Goal: Task Accomplishment & Management: Manage account settings

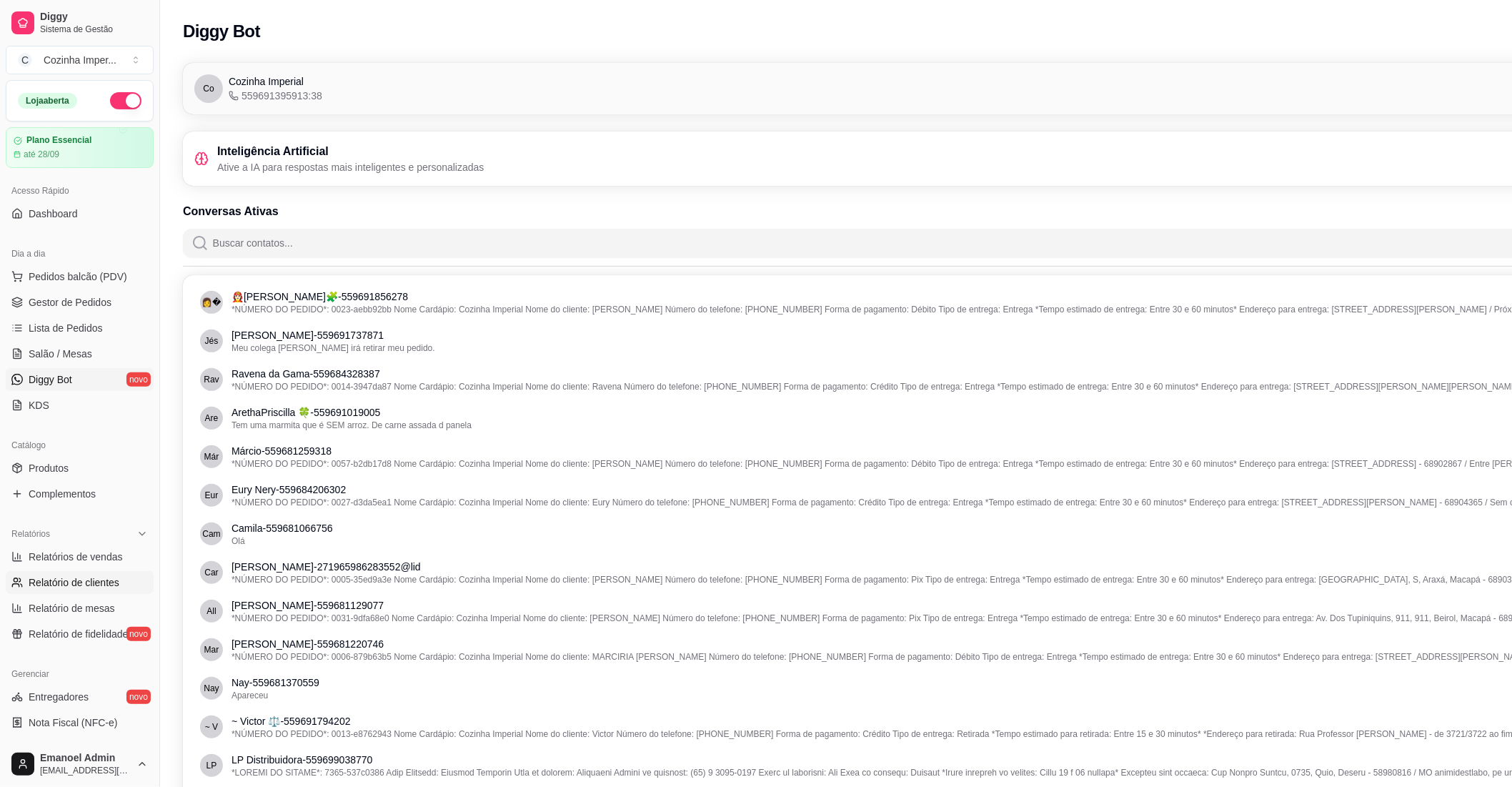
click at [80, 580] on span "Relatório de clientes" at bounding box center [74, 582] width 91 height 14
select select "30"
select select "HIGHEST_TOTAL_SPENT_WITH_ORDERS"
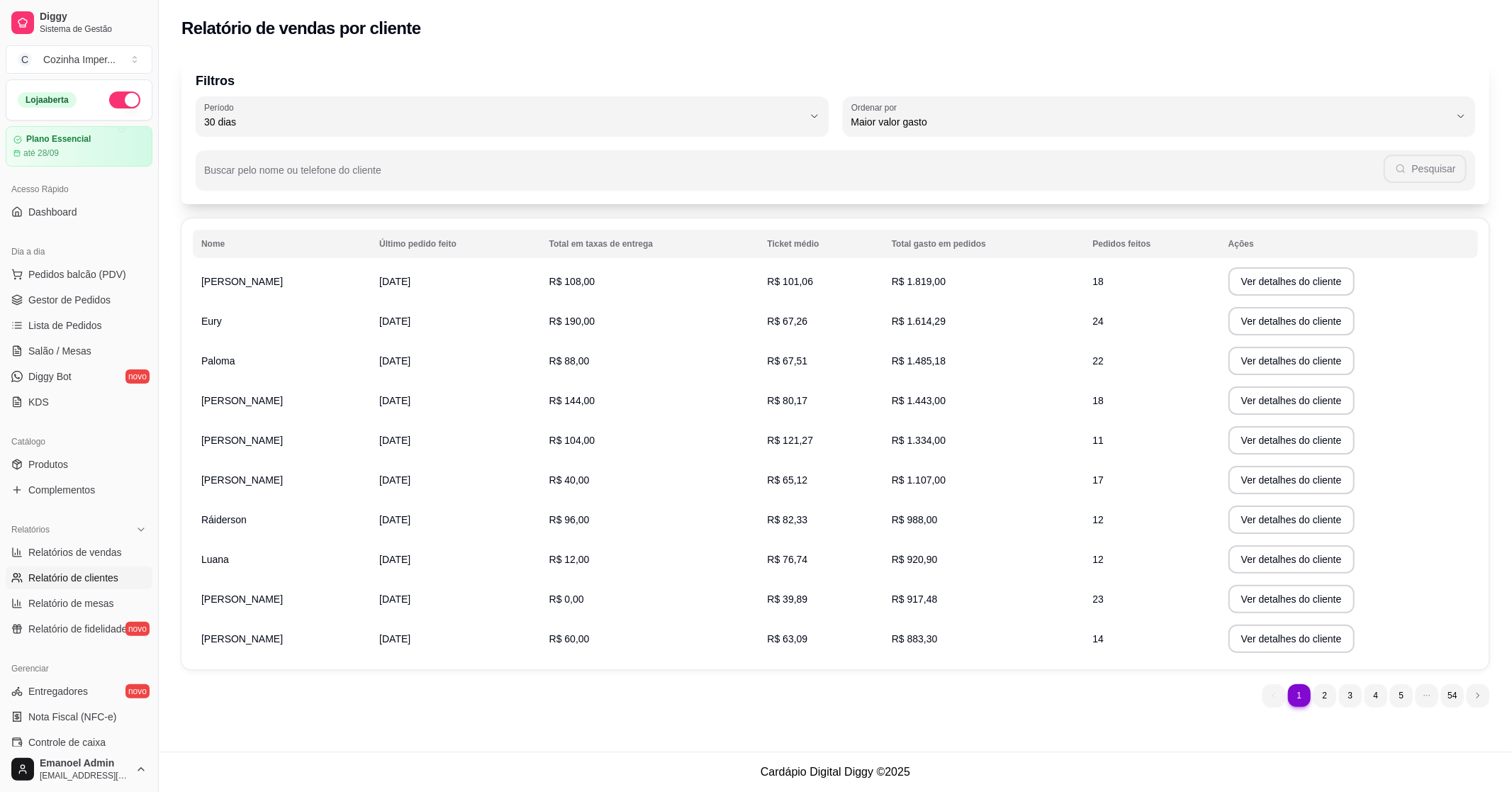
click at [430, 241] on th "Último pedido feito" at bounding box center [455, 243] width 170 height 28
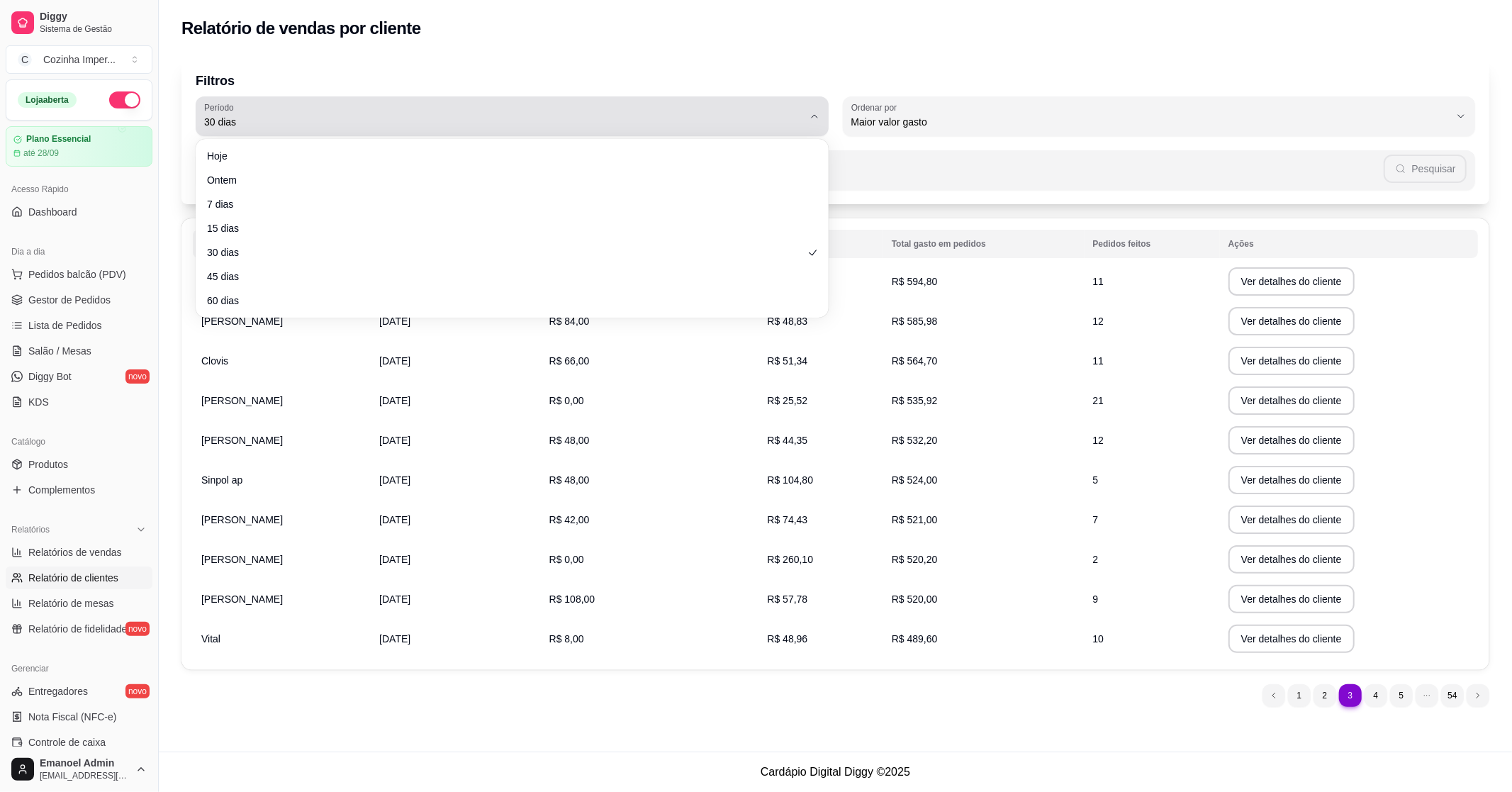
click at [628, 117] on span "30 dias" at bounding box center [503, 121] width 599 height 14
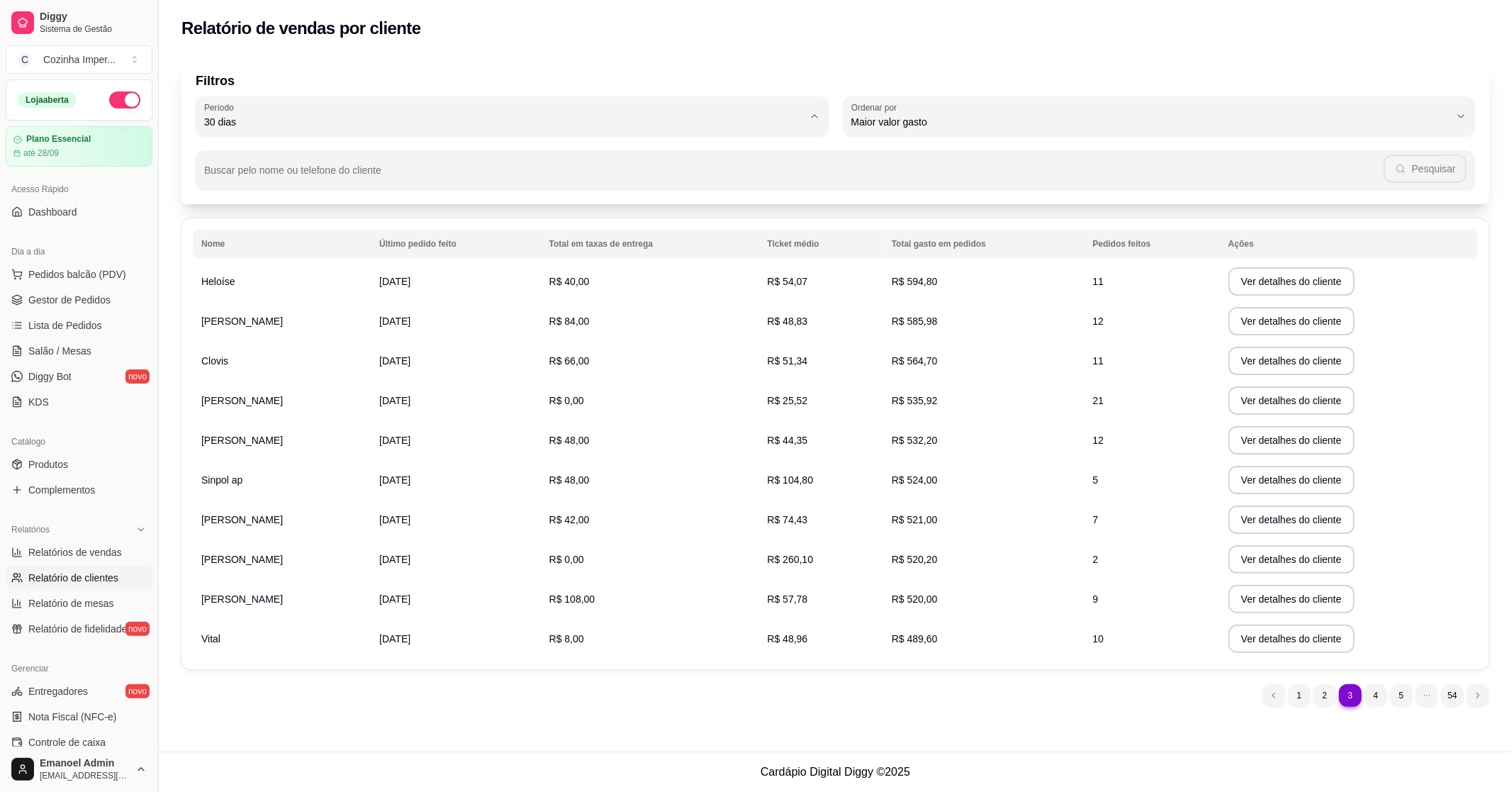
click at [491, 189] on li "Ontem" at bounding box center [512, 178] width 597 height 22
type input "1"
select select "1"
click at [541, 481] on td "[DATE]" at bounding box center [455, 479] width 170 height 39
click at [703, 490] on td "R$ 4,00" at bounding box center [650, 479] width 218 height 39
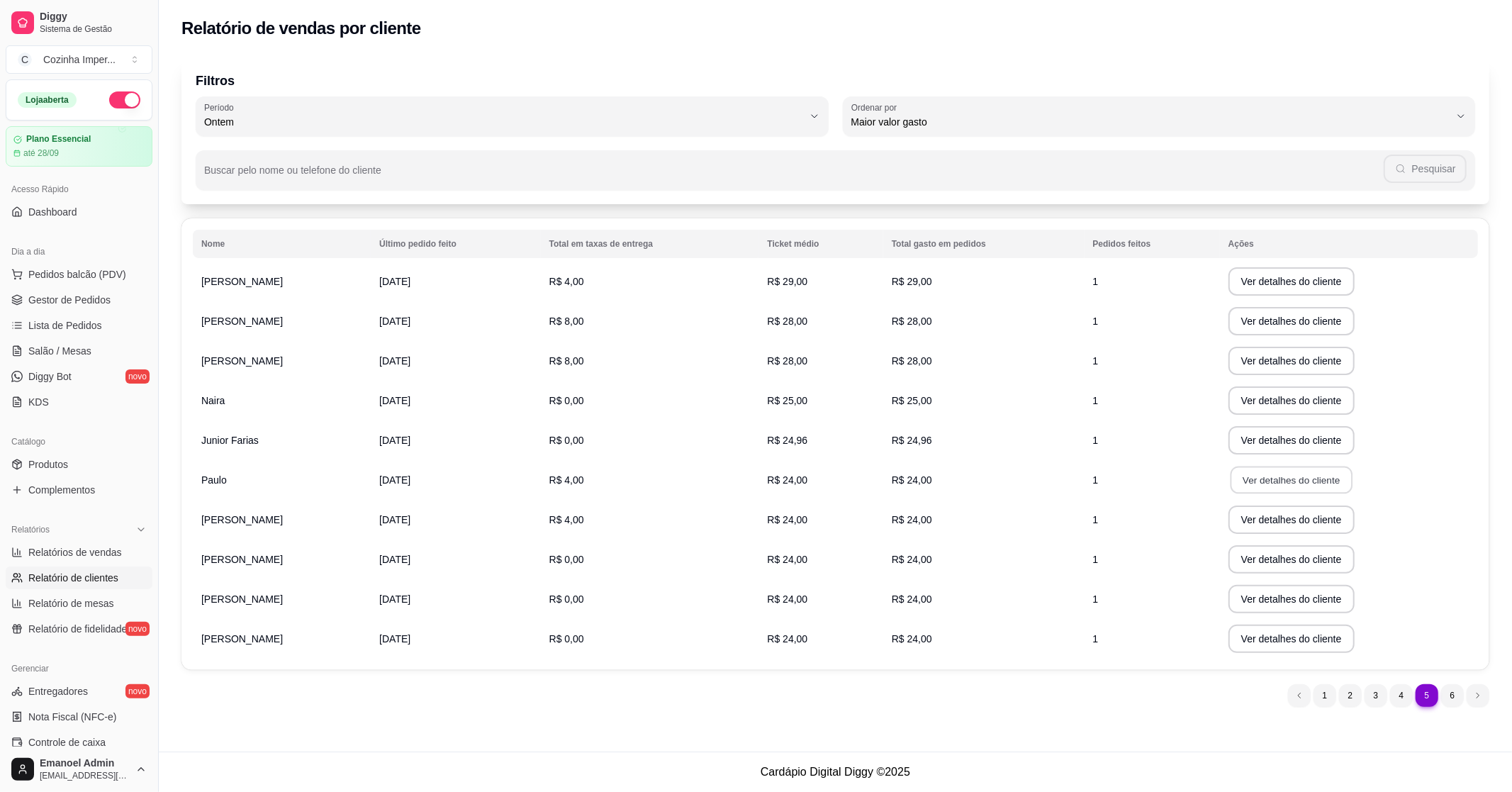
click at [1250, 486] on button "Ver detalhes do cliente" at bounding box center [1292, 480] width 122 height 28
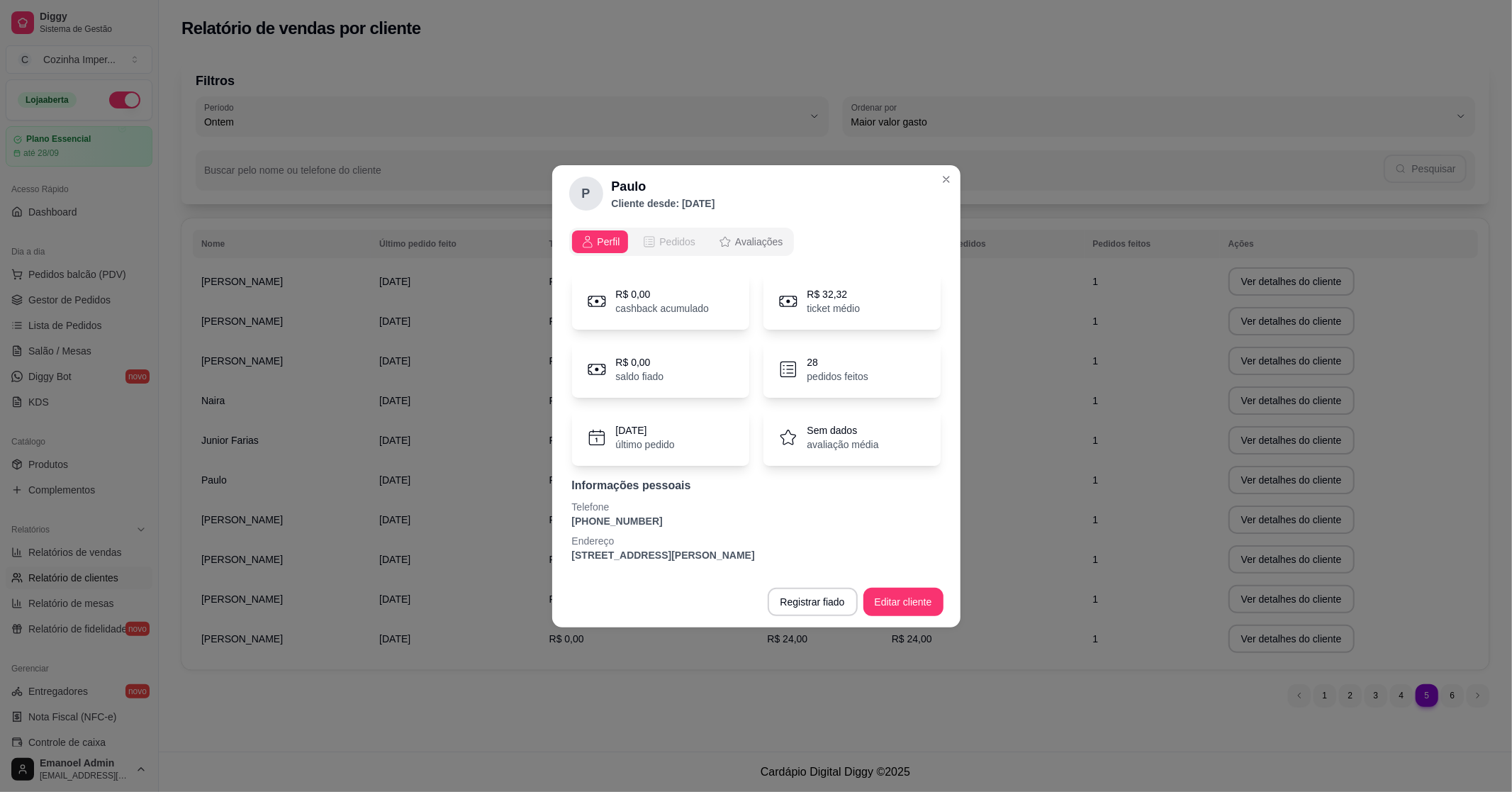
click at [674, 235] on span "Pedidos" at bounding box center [677, 241] width 36 height 14
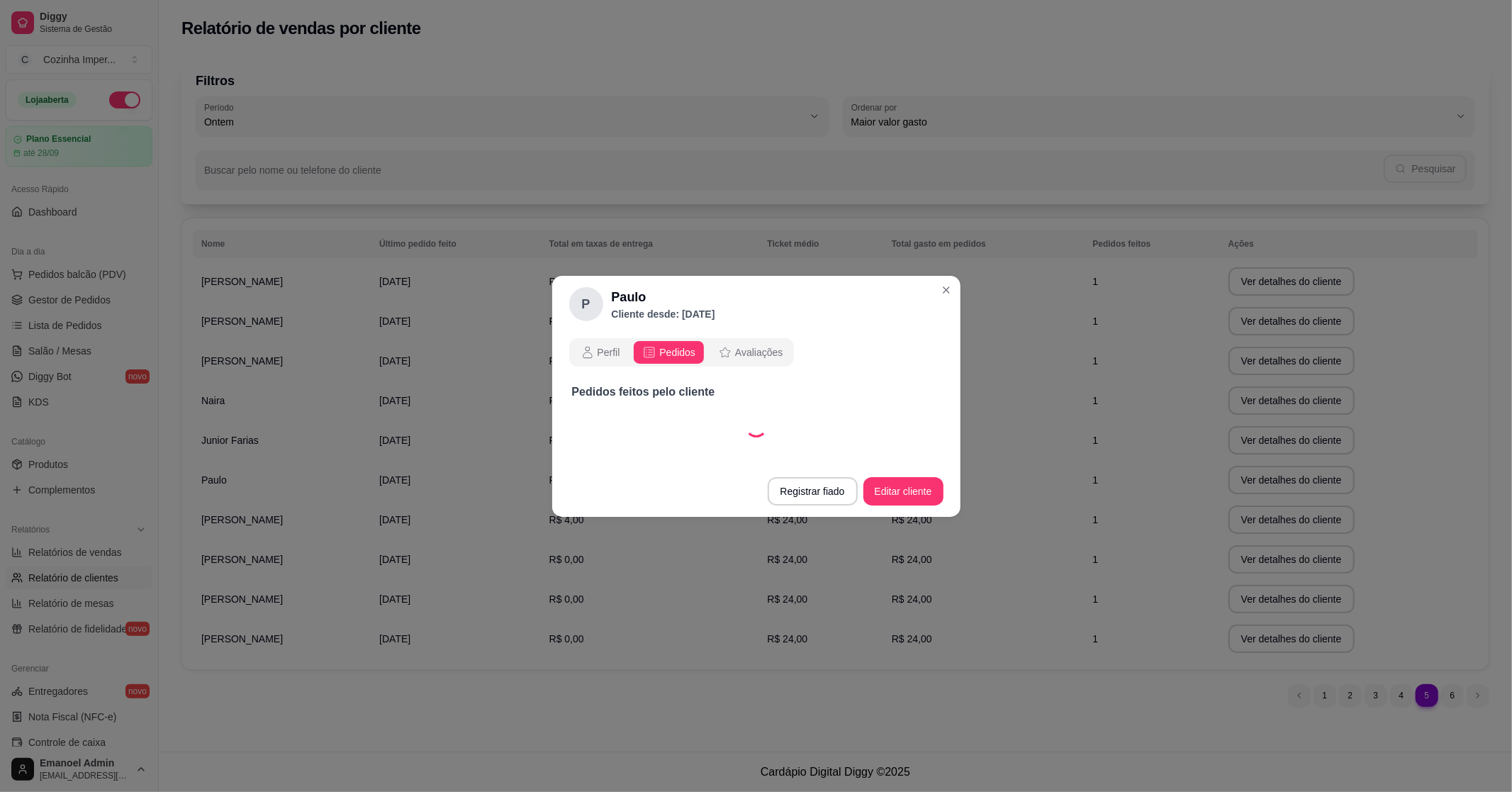
select select "30"
select select "ALL"
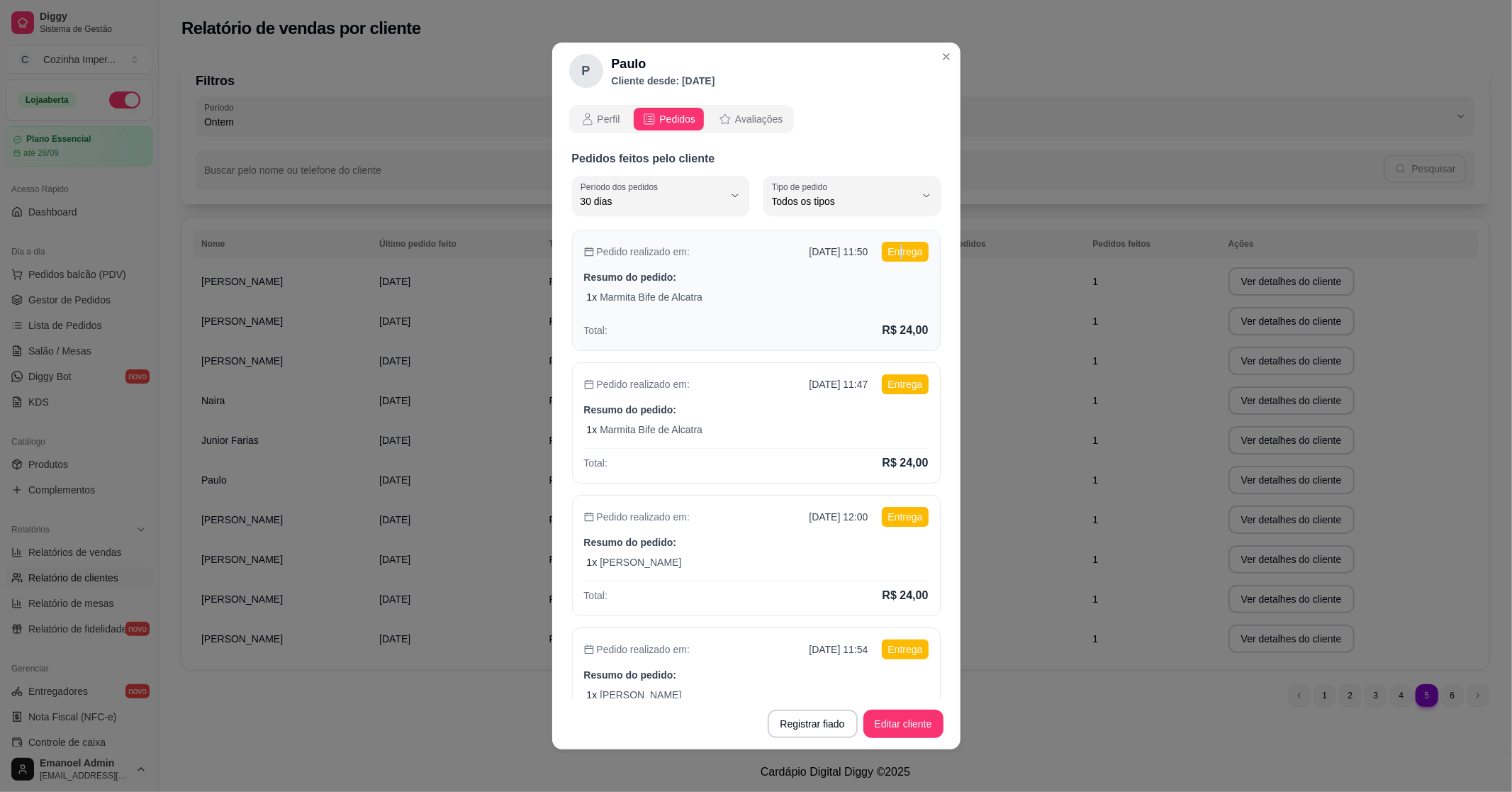
click at [886, 260] on p "Entrega" at bounding box center [905, 251] width 46 height 20
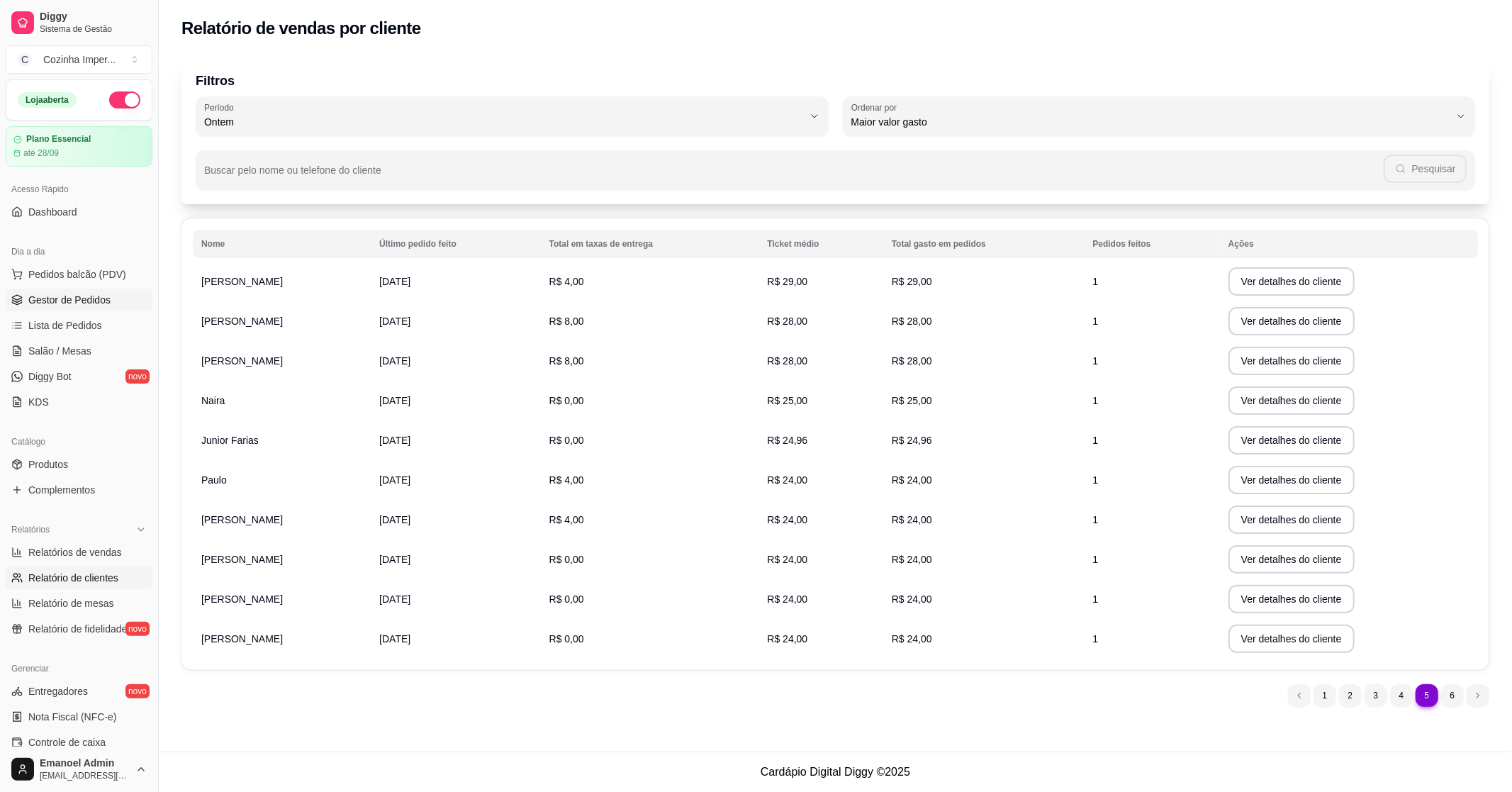
click at [109, 301] on link "Gestor de Pedidos" at bounding box center [79, 299] width 147 height 23
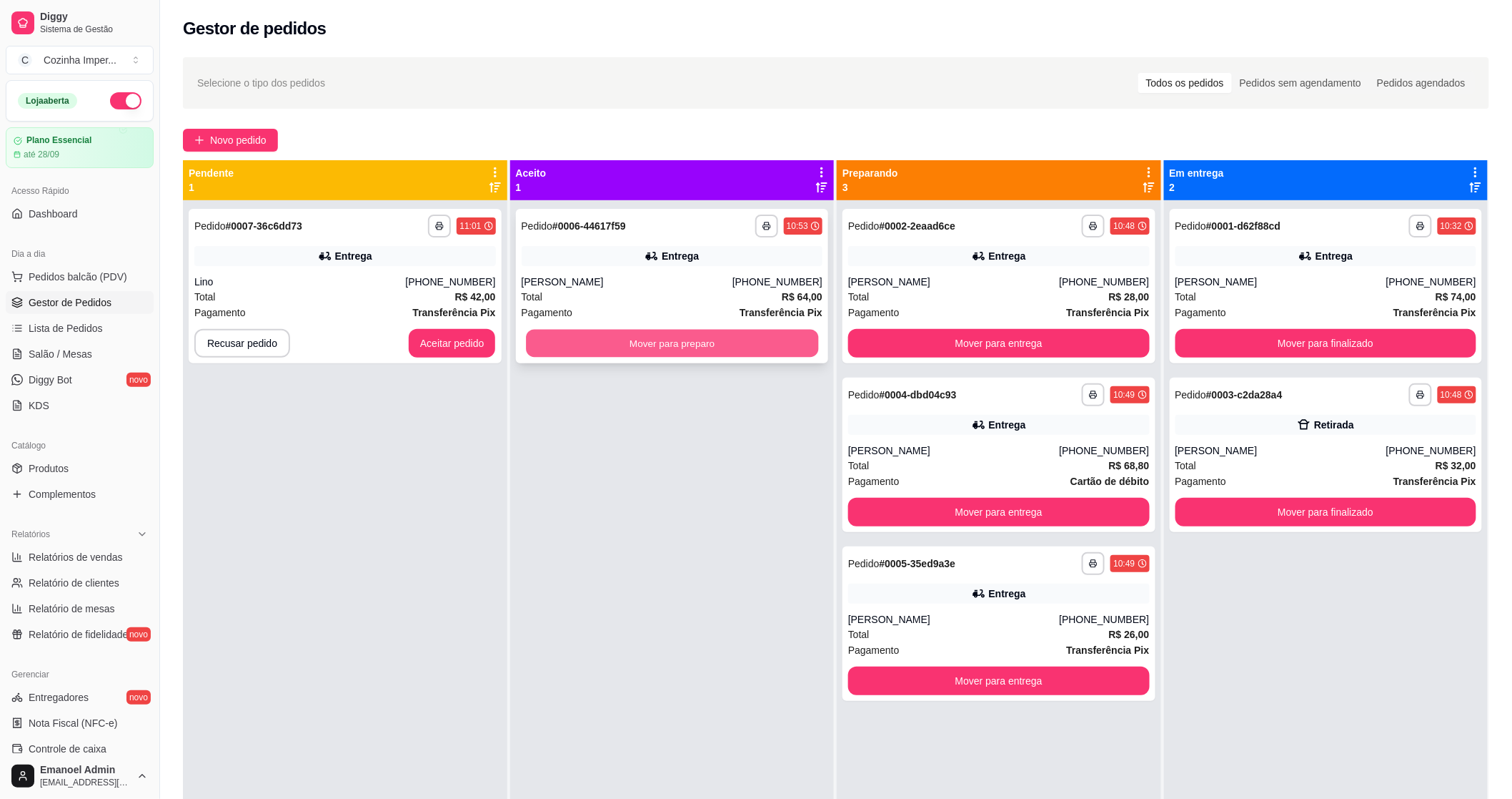
click at [564, 344] on button "Mover para preparo" at bounding box center [672, 343] width 292 height 28
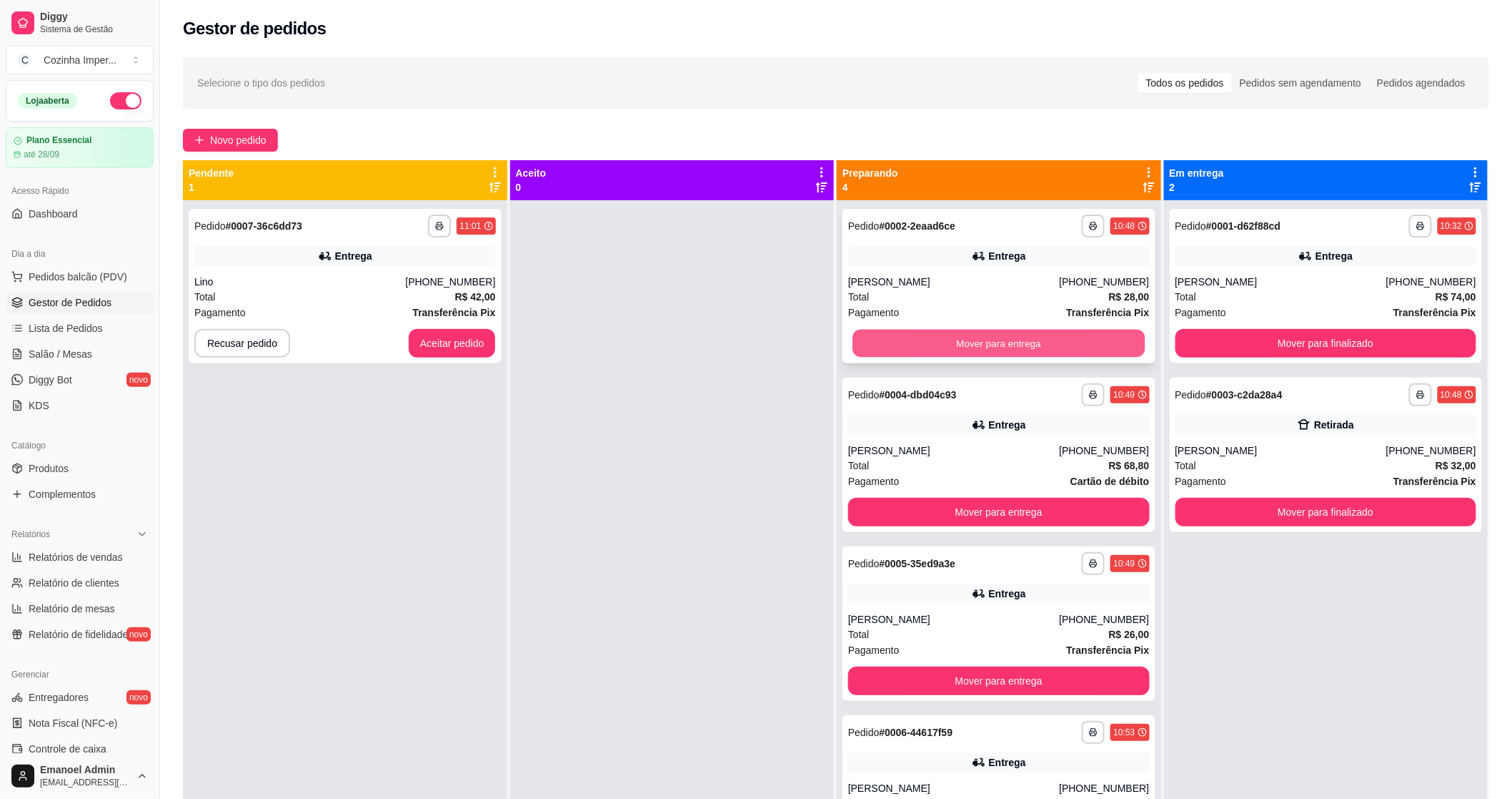
click at [916, 348] on button "Mover para entrega" at bounding box center [998, 343] width 292 height 28
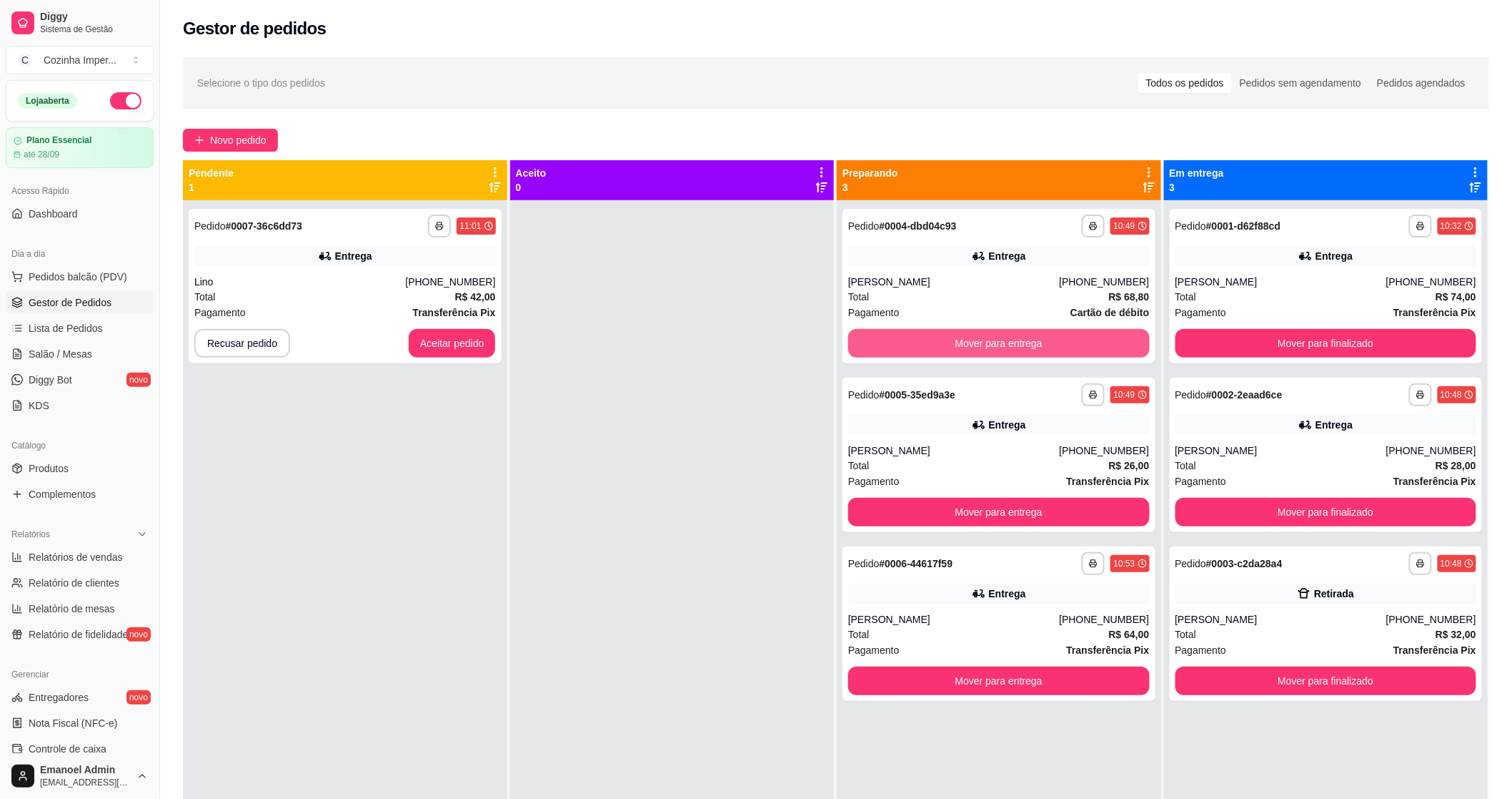
click at [916, 348] on button "Mover para entrega" at bounding box center [999, 343] width 302 height 29
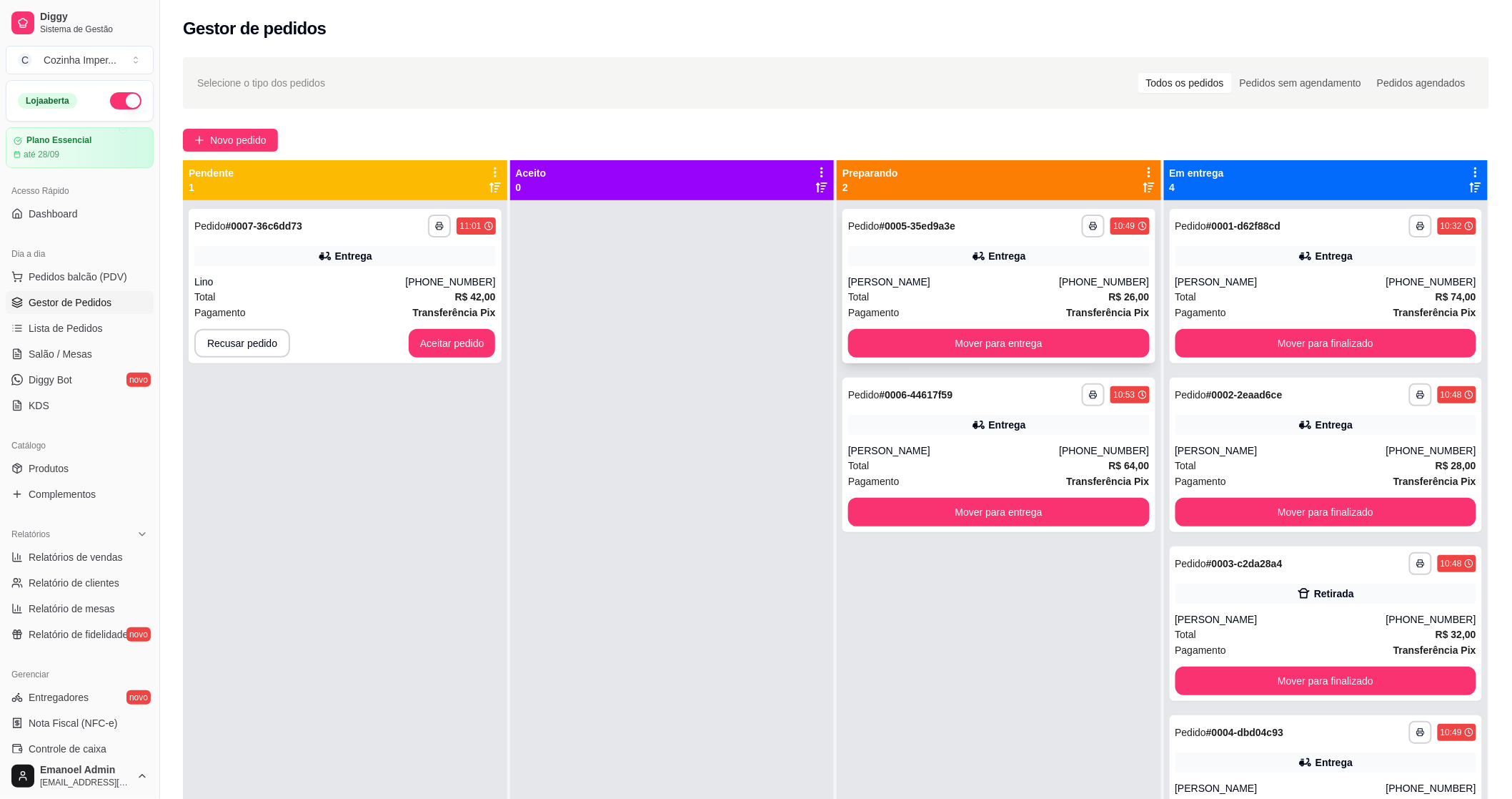
click at [849, 279] on div "[PERSON_NAME]" at bounding box center [954, 281] width 211 height 14
click at [95, 473] on link "Produtos" at bounding box center [80, 468] width 148 height 23
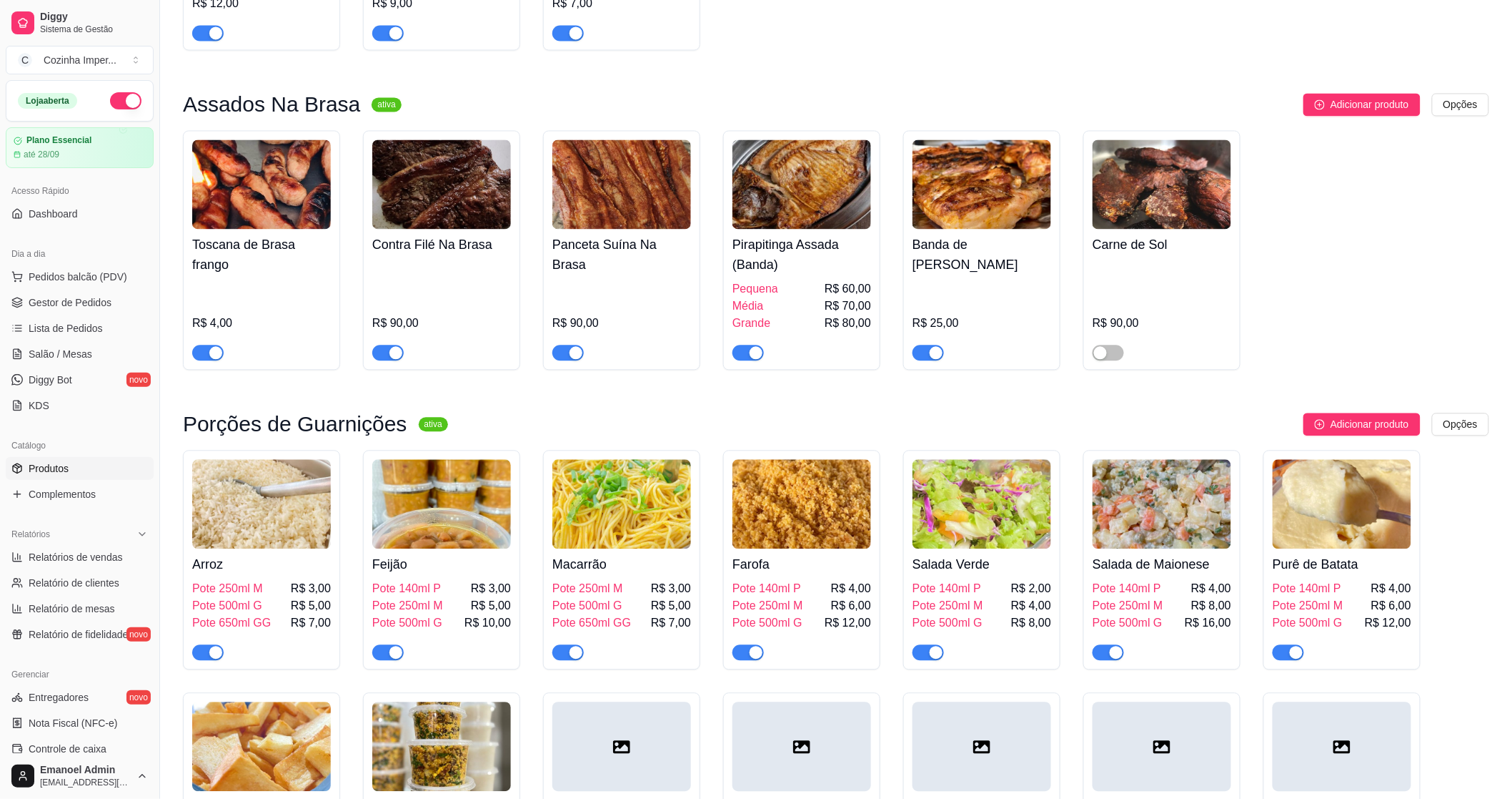
scroll to position [1192, 0]
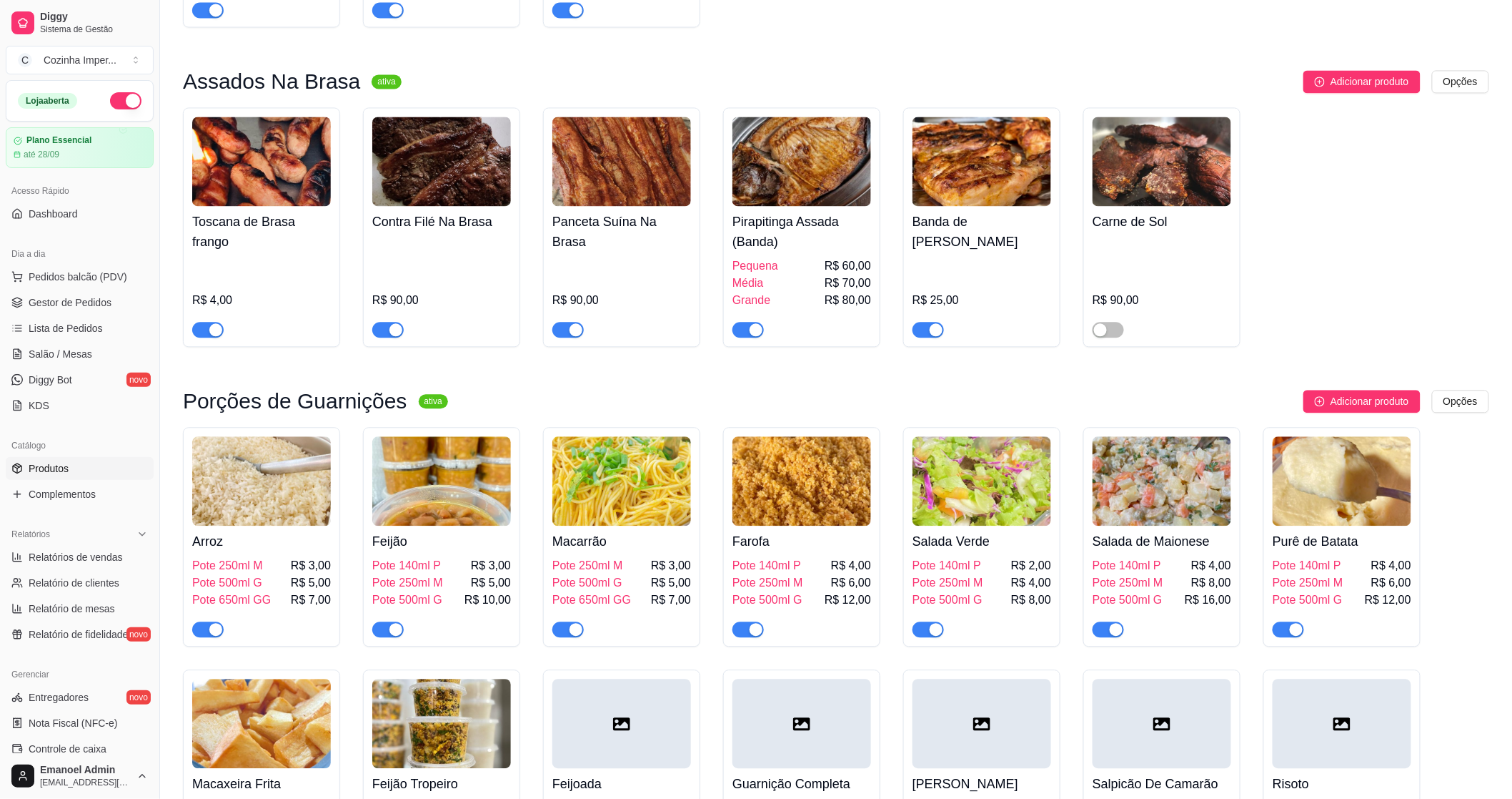
click at [1106, 621] on span "button" at bounding box center [1109, 629] width 31 height 16
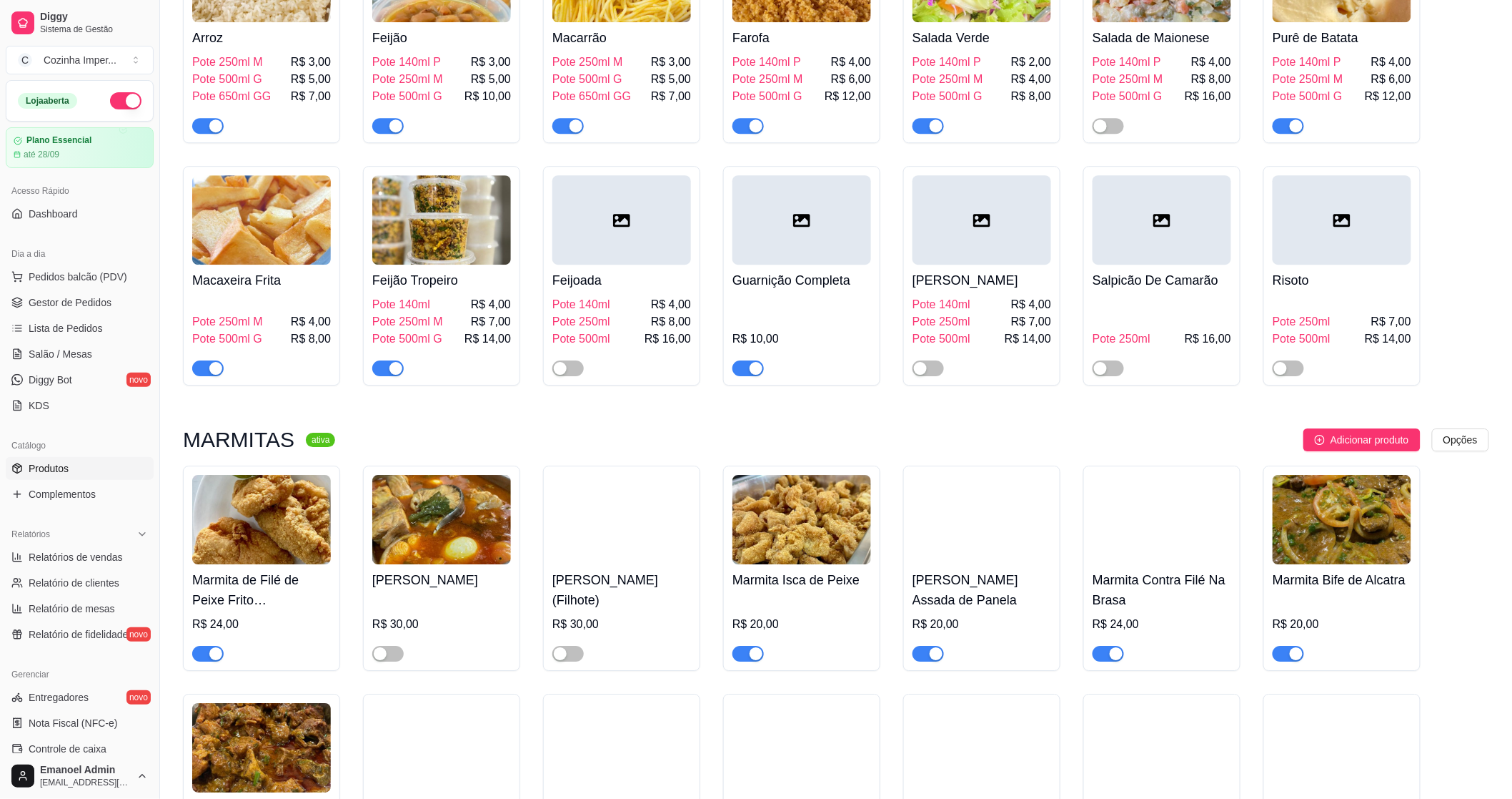
scroll to position [1589, 0]
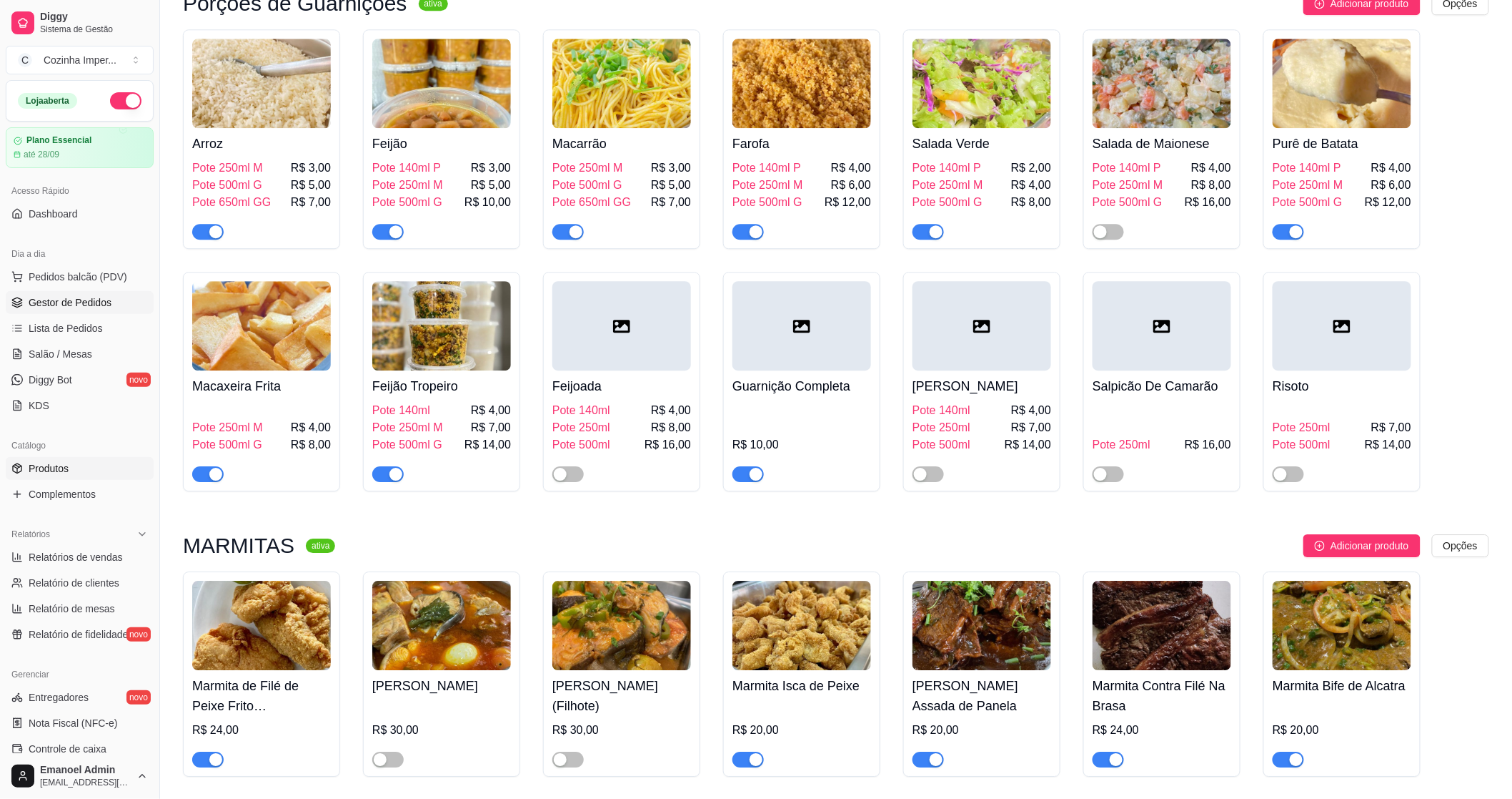
click at [118, 303] on link "Gestor de Pedidos" at bounding box center [80, 302] width 148 height 23
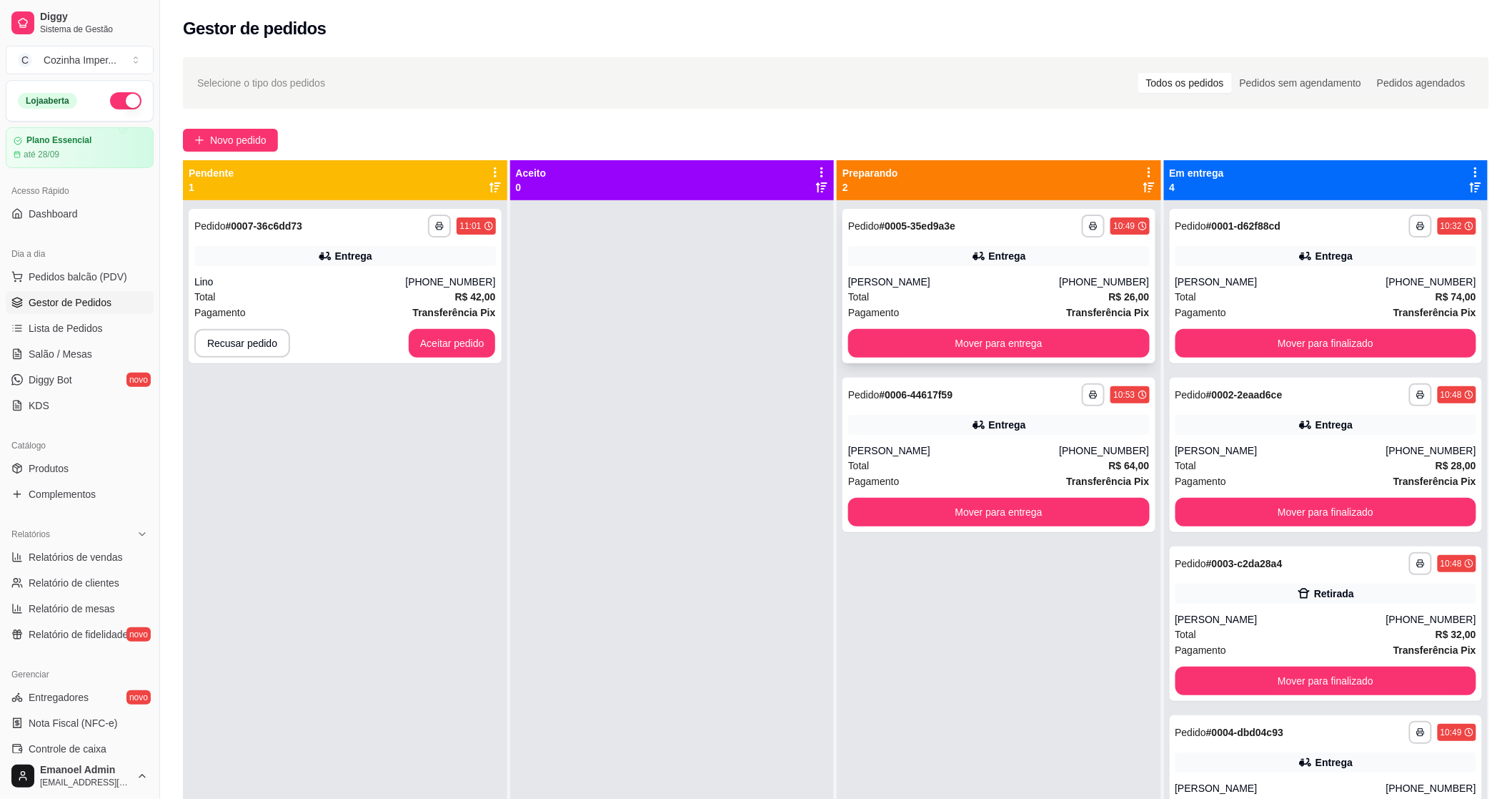
click at [902, 271] on div "**********" at bounding box center [999, 286] width 313 height 155
click at [1111, 437] on div "**********" at bounding box center [999, 455] width 313 height 155
click at [469, 336] on button "Aceitar pedido" at bounding box center [452, 343] width 84 height 28
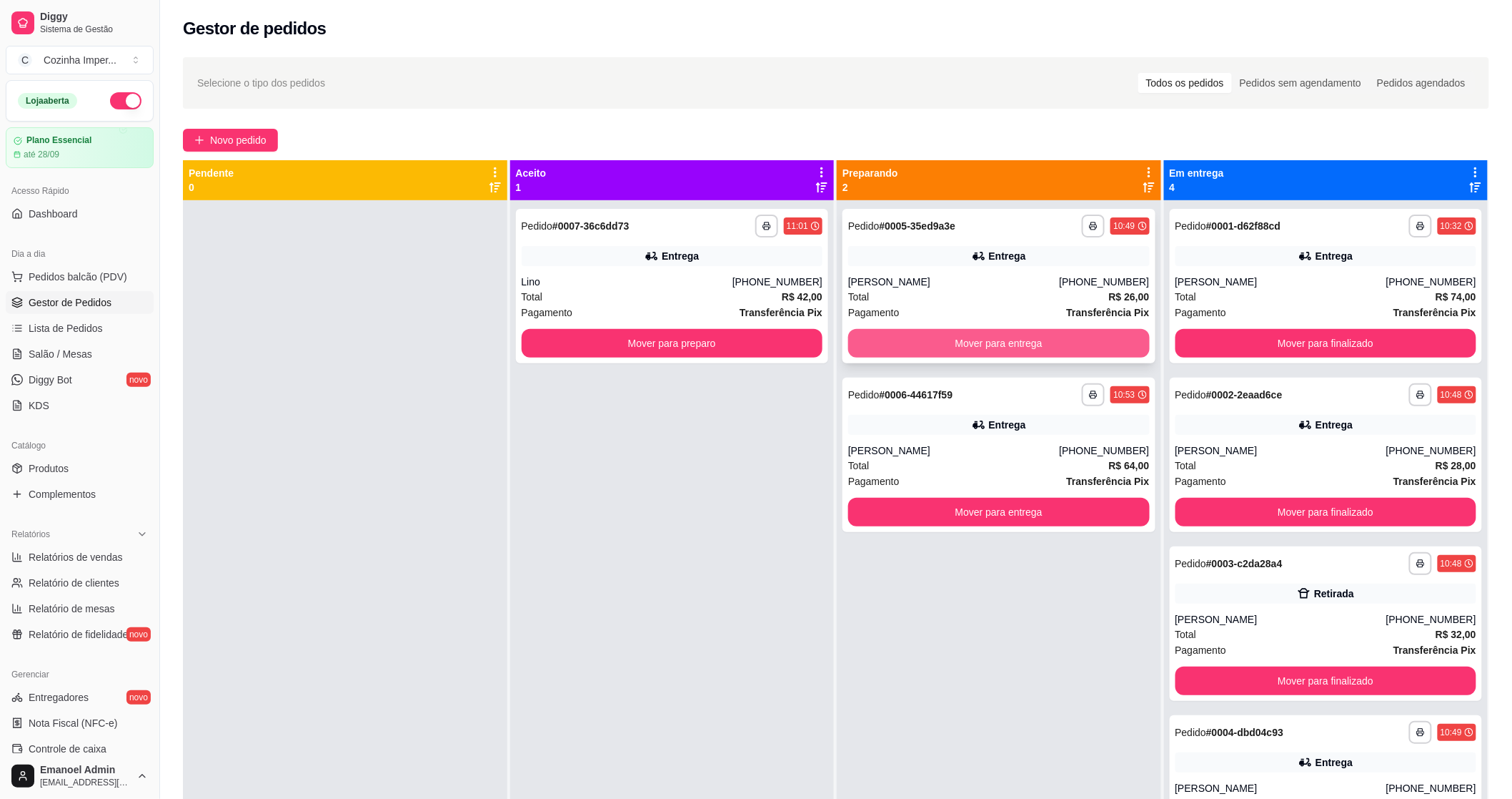
click at [1099, 345] on button "Mover para entrega" at bounding box center [999, 343] width 302 height 29
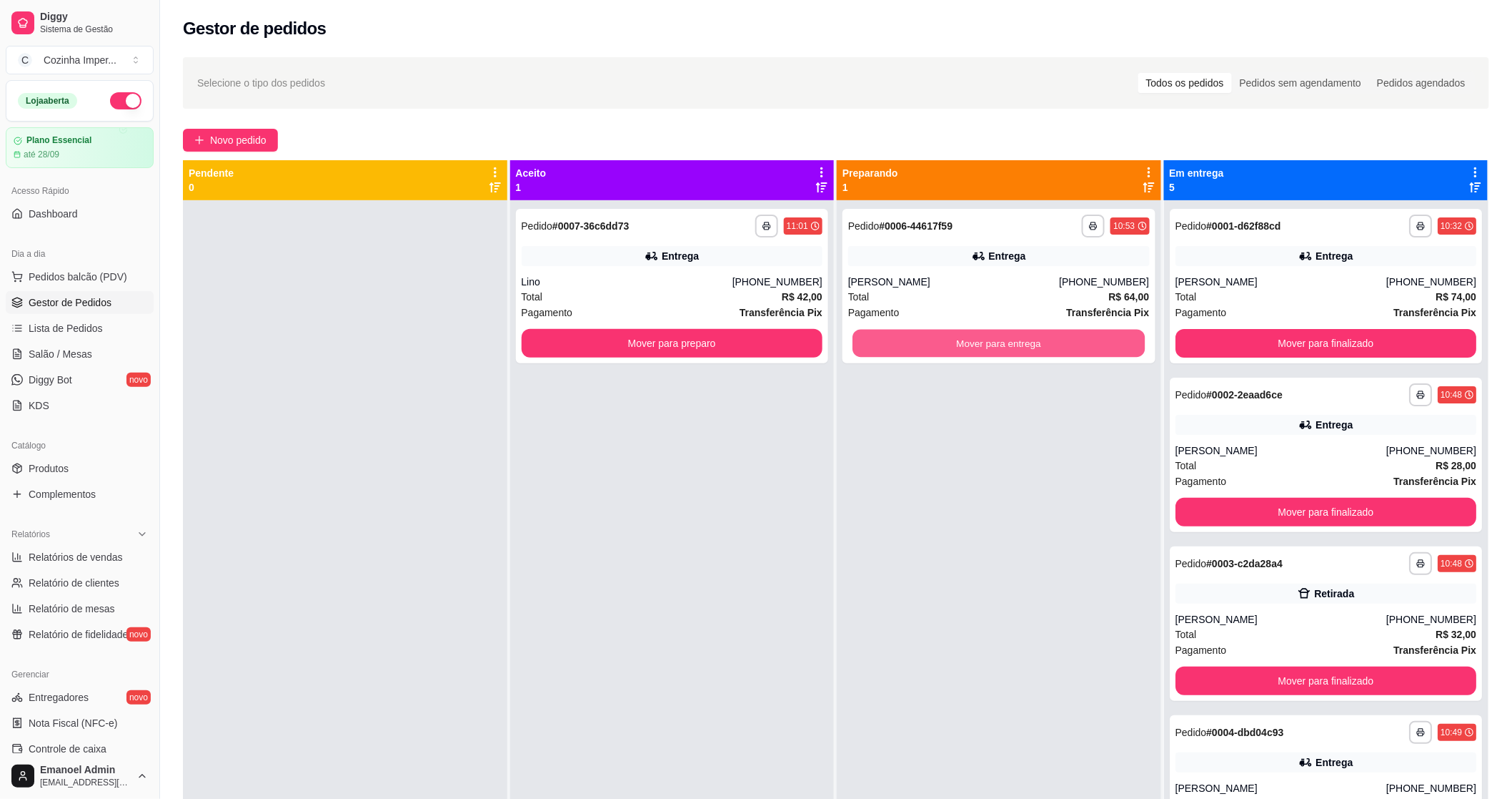
click at [1099, 345] on button "Mover para entrega" at bounding box center [998, 343] width 292 height 28
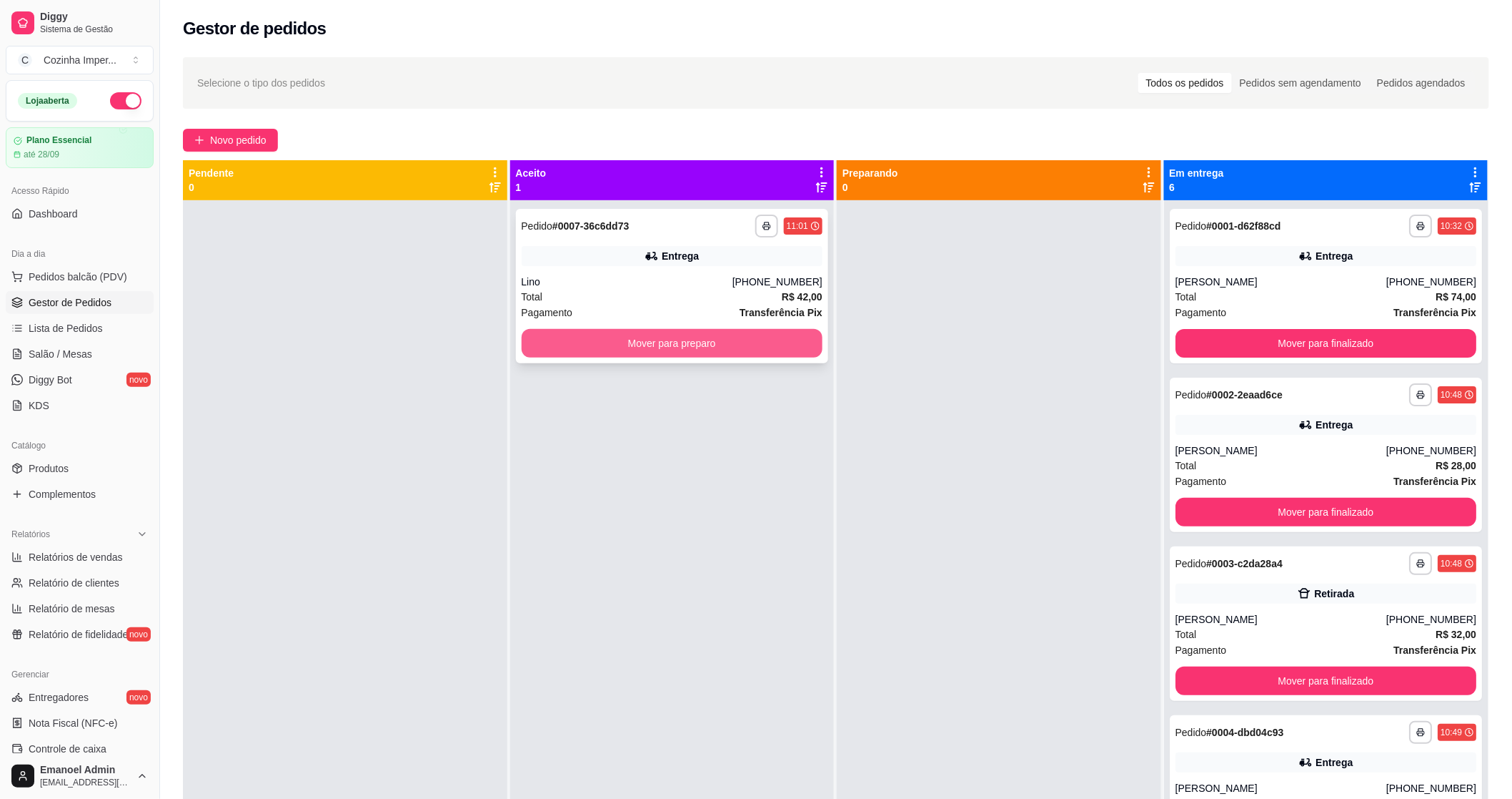
click at [767, 331] on button "Mover para preparo" at bounding box center [673, 343] width 302 height 29
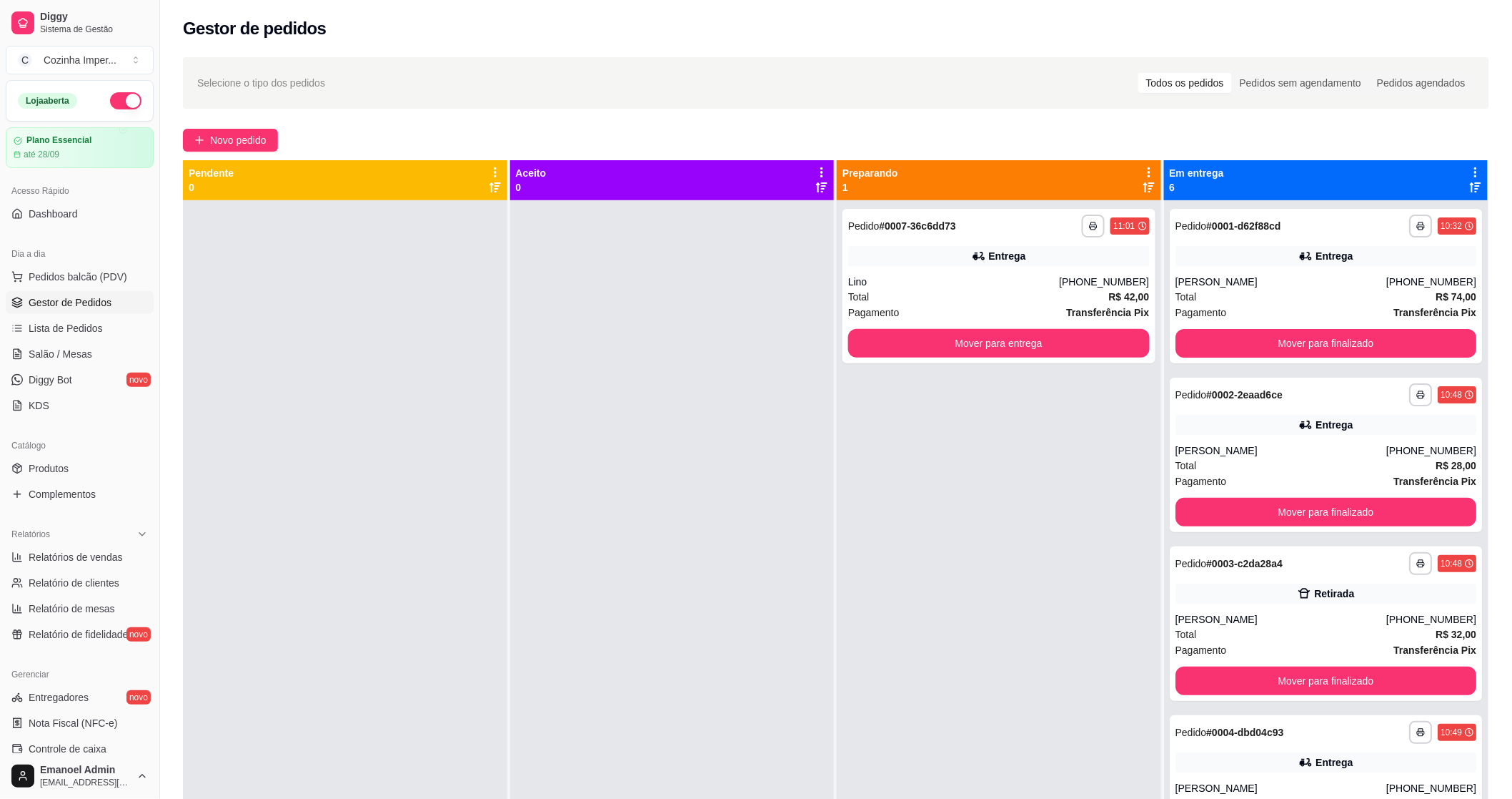
click at [1019, 593] on div "**********" at bounding box center [998, 599] width 325 height 799
click at [973, 349] on button "Mover para entrega" at bounding box center [999, 343] width 302 height 29
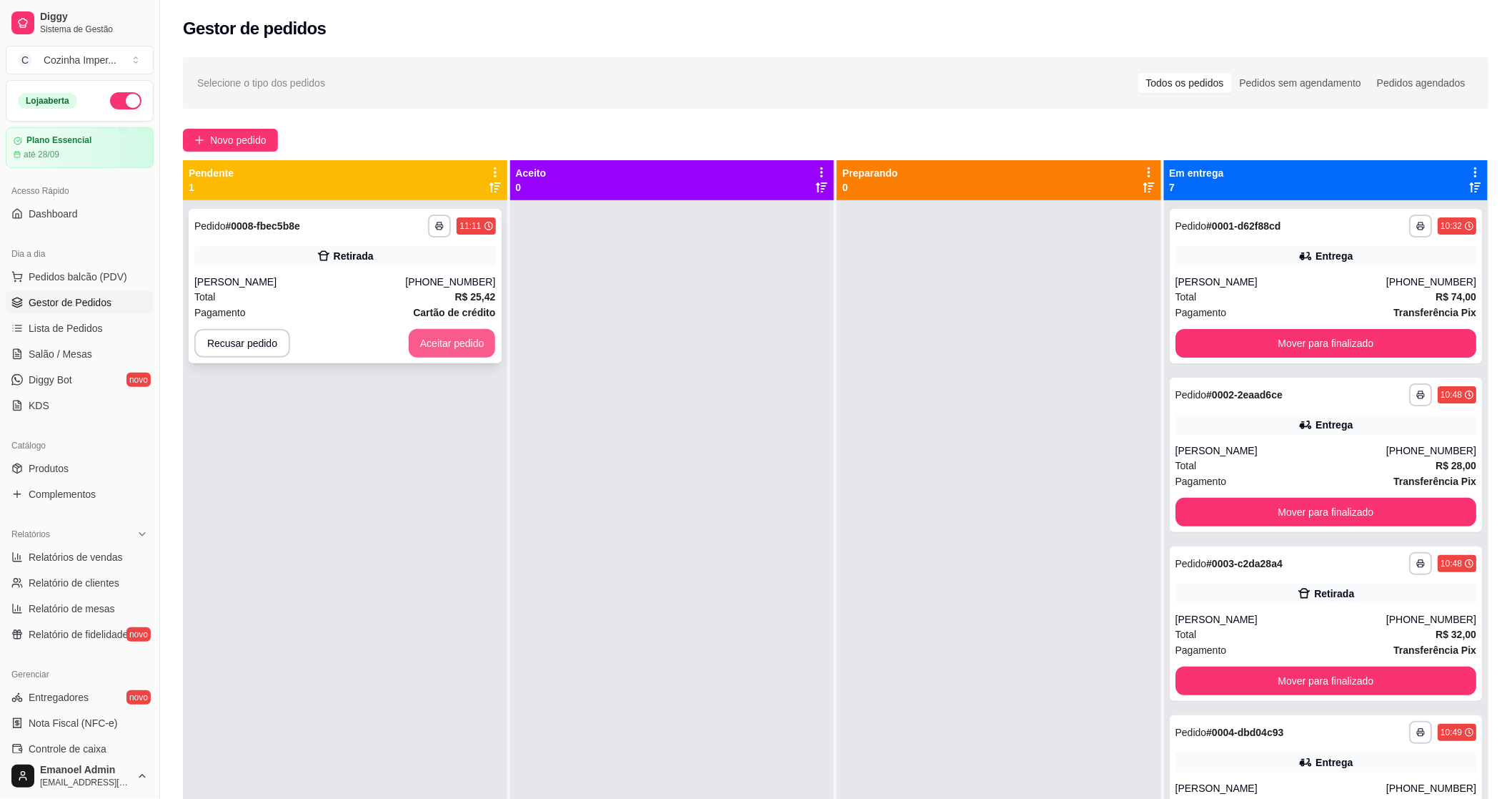
click at [445, 339] on button "Aceitar pedido" at bounding box center [452, 343] width 87 height 29
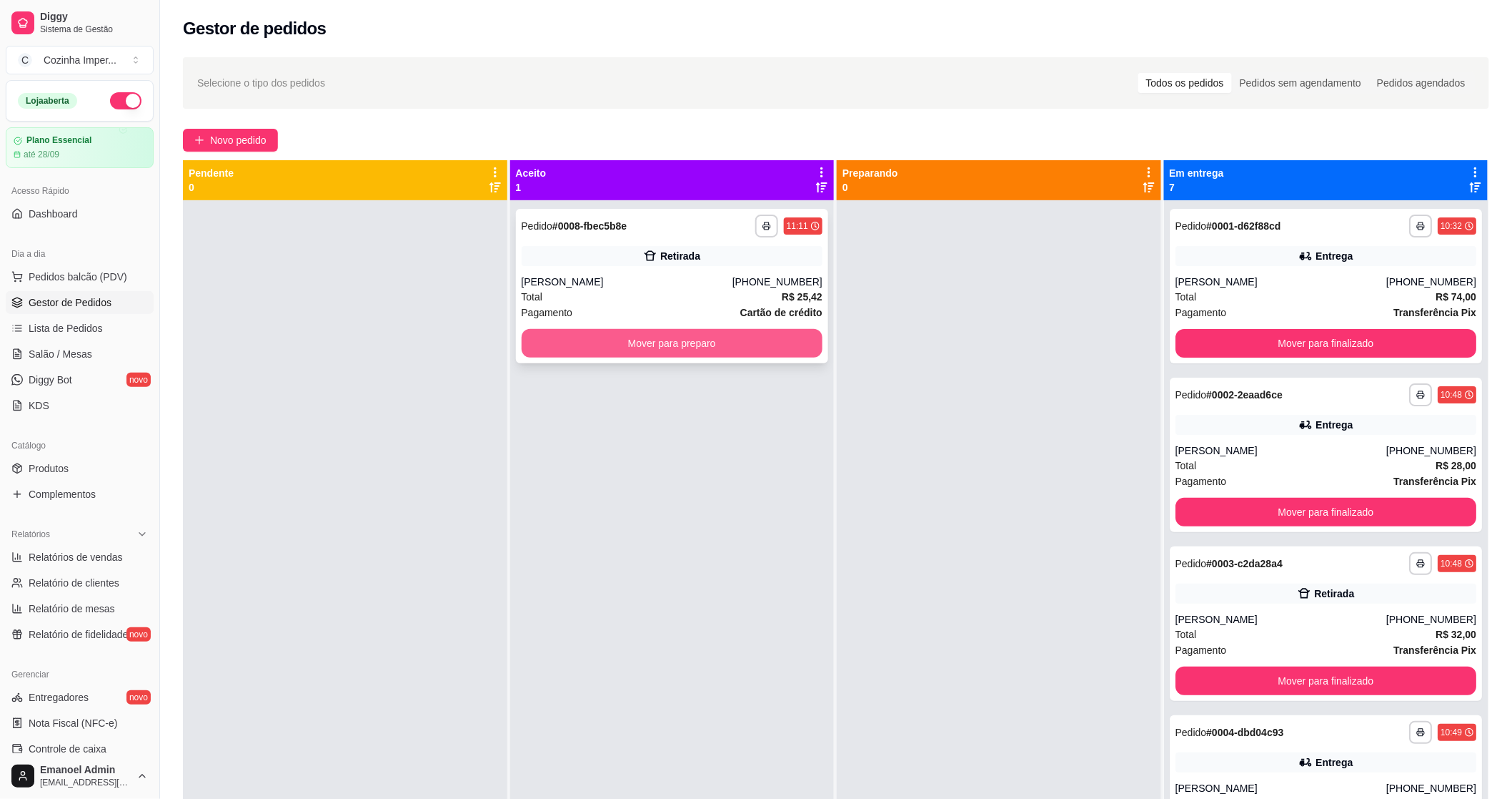
click at [796, 341] on button "Mover para preparo" at bounding box center [673, 343] width 302 height 29
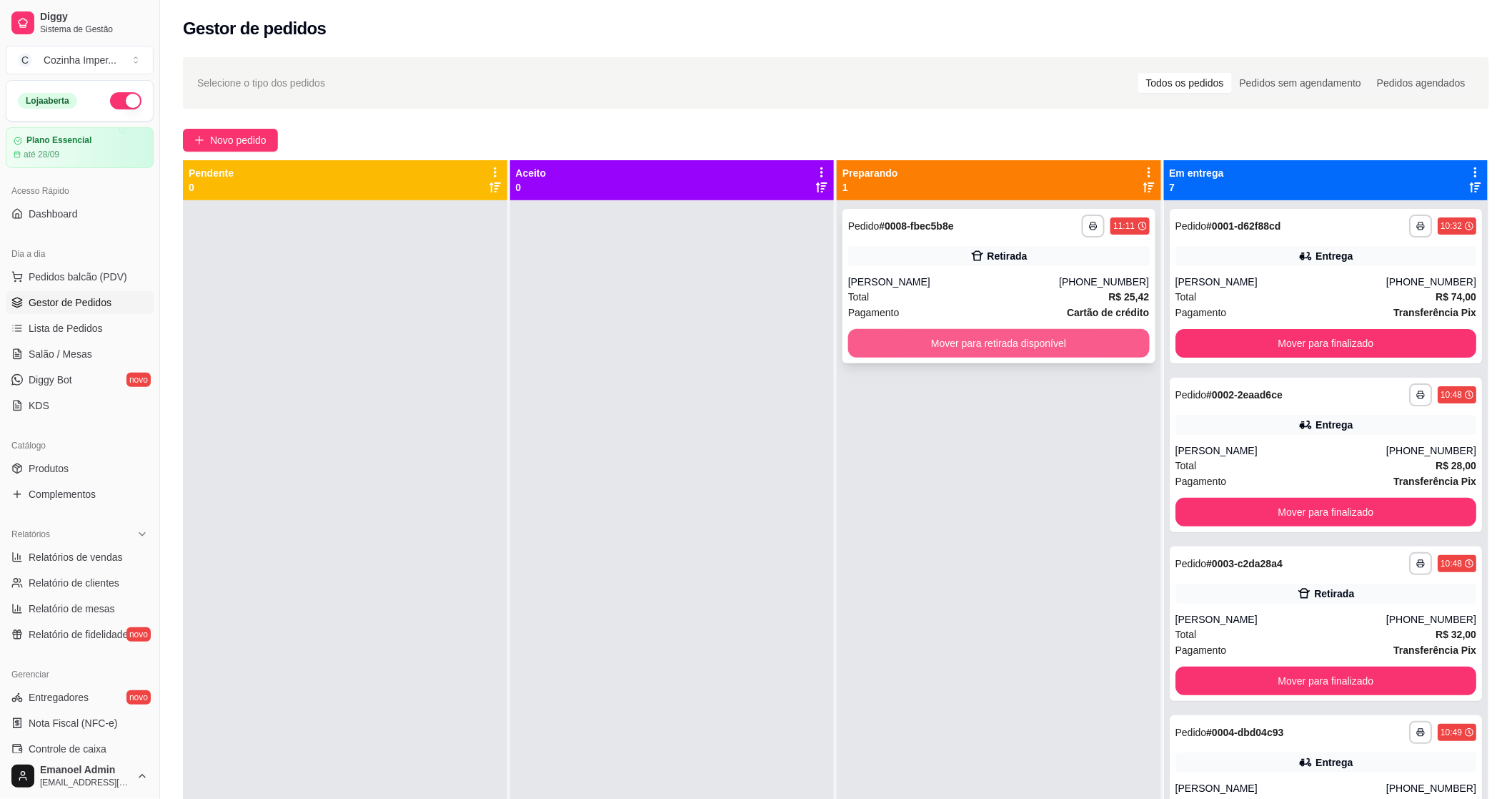
click at [975, 347] on button "Mover para retirada disponível" at bounding box center [999, 343] width 302 height 29
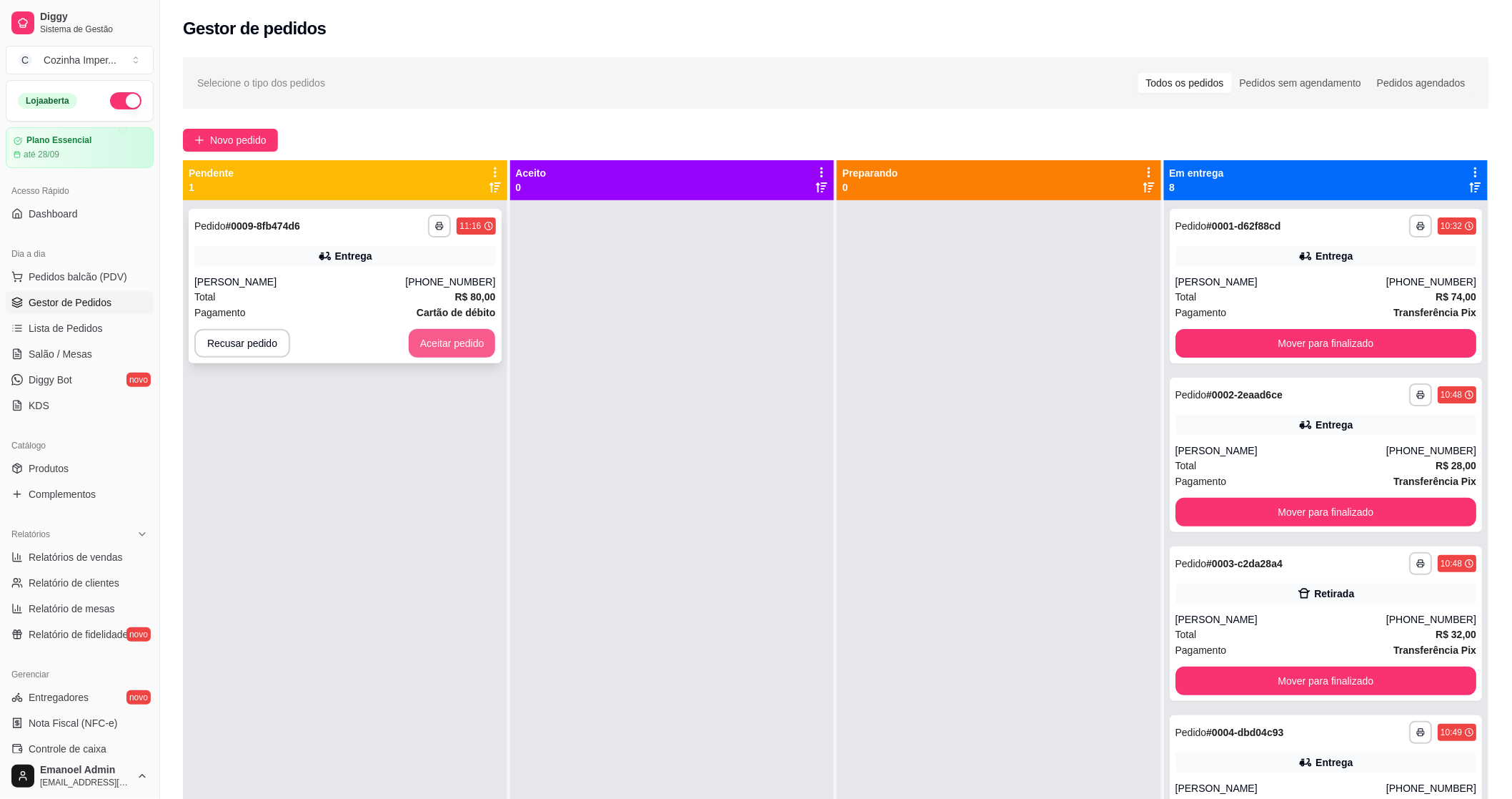
click at [446, 341] on button "Aceitar pedido" at bounding box center [452, 343] width 87 height 29
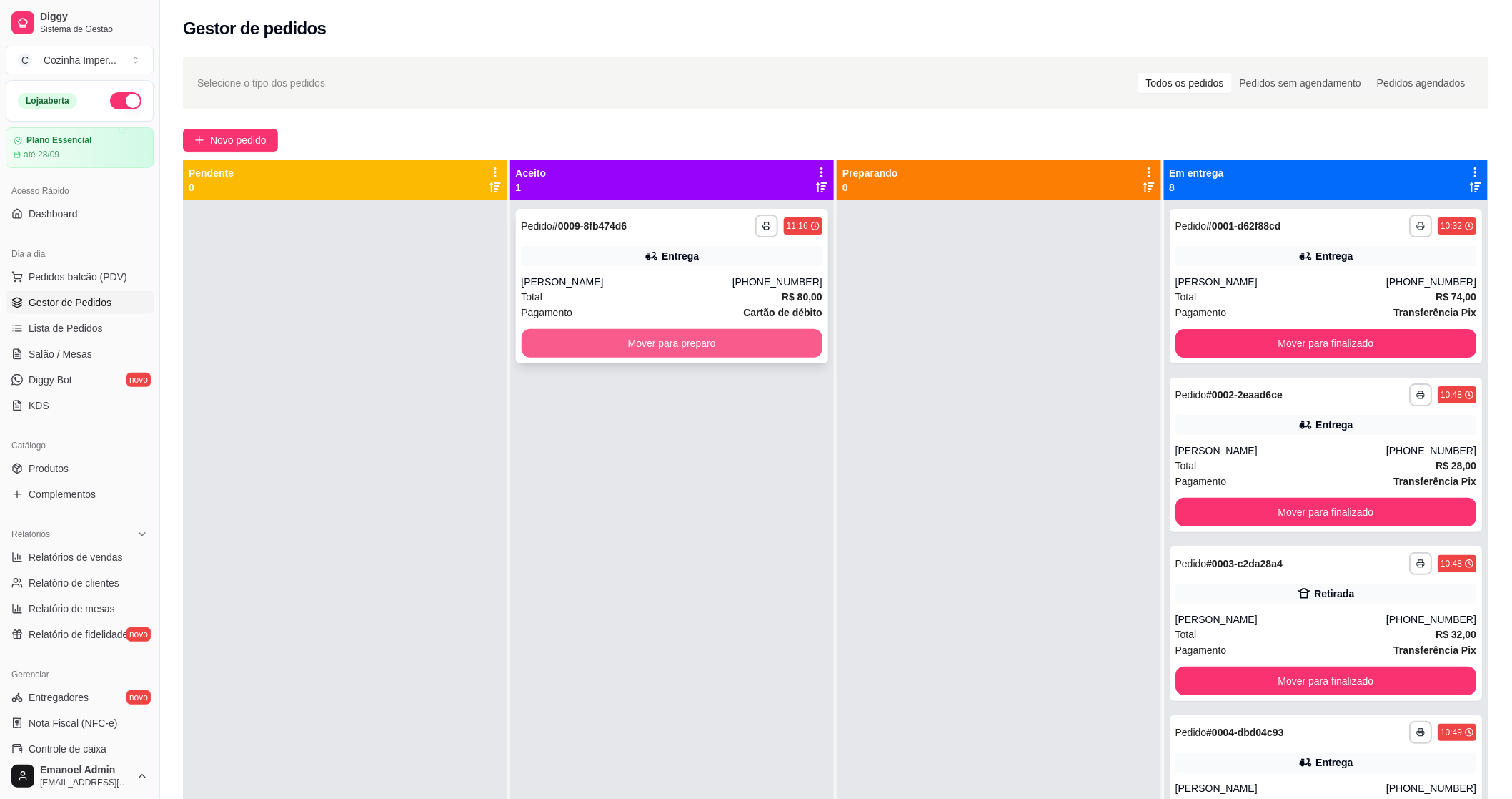
click at [609, 343] on button "Mover para preparo" at bounding box center [673, 343] width 302 height 29
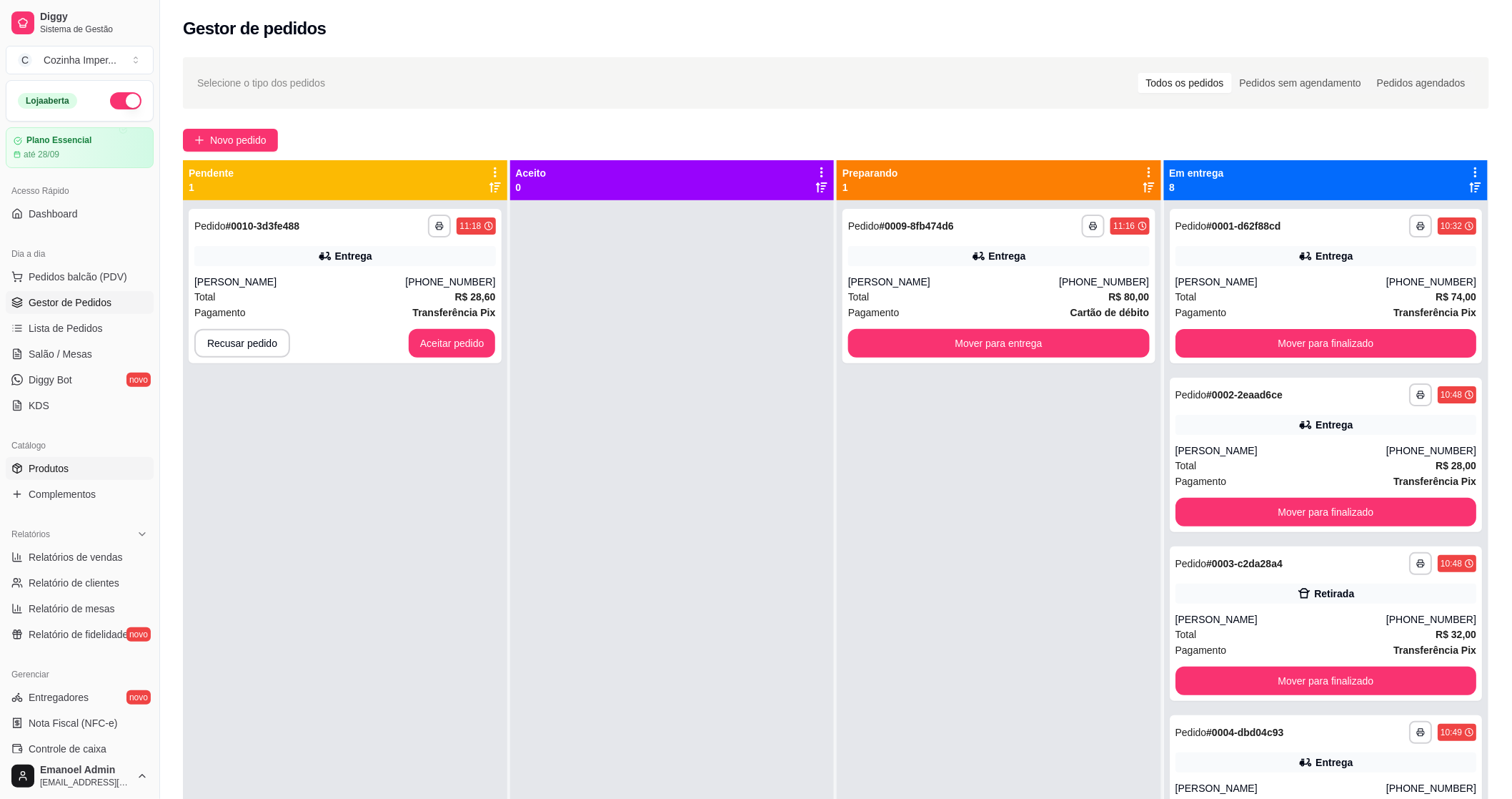
click at [88, 468] on link "Produtos" at bounding box center [80, 468] width 148 height 23
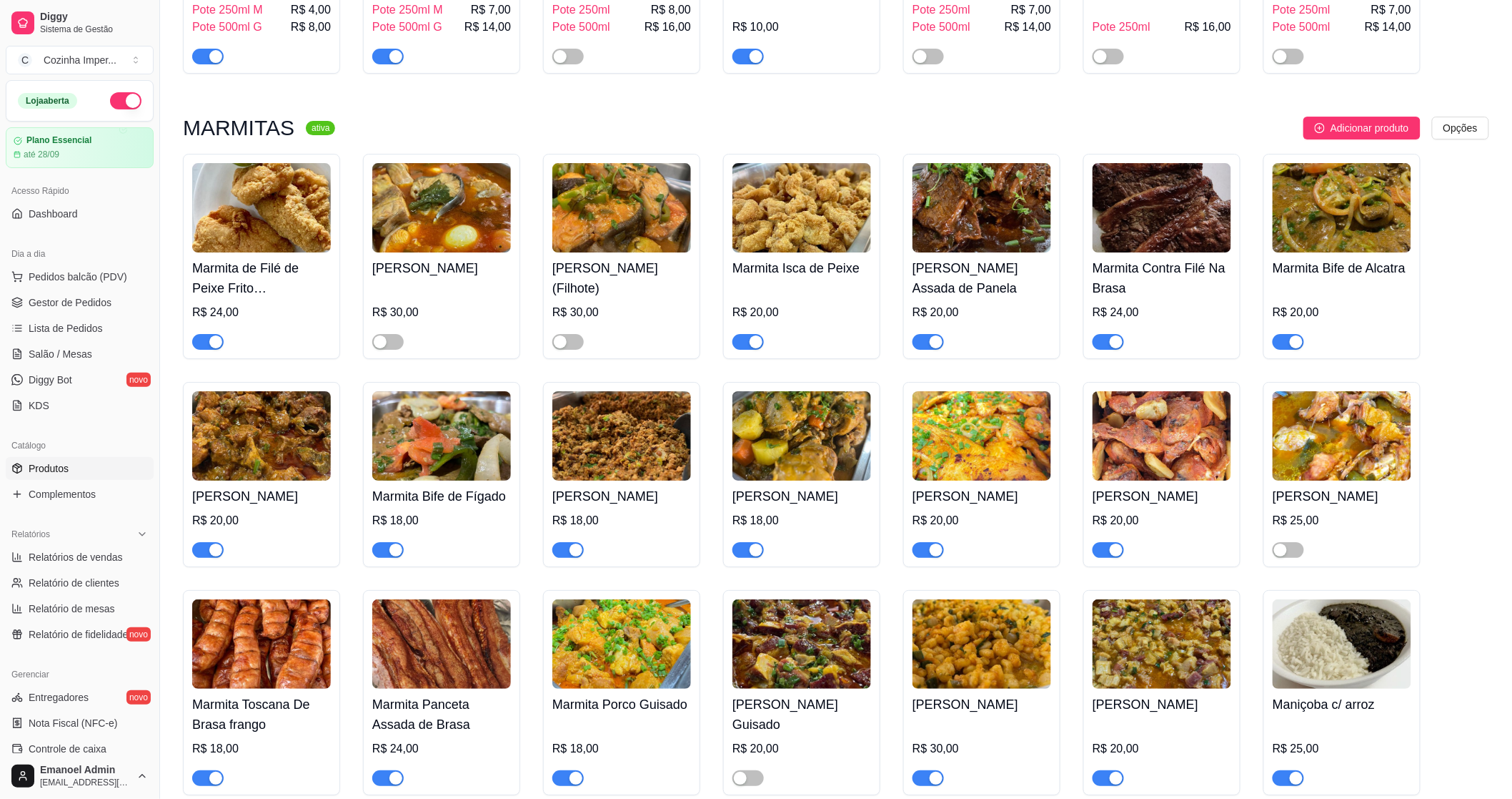
scroll to position [2145, 0]
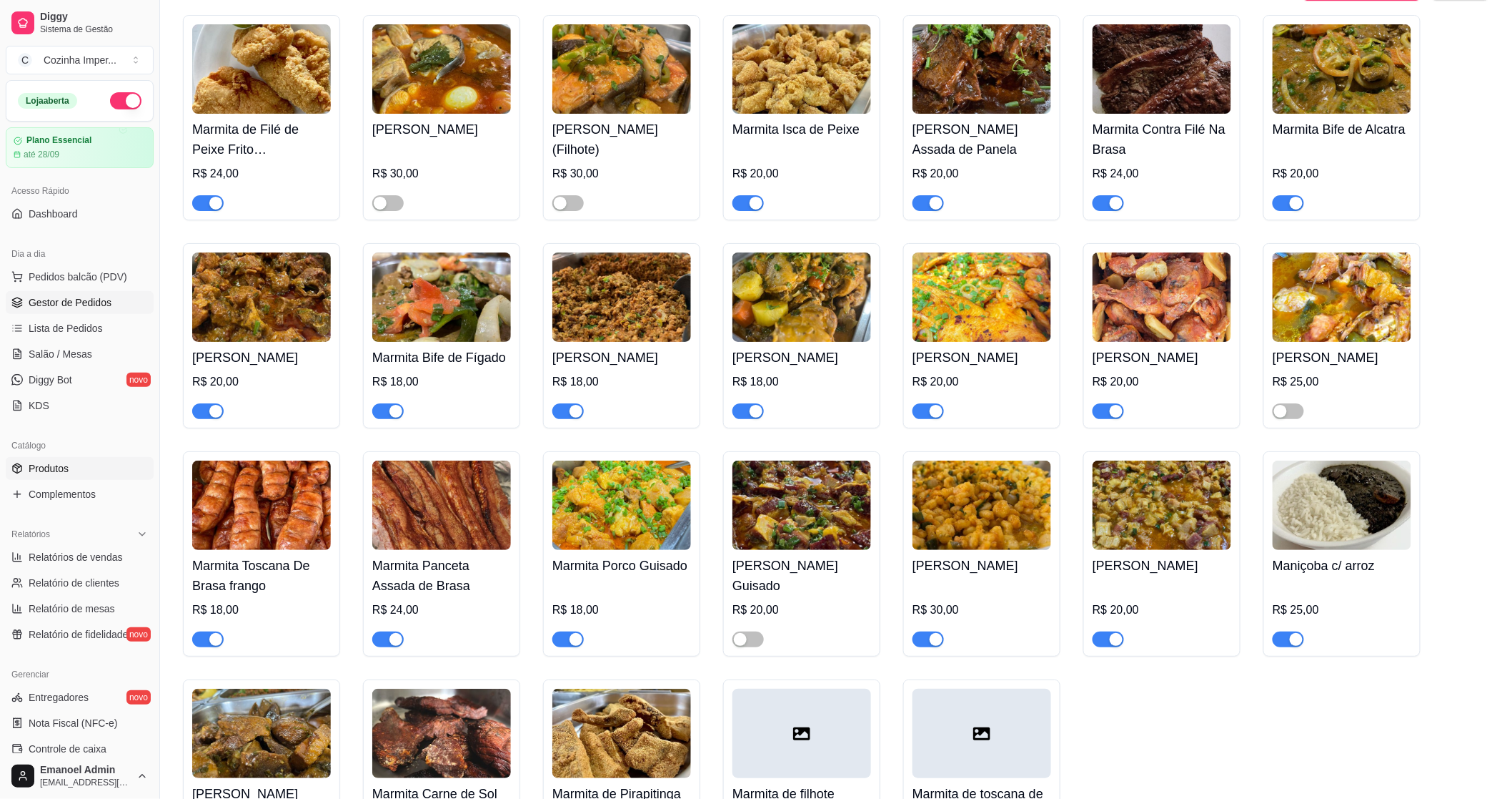
click at [102, 308] on span "Gestor de Pedidos" at bounding box center [70, 302] width 83 height 14
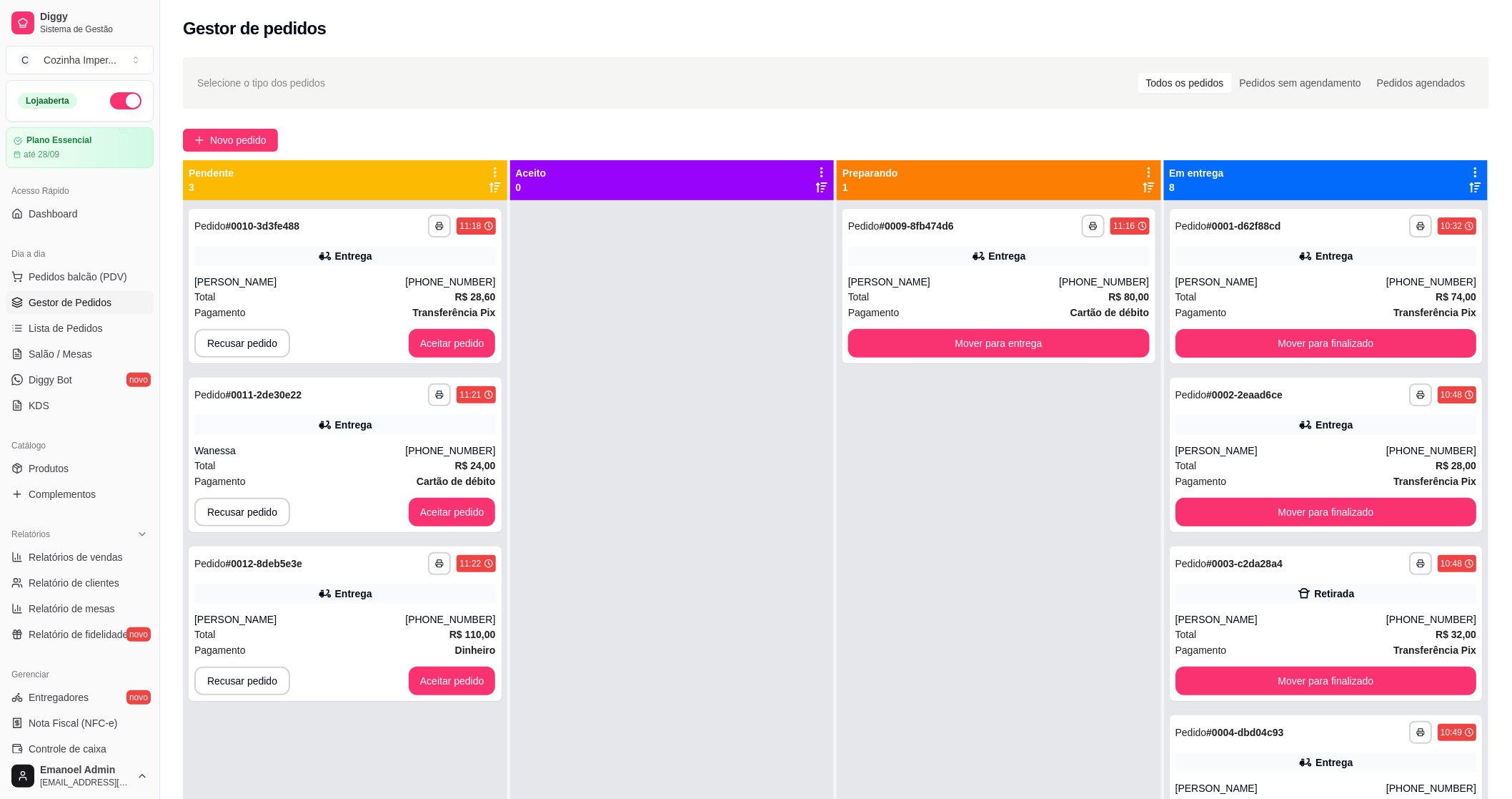
click at [1097, 677] on div "**********" at bounding box center [998, 599] width 325 height 799
click at [468, 331] on button "Aceitar pedido" at bounding box center [452, 343] width 84 height 28
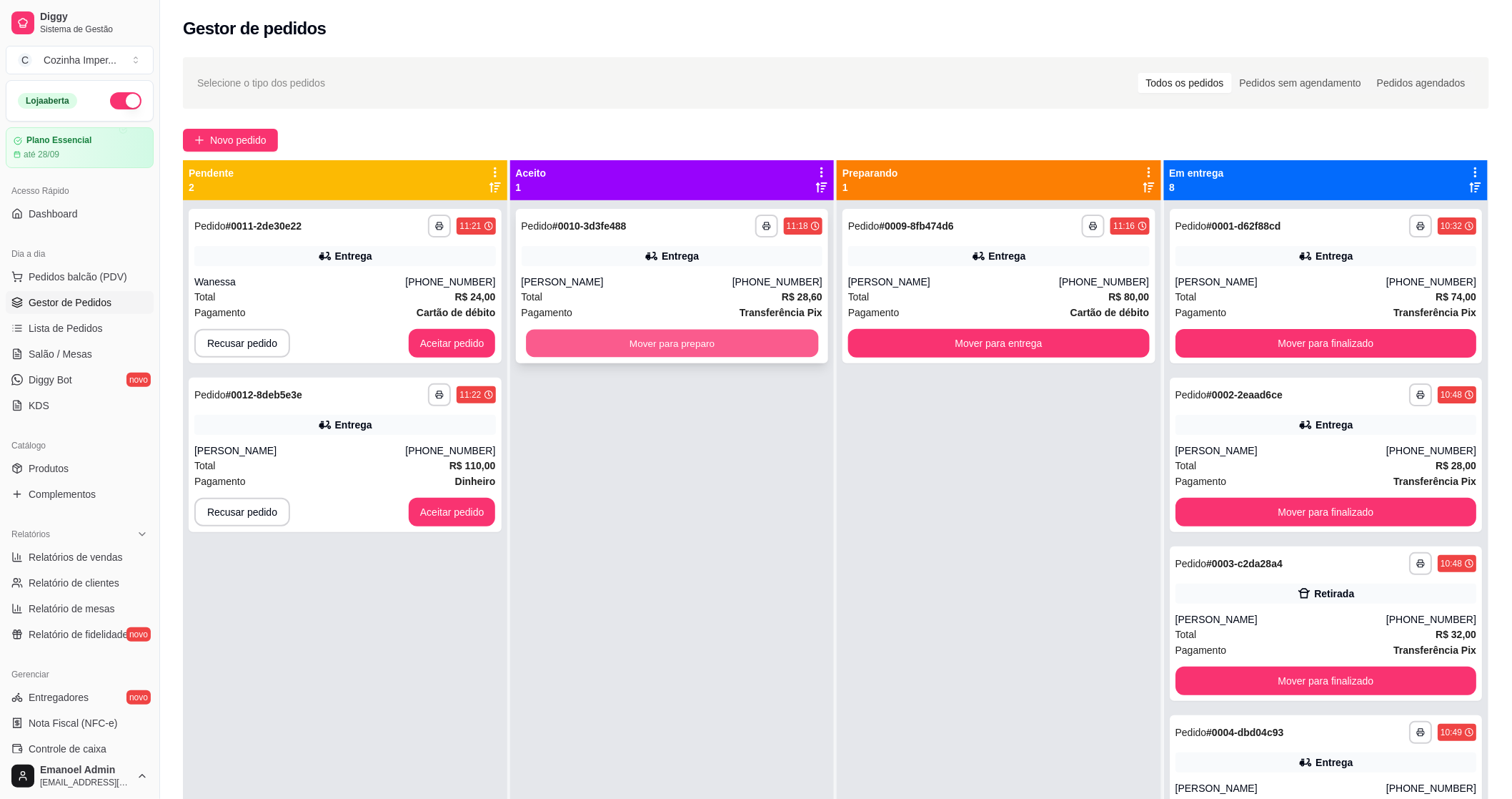
click at [616, 337] on button "Mover para preparo" at bounding box center [672, 343] width 292 height 28
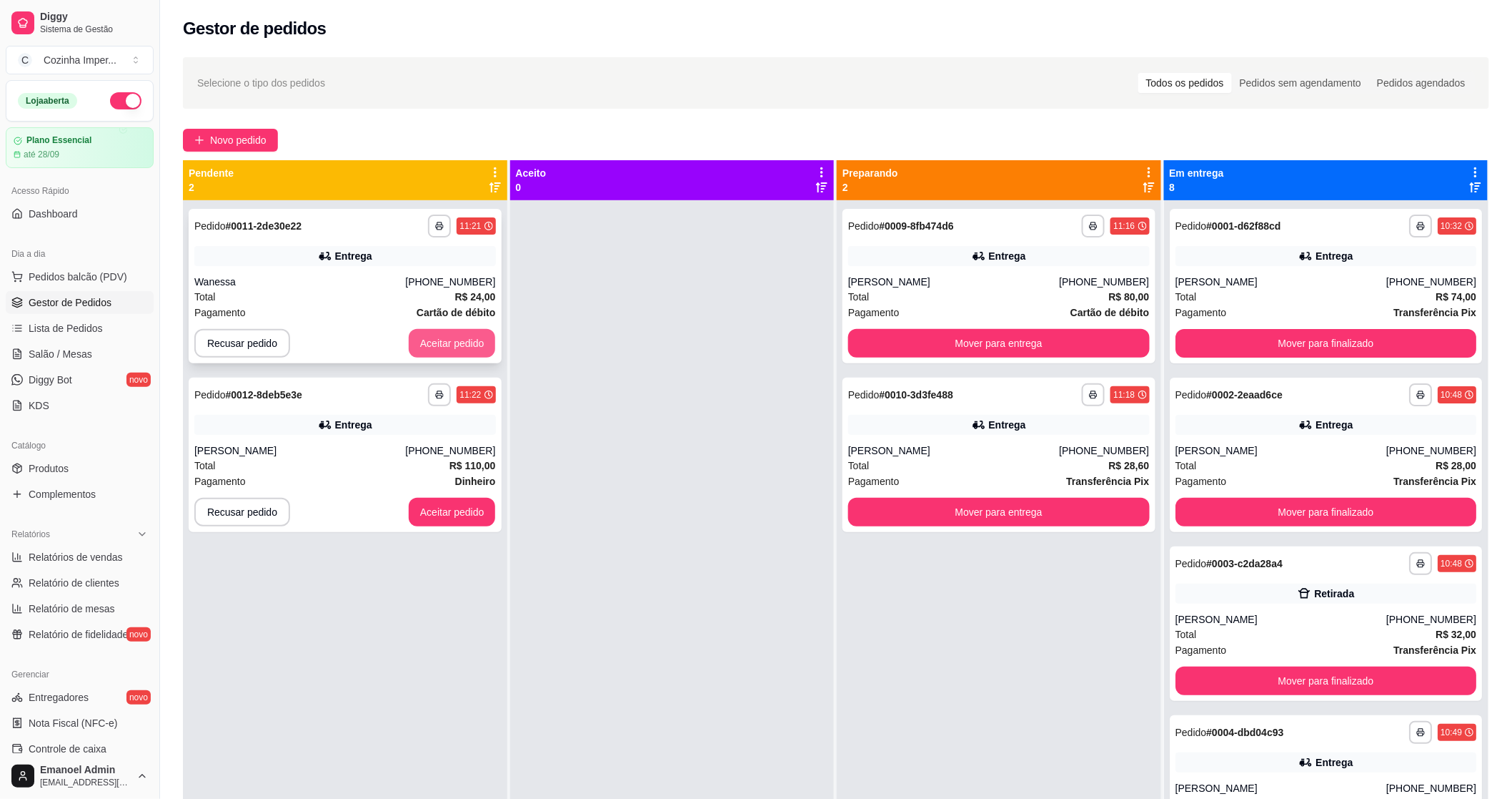
click at [473, 343] on button "Aceitar pedido" at bounding box center [452, 343] width 87 height 29
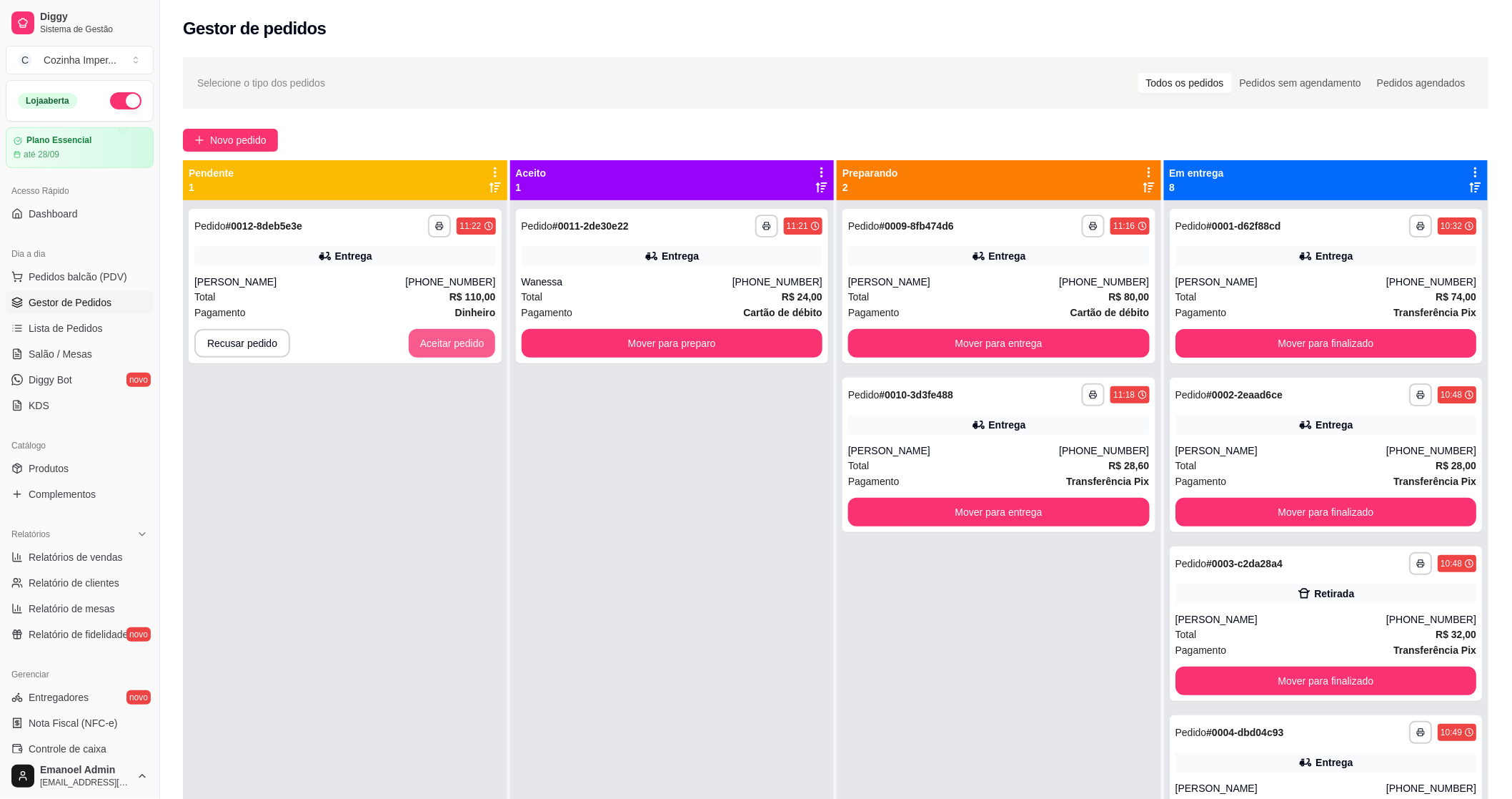
click at [473, 343] on button "Aceitar pedido" at bounding box center [452, 343] width 87 height 29
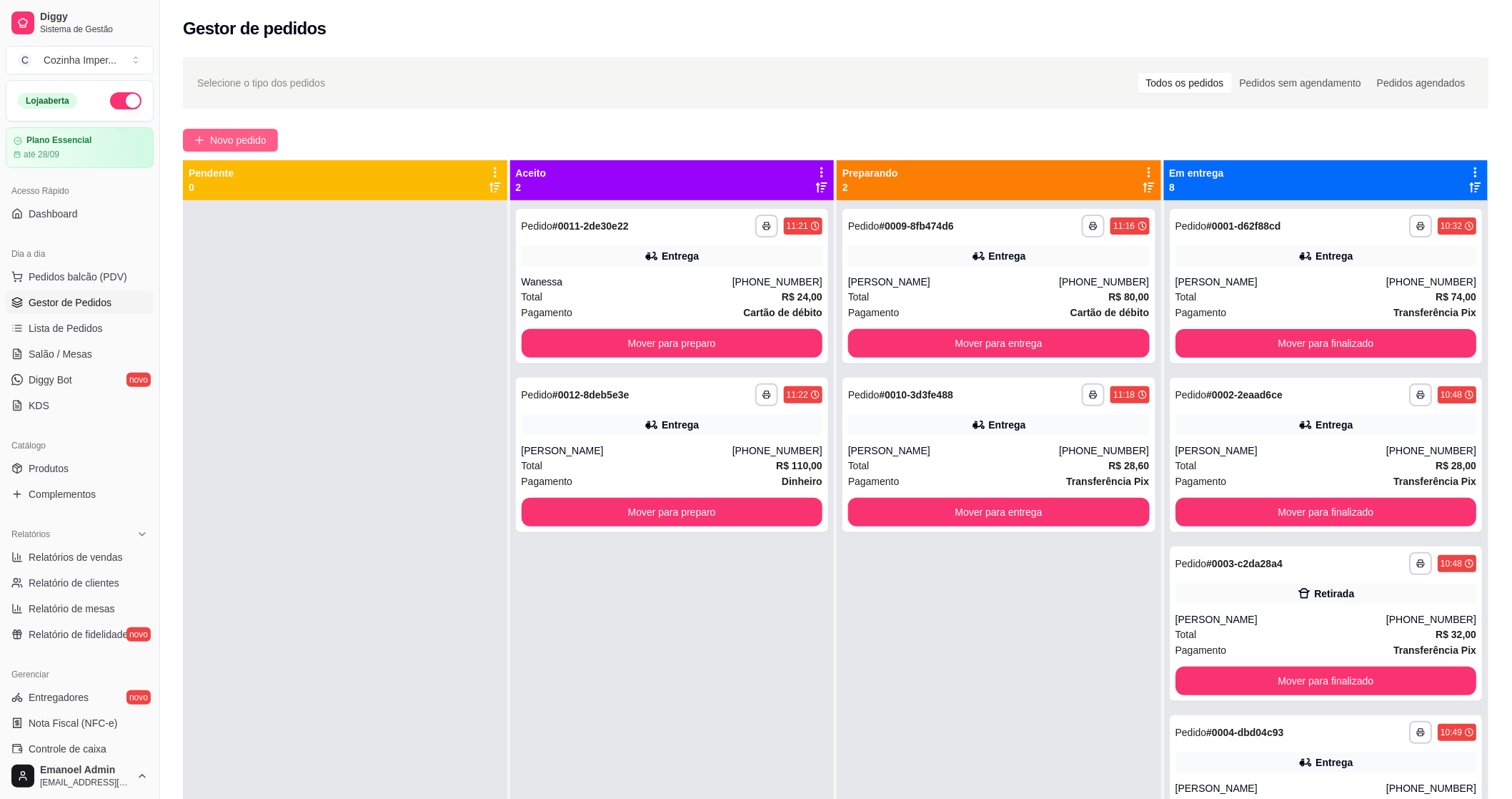
click at [260, 144] on span "Novo pedido" at bounding box center [238, 140] width 56 height 16
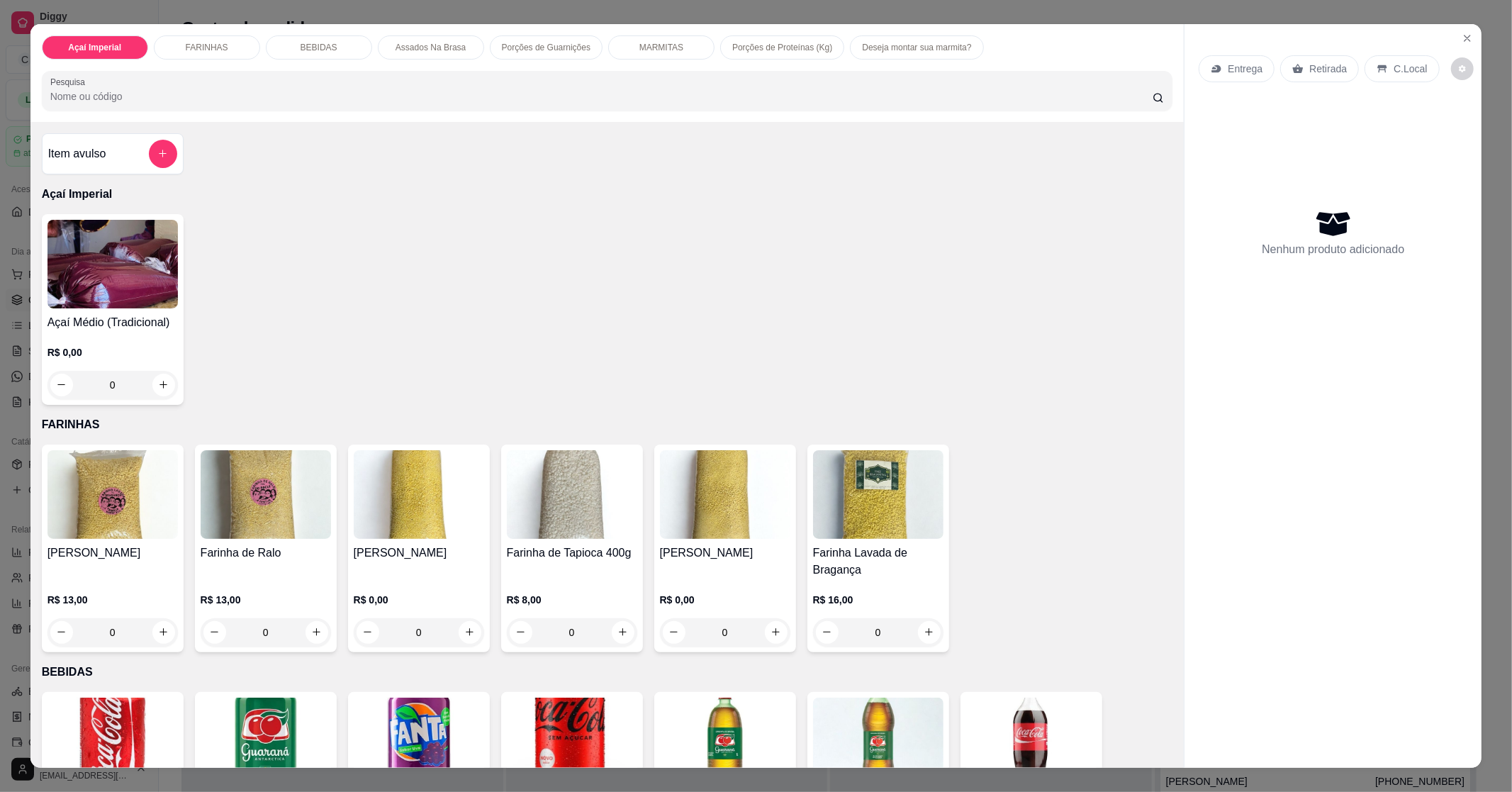
click at [111, 232] on img at bounding box center [113, 263] width 130 height 89
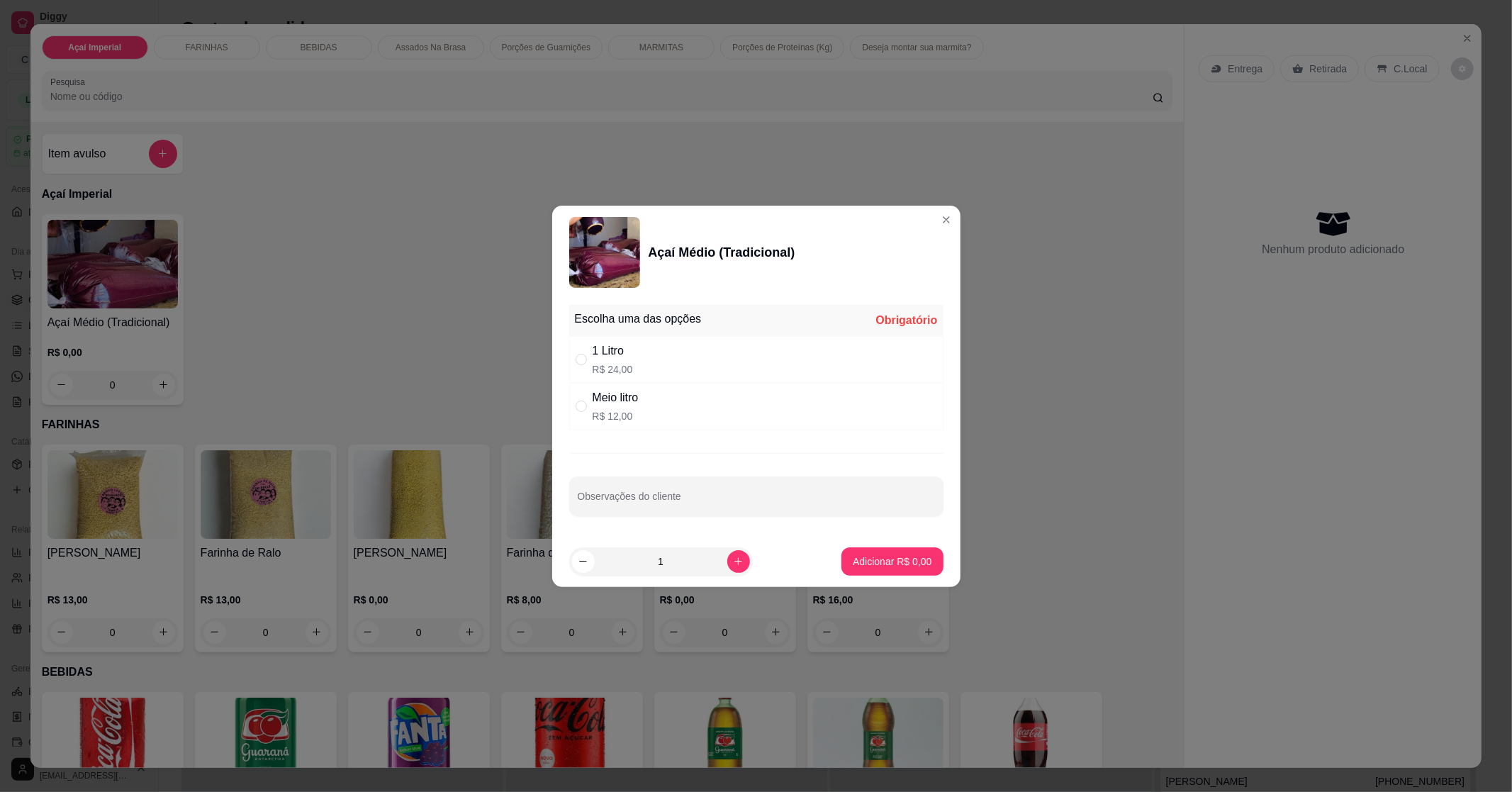
click at [669, 343] on div "1 Litro R$ 24,00" at bounding box center [756, 359] width 375 height 47
radio input "true"
click at [873, 557] on p "Adicionar R$ 24,00" at bounding box center [890, 561] width 83 height 14
type input "1"
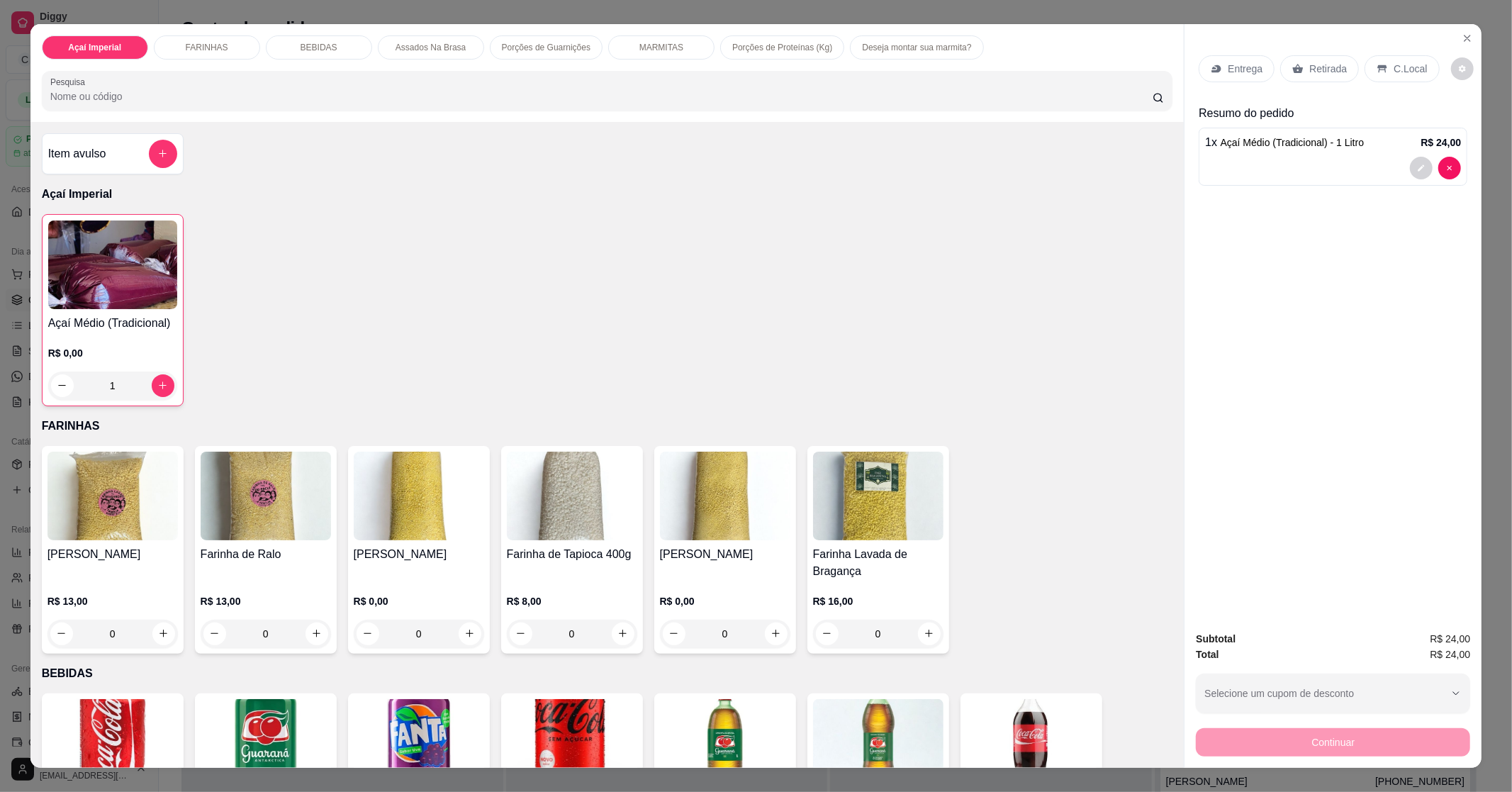
click at [643, 45] on p "MARMITAS" at bounding box center [662, 48] width 44 height 11
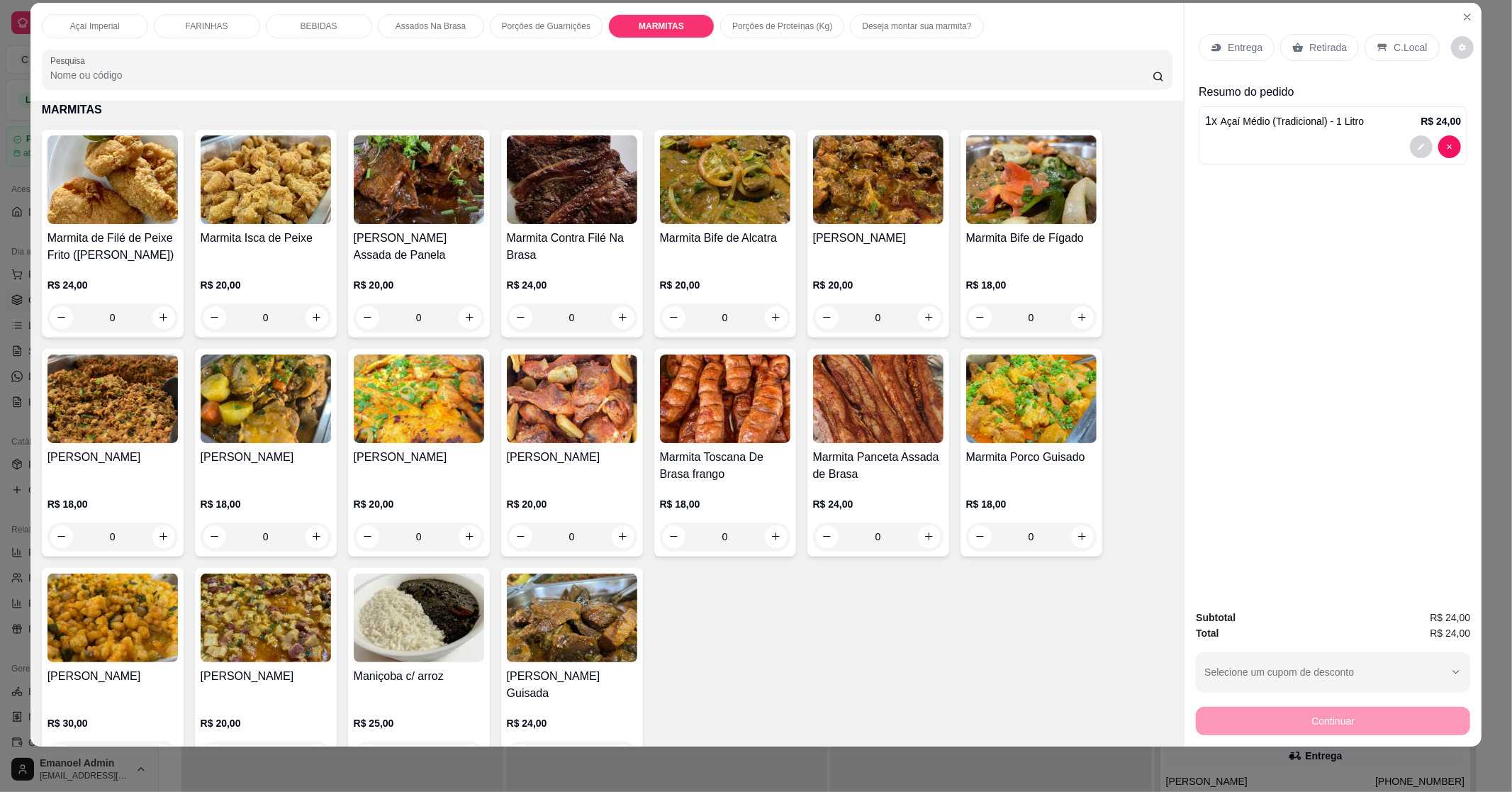
click at [154, 199] on img at bounding box center [113, 180] width 130 height 89
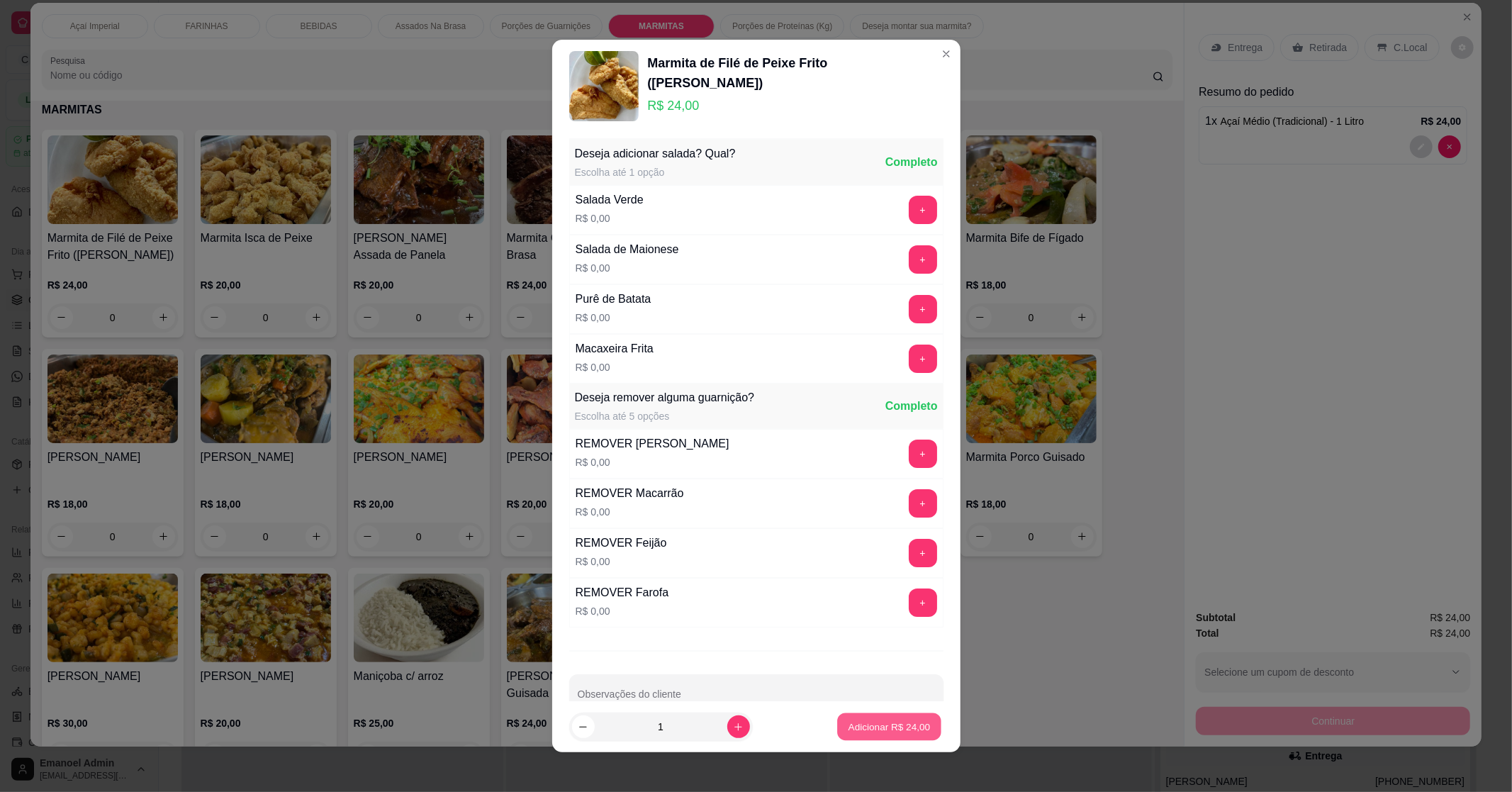
click at [874, 724] on p "Adicionar R$ 24,00" at bounding box center [890, 726] width 83 height 14
type input "1"
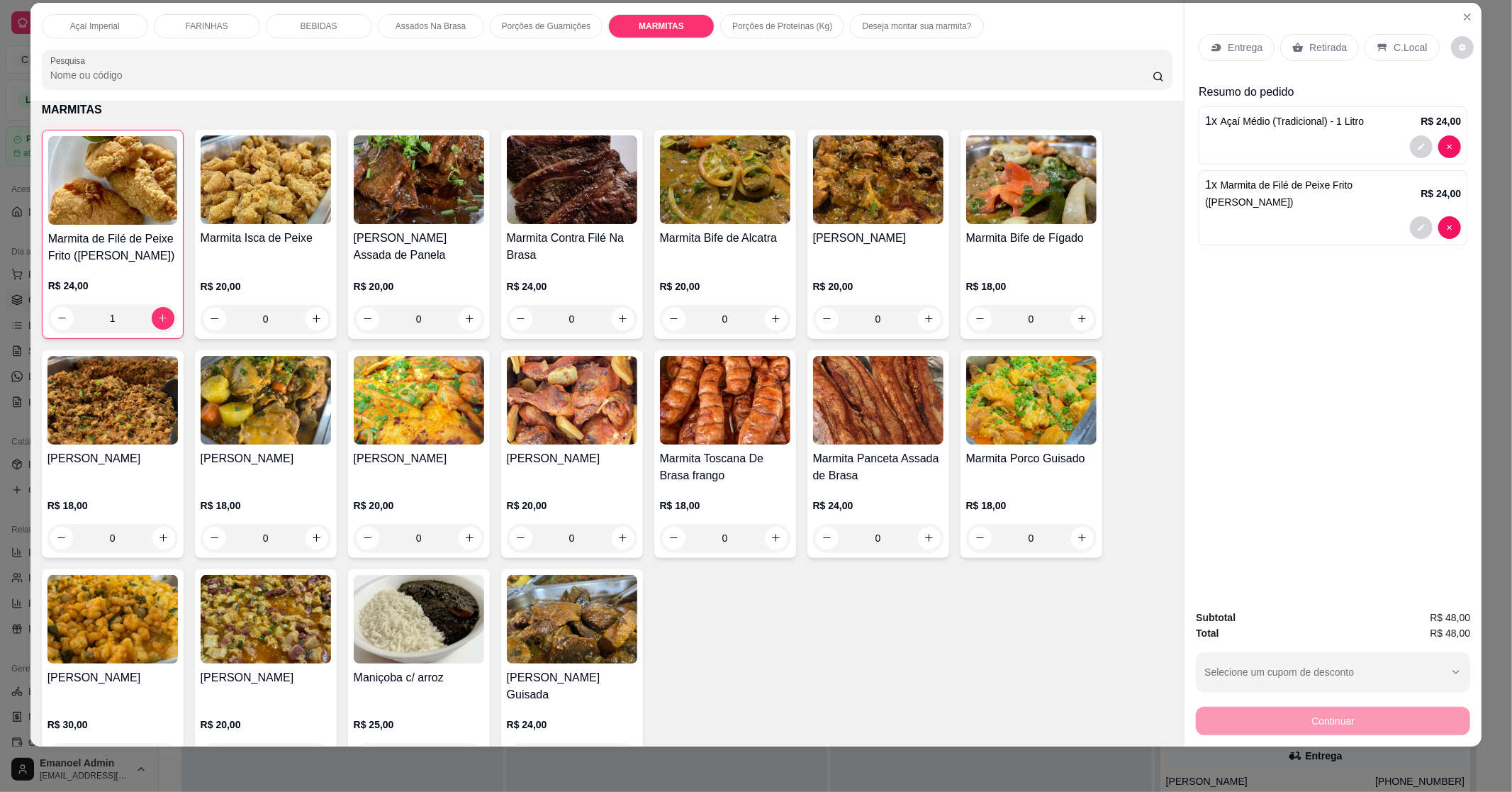
click at [743, 25] on p "Porções de Proteínas (Kg)" at bounding box center [782, 26] width 100 height 11
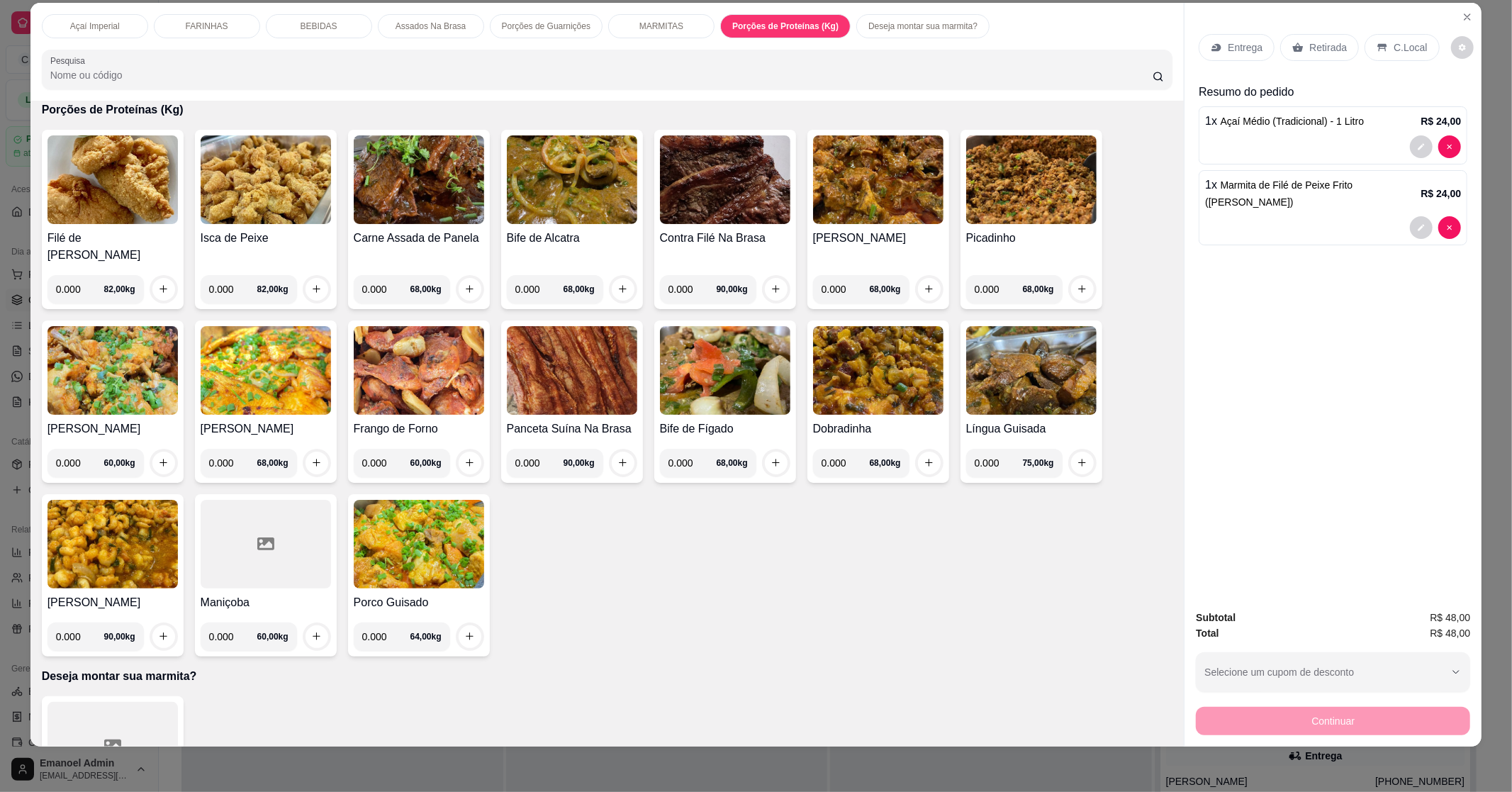
click at [117, 199] on img at bounding box center [113, 180] width 130 height 89
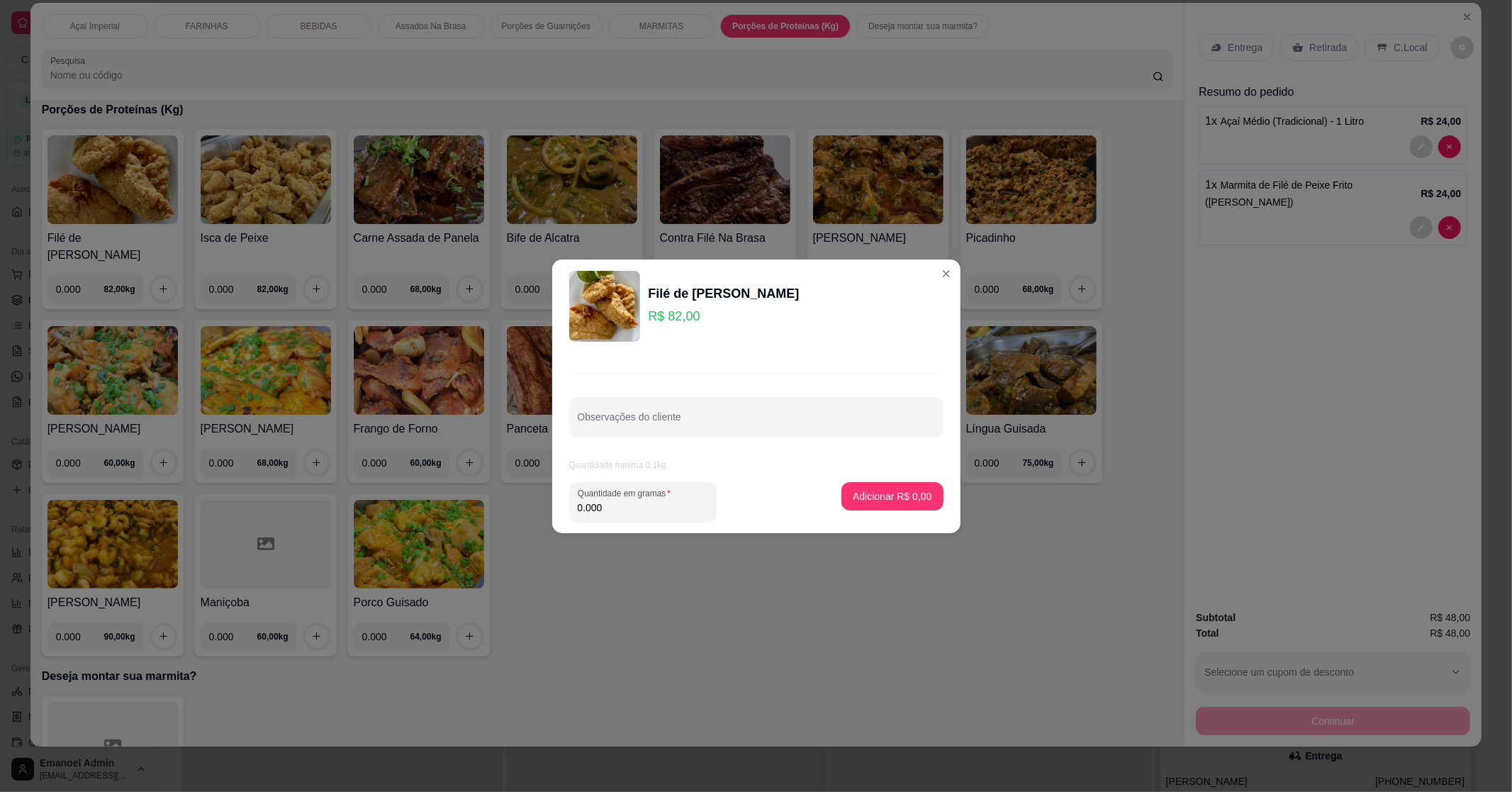
click at [638, 512] on input "0.000" at bounding box center [643, 507] width 130 height 14
type input "0.245"
click at [847, 492] on p "Adicionar R$ 20,09" at bounding box center [890, 496] width 84 height 14
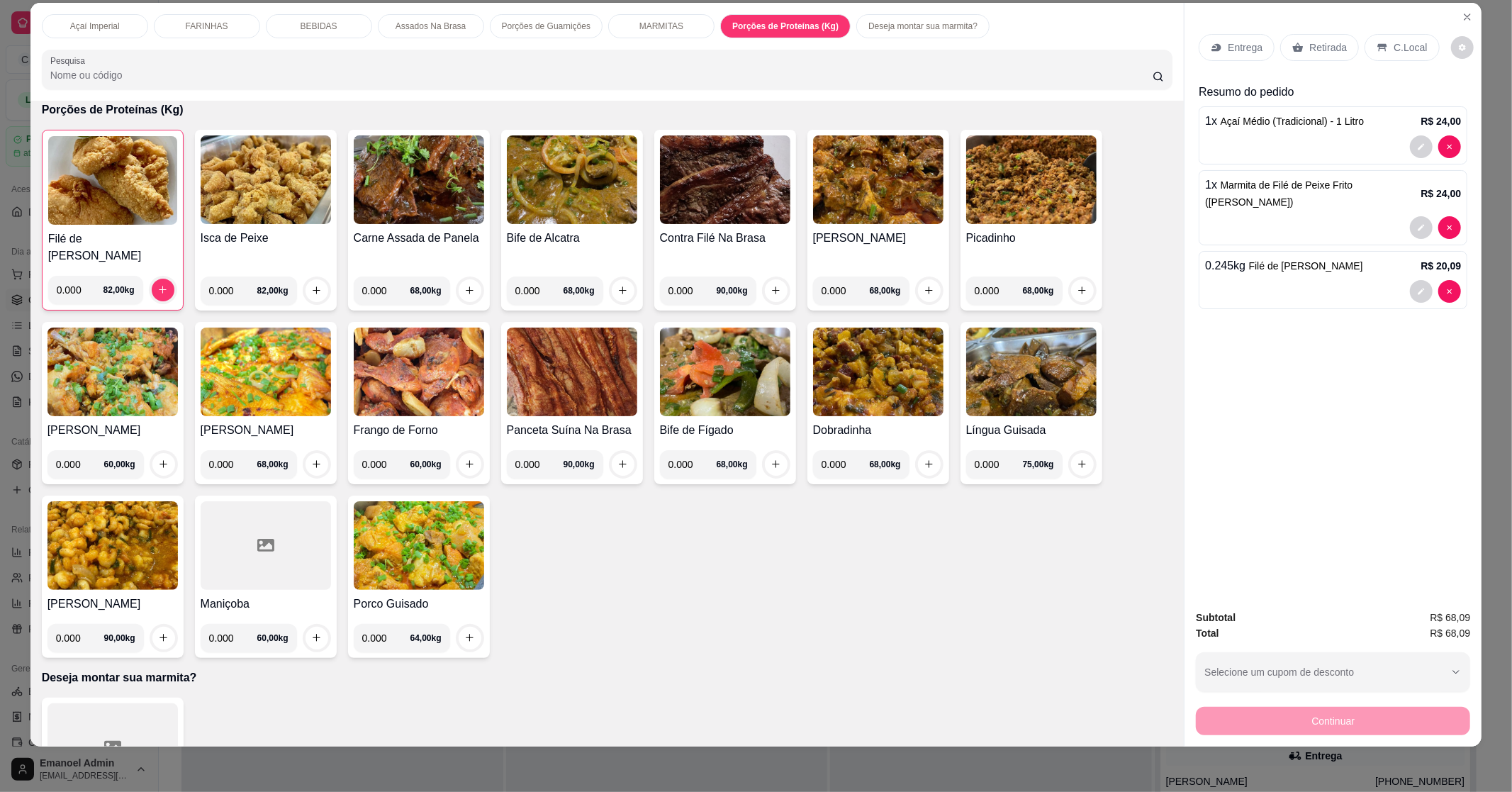
click at [1221, 50] on div "Entrega" at bounding box center [1237, 47] width 76 height 27
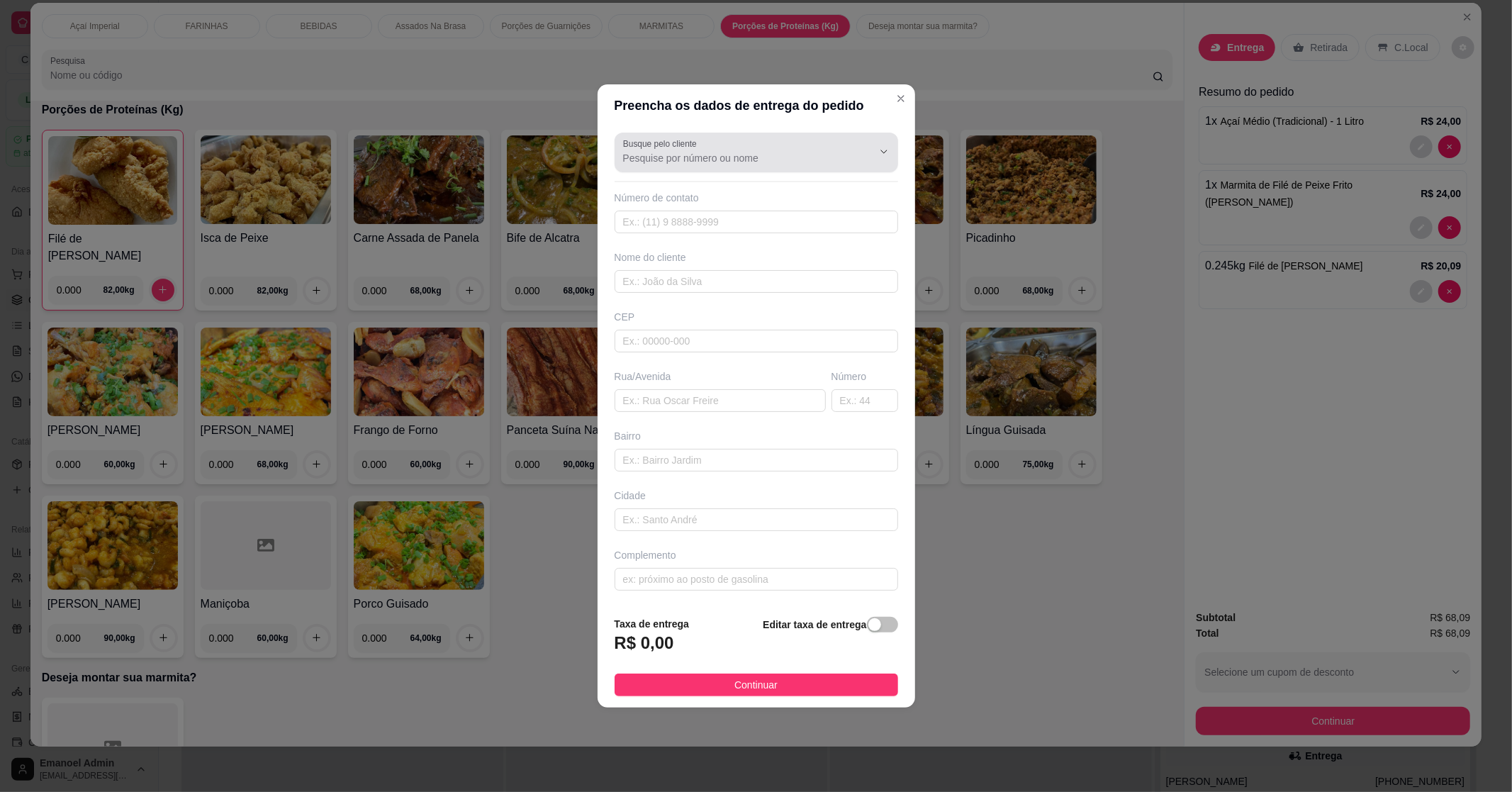
click at [850, 140] on div at bounding box center [872, 151] width 45 height 27
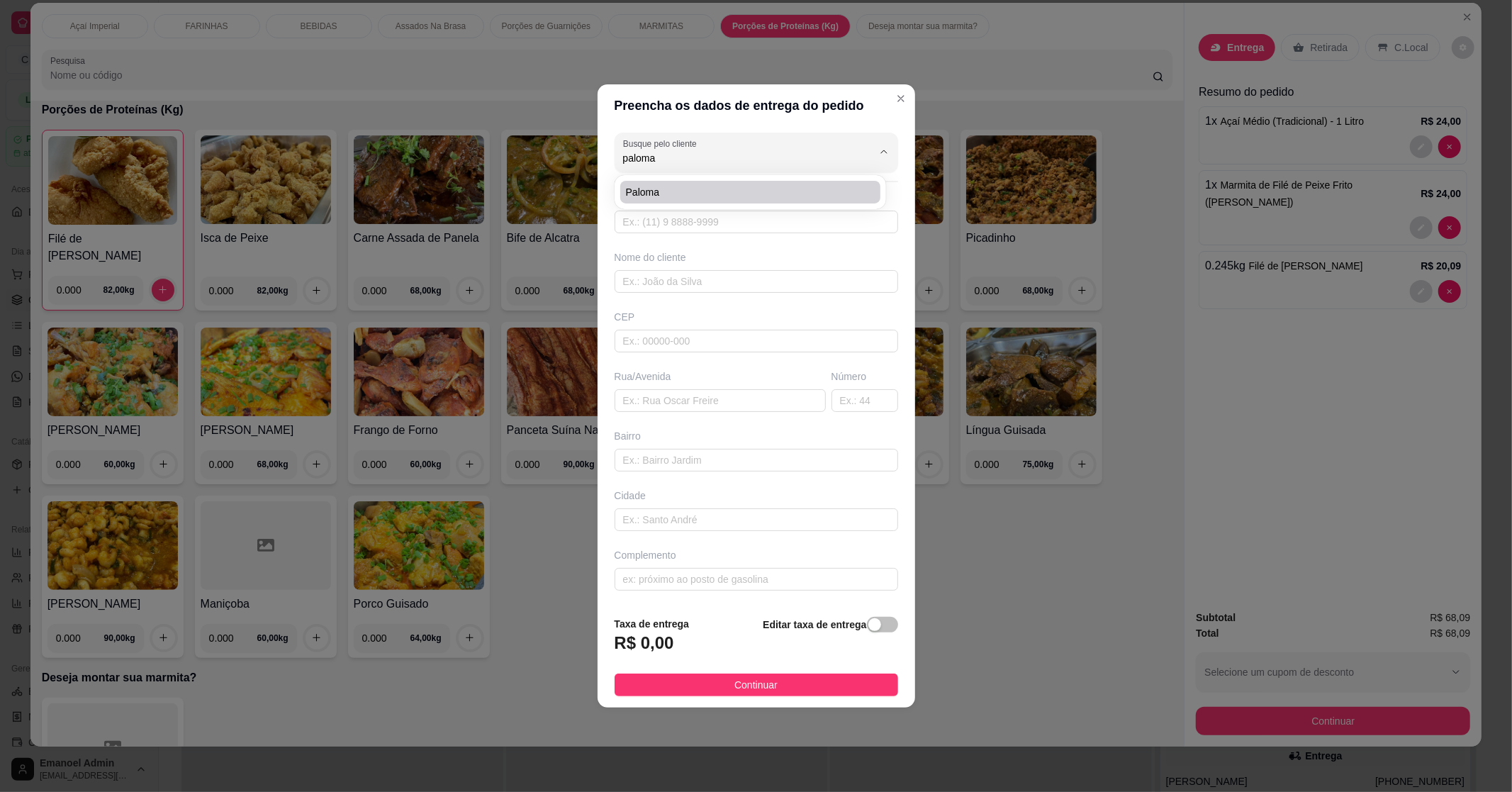
click at [820, 185] on span "Paloma" at bounding box center [744, 192] width 235 height 14
type input "Paloma"
type input "96991314199"
type input "Paloma"
type input "68902-871"
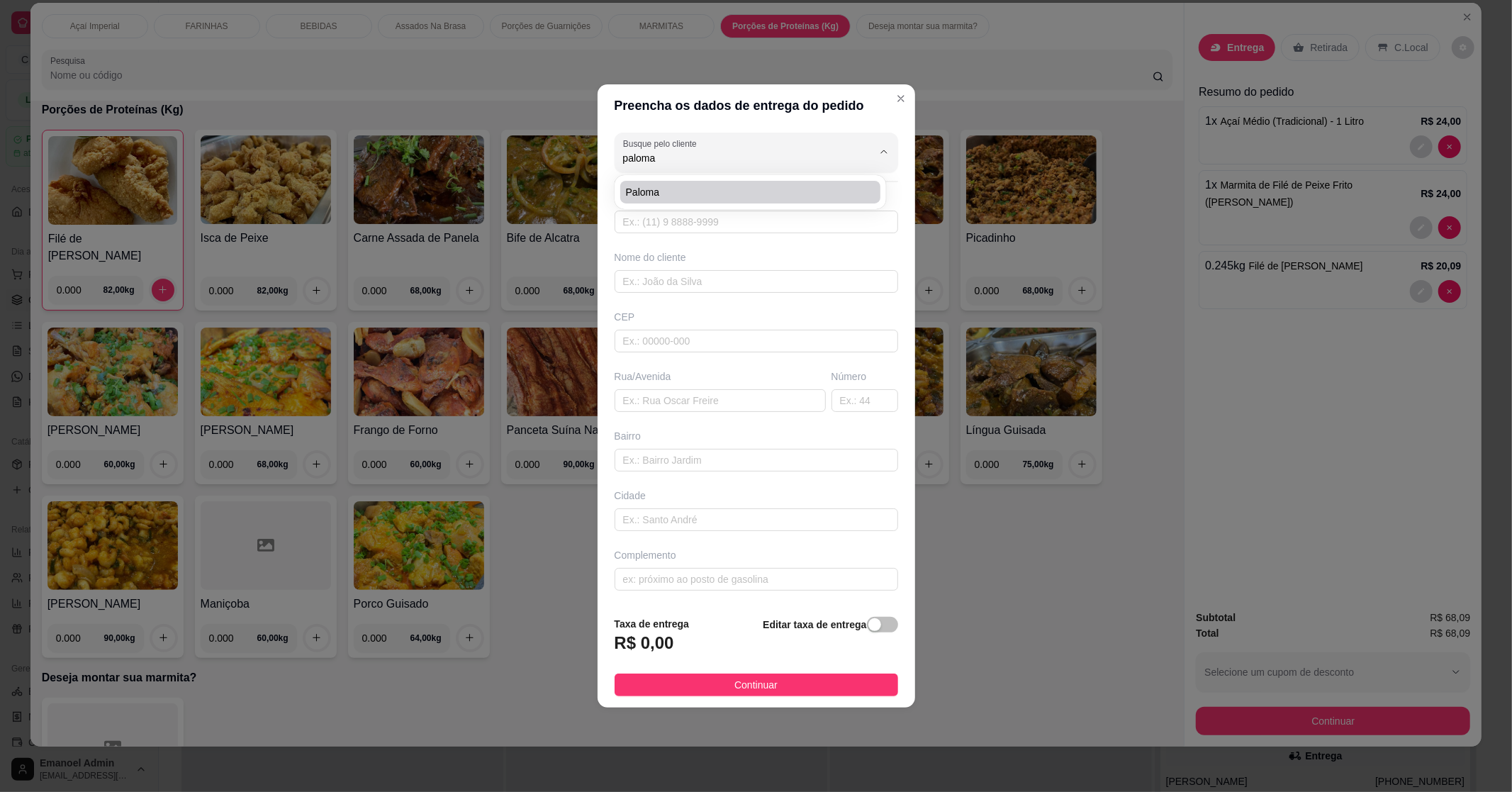
type input "[GEOGRAPHIC_DATA]"
type input "903"
type input "muca"
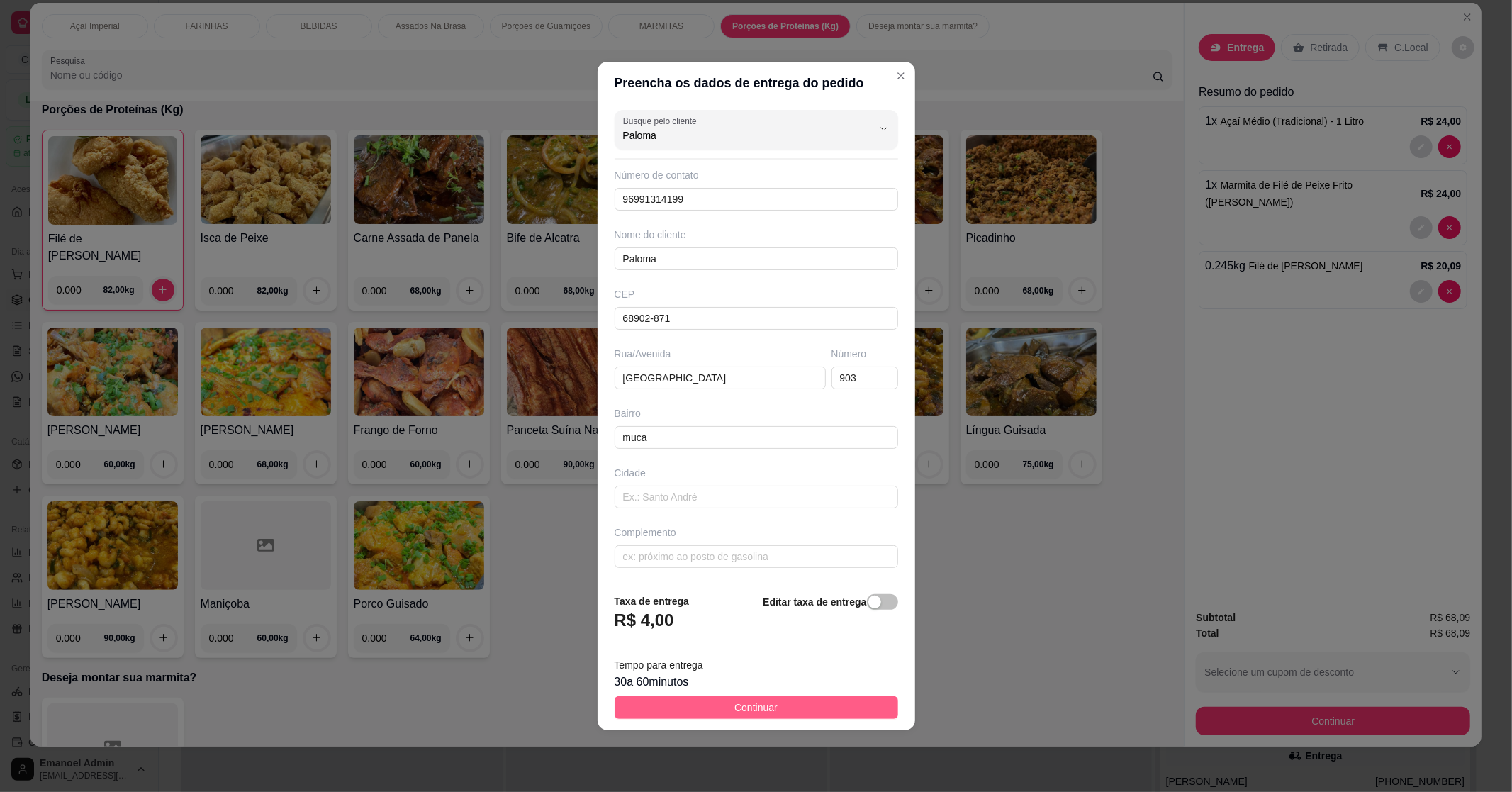
type input "Paloma"
click at [774, 707] on button "Continuar" at bounding box center [756, 707] width 284 height 23
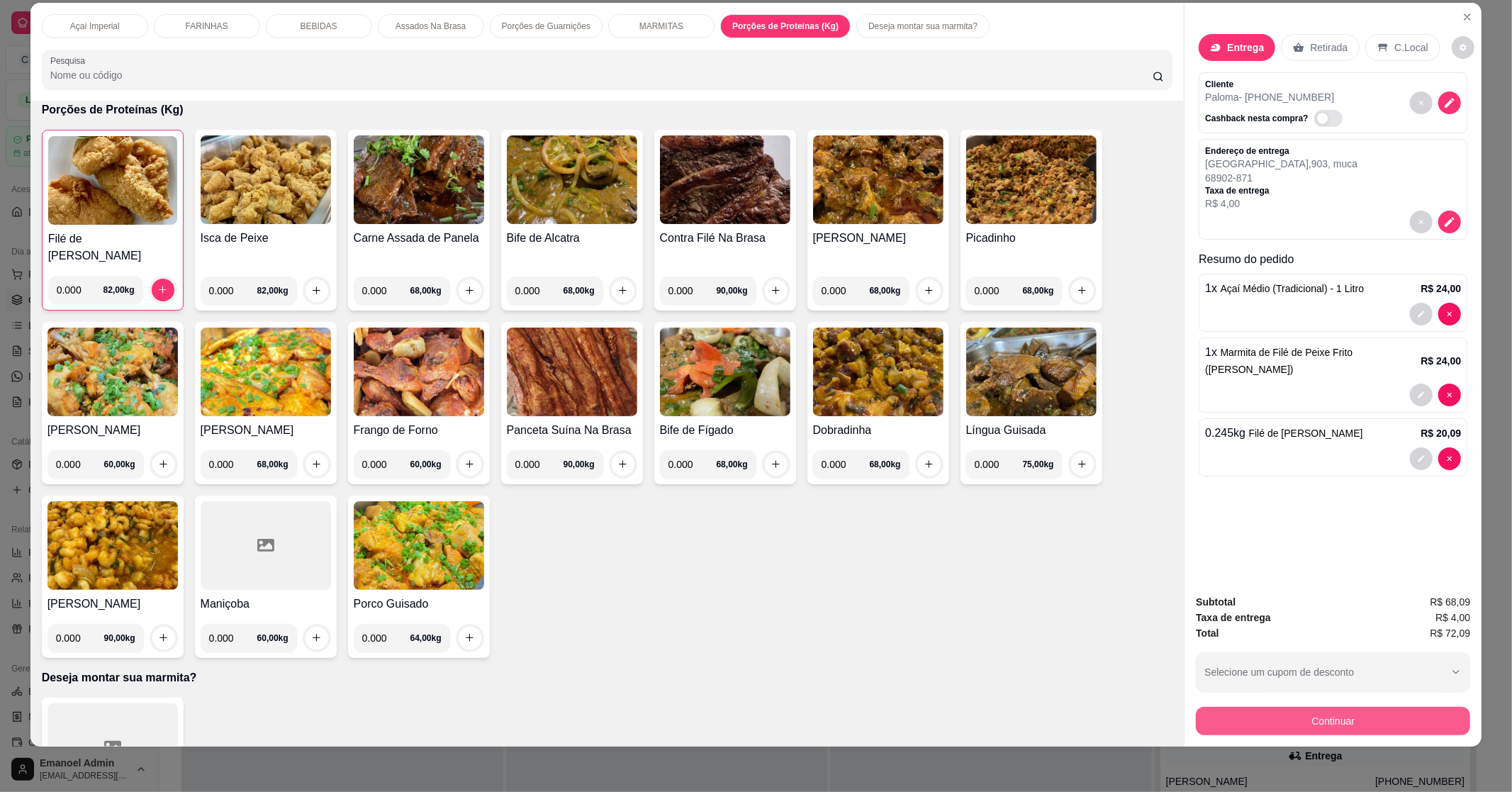
click at [1372, 727] on button "Continuar" at bounding box center [1333, 720] width 274 height 28
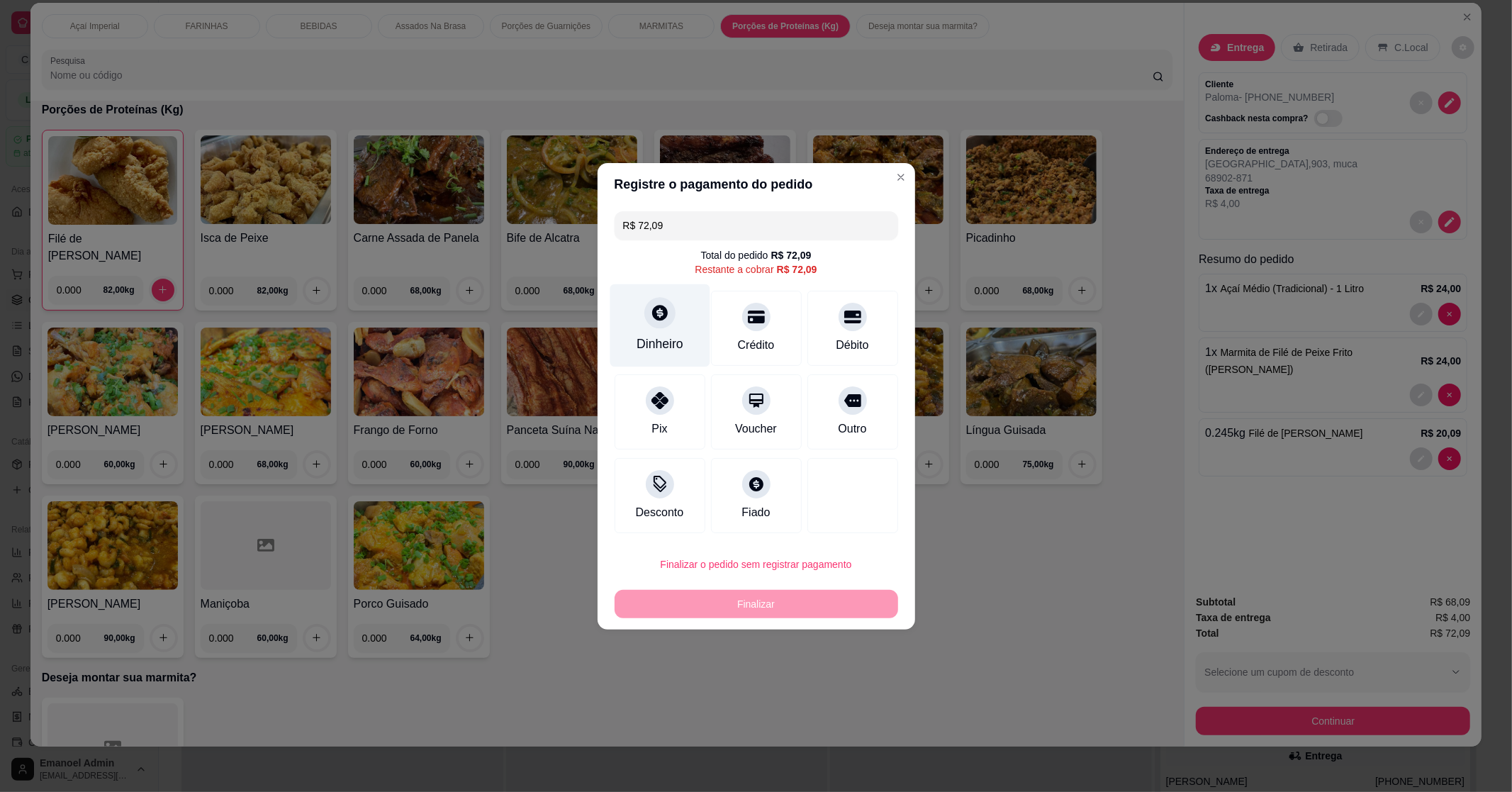
click at [676, 329] on div "Dinheiro" at bounding box center [659, 325] width 100 height 83
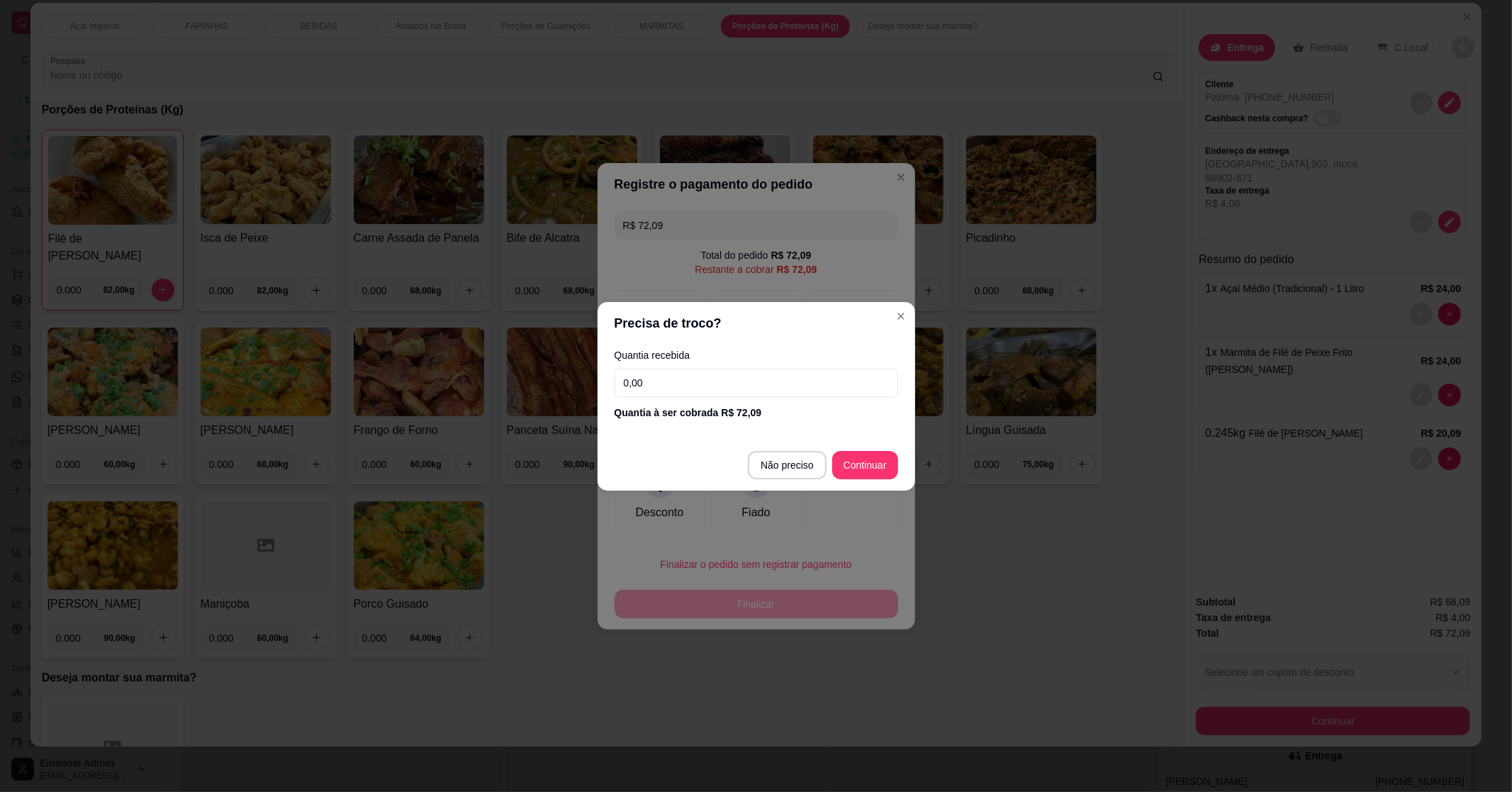
click at [678, 387] on input "0,00" at bounding box center [756, 383] width 284 height 28
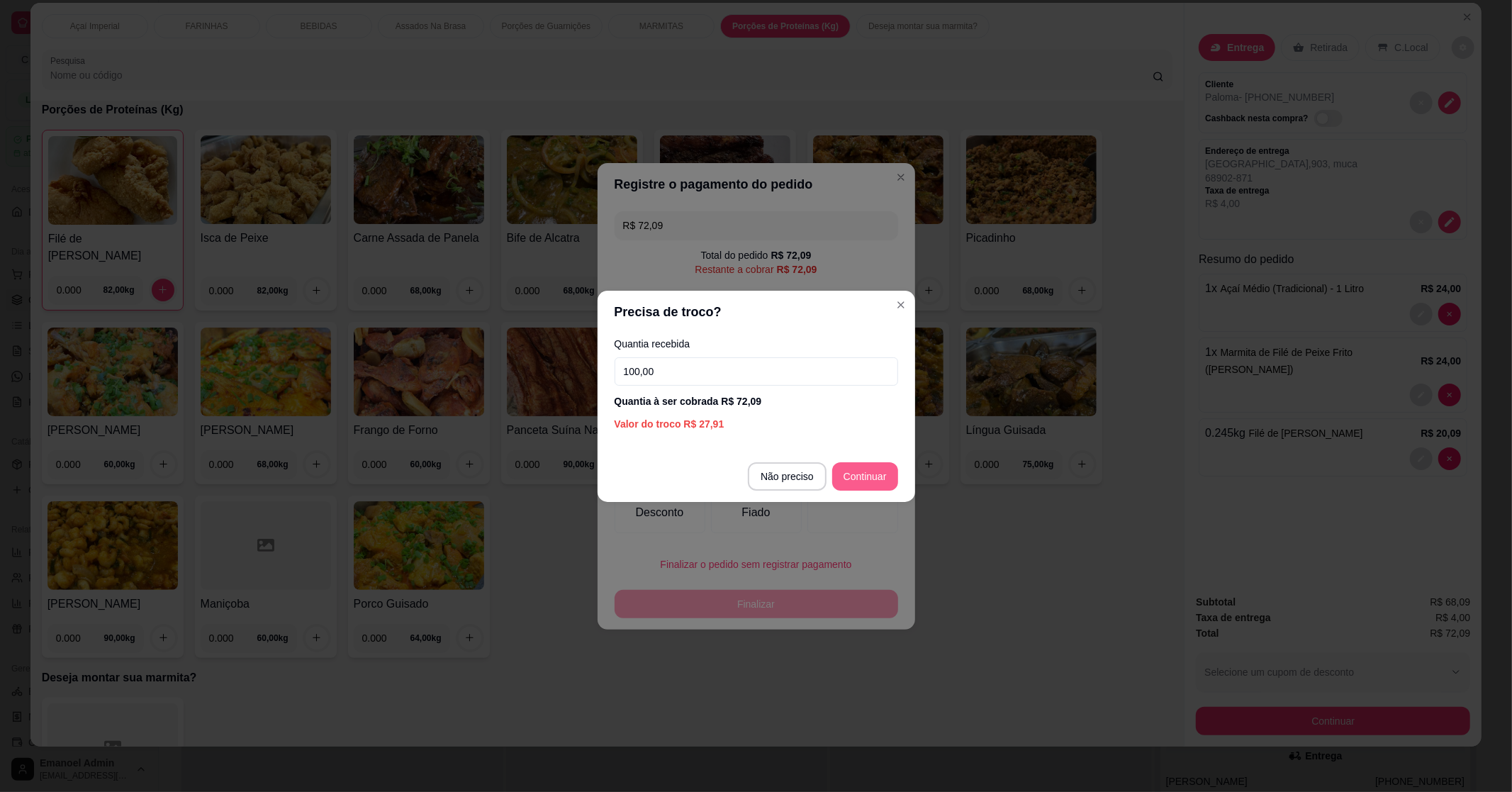
type input "100,00"
type input "R$ 0,00"
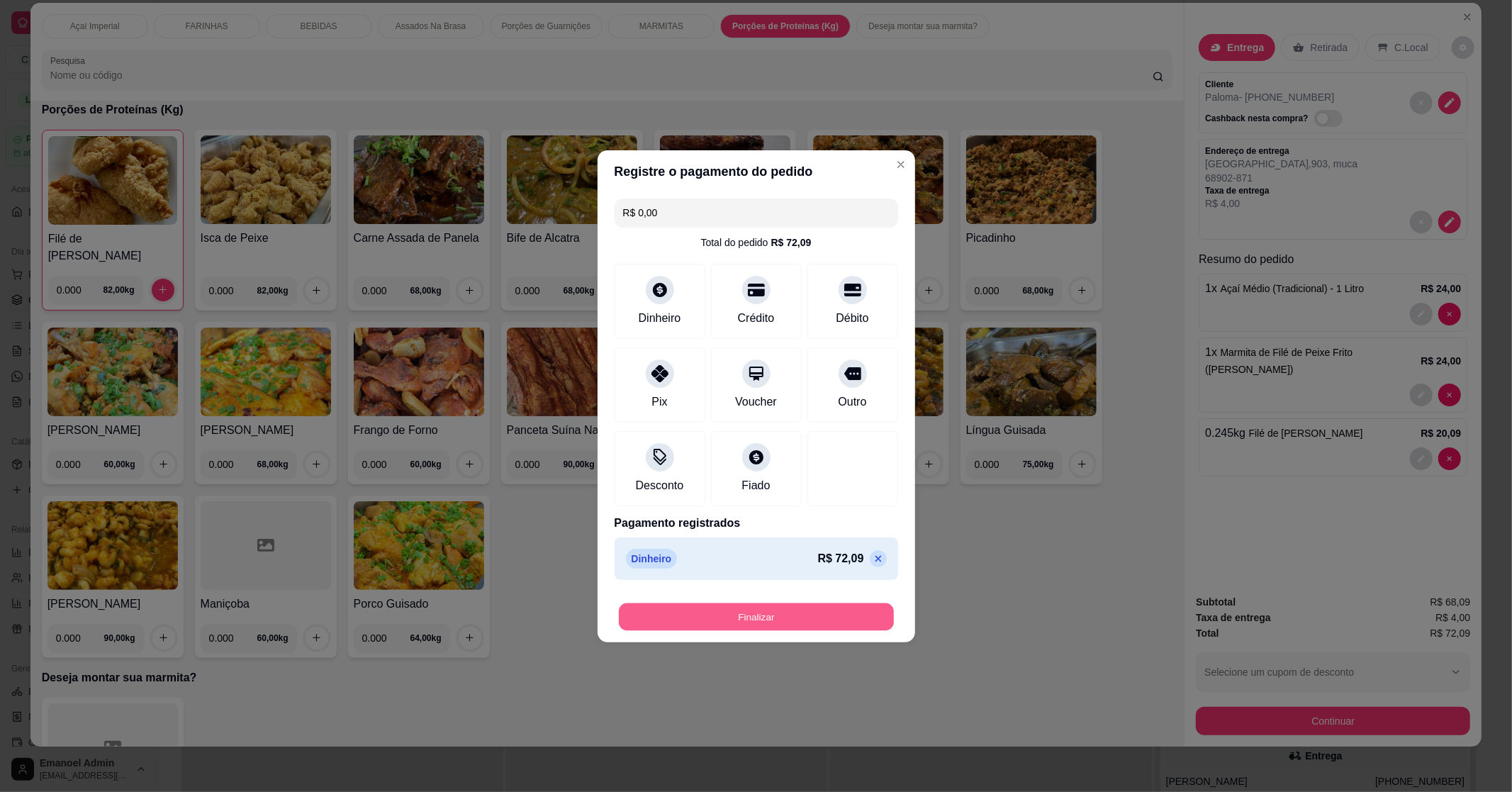
click at [821, 619] on button "Finalizar" at bounding box center [756, 616] width 275 height 28
type input "0"
type input "-R$ 72,09"
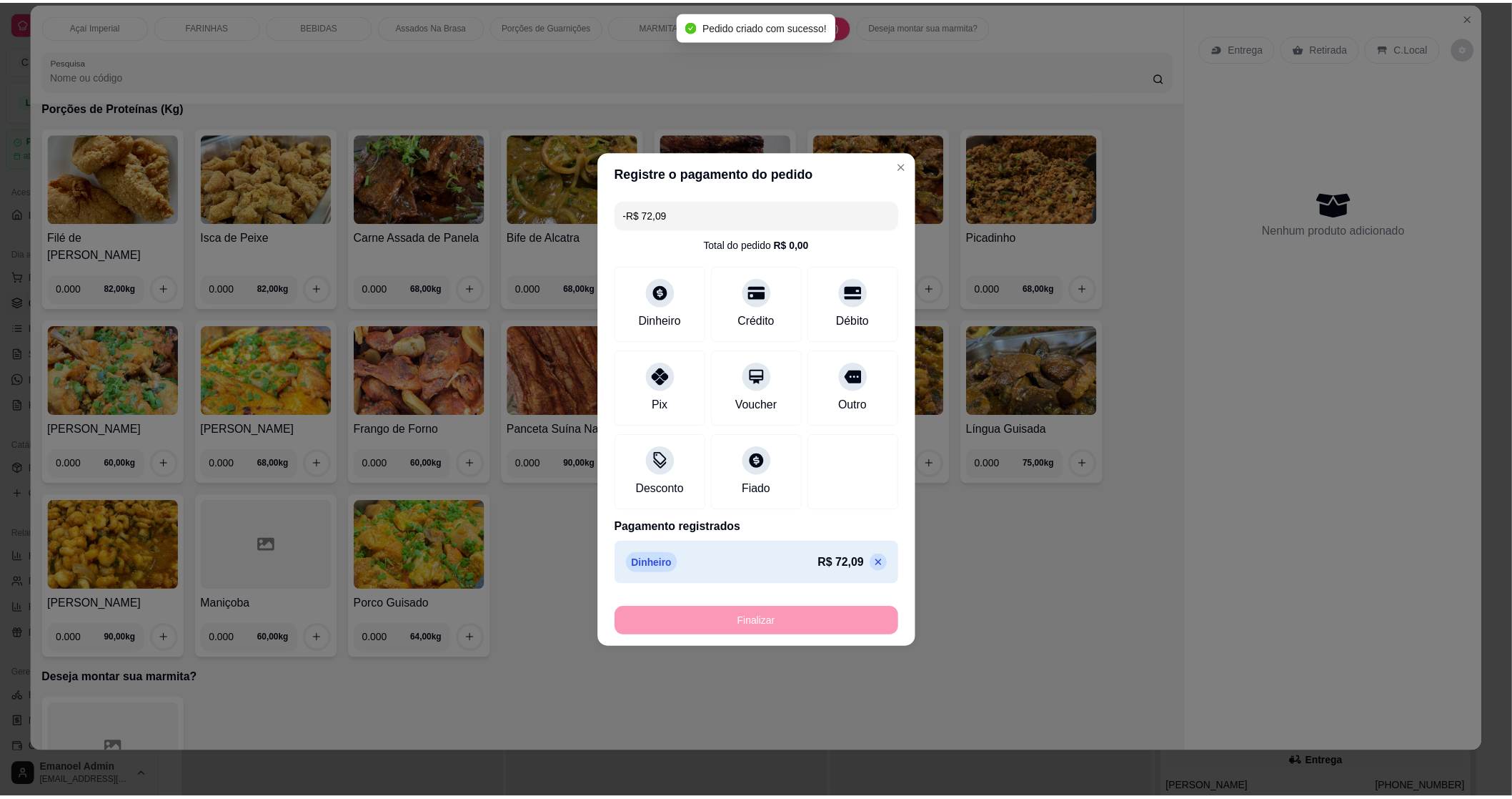
scroll to position [2376, 0]
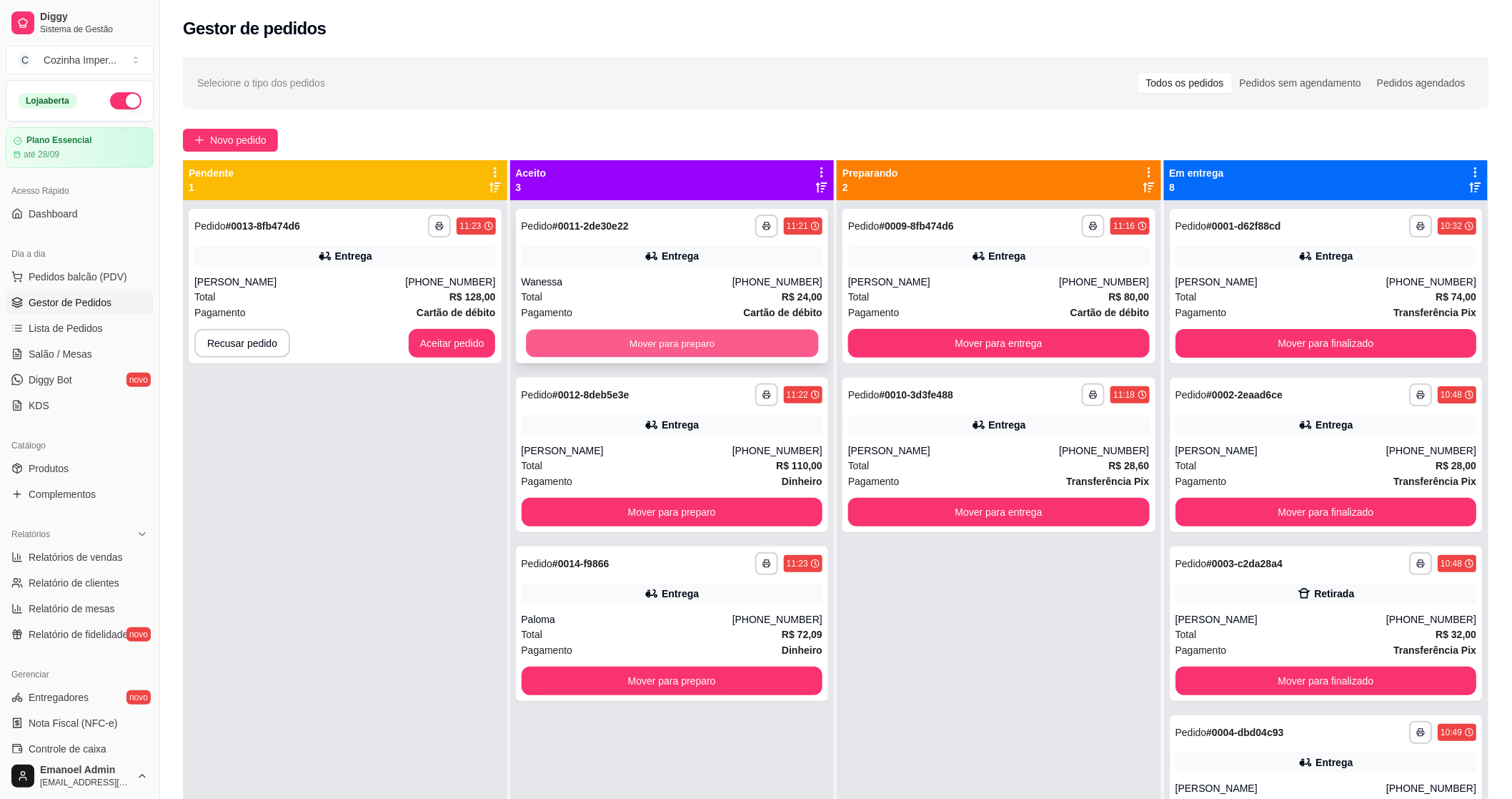
click at [711, 342] on button "Mover para preparo" at bounding box center [672, 343] width 292 height 28
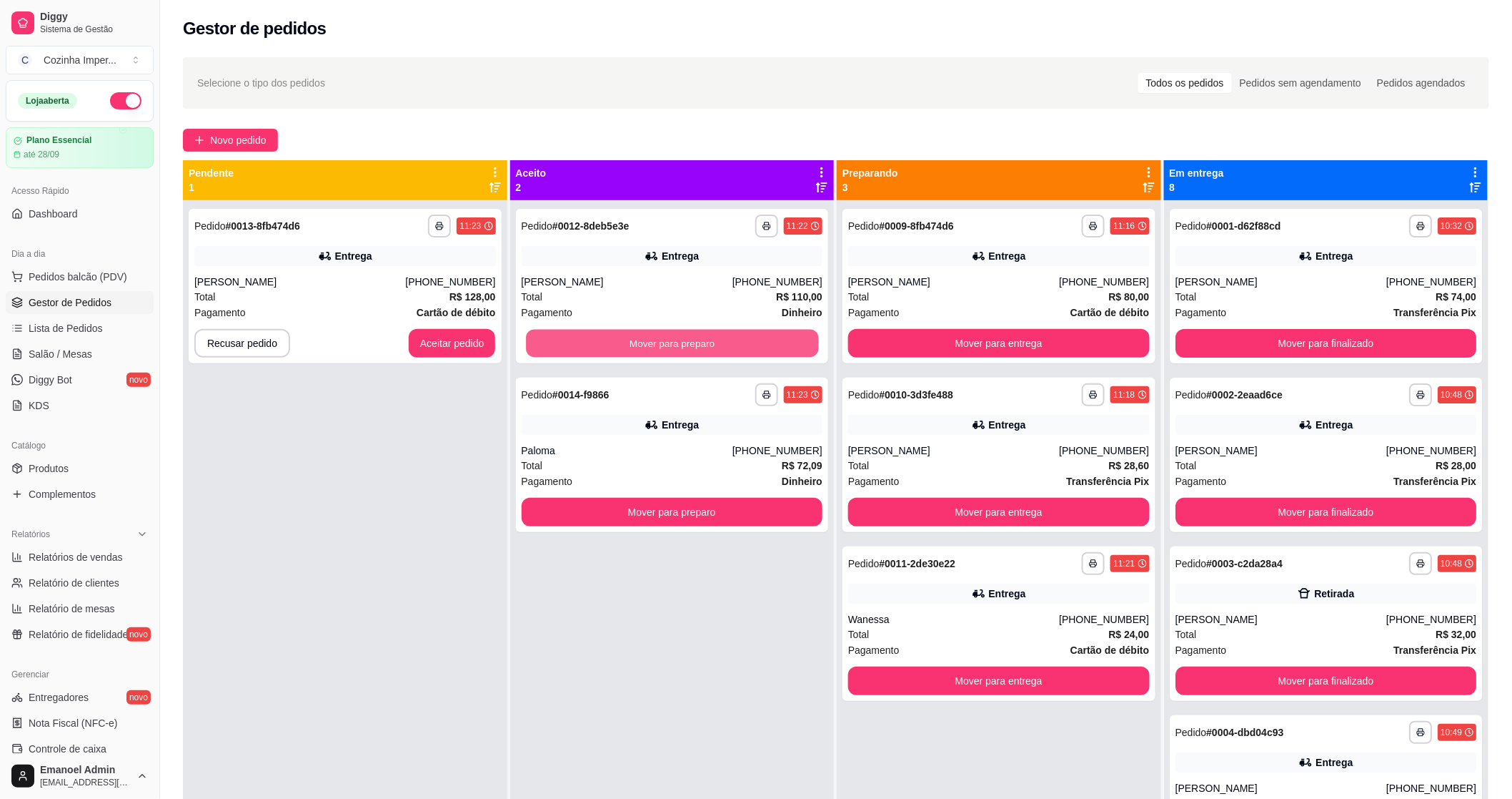
click at [711, 342] on button "Mover para preparo" at bounding box center [672, 343] width 292 height 28
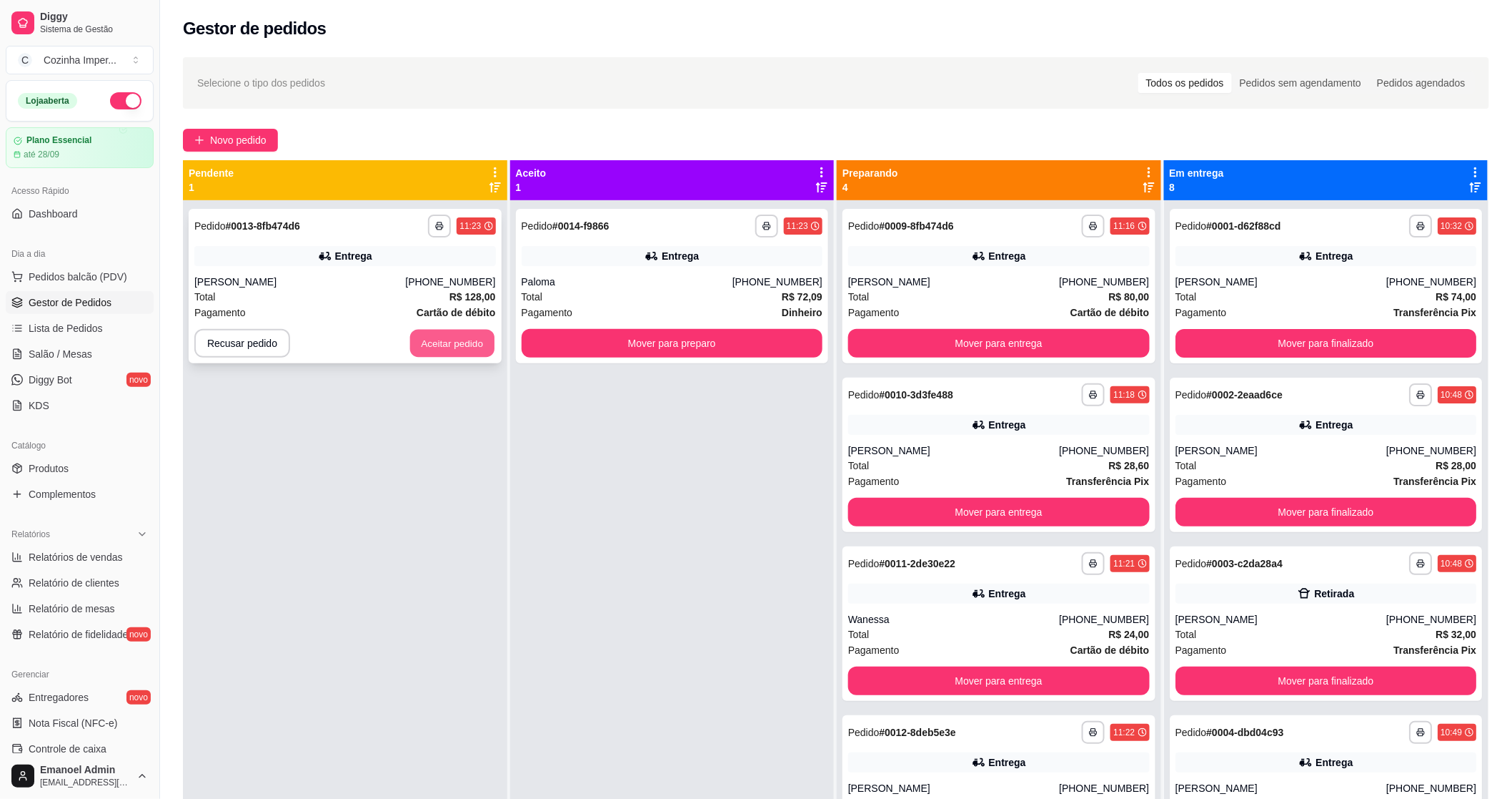
click at [428, 340] on button "Aceitar pedido" at bounding box center [452, 343] width 84 height 28
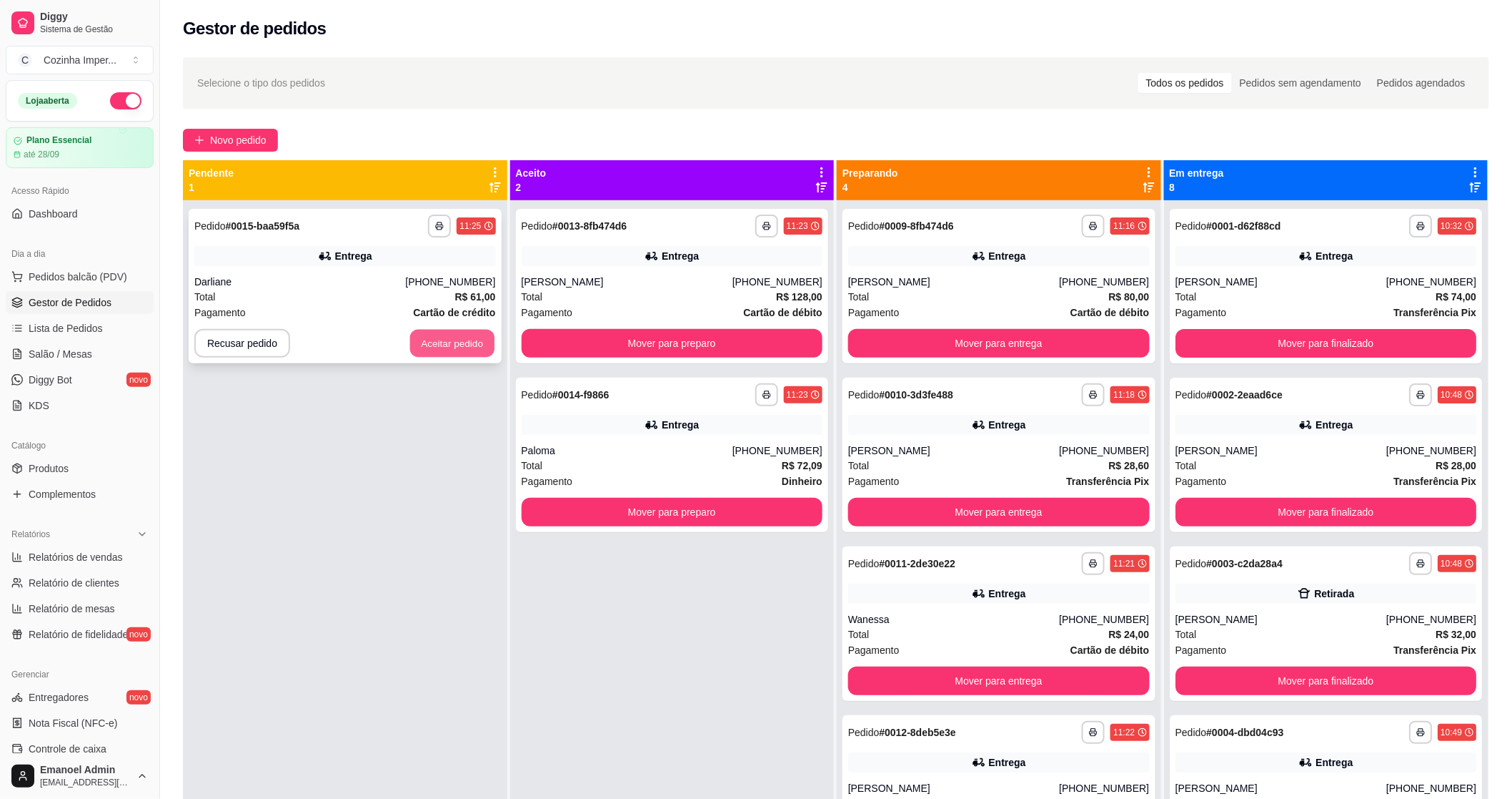
click at [476, 354] on button "Aceitar pedido" at bounding box center [452, 343] width 84 height 28
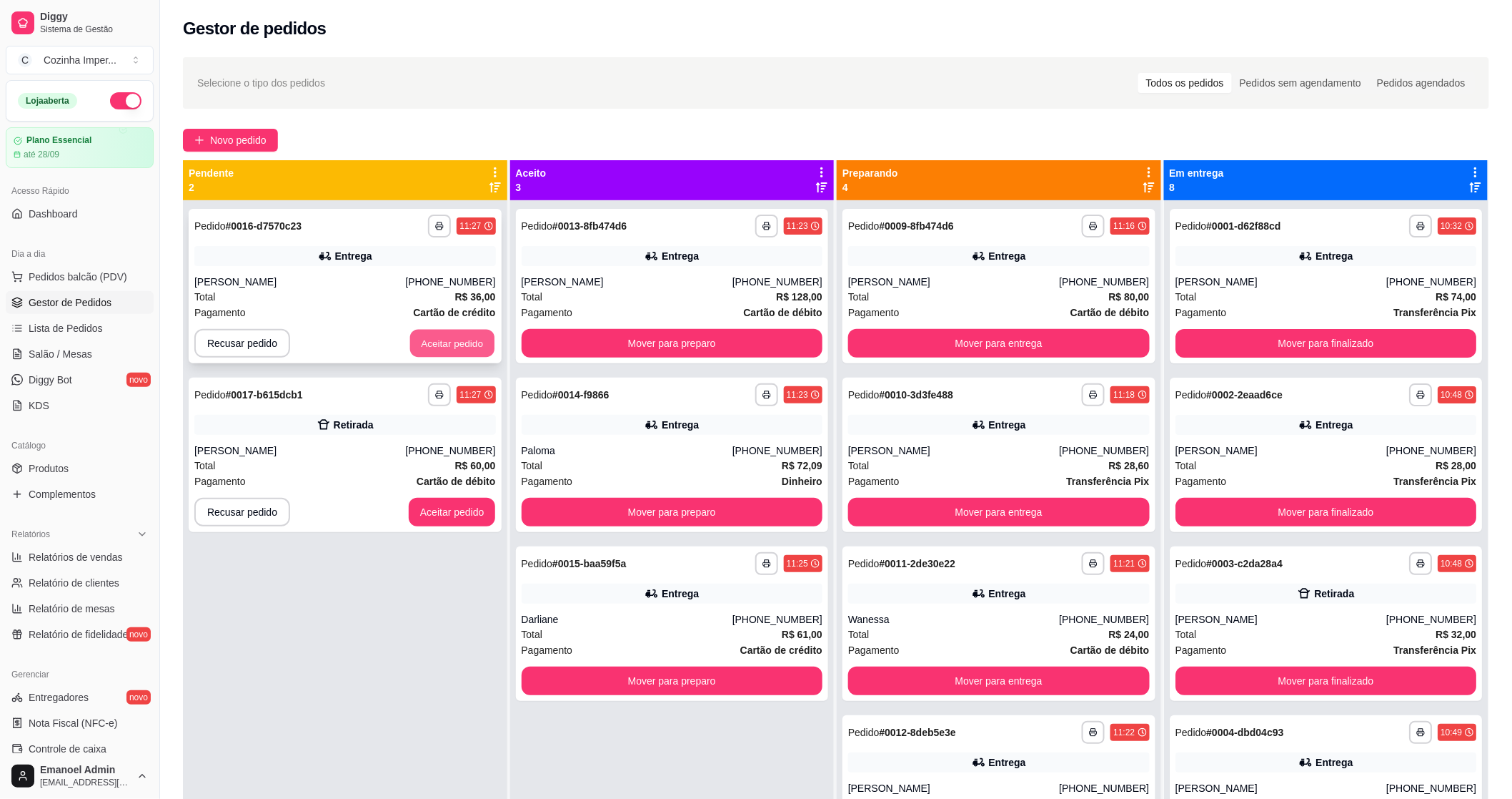
click at [439, 336] on button "Aceitar pedido" at bounding box center [452, 343] width 84 height 28
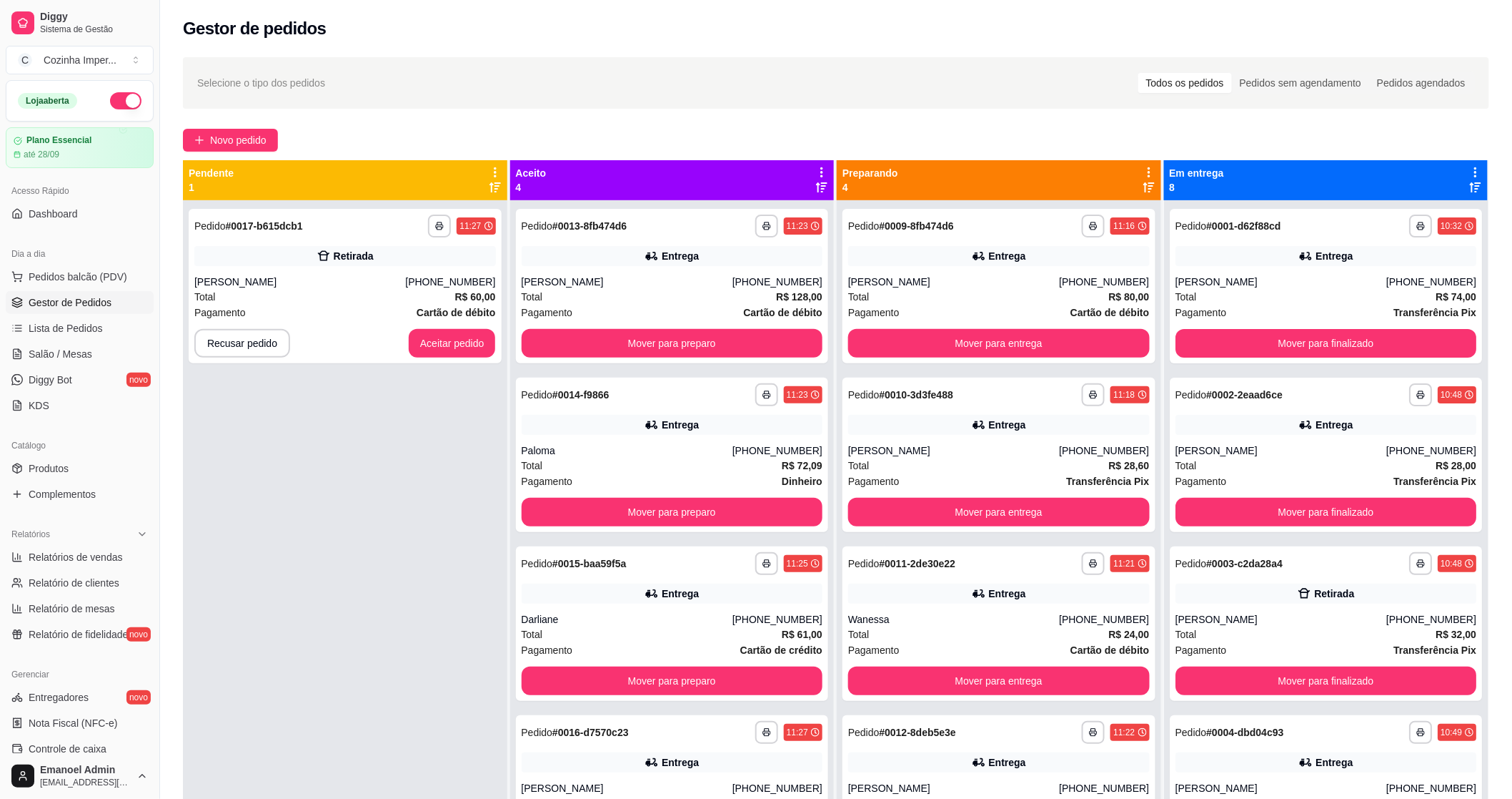
click at [380, 368] on div "**********" at bounding box center [345, 599] width 325 height 799
click at [425, 352] on button "Aceitar pedido" at bounding box center [452, 343] width 84 height 28
click at [429, 338] on button "Aceitar pedido" at bounding box center [452, 343] width 87 height 29
click at [676, 517] on button "Mover para preparo" at bounding box center [672, 512] width 292 height 28
click at [676, 517] on button "Mover para preparo" at bounding box center [673, 512] width 302 height 29
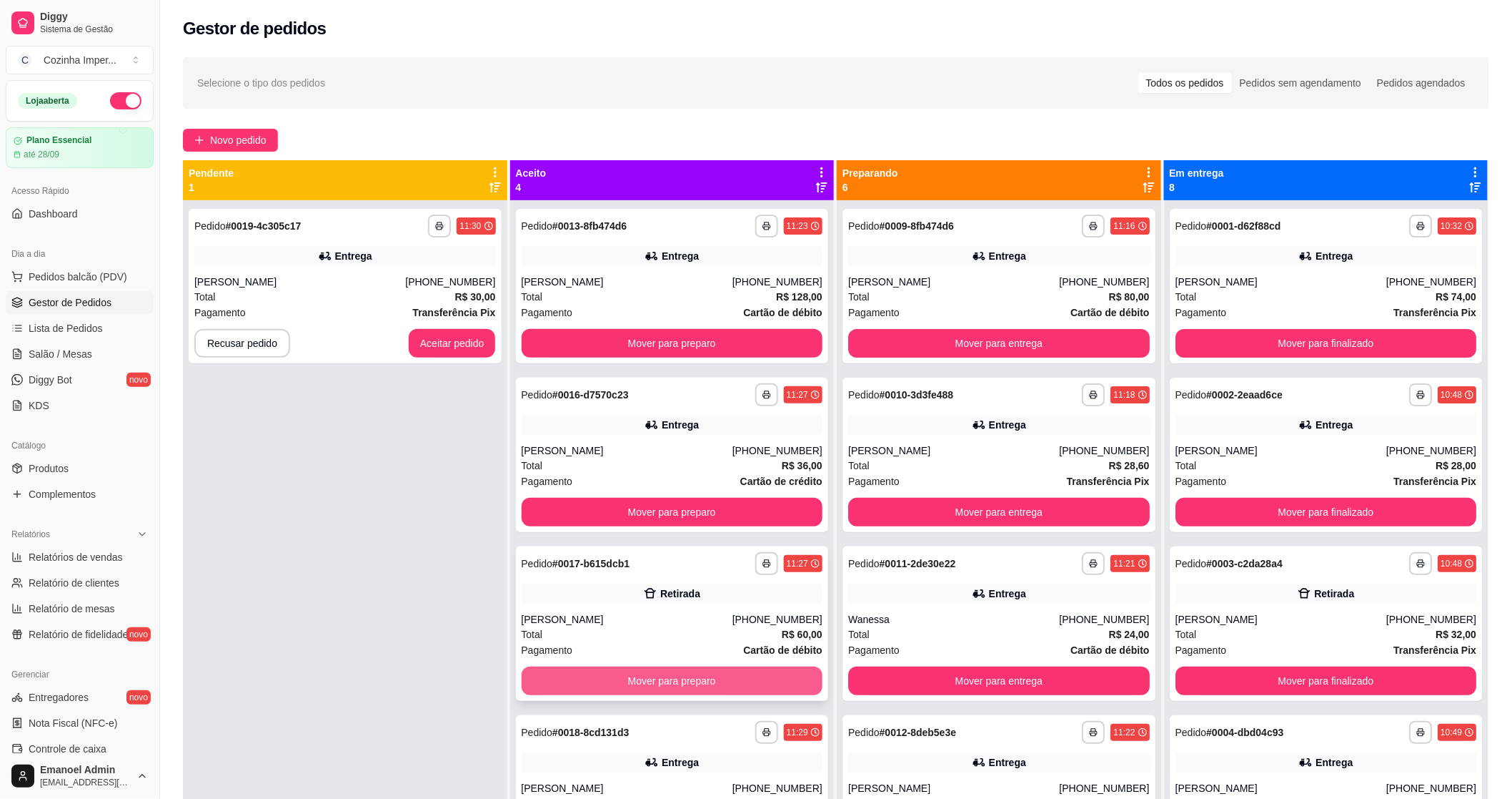
click at [658, 677] on button "Mover para preparo" at bounding box center [673, 680] width 302 height 29
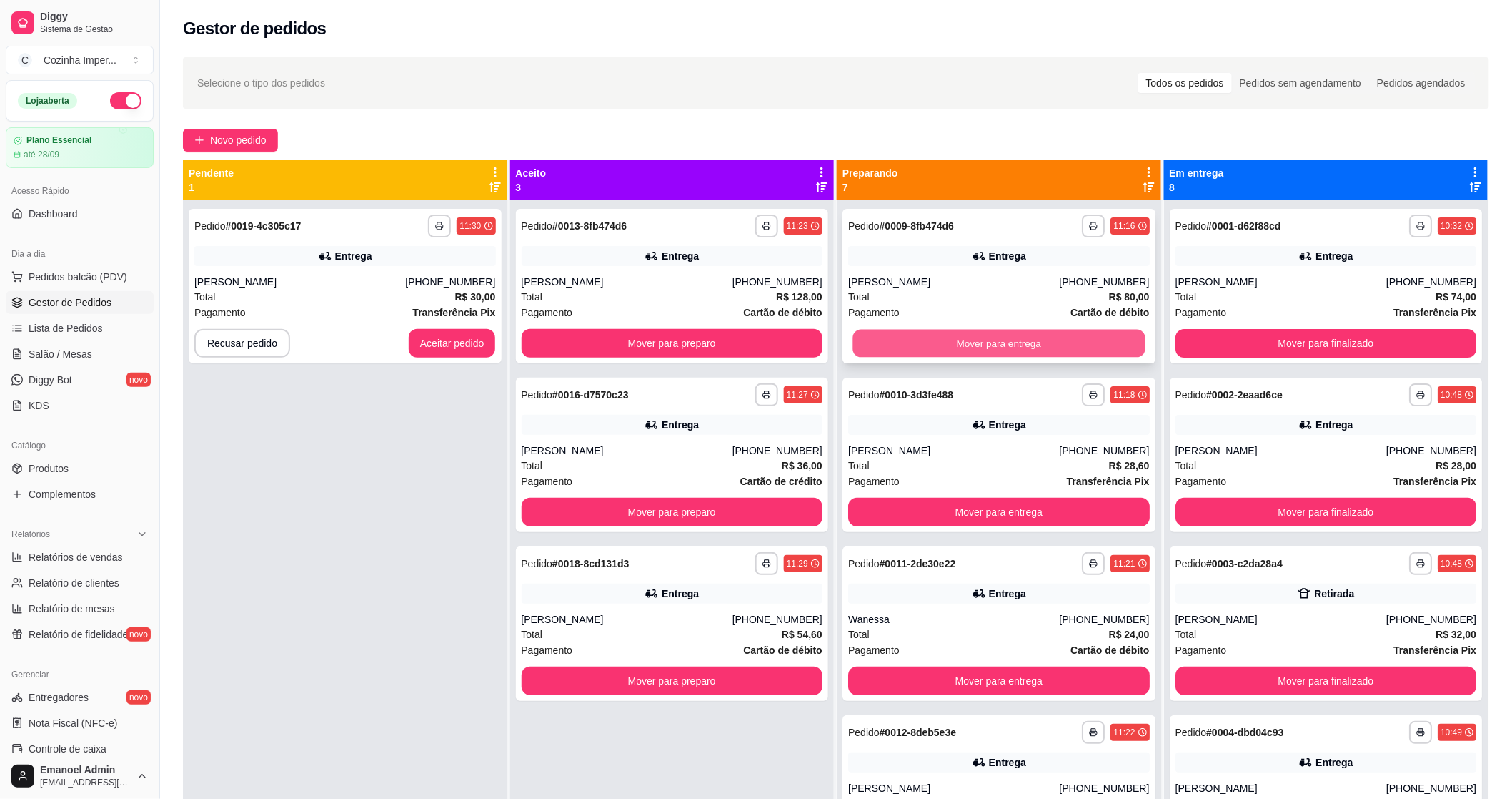
click at [931, 339] on button "Mover para entrega" at bounding box center [998, 343] width 292 height 28
click at [931, 339] on button "Mover para entrega" at bounding box center [999, 343] width 302 height 29
click at [927, 269] on div "**********" at bounding box center [999, 286] width 313 height 155
click at [1066, 423] on div "Entrega" at bounding box center [999, 425] width 302 height 20
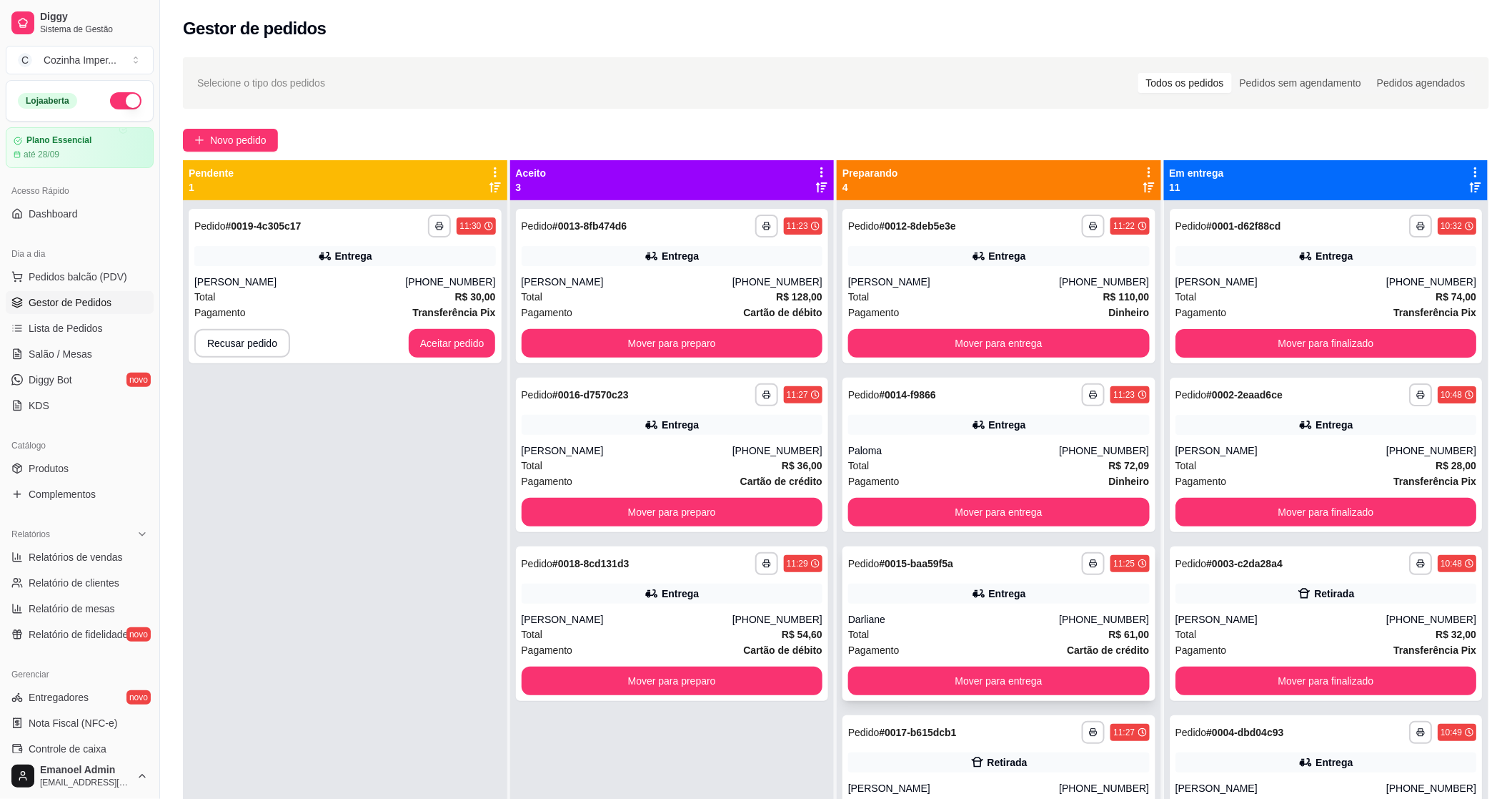
click at [1012, 595] on div "Entrega" at bounding box center [1008, 593] width 37 height 14
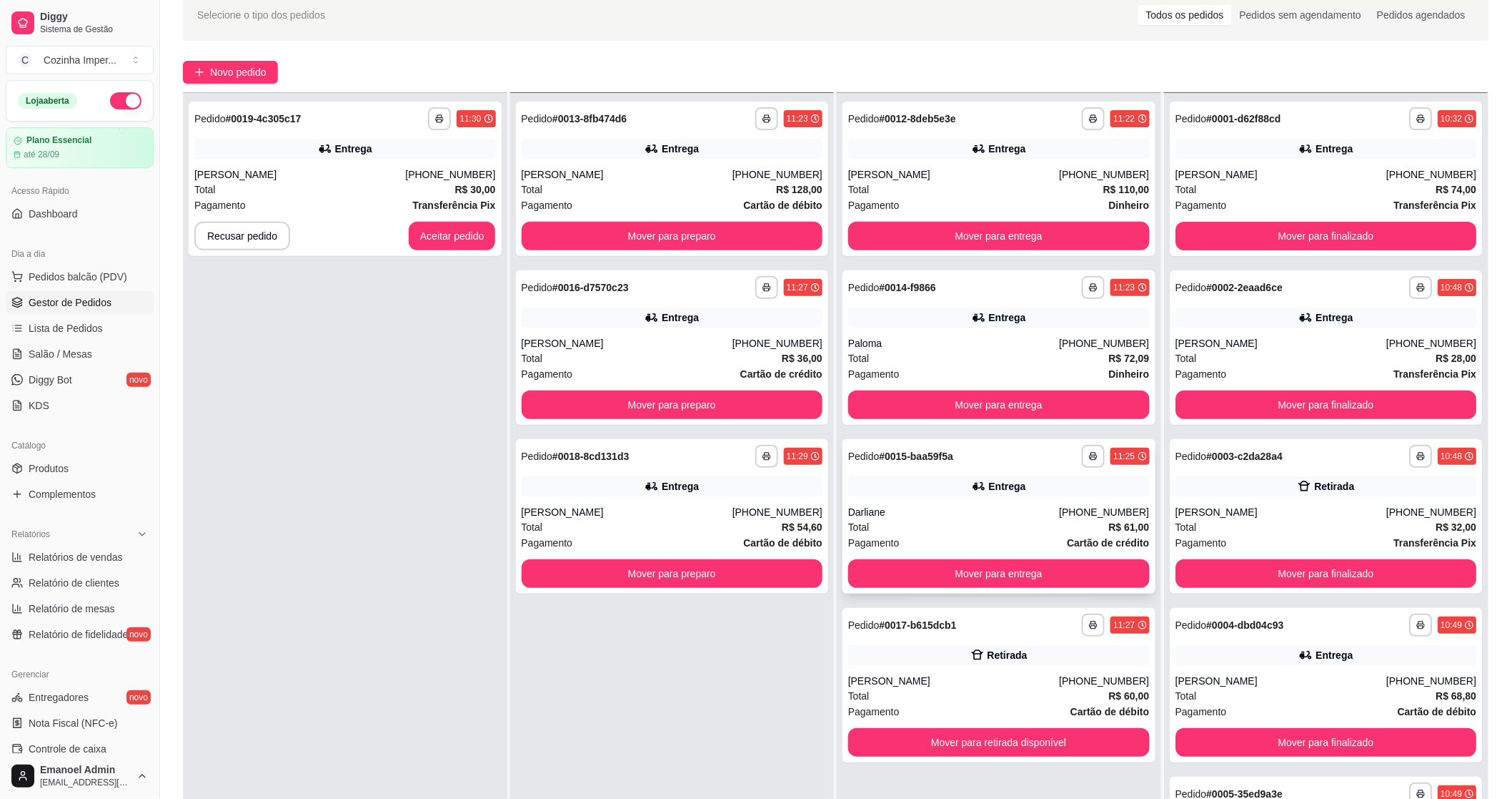
scroll to position [158, 0]
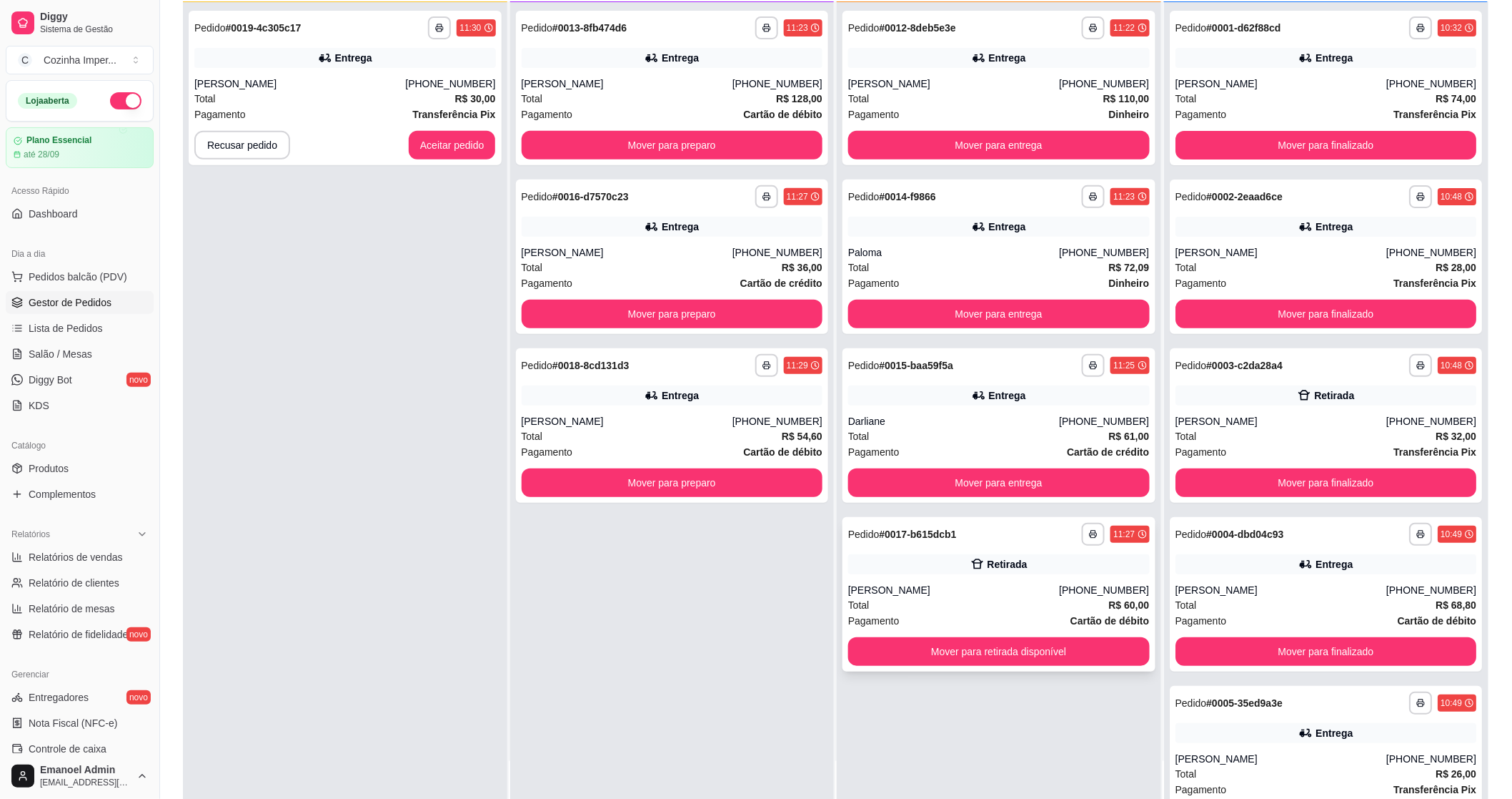
click at [1003, 572] on div "Retirada" at bounding box center [999, 565] width 302 height 20
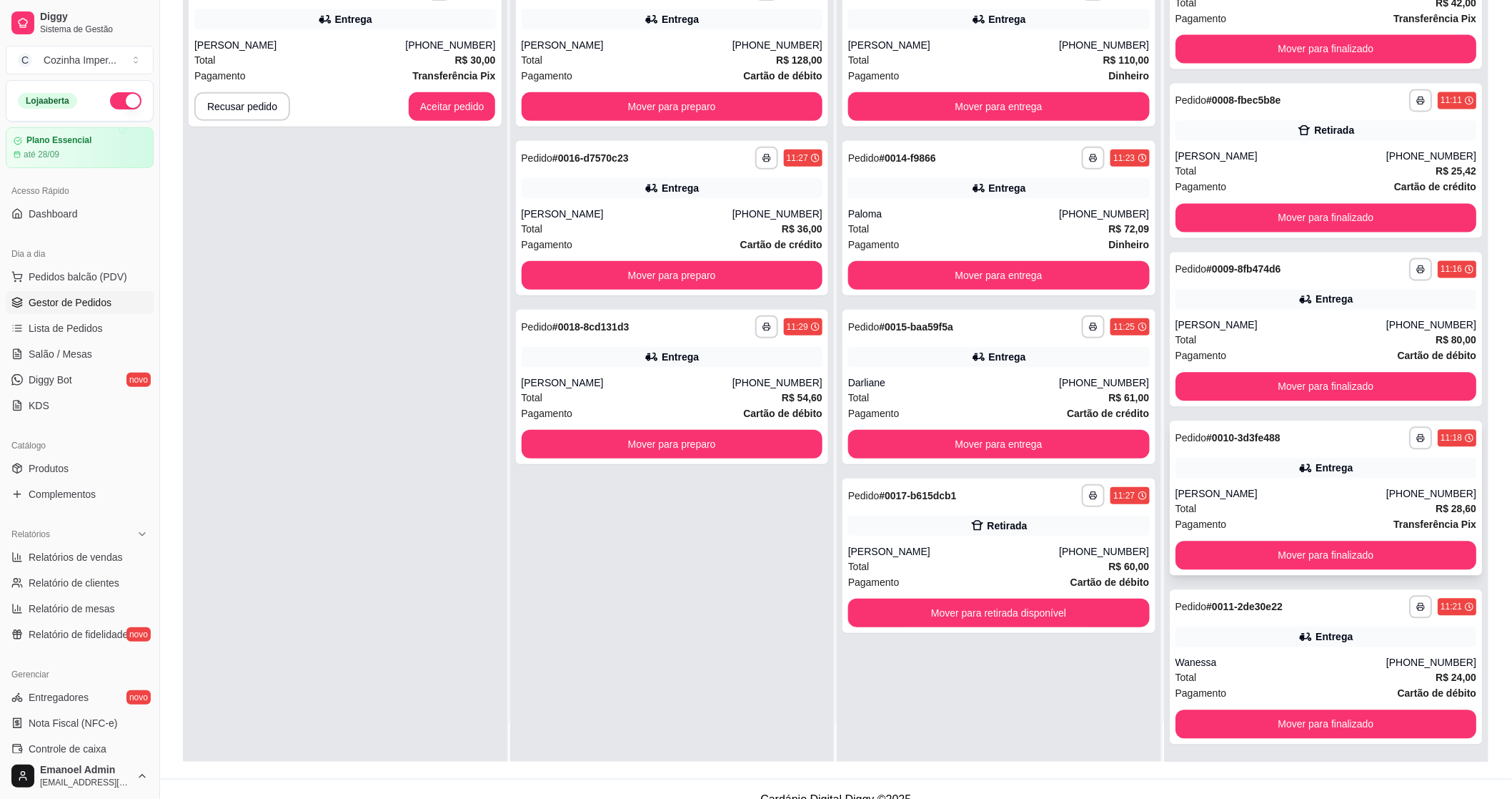
scroll to position [218, 0]
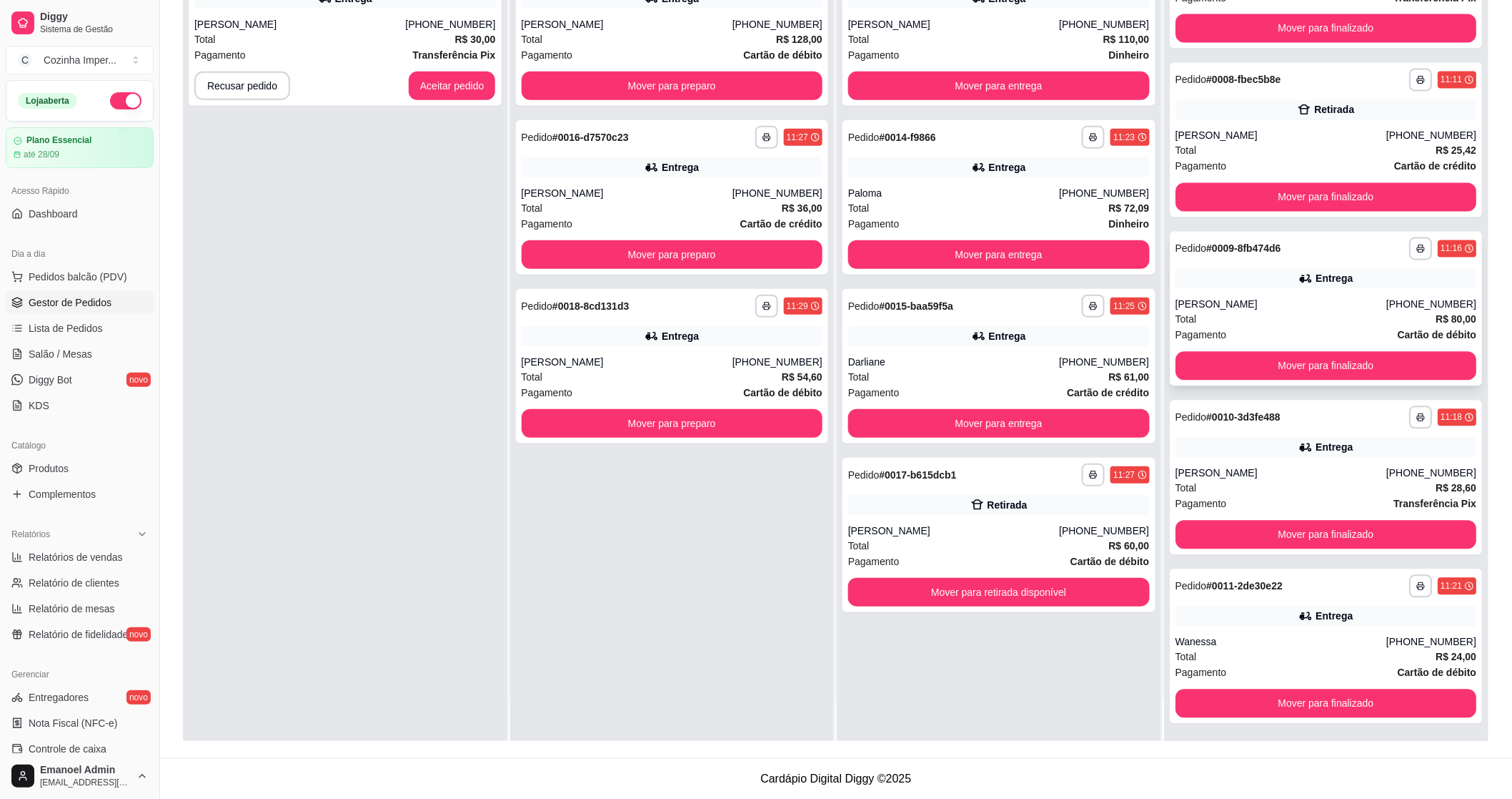
click at [1244, 253] on div "Pedido # 0009-8fb474d6" at bounding box center [1228, 248] width 105 height 18
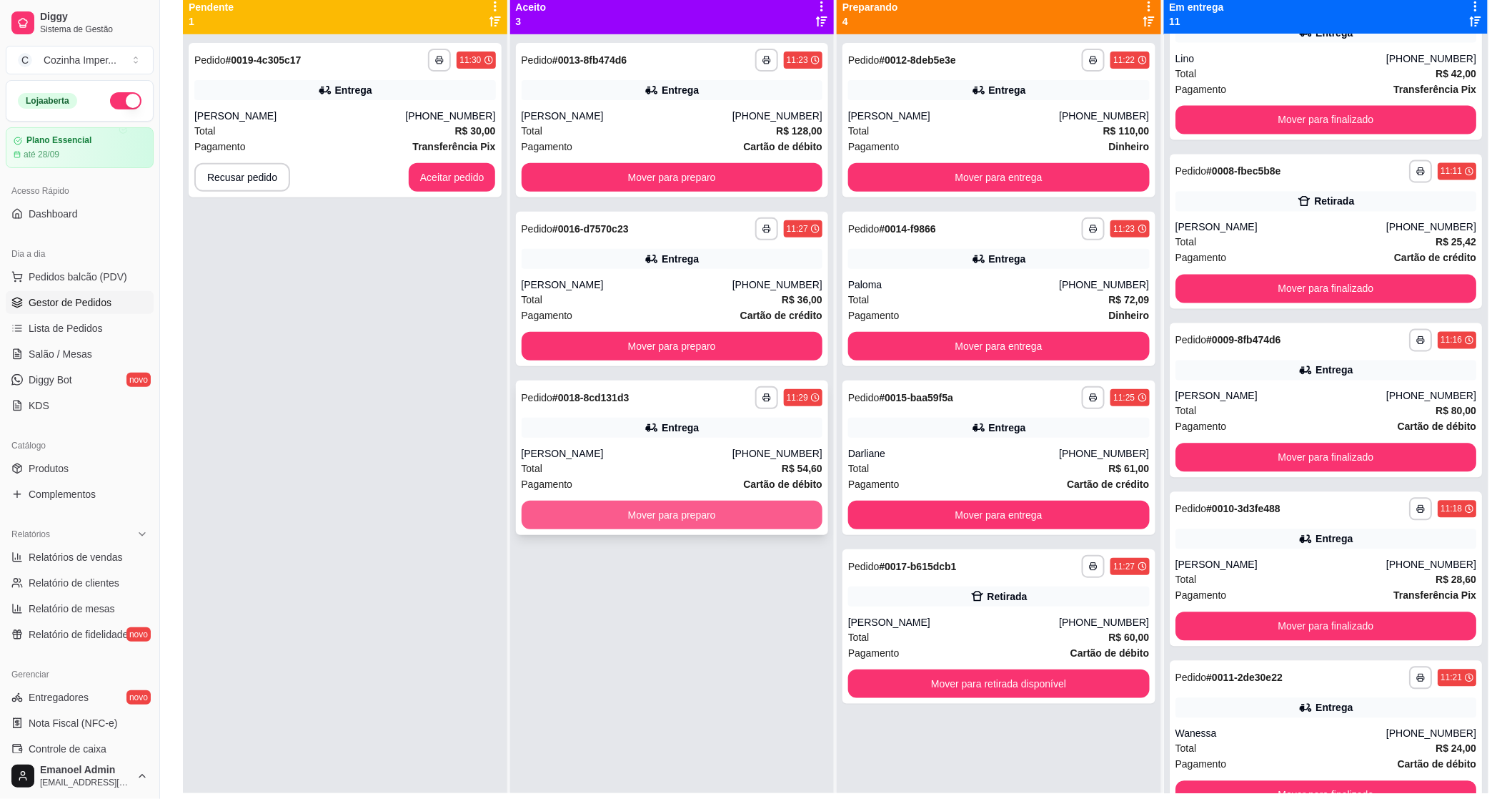
scroll to position [139, 0]
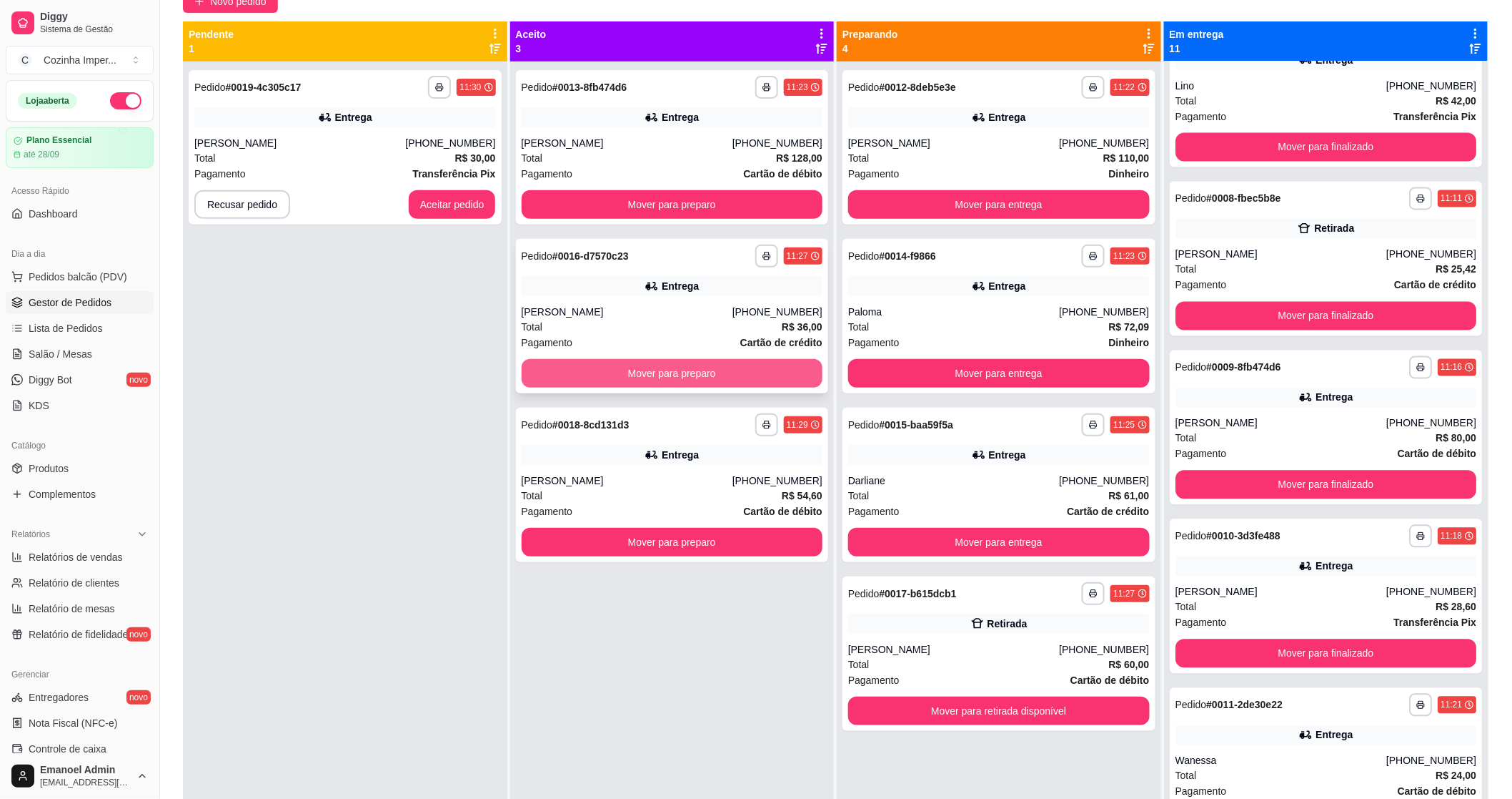
click at [695, 366] on button "Mover para preparo" at bounding box center [673, 373] width 302 height 29
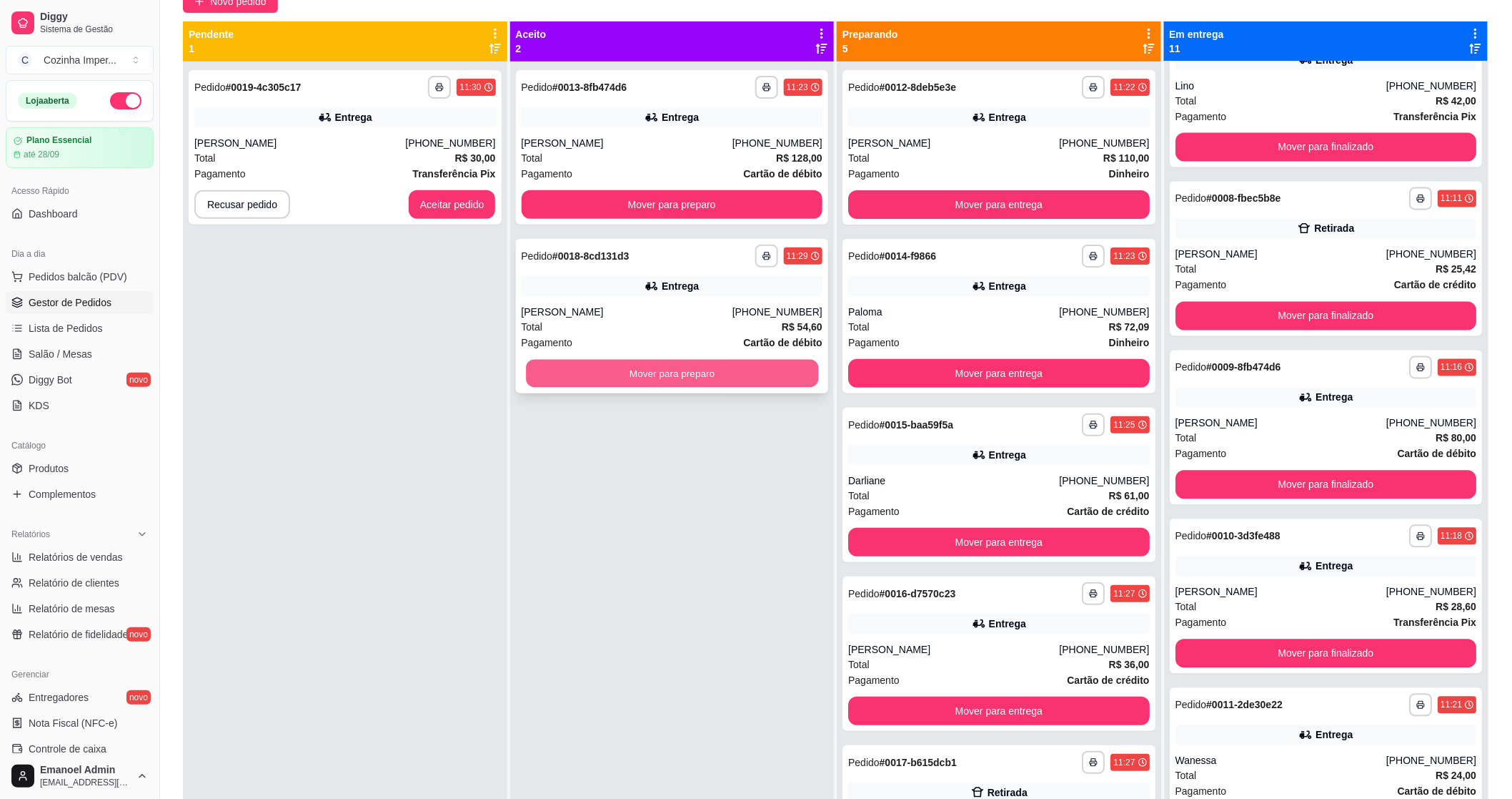
click at [696, 369] on button "Mover para preparo" at bounding box center [672, 373] width 292 height 28
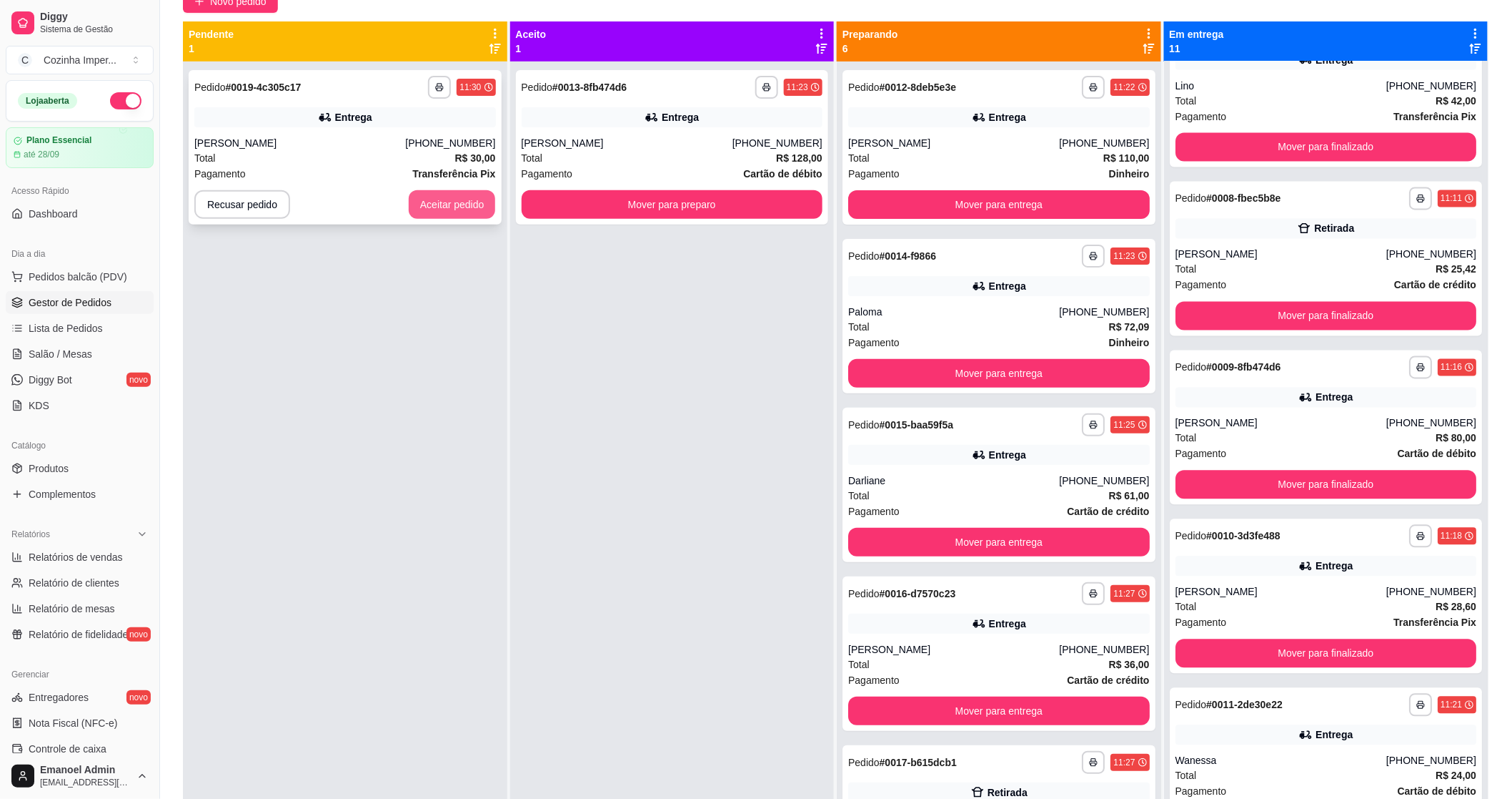
click at [430, 206] on button "Aceitar pedido" at bounding box center [452, 204] width 87 height 29
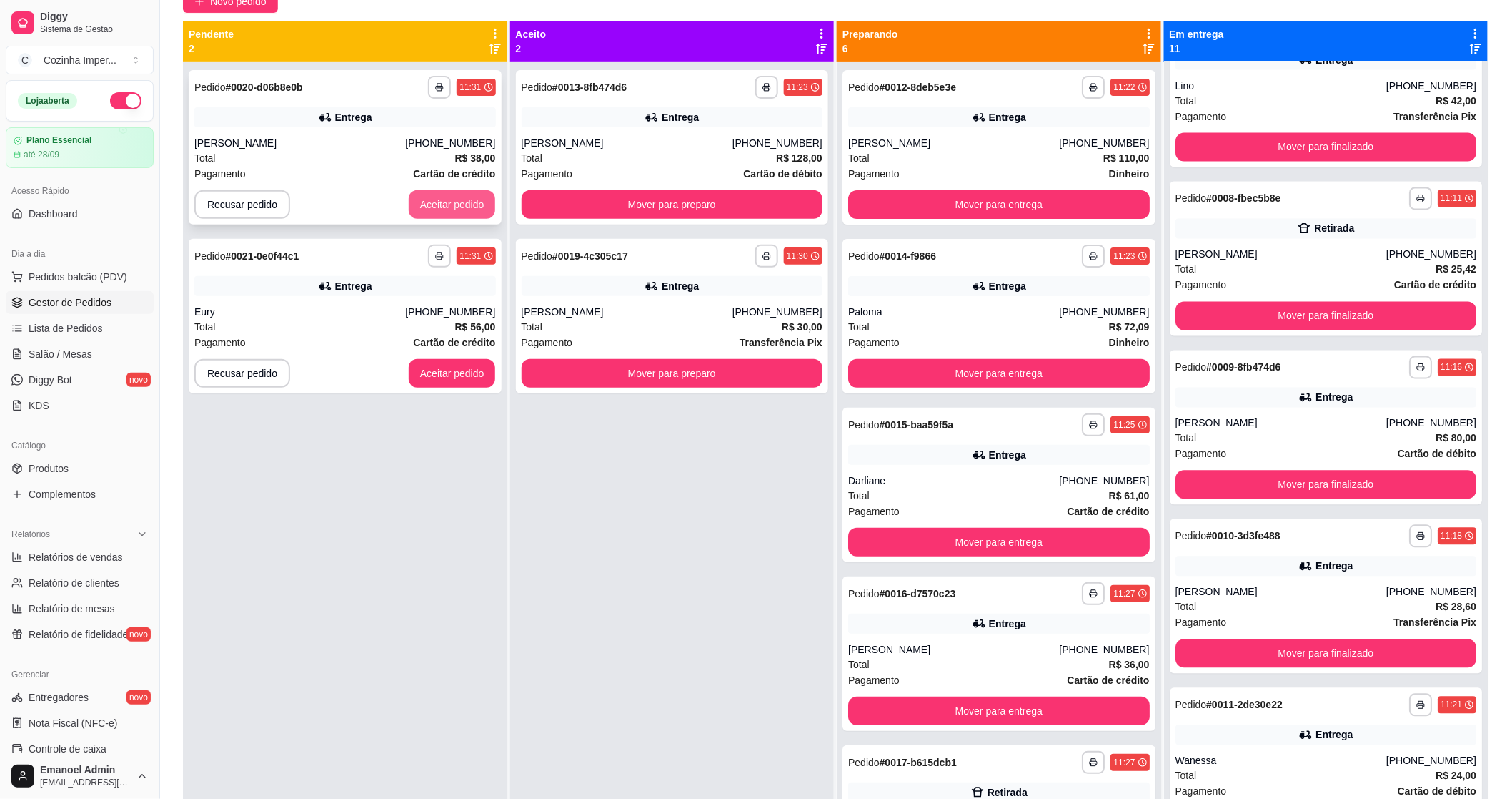
click at [486, 203] on button "Aceitar pedido" at bounding box center [452, 204] width 87 height 29
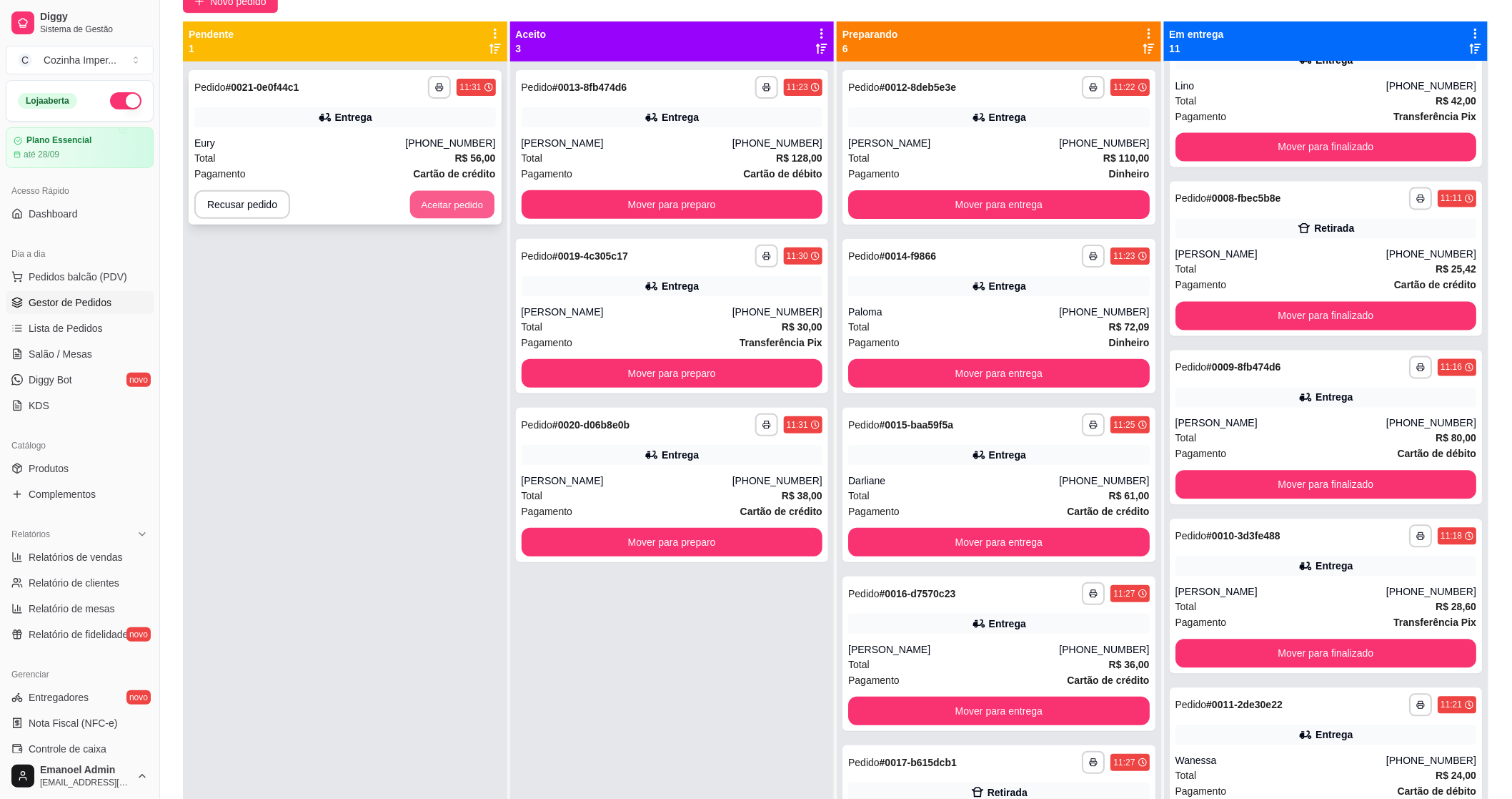
click at [484, 202] on button "Aceitar pedido" at bounding box center [452, 205] width 84 height 28
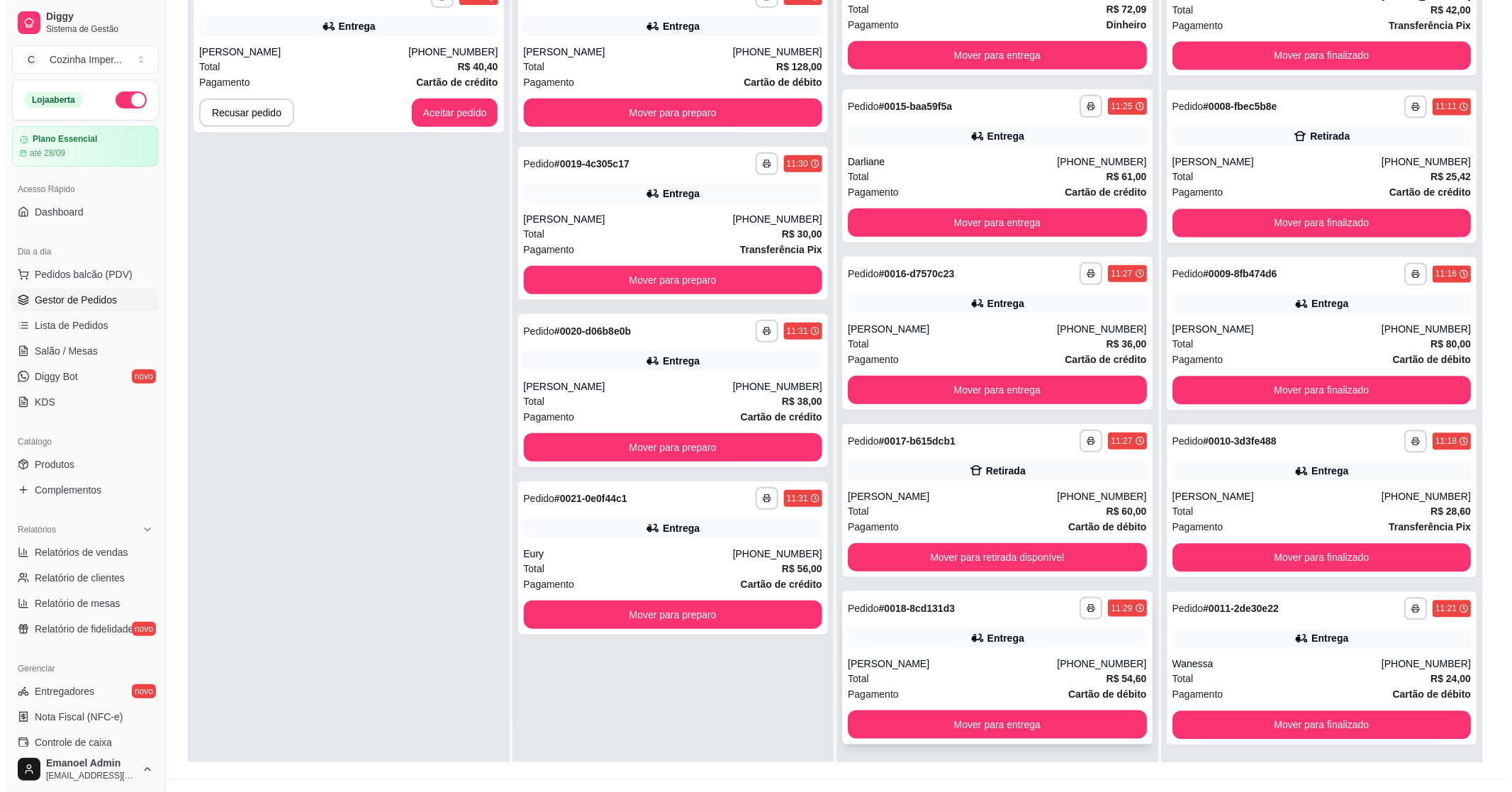
scroll to position [217, 0]
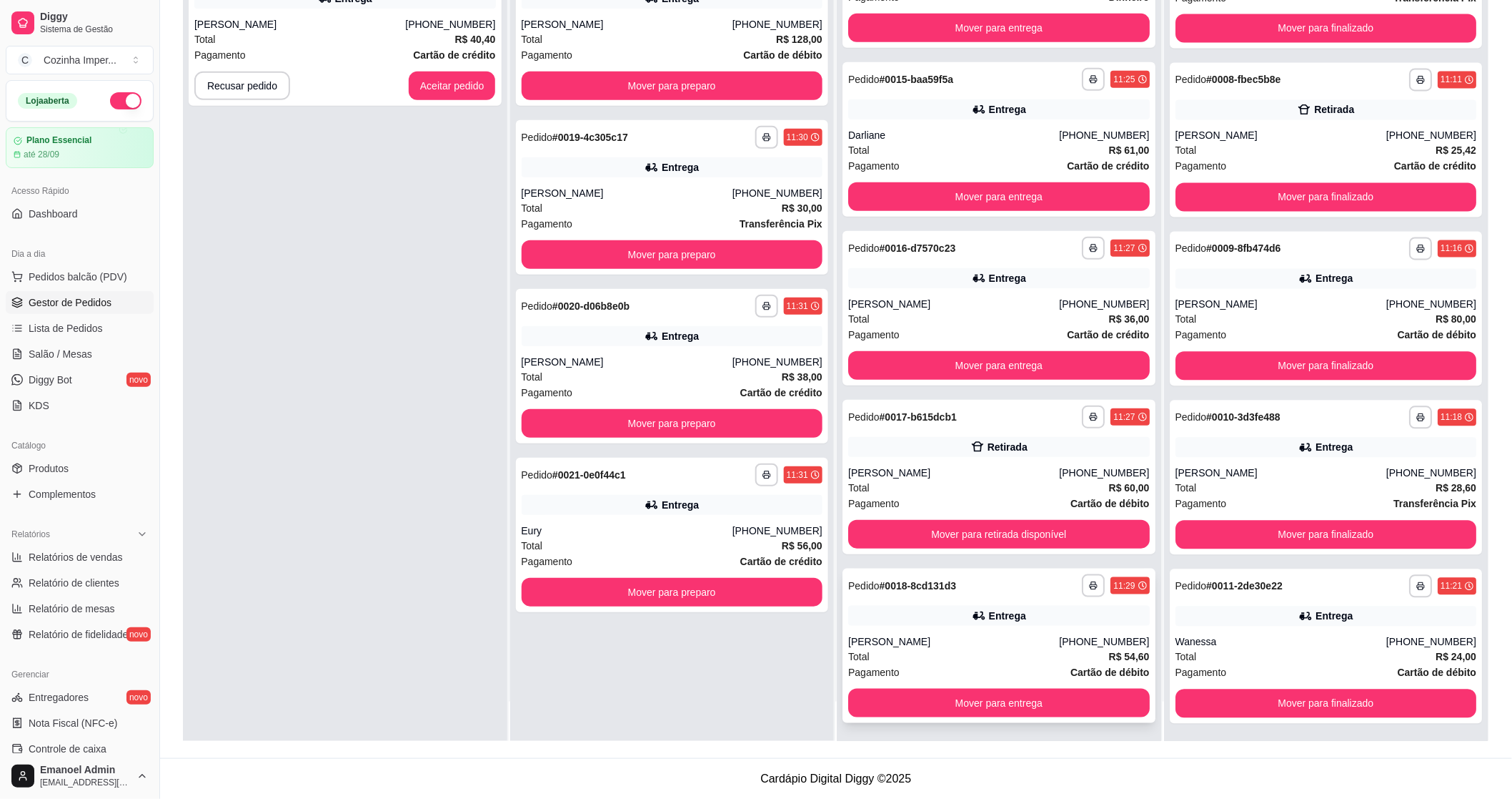
click at [1025, 592] on div "**********" at bounding box center [999, 585] width 302 height 23
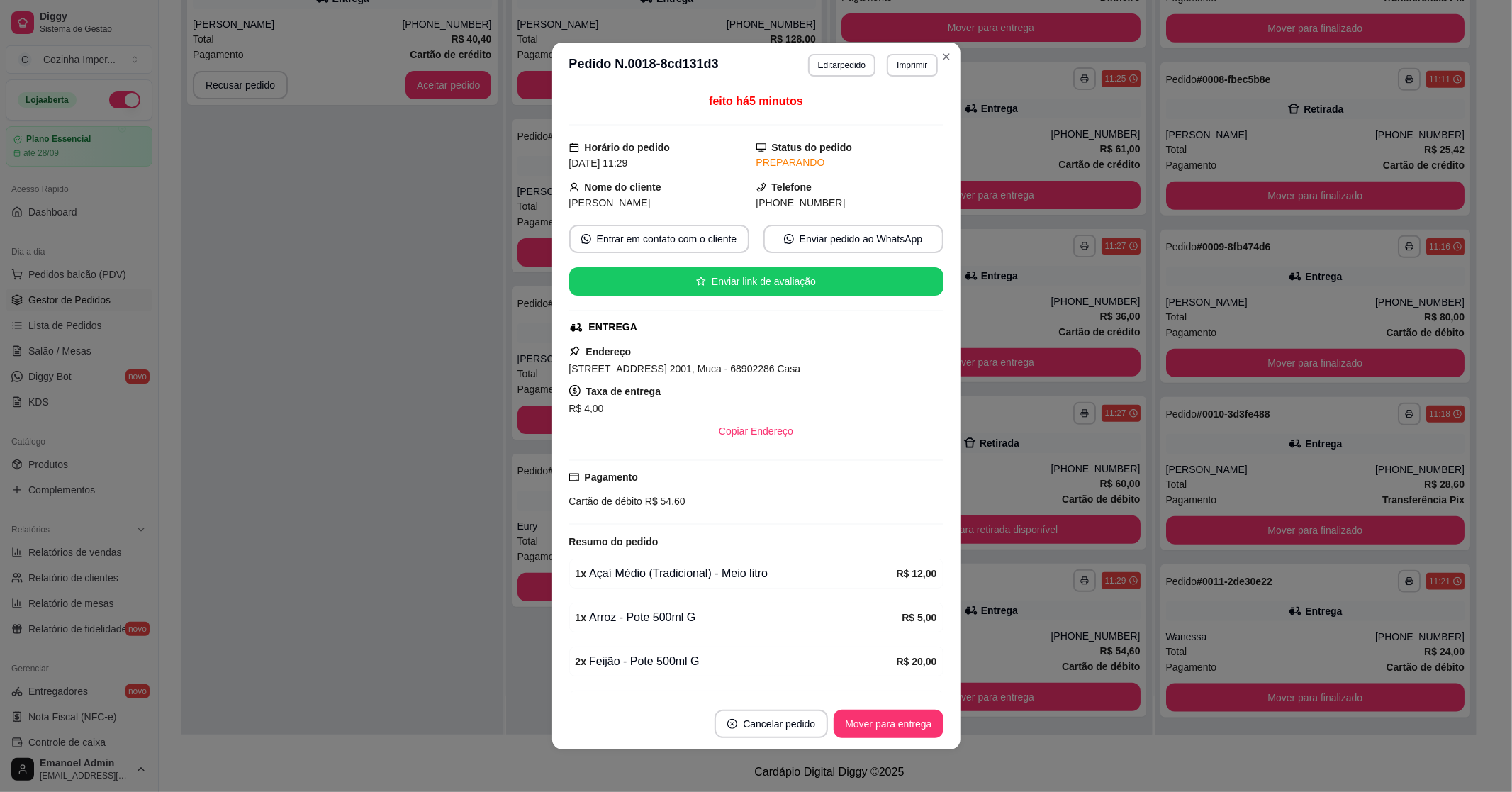
scroll to position [0, 0]
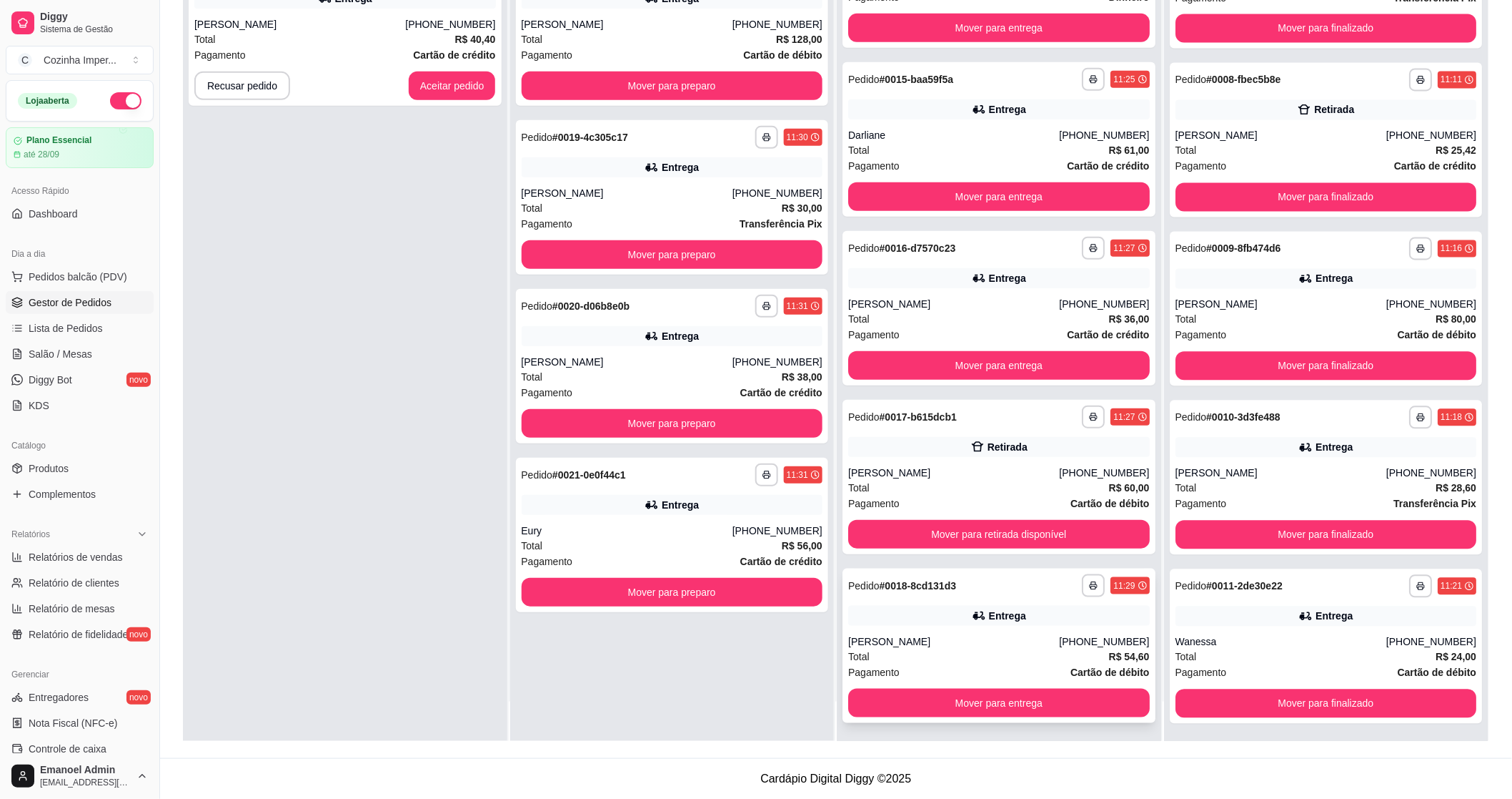
click at [923, 617] on div "Entrega" at bounding box center [999, 616] width 302 height 20
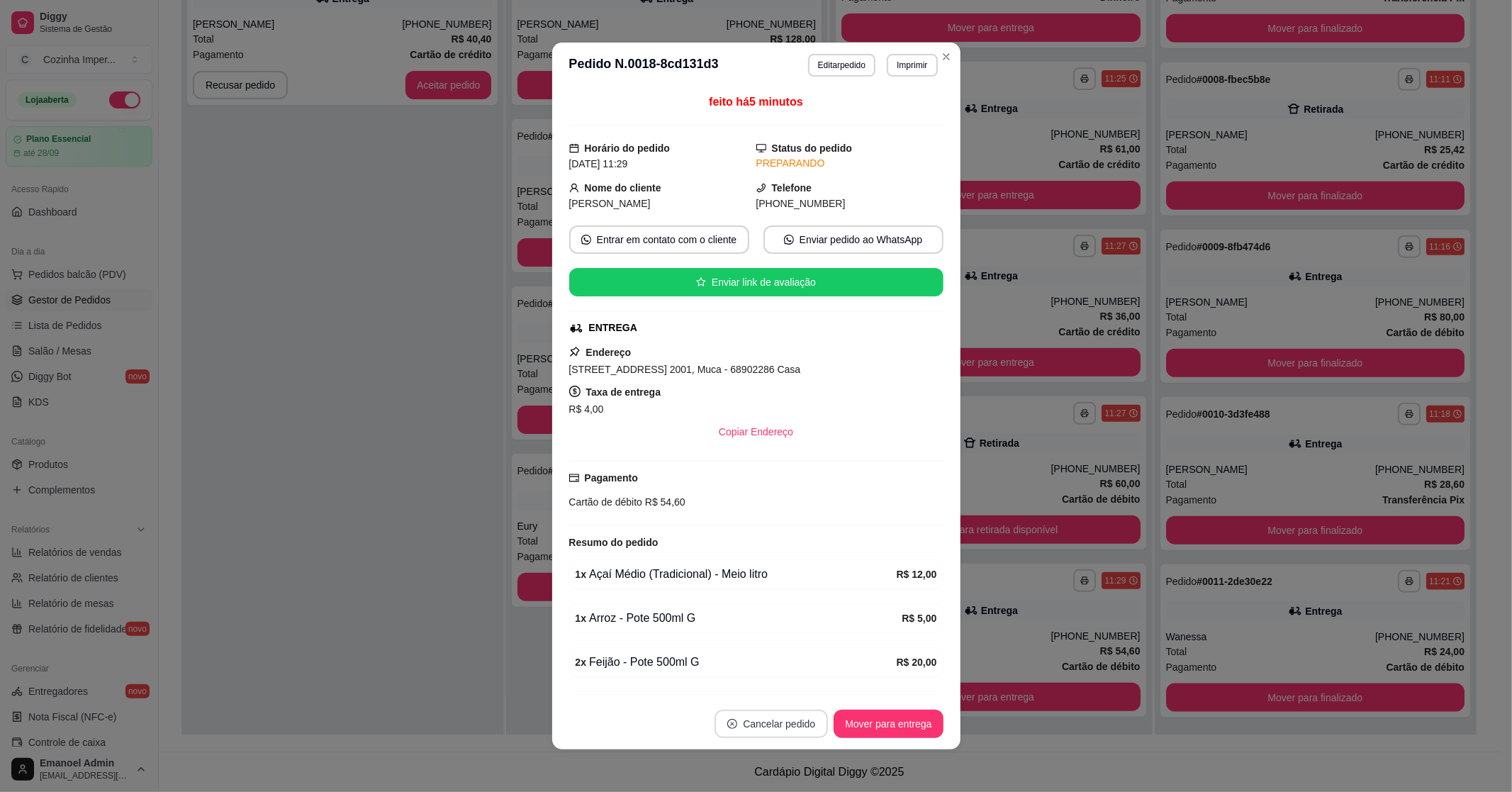
click at [783, 718] on button "Cancelar pedido" at bounding box center [771, 723] width 114 height 28
click at [785, 685] on button "Sim" at bounding box center [806, 688] width 57 height 28
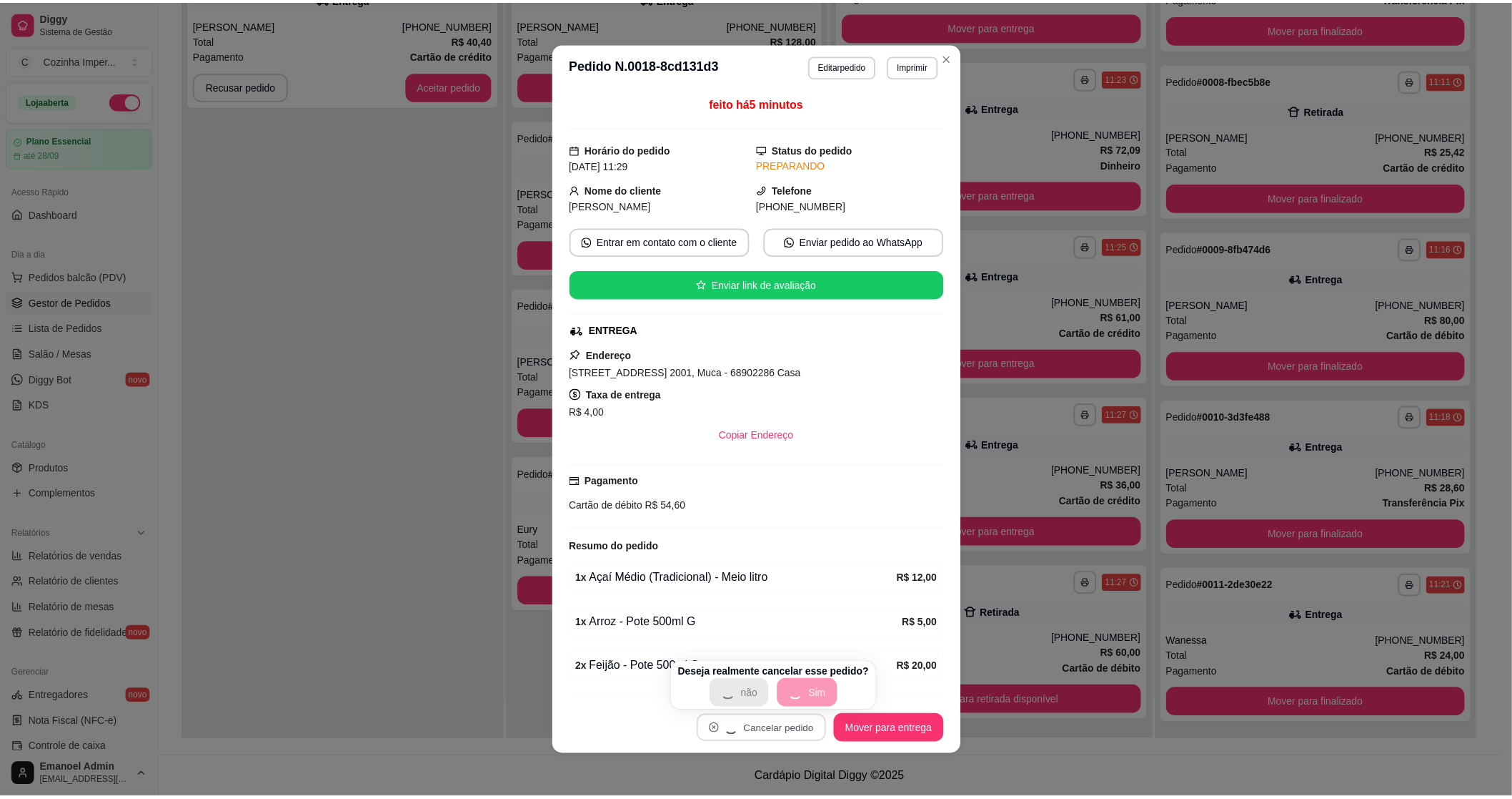
scroll to position [58, 0]
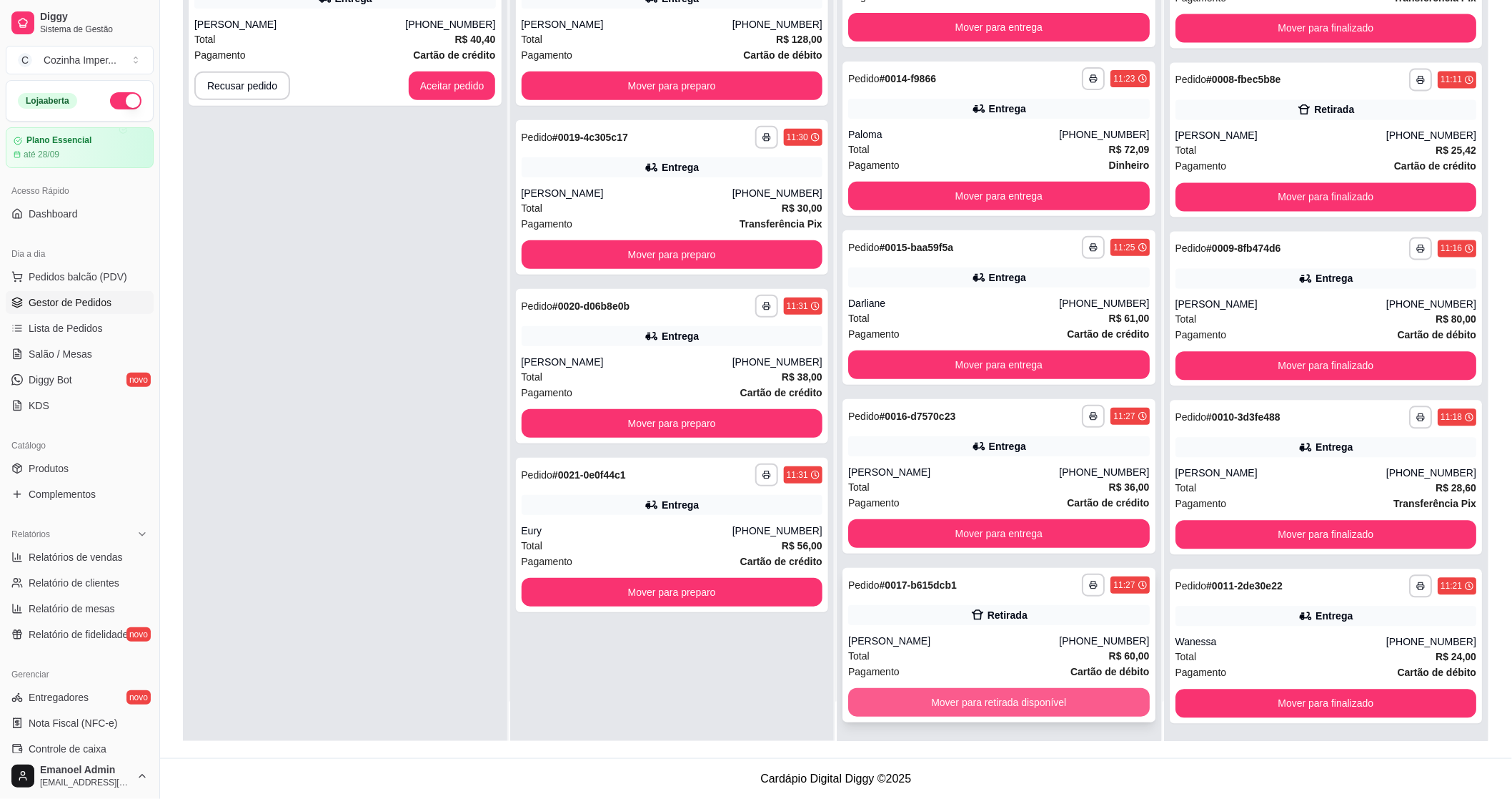
click at [1003, 698] on button "Mover para retirada disponível" at bounding box center [999, 702] width 302 height 29
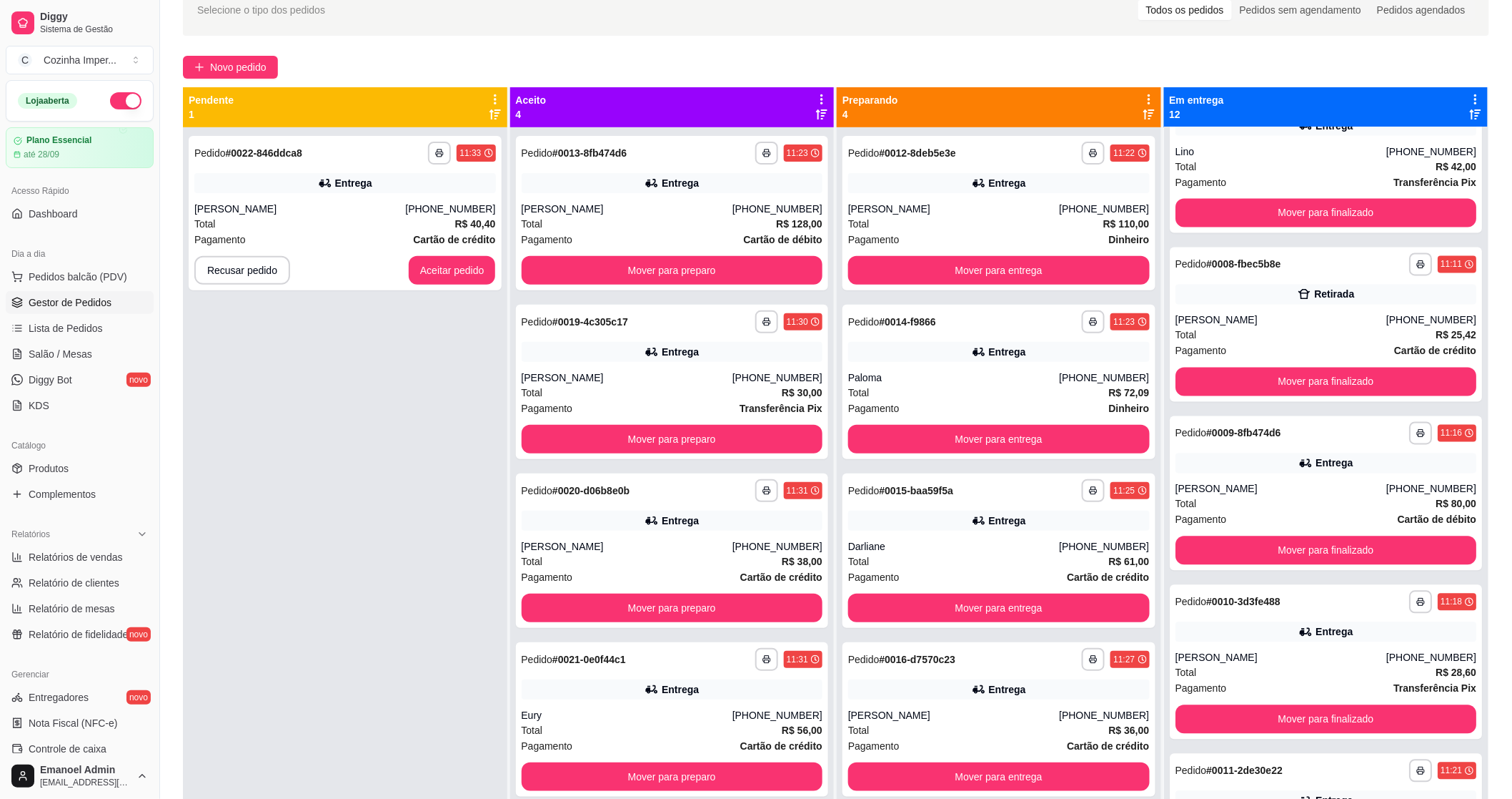
scroll to position [59, 0]
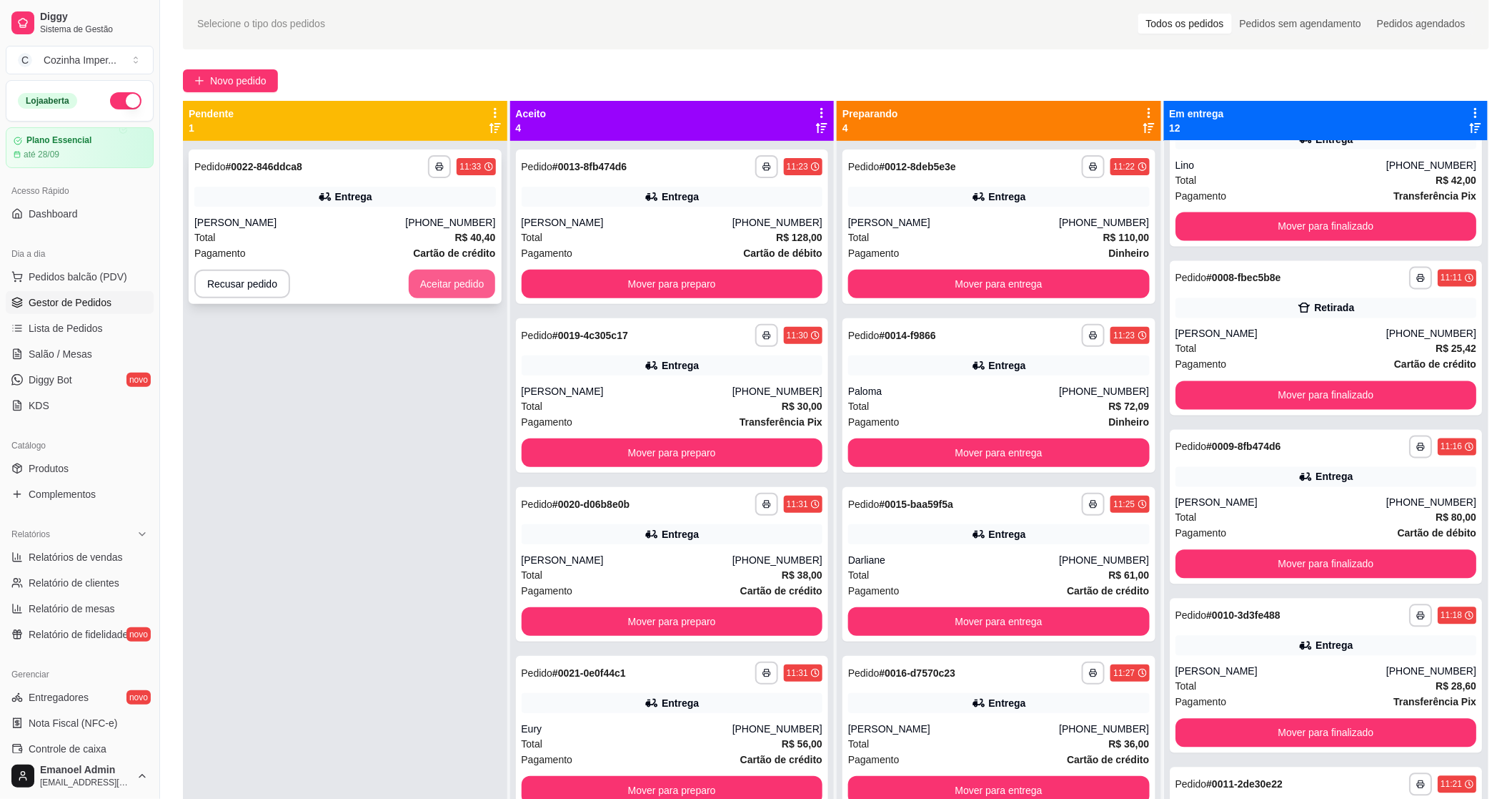
click at [441, 280] on button "Aceitar pedido" at bounding box center [452, 283] width 87 height 29
click at [439, 280] on button "Aceitar pedido" at bounding box center [452, 284] width 84 height 28
click at [463, 298] on div "**********" at bounding box center [345, 226] width 313 height 155
click at [463, 293] on button "Aceitar pedido" at bounding box center [452, 284] width 84 height 28
click at [459, 288] on button "Aceitar pedido" at bounding box center [452, 283] width 87 height 29
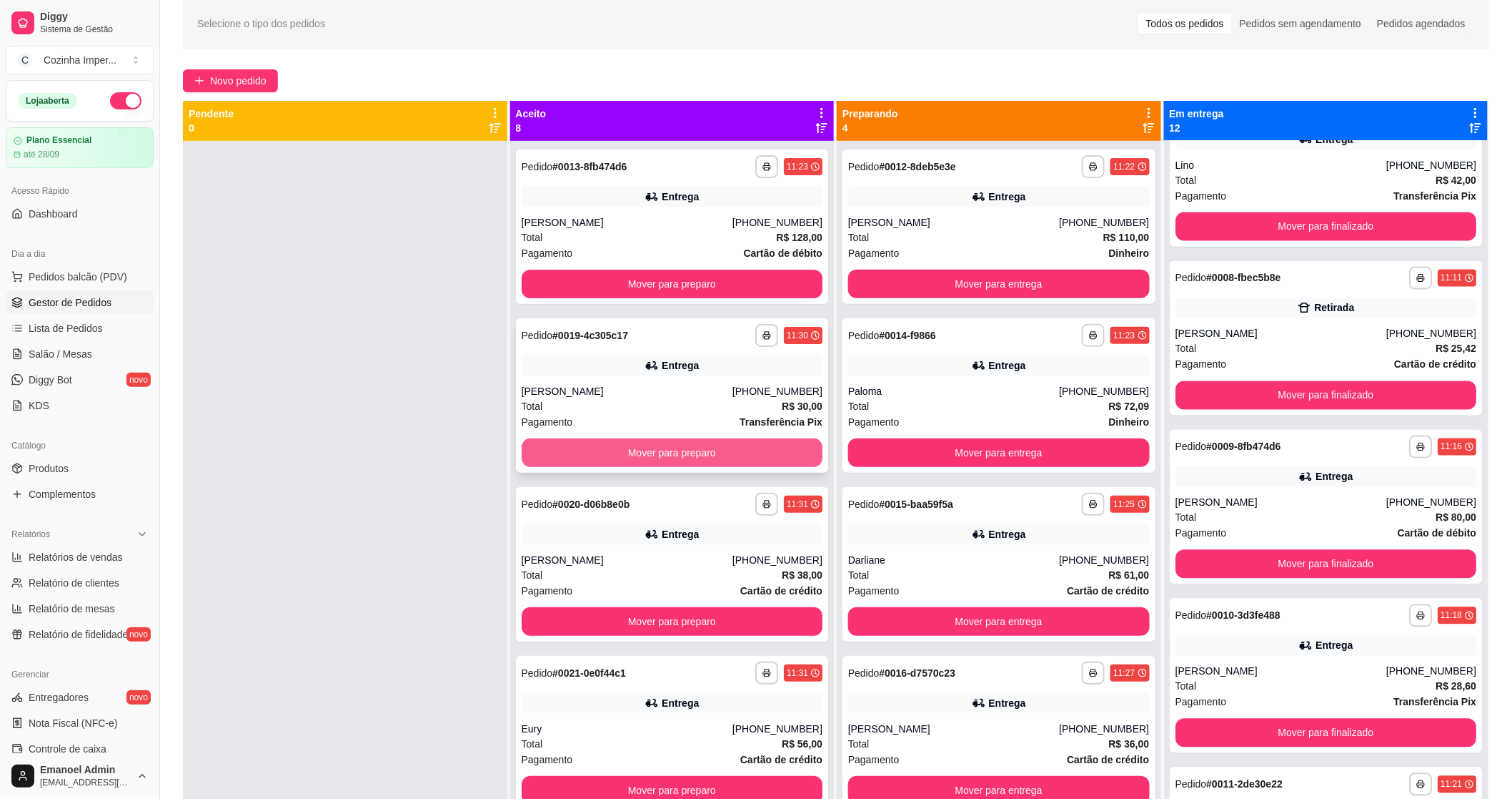
click at [629, 458] on button "Mover para preparo" at bounding box center [673, 452] width 302 height 29
click at [630, 456] on button "Mover para preparo" at bounding box center [672, 453] width 292 height 28
click at [642, 452] on button "Mover para preparo" at bounding box center [673, 452] width 302 height 29
click at [648, 452] on button "Mover para preparo" at bounding box center [672, 453] width 292 height 28
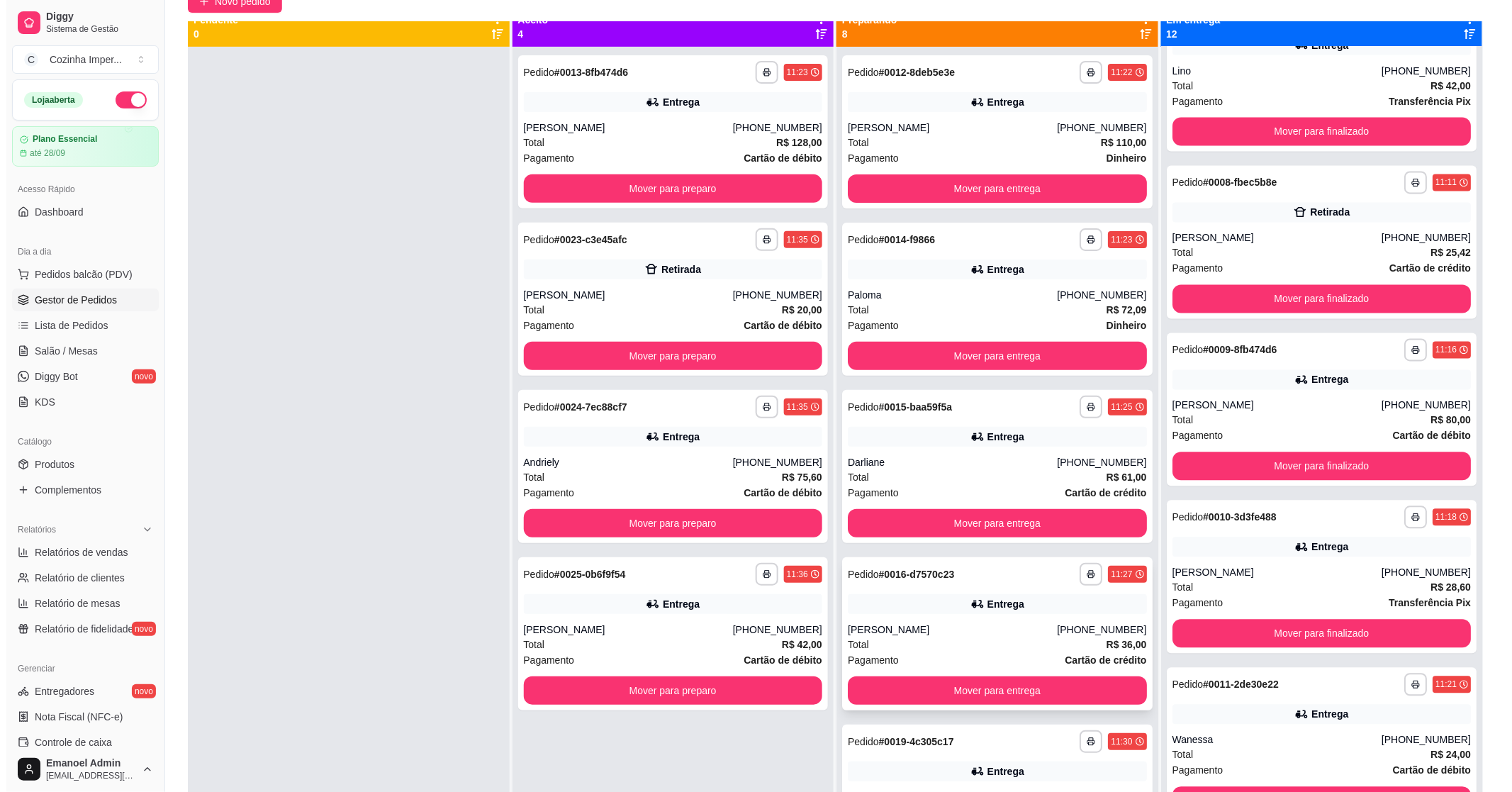
scroll to position [0, 0]
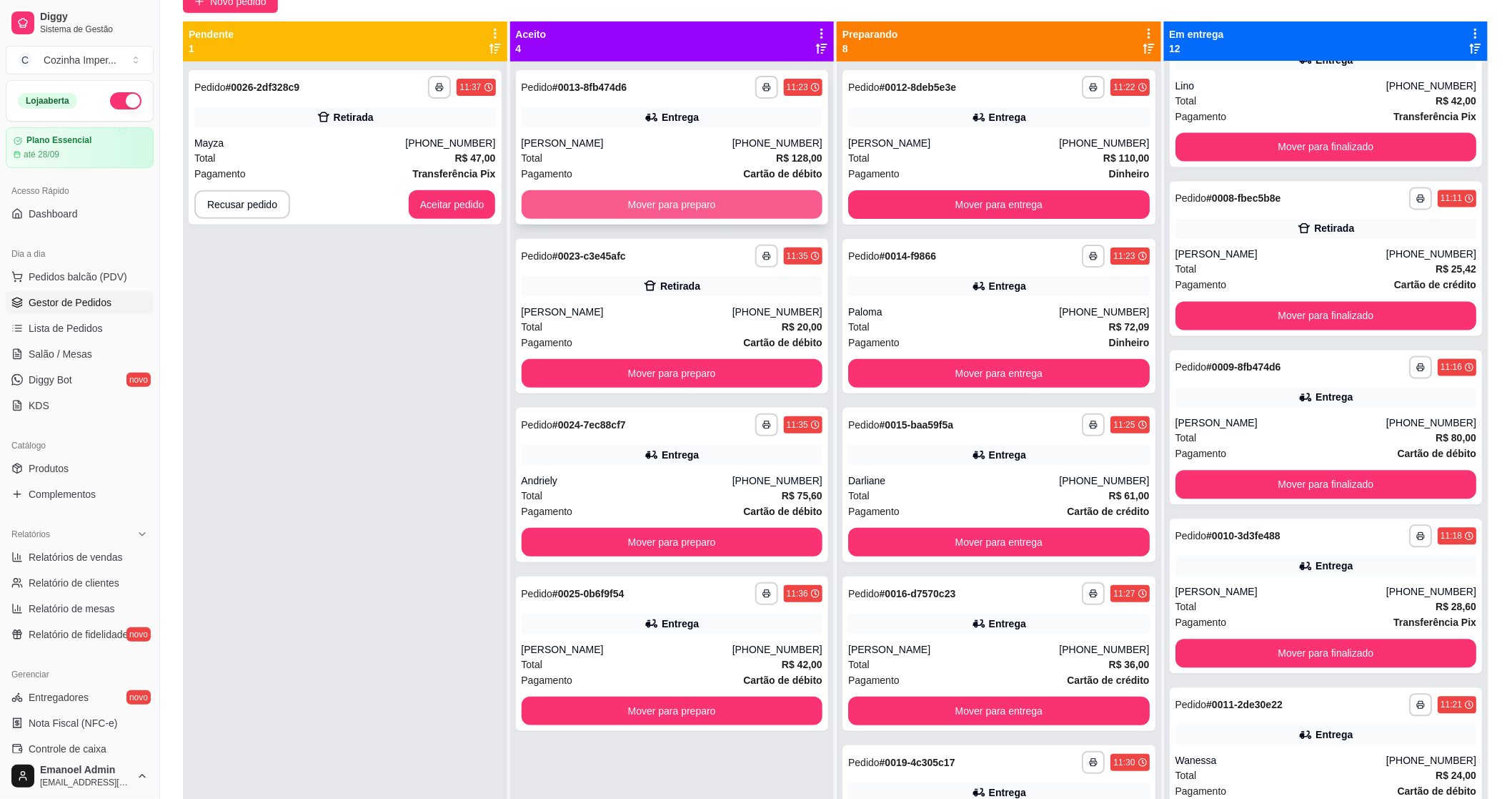
click at [632, 197] on button "Mover para preparo" at bounding box center [673, 204] width 302 height 29
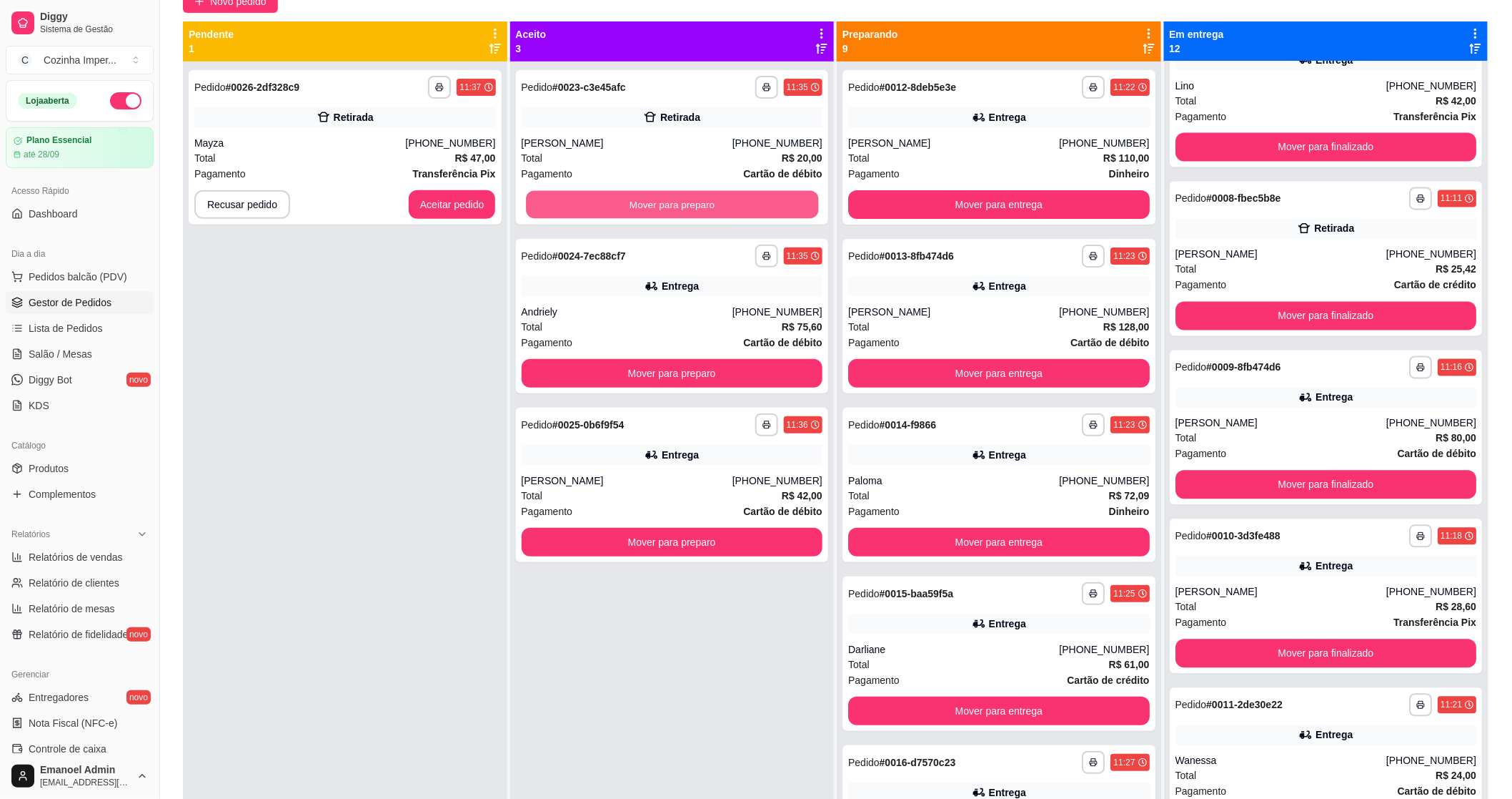
click at [632, 197] on button "Mover para preparo" at bounding box center [672, 205] width 292 height 28
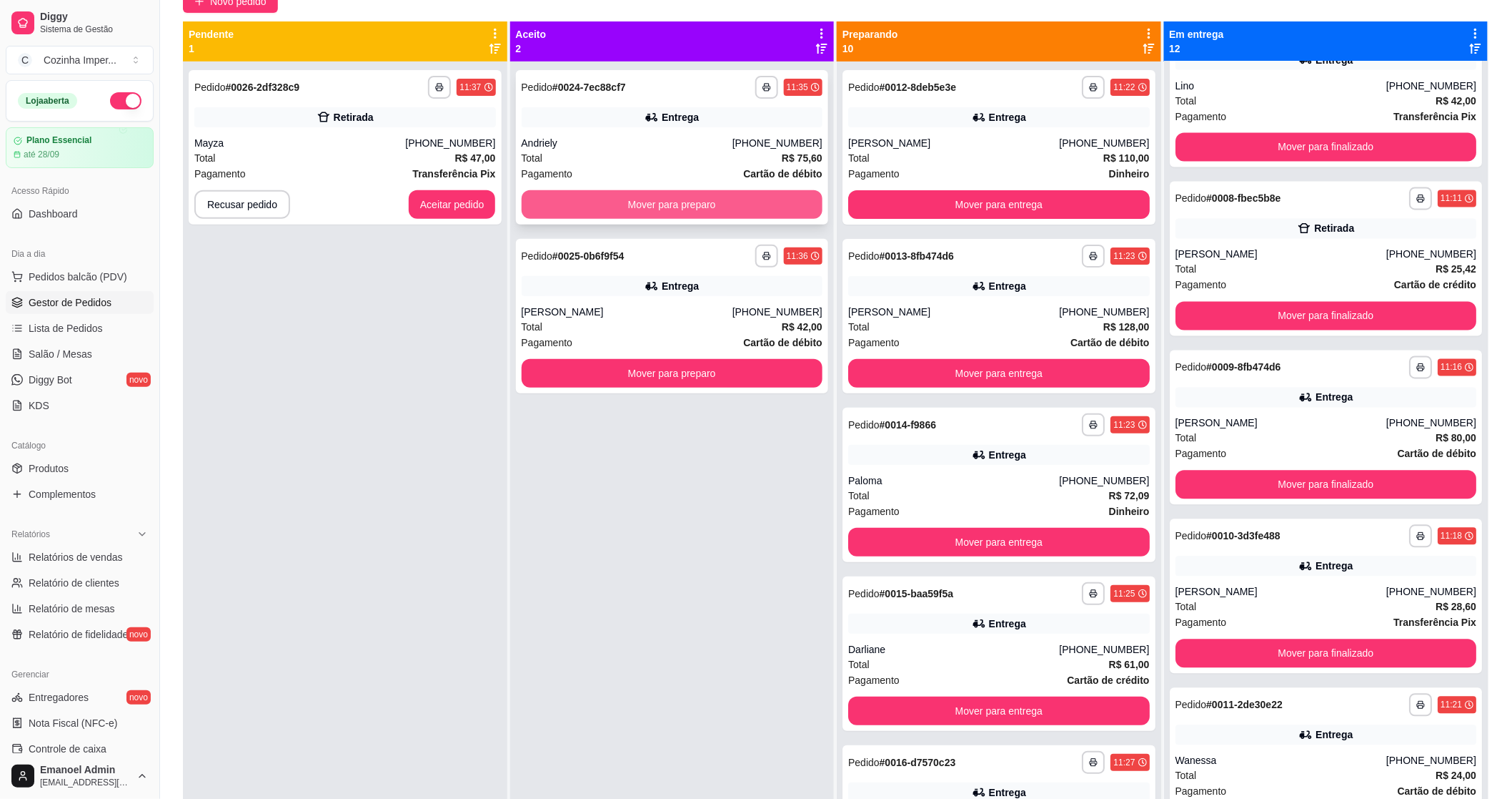
click at [634, 196] on button "Mover para preparo" at bounding box center [673, 204] width 302 height 29
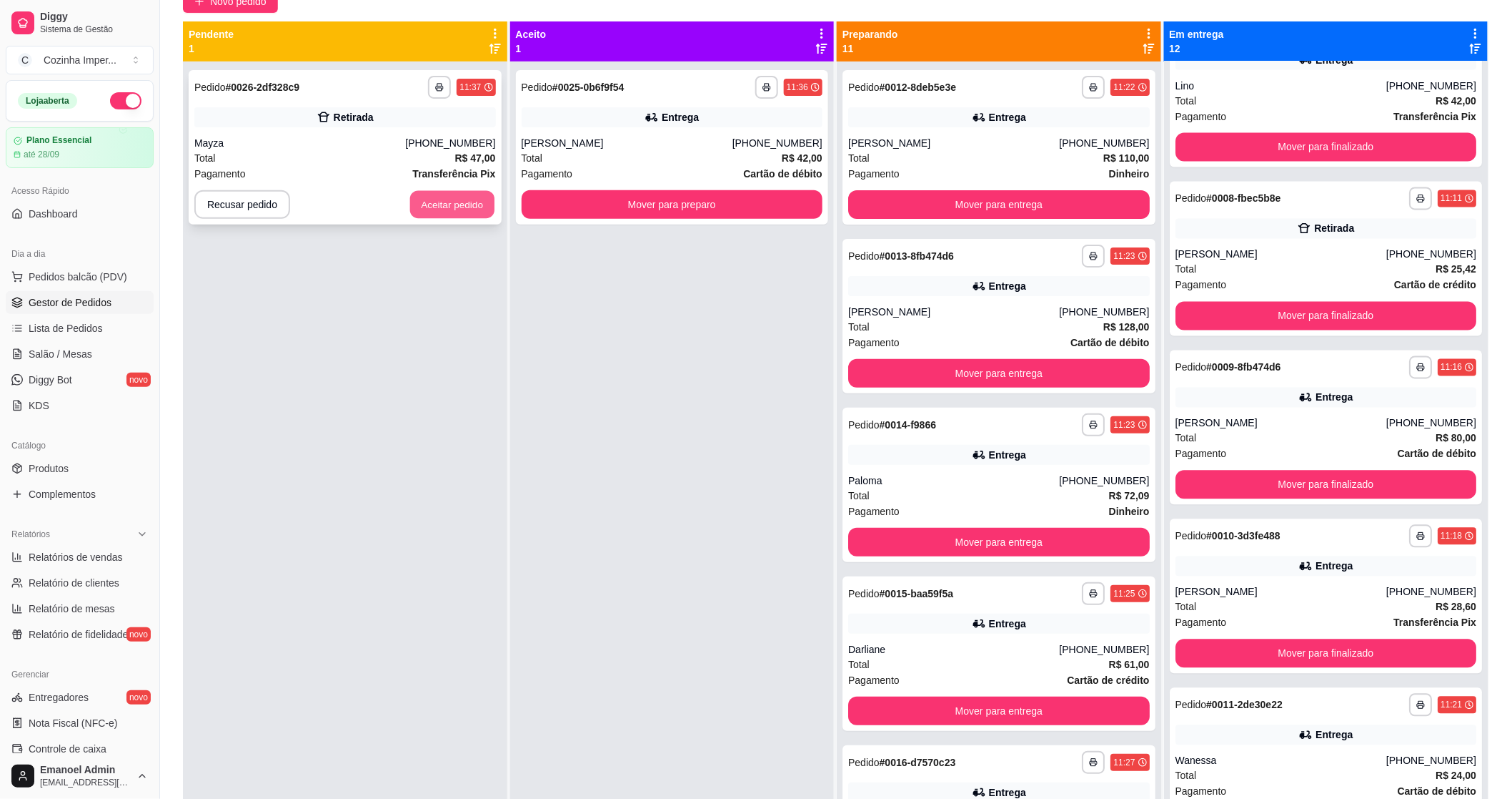
click at [426, 206] on button "Aceitar pedido" at bounding box center [452, 205] width 84 height 28
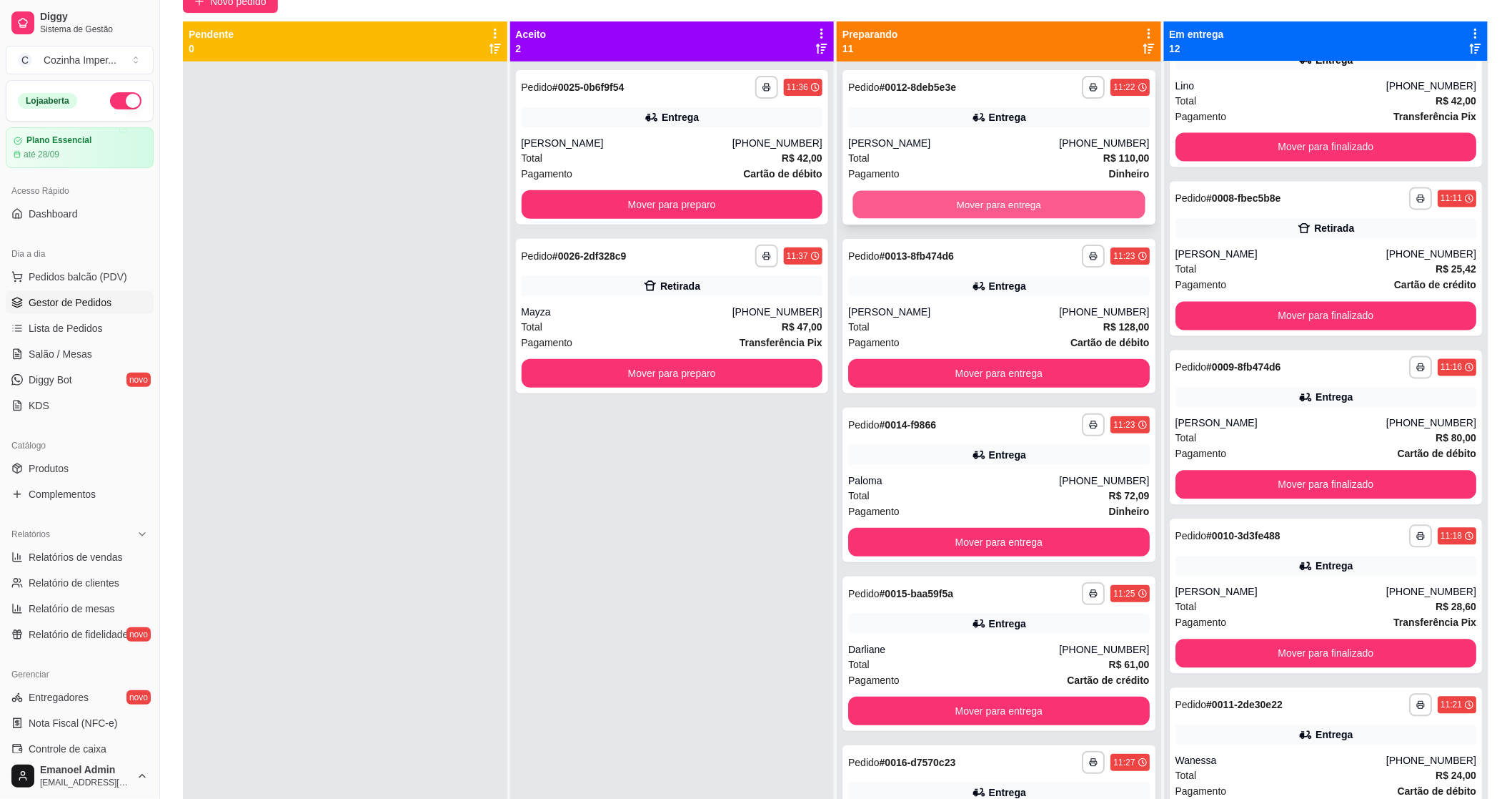
click at [927, 203] on button "Mover para entrega" at bounding box center [998, 205] width 292 height 28
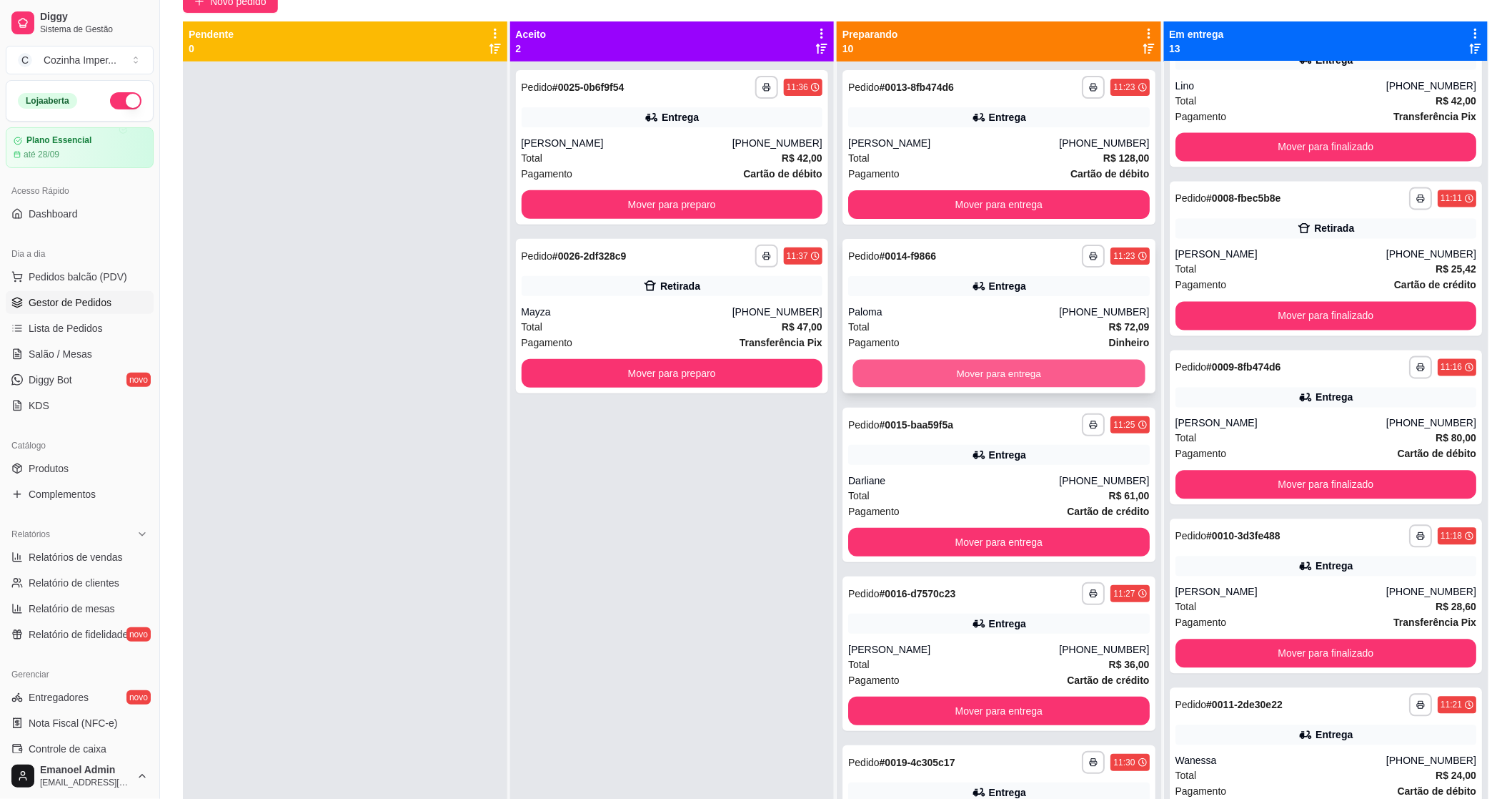
click at [962, 372] on button "Mover para entrega" at bounding box center [998, 373] width 292 height 28
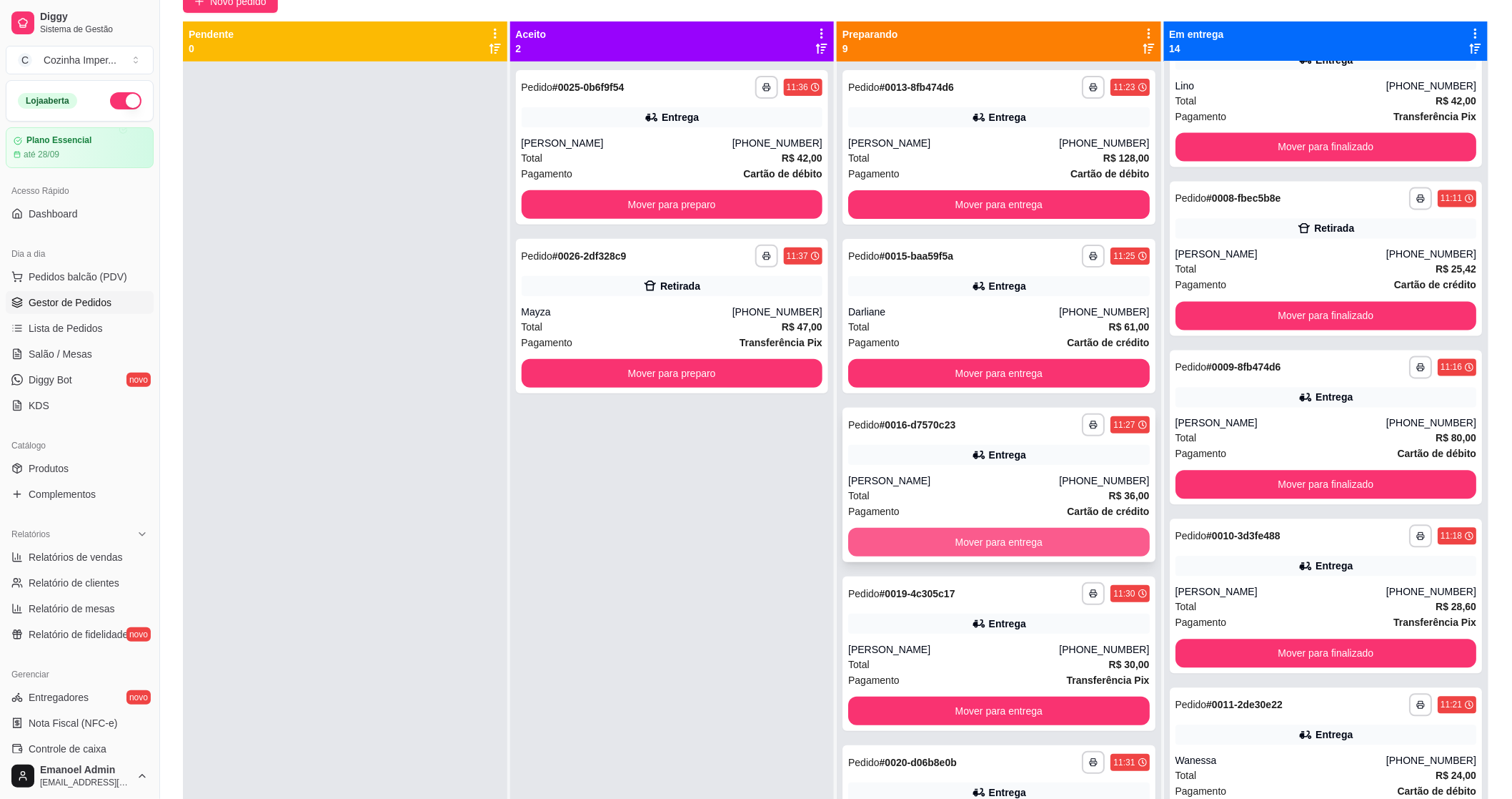
click at [958, 538] on button "Mover para entrega" at bounding box center [999, 542] width 302 height 29
click at [981, 307] on div "Darliane" at bounding box center [954, 311] width 211 height 14
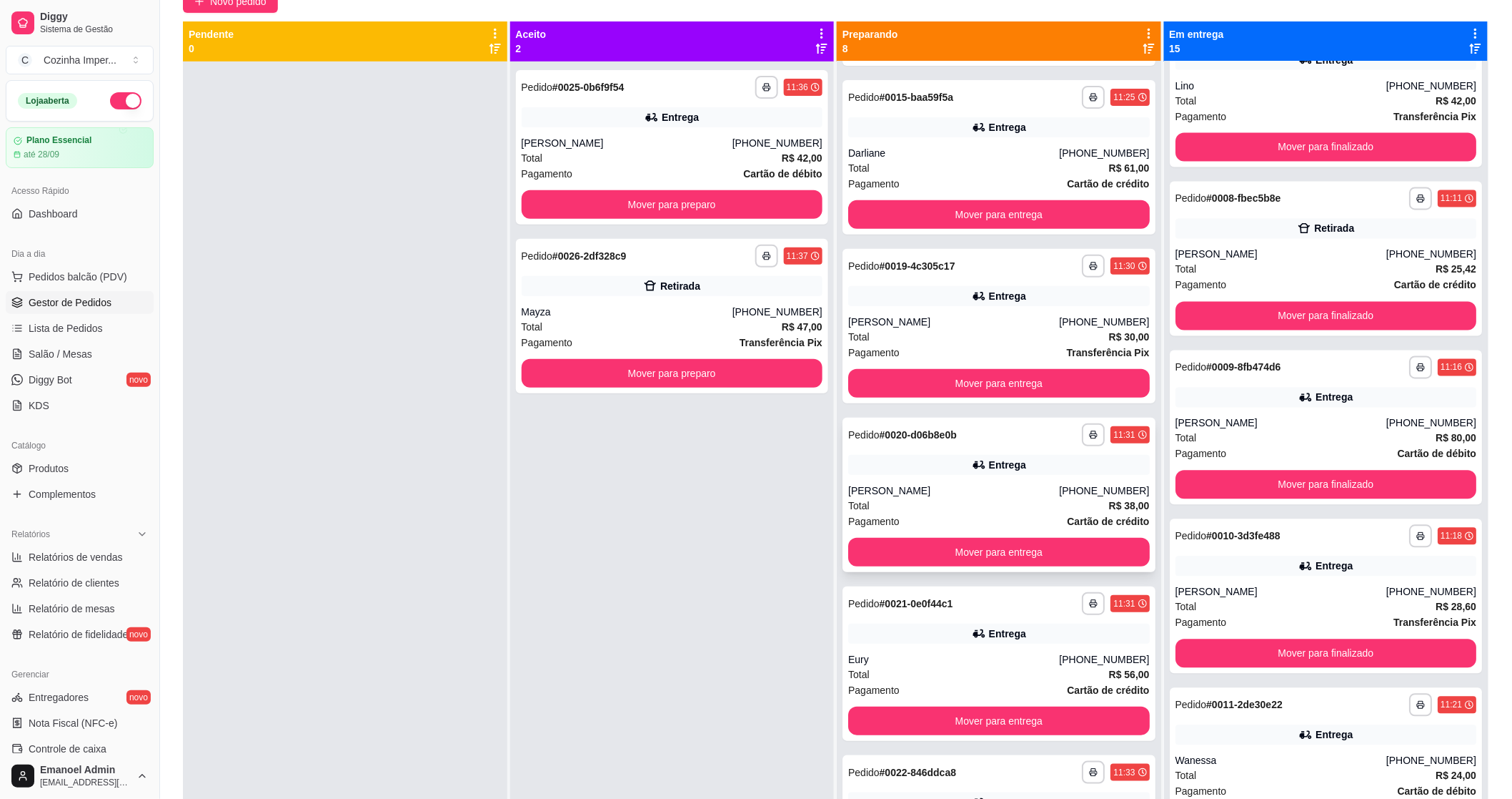
click at [999, 460] on div "Entrega" at bounding box center [1008, 464] width 37 height 14
click at [911, 331] on div "Total R$ 30,00" at bounding box center [999, 336] width 302 height 16
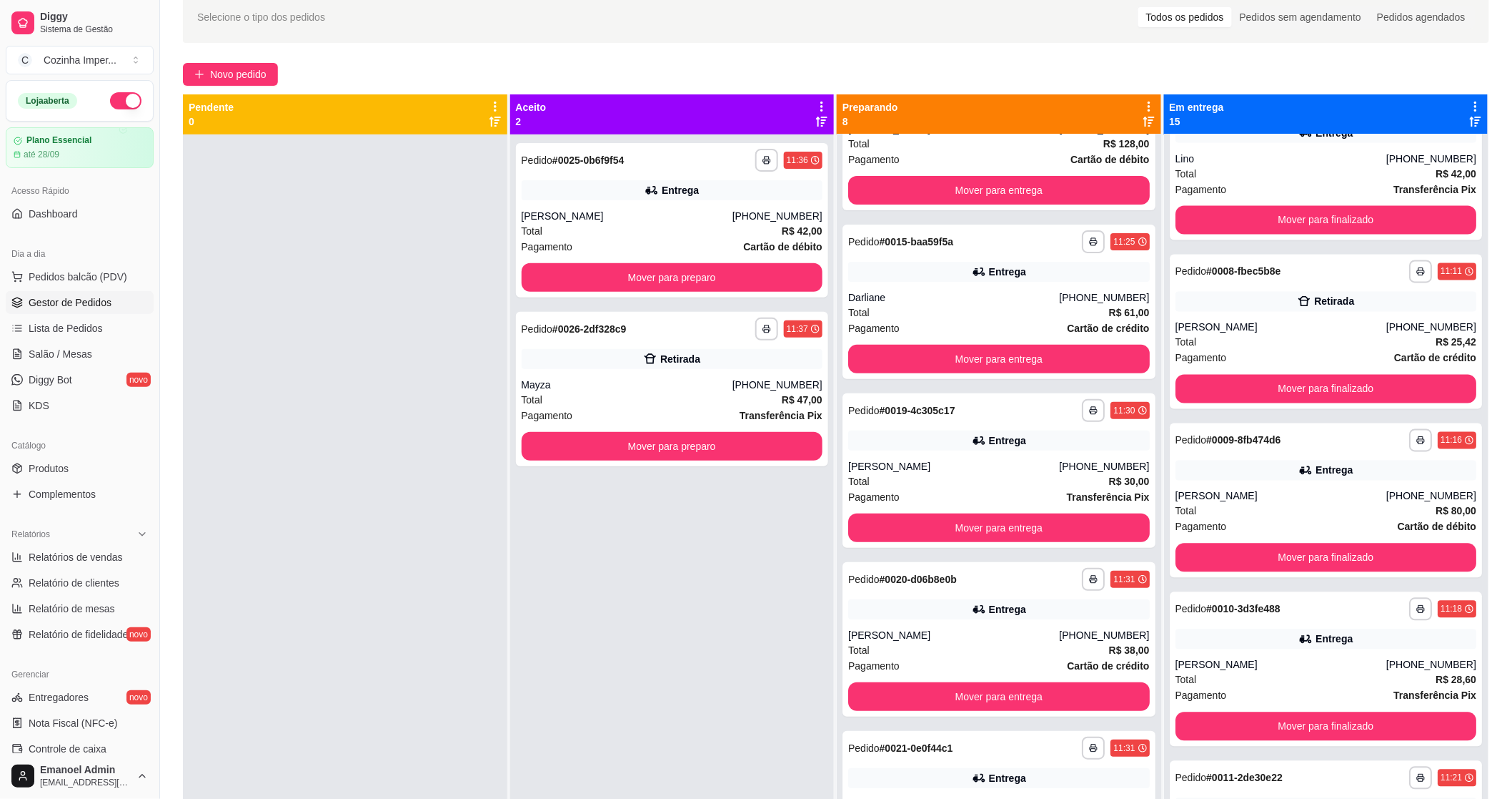
scroll to position [59, 0]
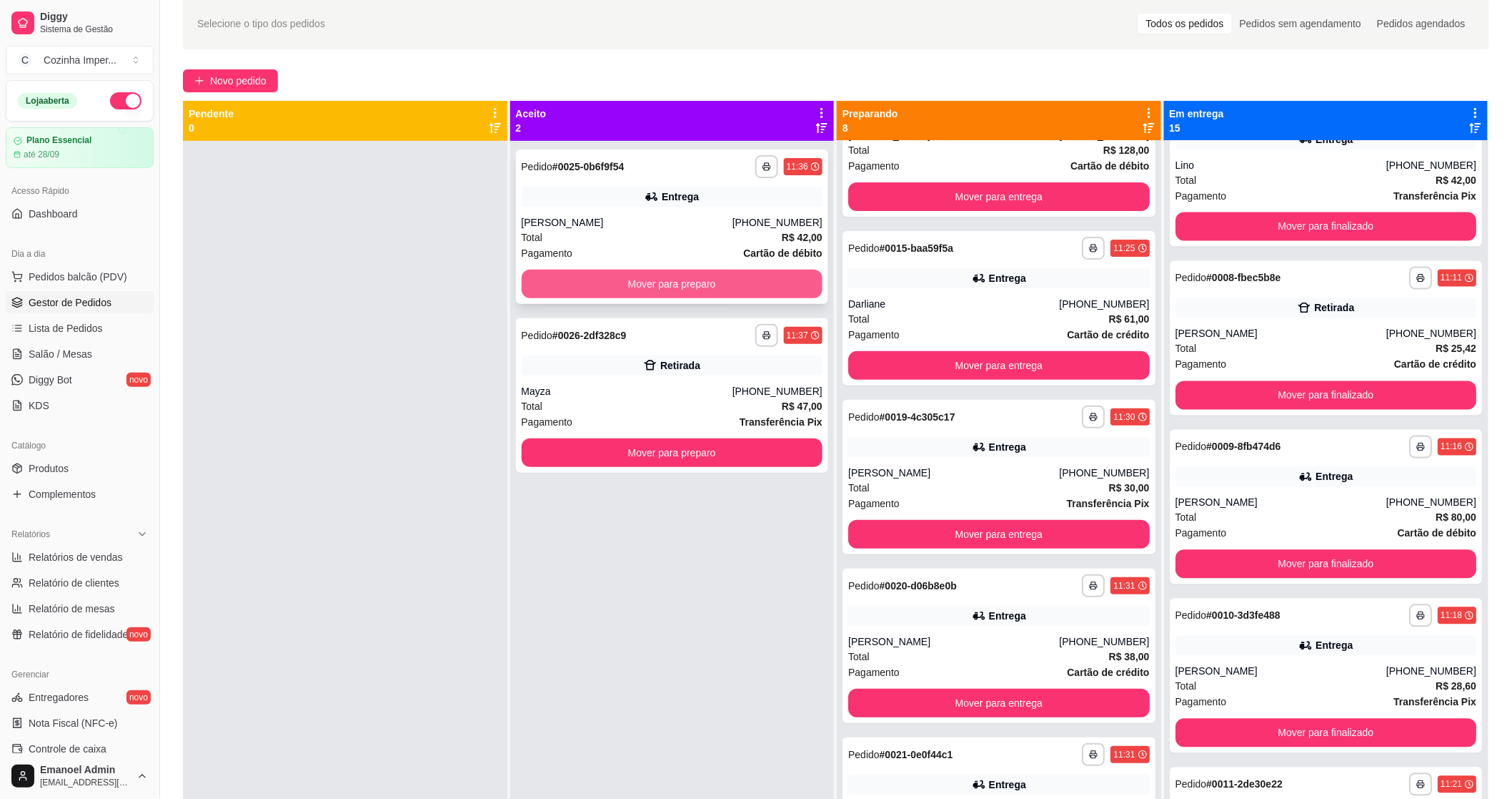
click at [783, 280] on button "Mover para preparo" at bounding box center [673, 283] width 302 height 29
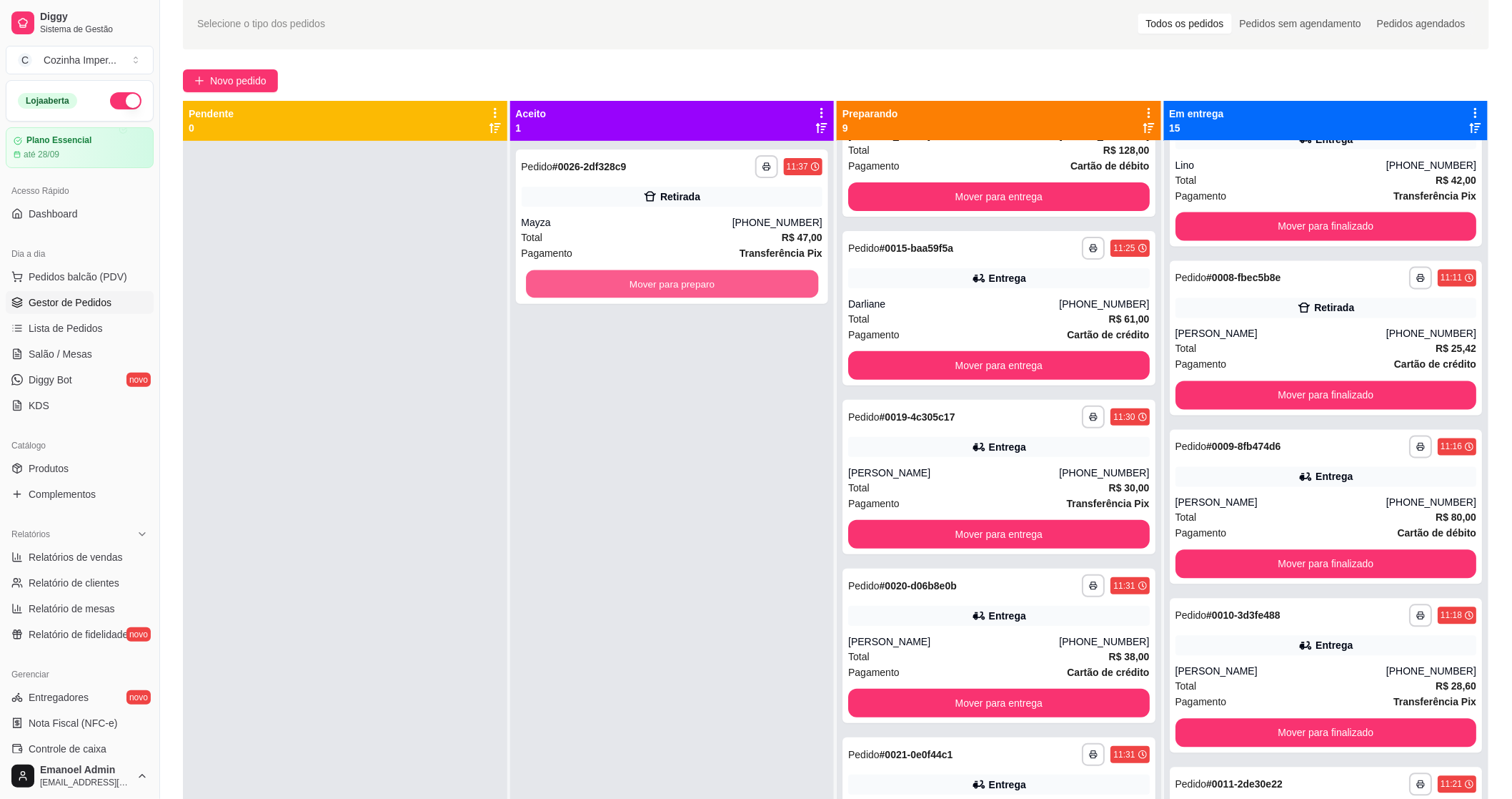
click at [783, 280] on button "Mover para preparo" at bounding box center [672, 284] width 292 height 28
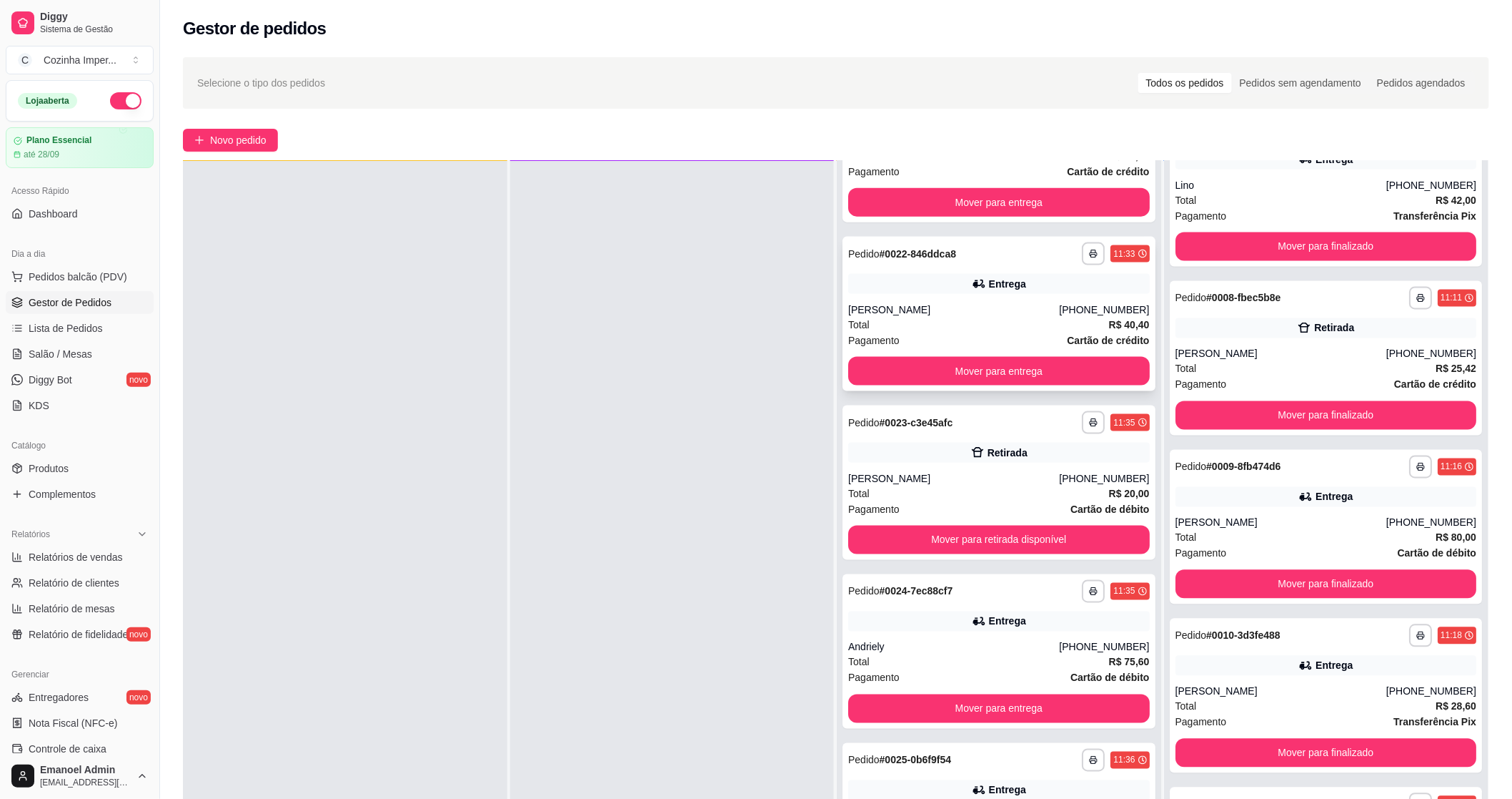
scroll to position [794, 0]
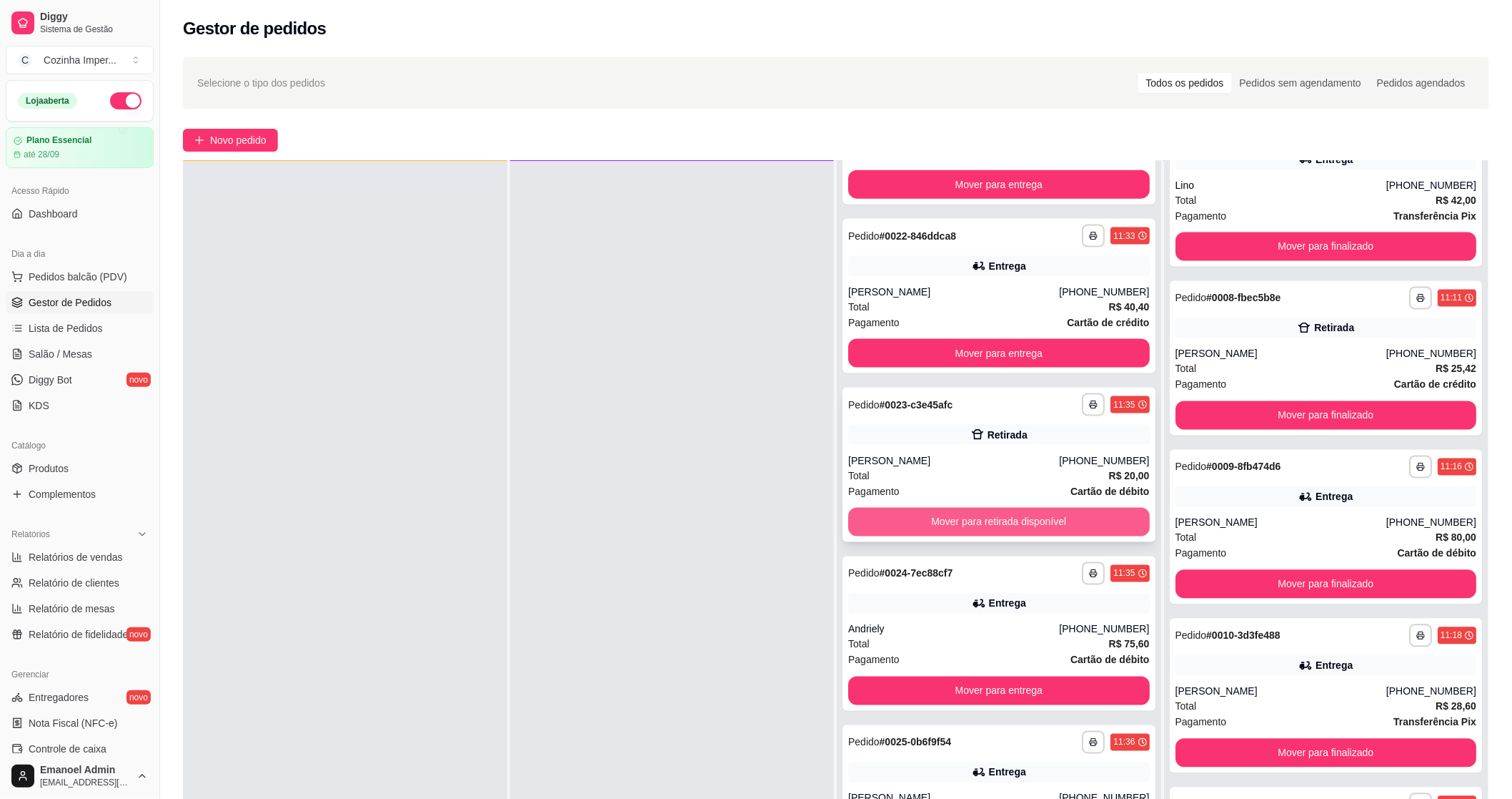
click at [998, 526] on button "Mover para retirada disponível" at bounding box center [999, 521] width 302 height 29
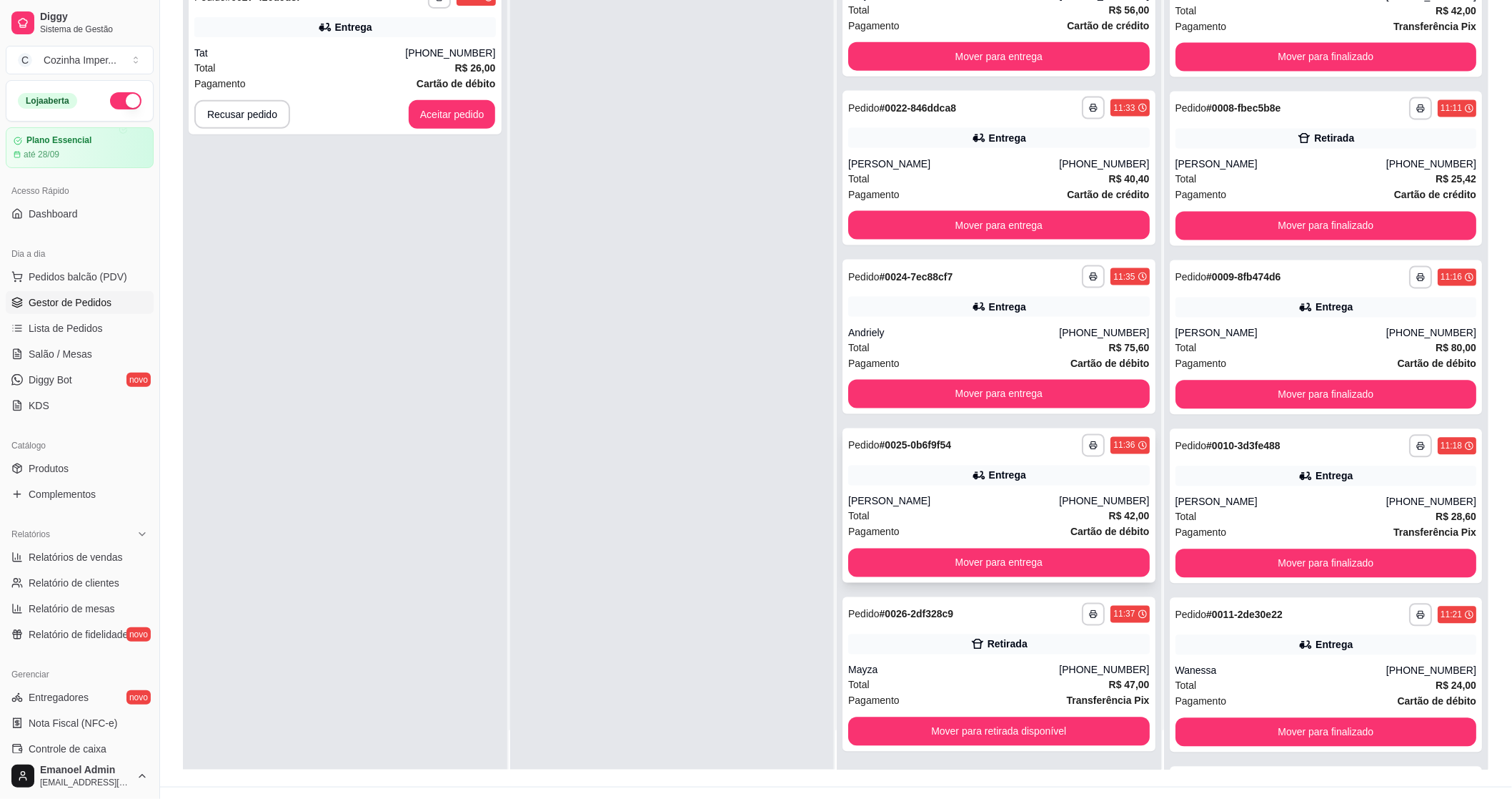
scroll to position [218, 0]
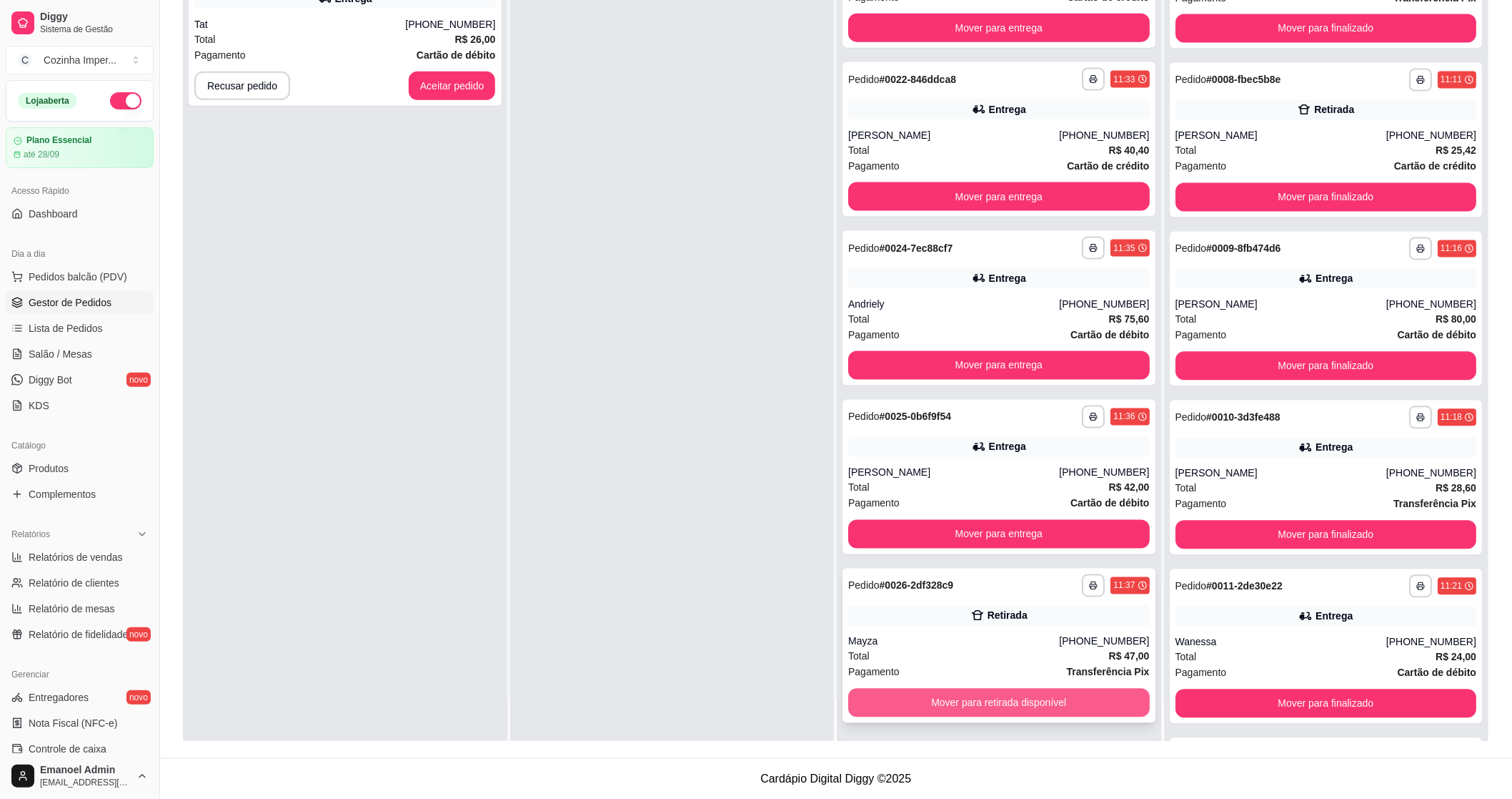
click at [962, 701] on button "Mover para retirada disponível" at bounding box center [999, 703] width 302 height 29
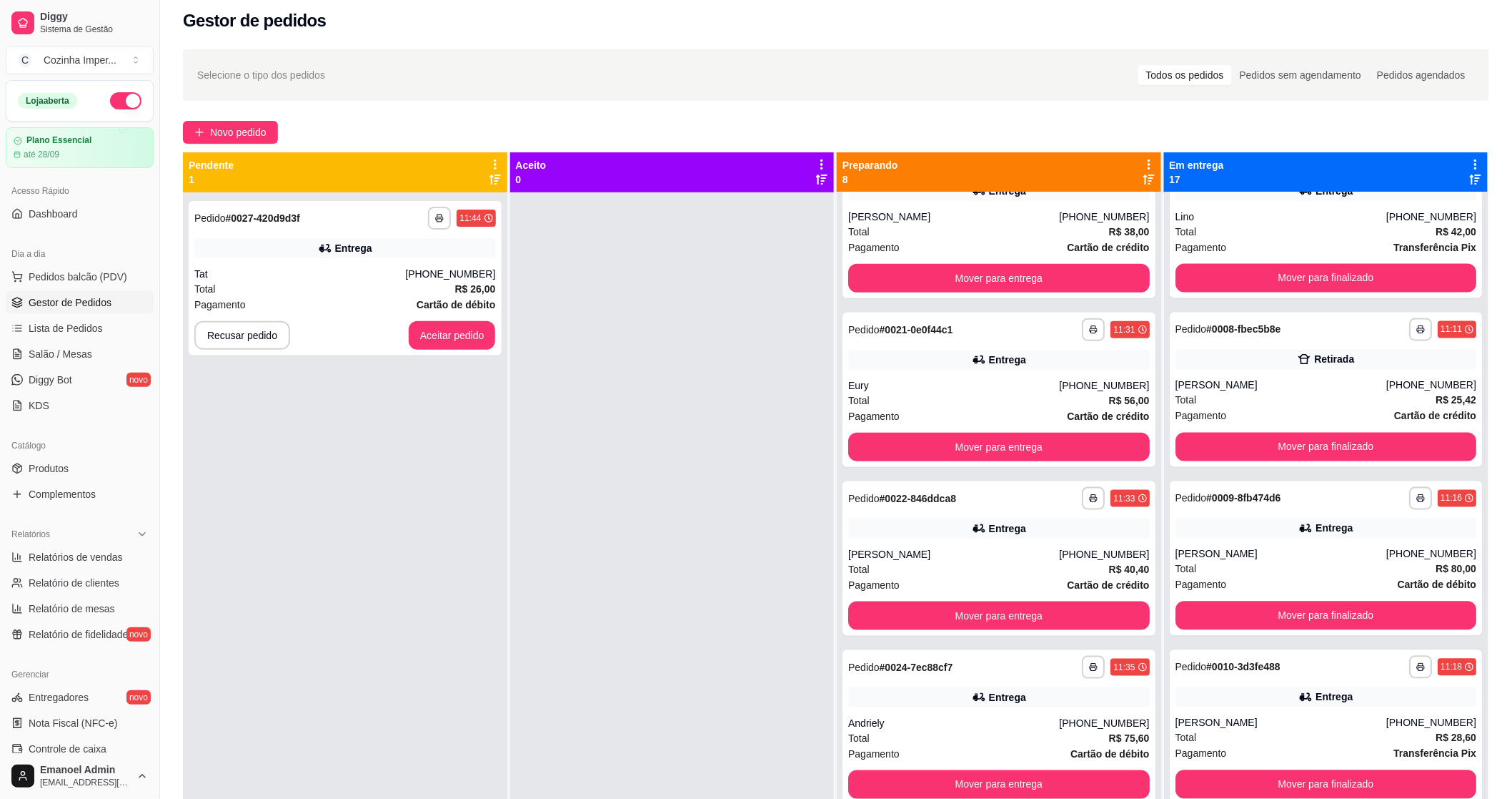
scroll to position [0, 0]
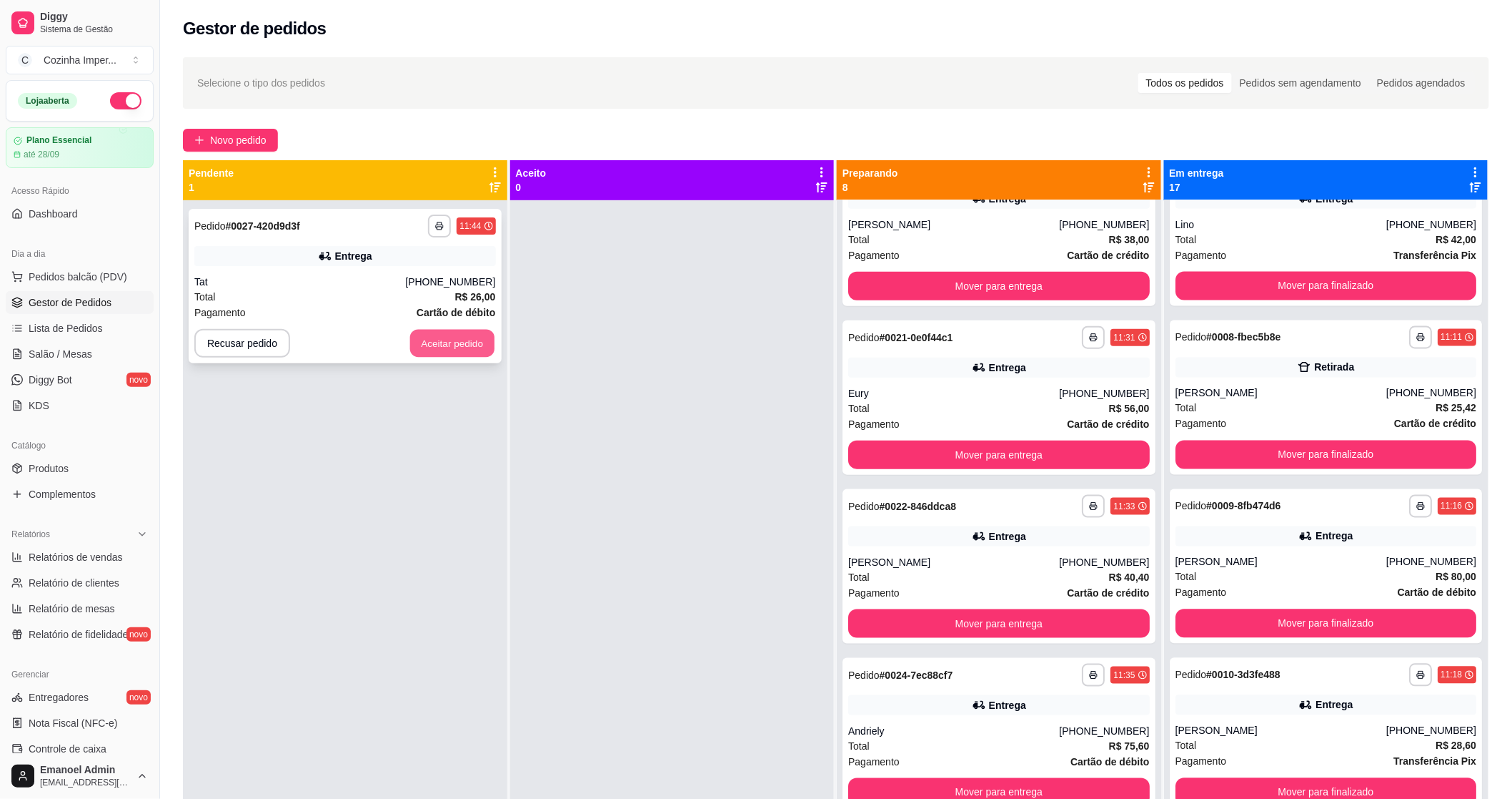
click at [463, 339] on button "Aceitar pedido" at bounding box center [452, 343] width 84 height 28
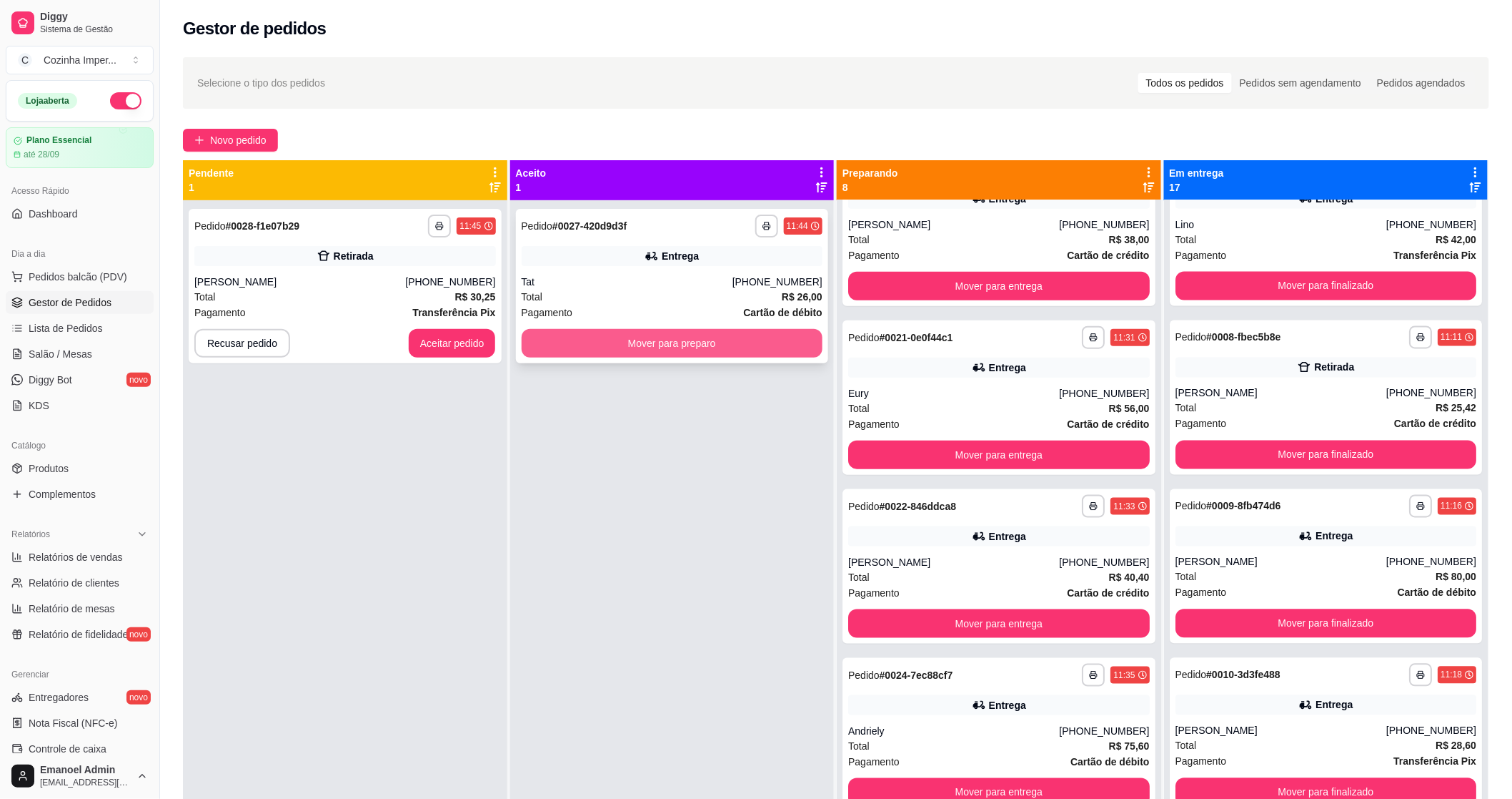
click at [575, 343] on button "Mover para preparo" at bounding box center [673, 343] width 302 height 29
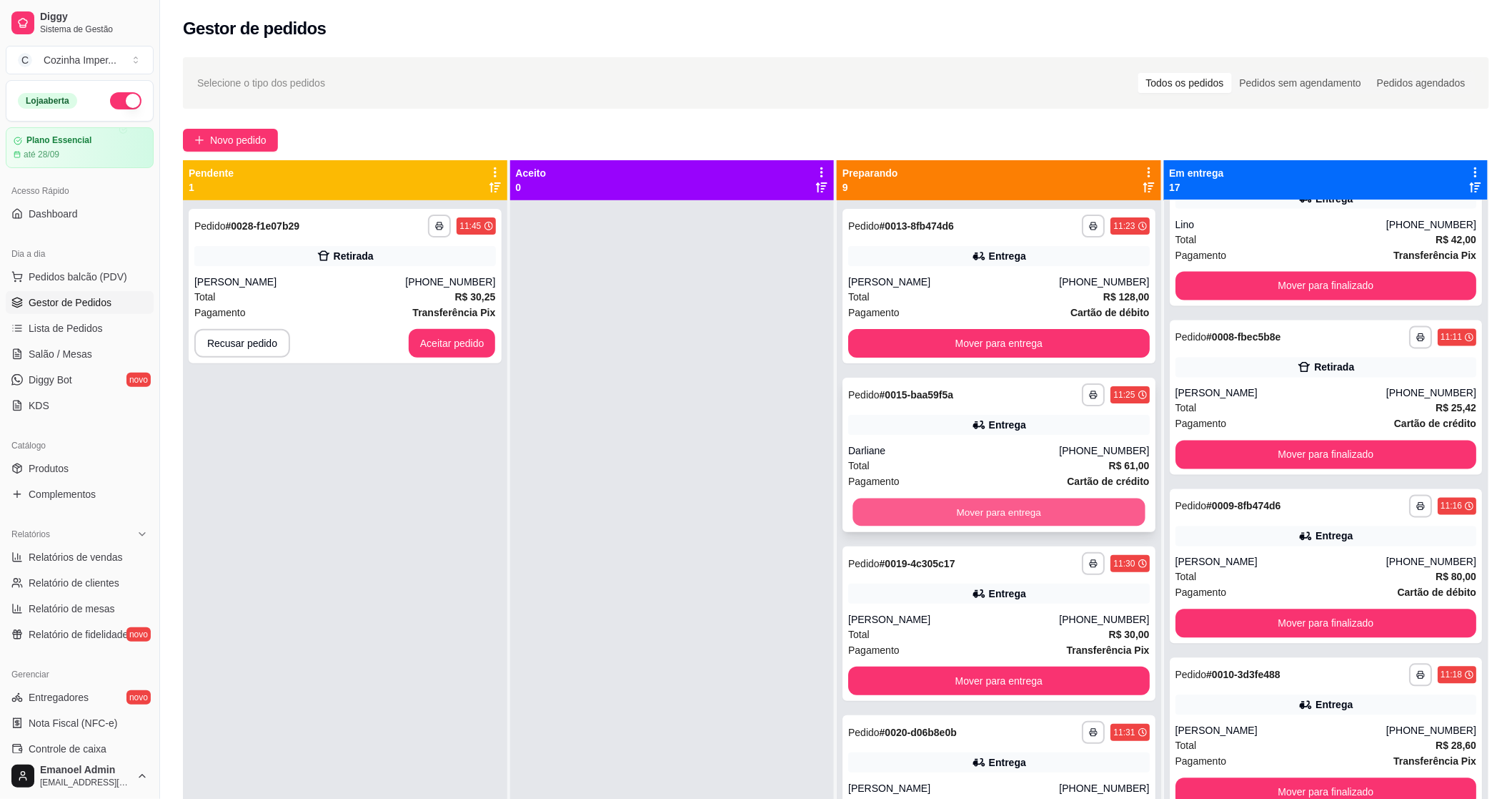
click at [989, 511] on button "Mover para entrega" at bounding box center [998, 512] width 292 height 28
click at [990, 439] on div "**********" at bounding box center [999, 455] width 313 height 155
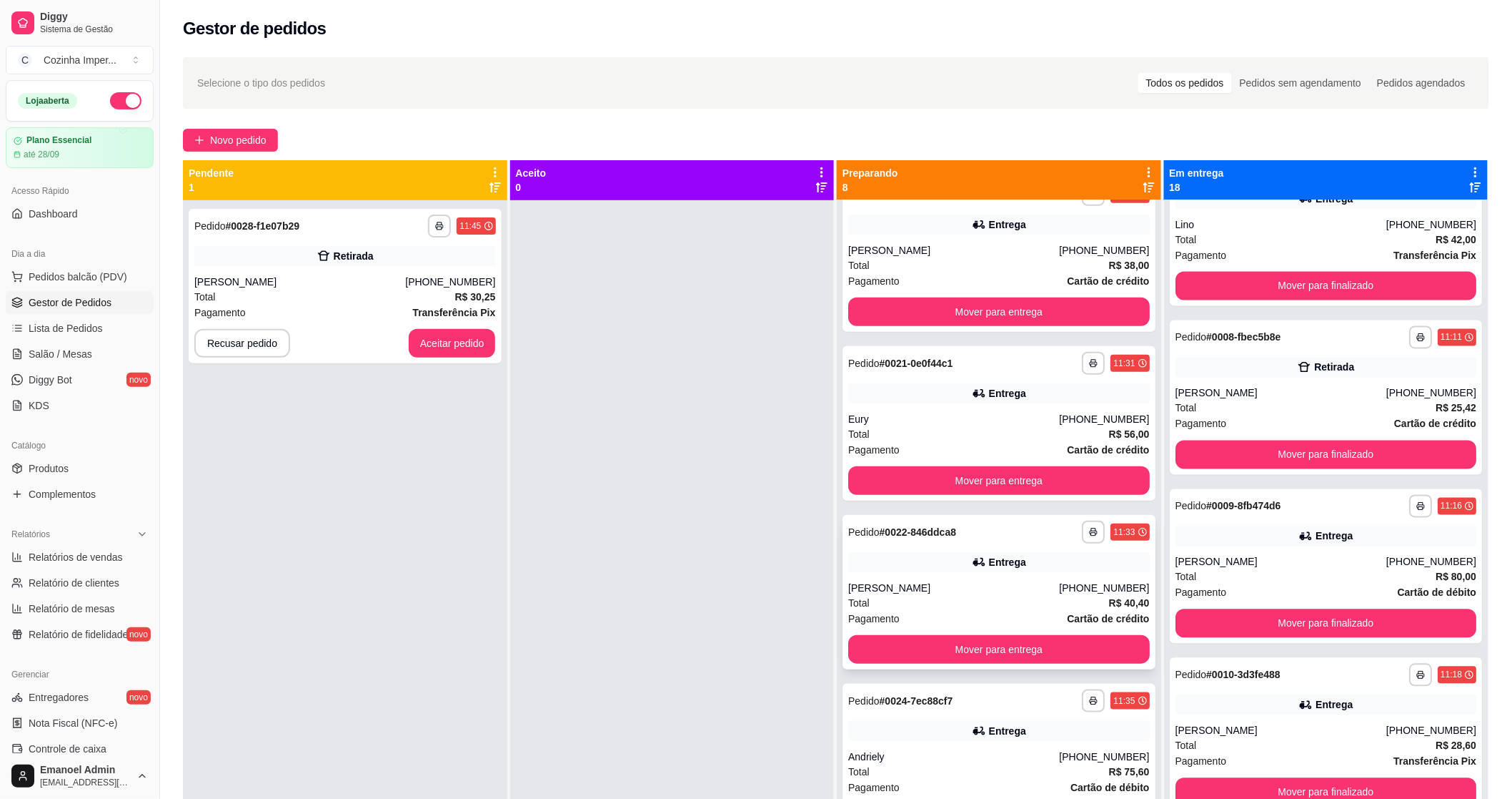
scroll to position [397, 0]
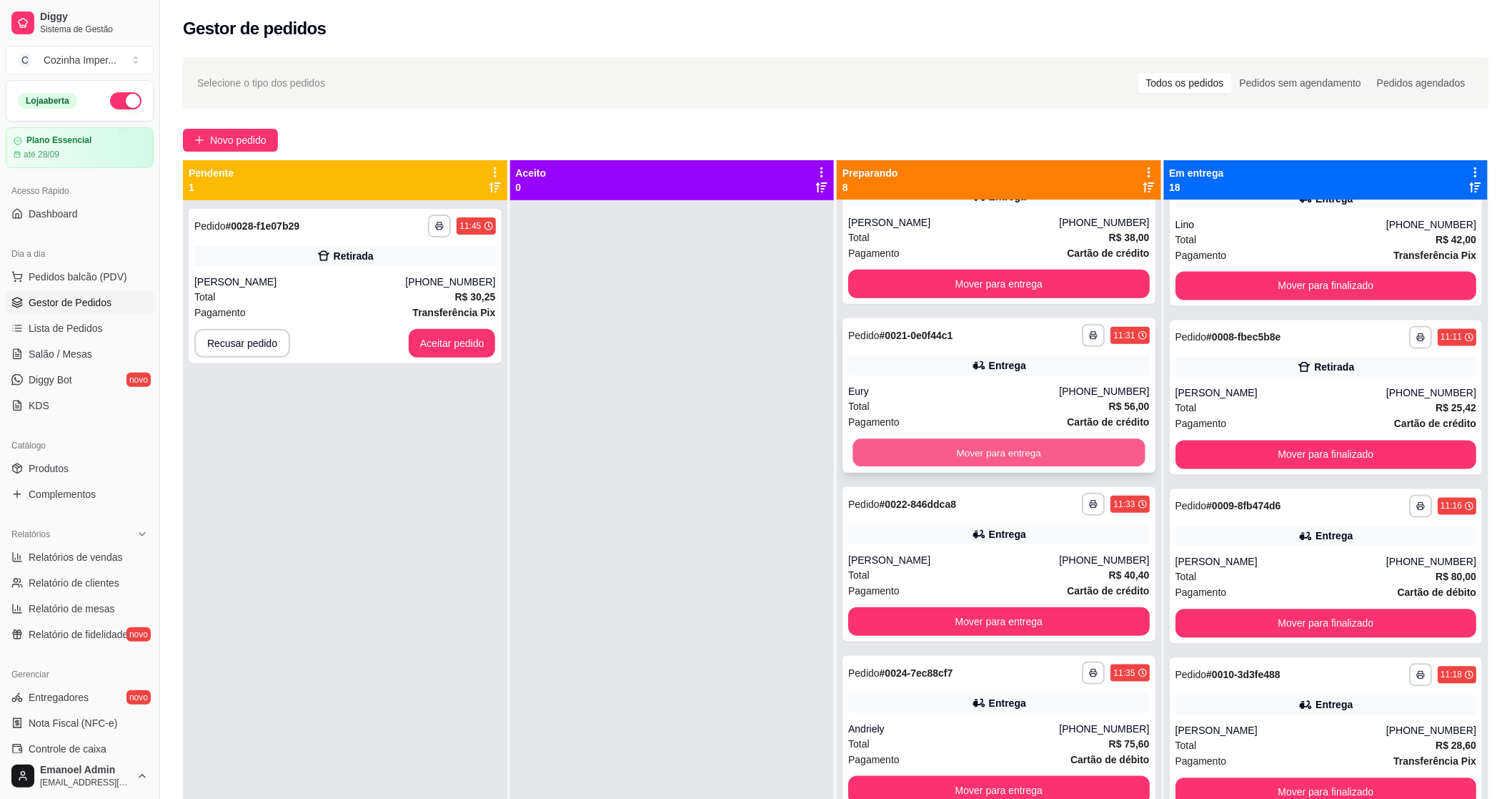
click at [994, 444] on button "Mover para entrega" at bounding box center [998, 453] width 292 height 28
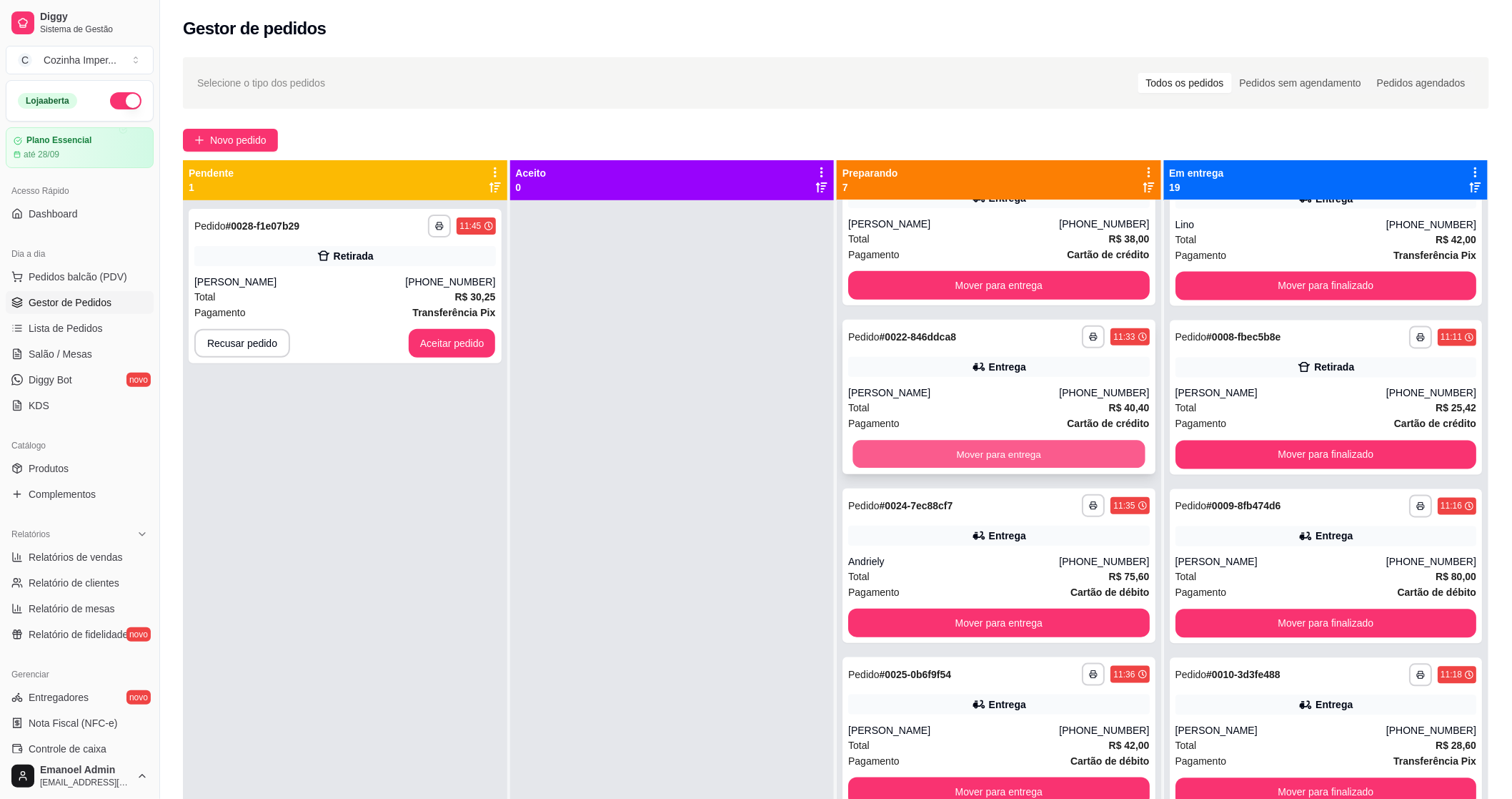
click at [991, 447] on button "Mover para entrega" at bounding box center [998, 455] width 292 height 28
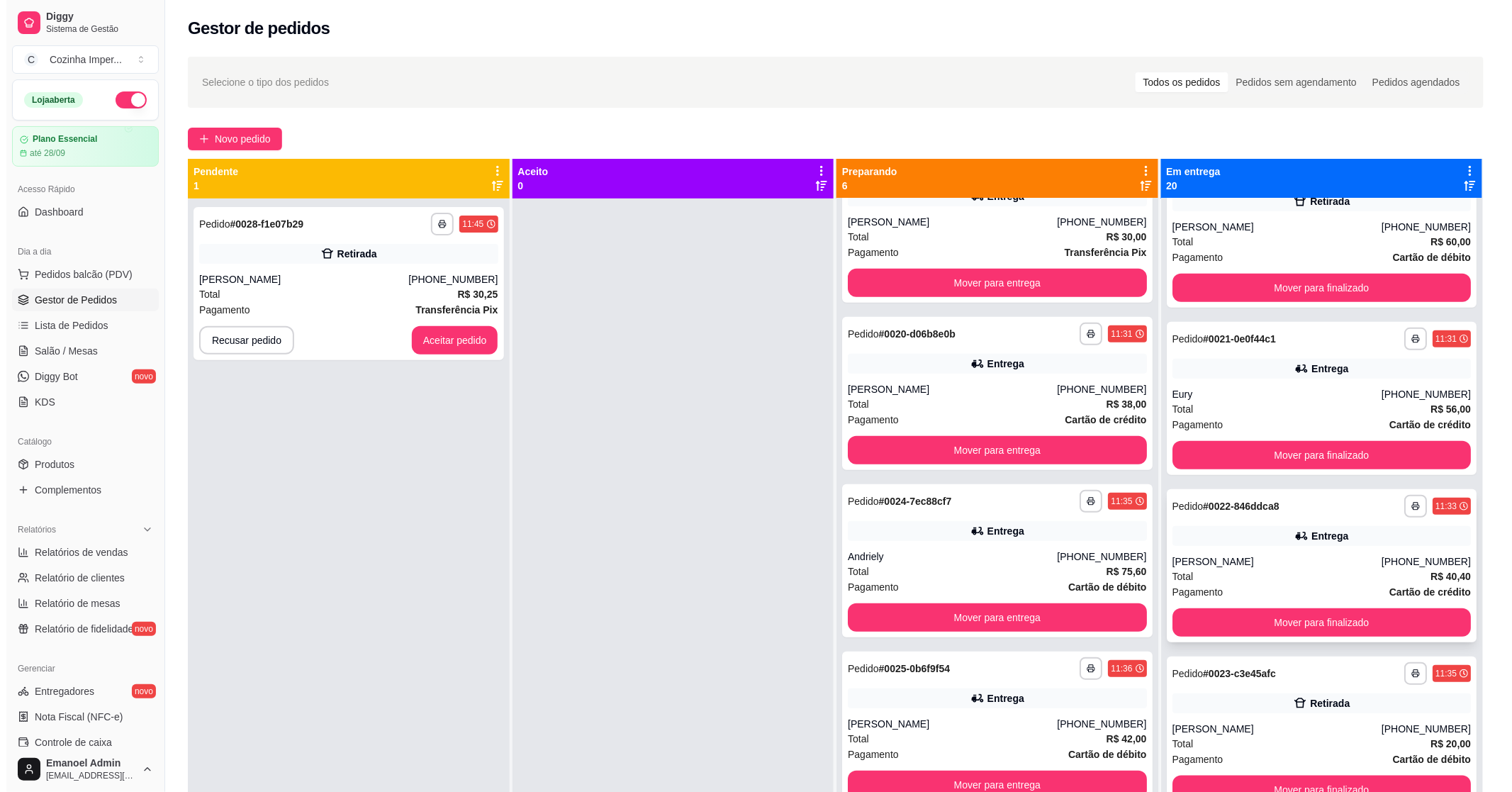
scroll to position [2566, 0]
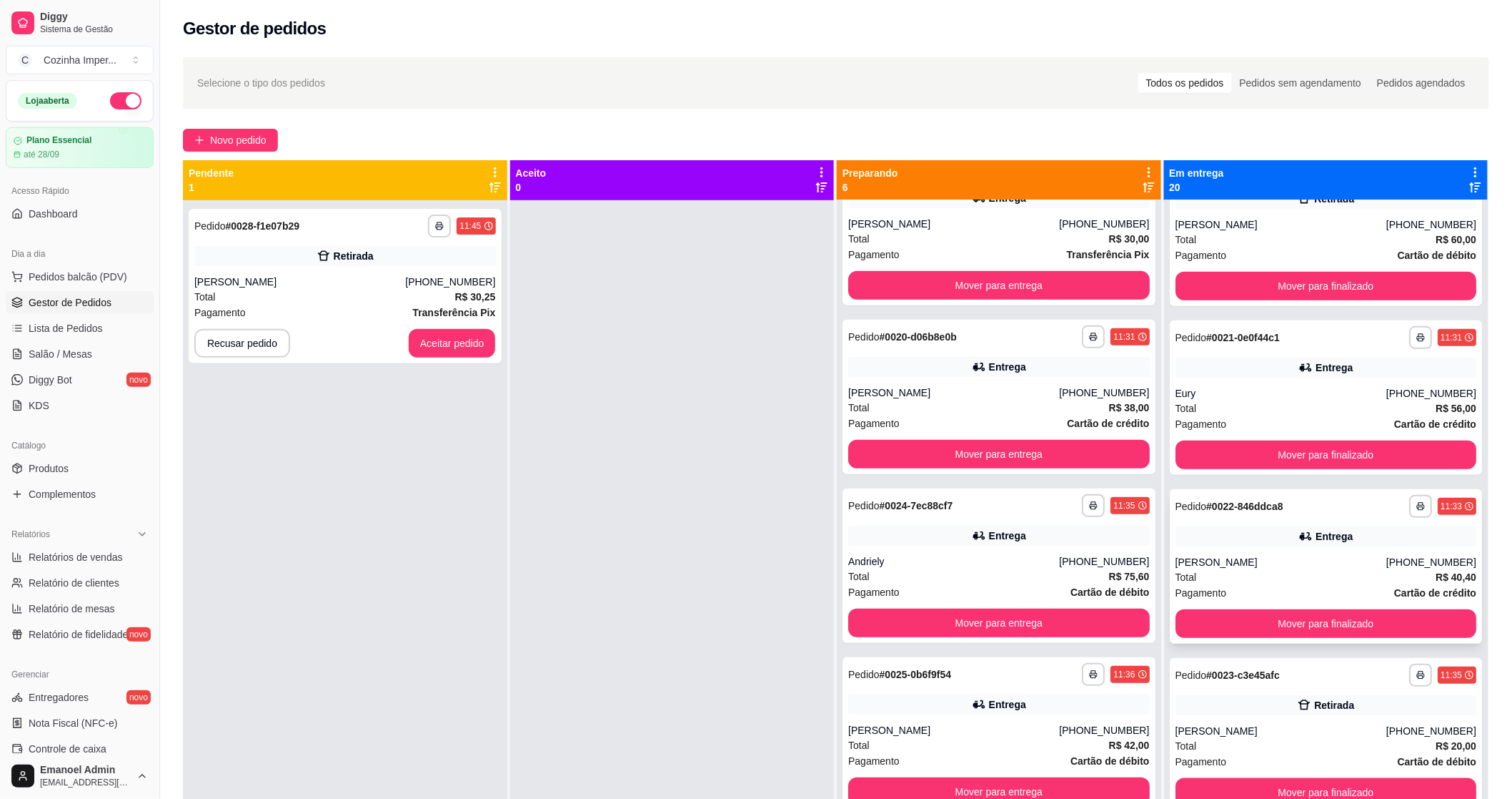
click at [1320, 555] on div "[PERSON_NAME]" at bounding box center [1281, 561] width 211 height 14
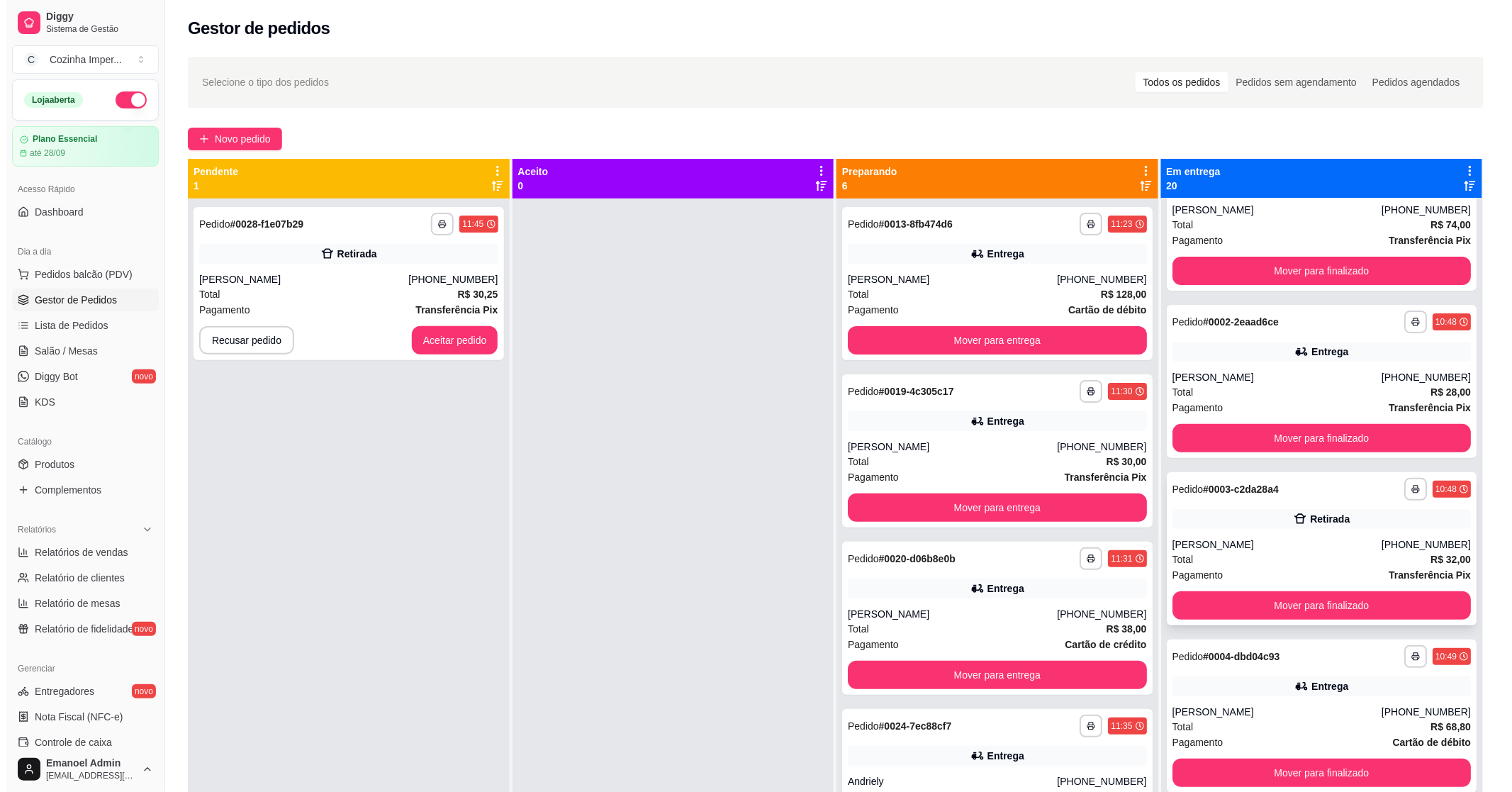
scroll to position [0, 0]
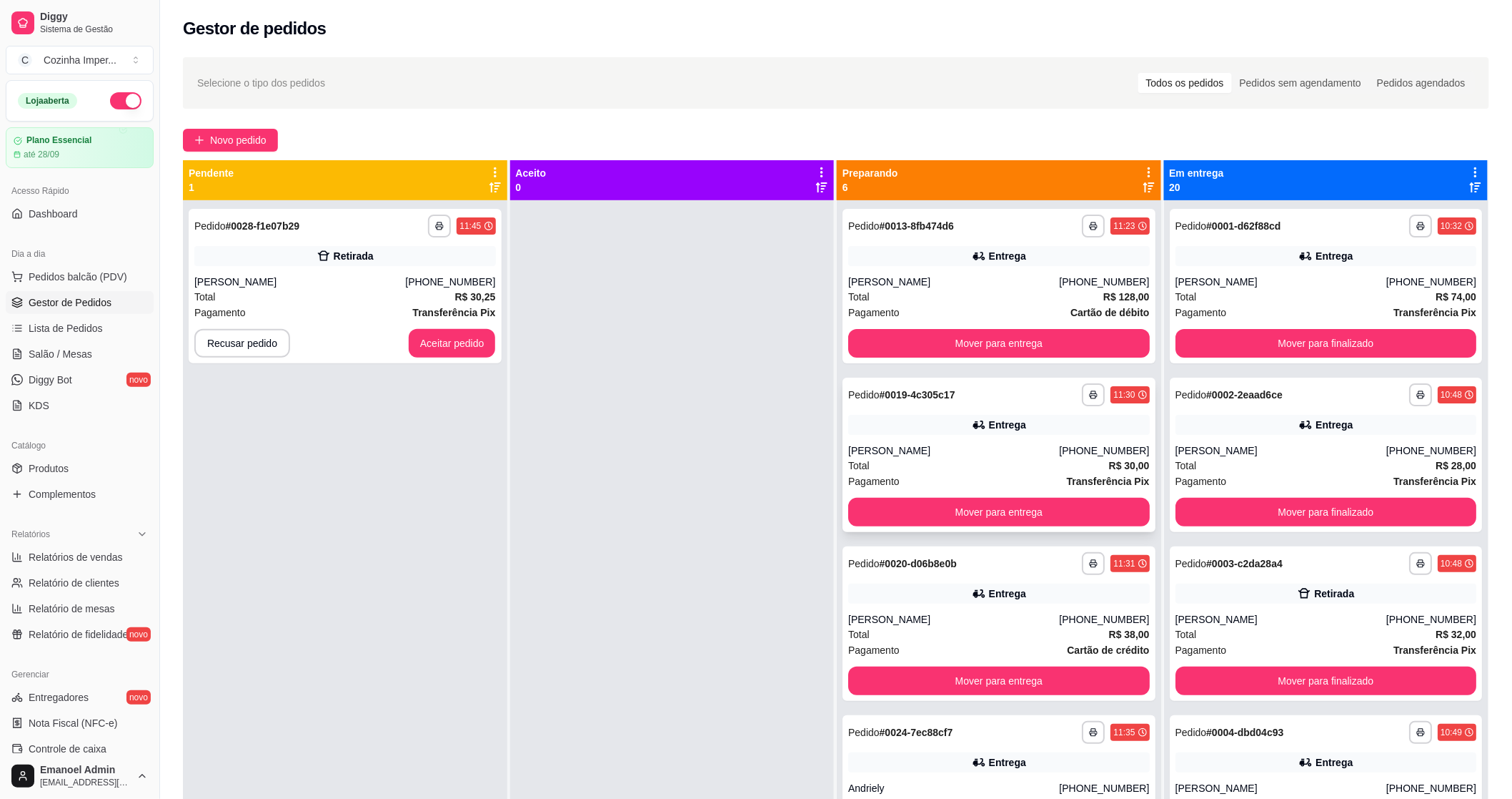
click at [1035, 436] on div "**********" at bounding box center [999, 455] width 313 height 155
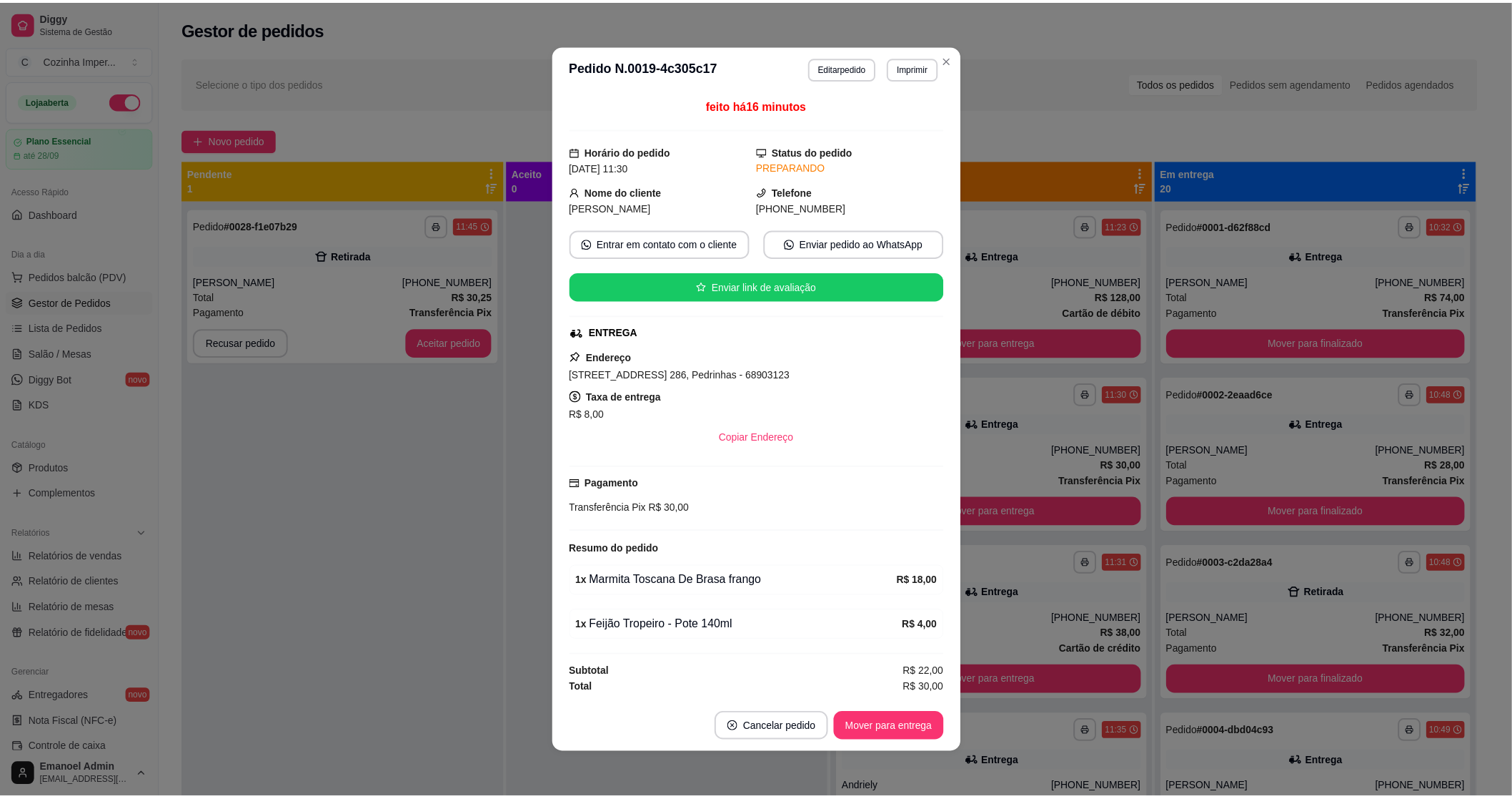
scroll to position [2, 0]
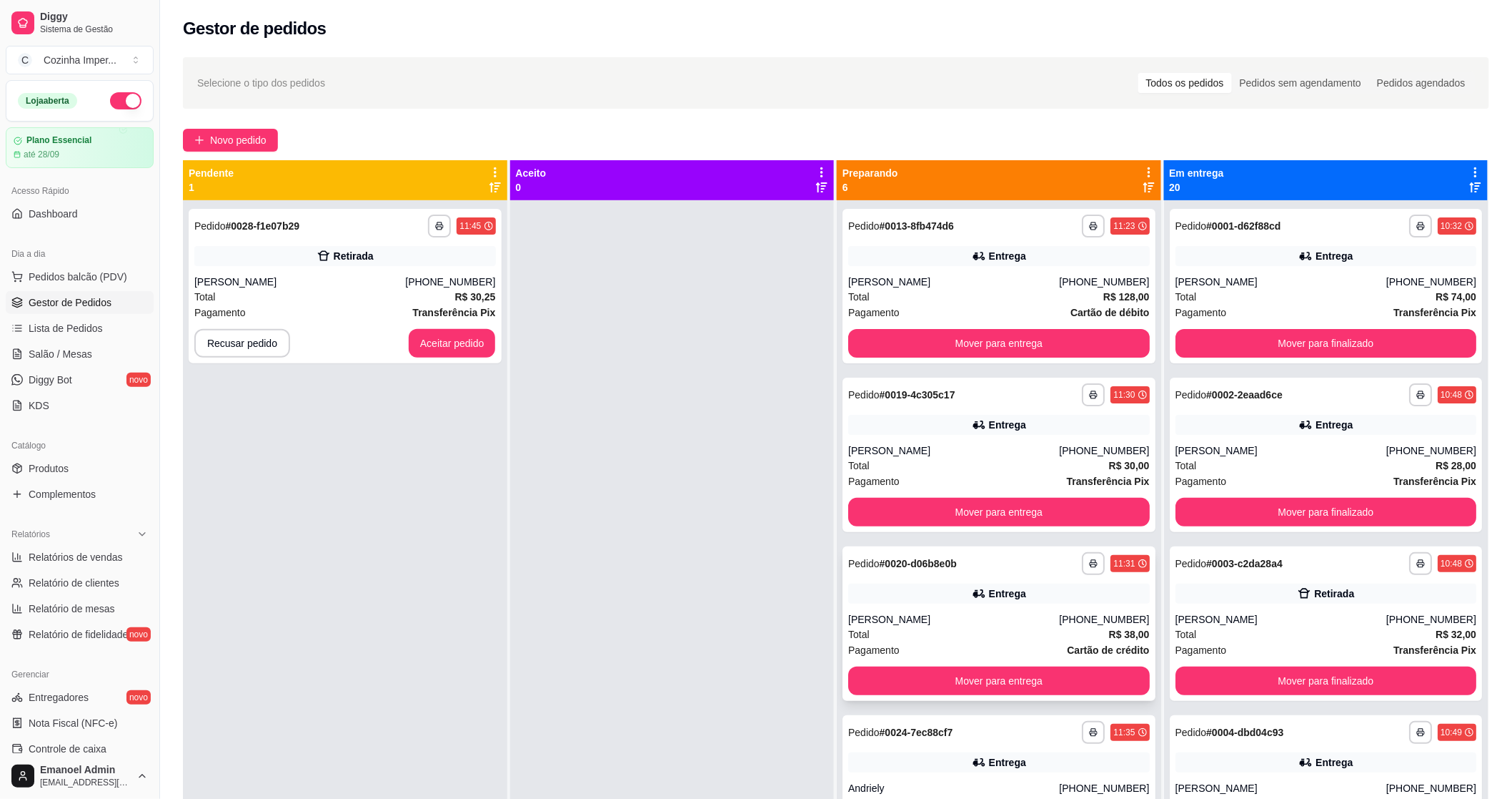
click at [896, 557] on strong "# 0020-d06b8e0b" at bounding box center [918, 563] width 77 height 11
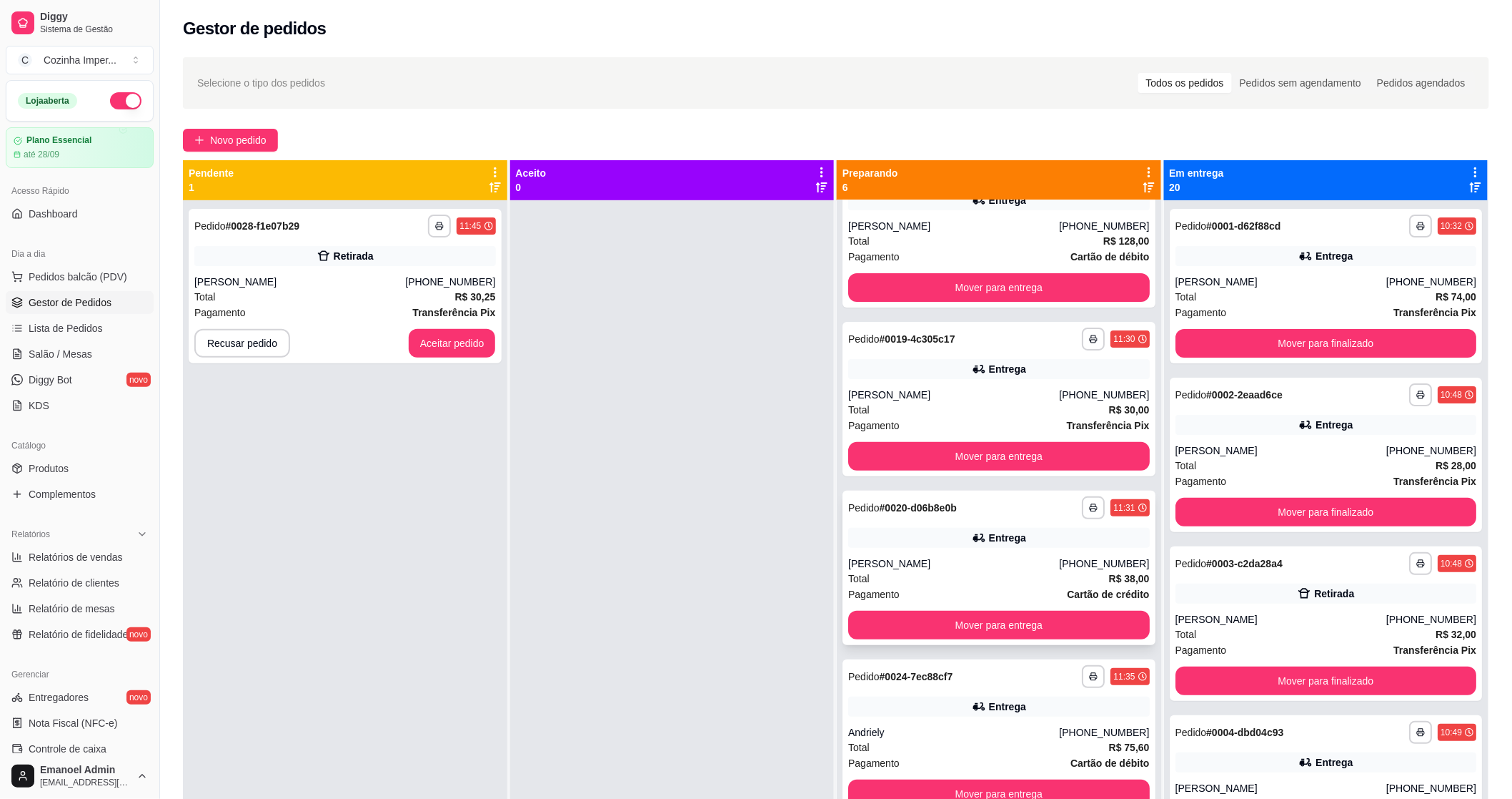
scroll to position [80, 0]
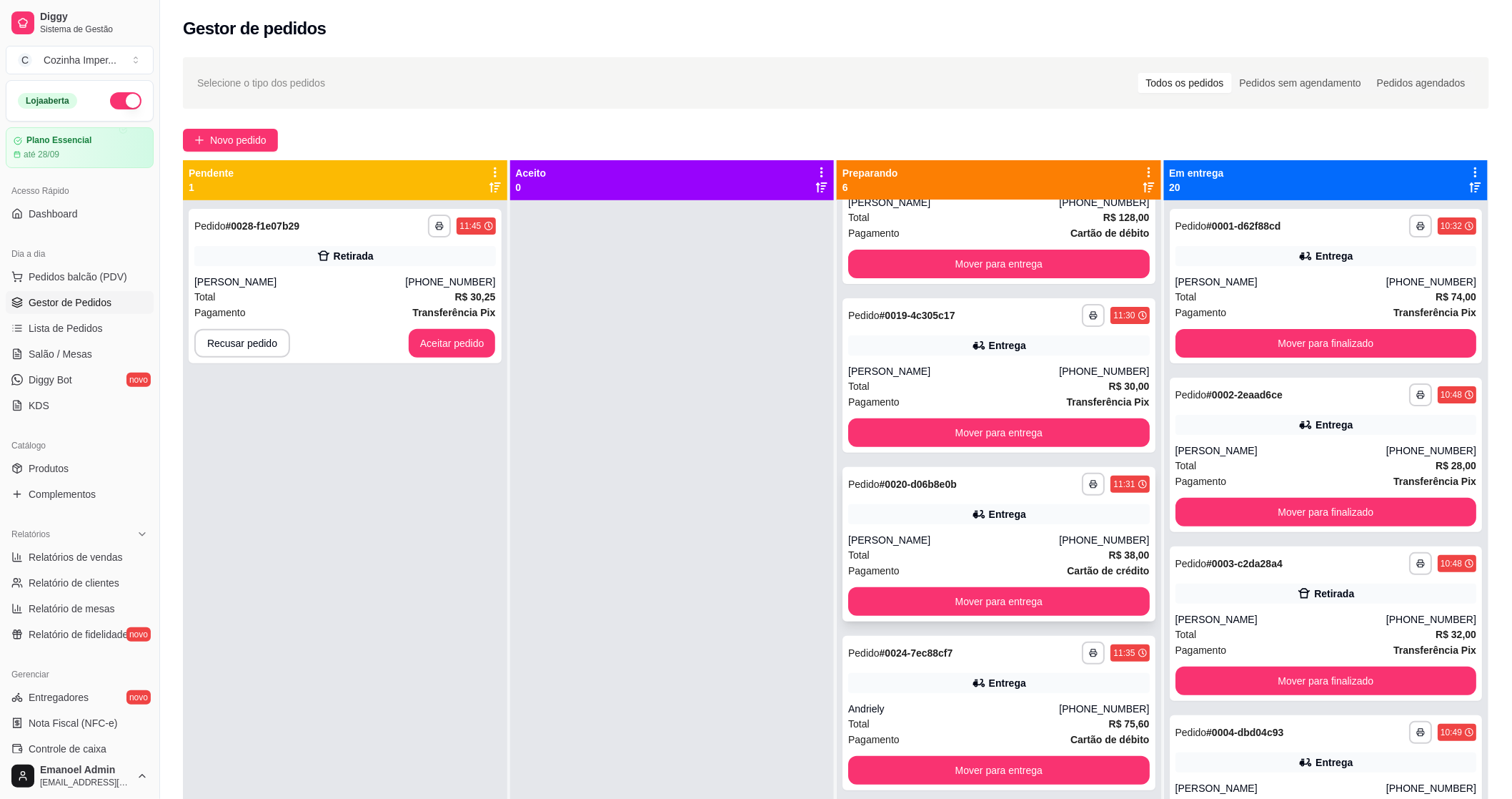
click at [925, 549] on div "Total R$ 38,00" at bounding box center [999, 555] width 302 height 16
click at [877, 673] on div "Entrega" at bounding box center [999, 683] width 302 height 20
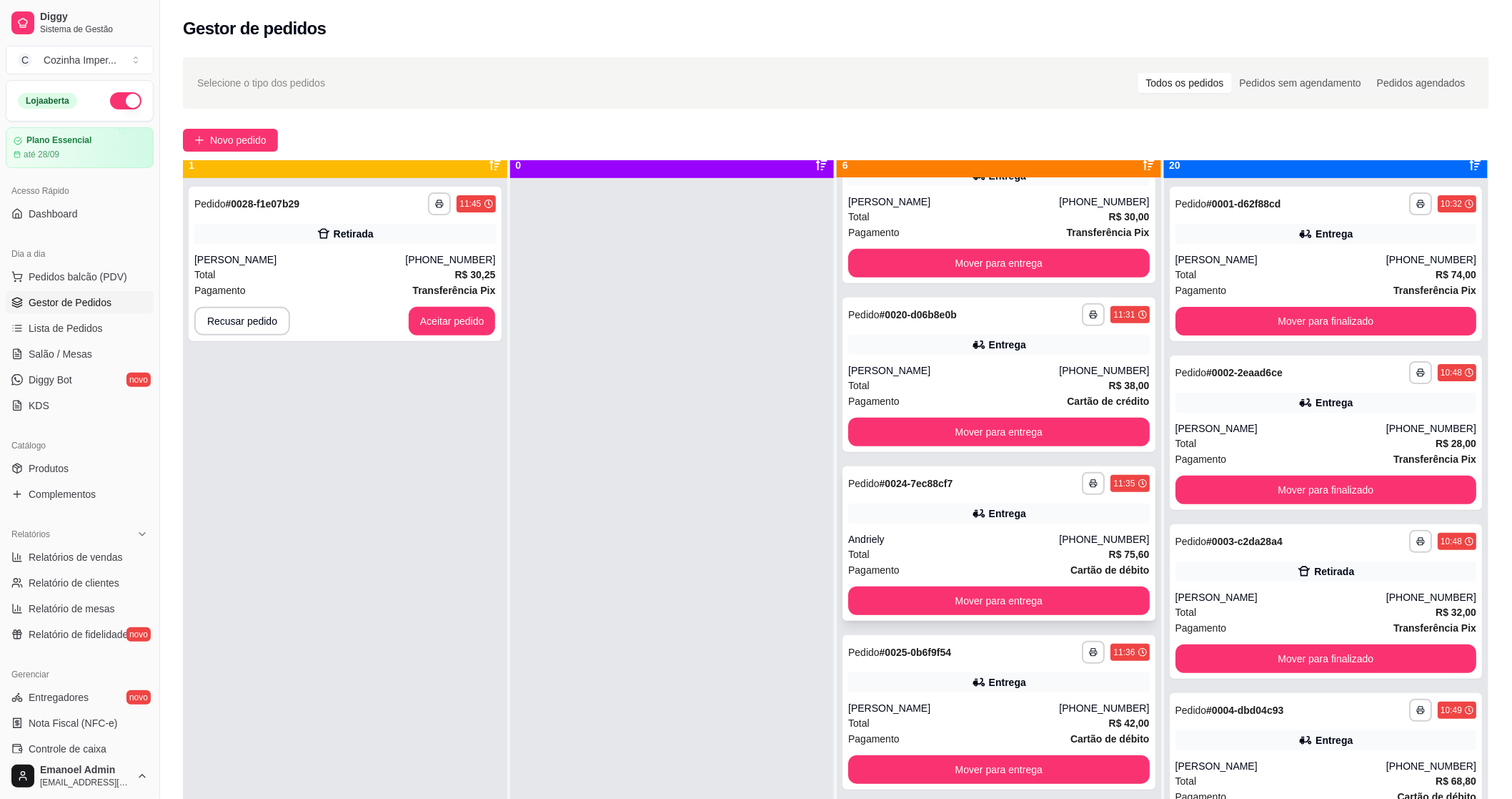
scroll to position [39, 0]
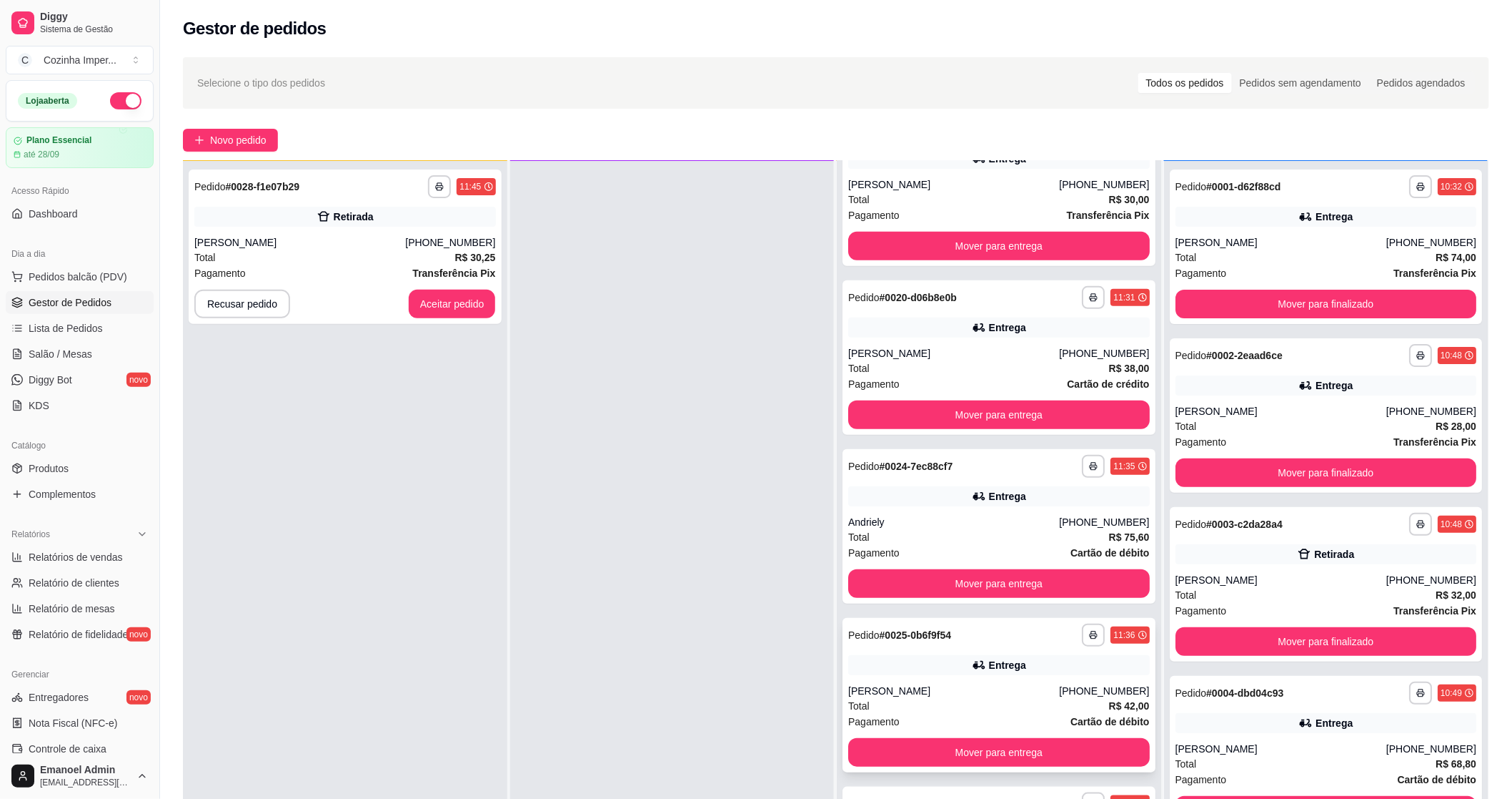
click at [943, 684] on div "[PERSON_NAME]" at bounding box center [954, 690] width 211 height 14
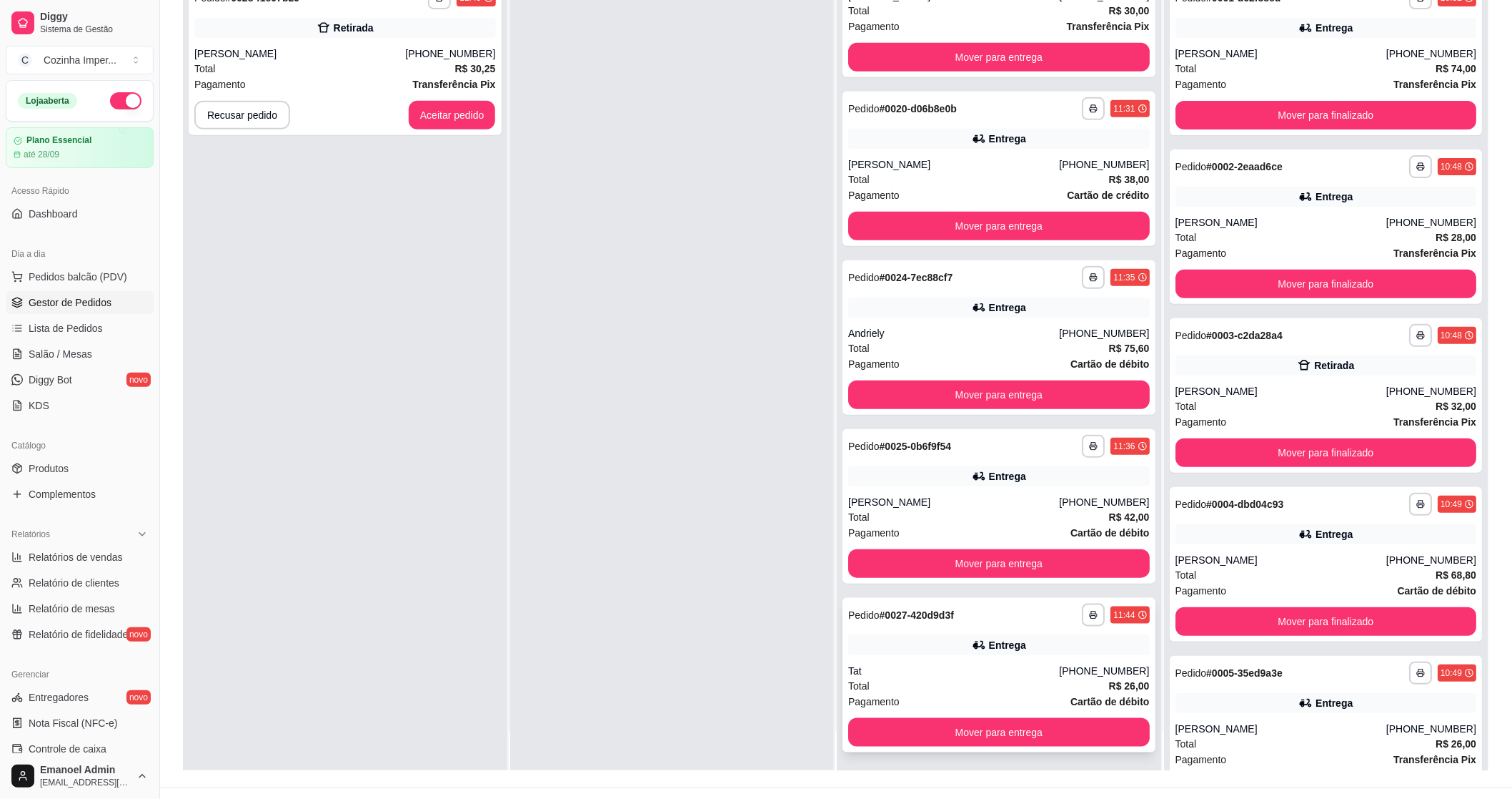
scroll to position [218, 0]
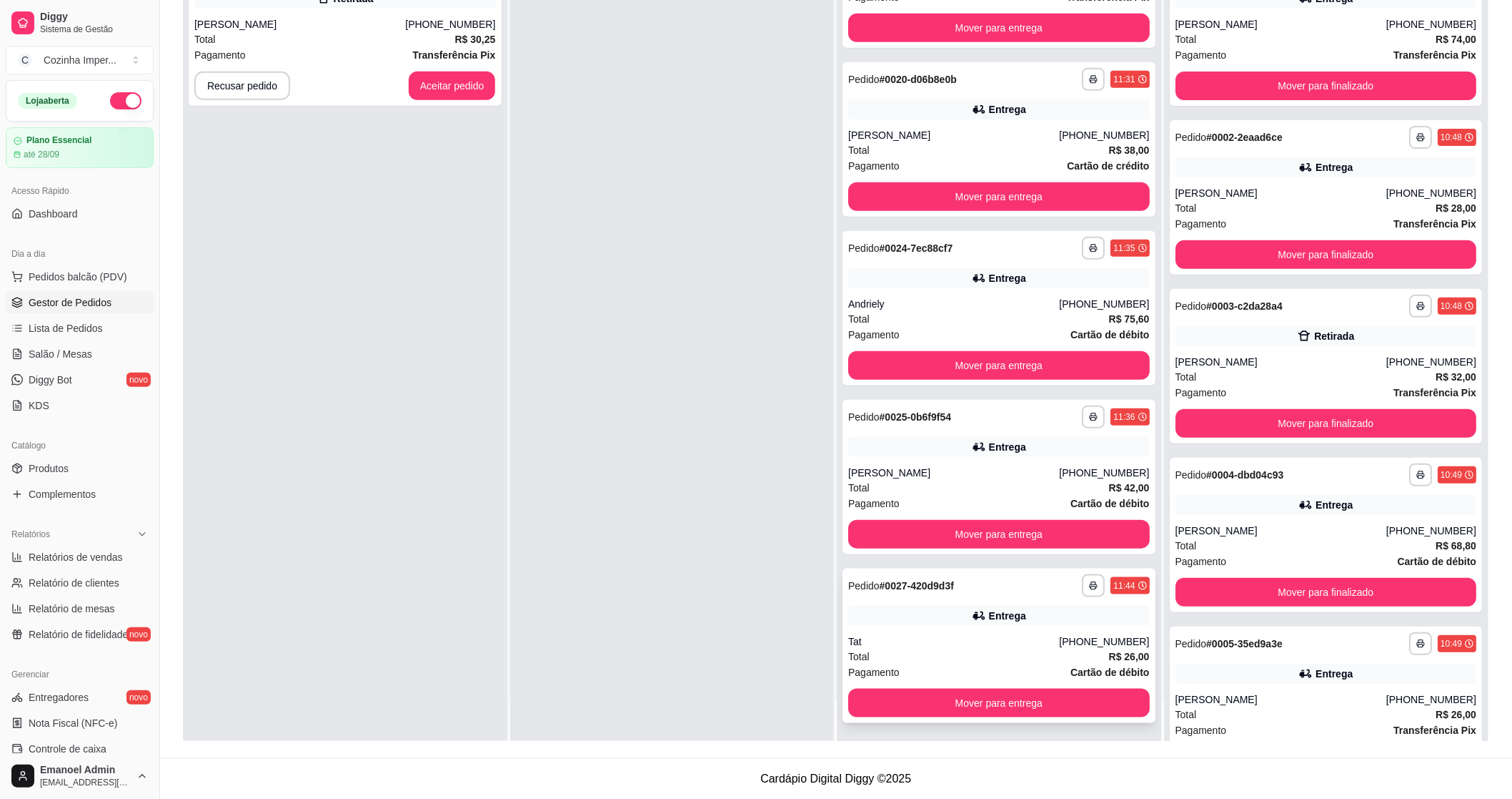
click at [956, 606] on div "Entrega" at bounding box center [999, 616] width 302 height 20
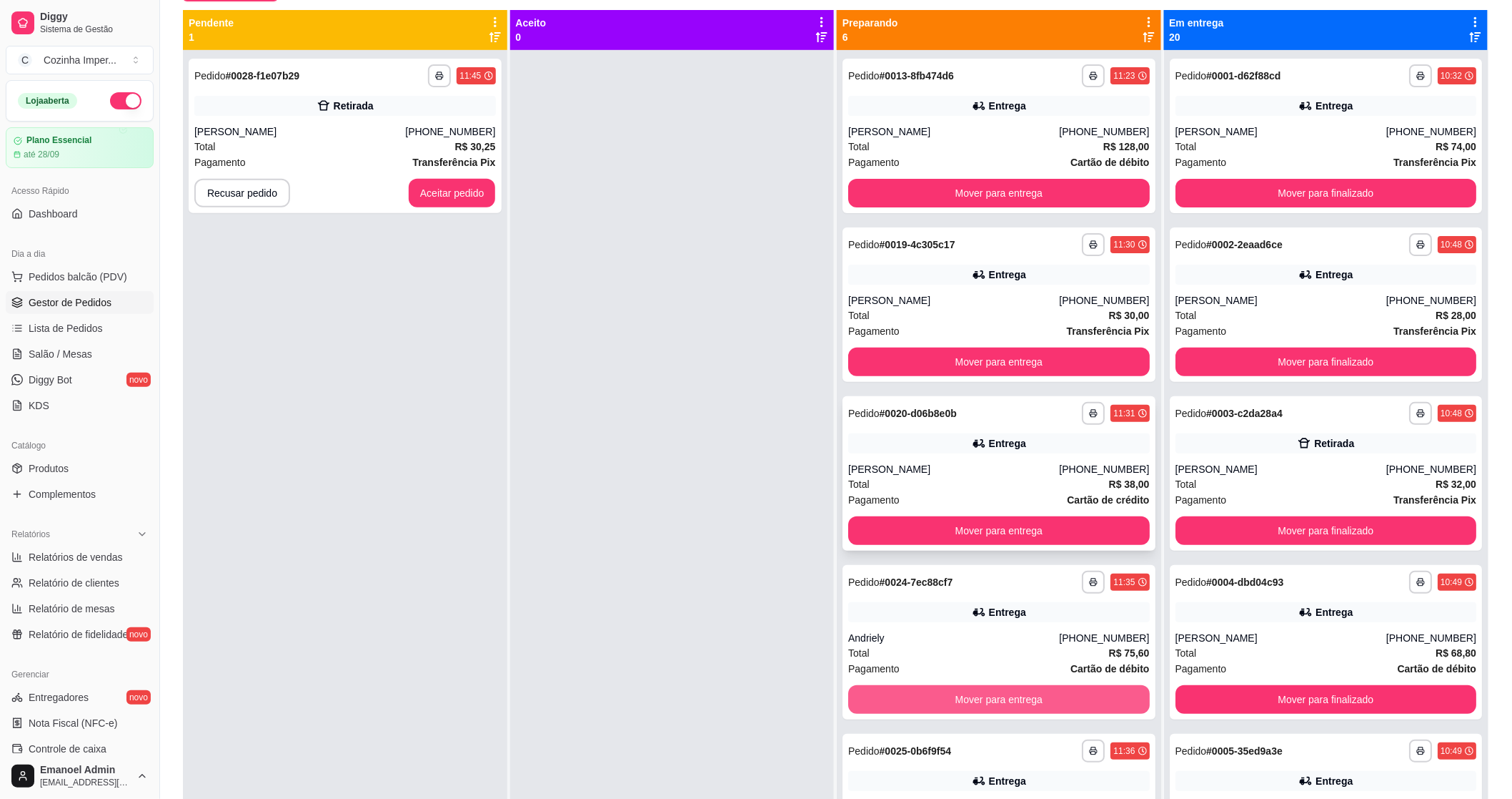
scroll to position [59, 0]
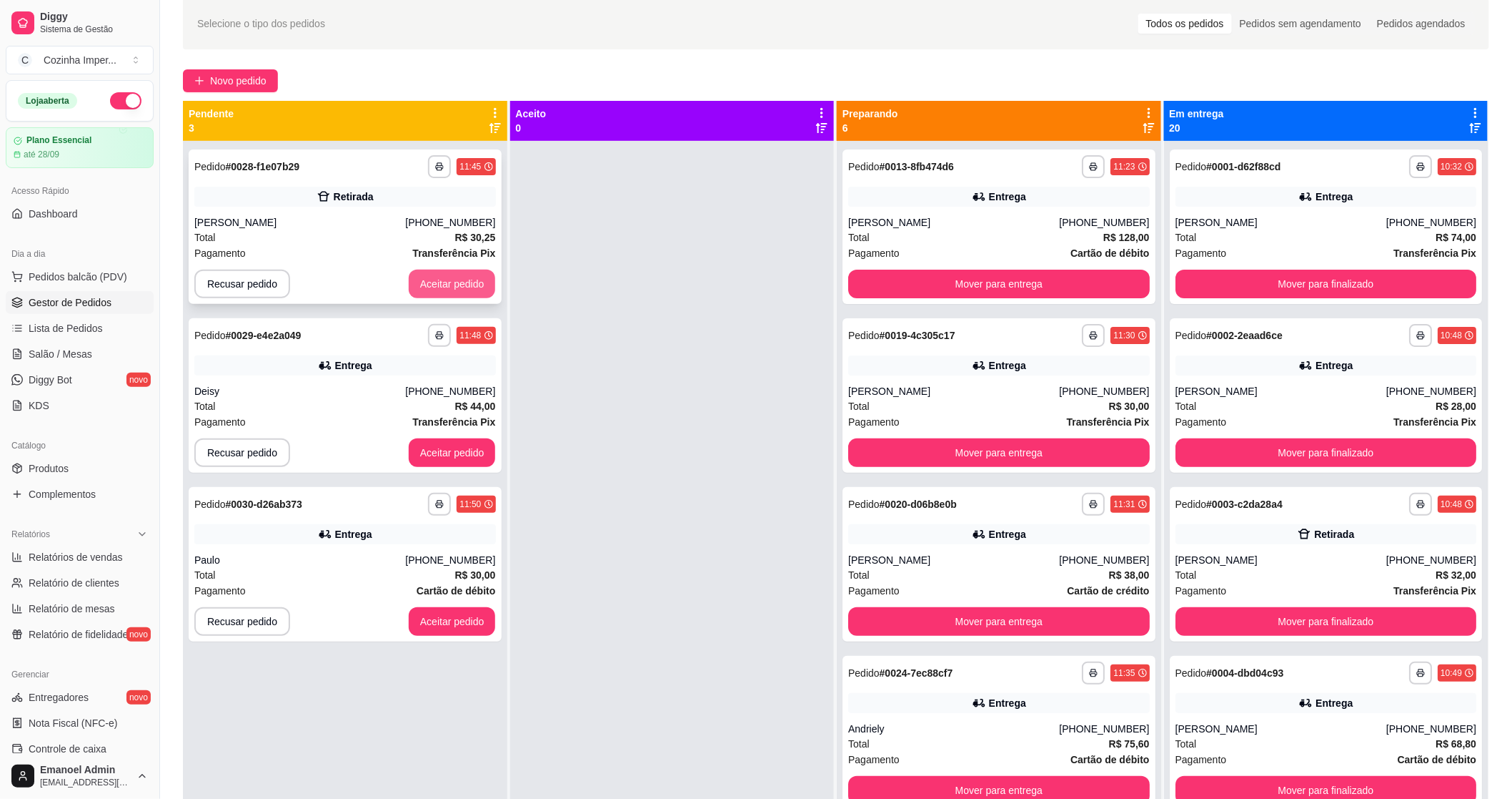
click at [462, 275] on button "Aceitar pedido" at bounding box center [452, 283] width 87 height 29
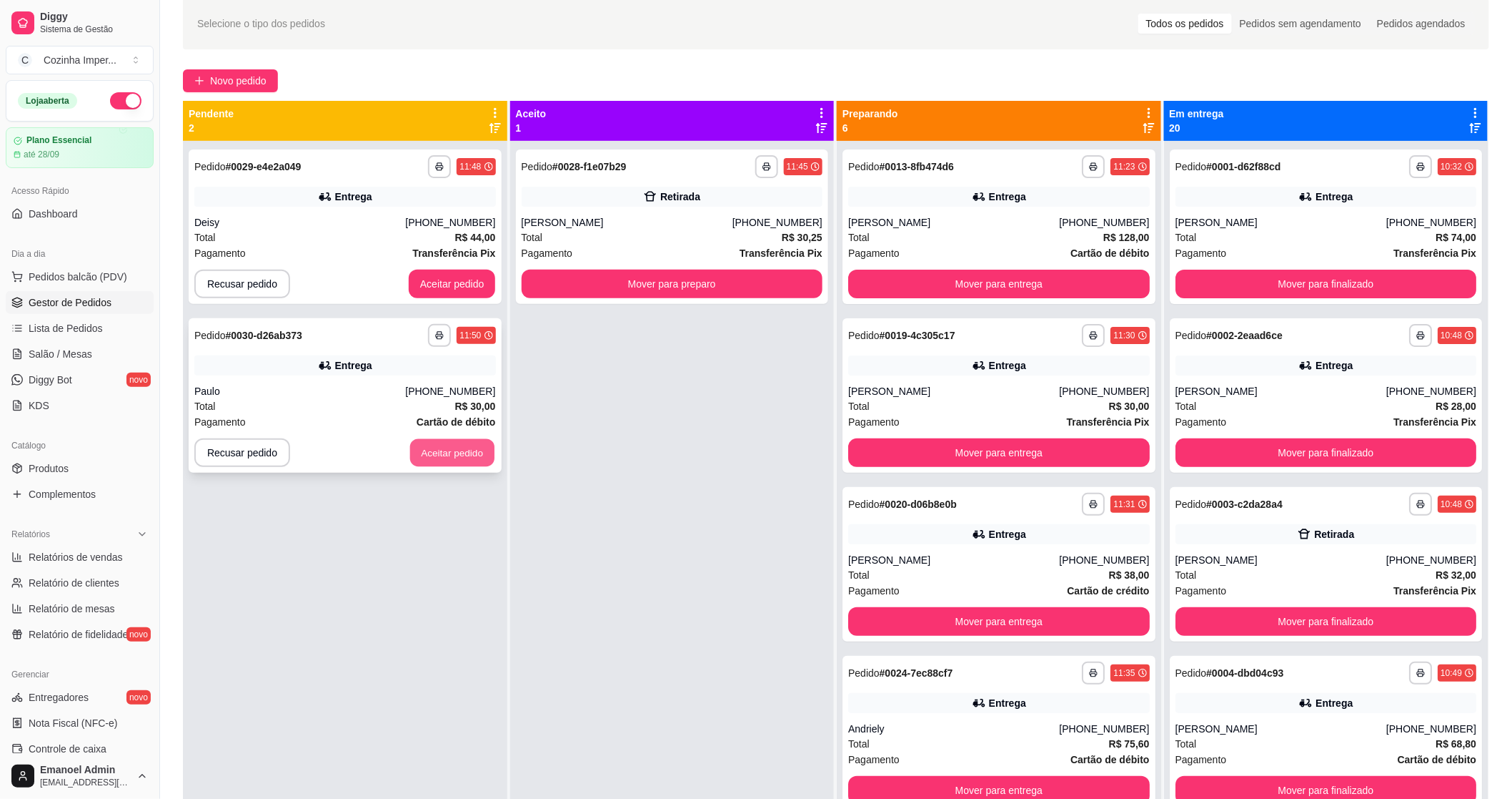
click at [472, 444] on button "Aceitar pedido" at bounding box center [452, 453] width 84 height 28
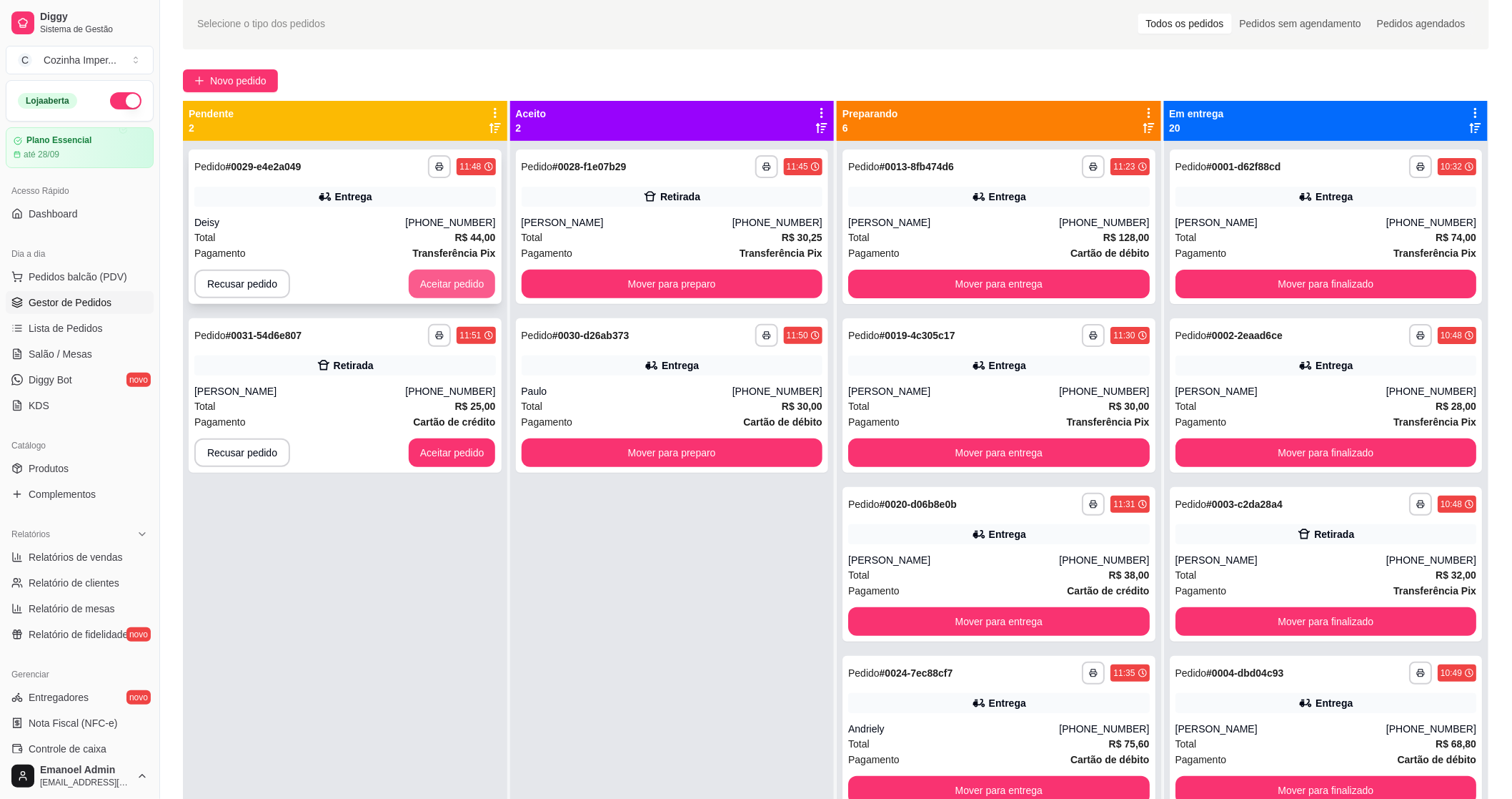
click at [423, 278] on button "Aceitar pedido" at bounding box center [452, 283] width 87 height 29
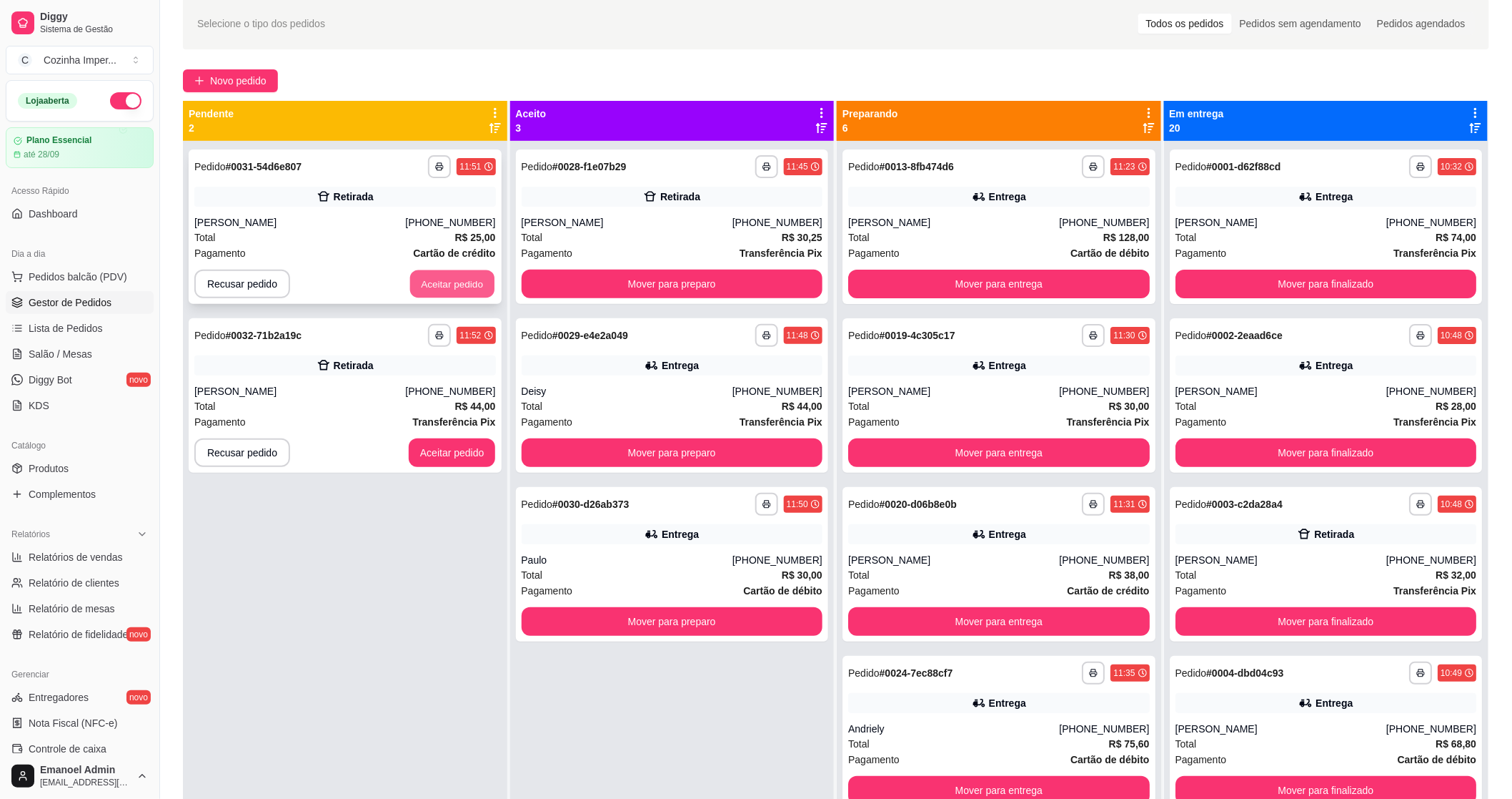
click at [426, 272] on button "Aceitar pedido" at bounding box center [452, 284] width 84 height 28
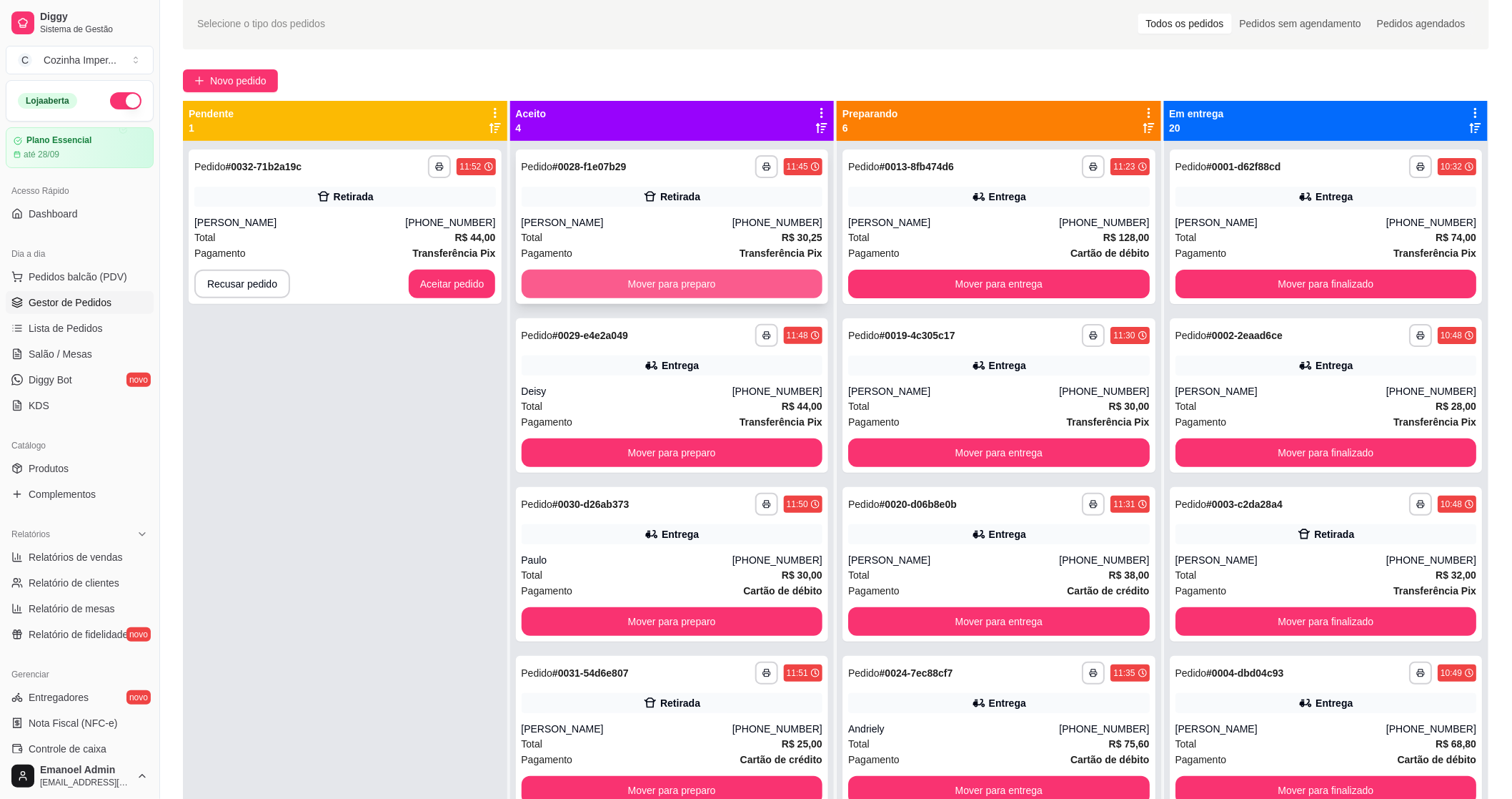
click at [663, 274] on button "Mover para preparo" at bounding box center [673, 283] width 302 height 29
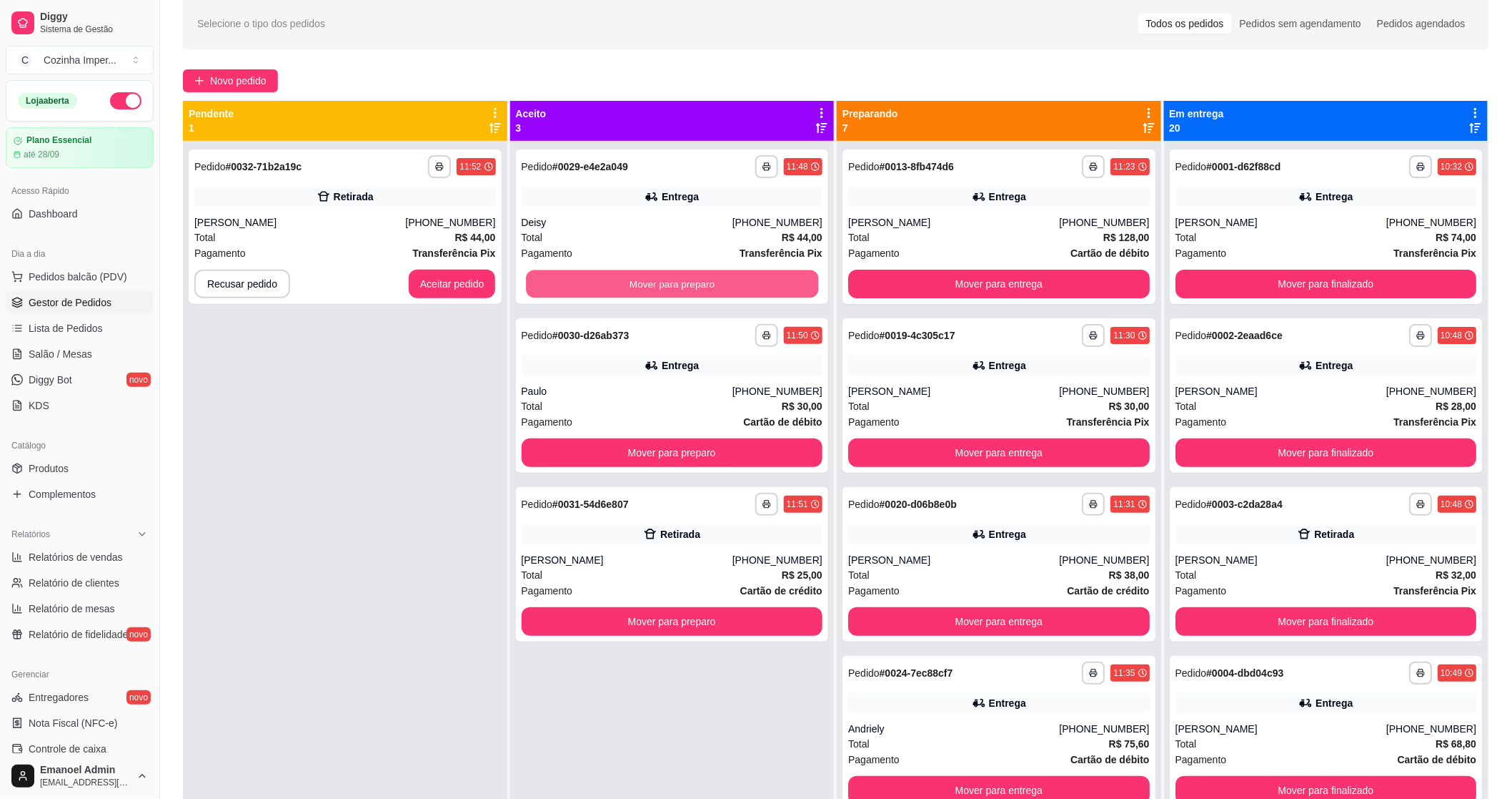
click at [663, 275] on button "Mover para preparo" at bounding box center [672, 284] width 292 height 28
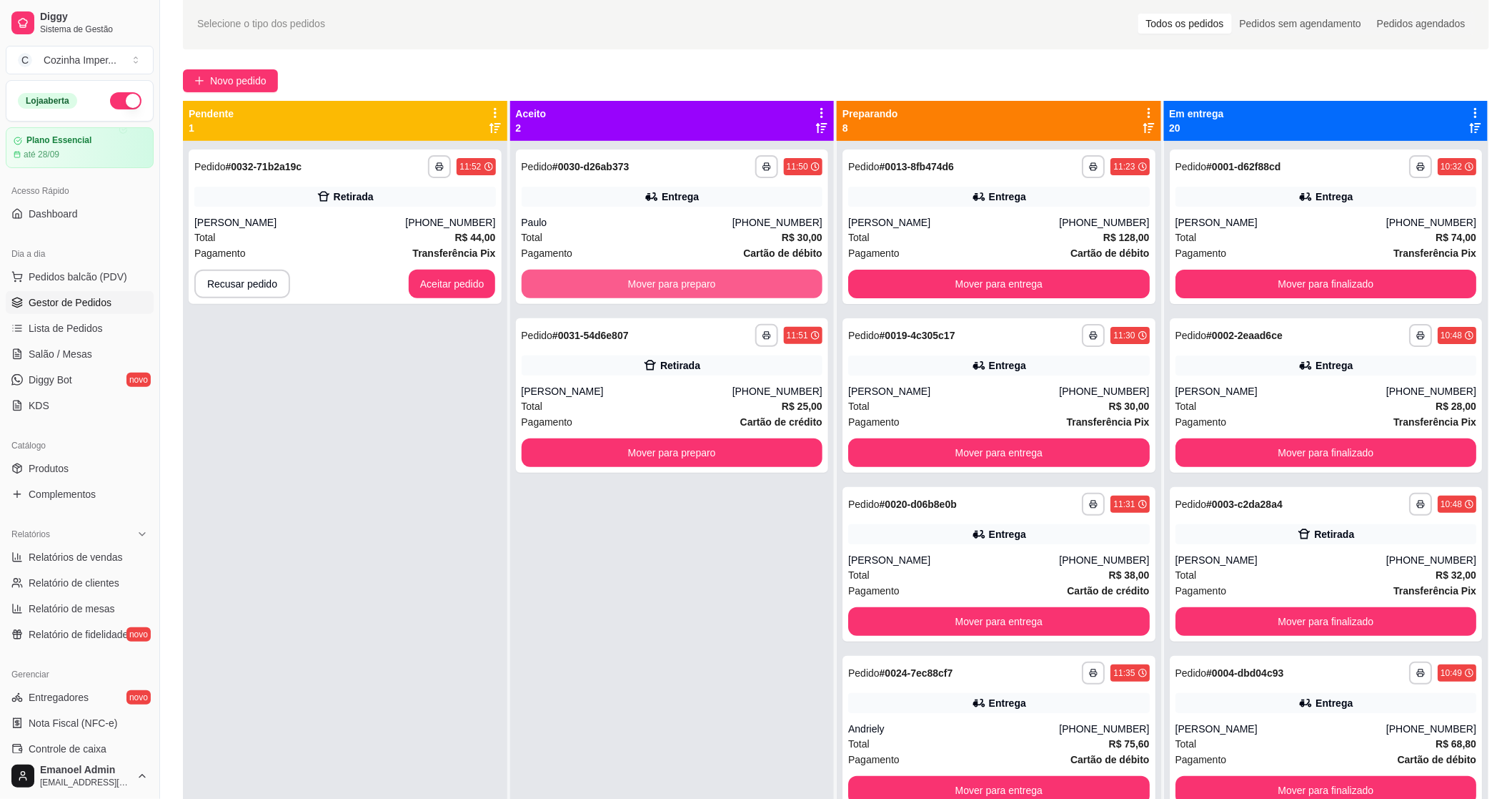
click at [663, 275] on button "Mover para preparo" at bounding box center [673, 283] width 302 height 29
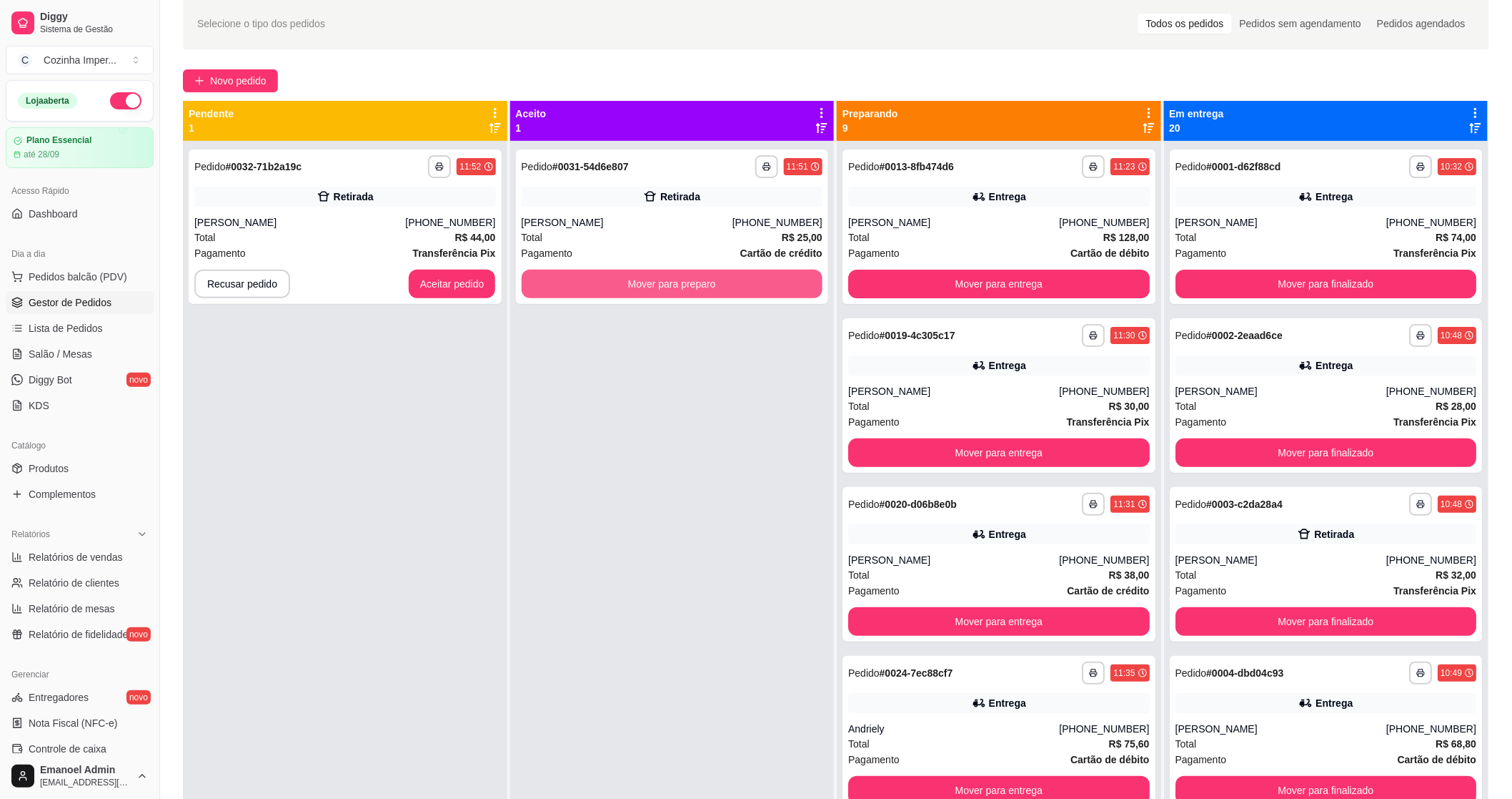
click at [663, 275] on button "Mover para preparo" at bounding box center [673, 283] width 302 height 29
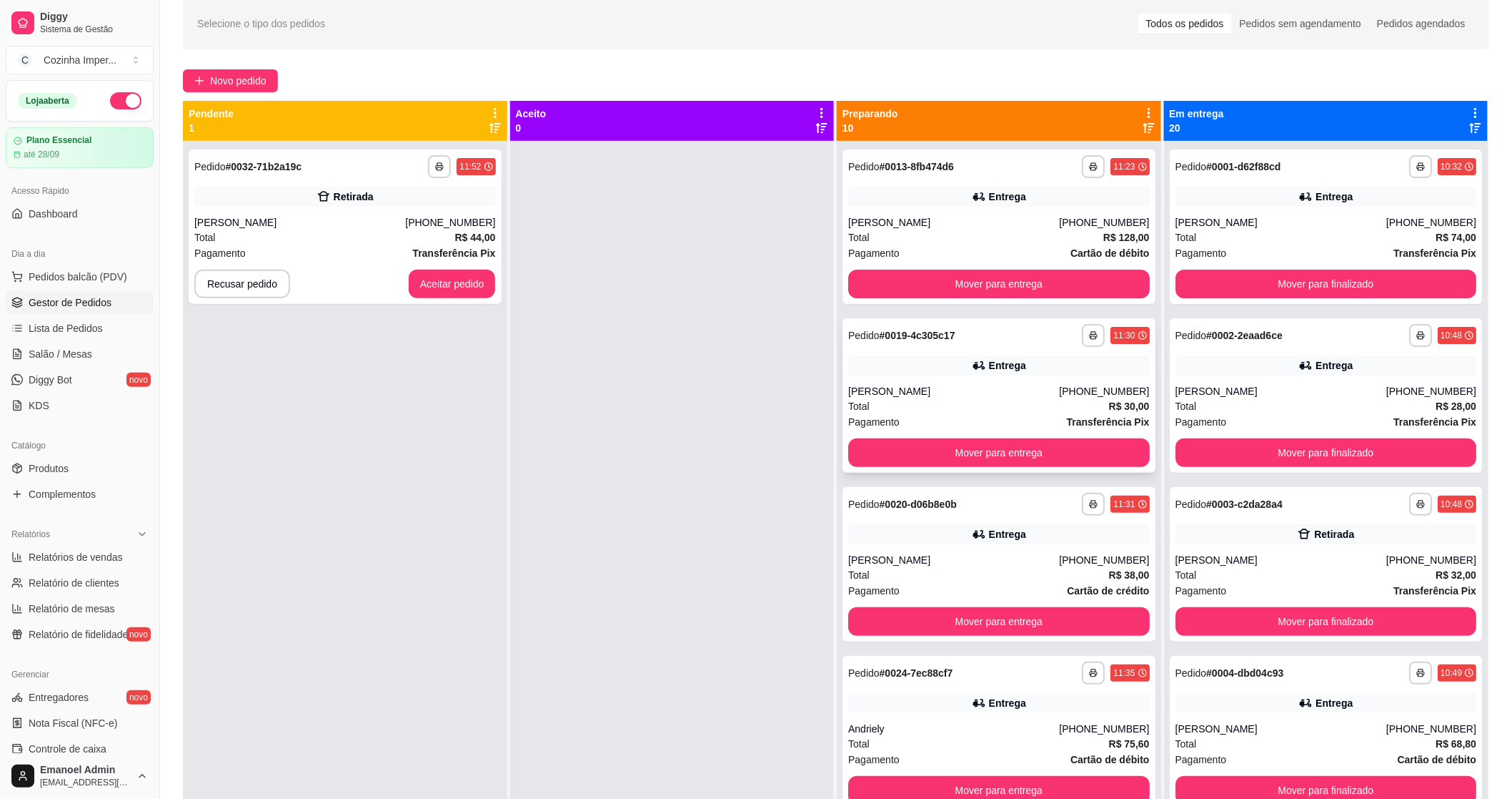
click at [885, 372] on div "Entrega" at bounding box center [999, 366] width 302 height 20
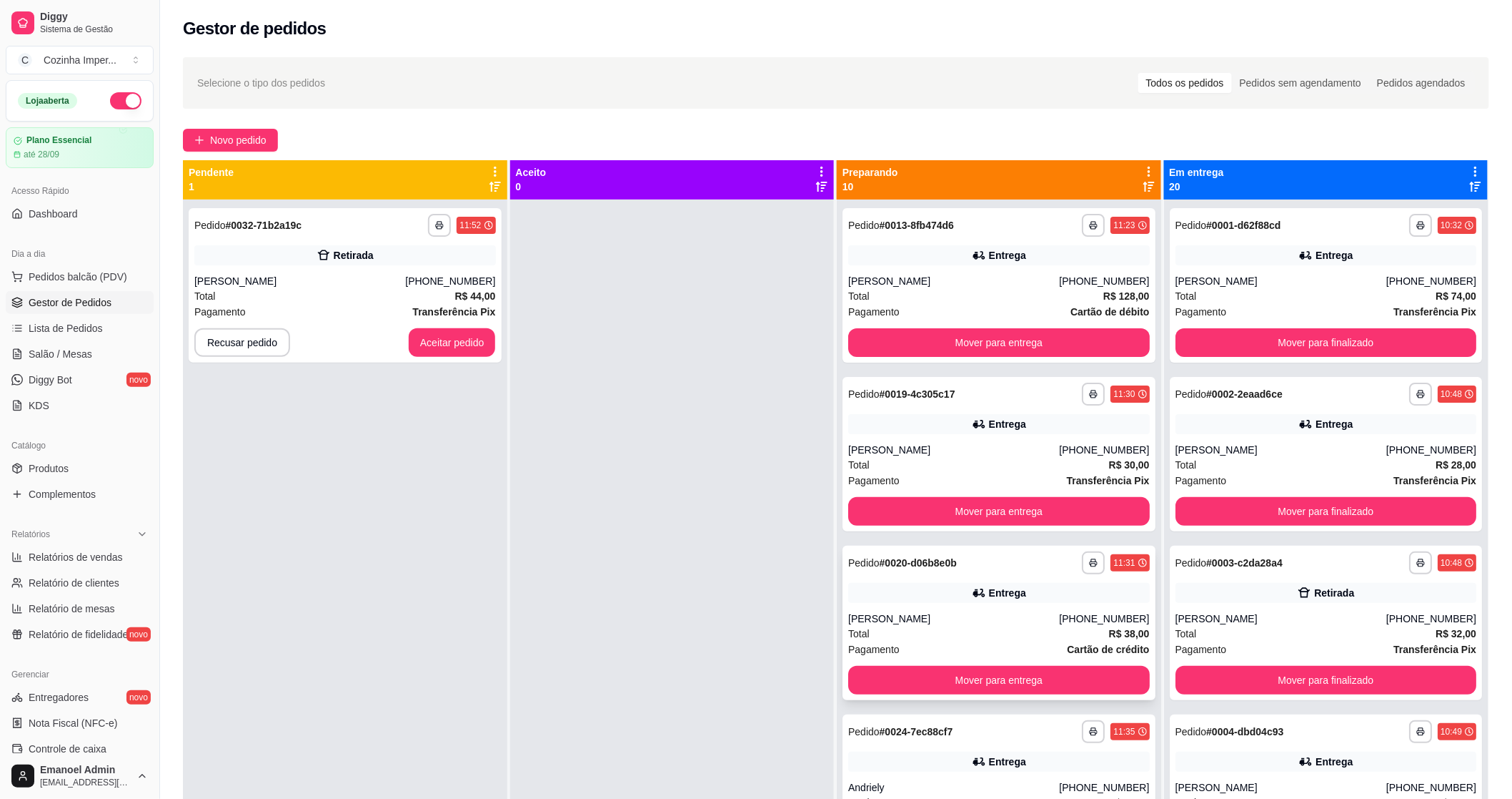
scroll to position [0, 0]
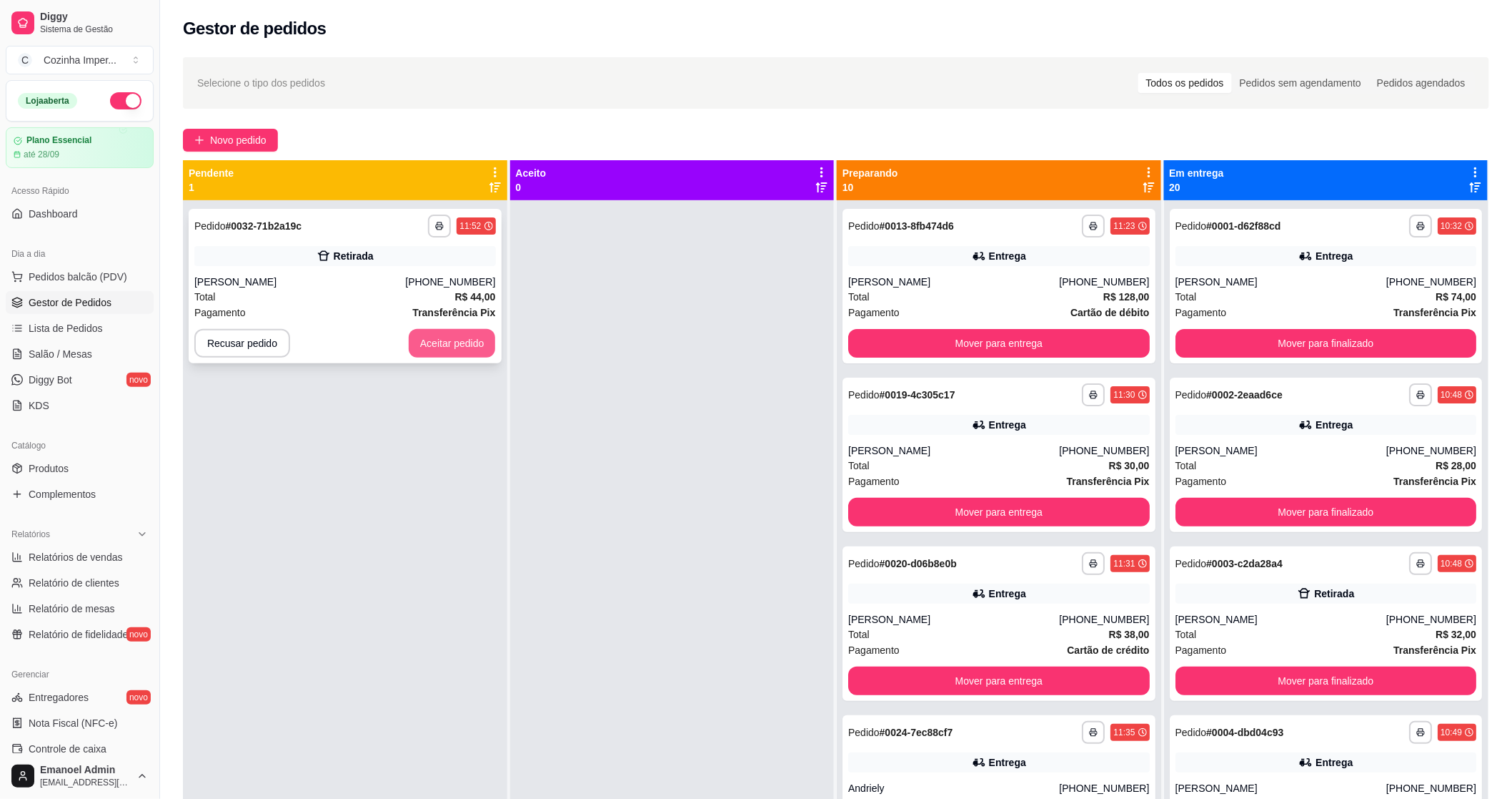
click at [444, 349] on button "Aceitar pedido" at bounding box center [452, 343] width 87 height 29
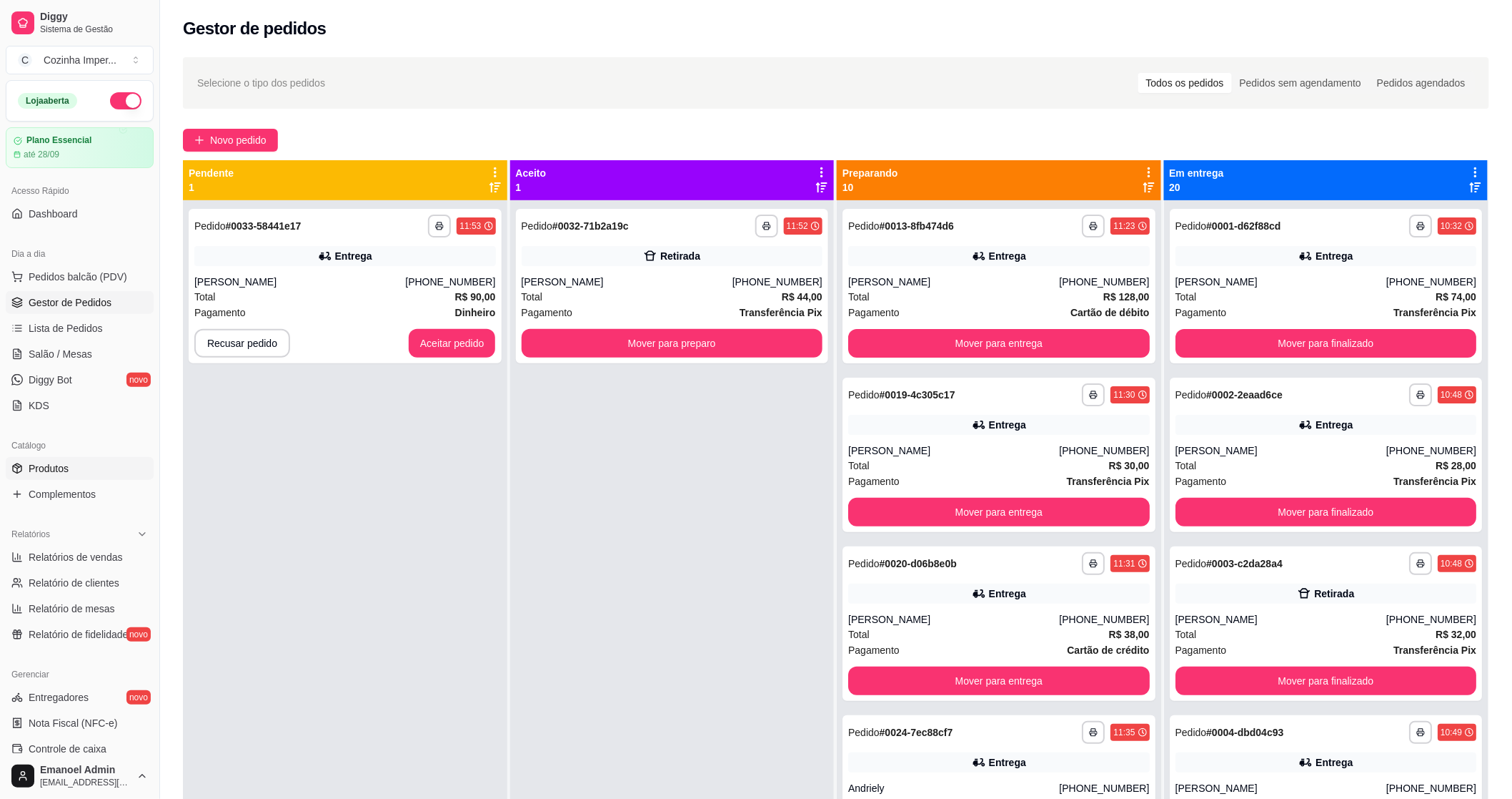
click at [50, 475] on span "Produtos" at bounding box center [48, 468] width 40 height 14
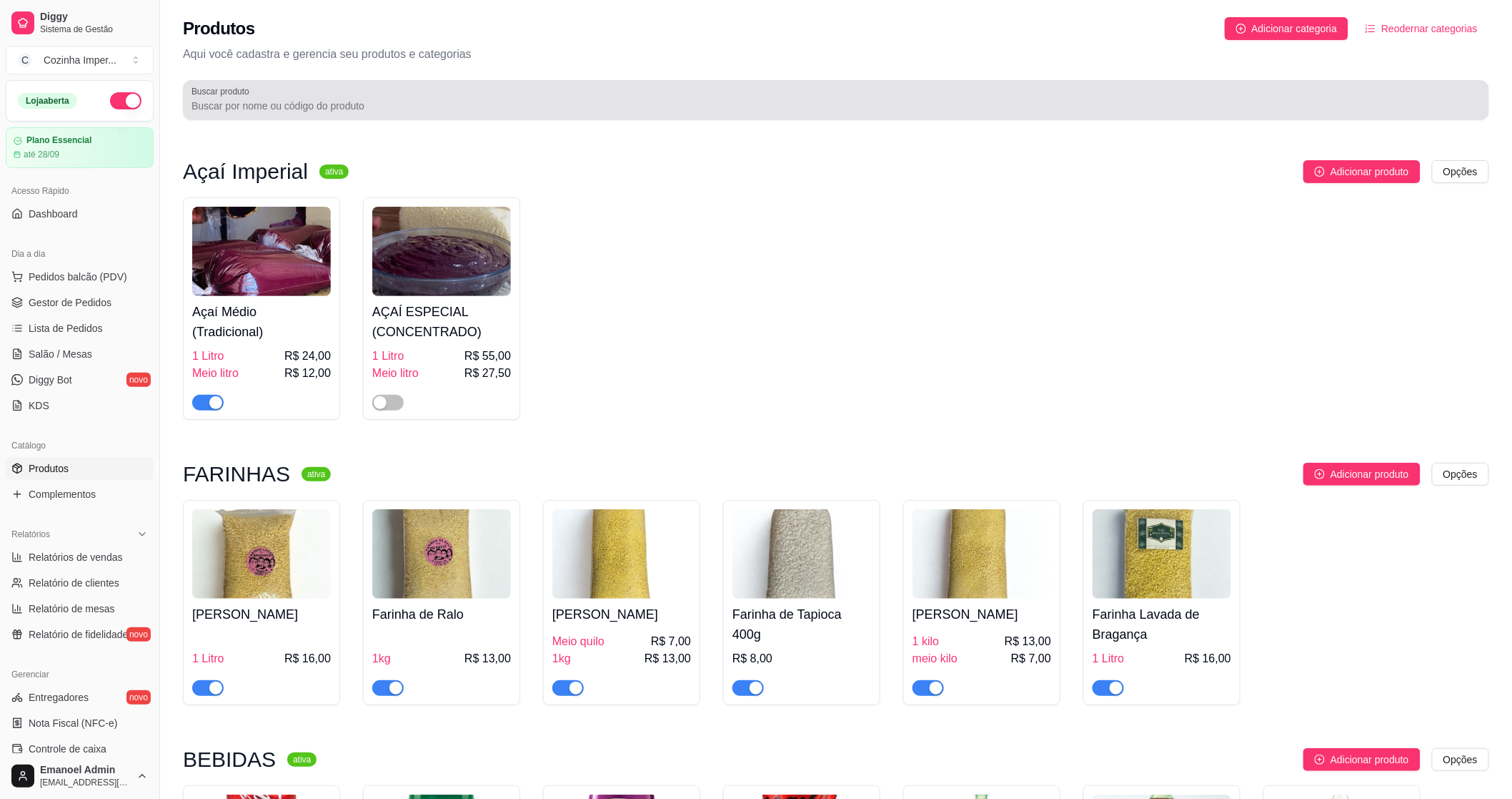
drag, startPoint x: 296, startPoint y: 88, endPoint x: 294, endPoint y: 104, distance: 16.1
click at [295, 98] on div at bounding box center [836, 100] width 1289 height 29
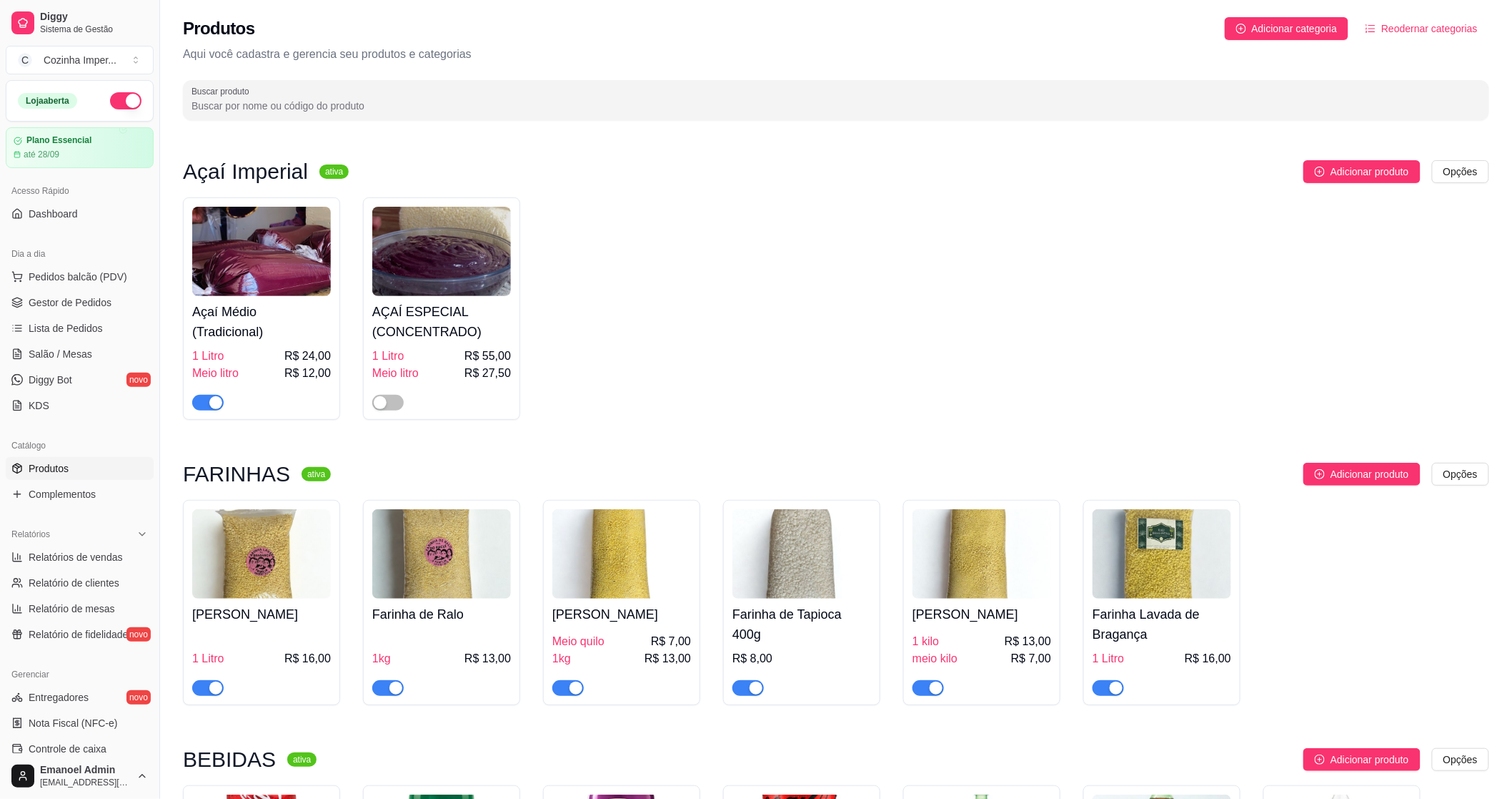
click at [294, 104] on input "Buscar produto" at bounding box center [836, 106] width 1289 height 14
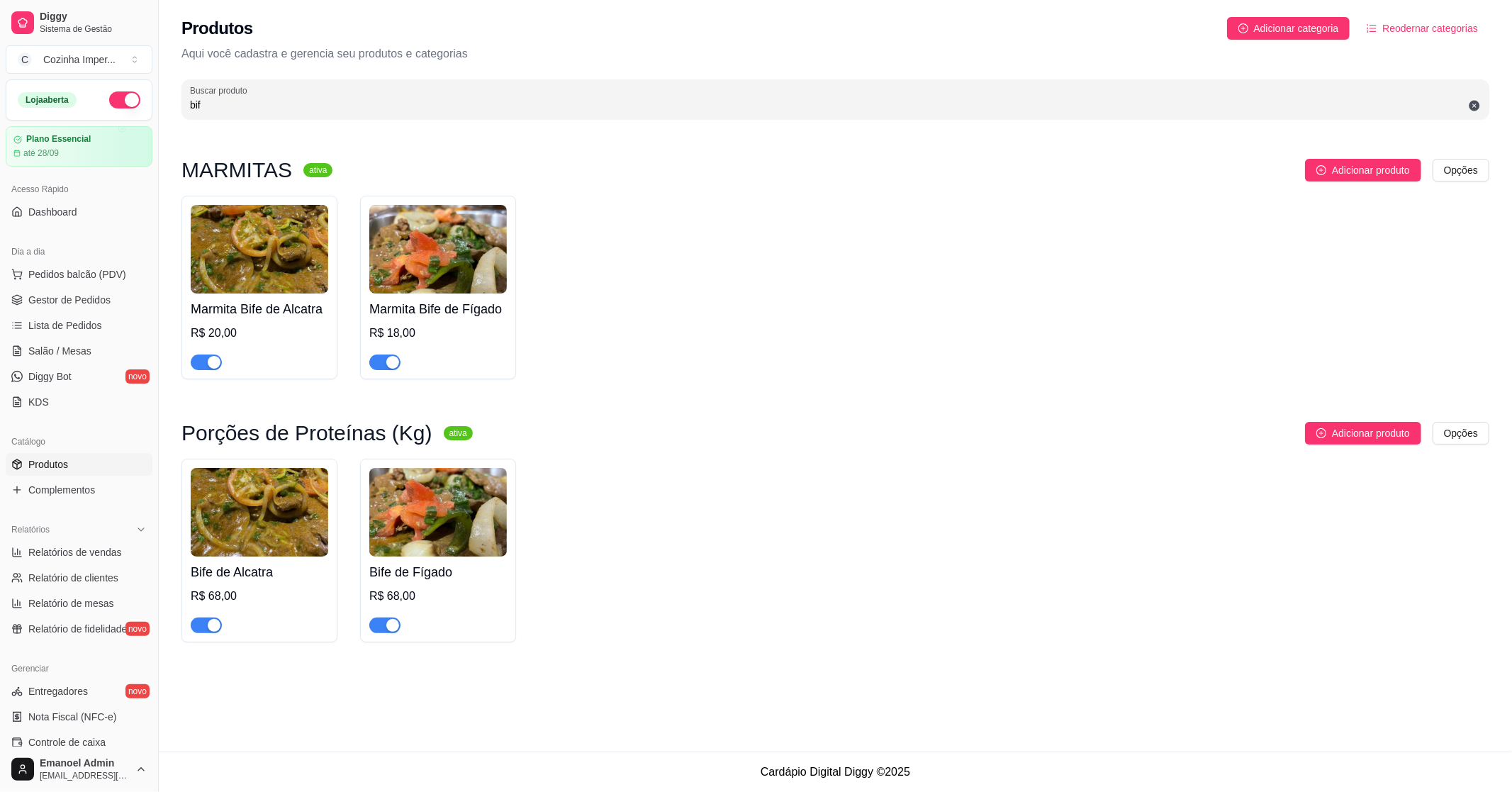
type input "bif"
click at [391, 369] on div "button" at bounding box center [393, 363] width 13 height 13
click at [385, 618] on div at bounding box center [385, 624] width 31 height 17
click at [381, 630] on span "button" at bounding box center [385, 625] width 31 height 16
click at [75, 484] on span "Complementos" at bounding box center [62, 489] width 67 height 14
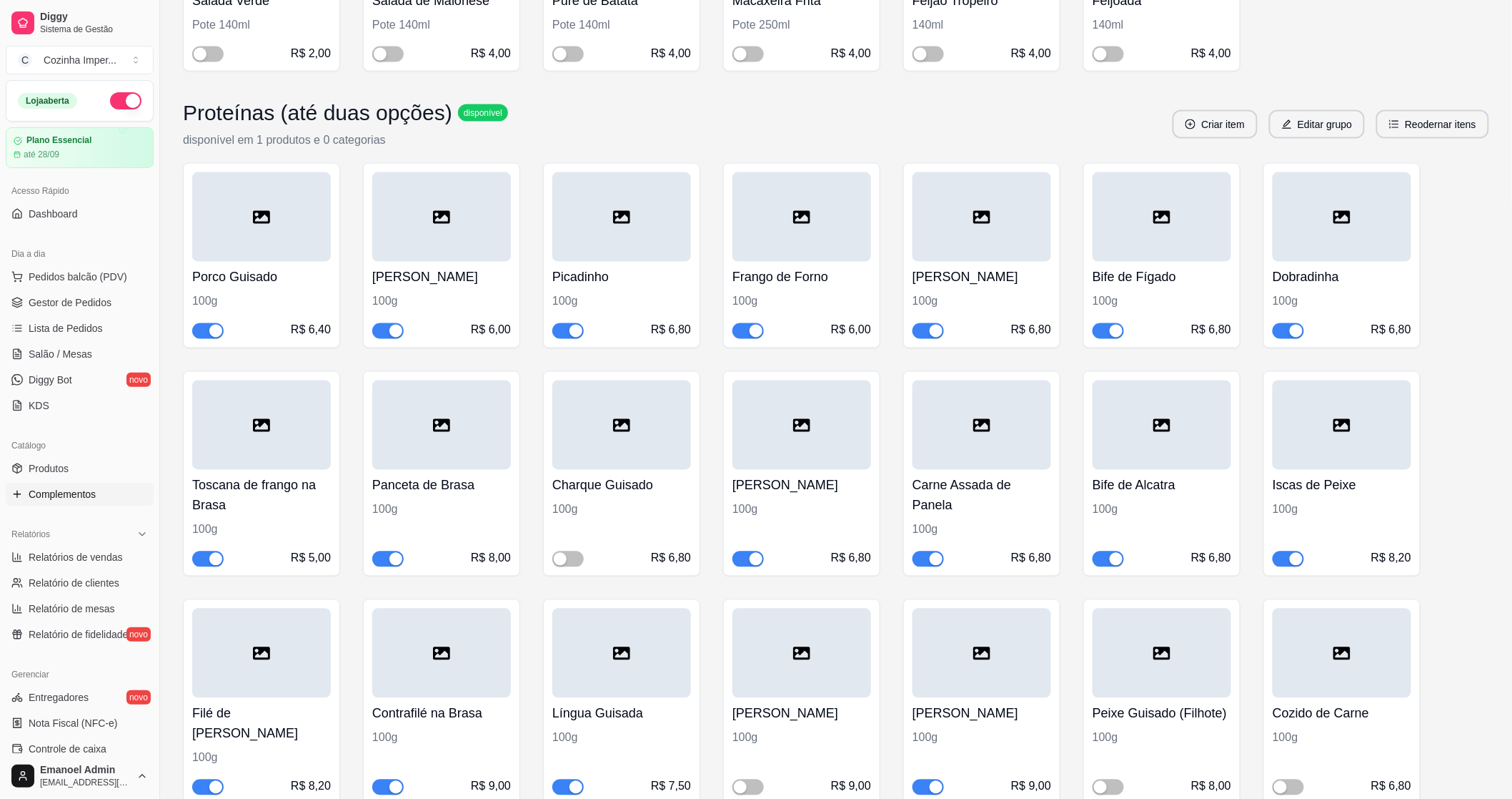
scroll to position [1032, 0]
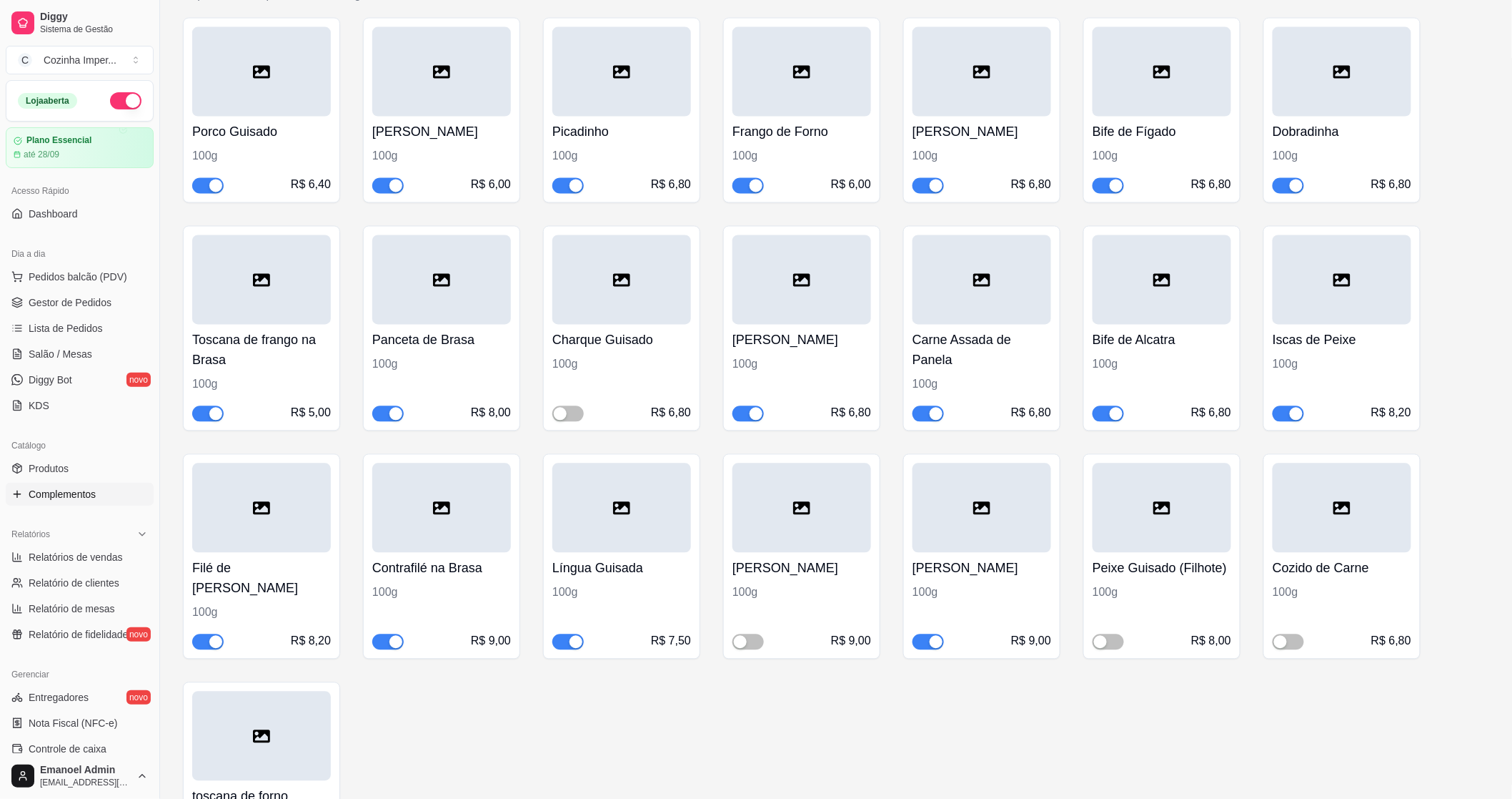
click at [1110, 184] on button "button" at bounding box center [1109, 185] width 31 height 16
click at [96, 306] on span "Gestor de Pedidos" at bounding box center [70, 302] width 83 height 14
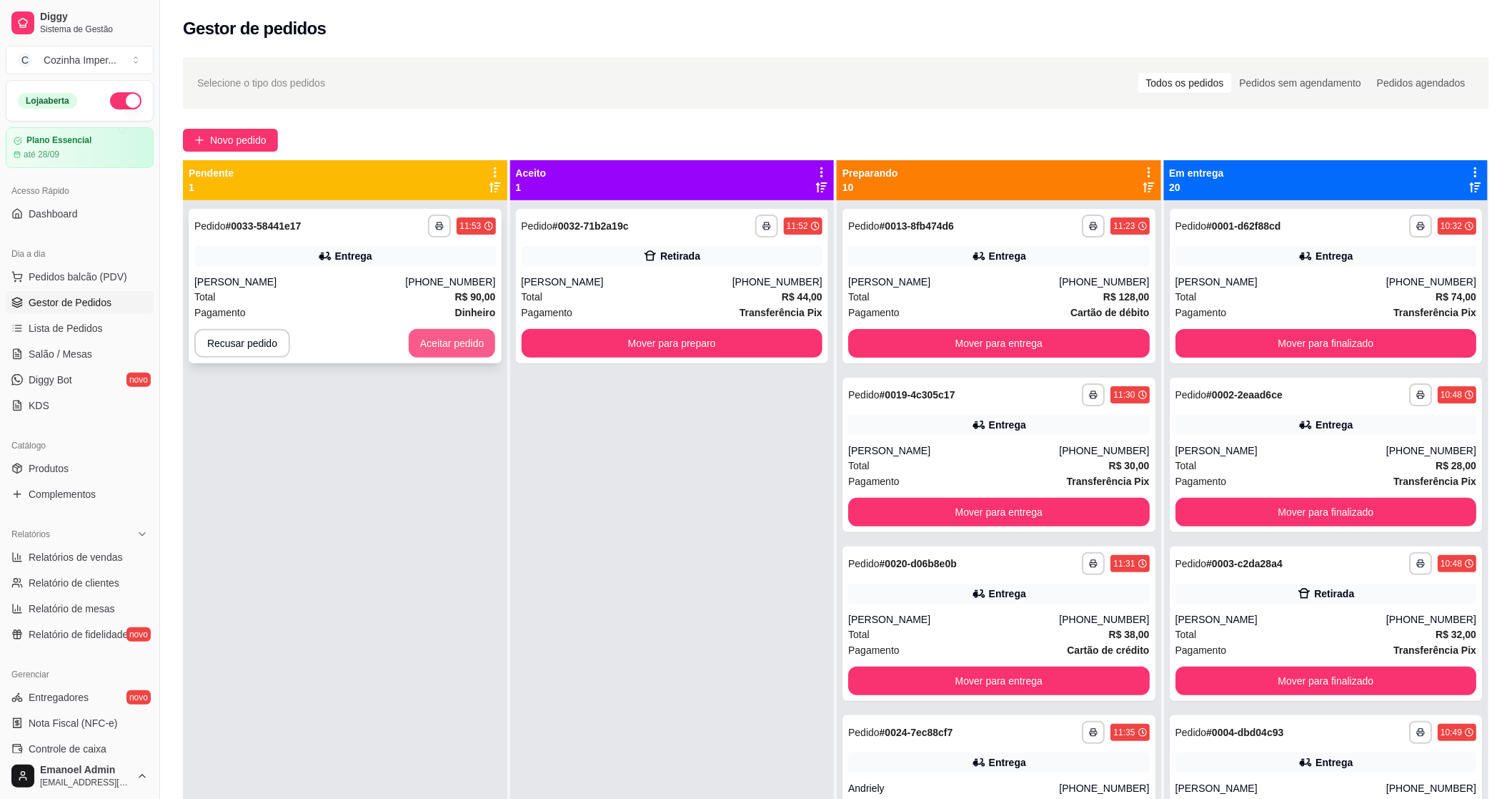
click at [448, 352] on button "Aceitar pedido" at bounding box center [452, 343] width 87 height 29
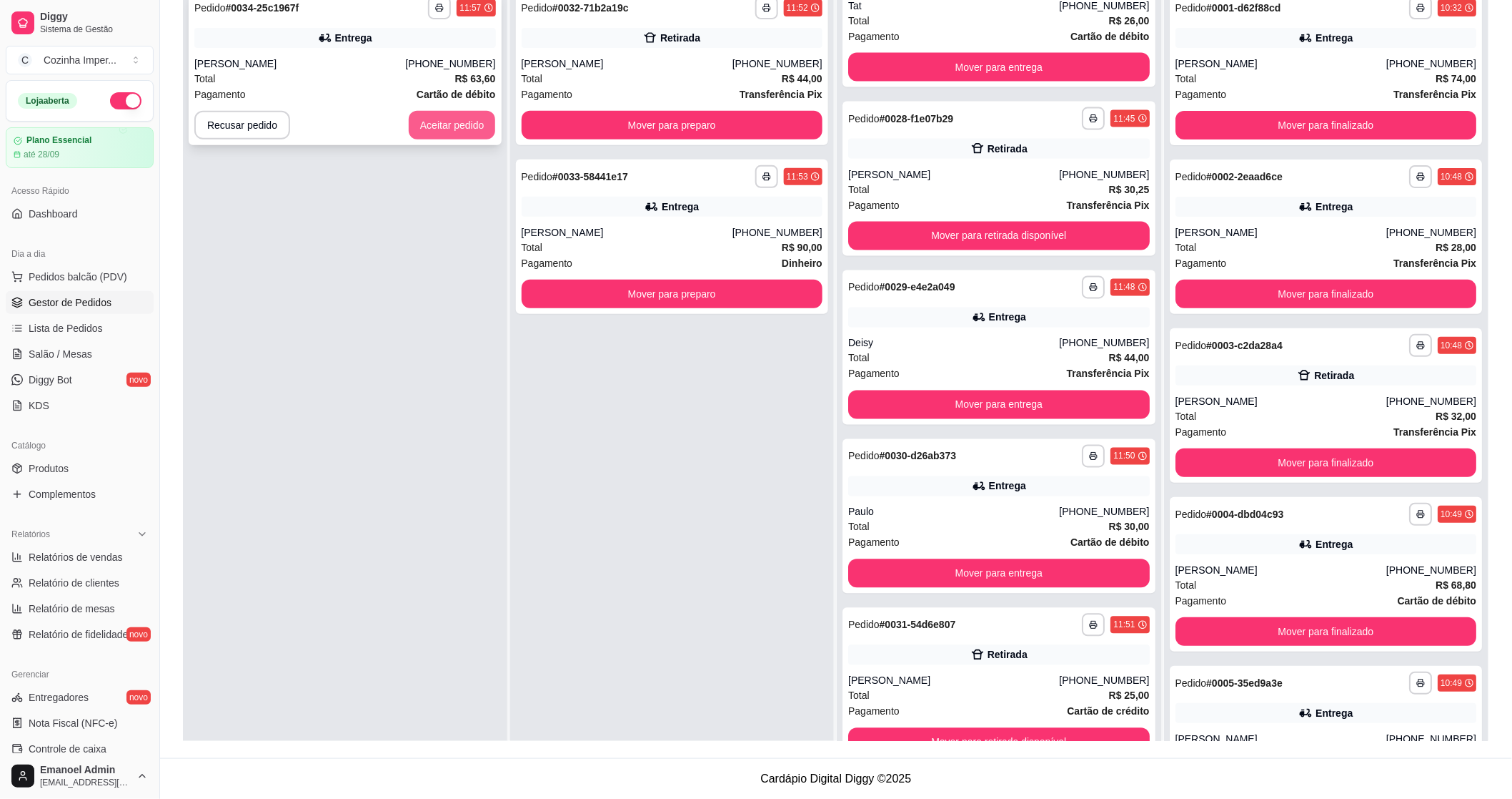
click at [479, 125] on button "Aceitar pedido" at bounding box center [452, 125] width 87 height 29
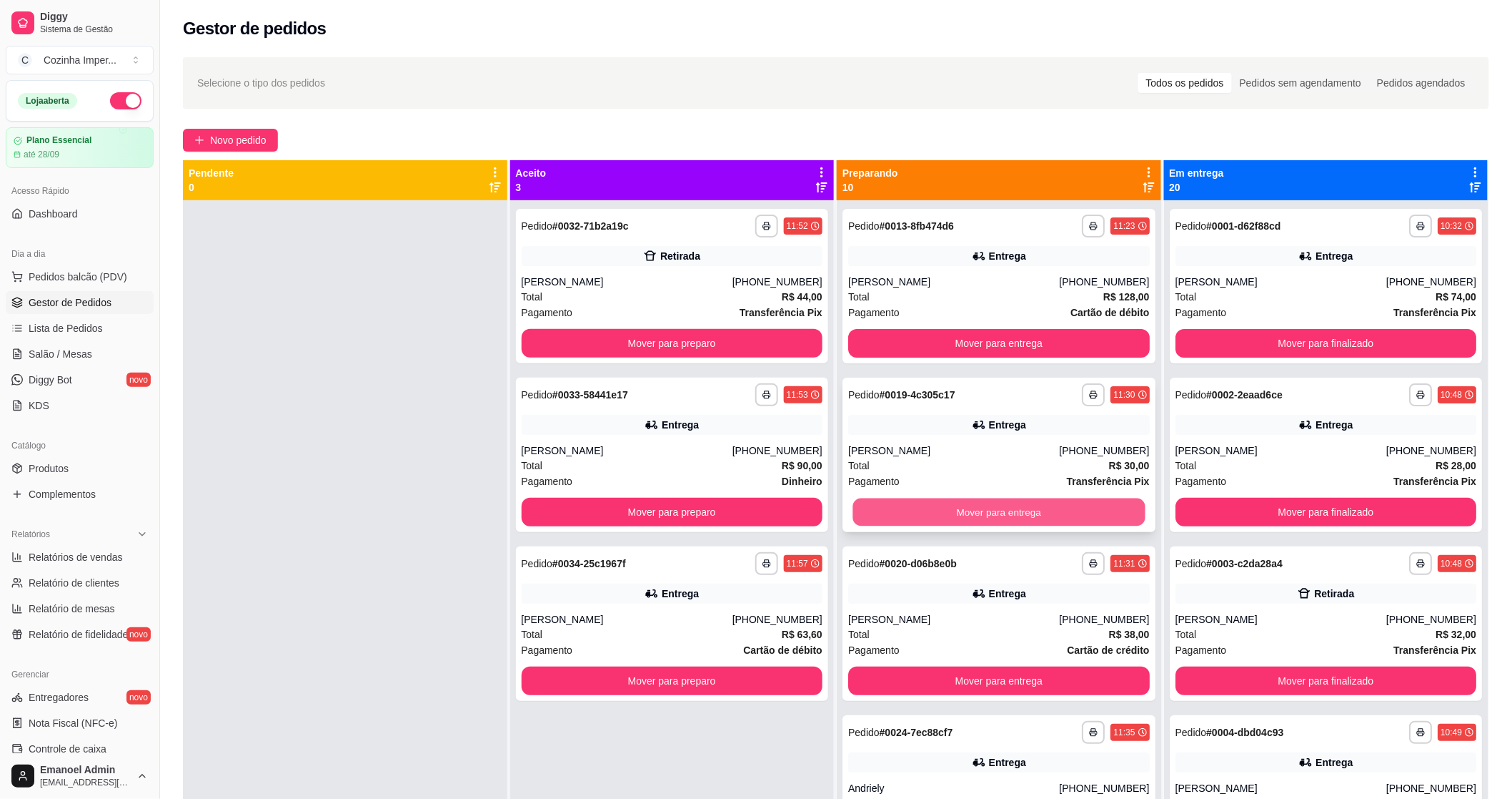
click at [1047, 510] on button "Mover para entrega" at bounding box center [998, 512] width 292 height 28
click at [1048, 459] on div "Total R$ 38,00" at bounding box center [999, 465] width 302 height 16
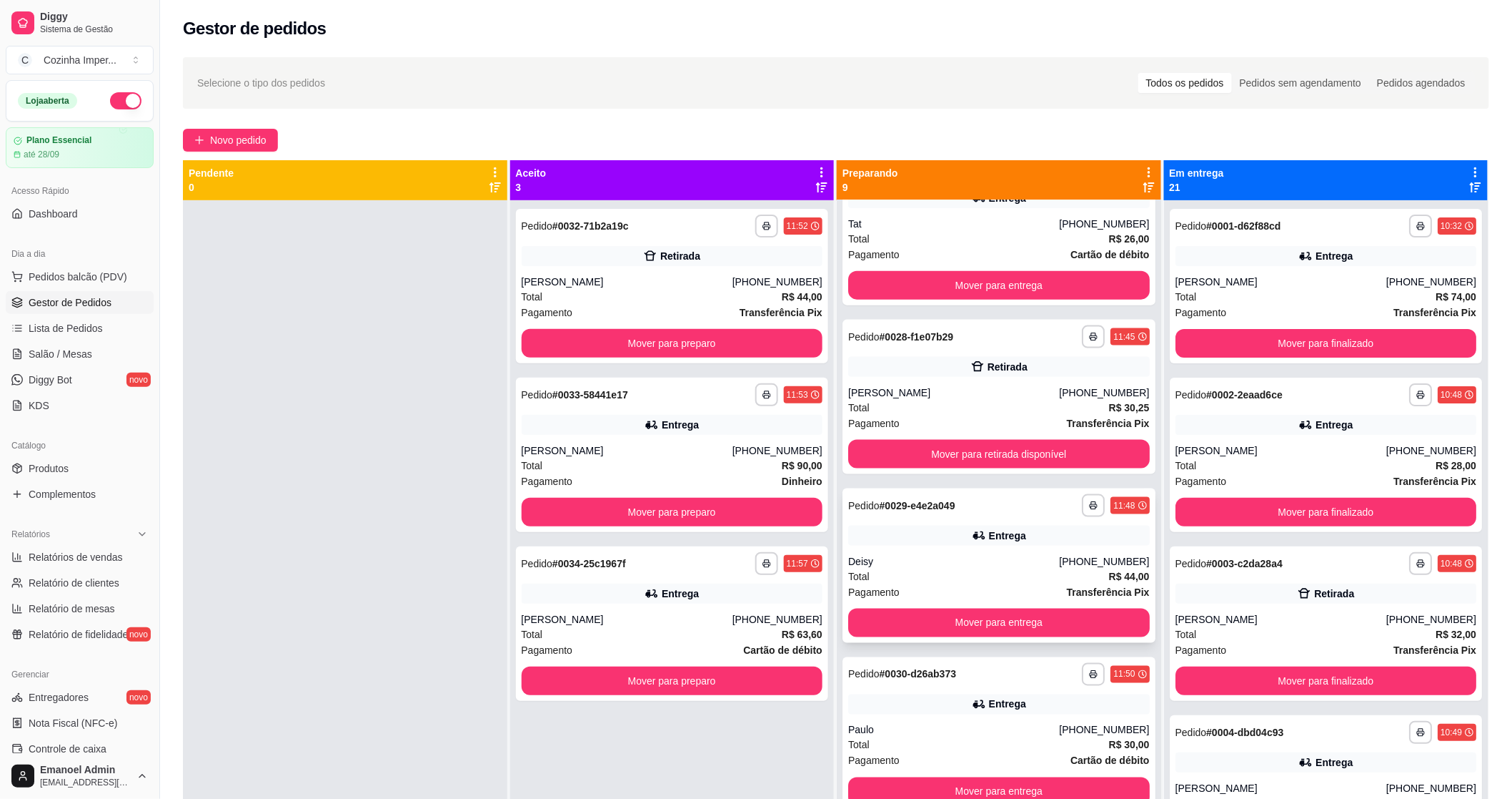
scroll to position [39, 0]
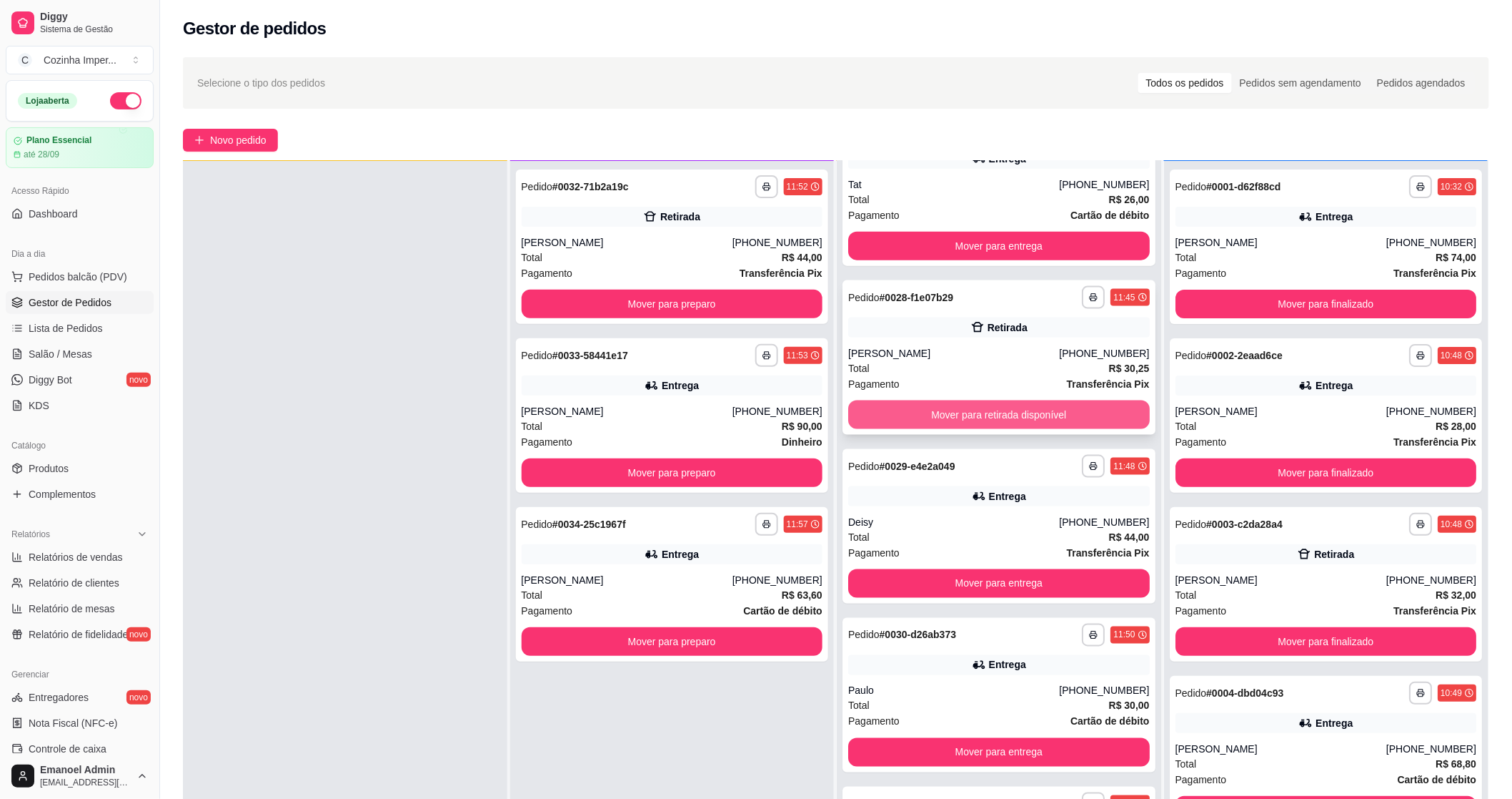
click at [998, 422] on button "Mover para retirada disponível" at bounding box center [999, 414] width 302 height 29
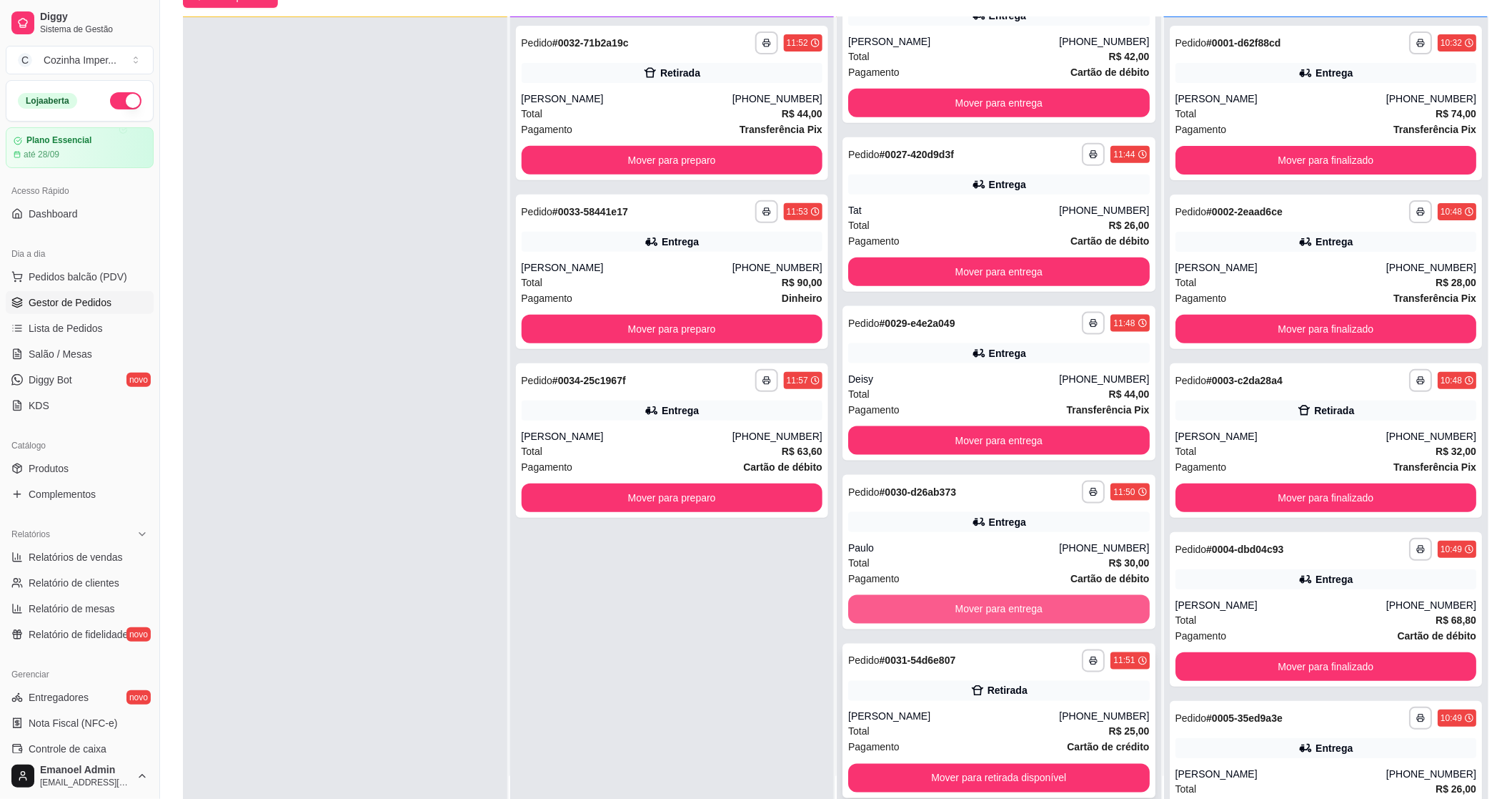
scroll to position [218, 0]
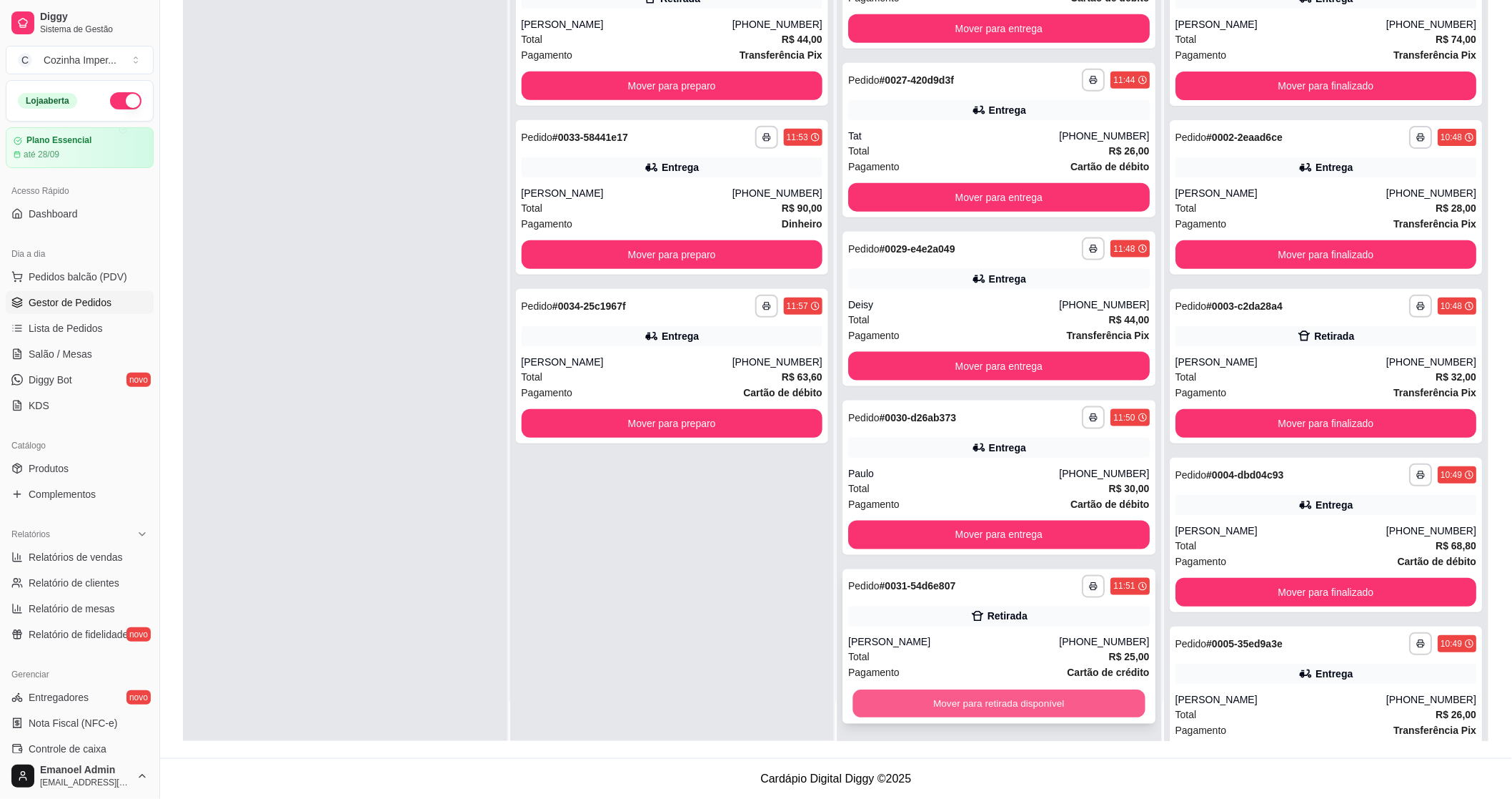
click at [968, 704] on button "Mover para retirada disponível" at bounding box center [998, 704] width 292 height 28
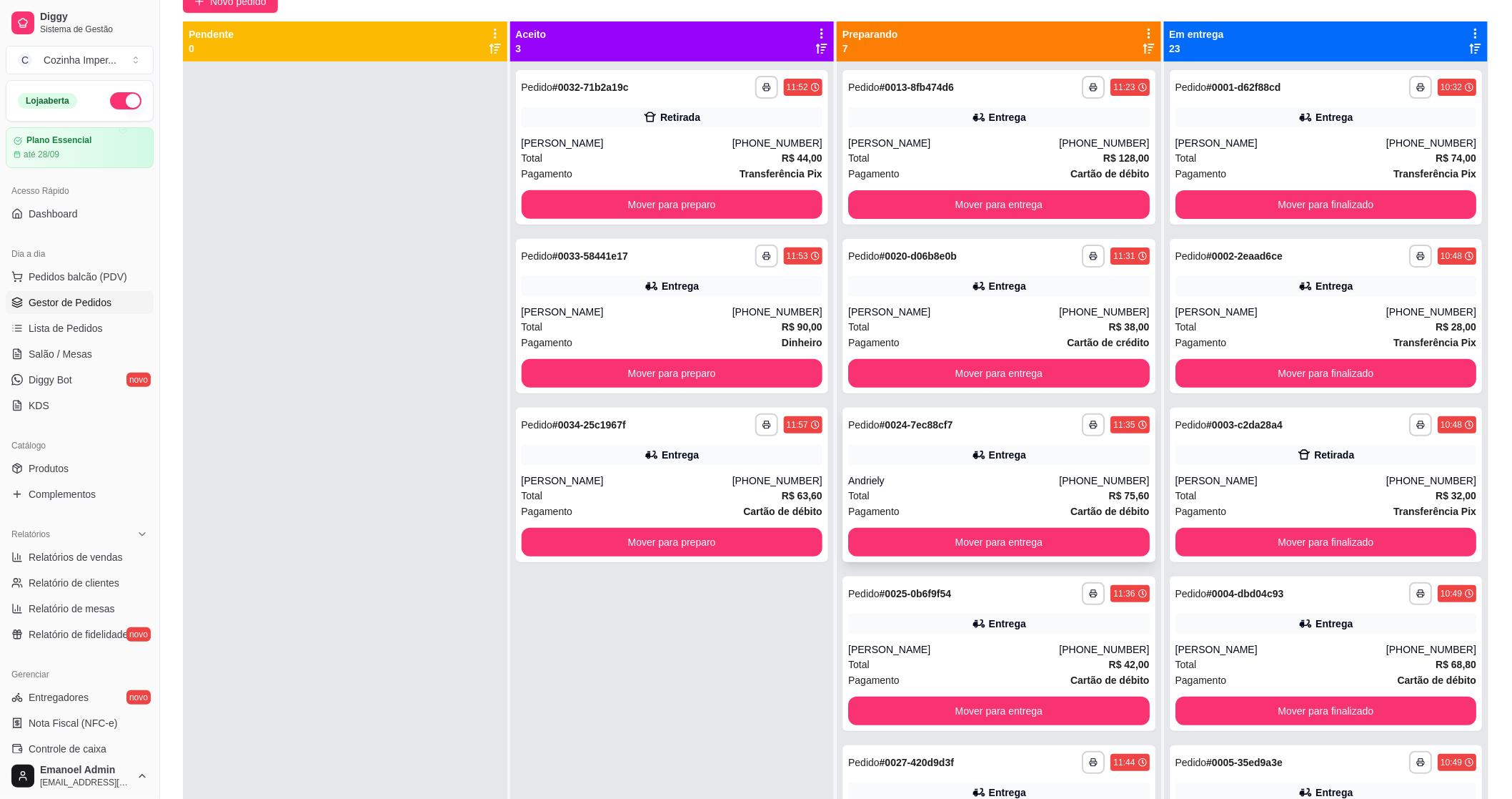
scroll to position [0, 0]
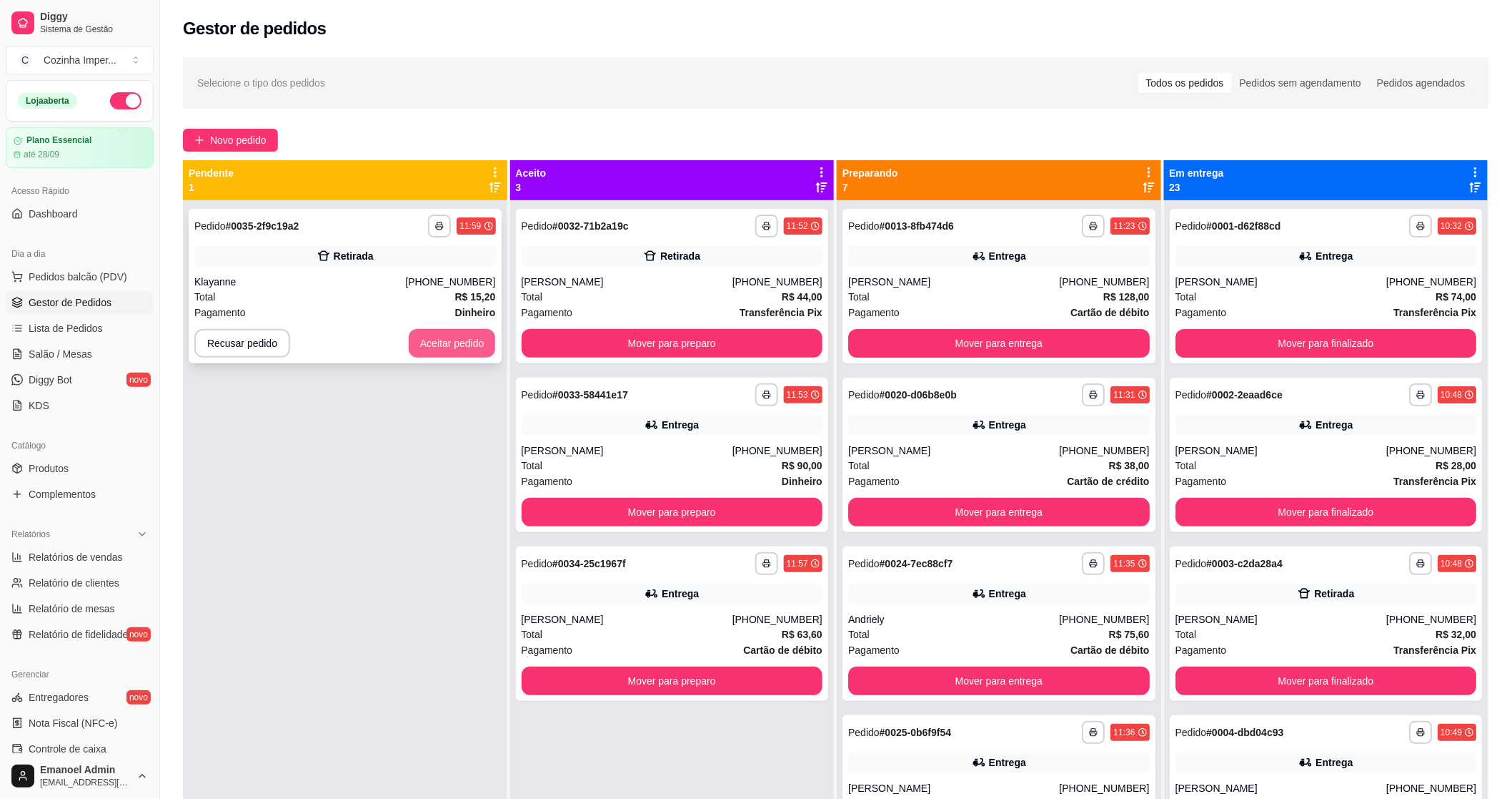
click at [431, 343] on button "Aceitar pedido" at bounding box center [452, 343] width 87 height 29
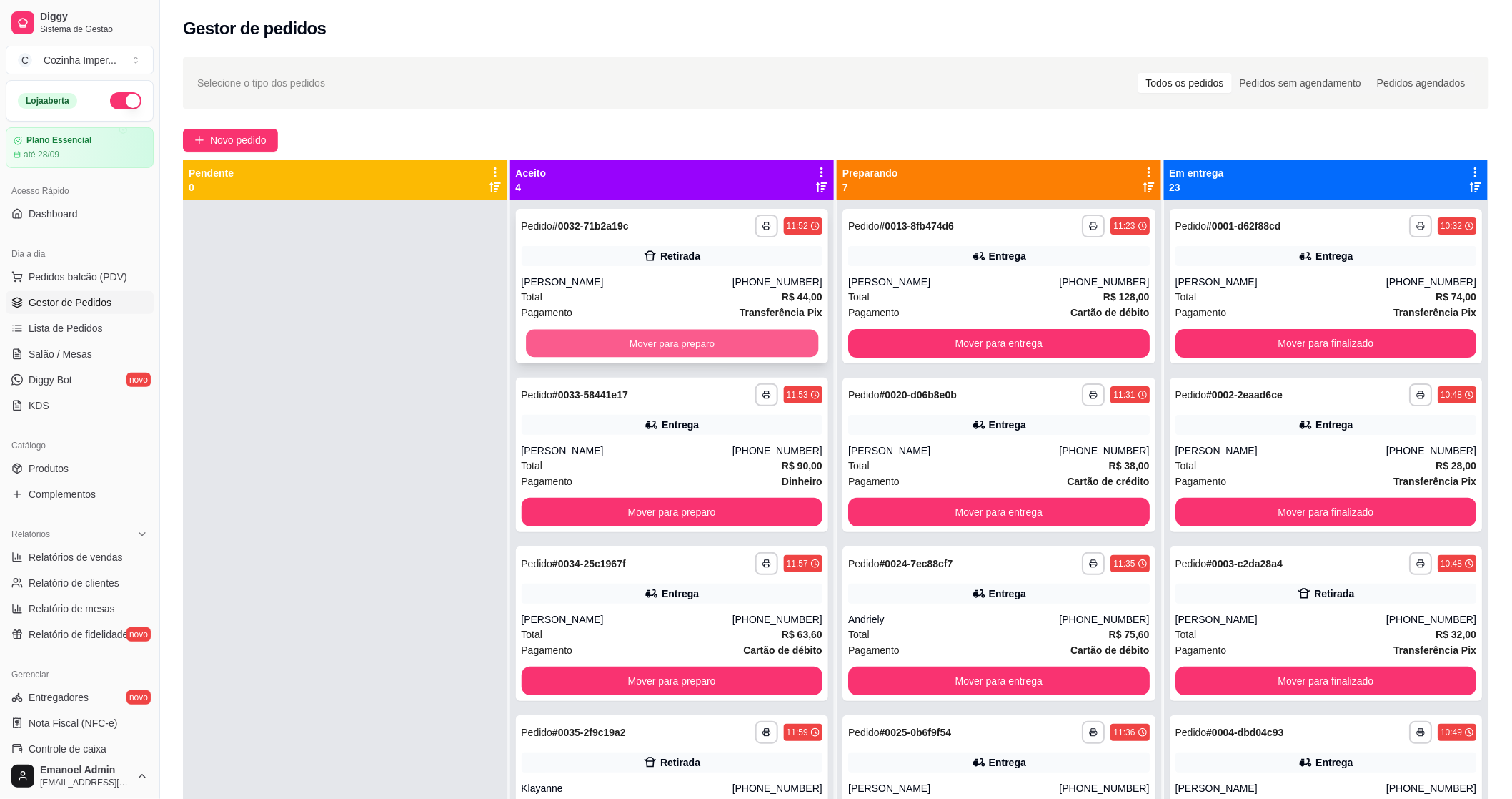
click at [584, 331] on button "Mover para preparo" at bounding box center [672, 343] width 292 height 28
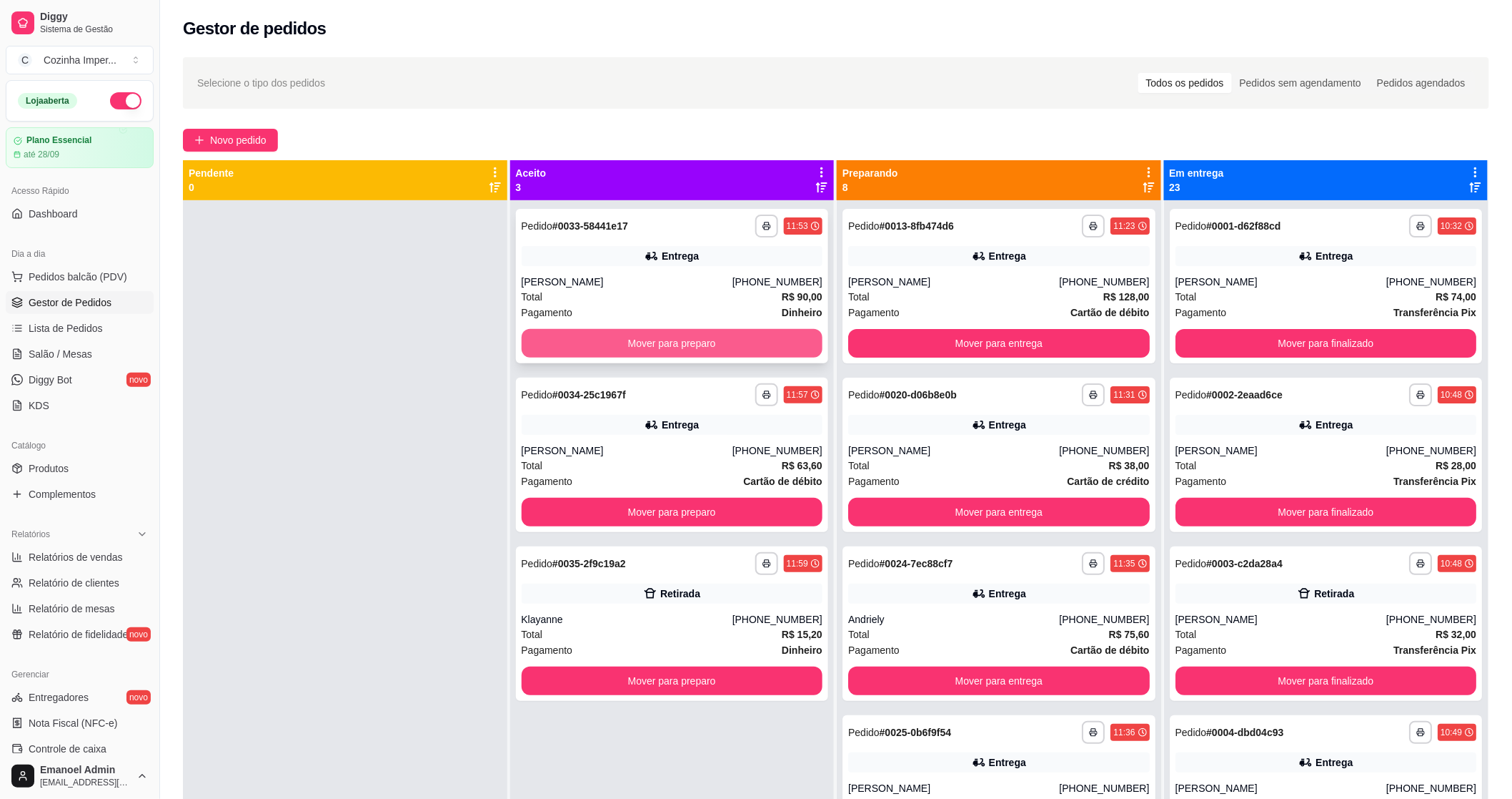
click at [588, 337] on button "Mover para preparo" at bounding box center [673, 343] width 302 height 29
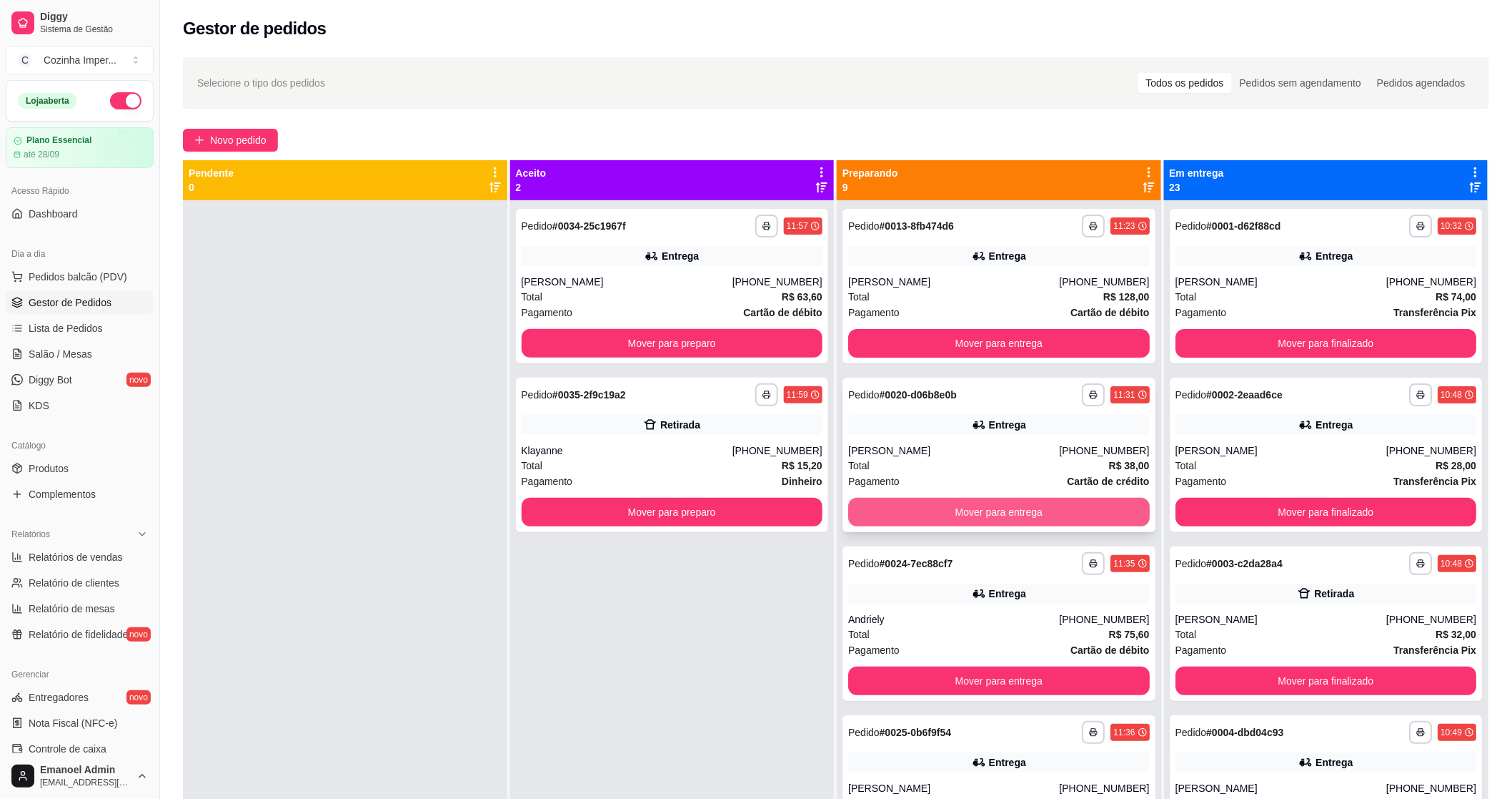
click at [1018, 508] on button "Mover para entrega" at bounding box center [999, 512] width 302 height 29
click at [1020, 507] on button "Mover para entrega" at bounding box center [999, 512] width 302 height 29
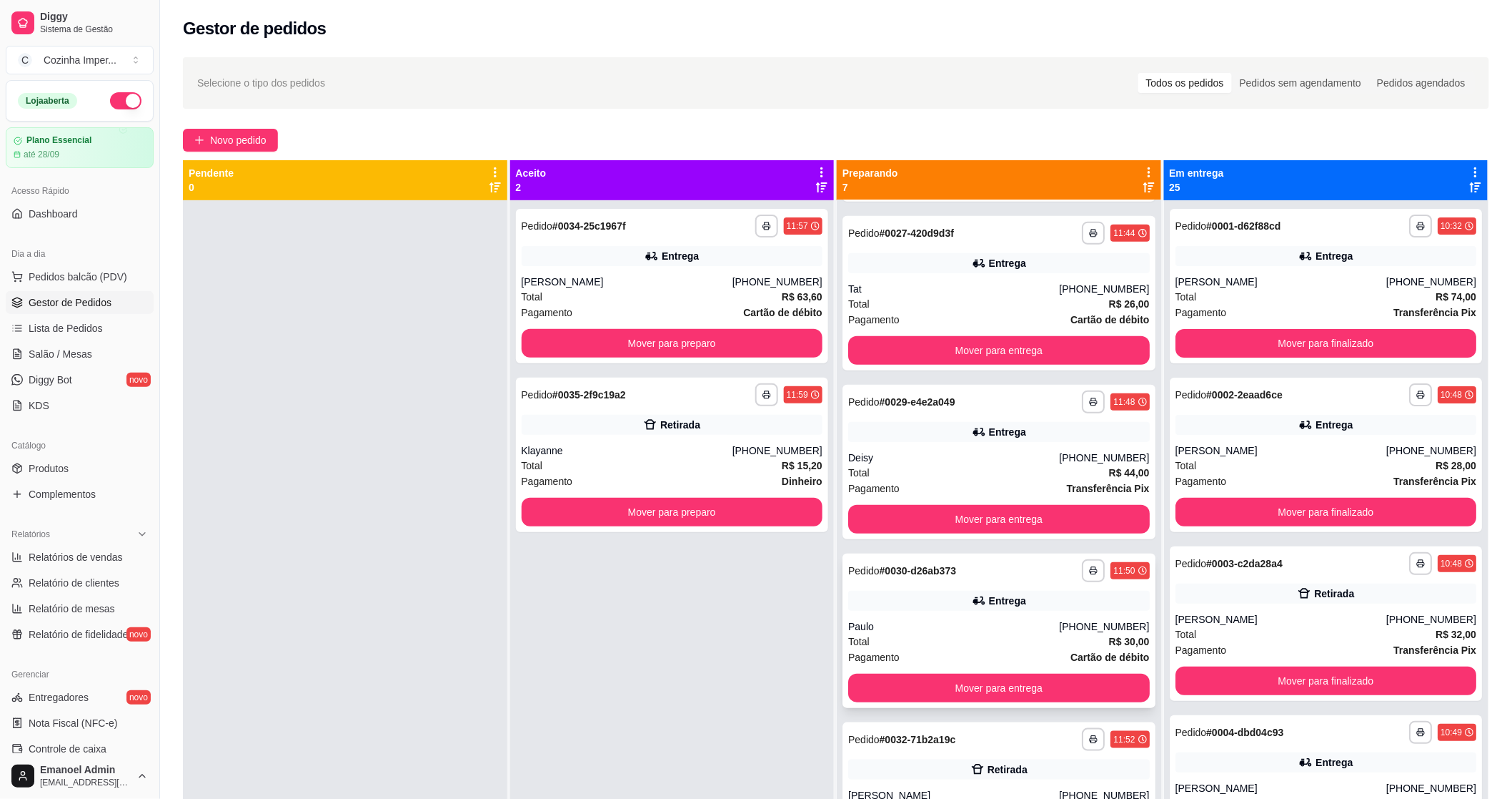
scroll to position [395, 0]
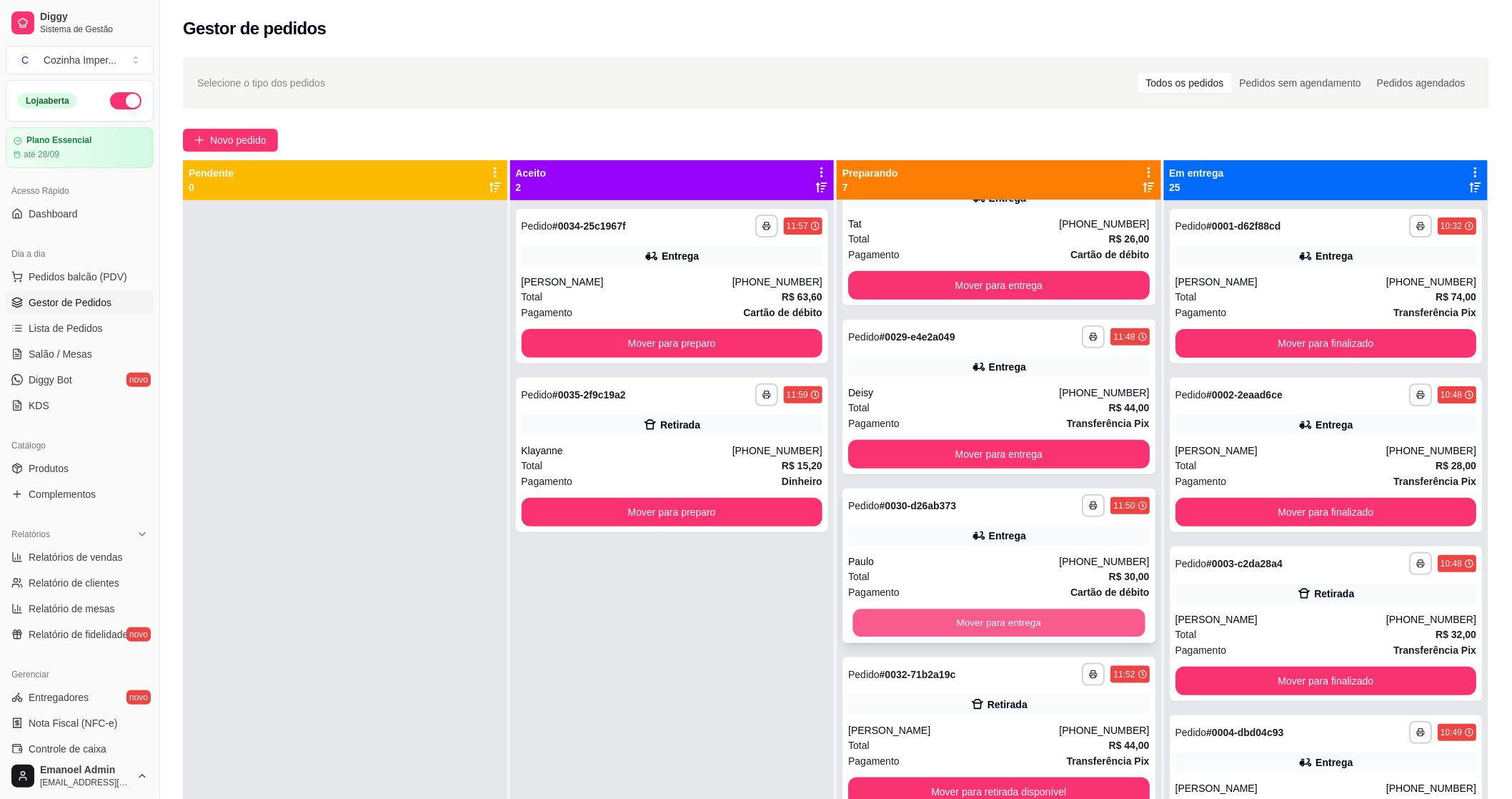
click at [1022, 618] on button "Mover para entrega" at bounding box center [998, 623] width 292 height 28
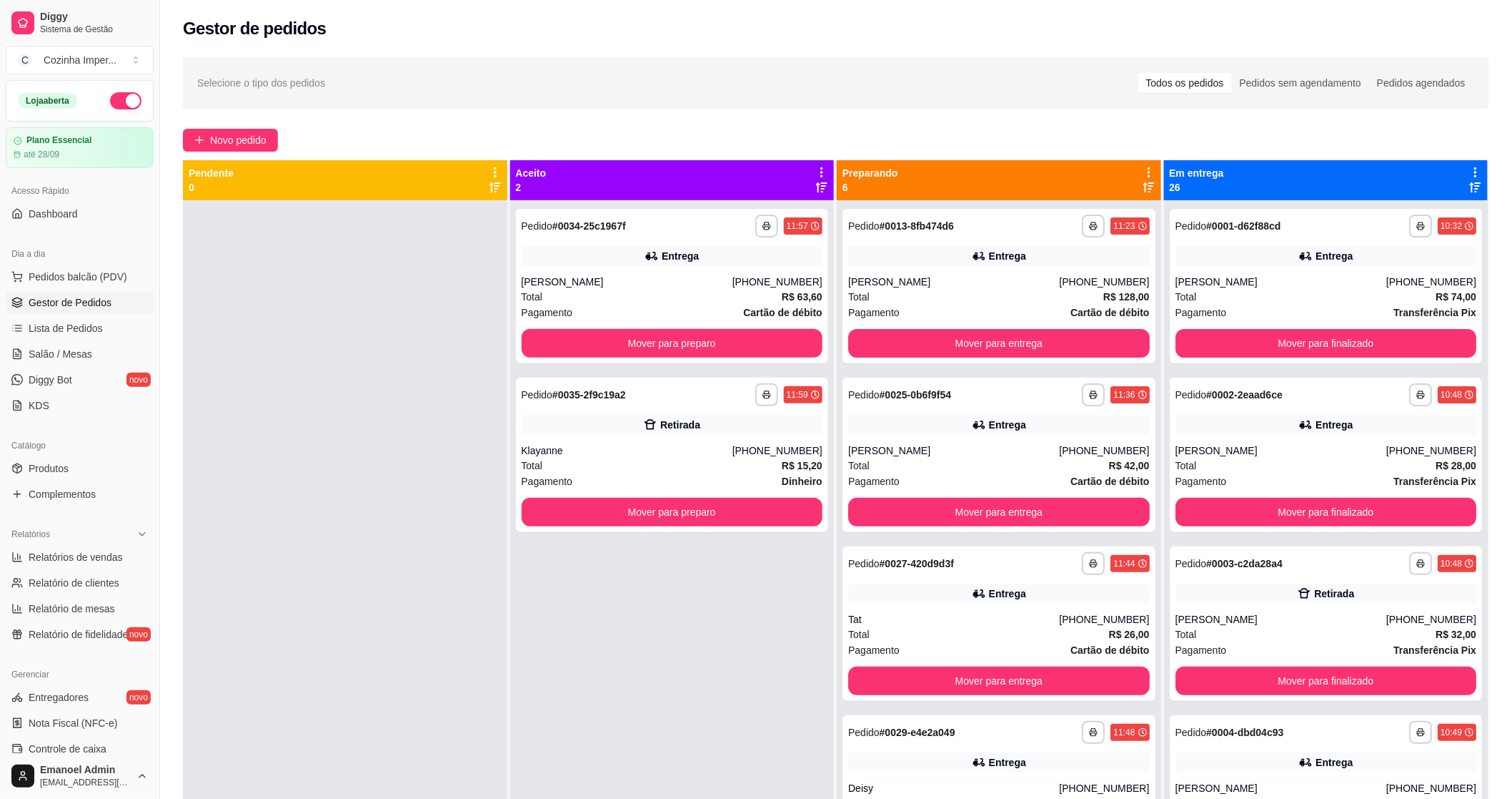
click at [68, 481] on ul "Produtos Complementos" at bounding box center [80, 481] width 148 height 49
click at [68, 492] on span "Complementos" at bounding box center [62, 493] width 68 height 14
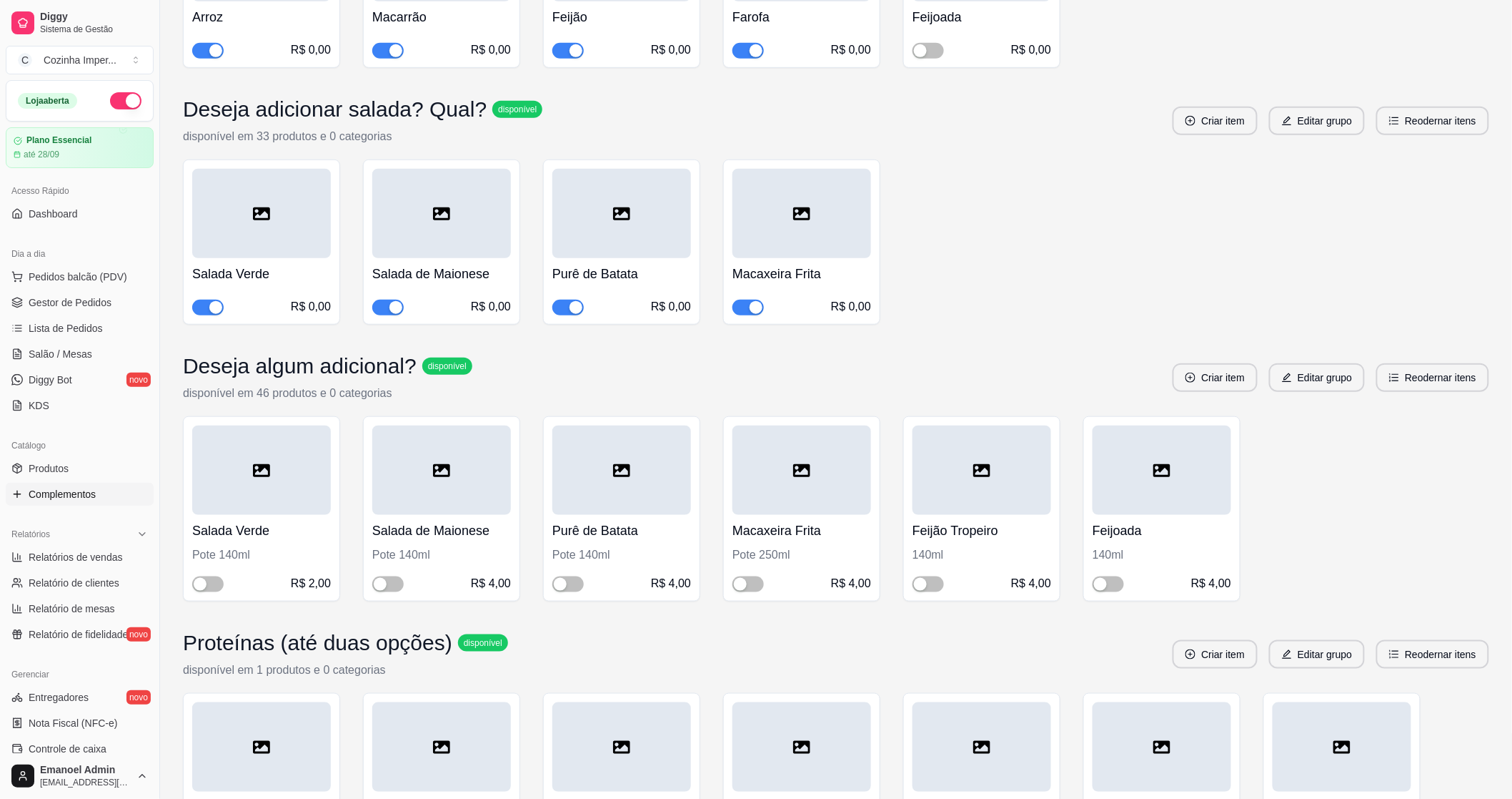
scroll to position [397, 0]
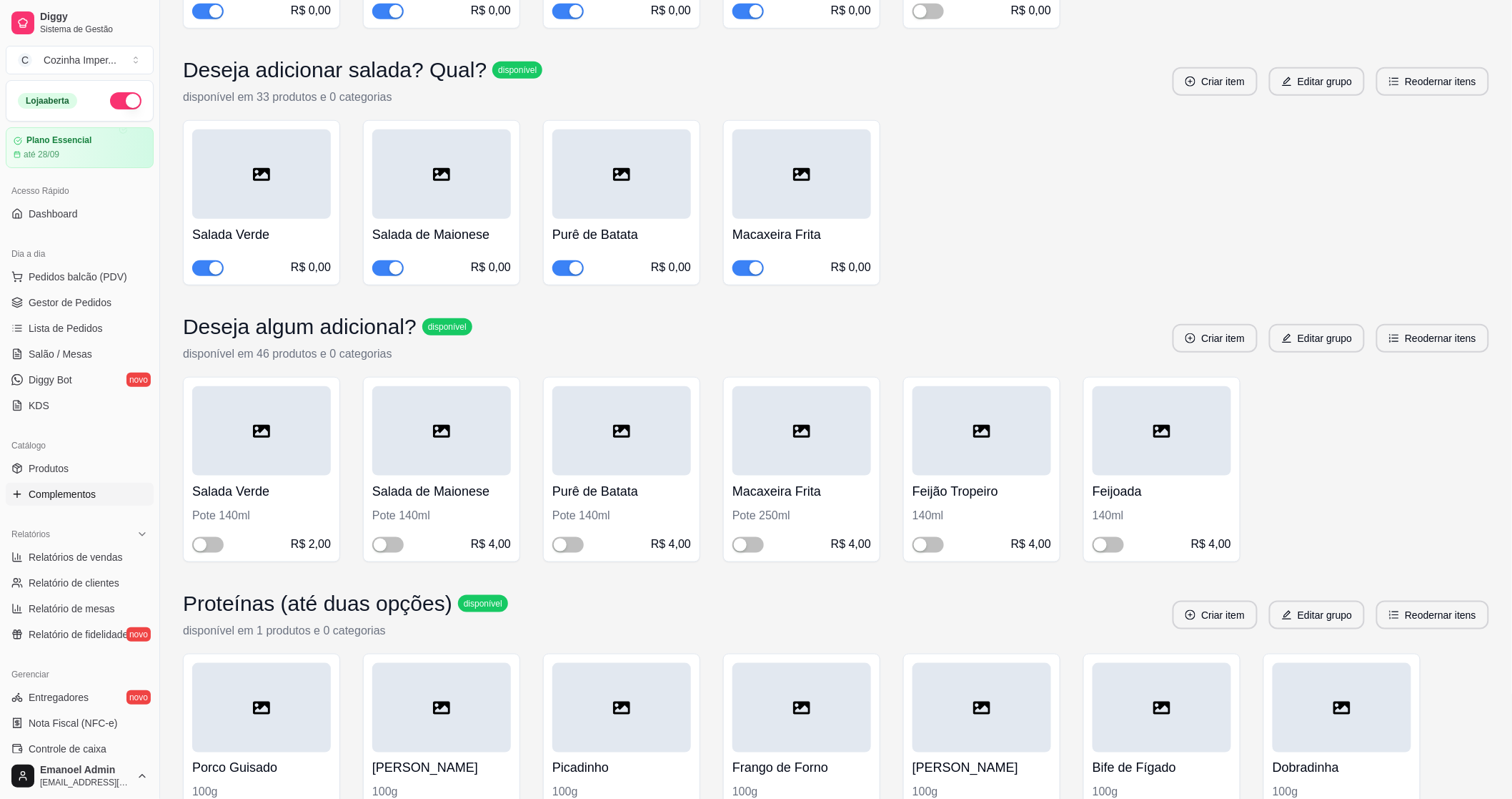
click at [390, 268] on div "button" at bounding box center [396, 268] width 13 height 13
click at [43, 463] on span "Produtos" at bounding box center [48, 468] width 40 height 14
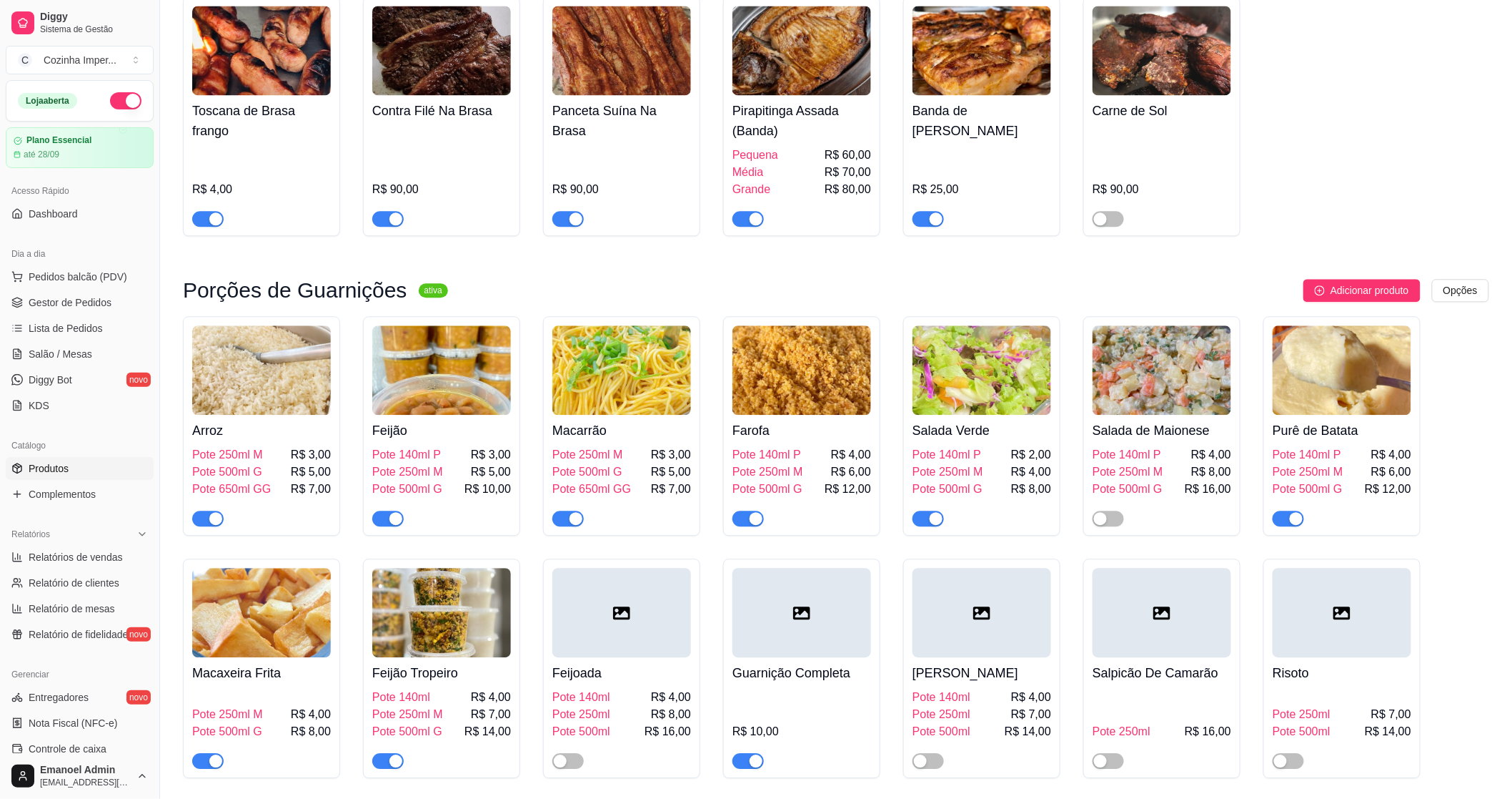
scroll to position [1350, 0]
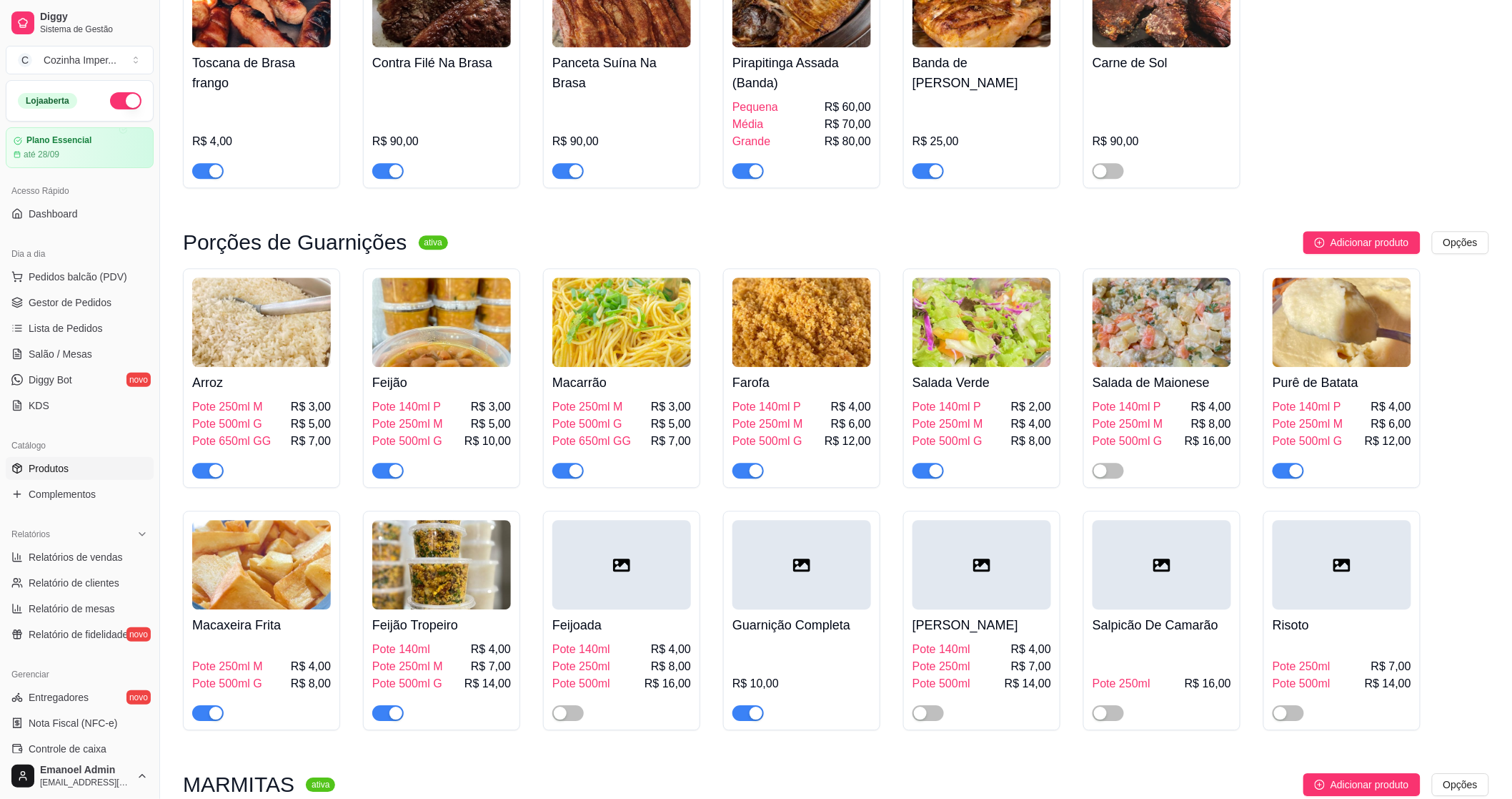
click at [1285, 463] on span "button" at bounding box center [1288, 470] width 31 height 16
click at [217, 706] on div "button" at bounding box center [216, 713] width 13 height 13
click at [90, 309] on span "Gestor de Pedidos" at bounding box center [70, 302] width 83 height 14
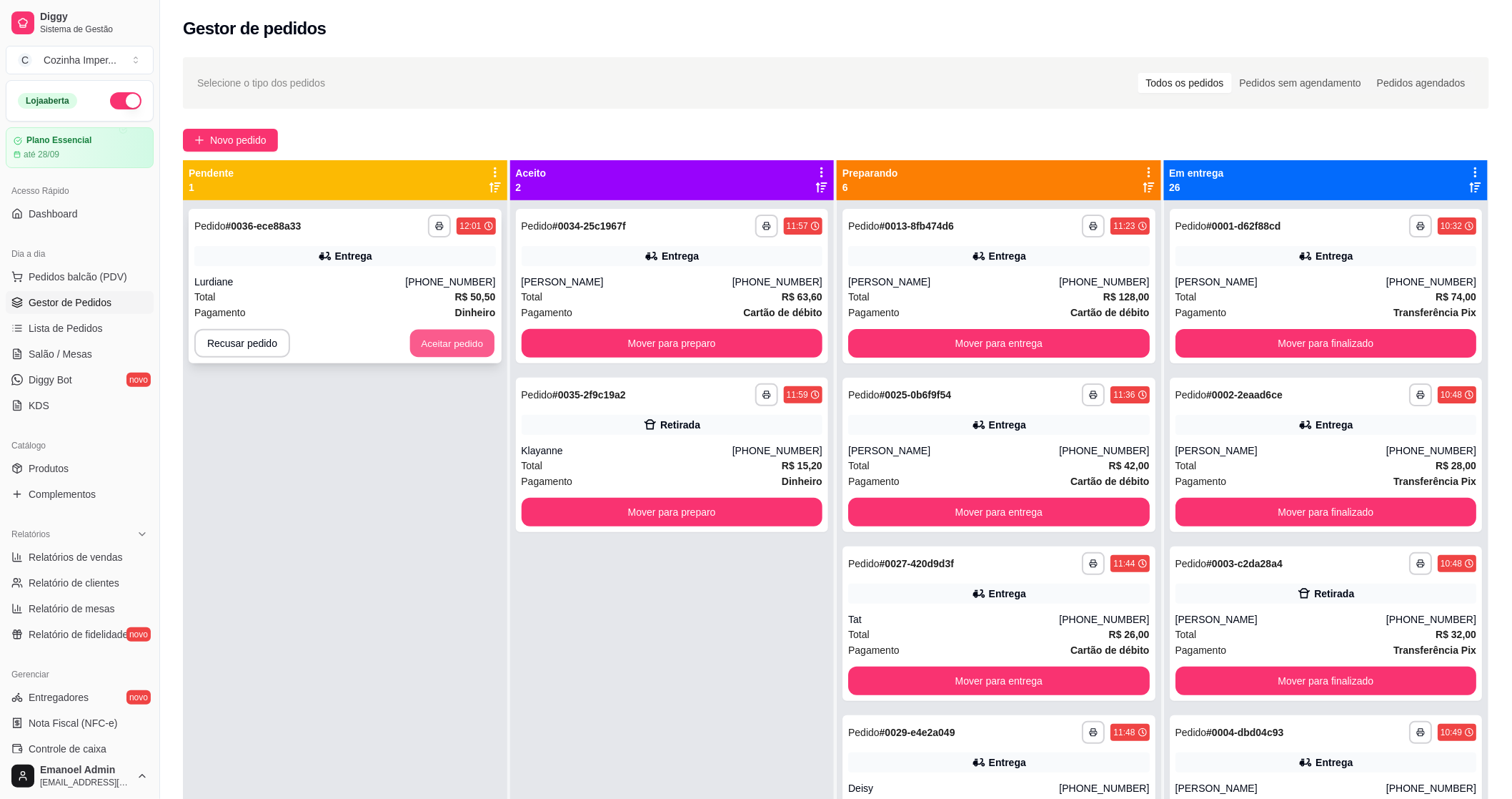
click at [465, 333] on button "Aceitar pedido" at bounding box center [452, 343] width 84 height 28
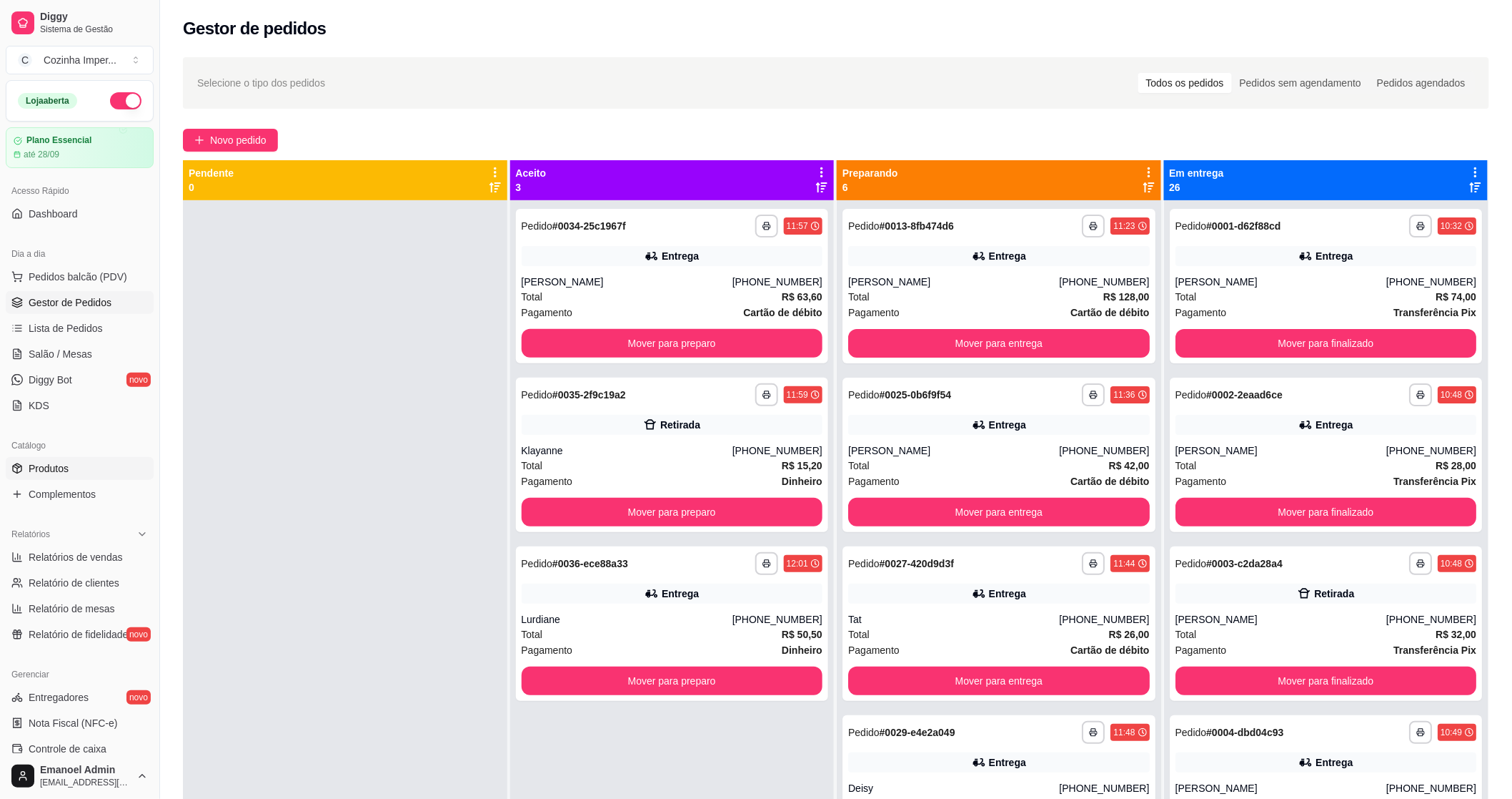
click at [54, 473] on span "Produtos" at bounding box center [48, 468] width 40 height 14
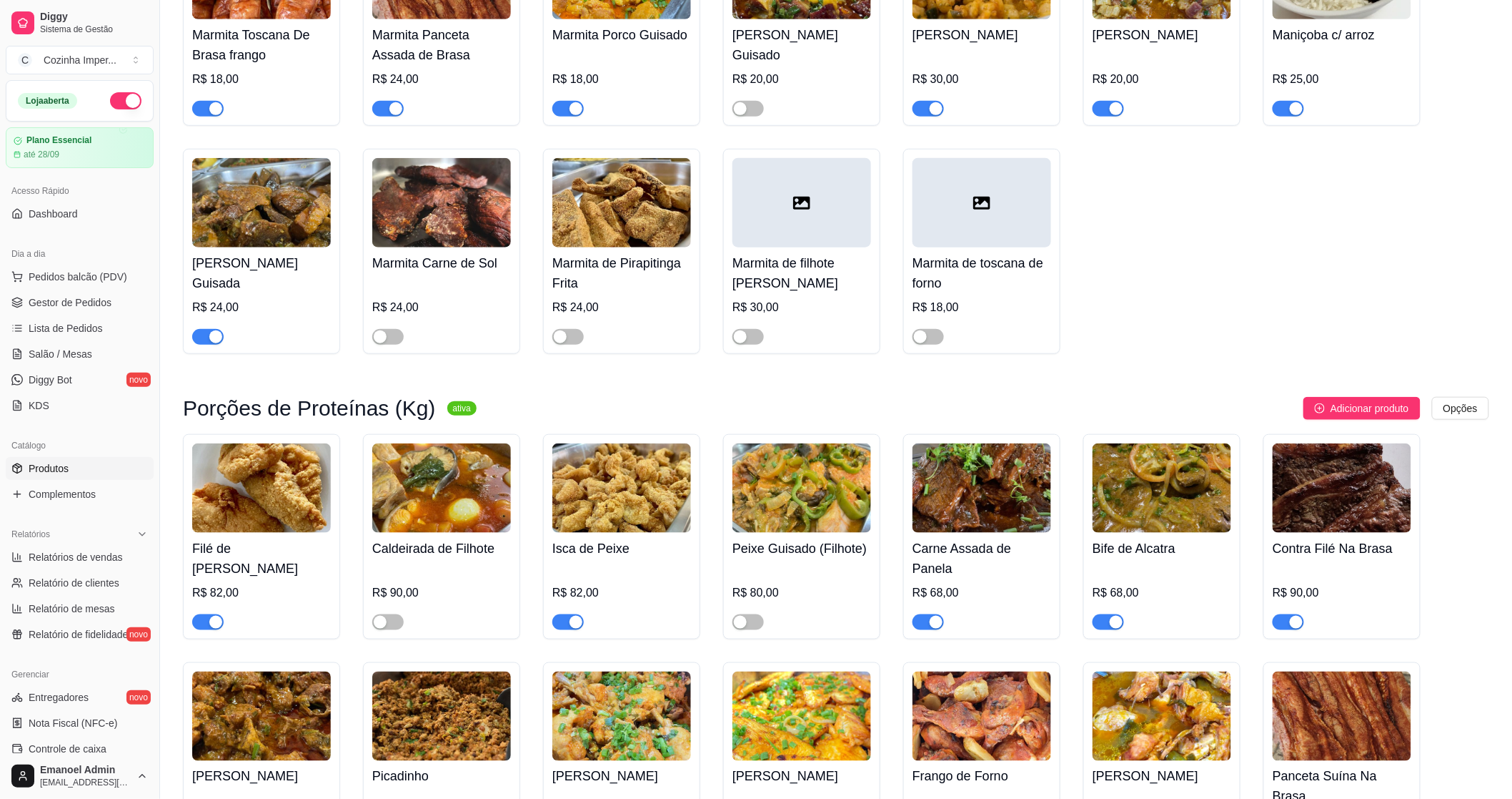
scroll to position [2701, 0]
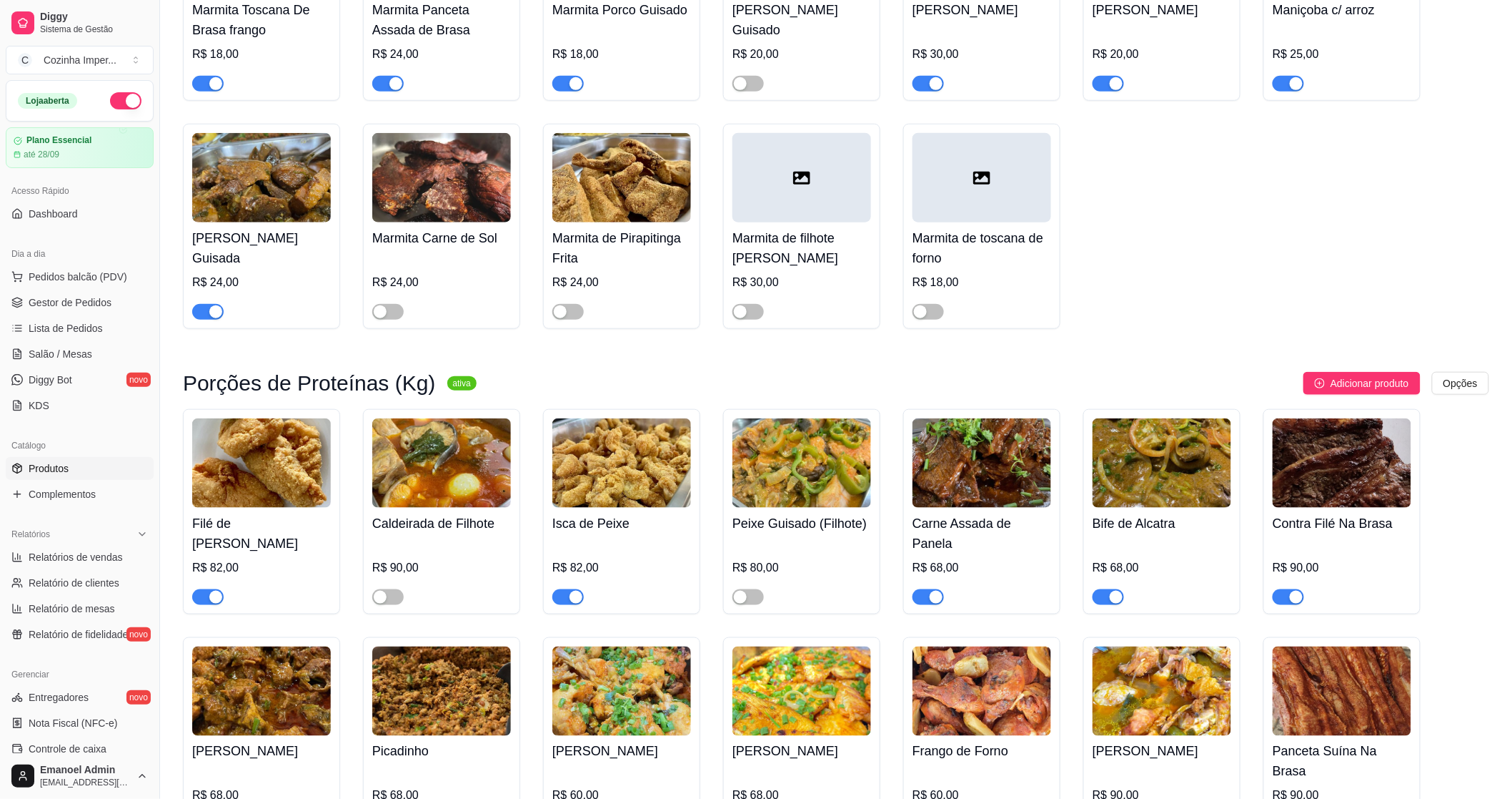
click at [211, 313] on div "button" at bounding box center [216, 312] width 13 height 13
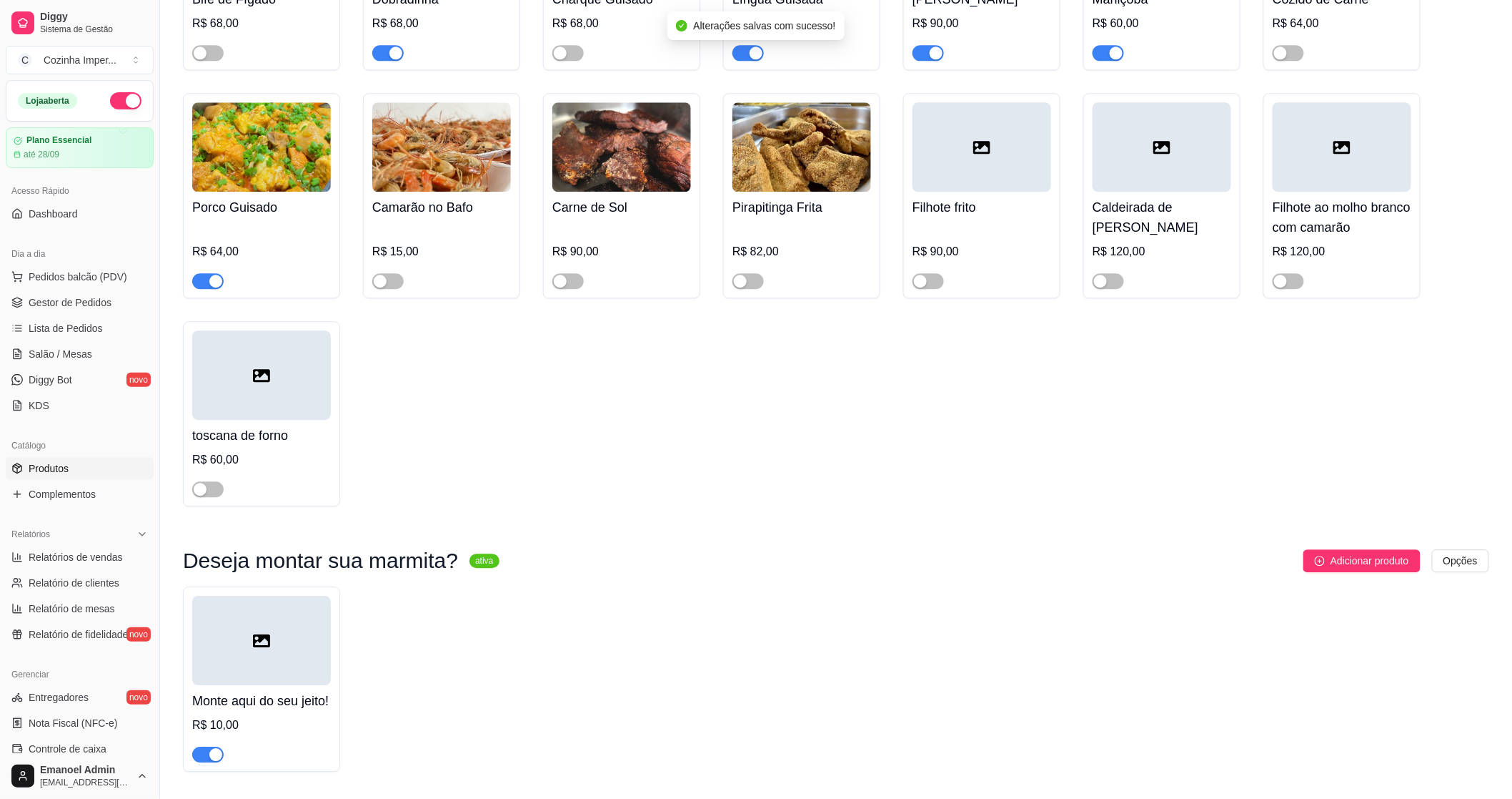
scroll to position [3892, 0]
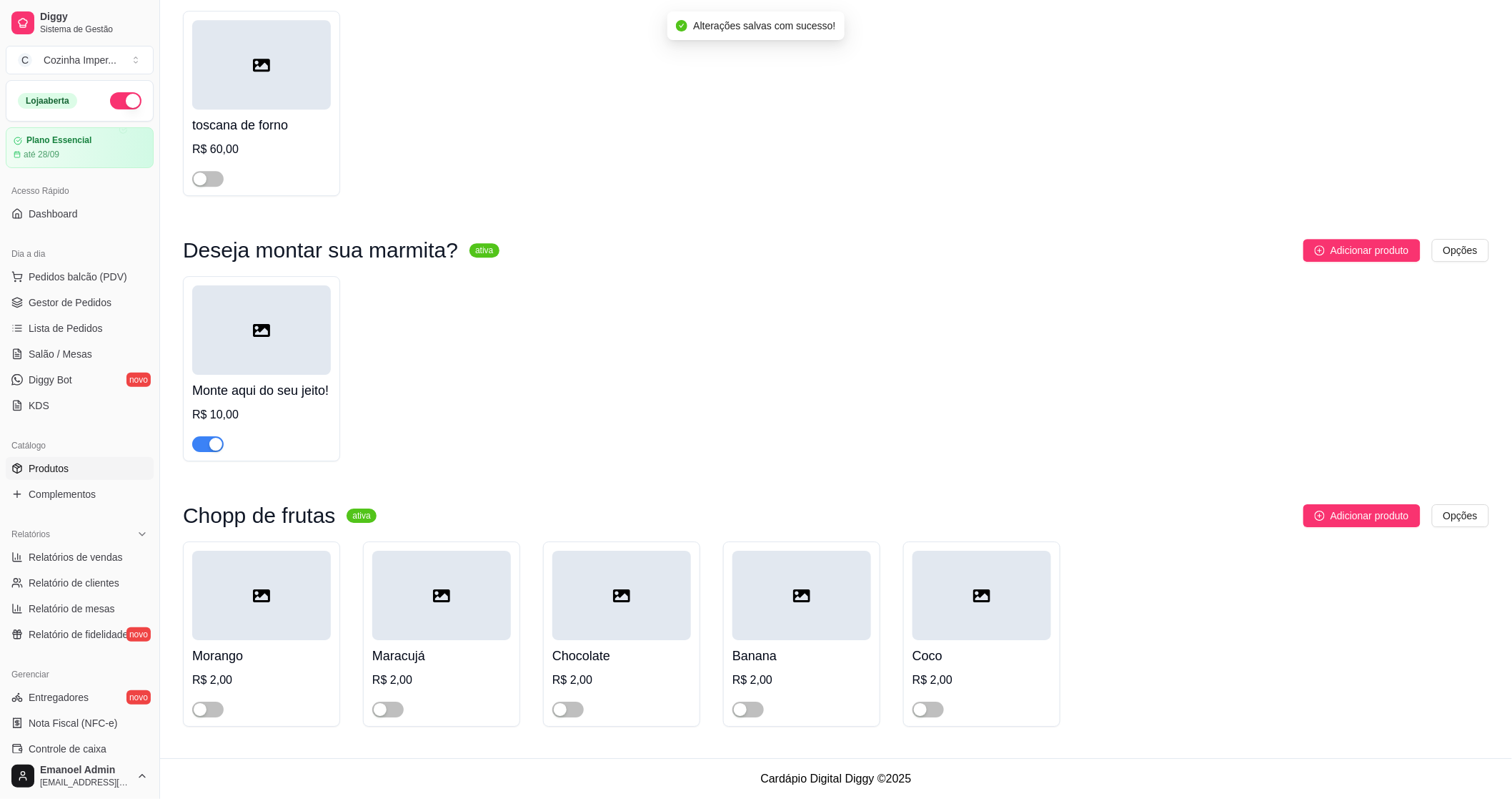
click at [216, 442] on div "button" at bounding box center [216, 444] width 13 height 13
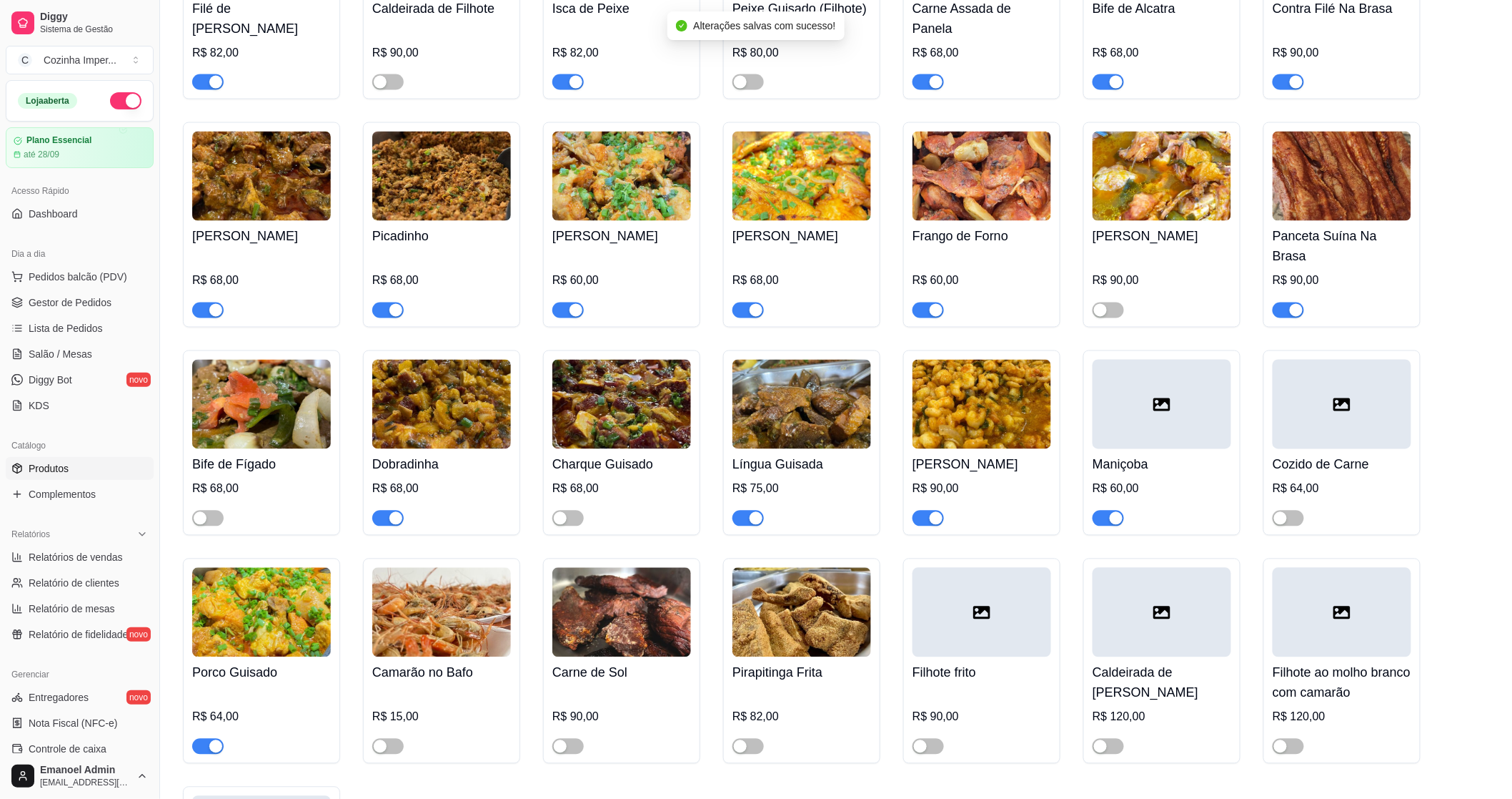
scroll to position [3208, 0]
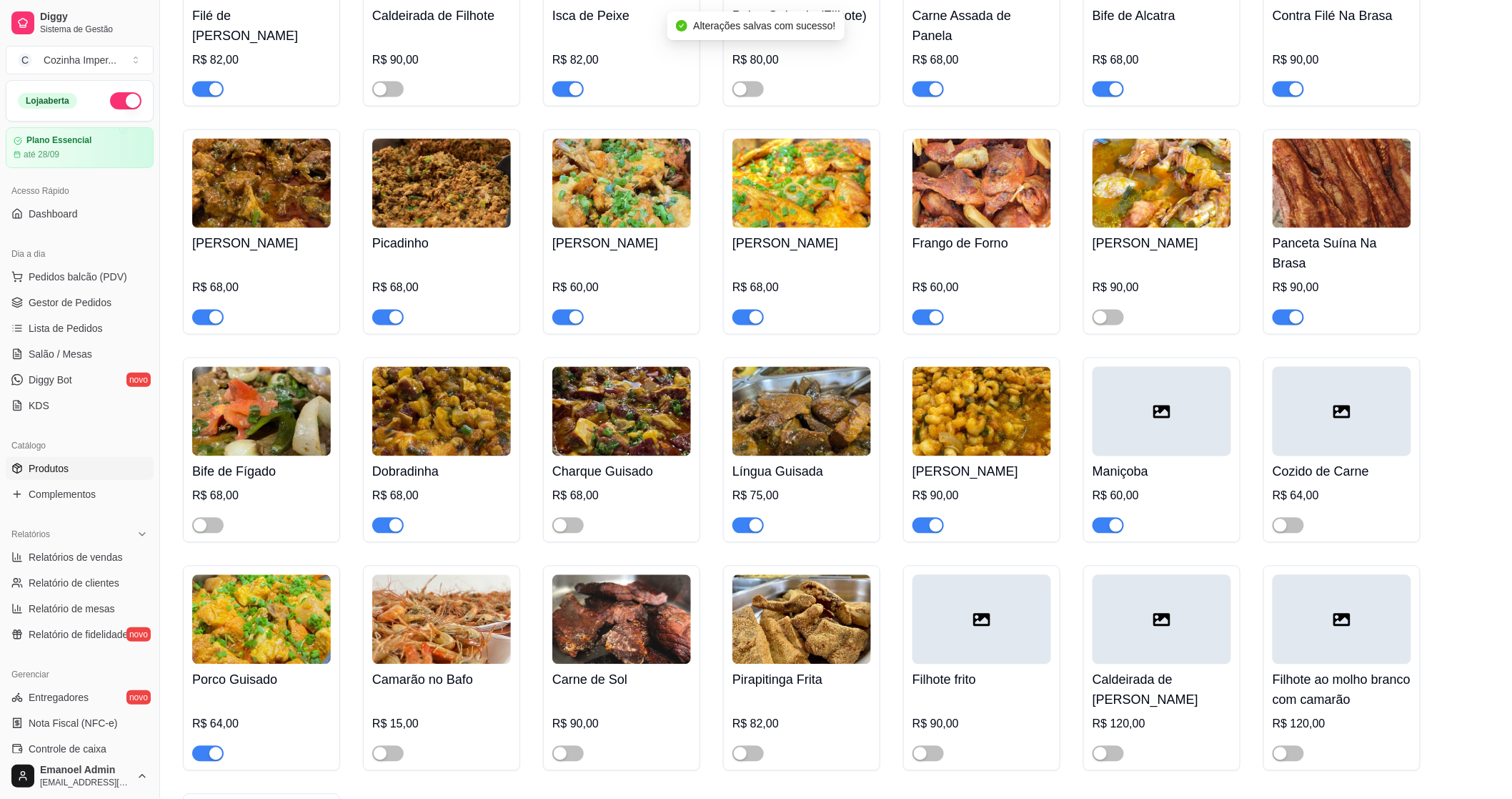
click at [753, 519] on div "button" at bounding box center [756, 526] width 13 height 13
click at [58, 491] on span "Complementos" at bounding box center [62, 493] width 68 height 14
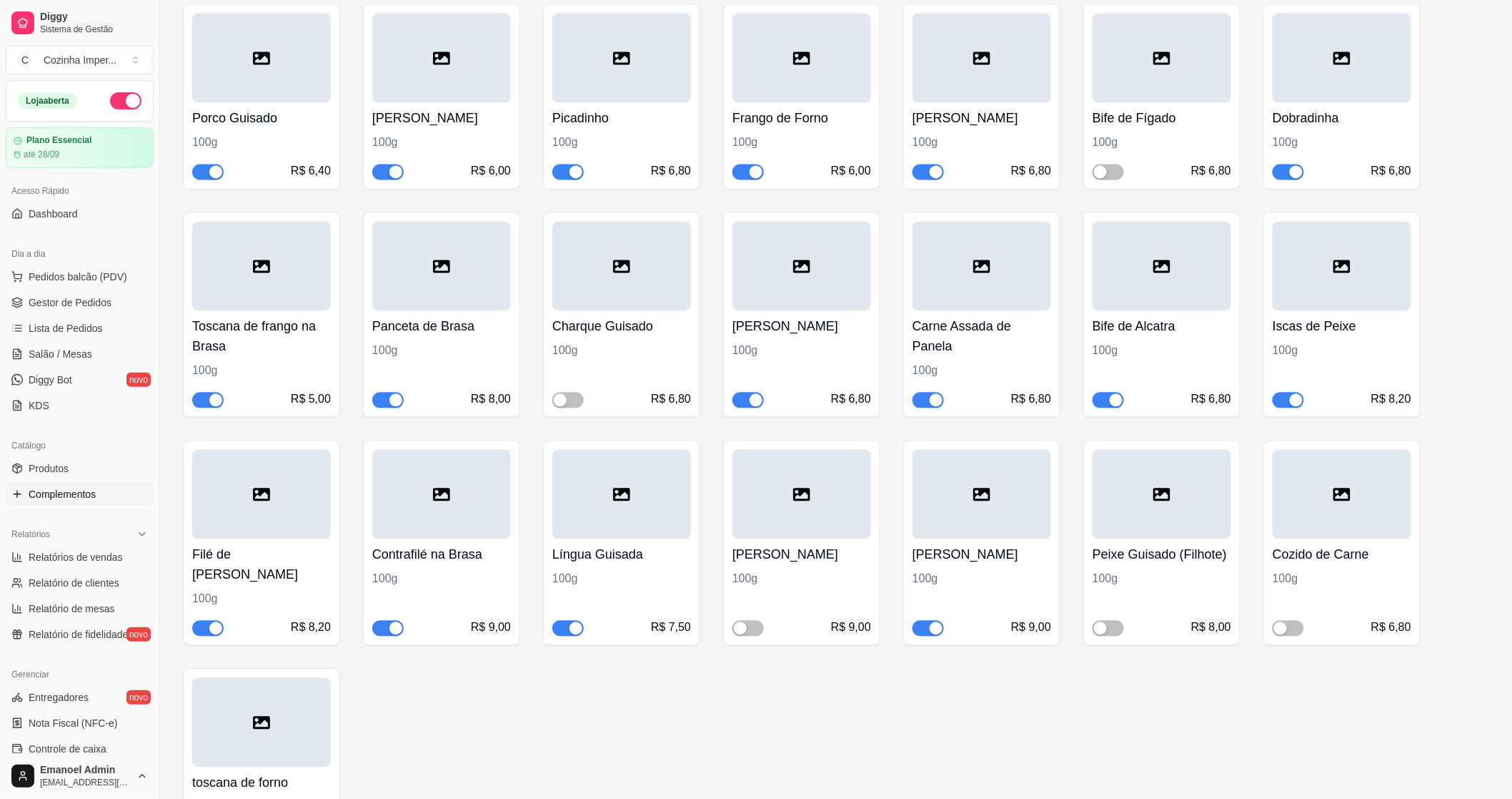
scroll to position [1032, 0]
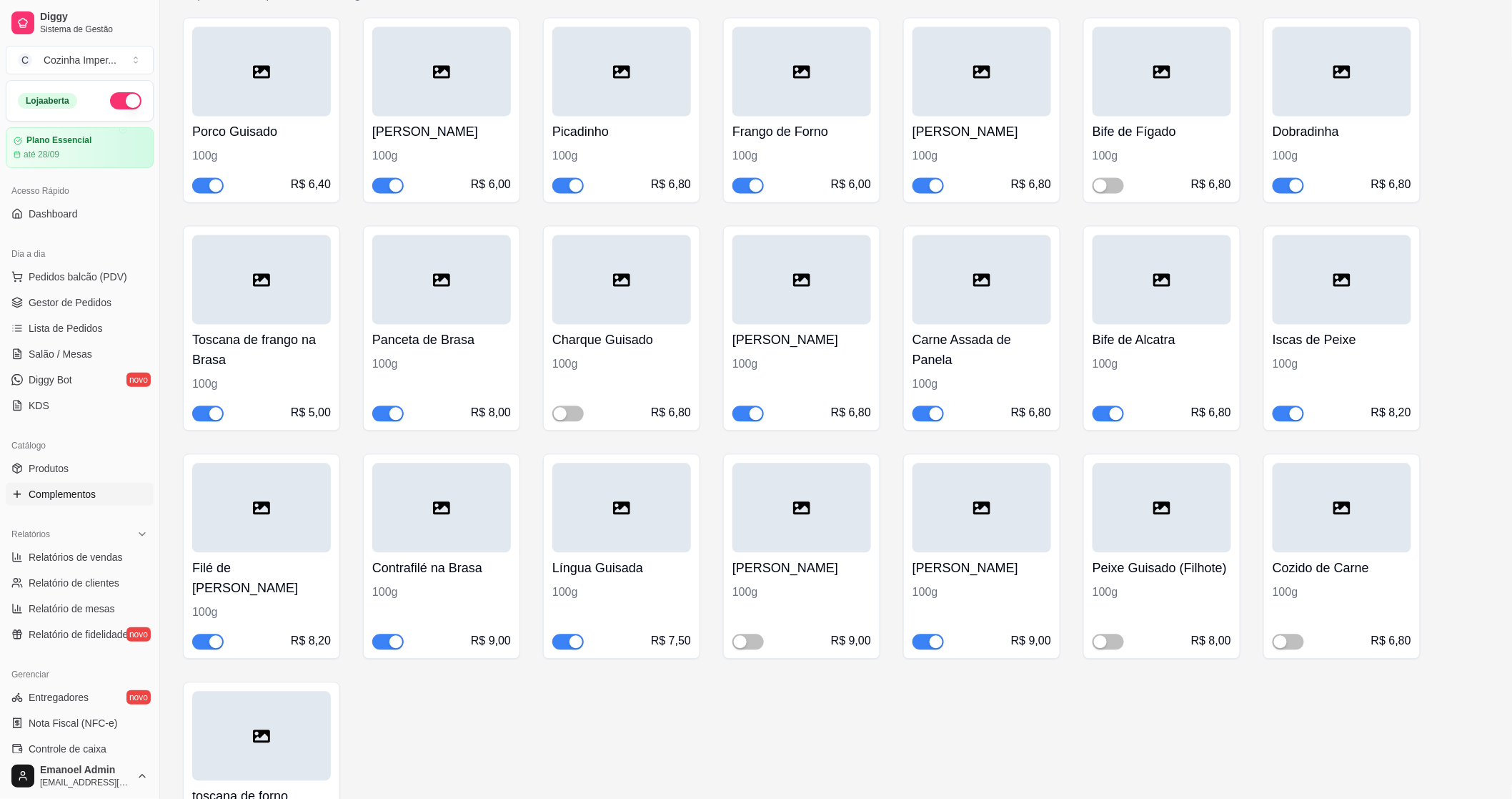
click at [572, 644] on div "button" at bounding box center [576, 643] width 13 height 13
click at [74, 297] on span "Gestor de Pedidos" at bounding box center [70, 302] width 83 height 14
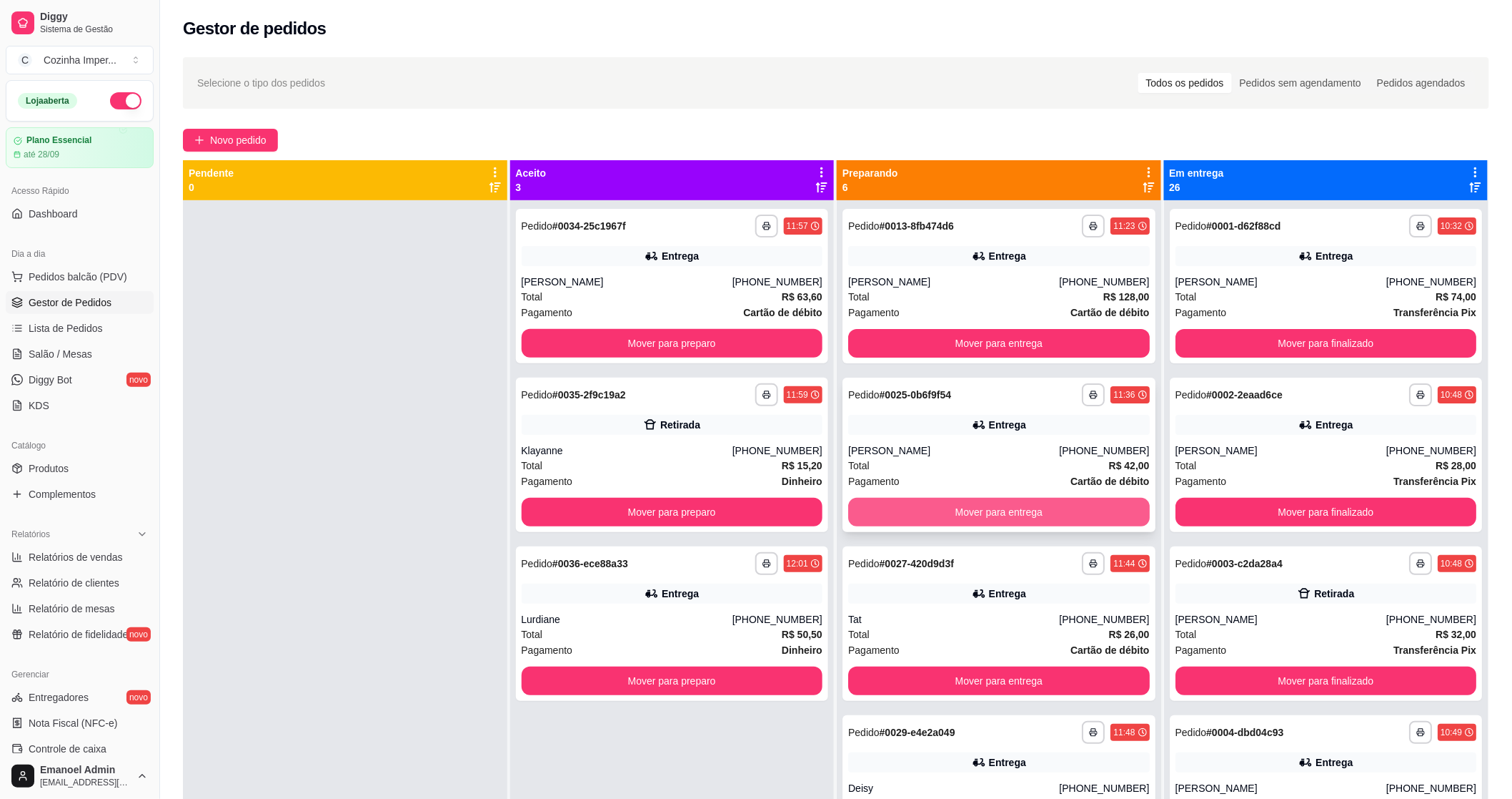
click at [918, 510] on button "Mover para entrega" at bounding box center [999, 512] width 302 height 29
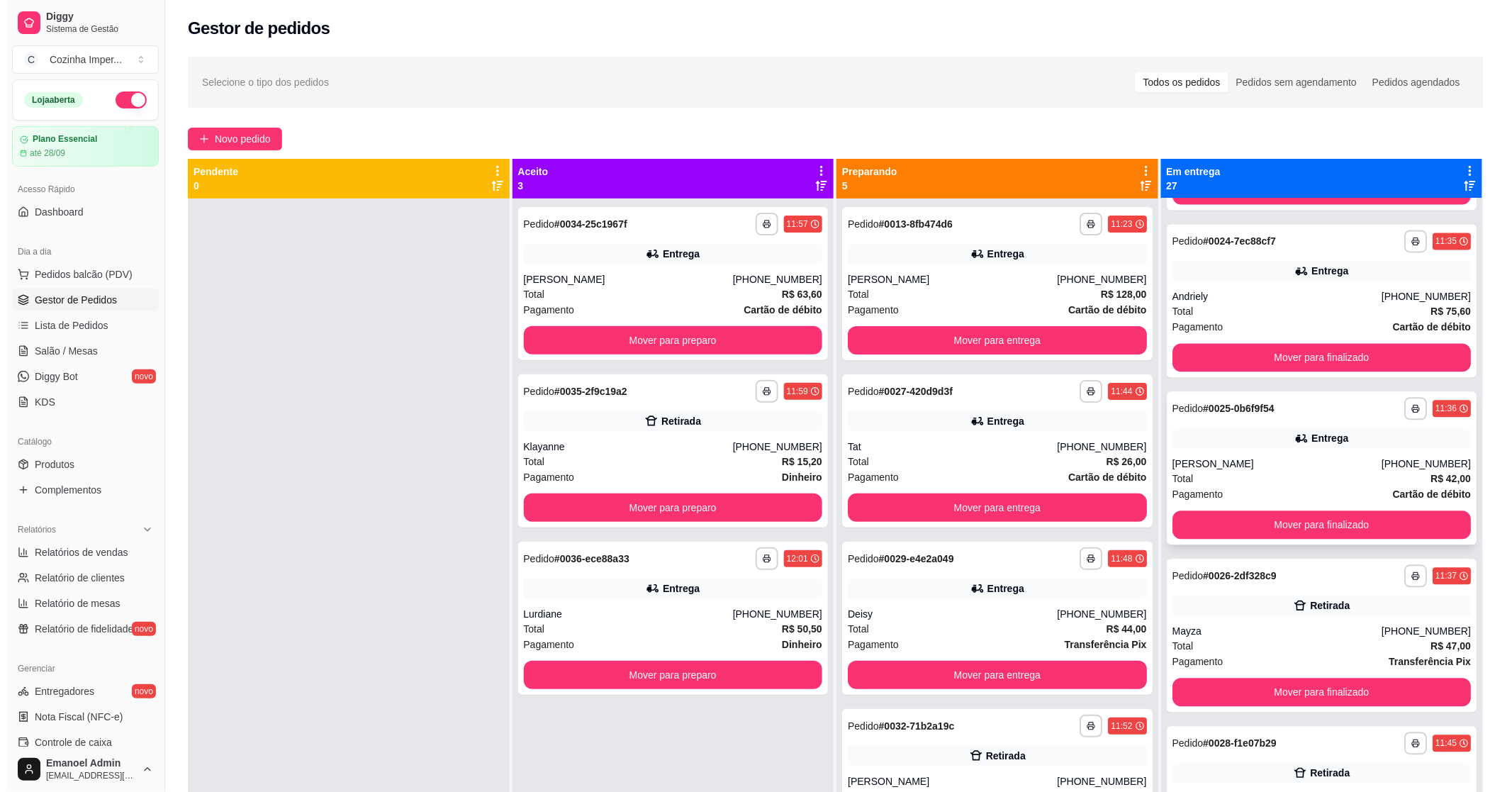
scroll to position [3544, 0]
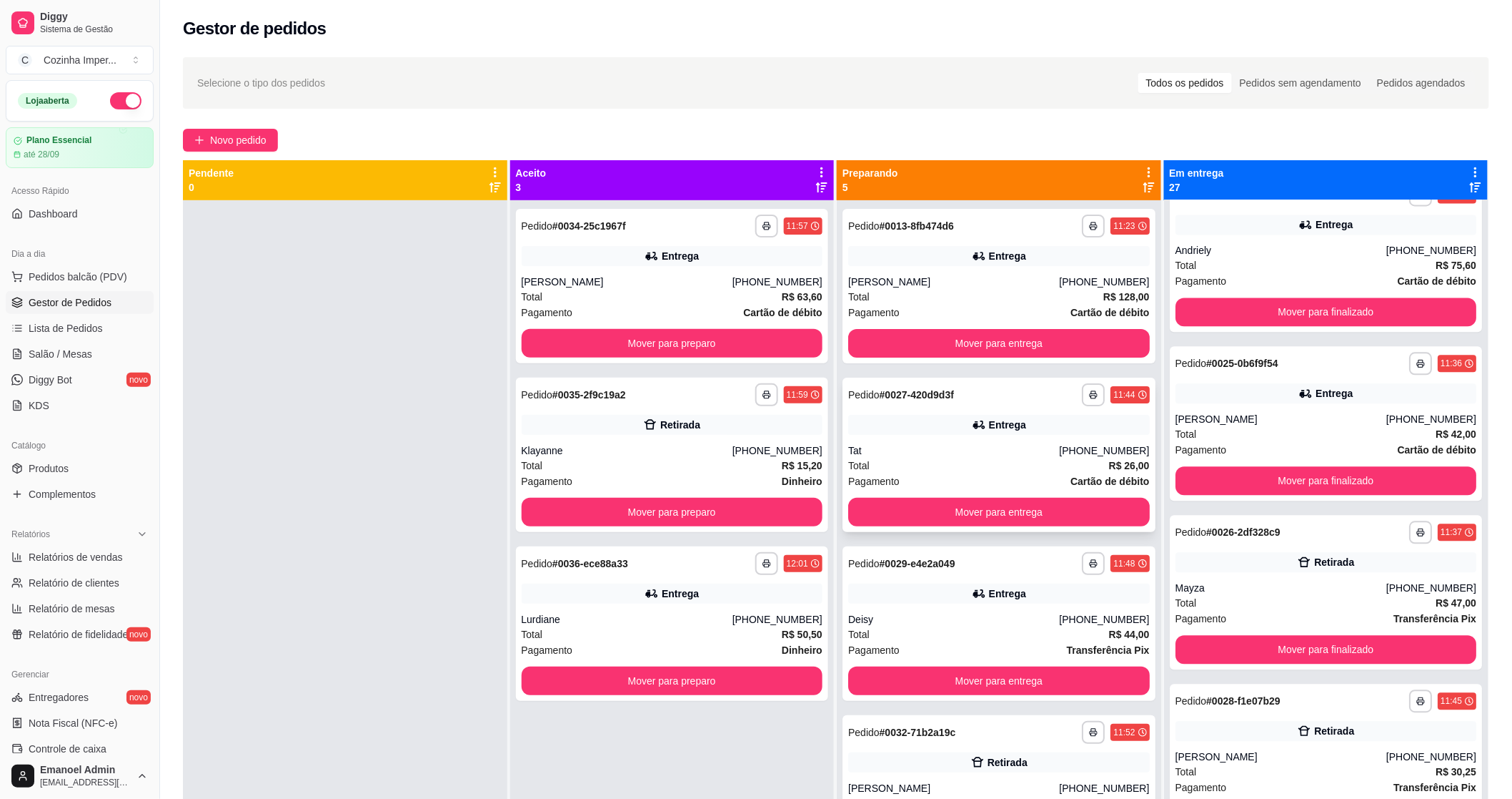
click at [1088, 457] on div "Total R$ 26,00" at bounding box center [999, 465] width 302 height 16
click at [1003, 506] on button "Mover para entrega" at bounding box center [999, 512] width 302 height 29
click at [1016, 412] on div "**********" at bounding box center [999, 455] width 313 height 155
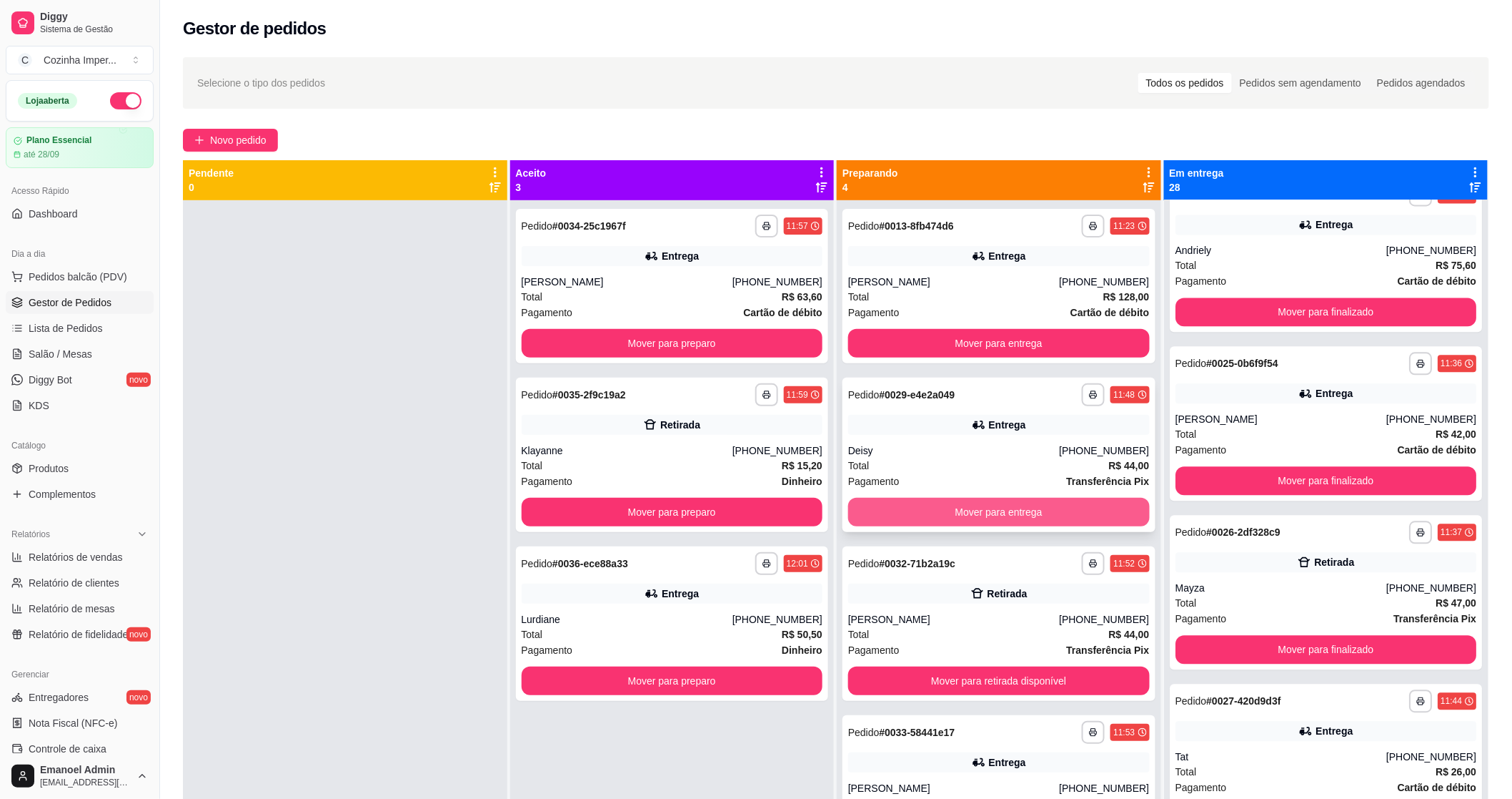
click at [998, 519] on button "Mover para entrega" at bounding box center [999, 512] width 302 height 29
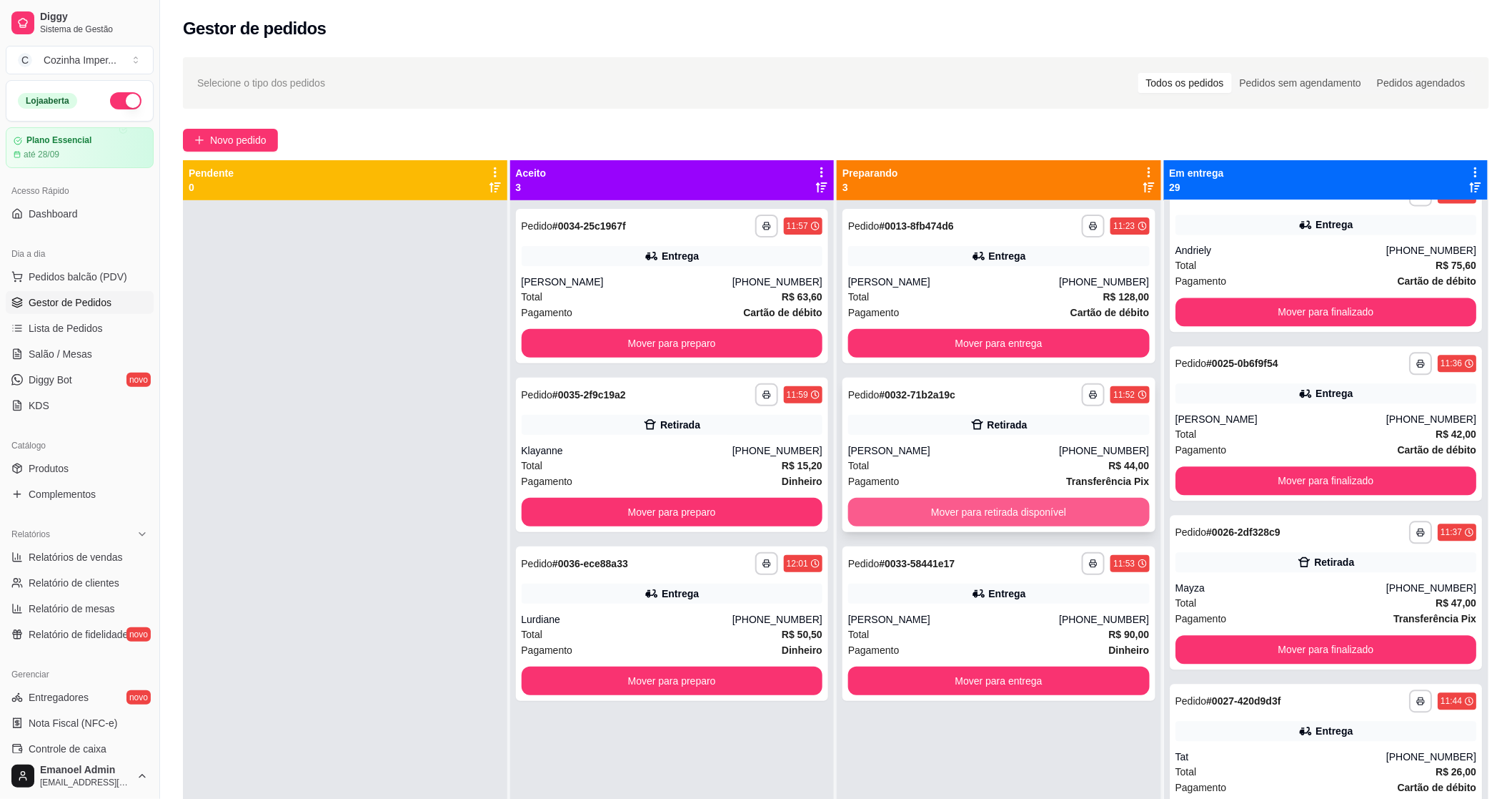
click at [1004, 513] on button "Mover para retirada disponível" at bounding box center [999, 512] width 302 height 29
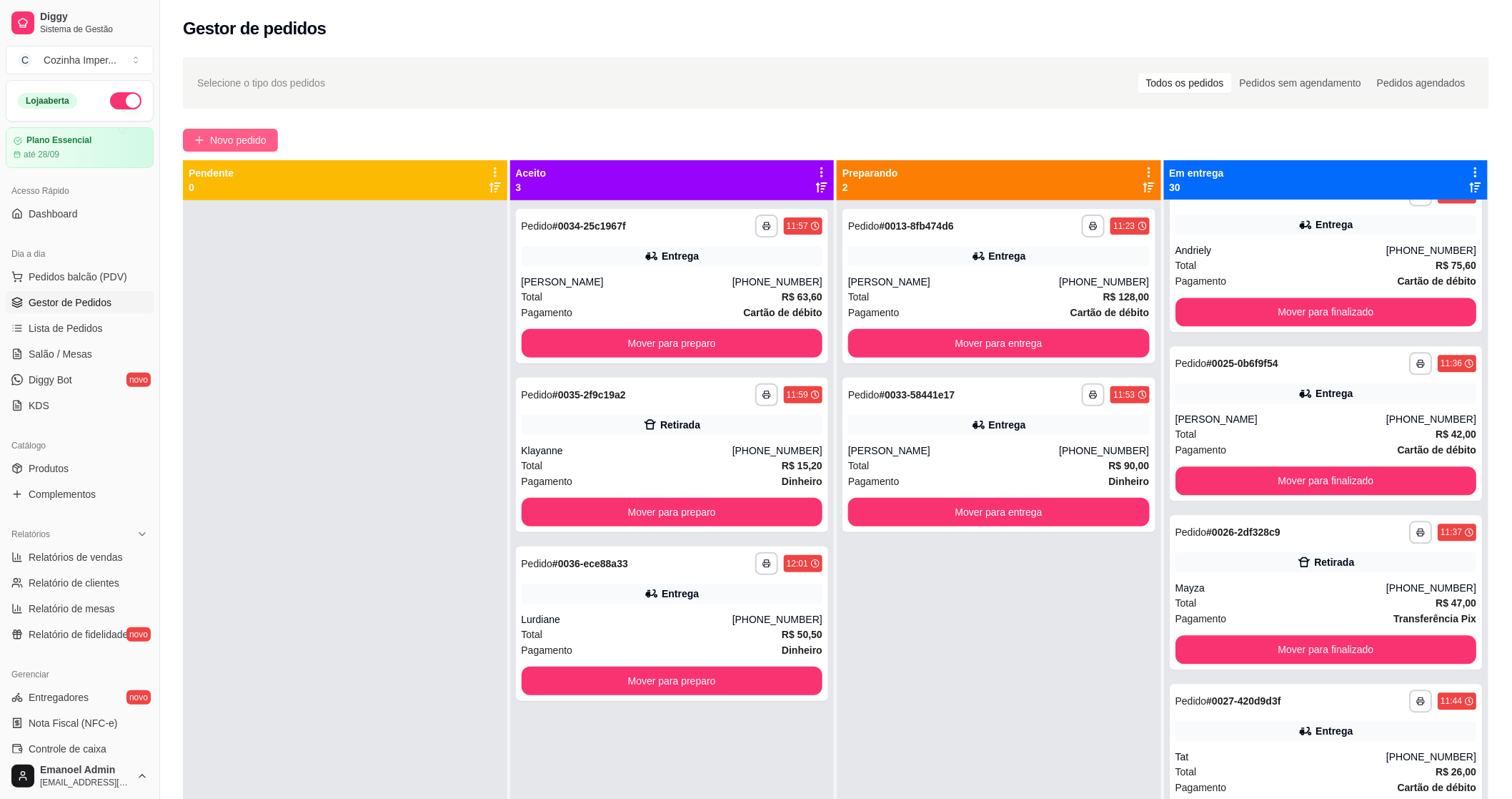
click at [216, 146] on span "Novo pedido" at bounding box center [238, 140] width 56 height 16
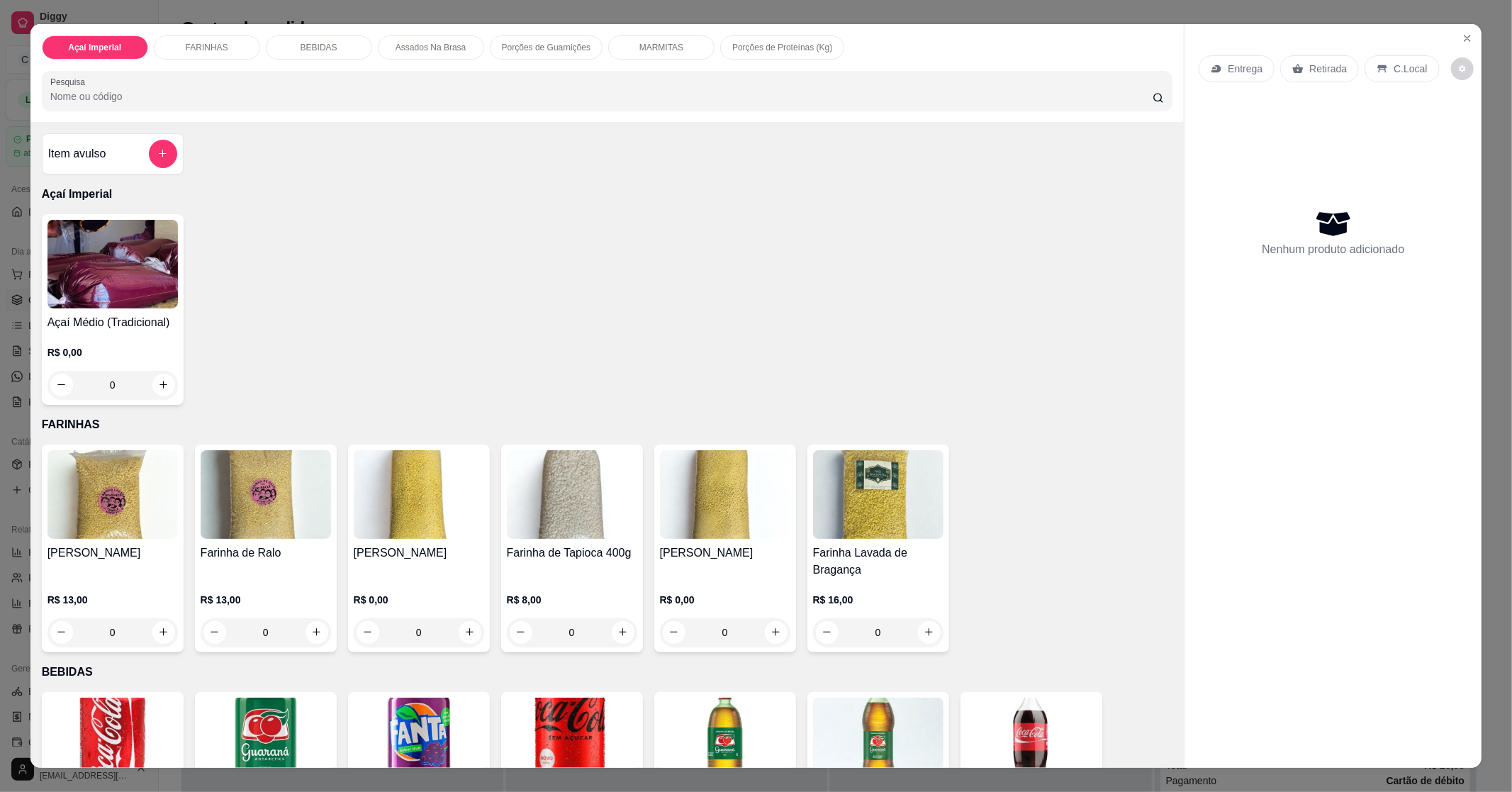
click at [1255, 65] on p "Entrega" at bounding box center [1246, 68] width 35 height 14
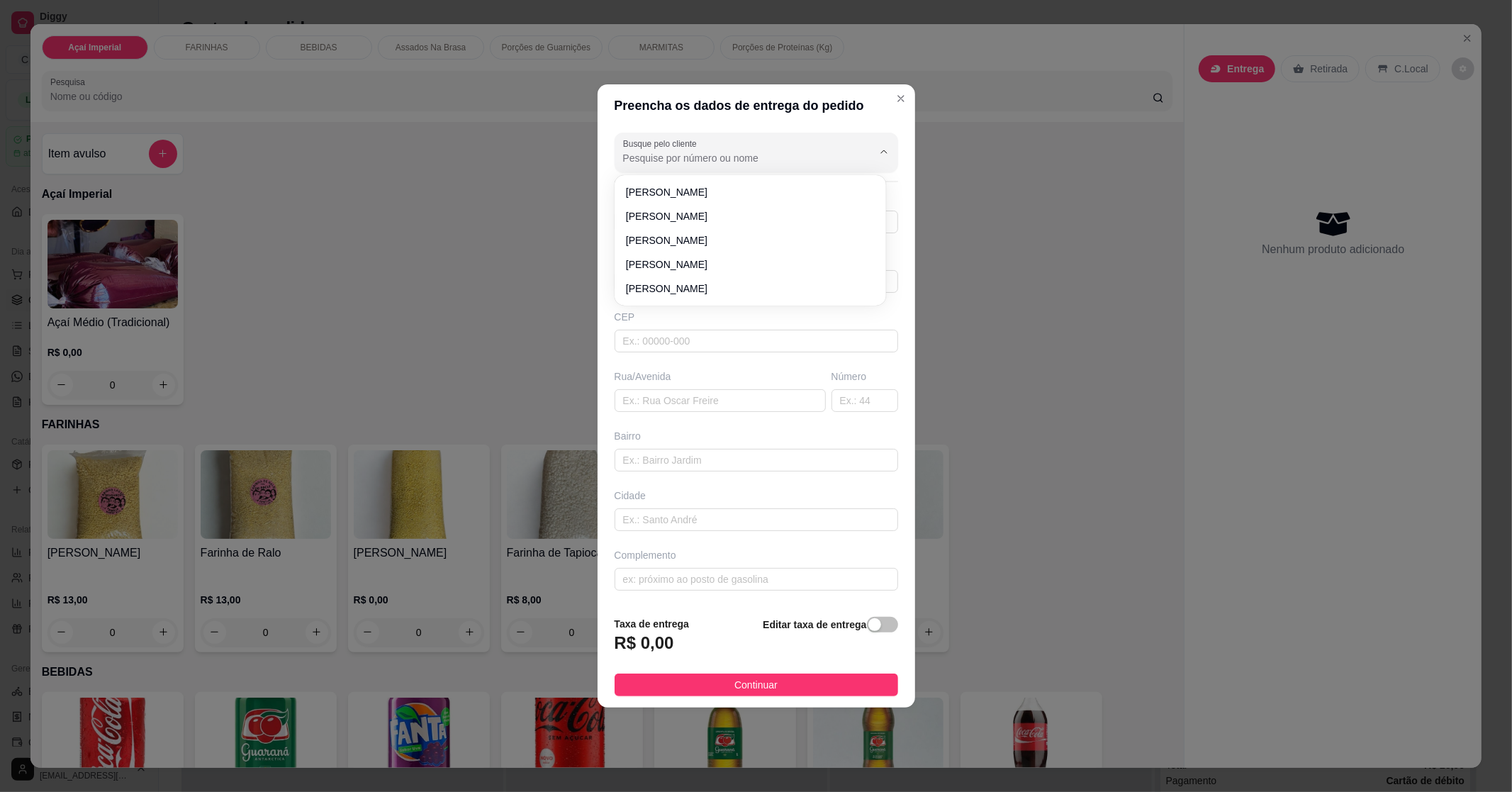
click at [764, 154] on input "Busque pelo cliente" at bounding box center [736, 158] width 227 height 14
click at [1127, 189] on div "Preencha os dados de entrega do pedido Busque pelo cliente Número de contato No…" at bounding box center [756, 396] width 1512 height 792
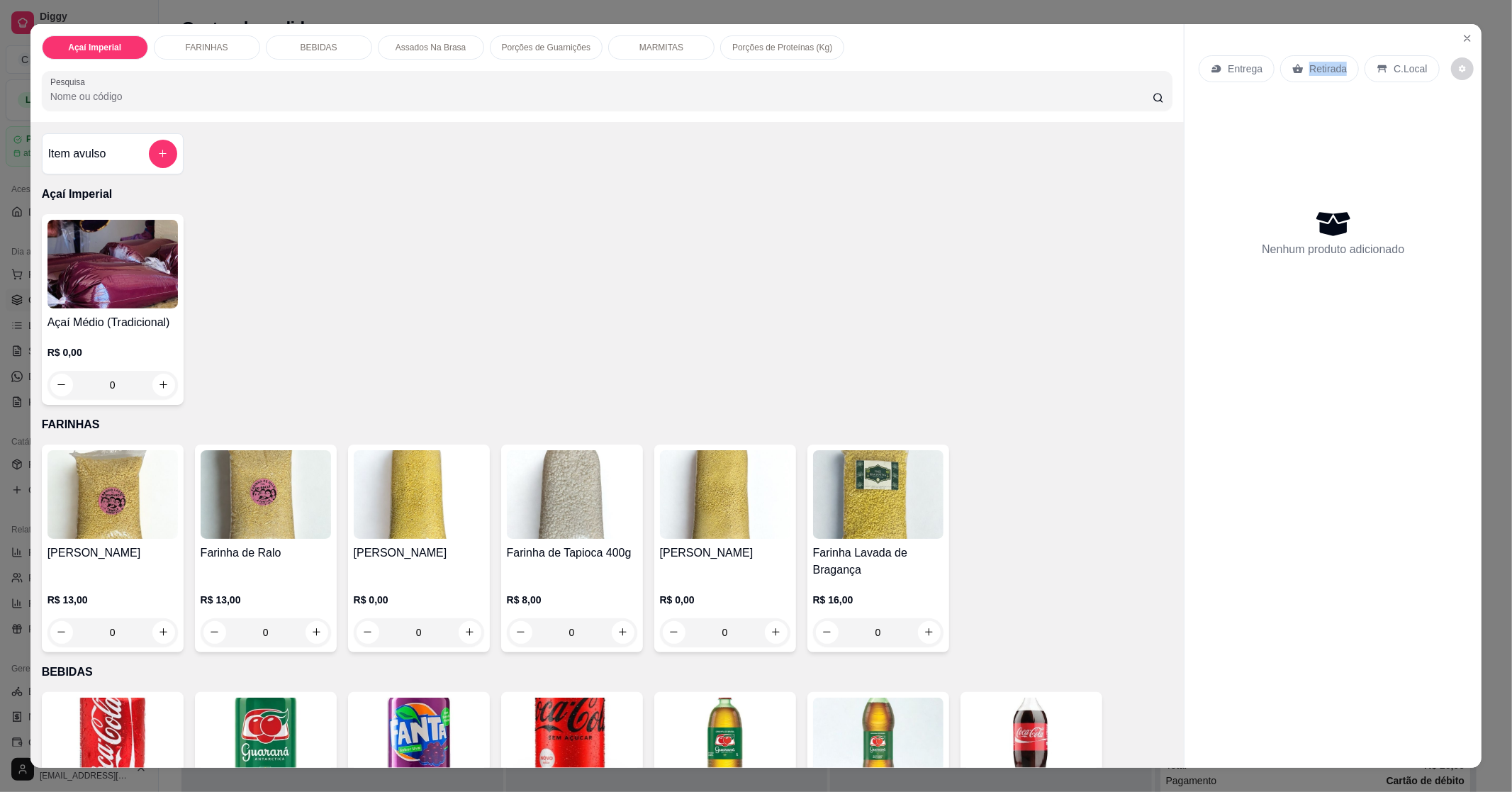
click at [1322, 72] on p "Retirada" at bounding box center [1327, 68] width 38 height 14
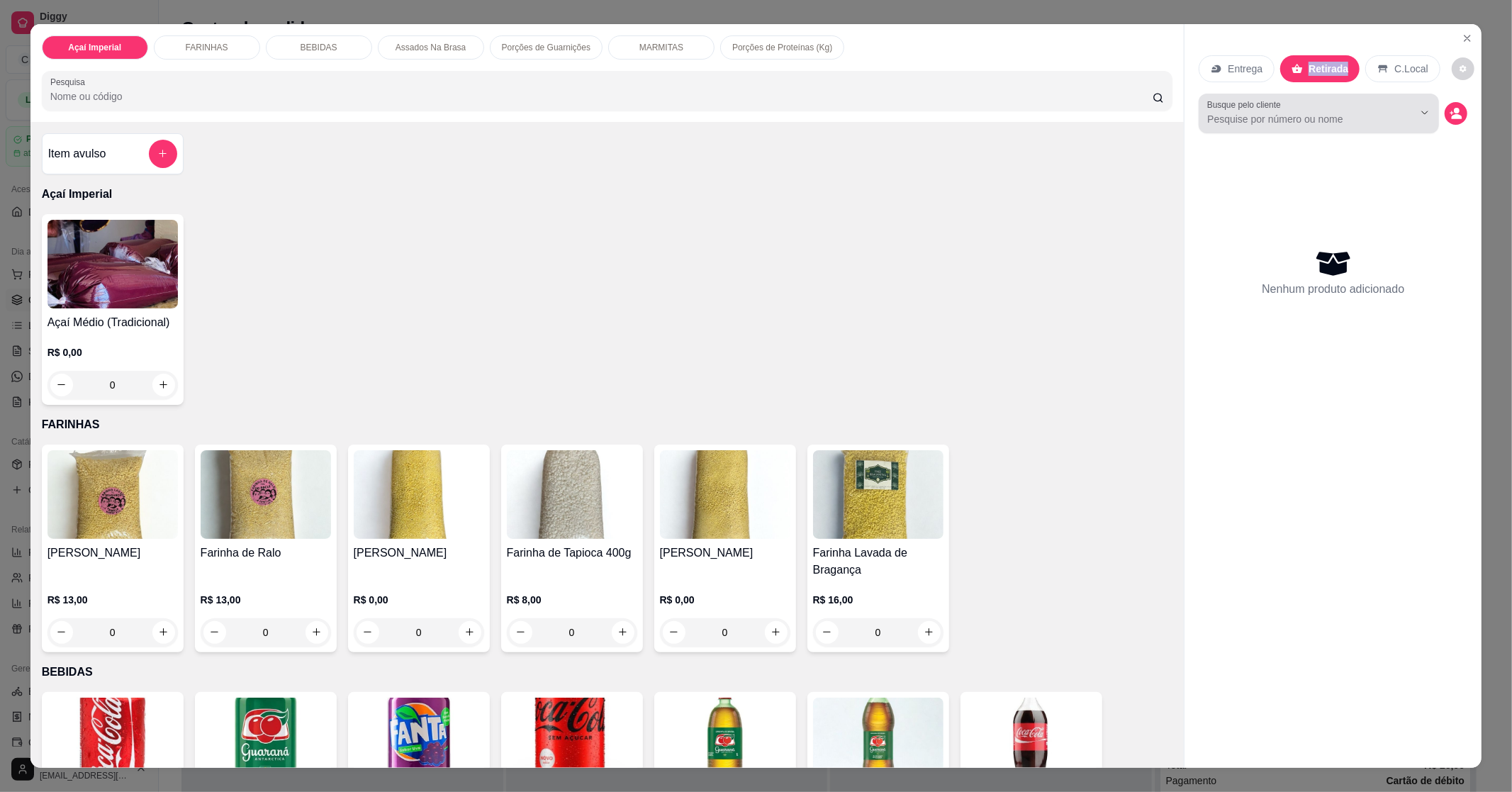
click at [1270, 115] on input "Busque pelo cliente" at bounding box center [1299, 118] width 184 height 14
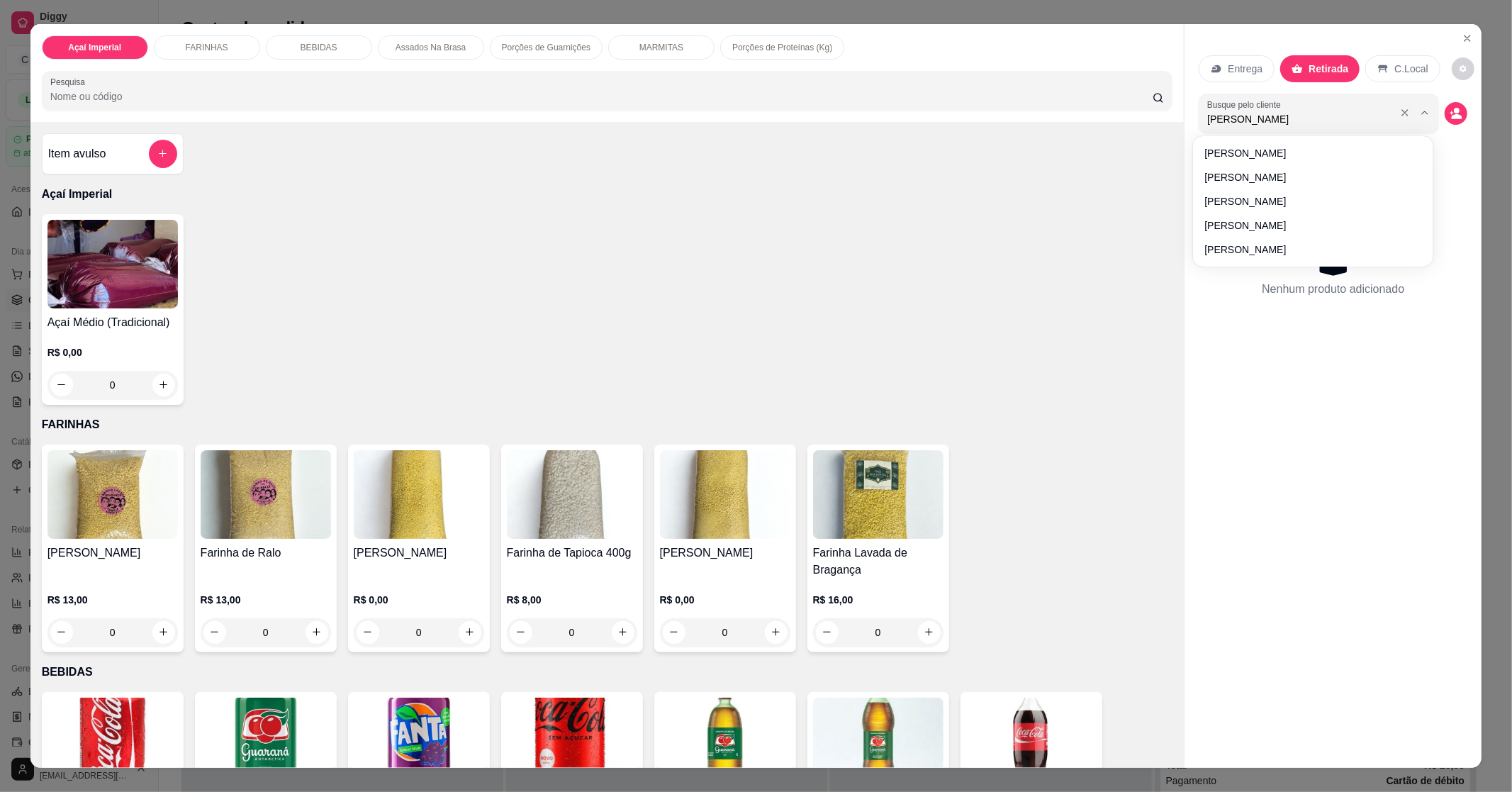
type input "[PERSON_NAME]"
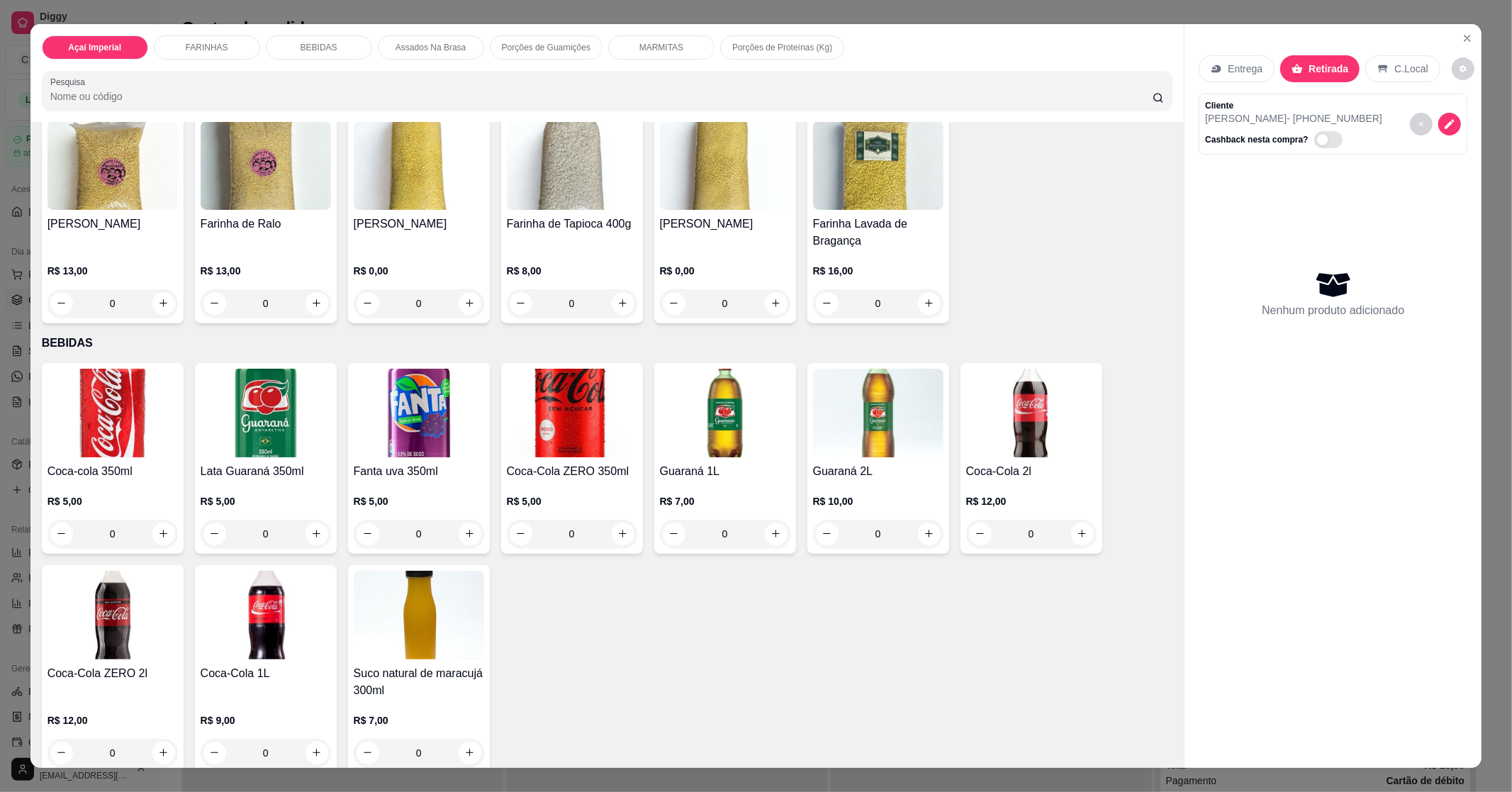
scroll to position [394, 0]
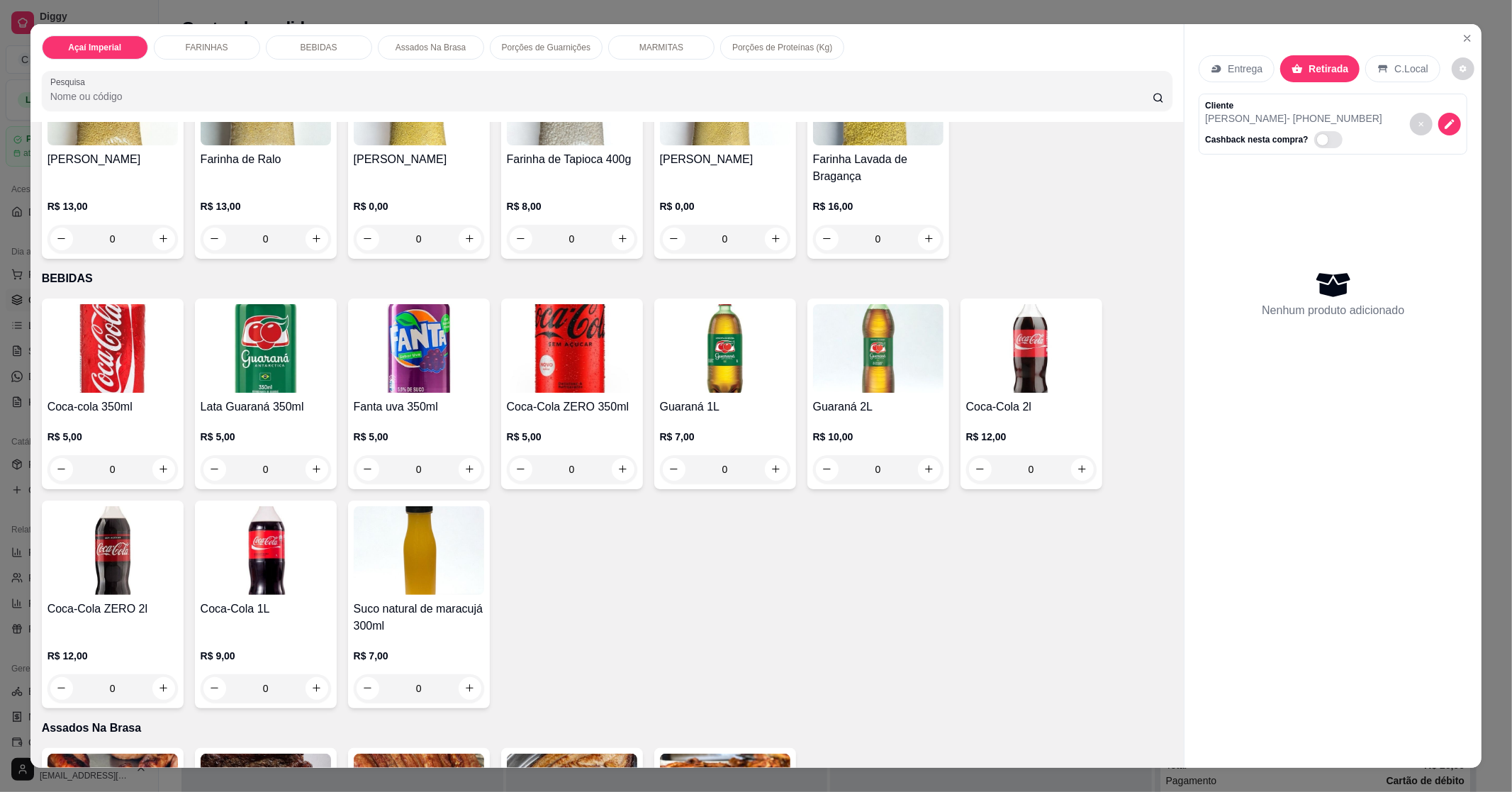
click at [42, 392] on div "Coca-cola 350ml R$ 5,00 0" at bounding box center [113, 394] width 141 height 191
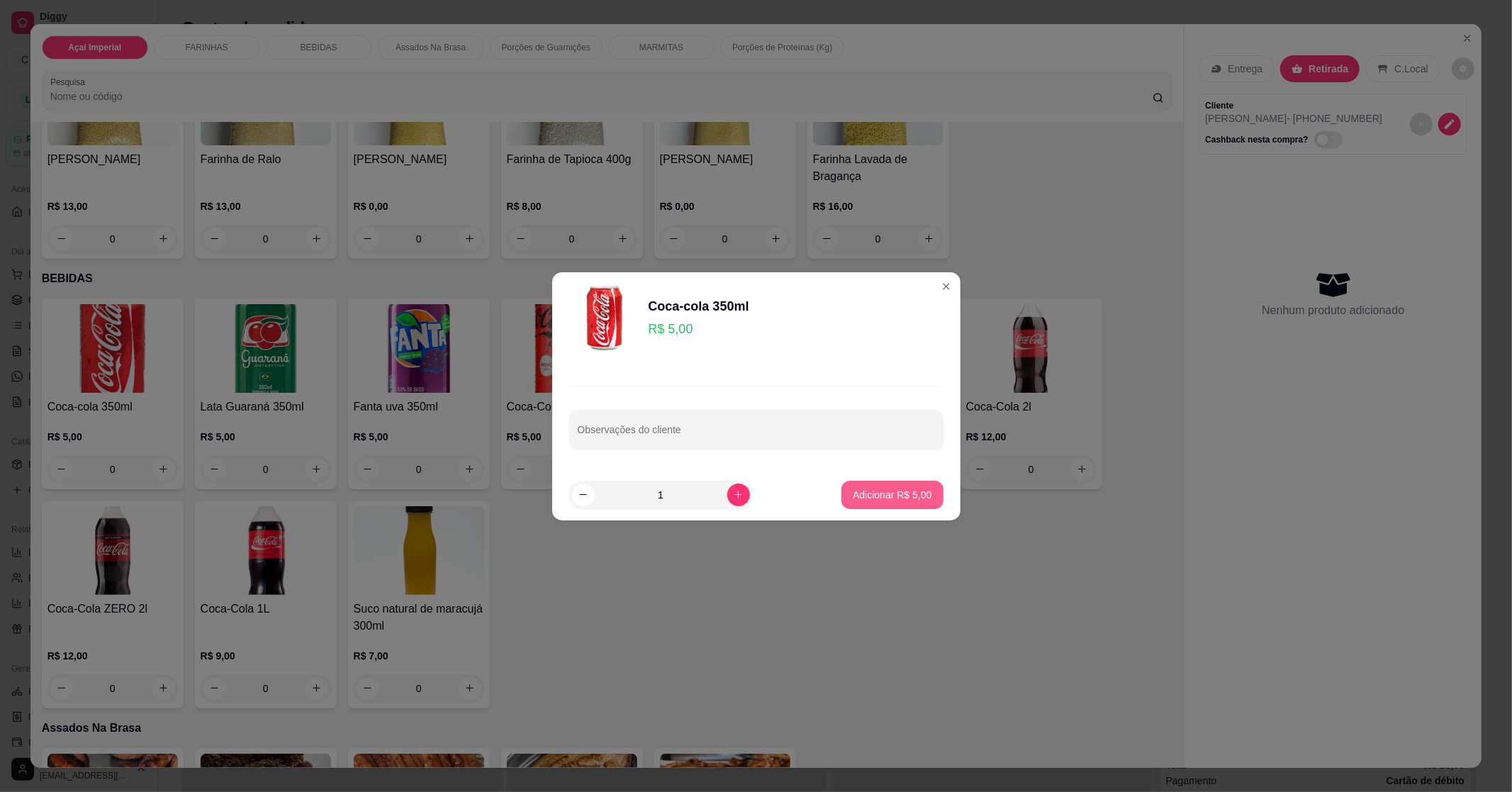
click at [899, 492] on p "Adicionar R$ 5,00" at bounding box center [892, 494] width 79 height 14
type input "1"
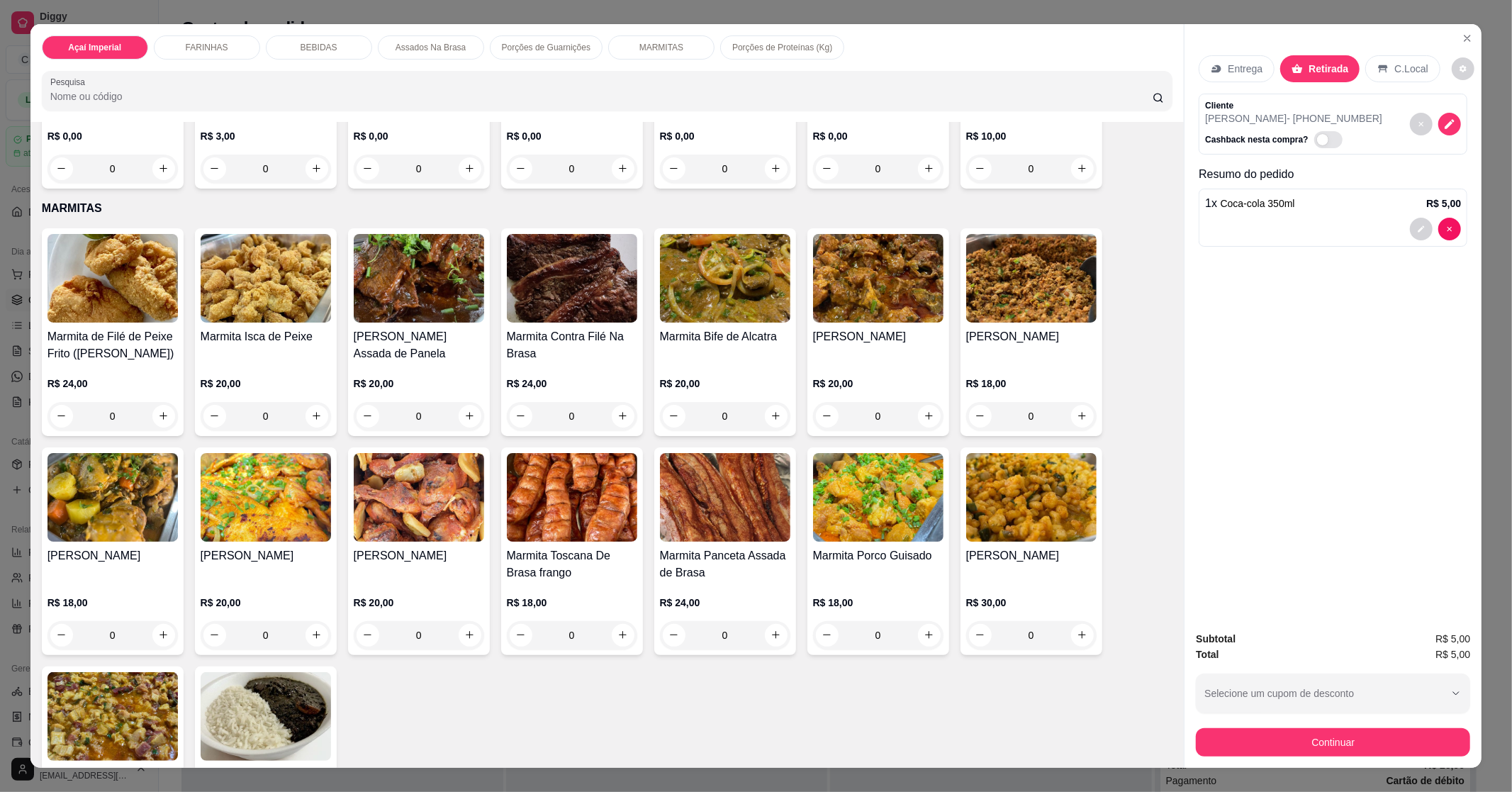
scroll to position [1418, 0]
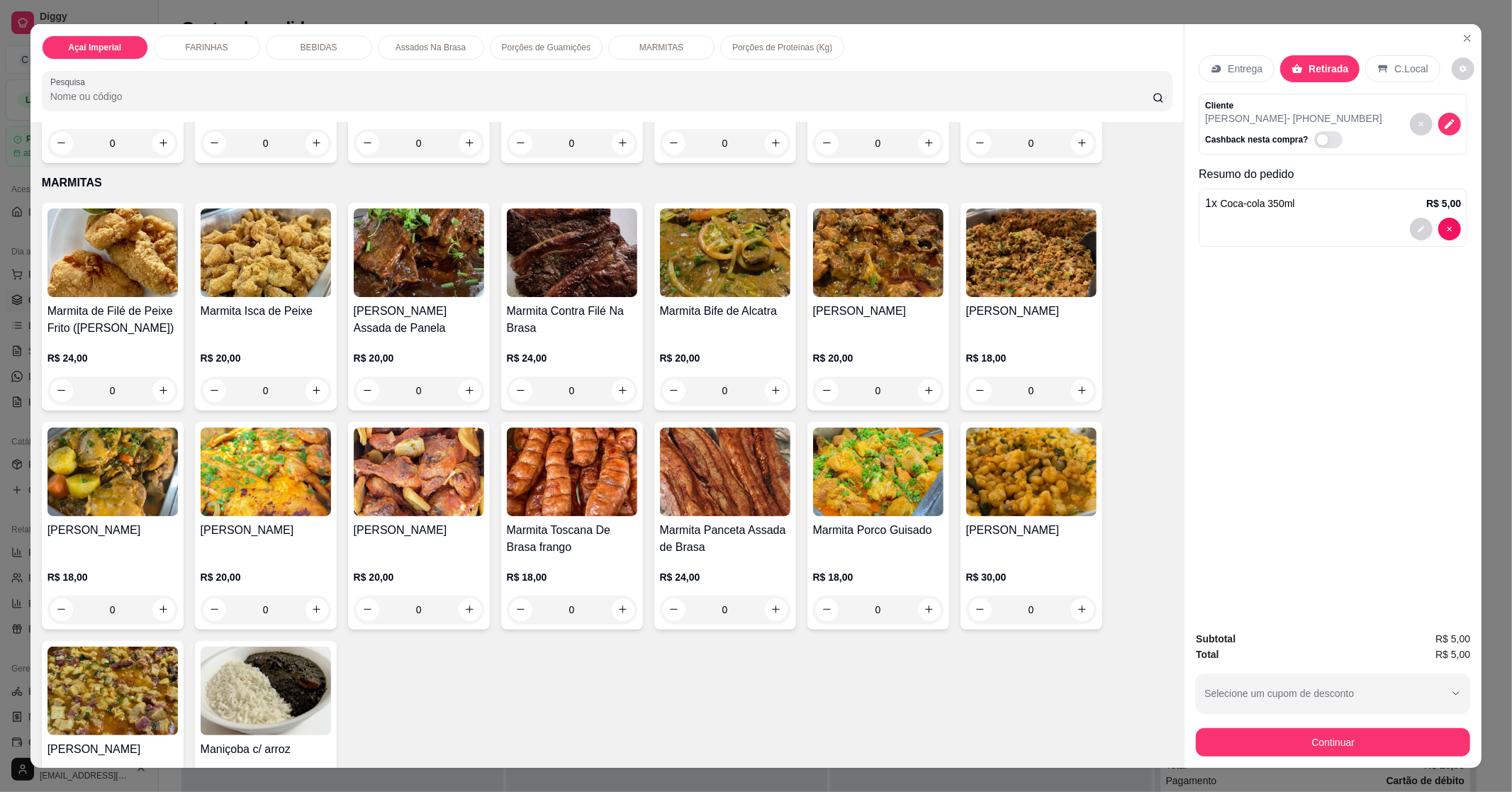
click at [288, 487] on img at bounding box center [266, 472] width 130 height 89
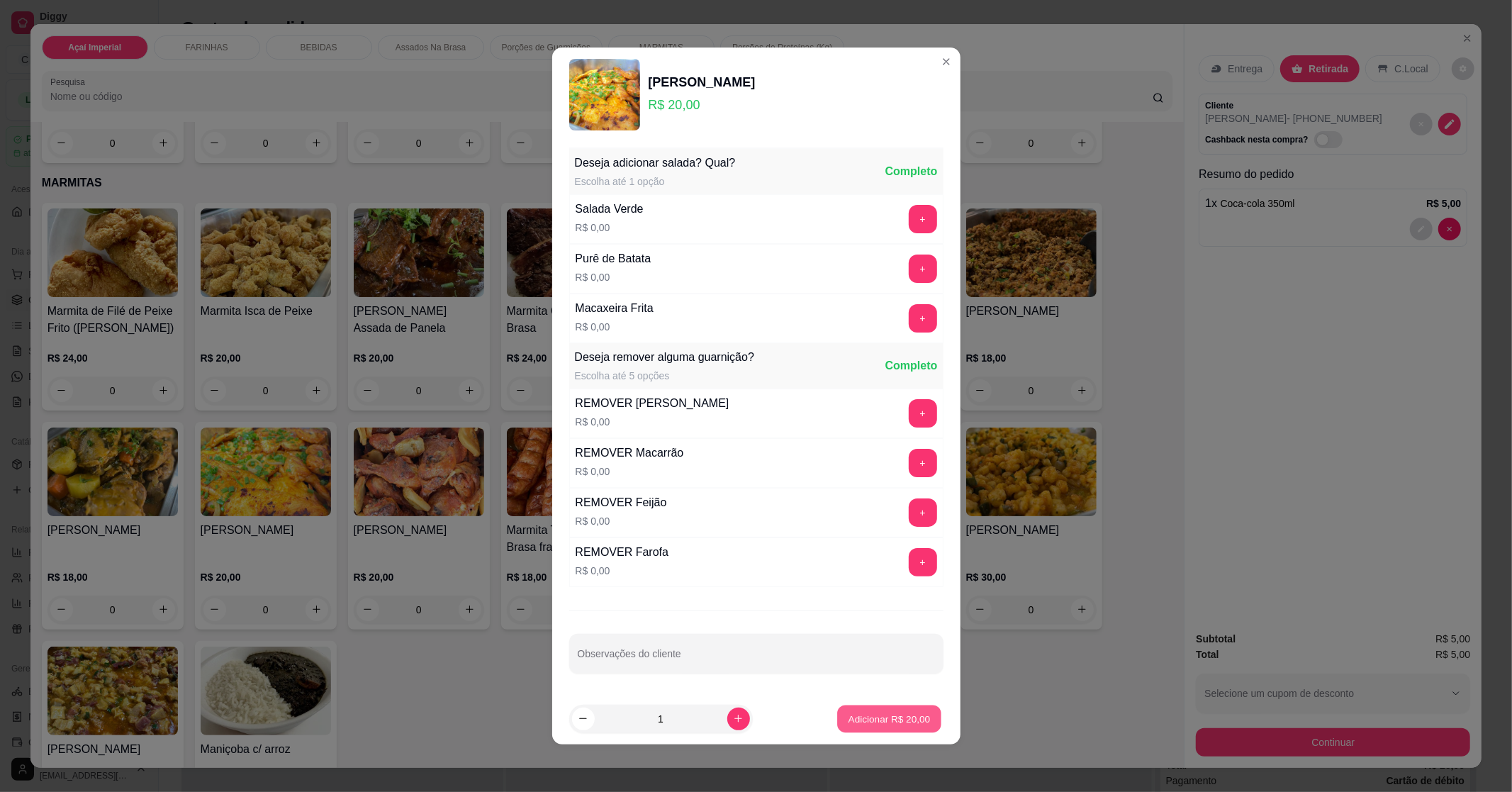
click at [895, 712] on p "Adicionar R$ 20,00" at bounding box center [890, 718] width 83 height 14
type input "1"
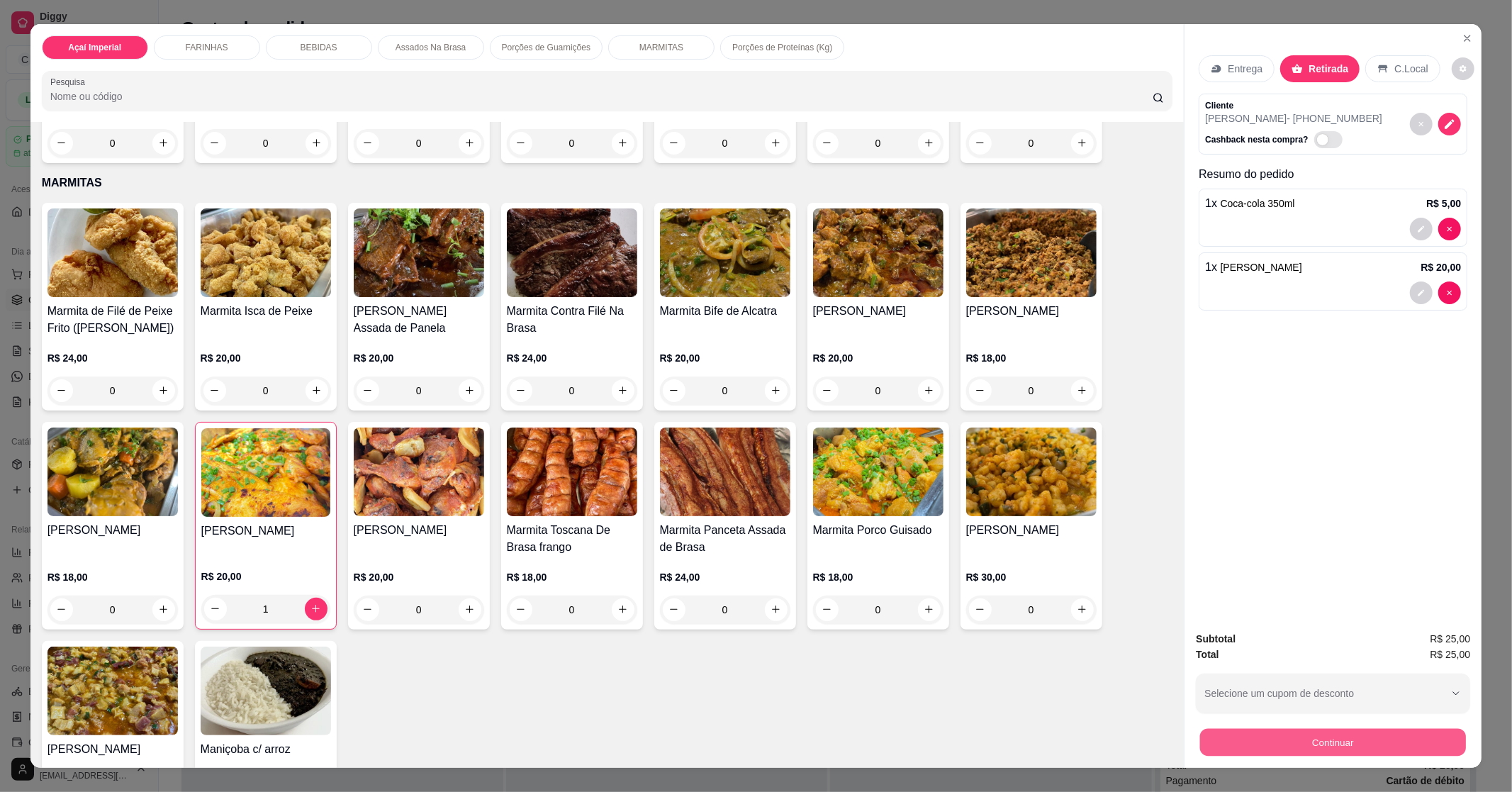
click at [1330, 740] on button "Continuar" at bounding box center [1334, 742] width 266 height 28
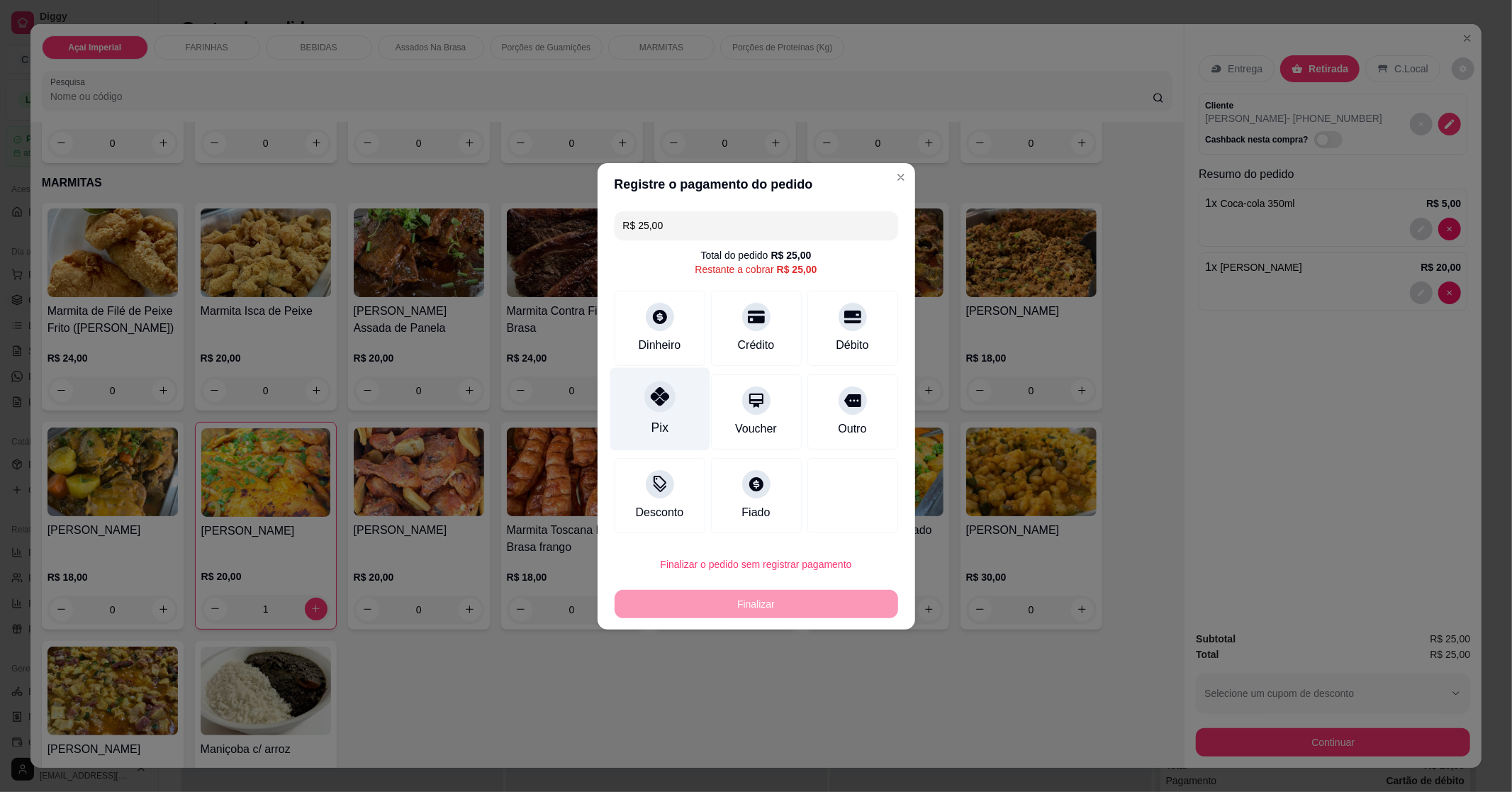
click at [678, 402] on div "Pix" at bounding box center [659, 408] width 100 height 83
type input "R$ 0,00"
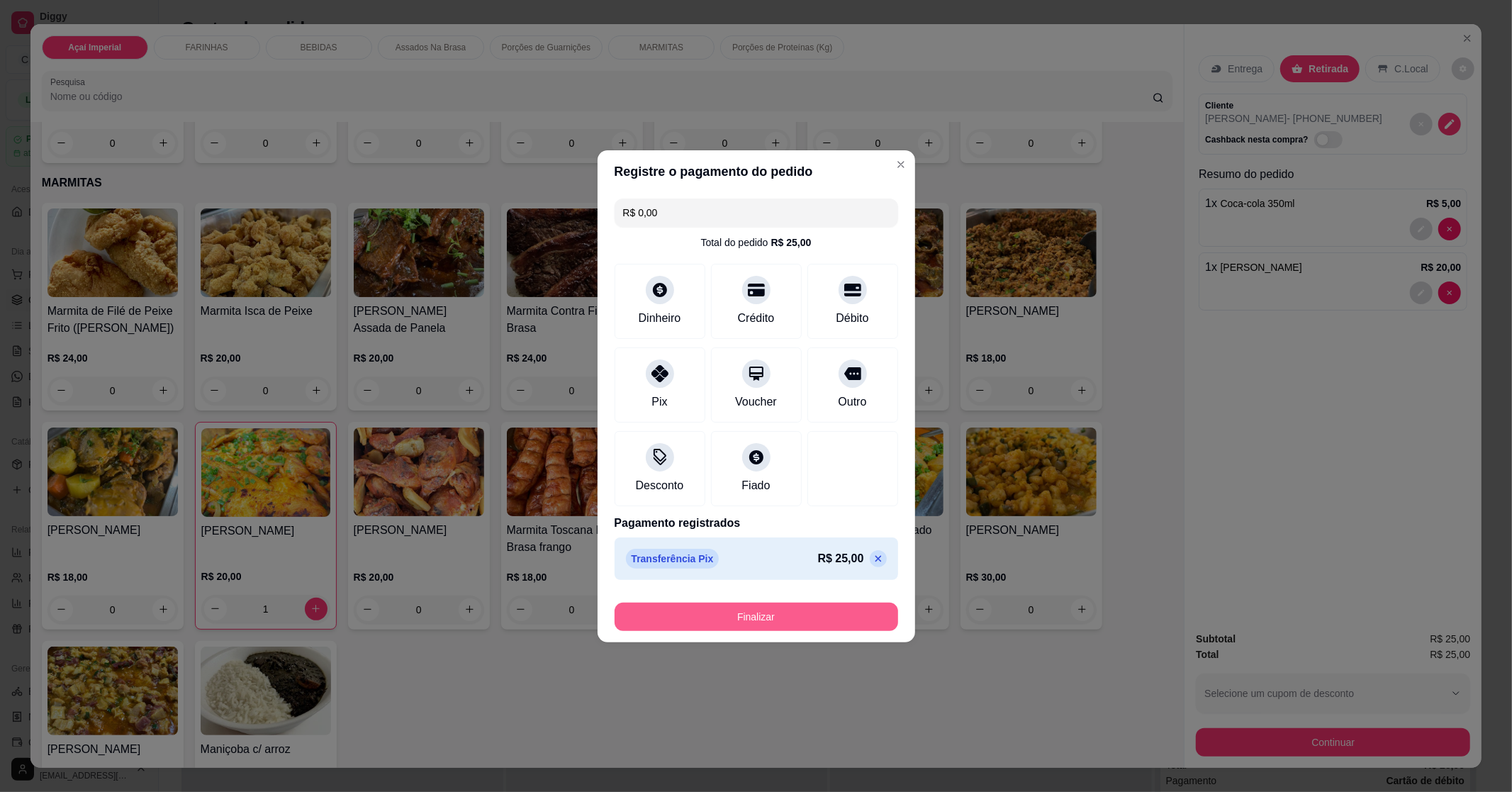
click at [736, 615] on button "Finalizar" at bounding box center [756, 616] width 284 height 28
type input "0"
type input "-R$ 25,00"
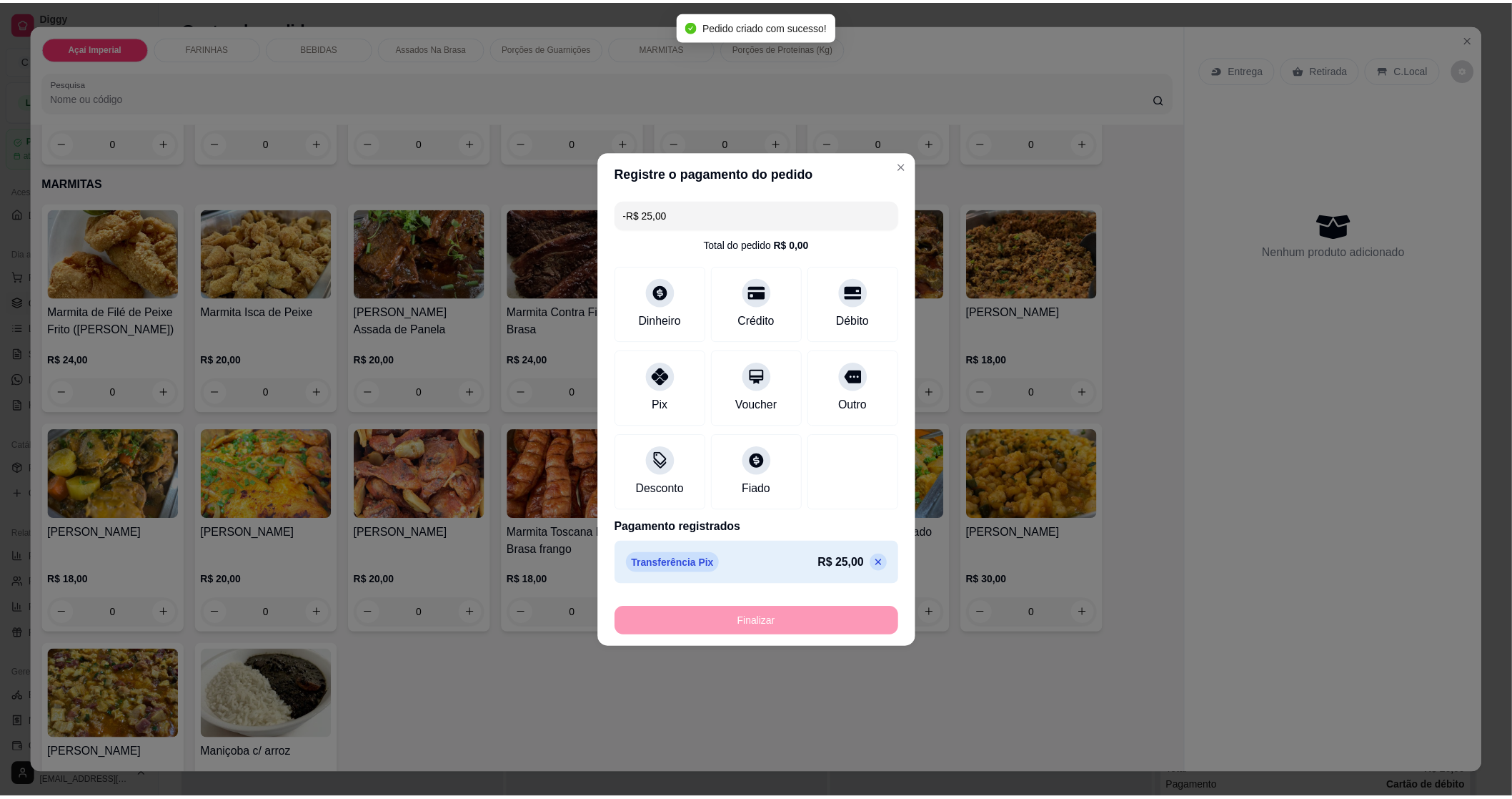
scroll to position [1428, 0]
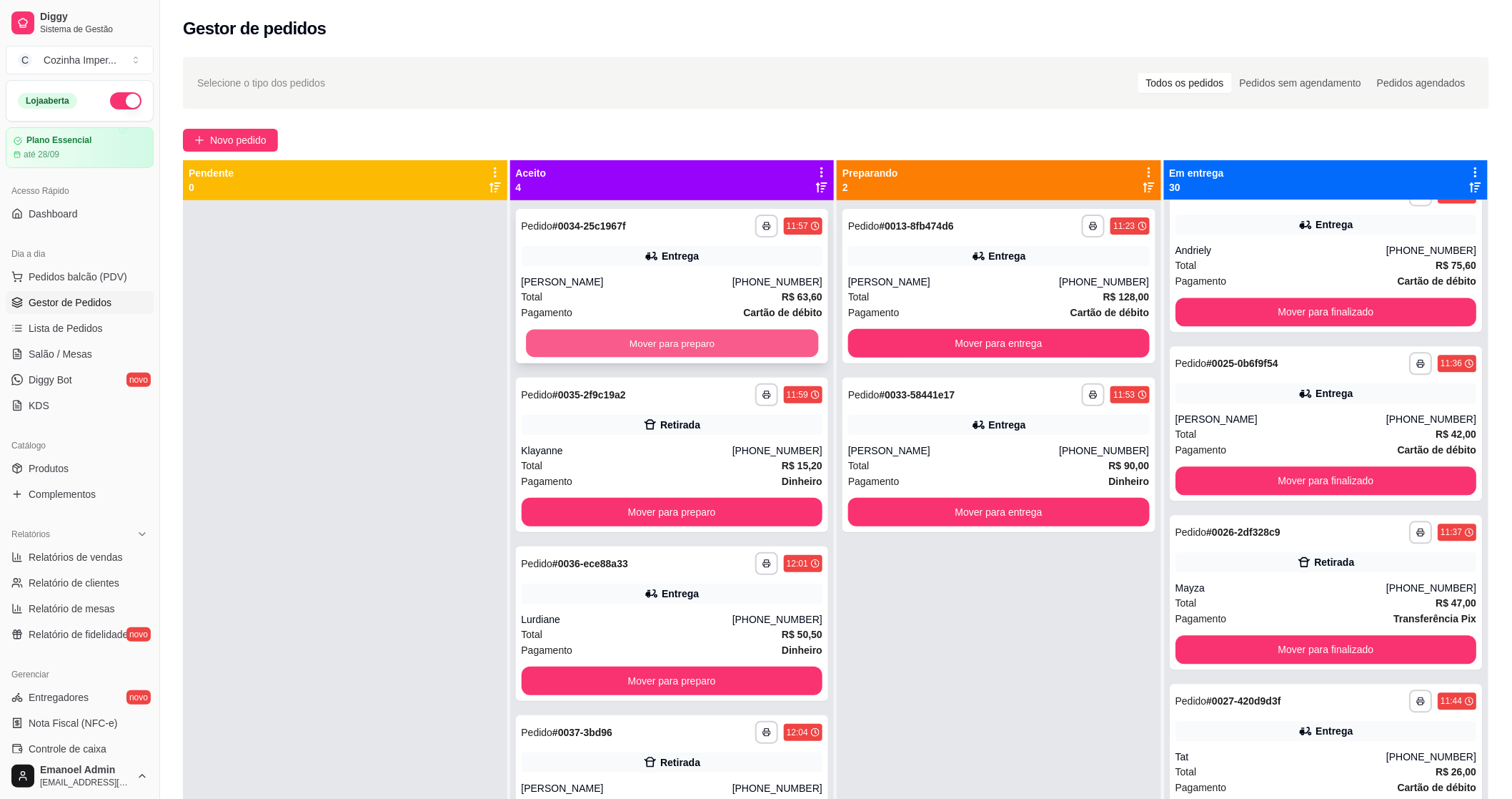
click at [649, 344] on button "Mover para preparo" at bounding box center [672, 343] width 292 height 28
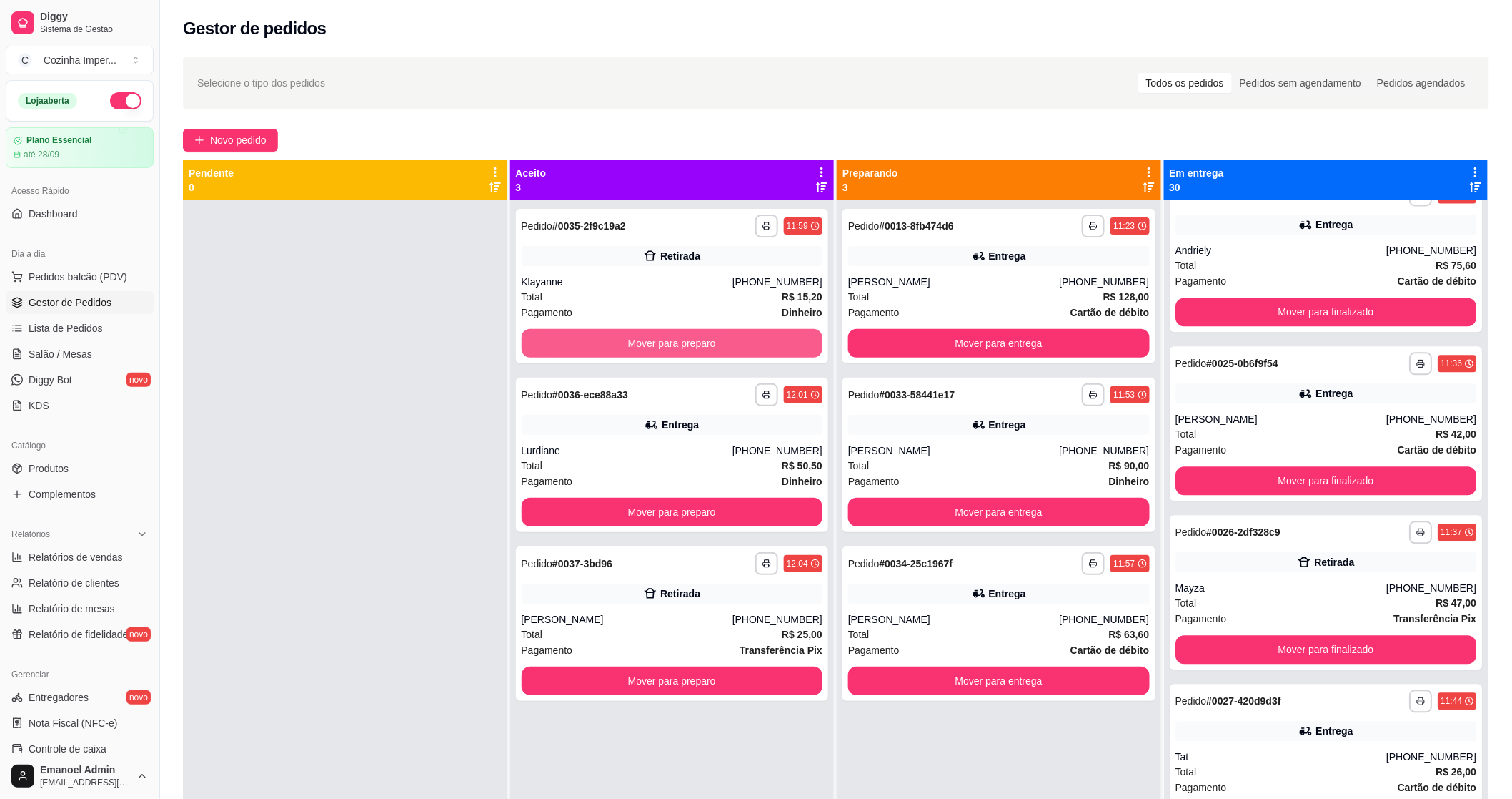
click at [649, 344] on button "Mover para preparo" at bounding box center [673, 343] width 302 height 29
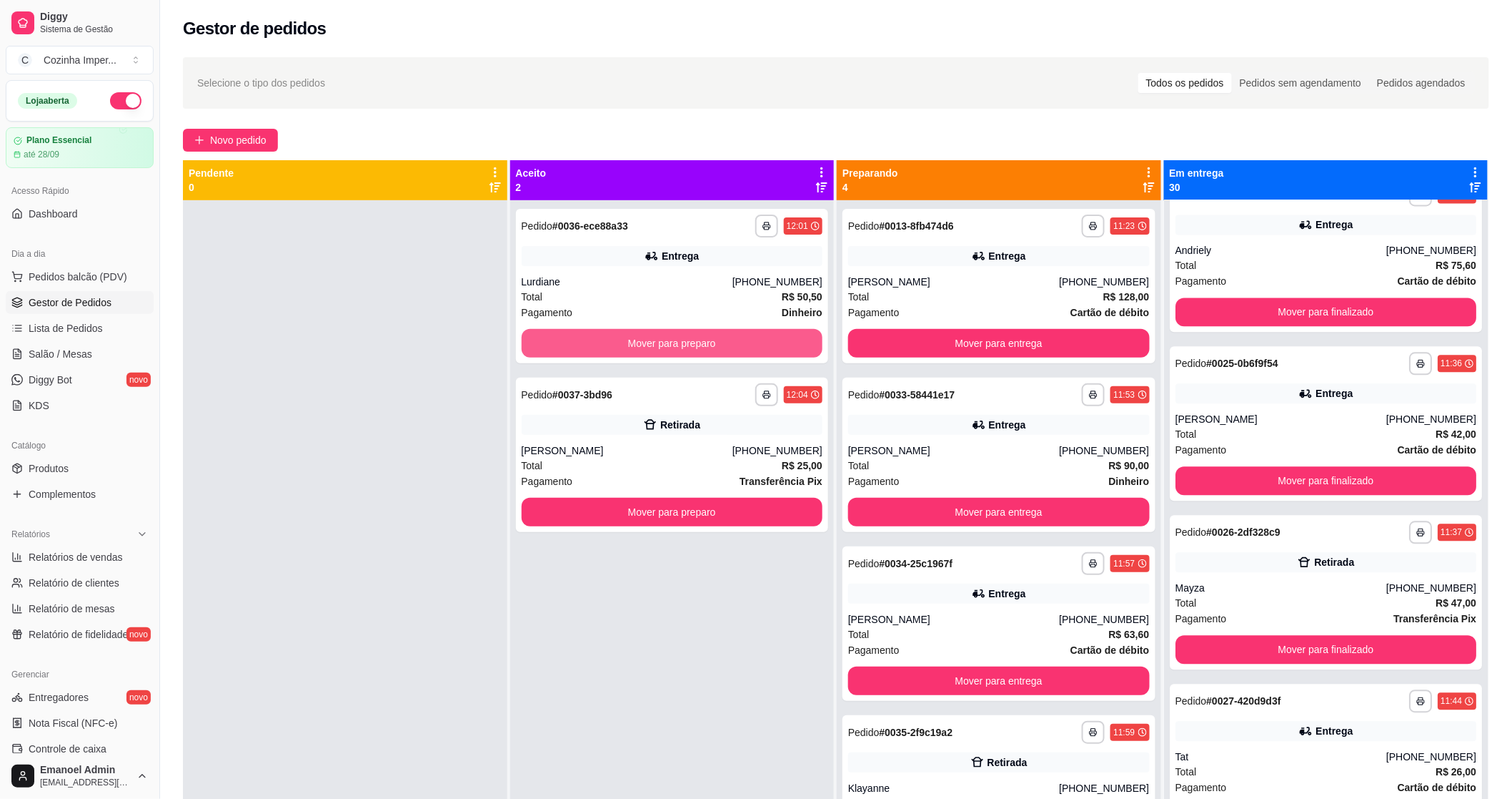
click at [649, 344] on button "Mover para preparo" at bounding box center [673, 343] width 302 height 29
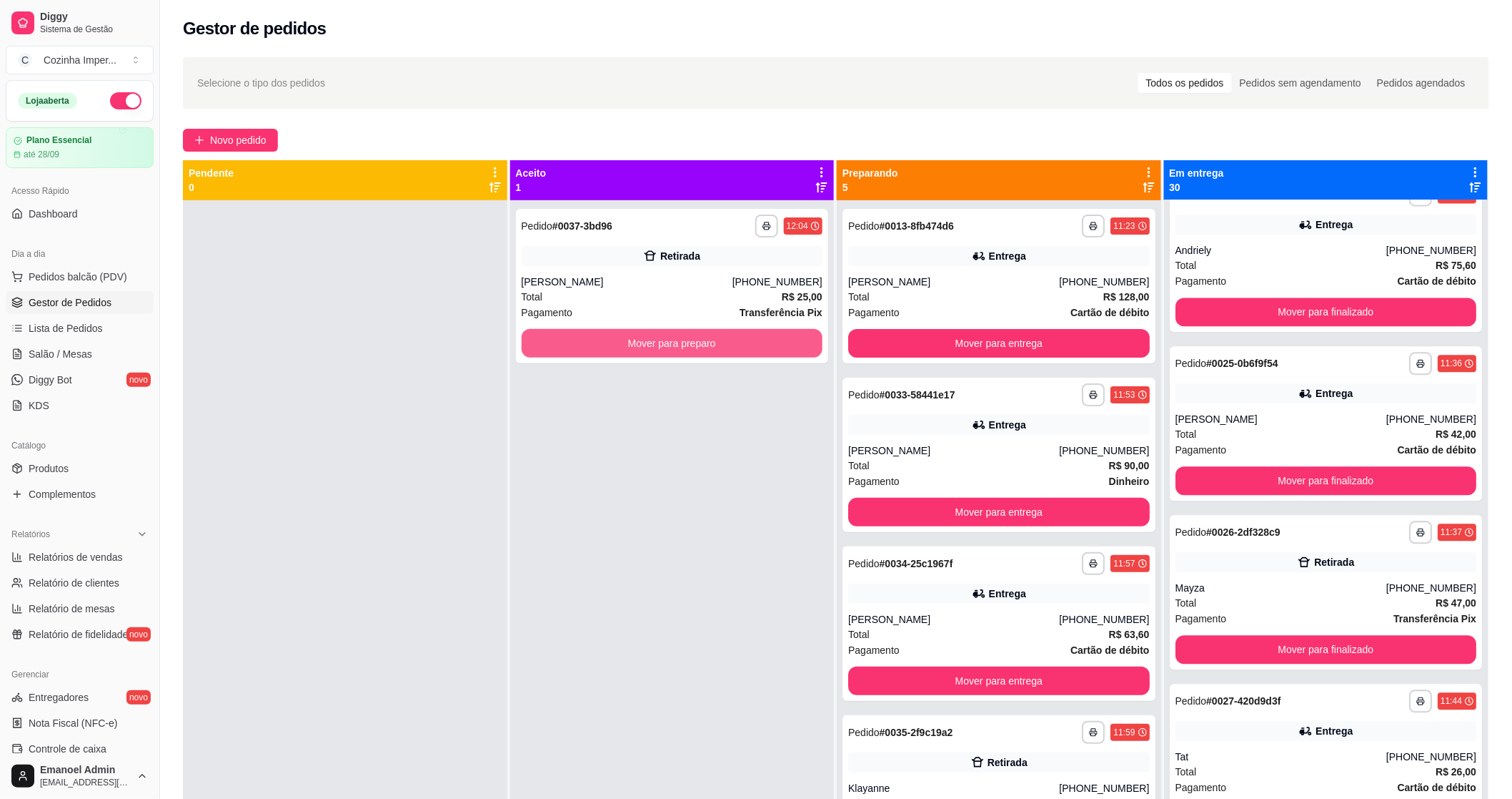
click at [649, 344] on button "Mover para preparo" at bounding box center [673, 343] width 302 height 29
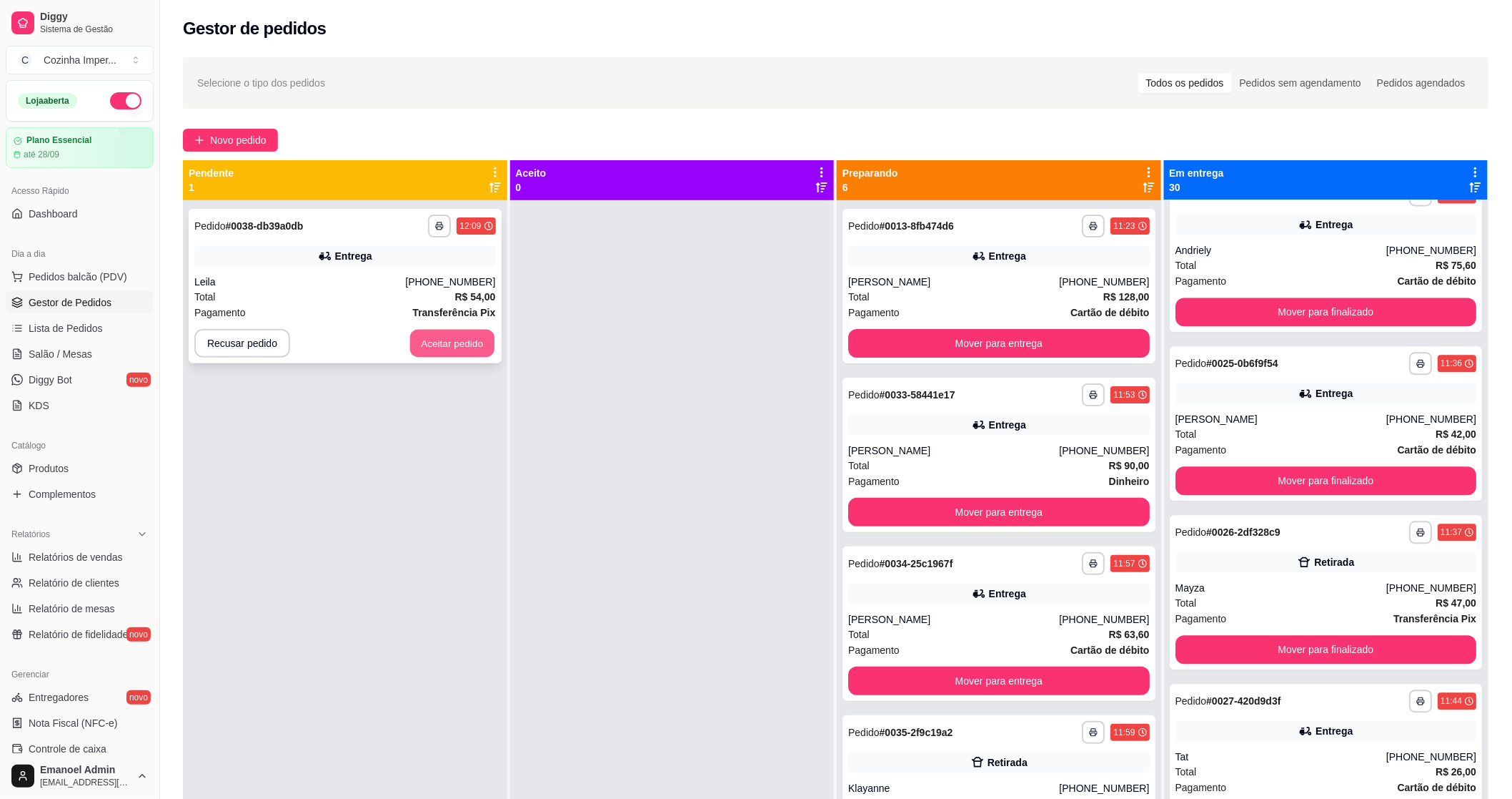
click at [459, 337] on button "Aceitar pedido" at bounding box center [452, 343] width 84 height 28
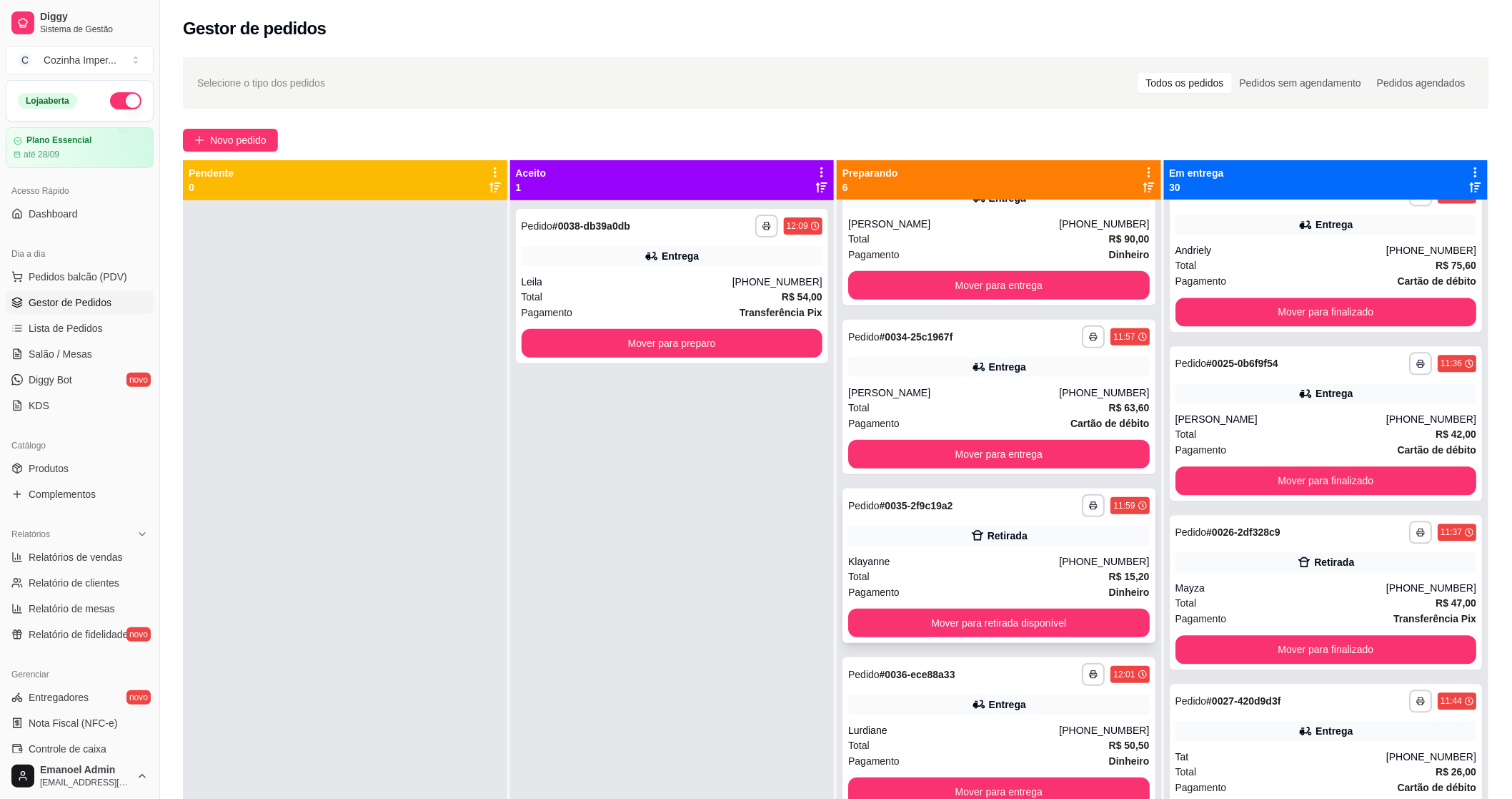
scroll to position [39, 0]
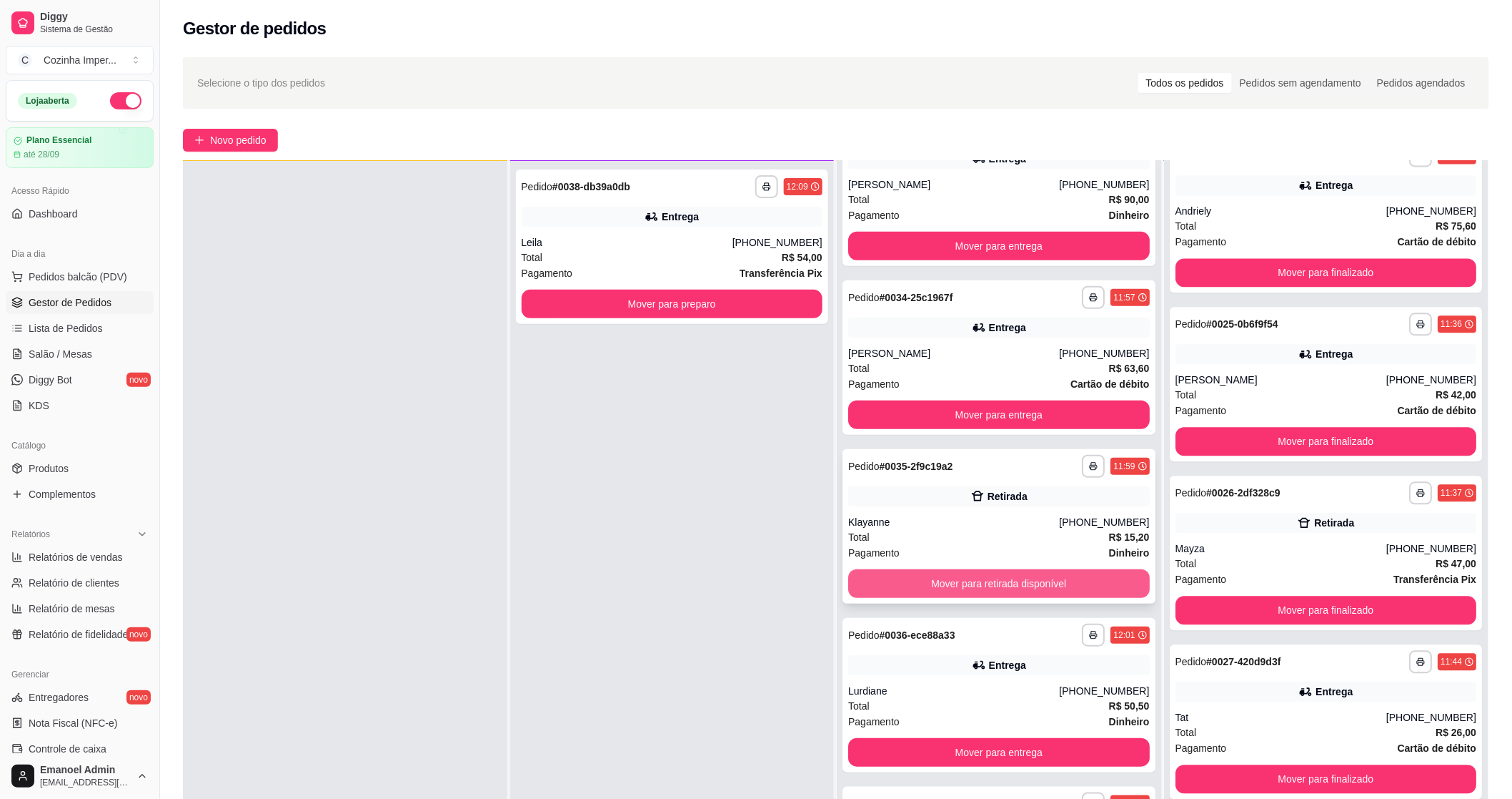
click at [911, 569] on button "Mover para retirada disponível" at bounding box center [999, 583] width 302 height 29
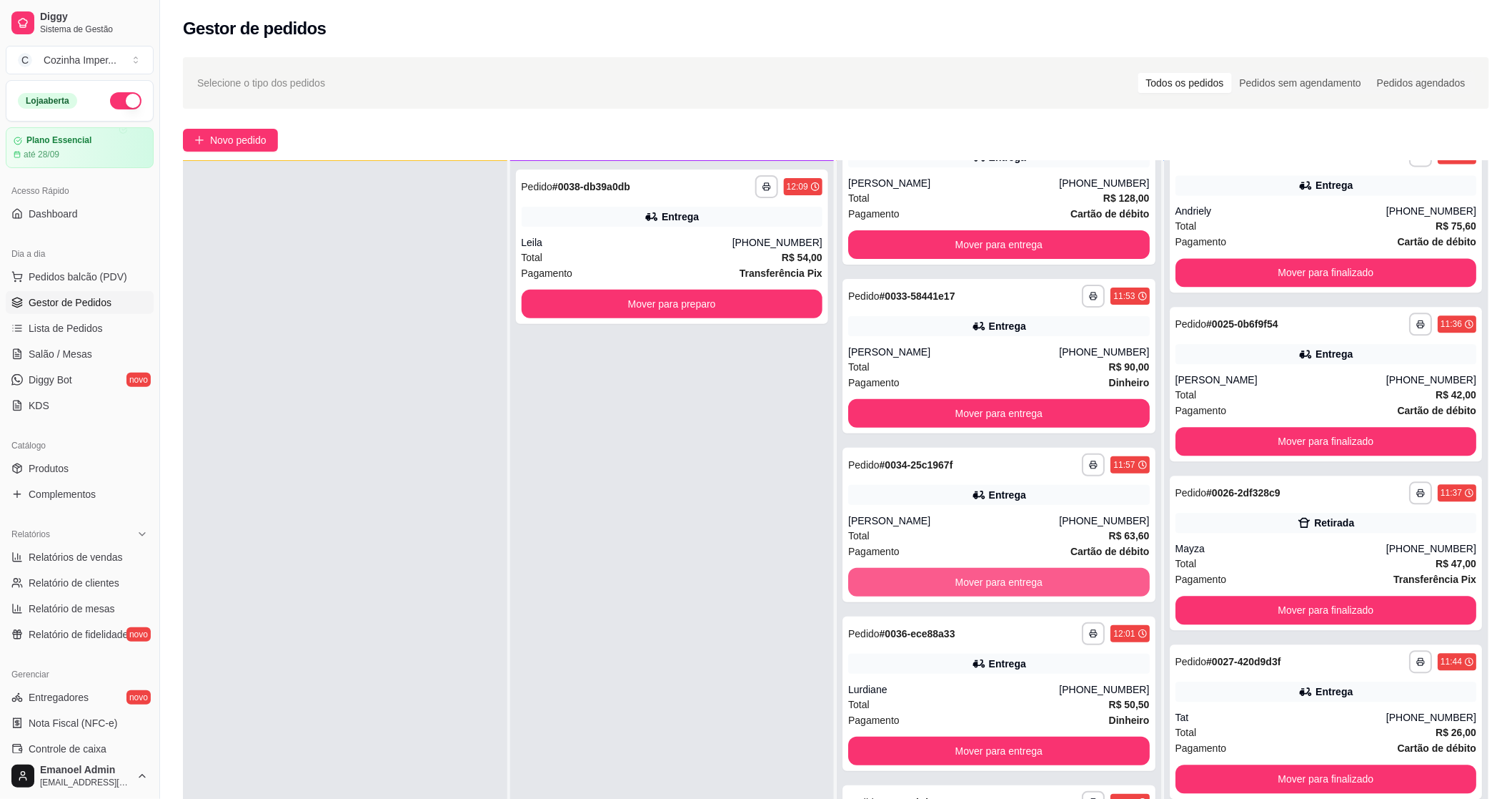
scroll to position [58, 0]
click at [46, 463] on span "Produtos" at bounding box center [48, 468] width 40 height 14
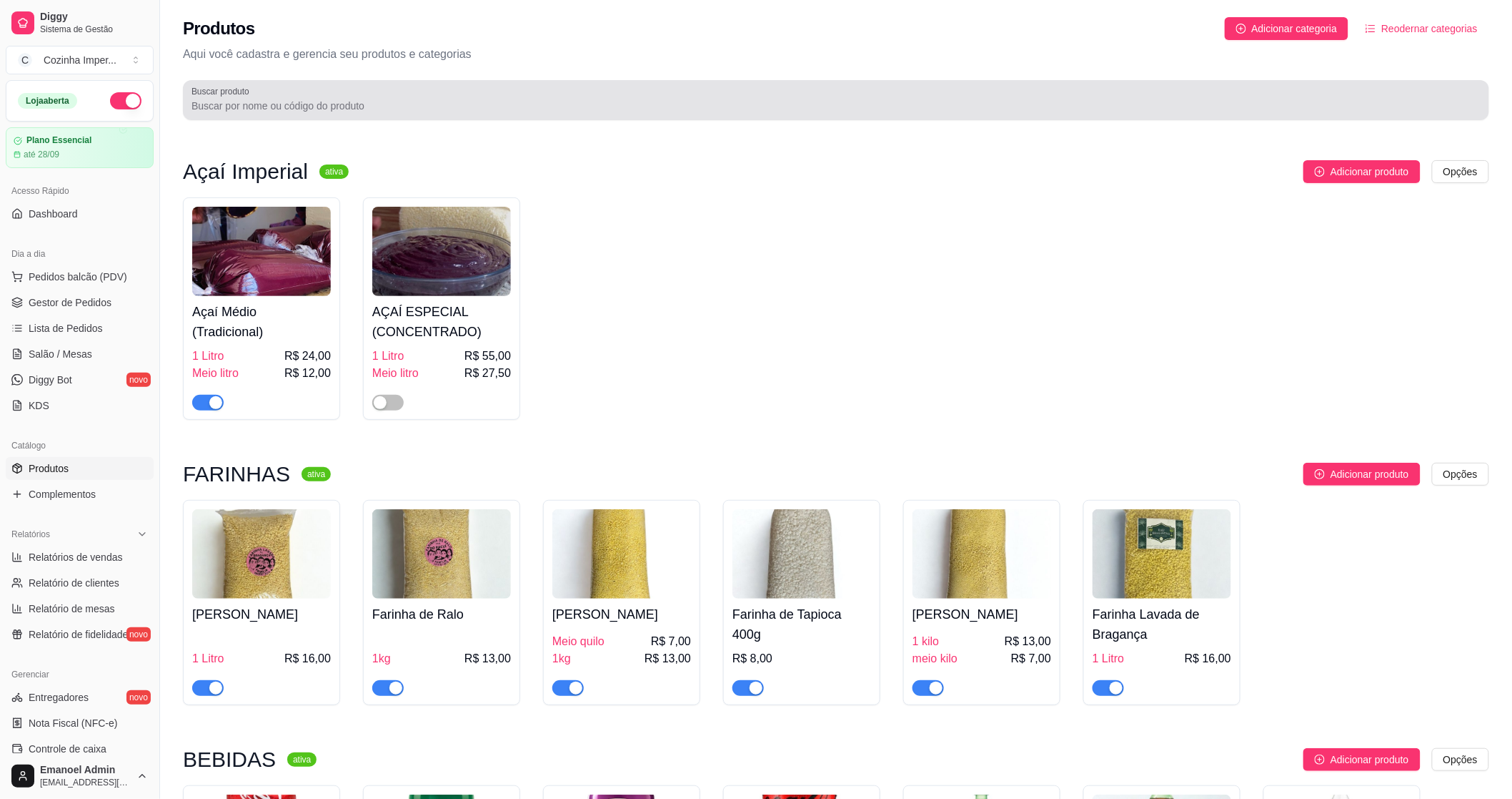
click at [624, 102] on input "Buscar produto" at bounding box center [836, 106] width 1289 height 14
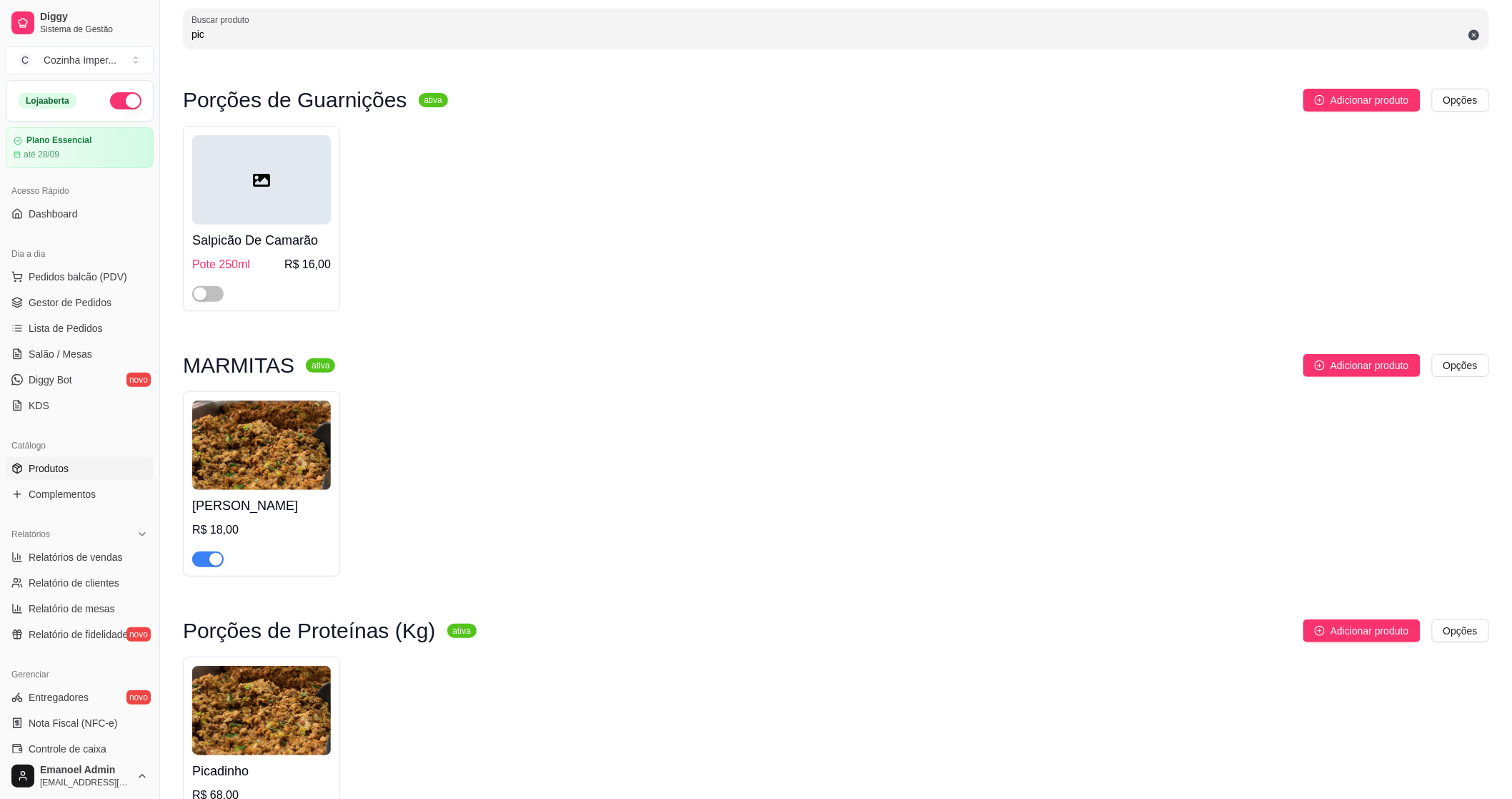
scroll to position [188, 0]
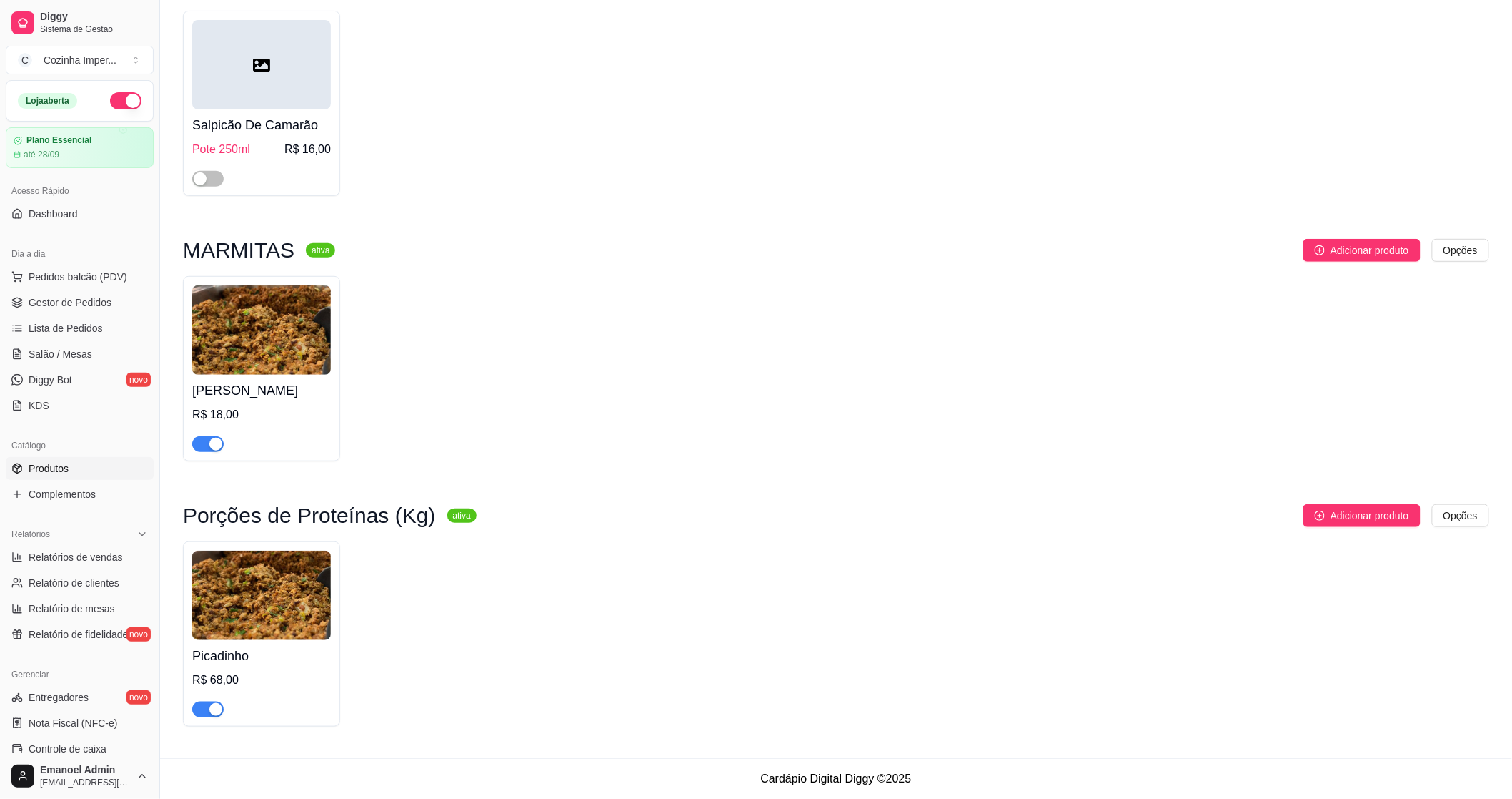
type input "pic"
click at [212, 442] on div "button" at bounding box center [216, 444] width 13 height 13
click at [207, 705] on span "button" at bounding box center [208, 709] width 31 height 16
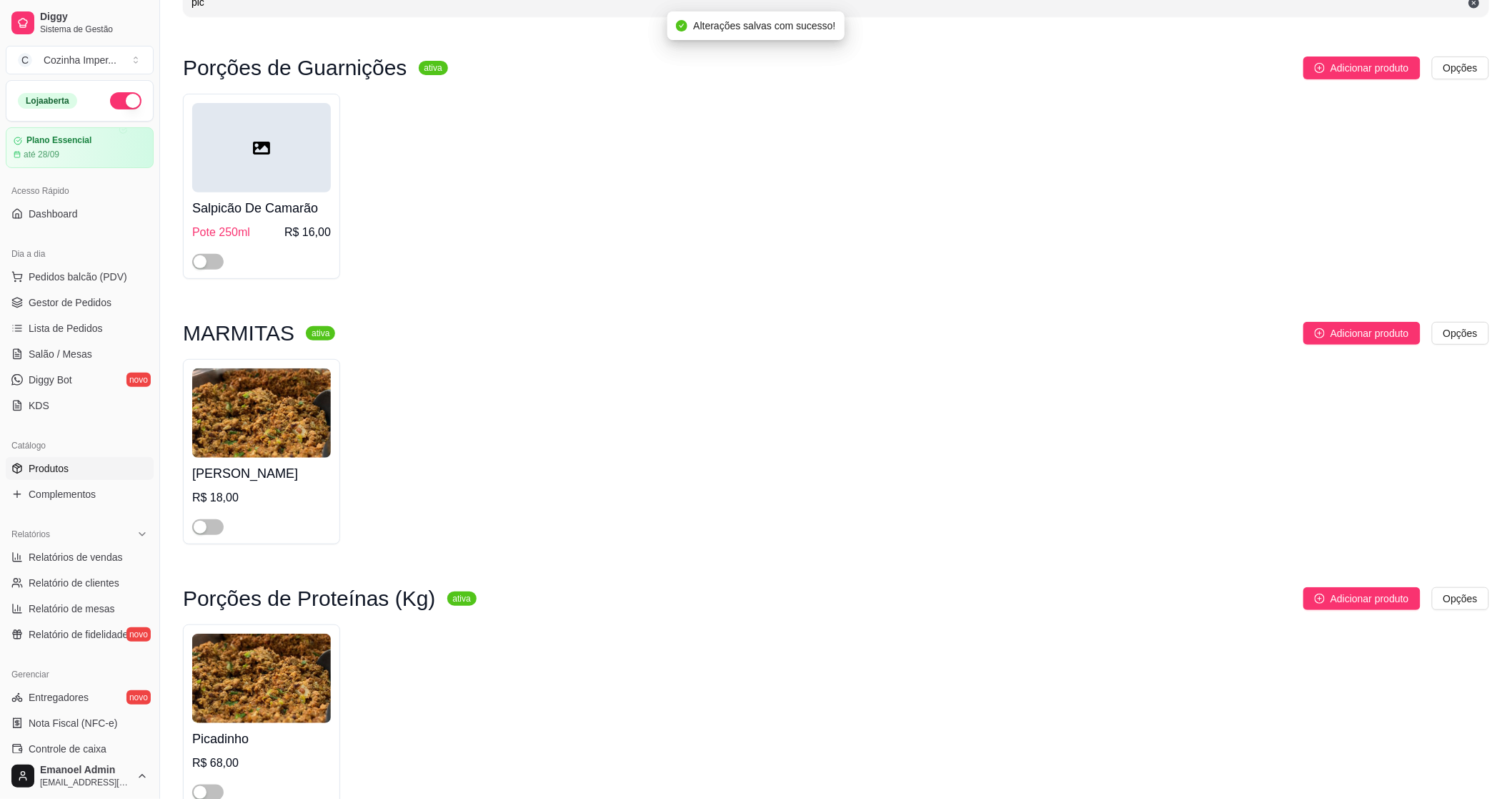
scroll to position [30, 0]
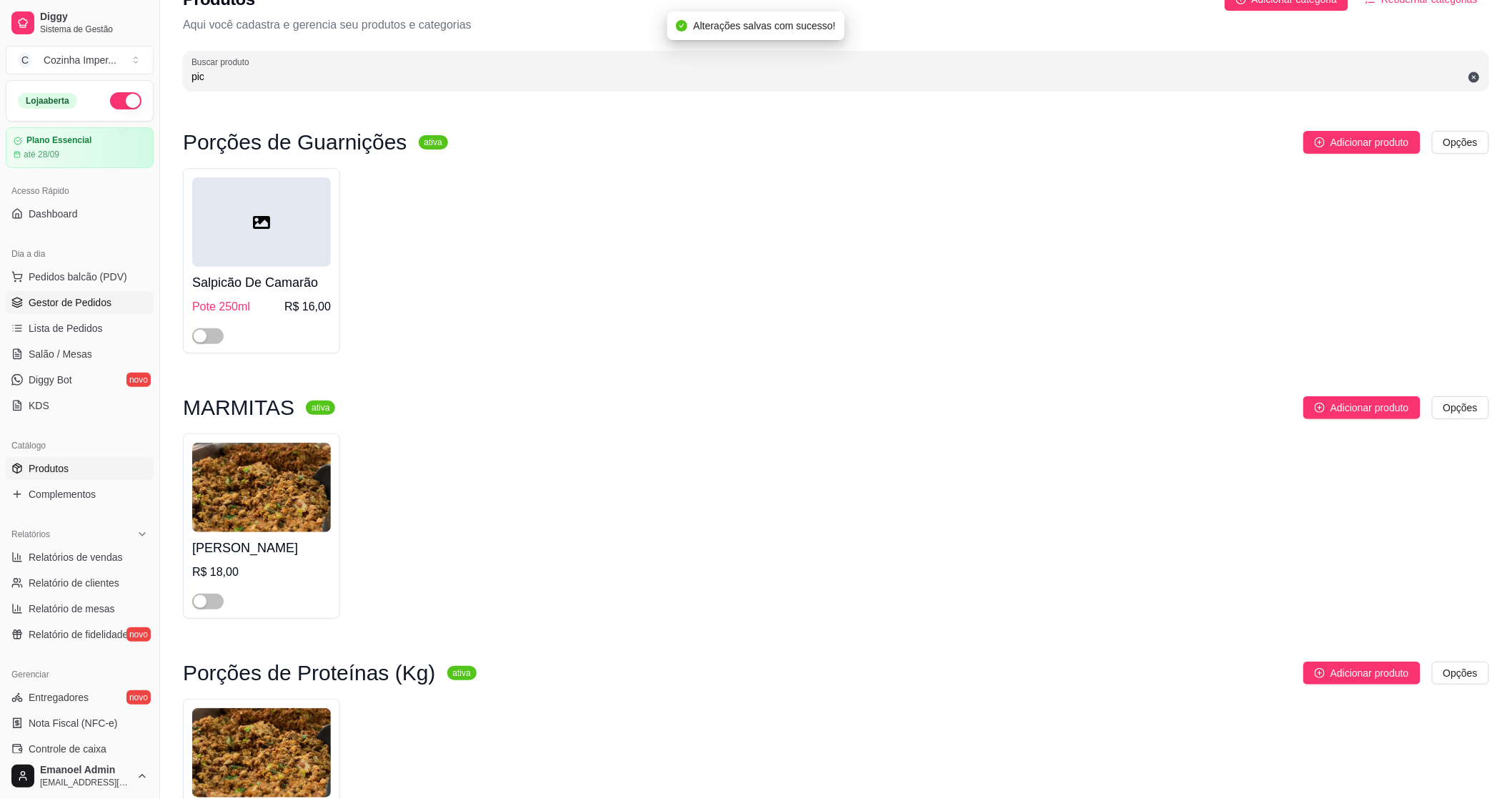
click at [70, 310] on link "Gestor de Pedidos" at bounding box center [80, 302] width 148 height 23
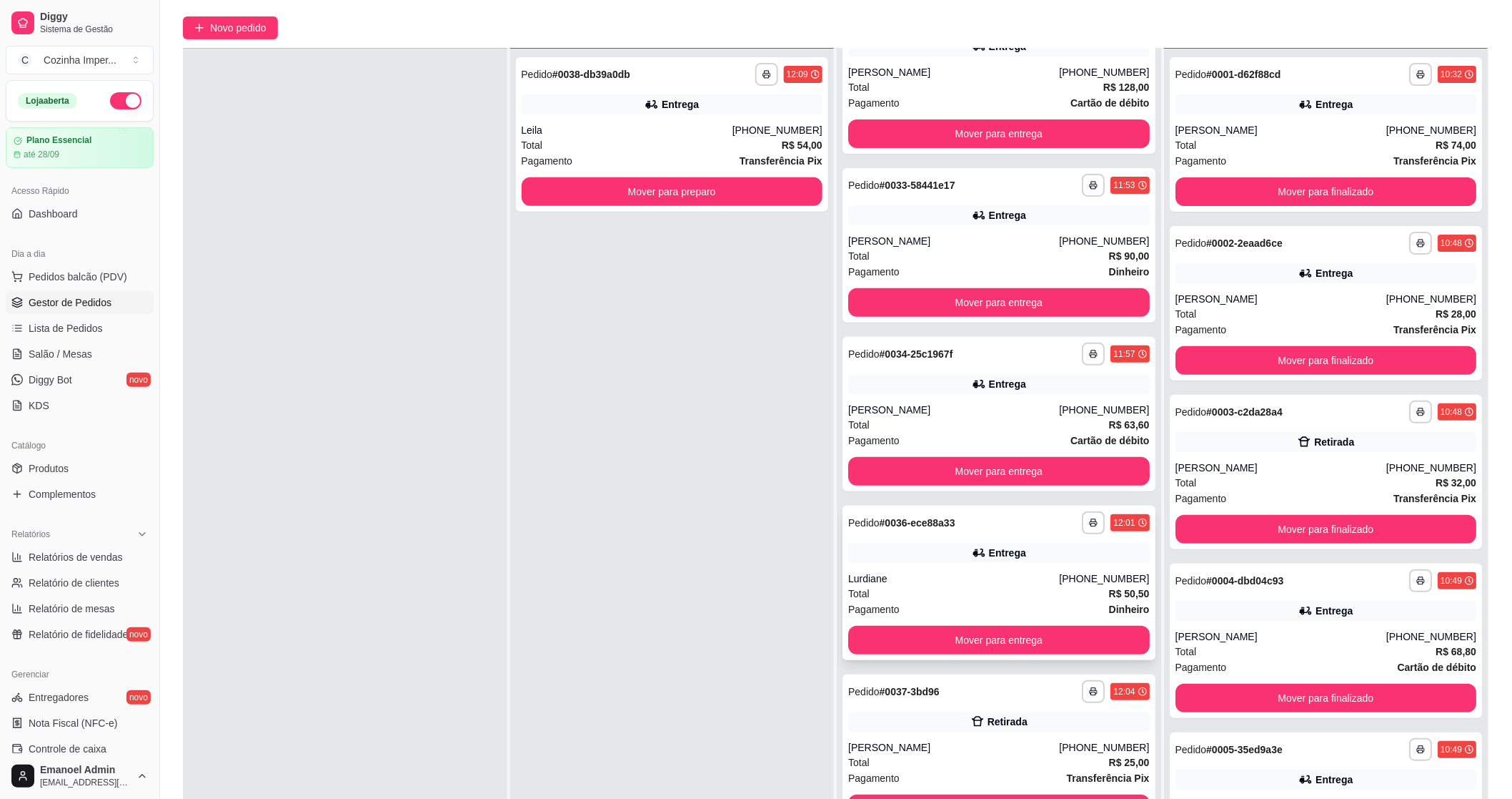
scroll to position [218, 0]
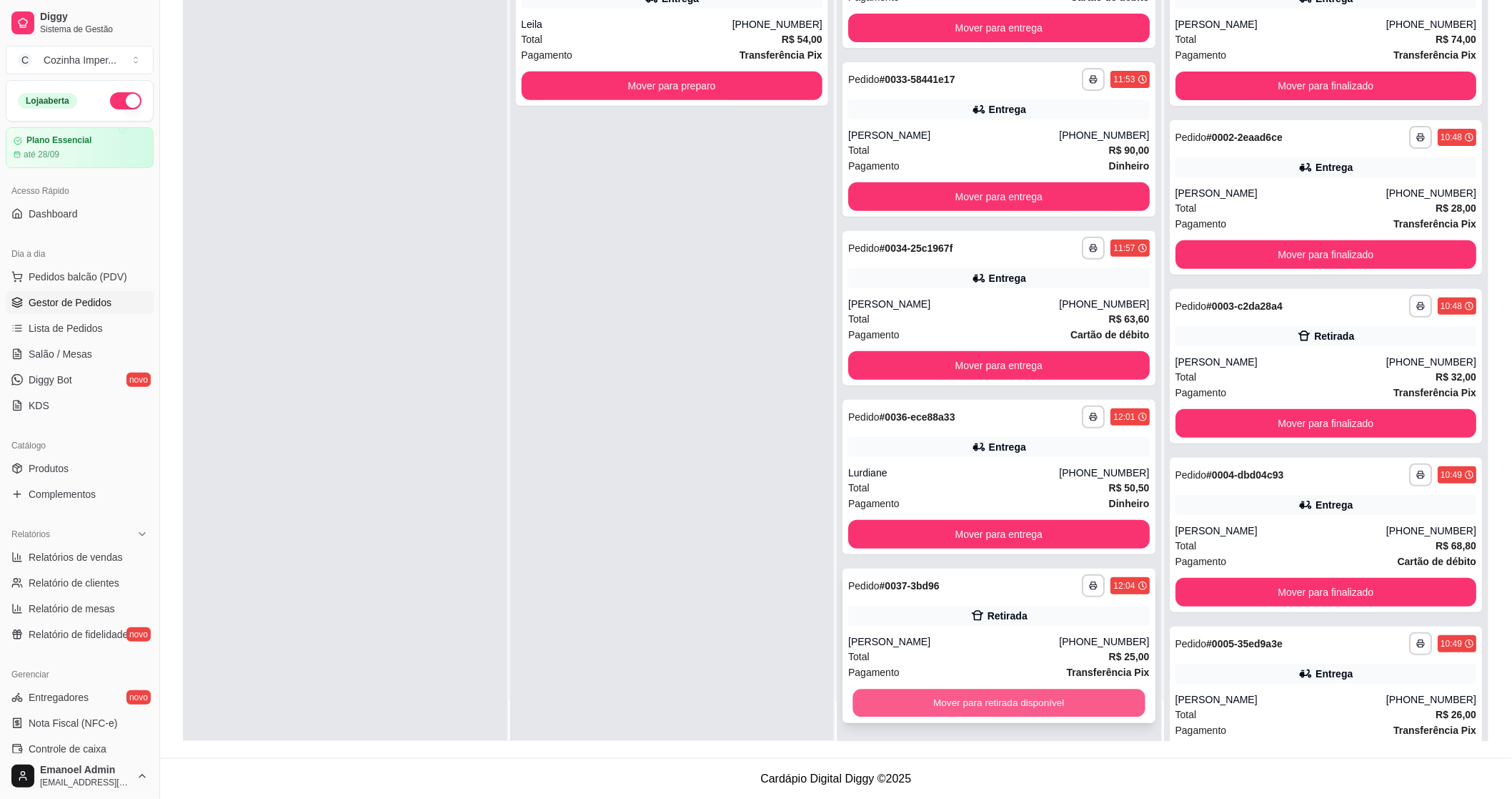
click at [972, 708] on button "Mover para retirada disponível" at bounding box center [998, 704] width 292 height 28
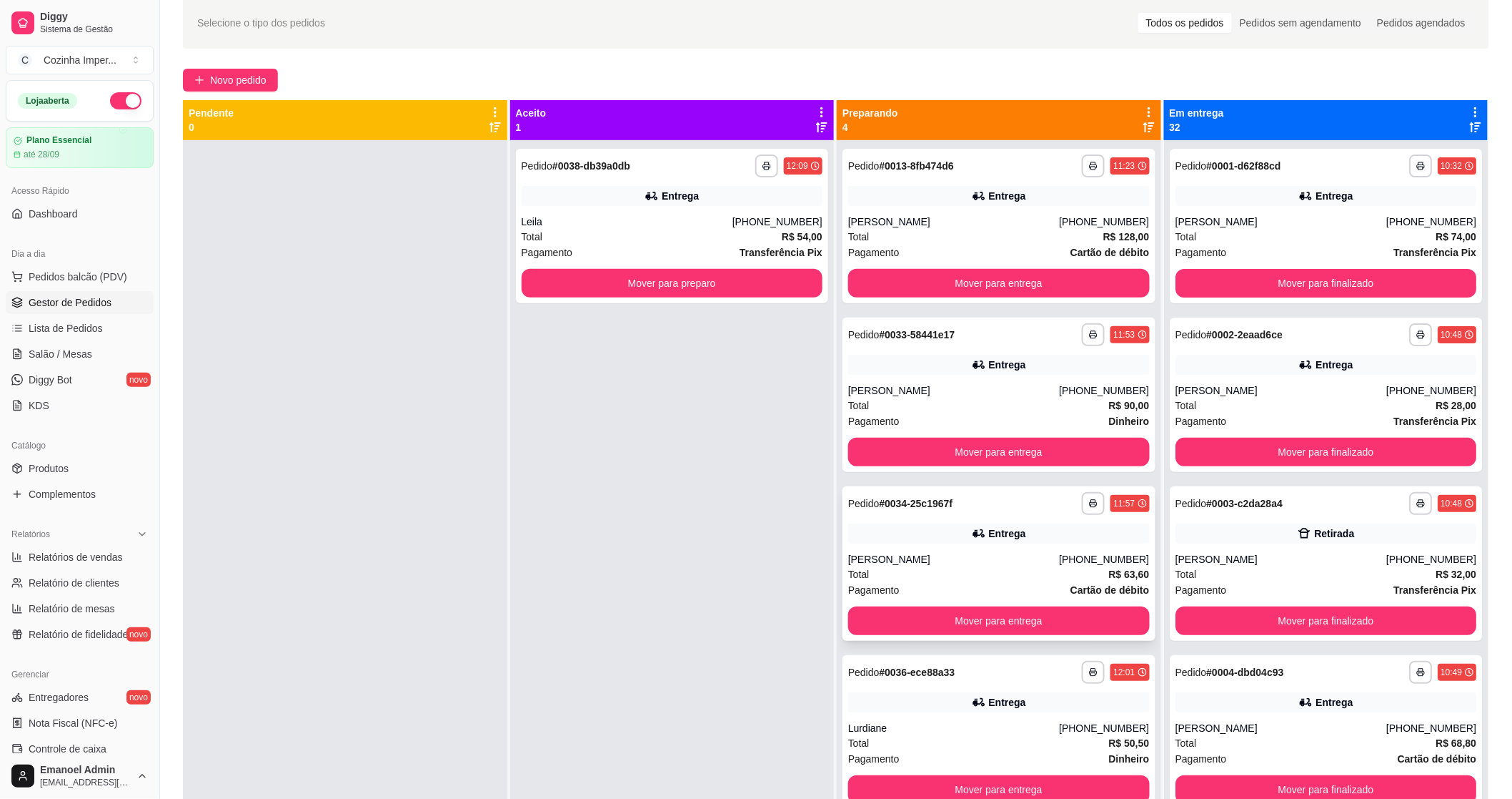
scroll to position [59, 0]
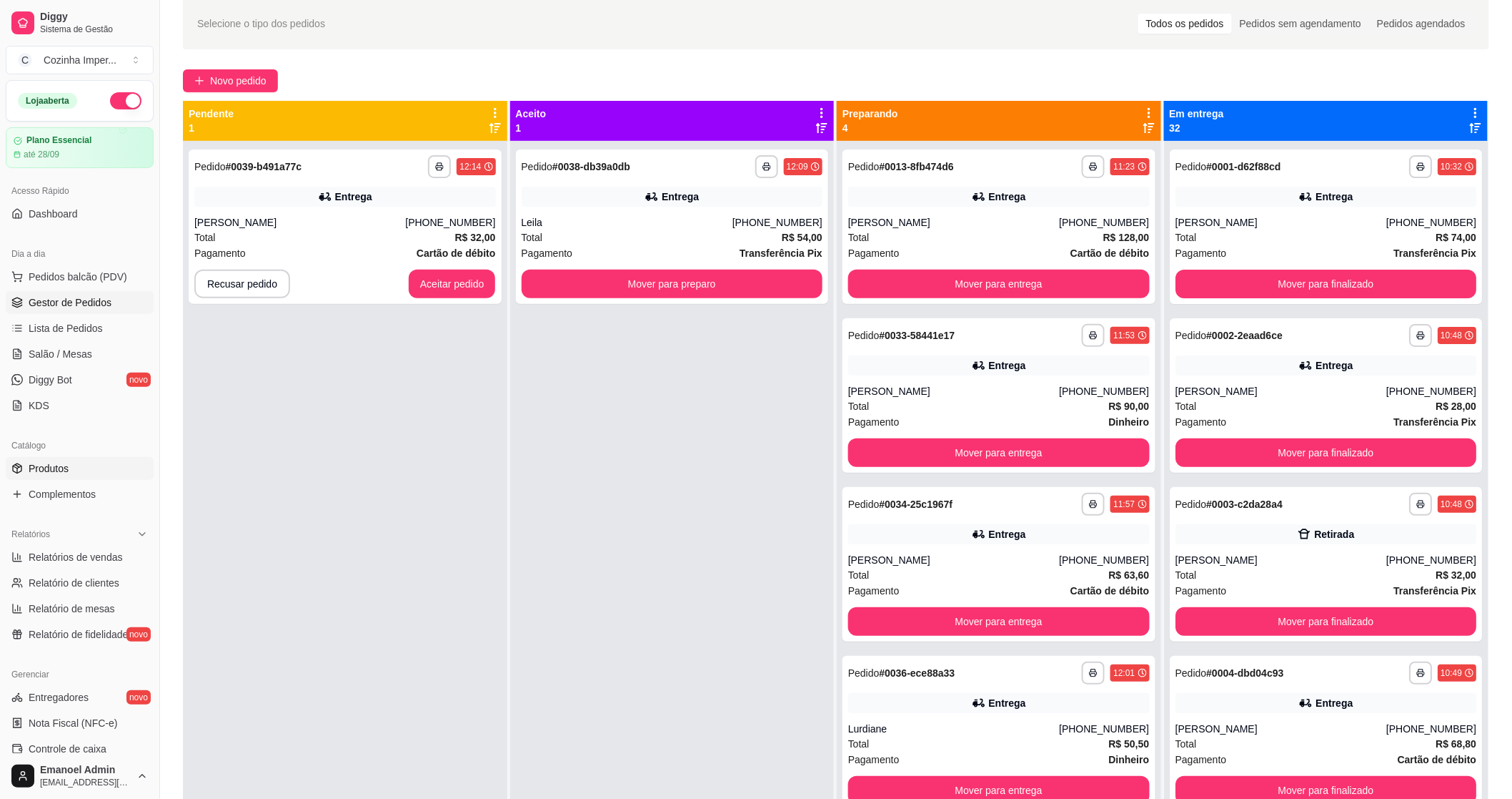
click at [61, 463] on span "Produtos" at bounding box center [48, 468] width 40 height 14
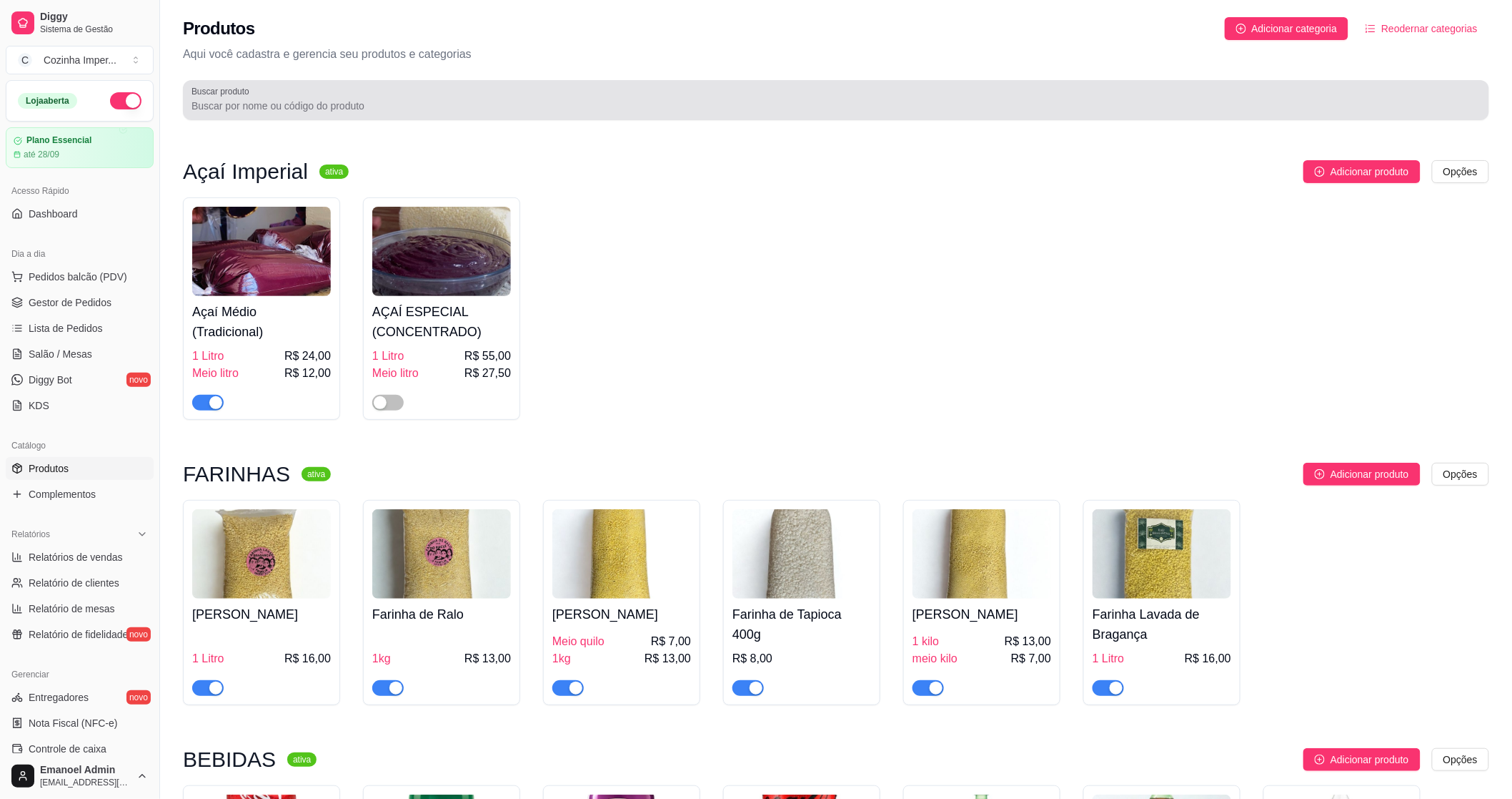
click at [293, 109] on input "Buscar produto" at bounding box center [836, 106] width 1289 height 14
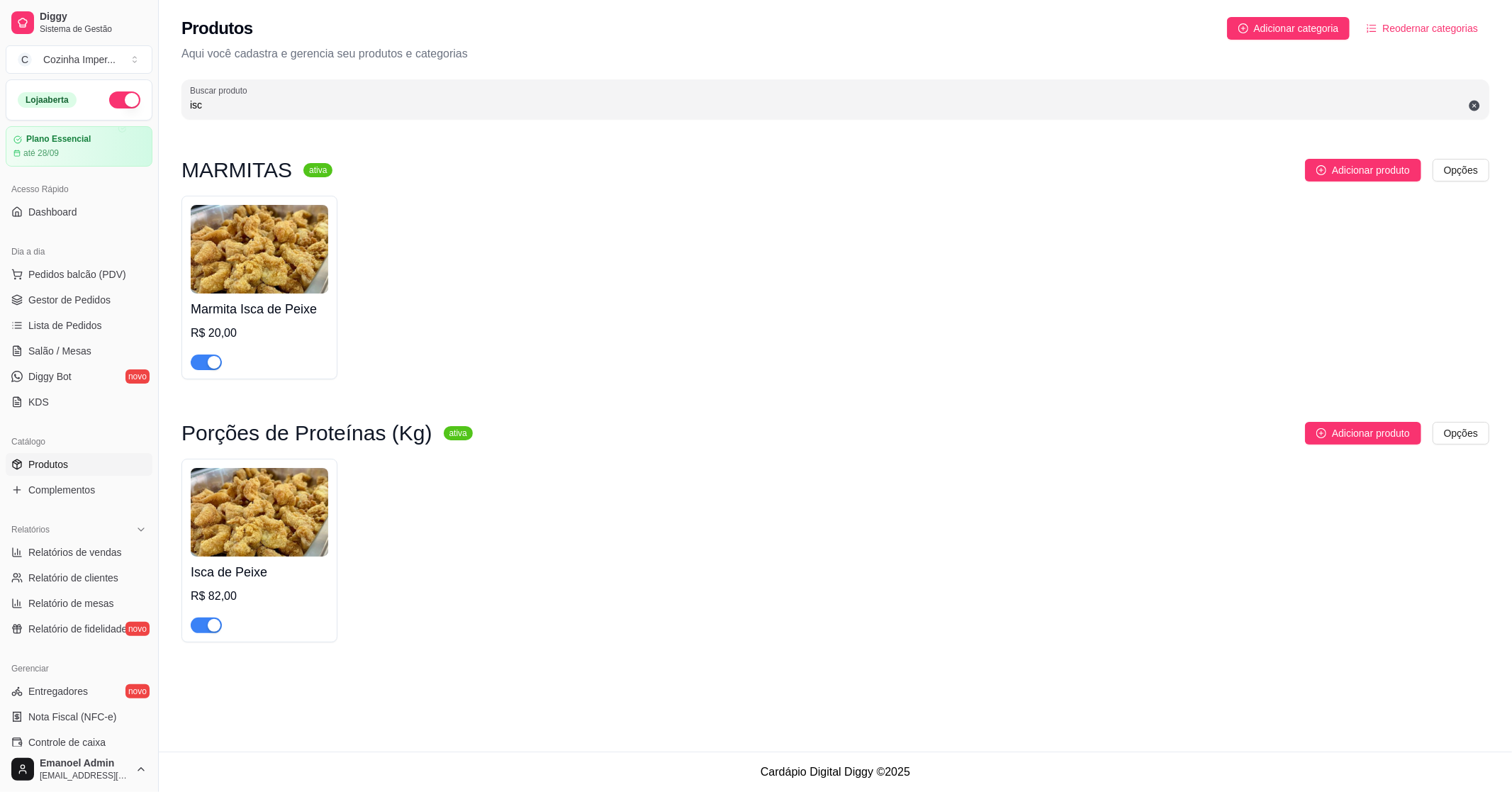
click at [207, 356] on div "button" at bounding box center [214, 363] width 13 height 13
click at [195, 627] on span "button" at bounding box center [207, 625] width 31 height 16
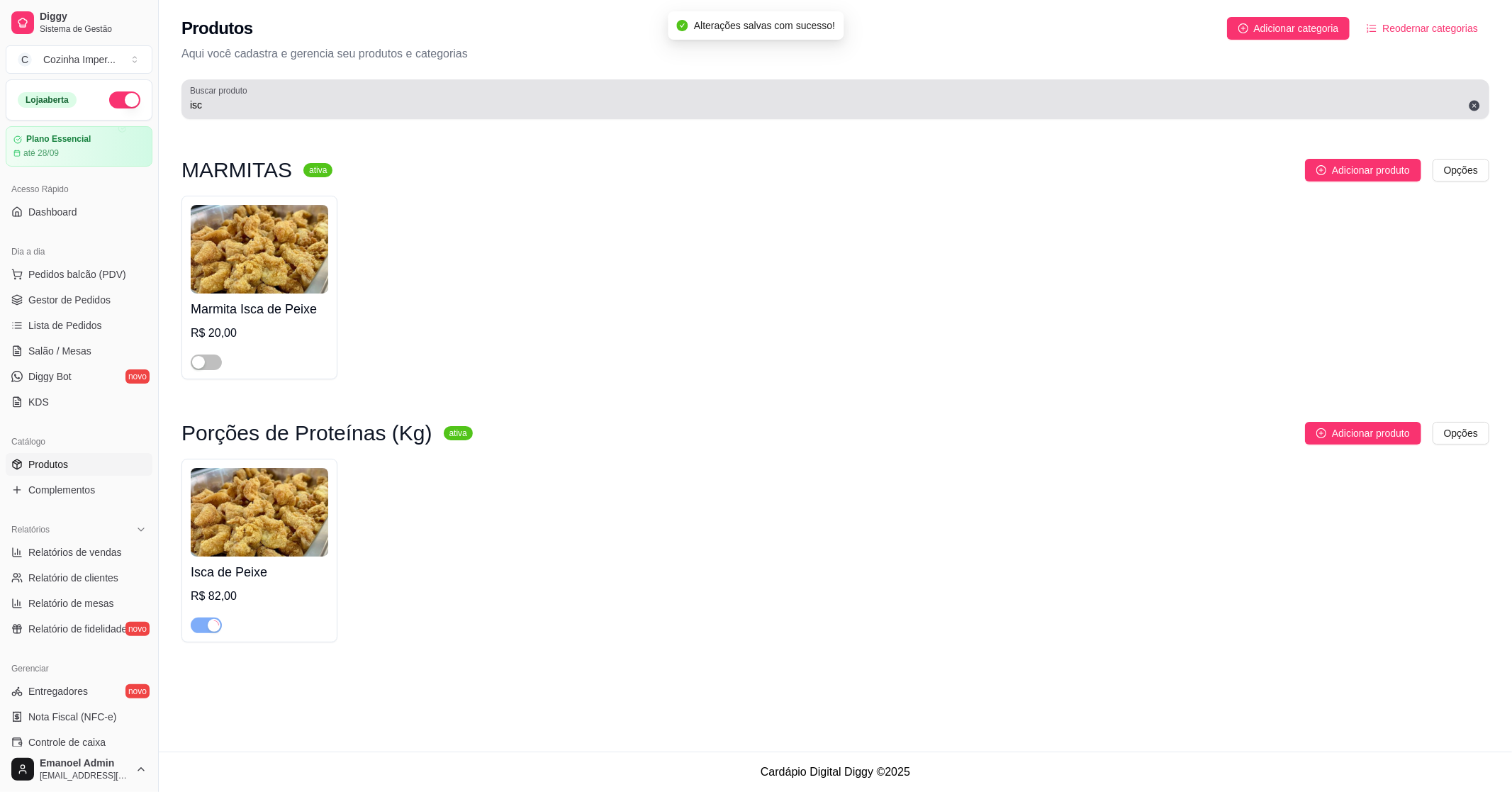
click at [326, 115] on div "Buscar produto isc" at bounding box center [835, 98] width 1308 height 39
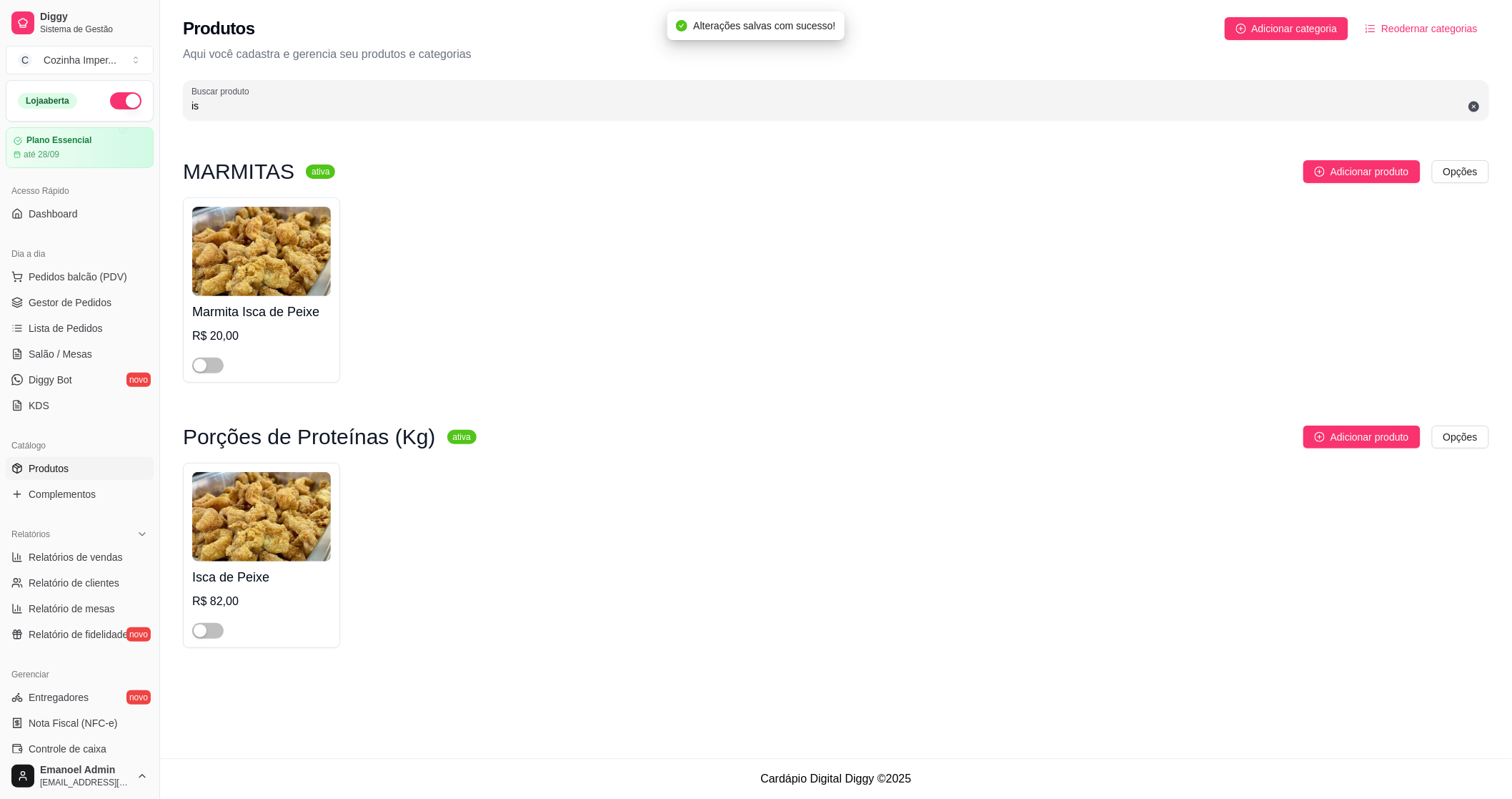
type input "i"
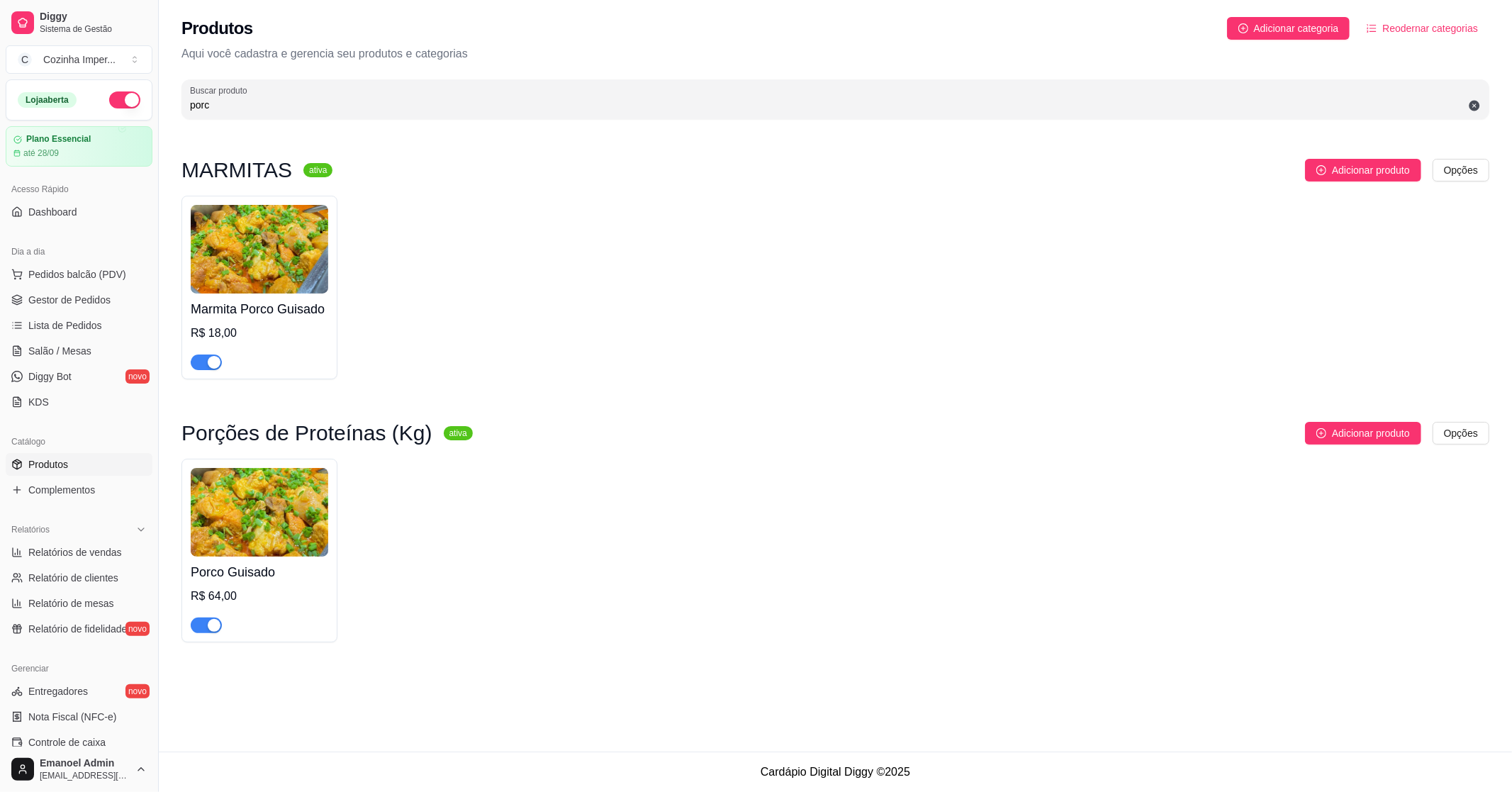
type input "porc"
click at [211, 360] on div "button" at bounding box center [214, 363] width 13 height 13
click at [214, 624] on div "button" at bounding box center [214, 625] width 13 height 13
click at [112, 304] on link "Gestor de Pedidos" at bounding box center [79, 299] width 147 height 23
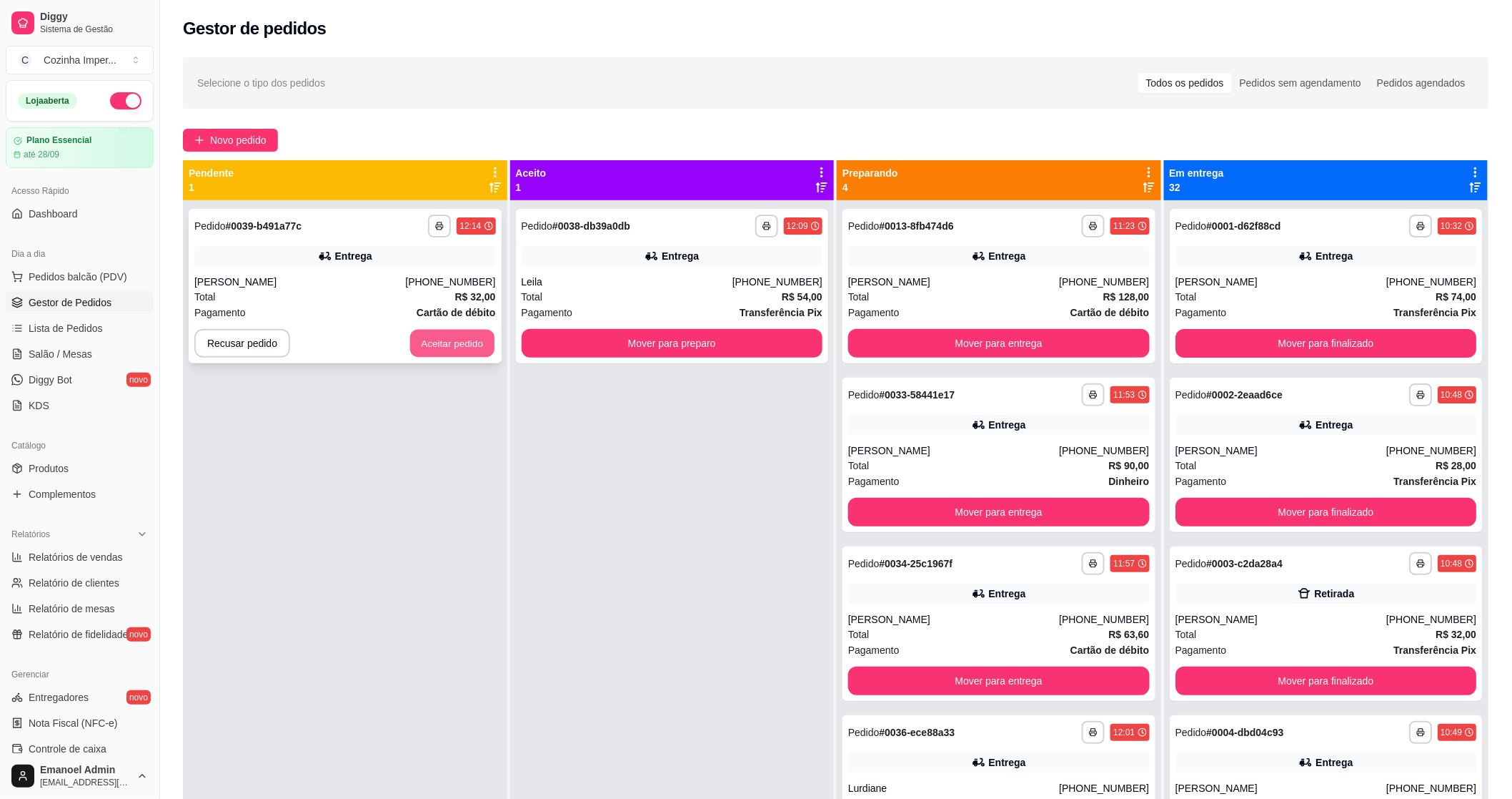
click at [477, 350] on button "Aceitar pedido" at bounding box center [452, 343] width 84 height 28
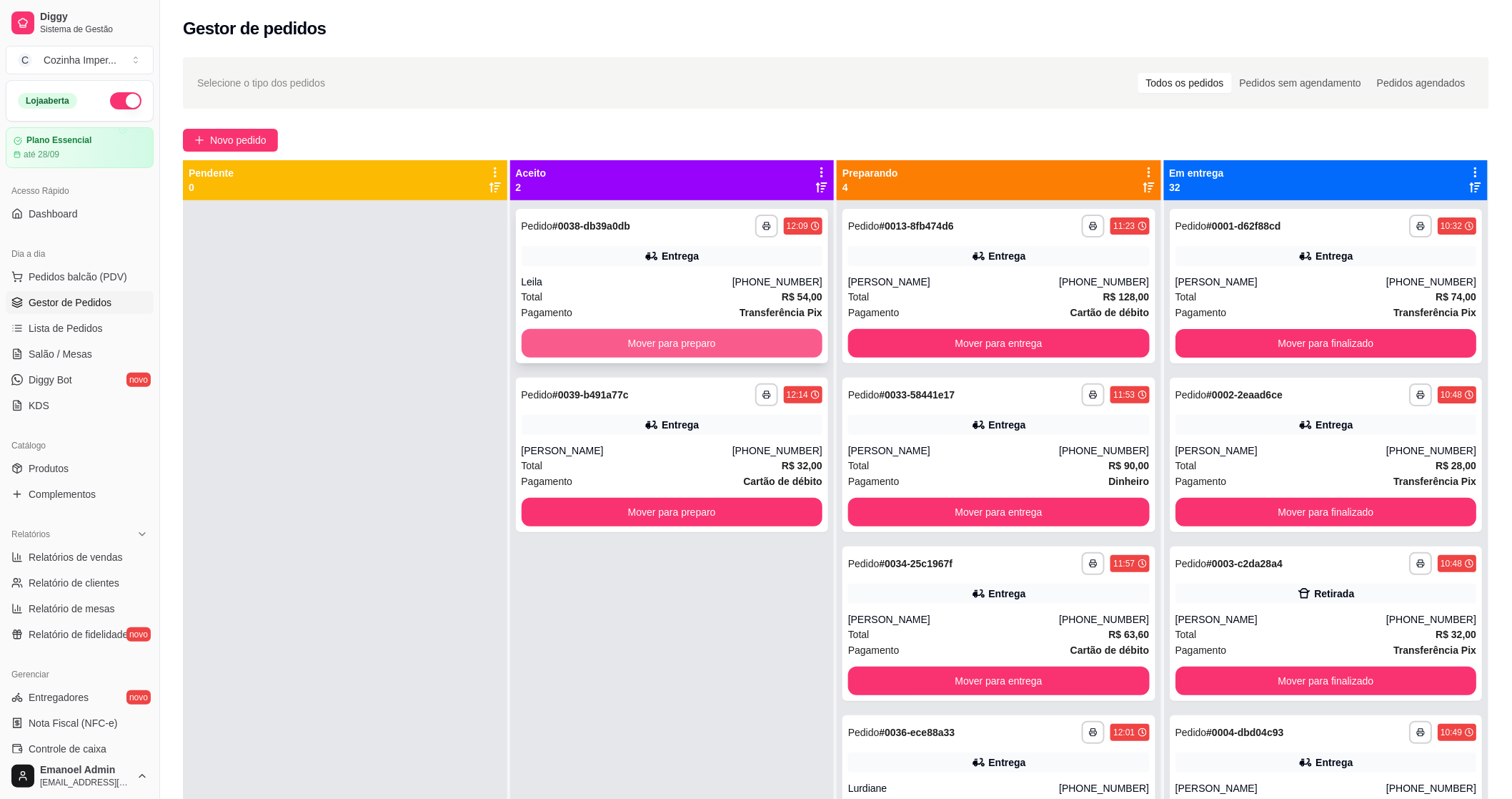
click at [546, 346] on button "Mover para preparo" at bounding box center [673, 343] width 302 height 29
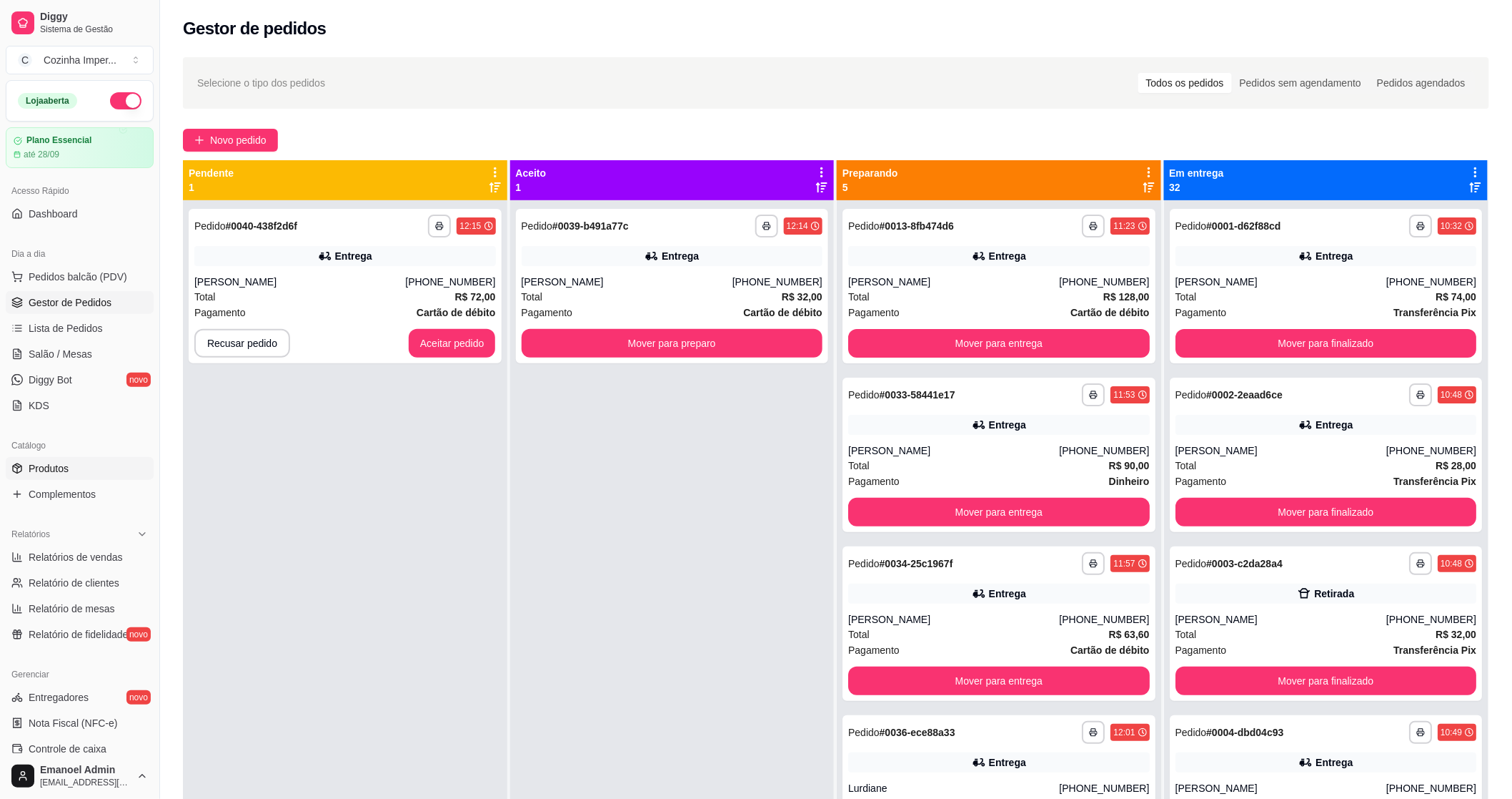
click at [33, 474] on span "Produtos" at bounding box center [48, 468] width 40 height 14
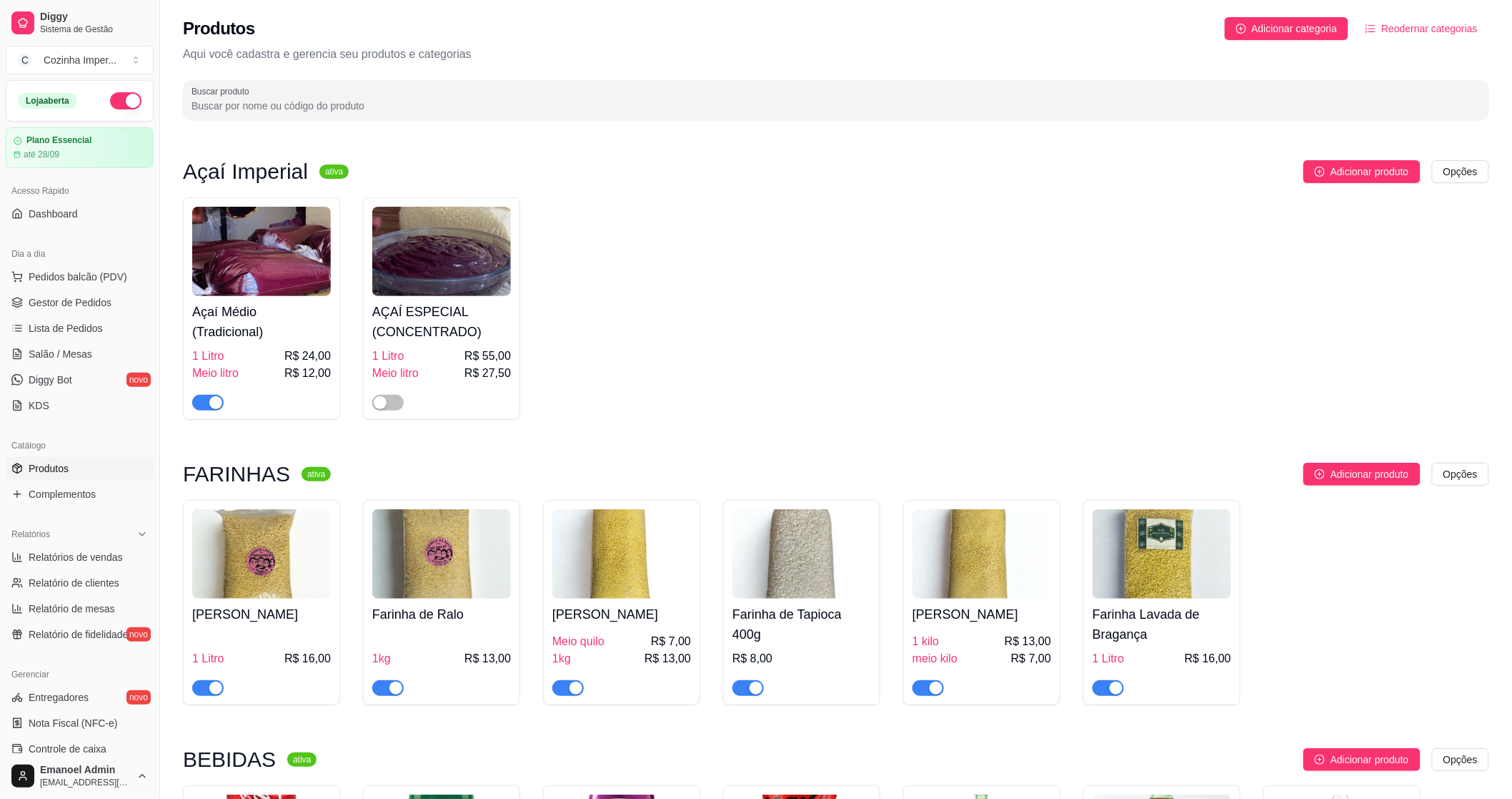
click at [304, 122] on div "Produtos Adicionar categoria Reodernar categorias Aqui você cadastra e gerencia…" at bounding box center [836, 64] width 1352 height 129
click at [313, 99] on input "Buscar produto" at bounding box center [836, 106] width 1289 height 14
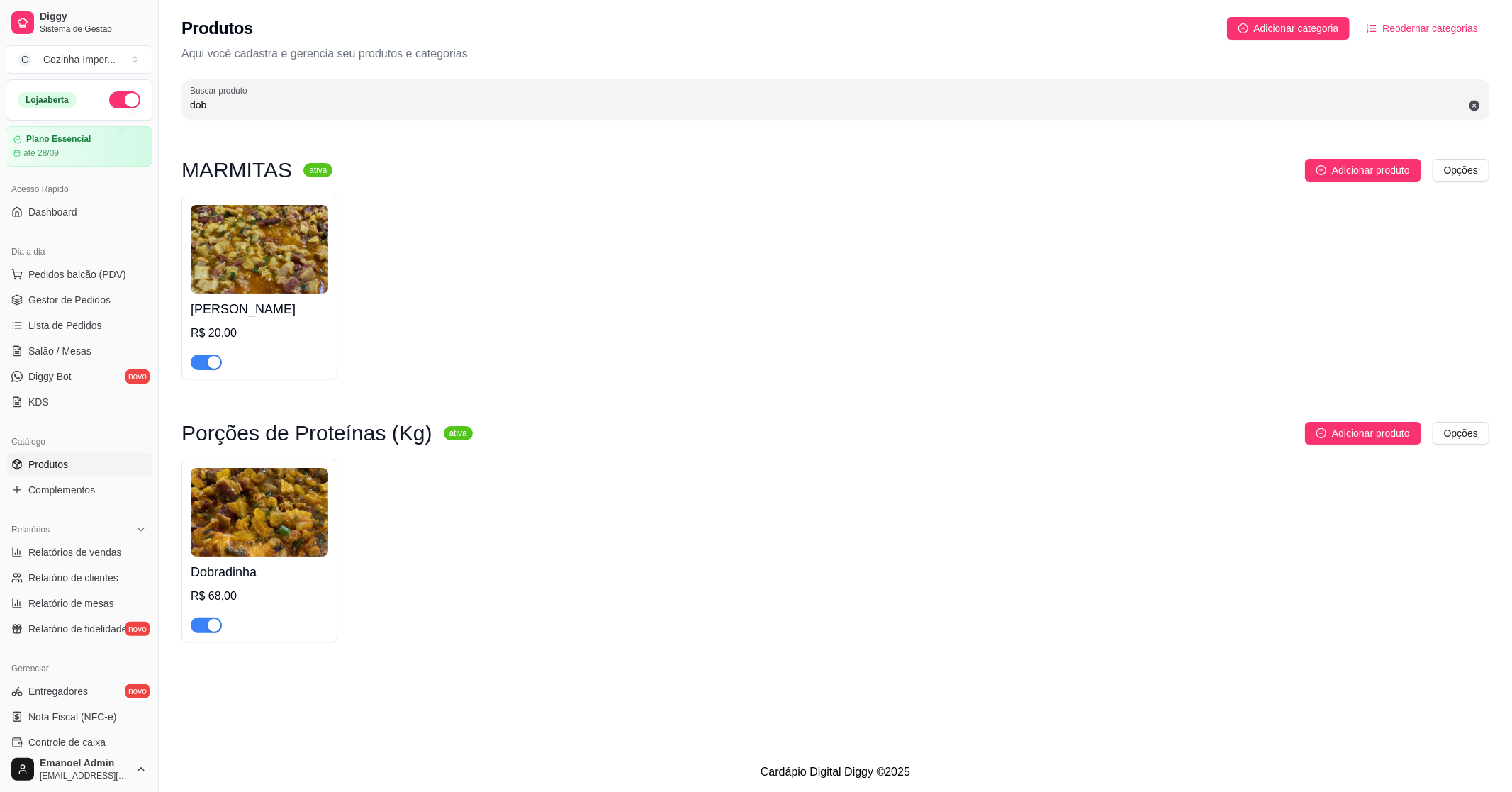
type input "dob"
click at [210, 363] on div "button" at bounding box center [214, 363] width 13 height 13
click at [207, 628] on div "button" at bounding box center [214, 625] width 13 height 13
click at [90, 297] on span "Gestor de Pedidos" at bounding box center [70, 299] width 83 height 14
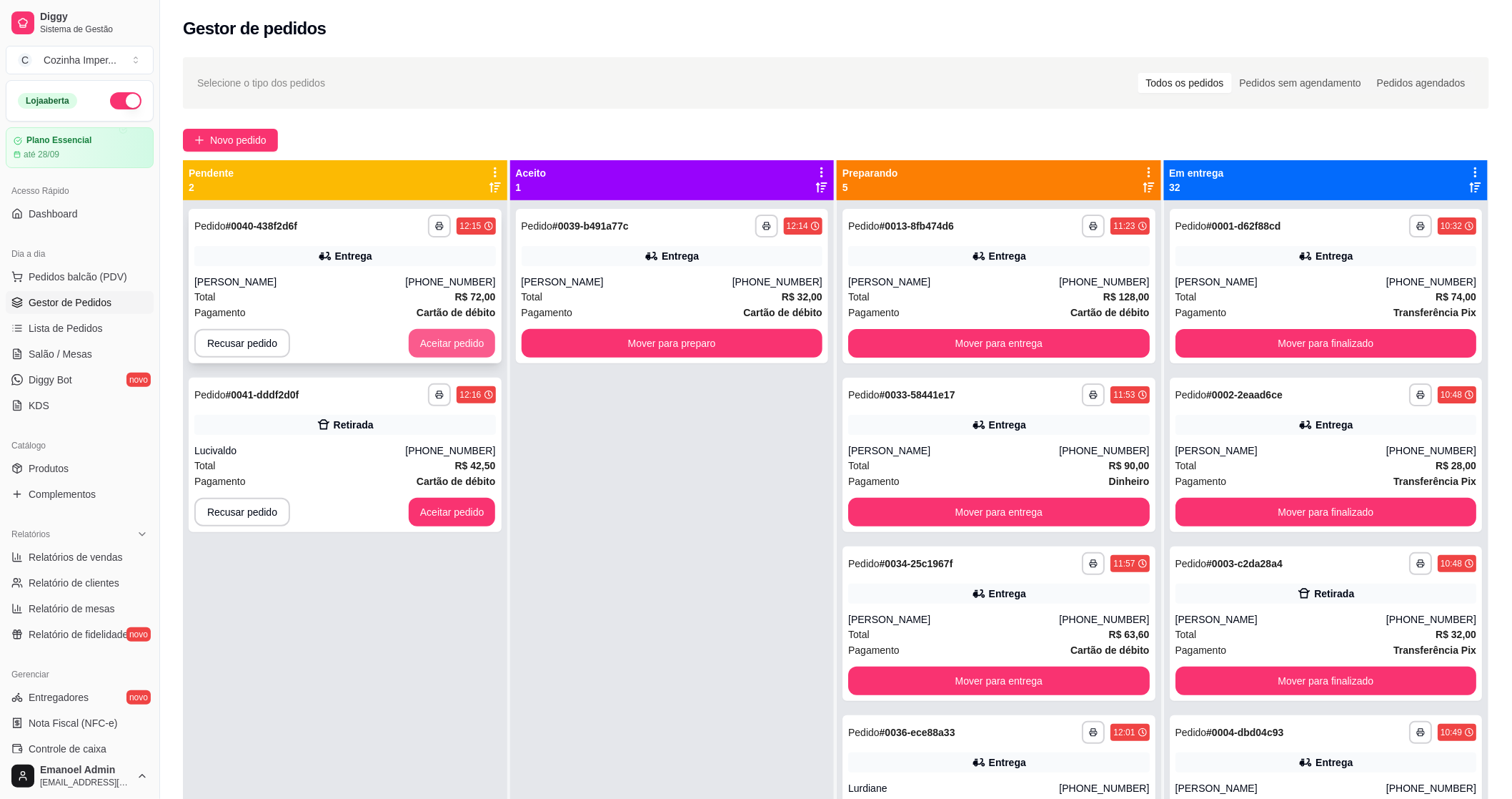
click at [422, 341] on button "Aceitar pedido" at bounding box center [452, 343] width 87 height 29
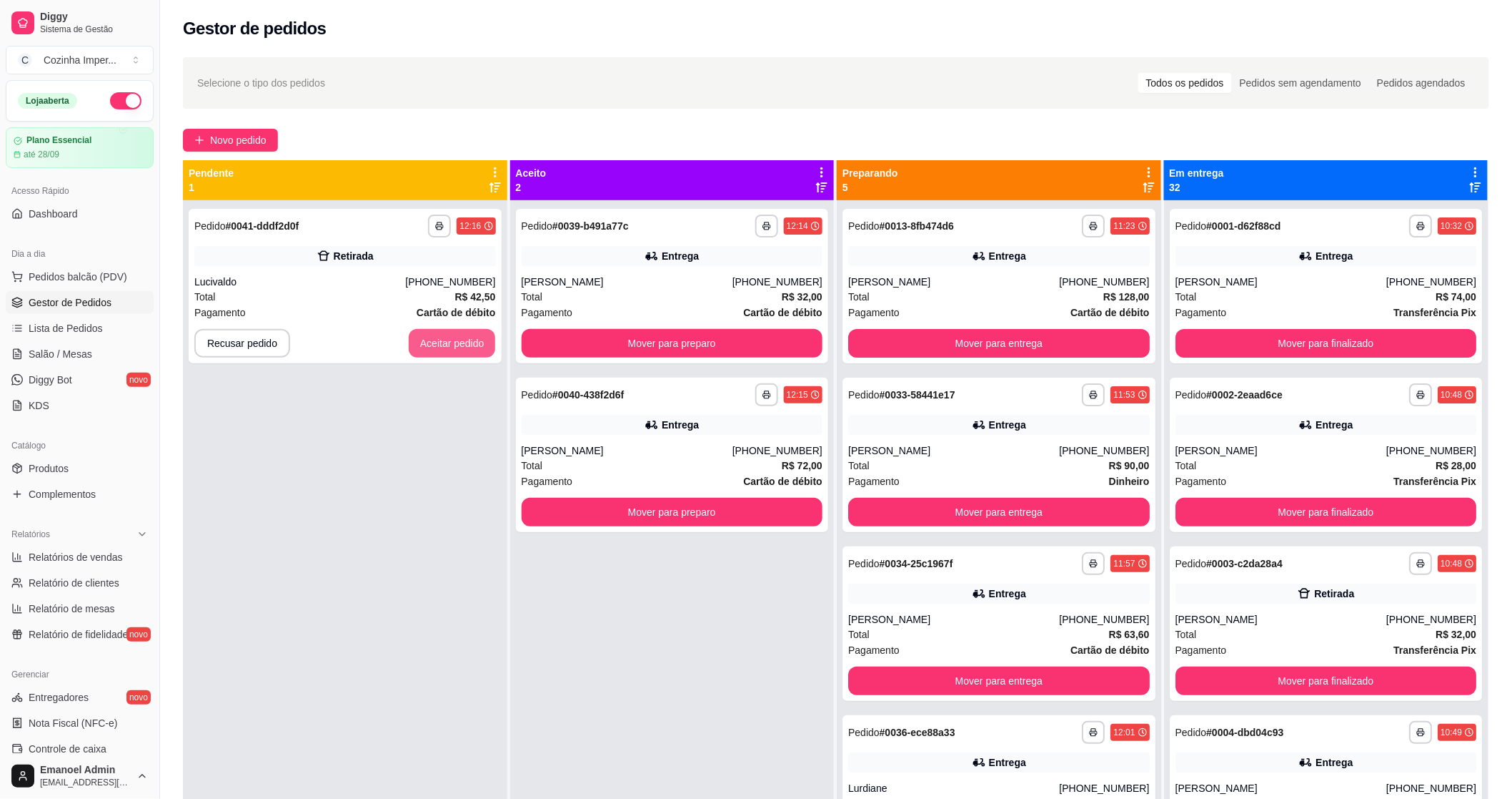
click at [422, 341] on button "Aceitar pedido" at bounding box center [452, 343] width 87 height 29
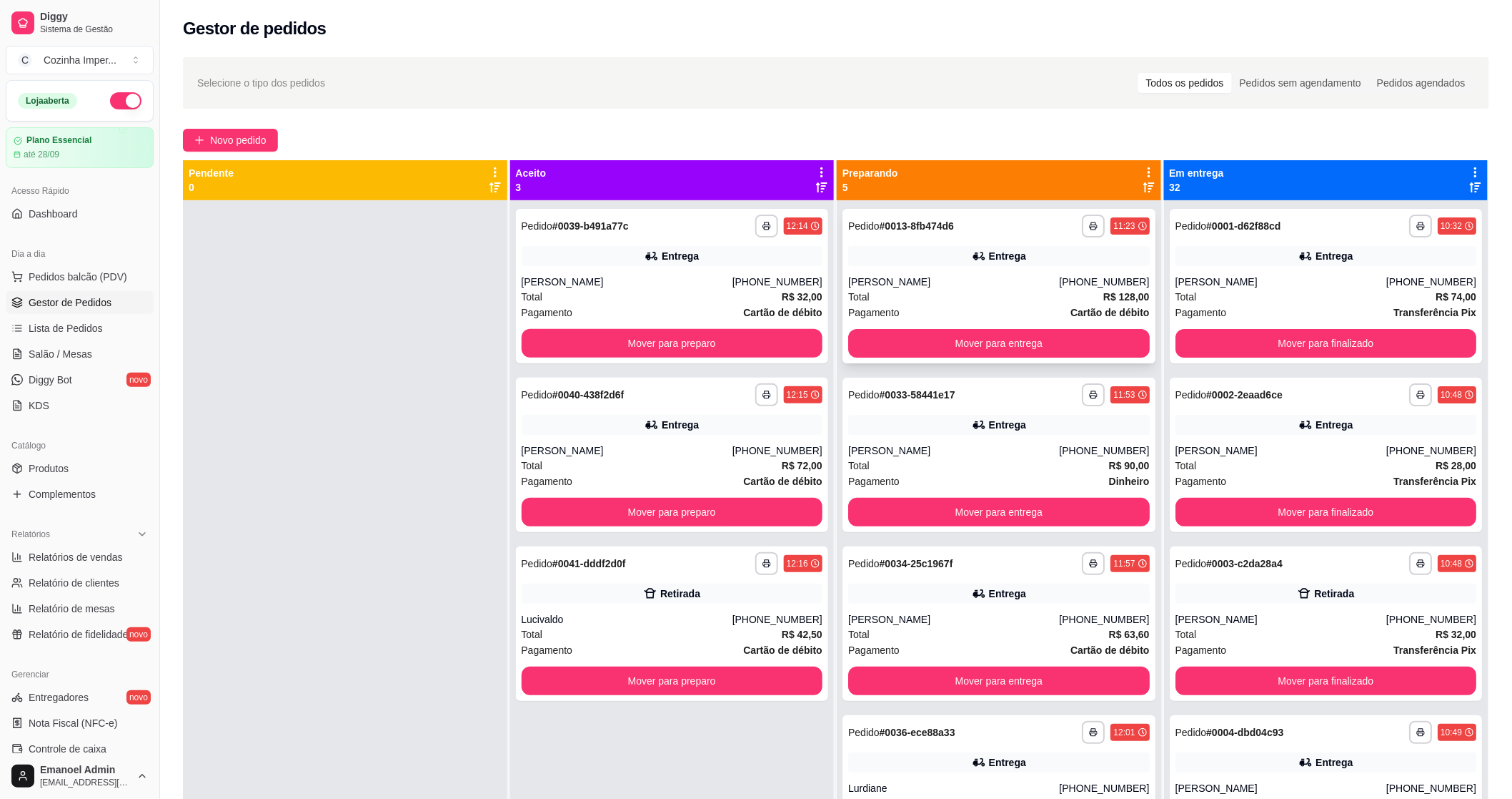
click at [918, 265] on div "Entrega" at bounding box center [999, 256] width 302 height 20
click at [983, 412] on div "**********" at bounding box center [999, 455] width 313 height 155
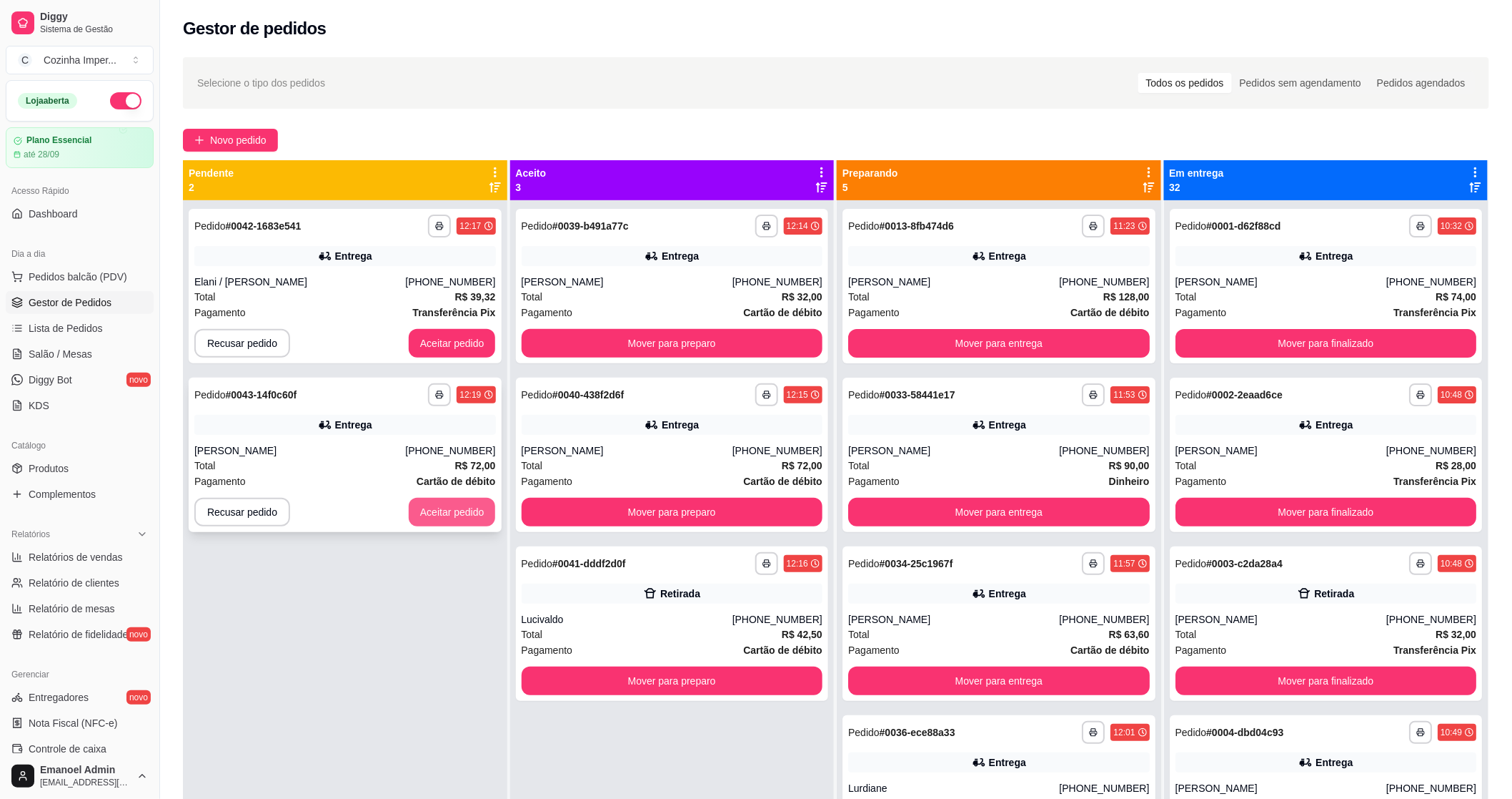
click at [444, 501] on button "Aceitar pedido" at bounding box center [452, 512] width 87 height 29
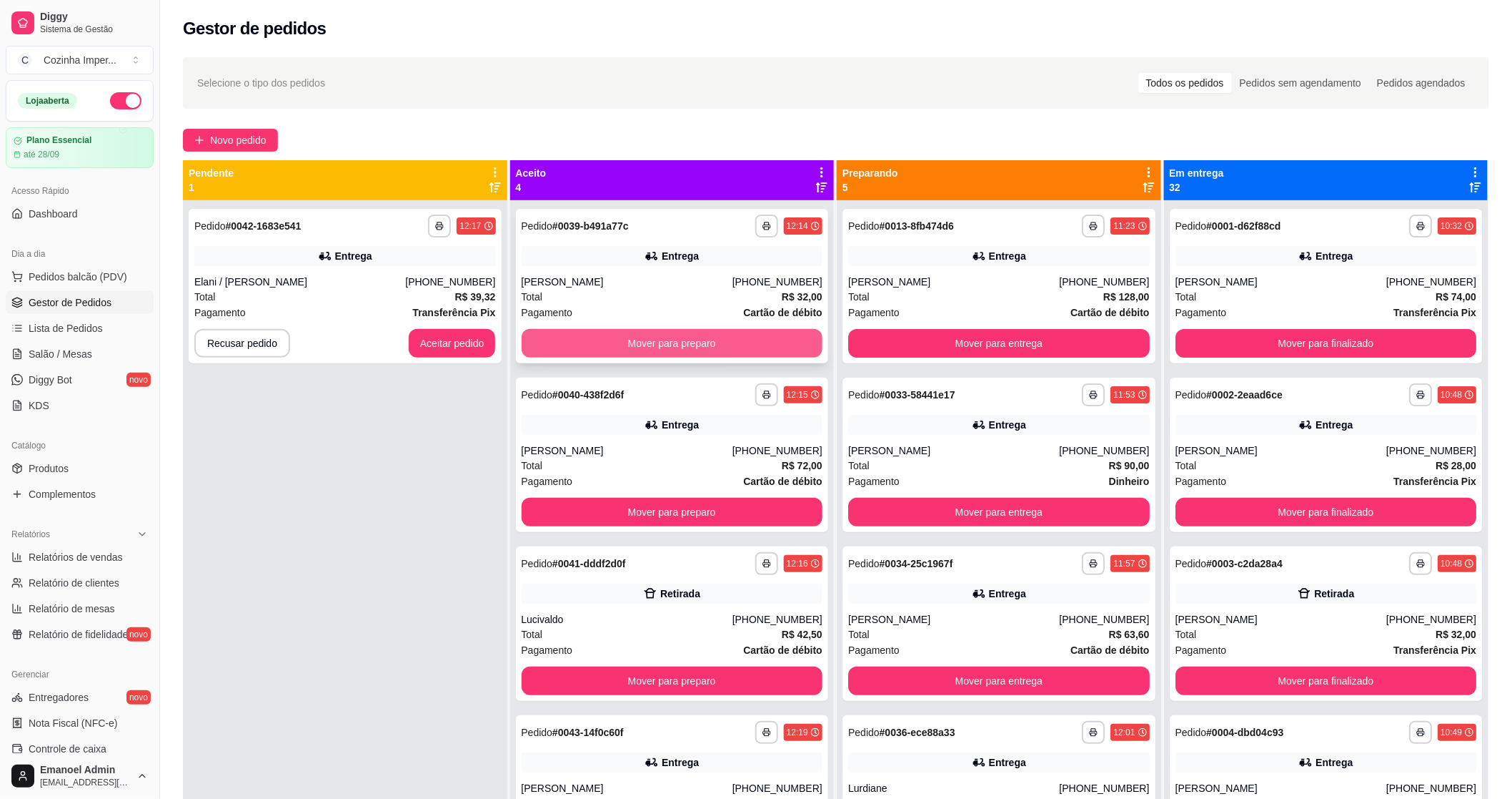
click at [634, 350] on button "Mover para preparo" at bounding box center [673, 343] width 302 height 29
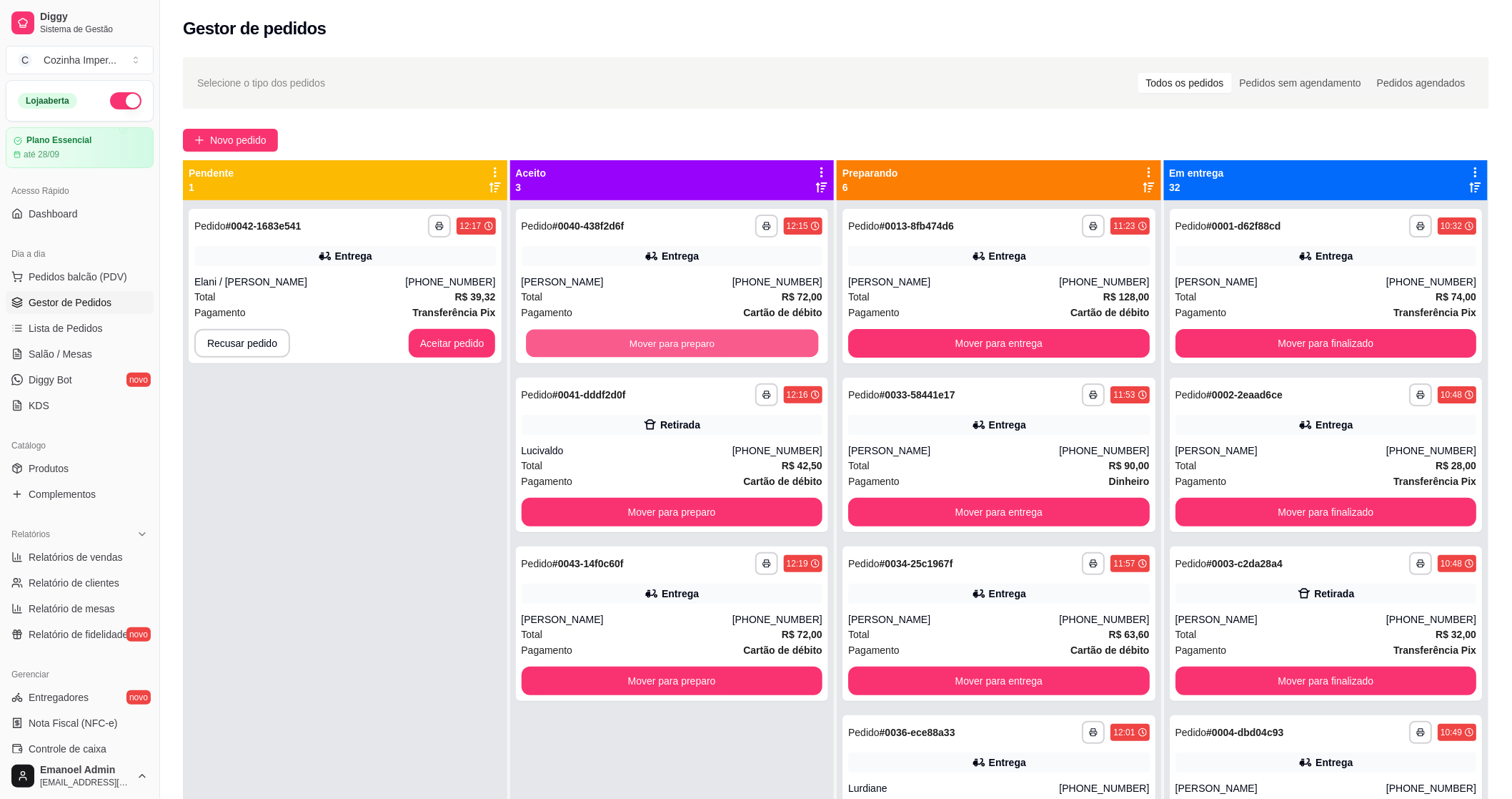
click at [634, 350] on button "Mover para preparo" at bounding box center [672, 343] width 292 height 28
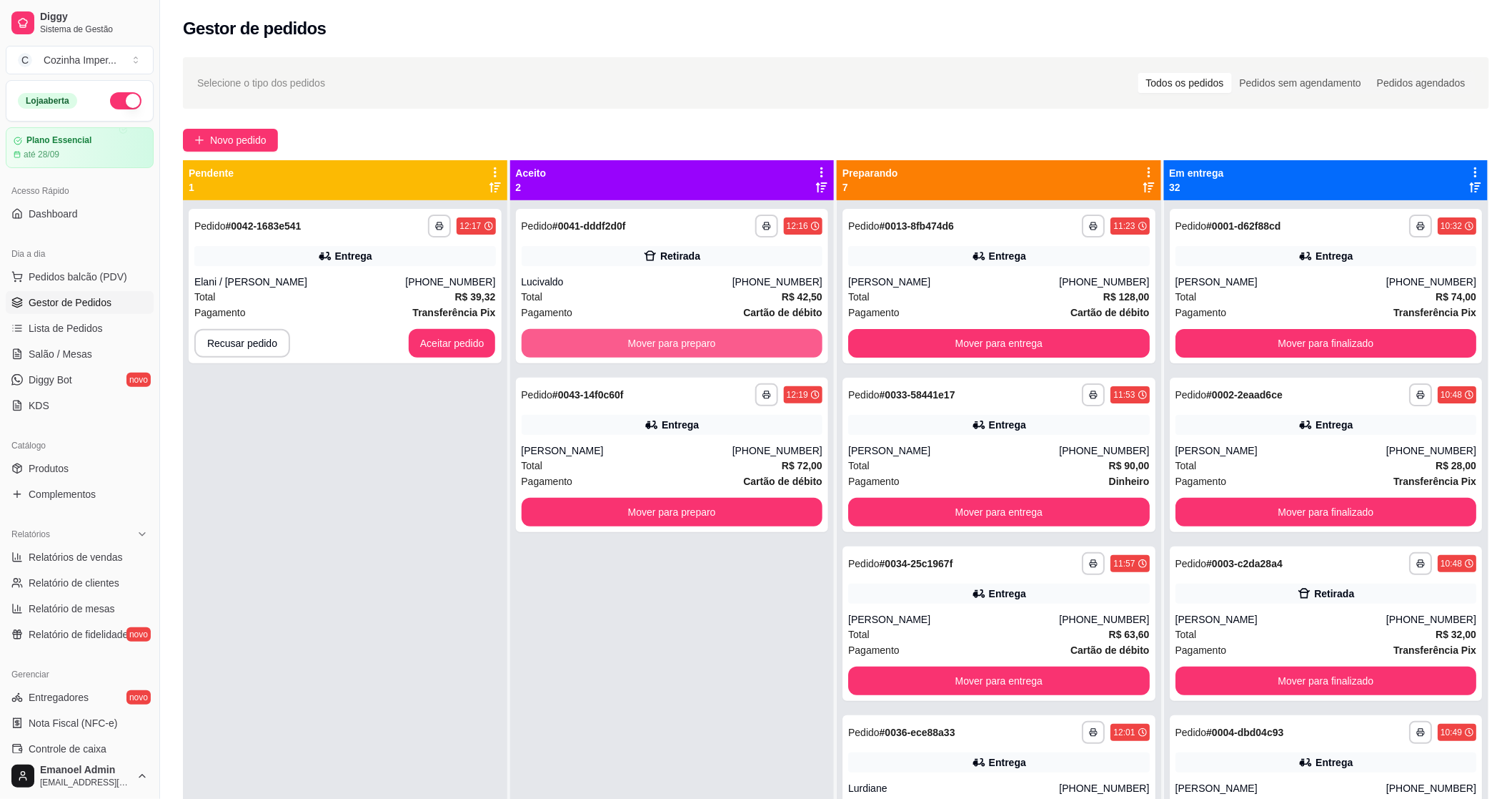
click at [634, 350] on button "Mover para preparo" at bounding box center [673, 343] width 302 height 29
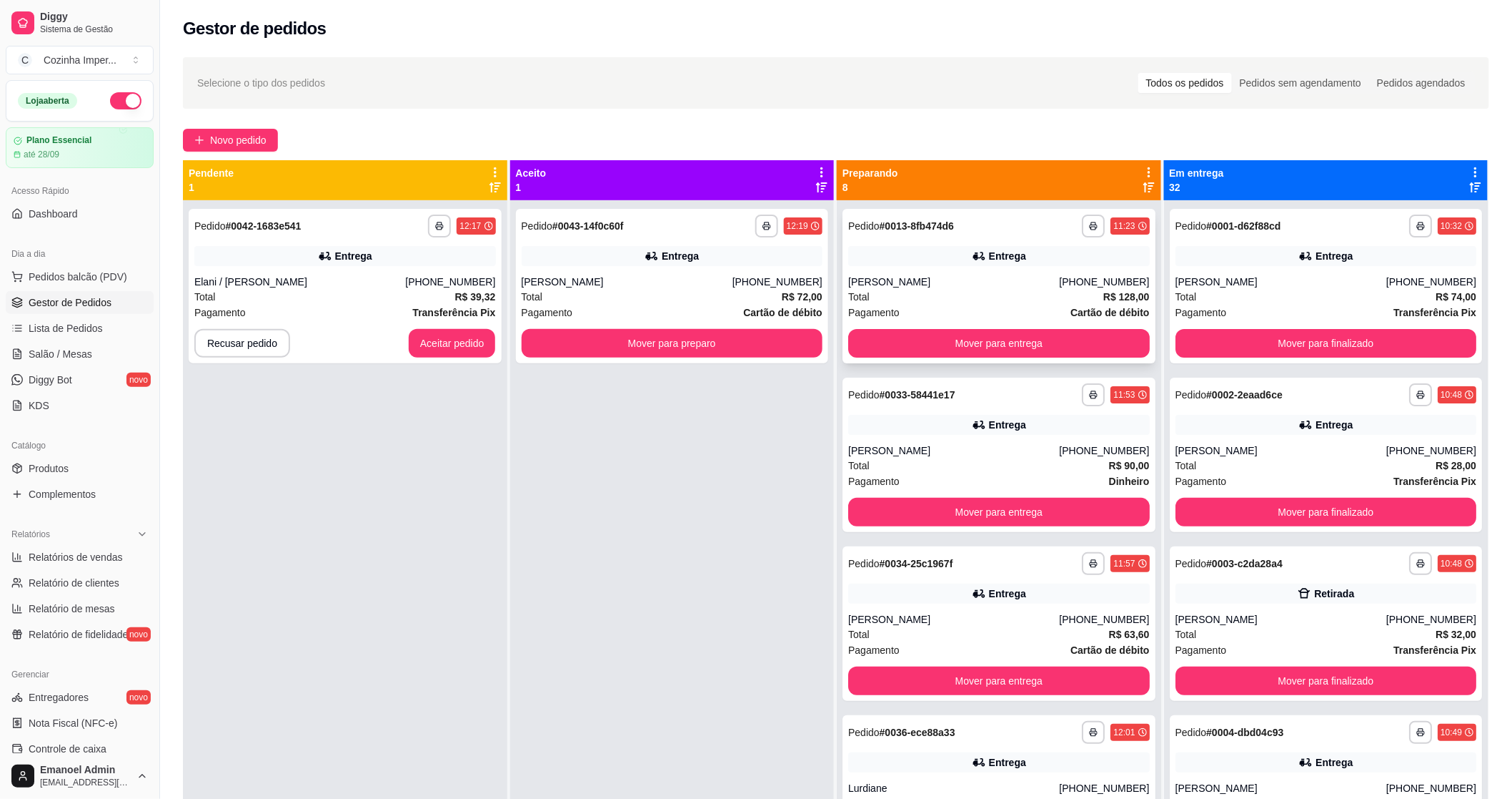
click at [926, 359] on div "**********" at bounding box center [999, 286] width 313 height 155
click at [1045, 341] on button "Mover para entrega" at bounding box center [999, 343] width 302 height 29
click at [1046, 341] on button "Mover para entrega" at bounding box center [998, 343] width 292 height 28
click at [1025, 508] on button "Mover para entrega" at bounding box center [999, 512] width 302 height 29
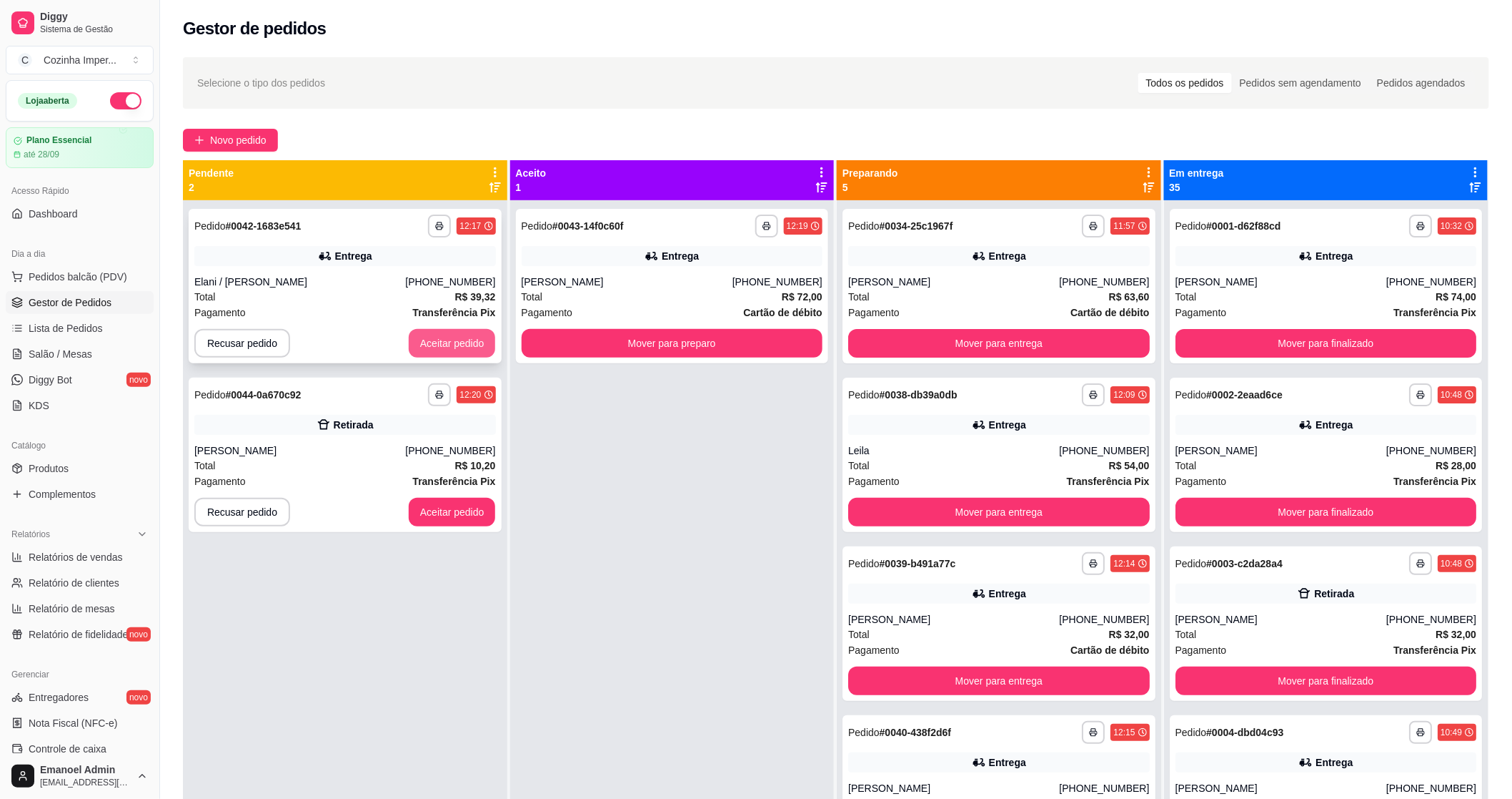
click at [430, 357] on div "**********" at bounding box center [345, 286] width 313 height 155
click at [438, 346] on button "Aceitar pedido" at bounding box center [452, 343] width 87 height 29
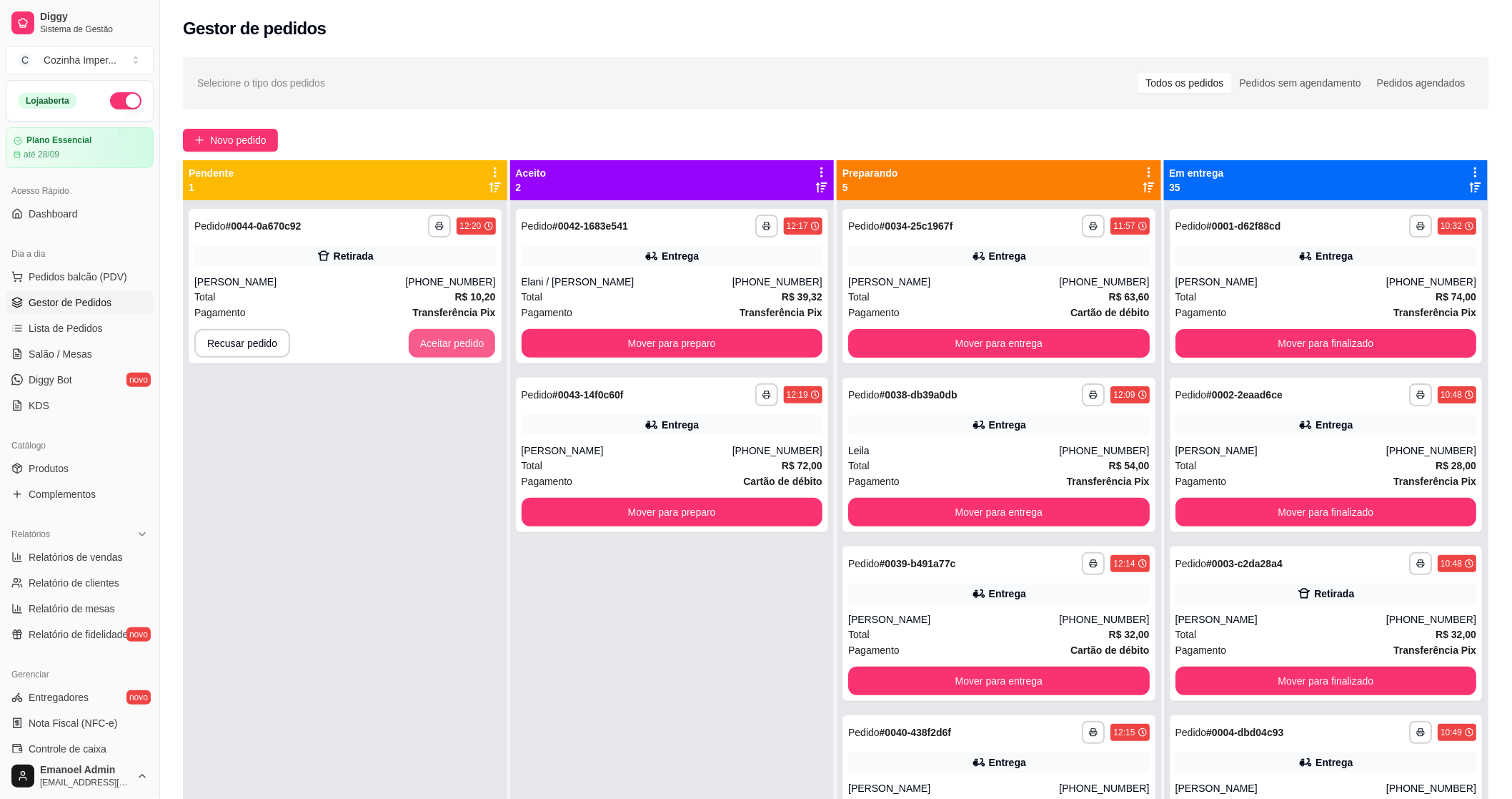
click at [438, 346] on button "Aceitar pedido" at bounding box center [452, 343] width 87 height 29
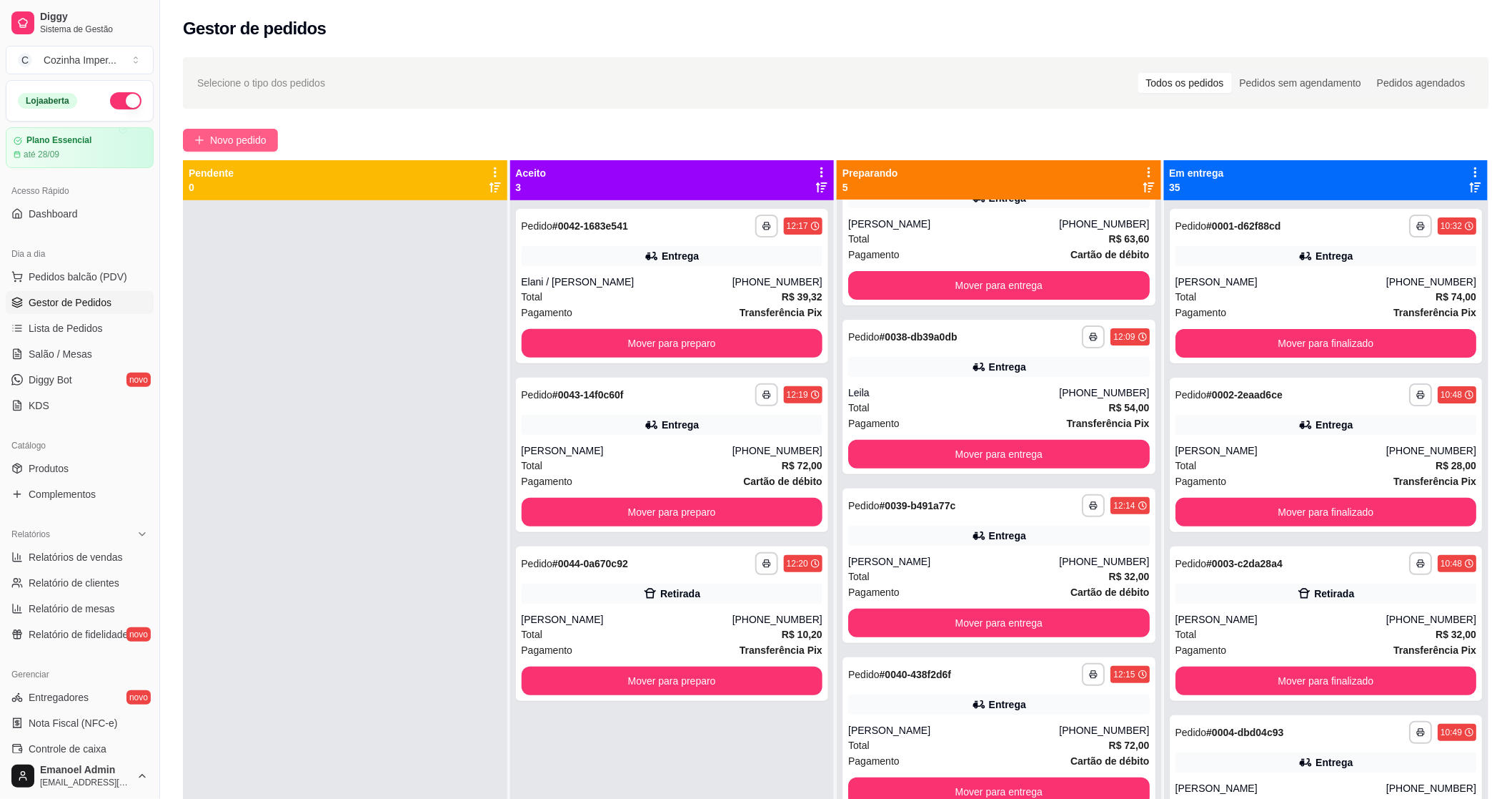
click at [218, 131] on button "Novo pedido" at bounding box center [230, 140] width 95 height 23
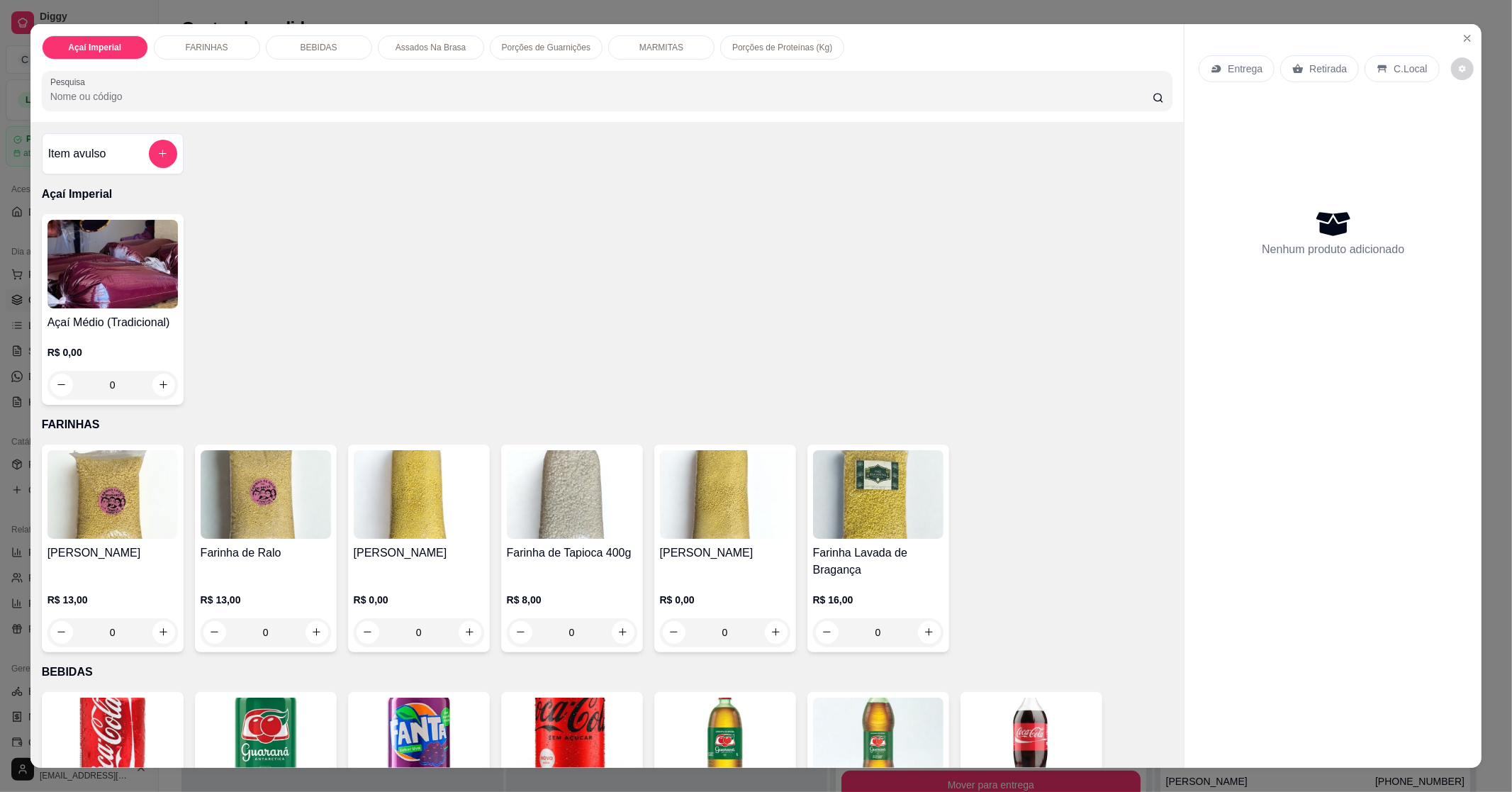
click at [154, 236] on img at bounding box center [113, 263] width 130 height 89
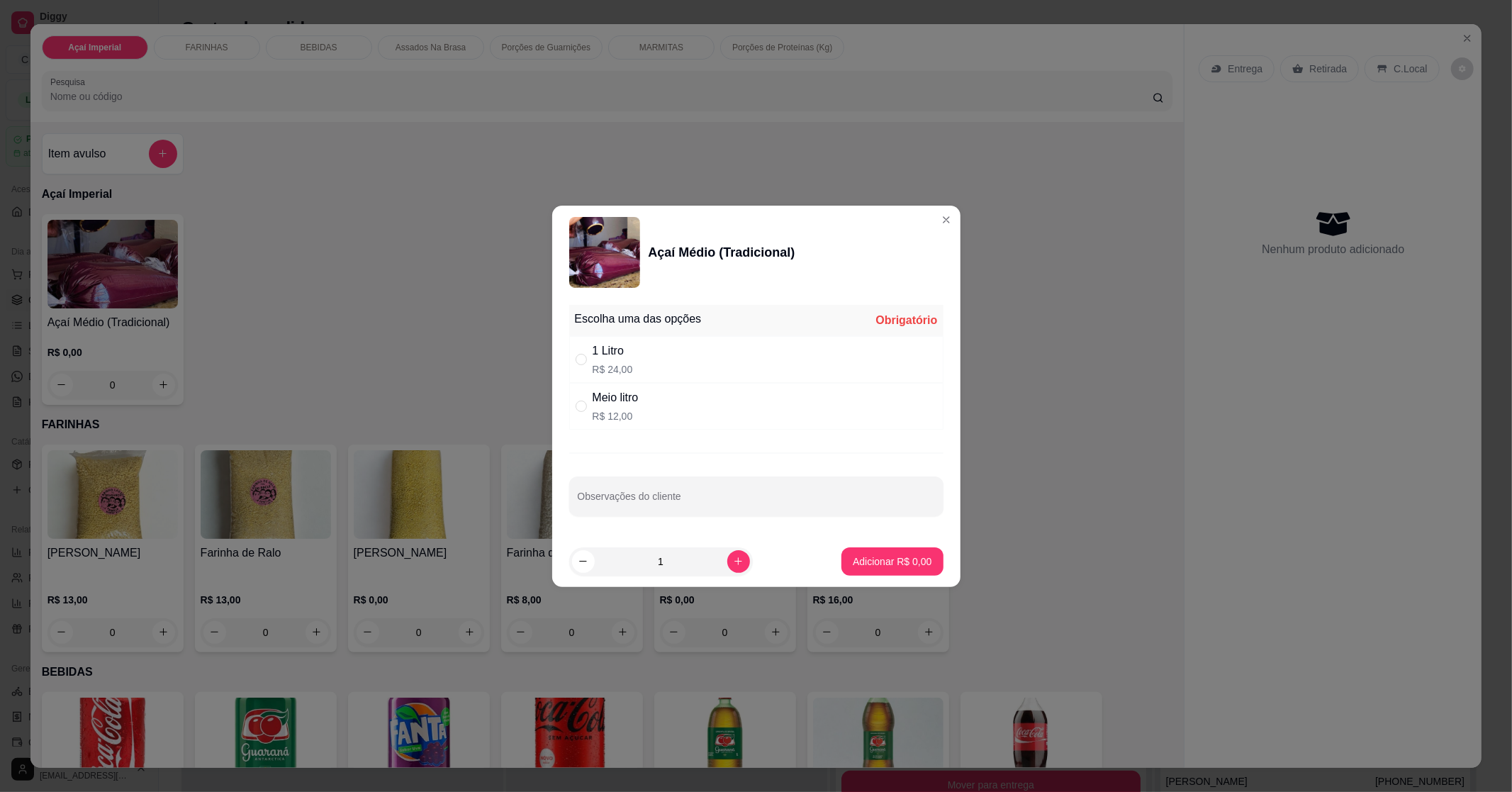
click at [598, 357] on div "1 Litro" at bounding box center [613, 351] width 40 height 17
radio input "true"
click at [908, 571] on button "Adicionar R$ 24,00" at bounding box center [890, 561] width 105 height 28
type input "1"
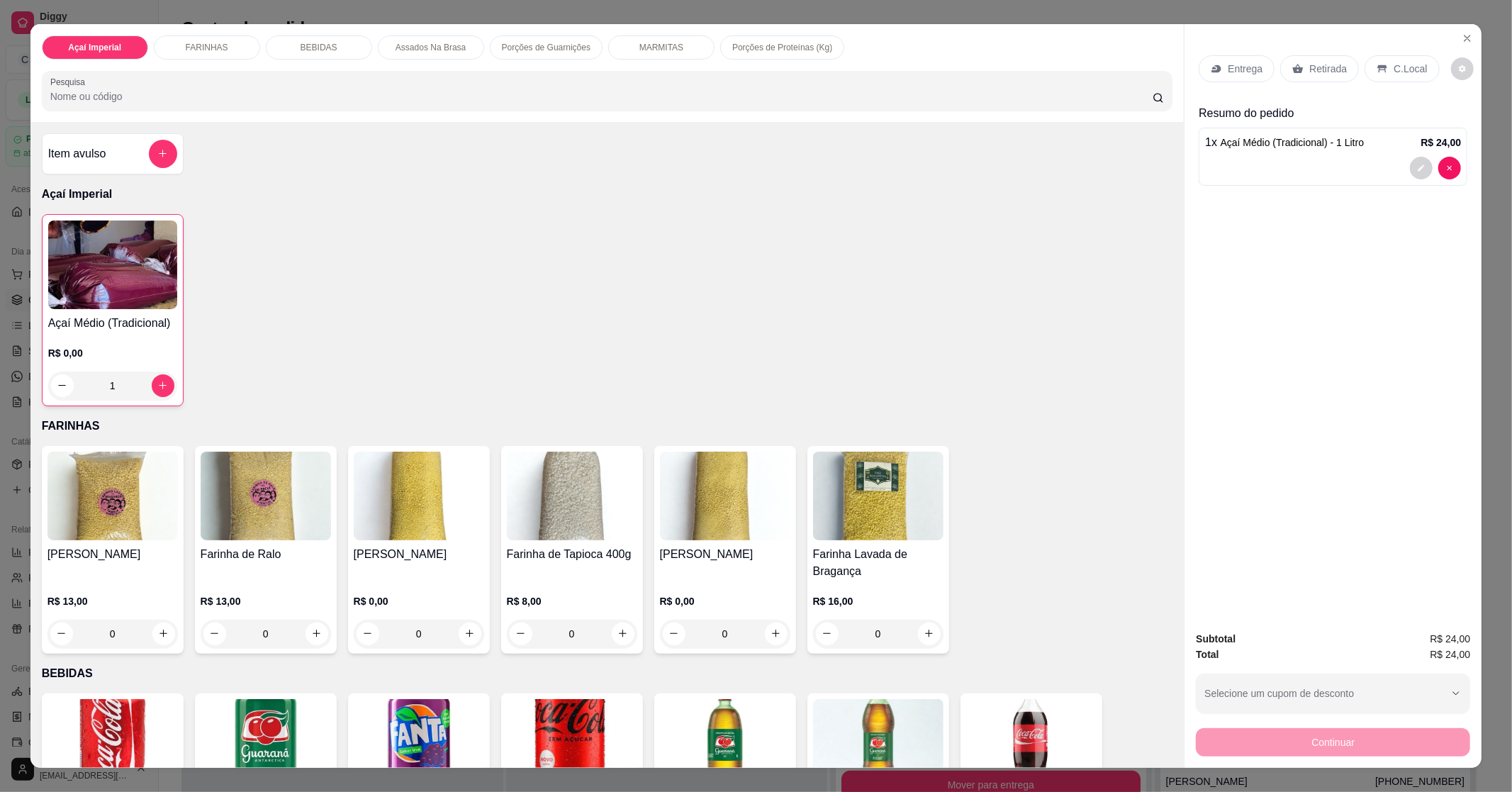
click at [525, 46] on p "Porções de Guarnições" at bounding box center [546, 48] width 89 height 11
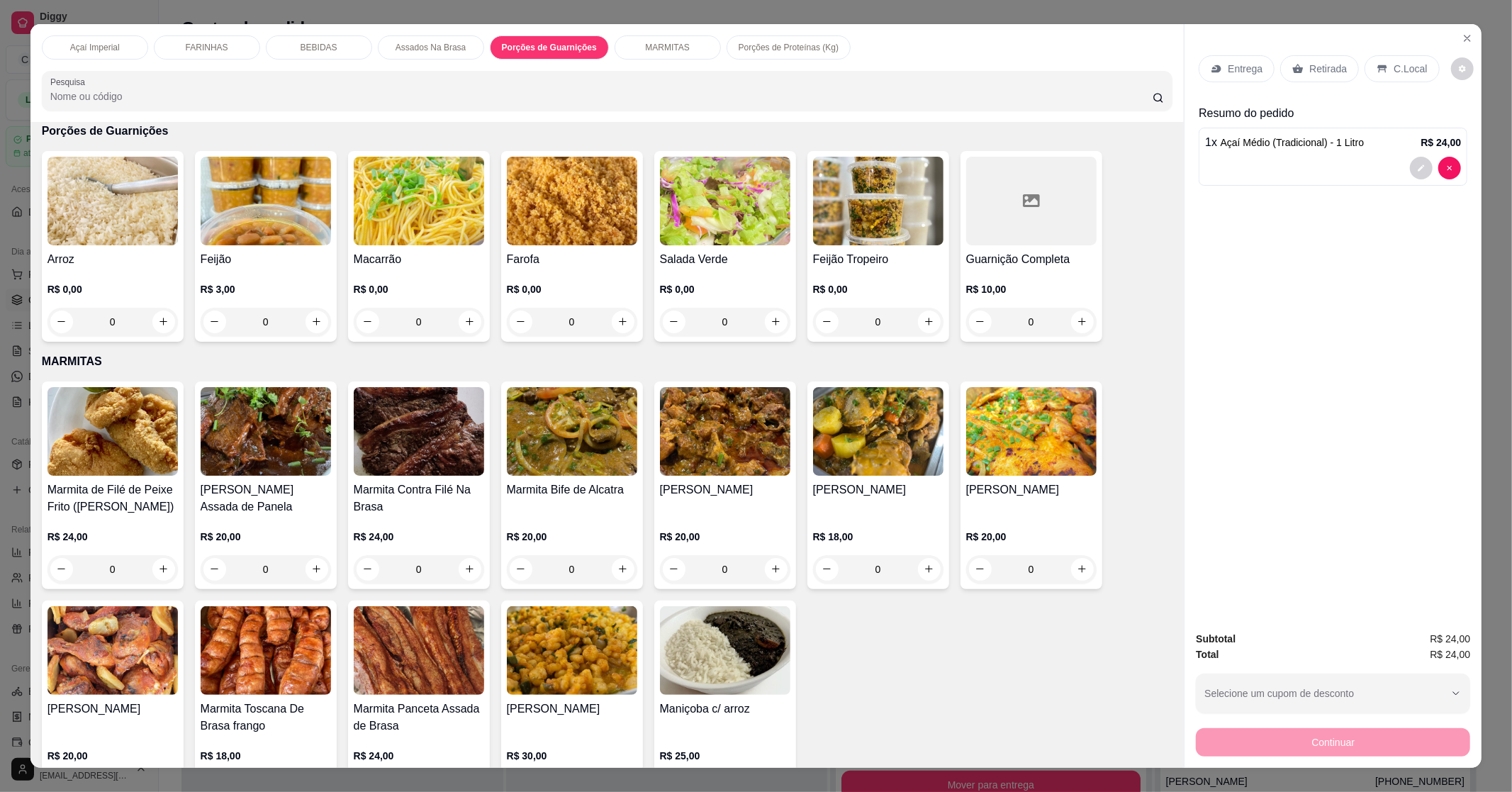
scroll to position [21, 0]
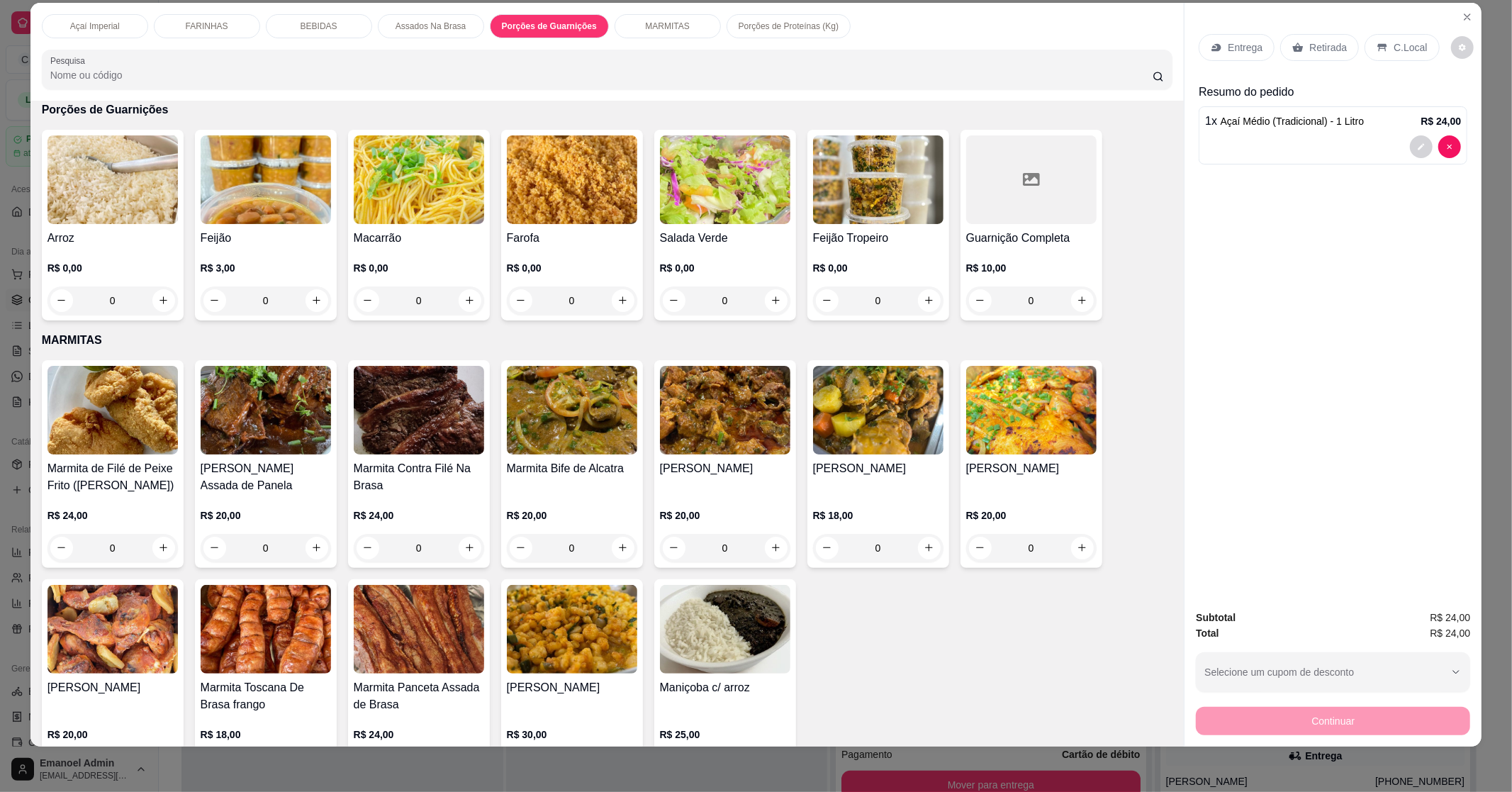
click at [759, 23] on p "Porções de Proteínas (Kg)" at bounding box center [789, 26] width 100 height 11
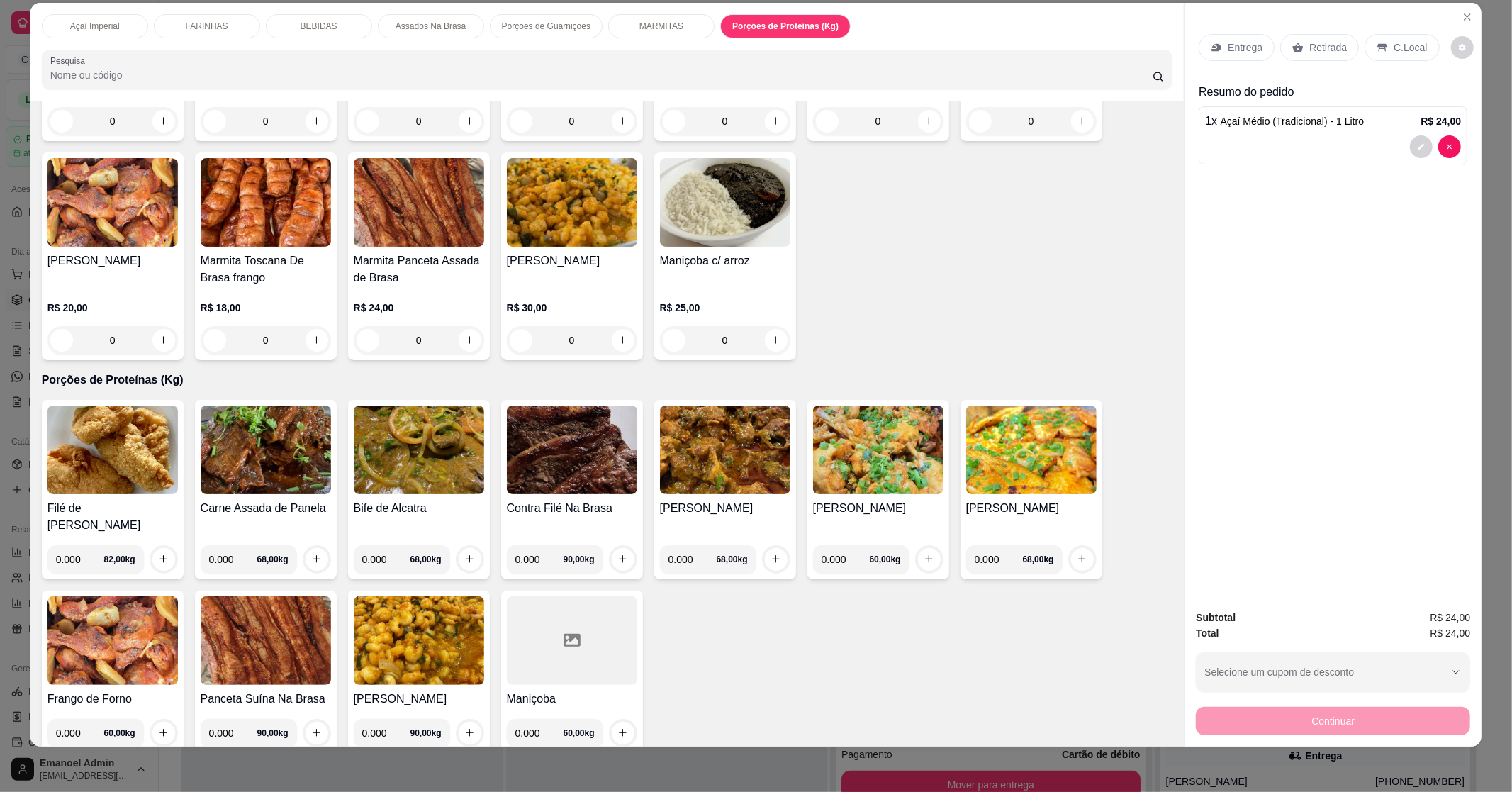
click at [139, 448] on img at bounding box center [113, 450] width 130 height 89
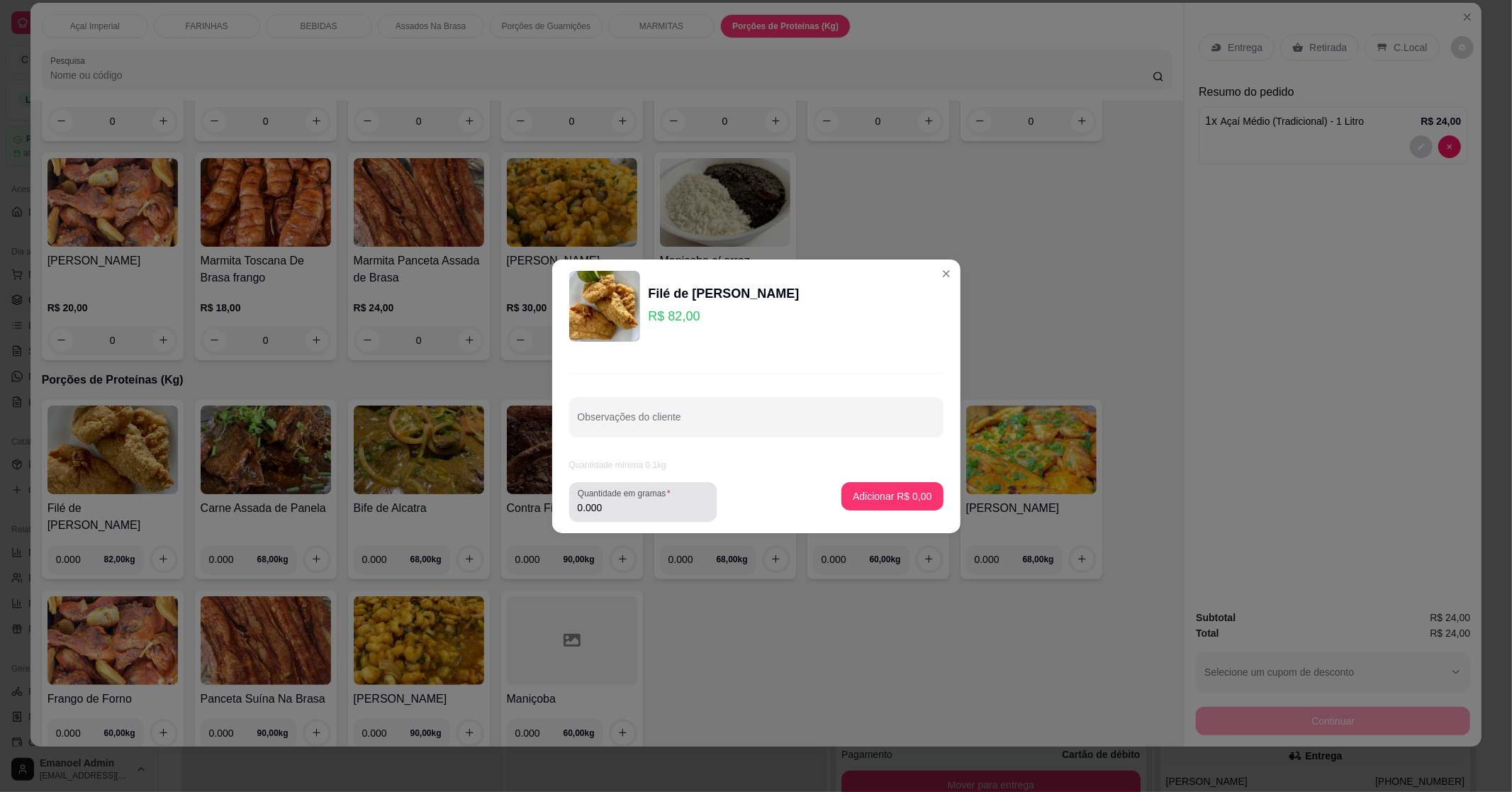
click at [641, 504] on input "0.000" at bounding box center [643, 507] width 130 height 14
type input "0.300"
click at [915, 489] on p "Adicionar R$ 24,60" at bounding box center [890, 496] width 83 height 14
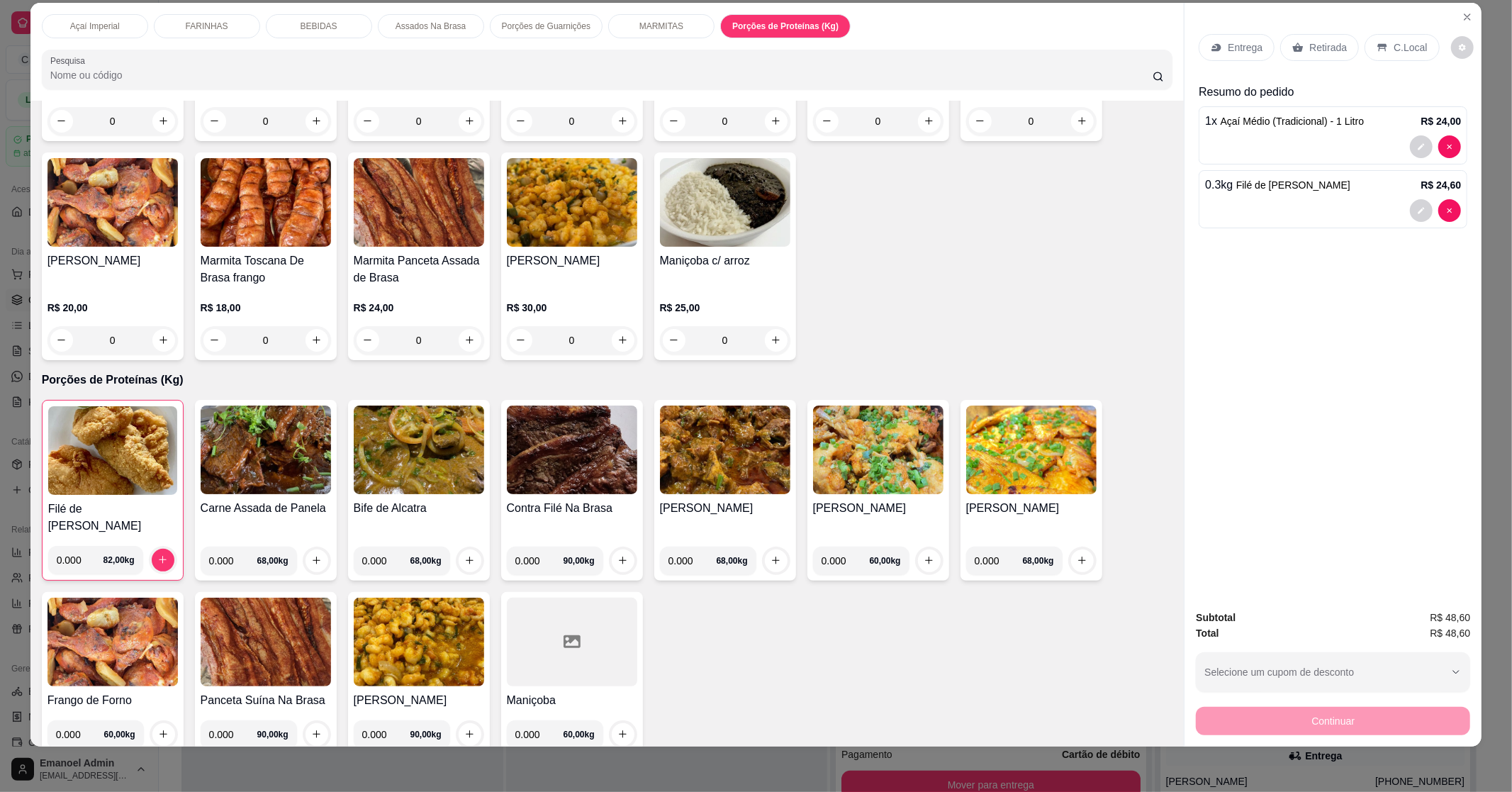
click at [152, 664] on img at bounding box center [113, 641] width 130 height 89
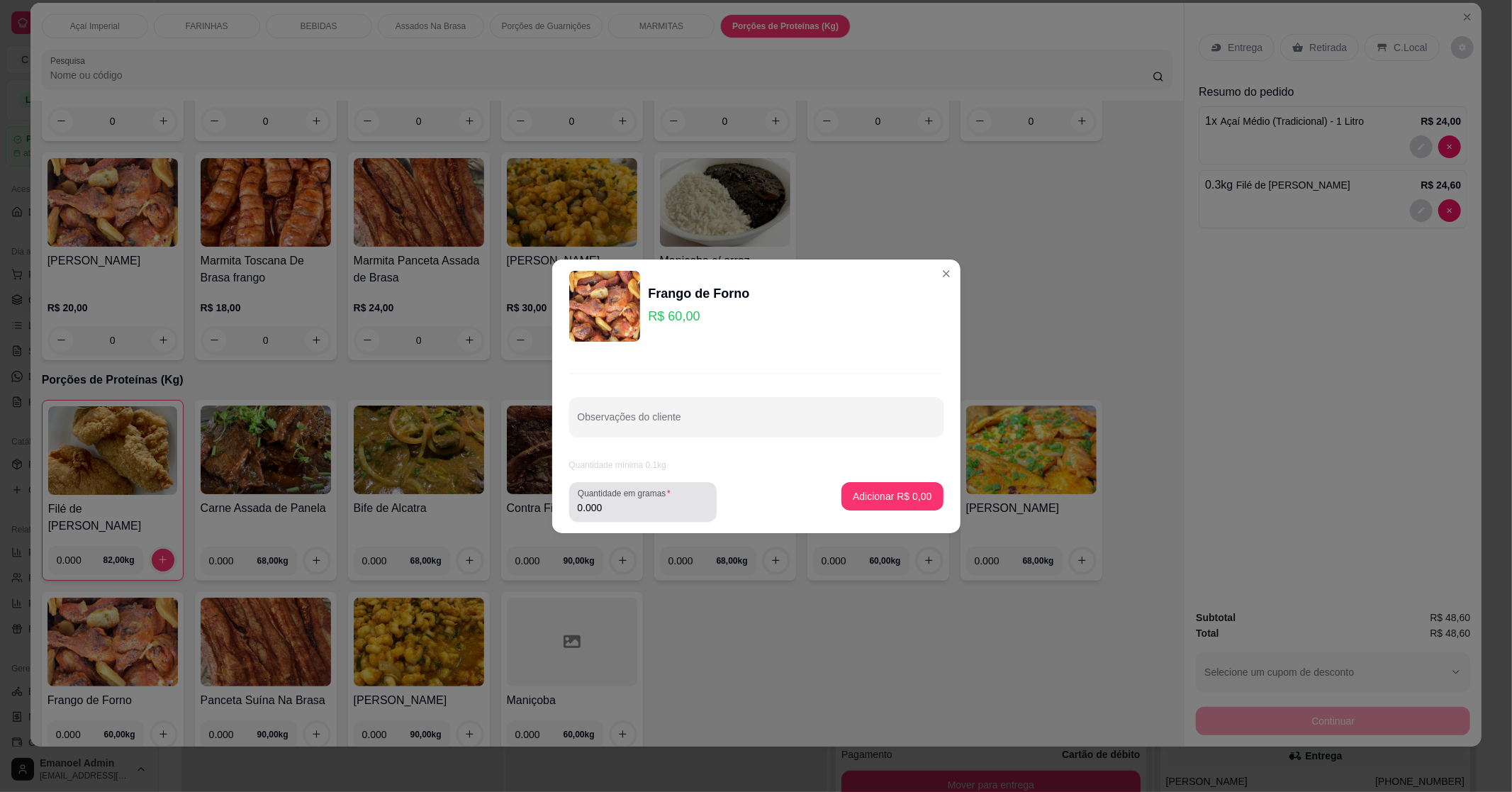
click at [619, 501] on input "0.000" at bounding box center [643, 507] width 130 height 14
type input "0.300"
click at [902, 490] on p "Adicionar R$ 18,00" at bounding box center [890, 496] width 83 height 14
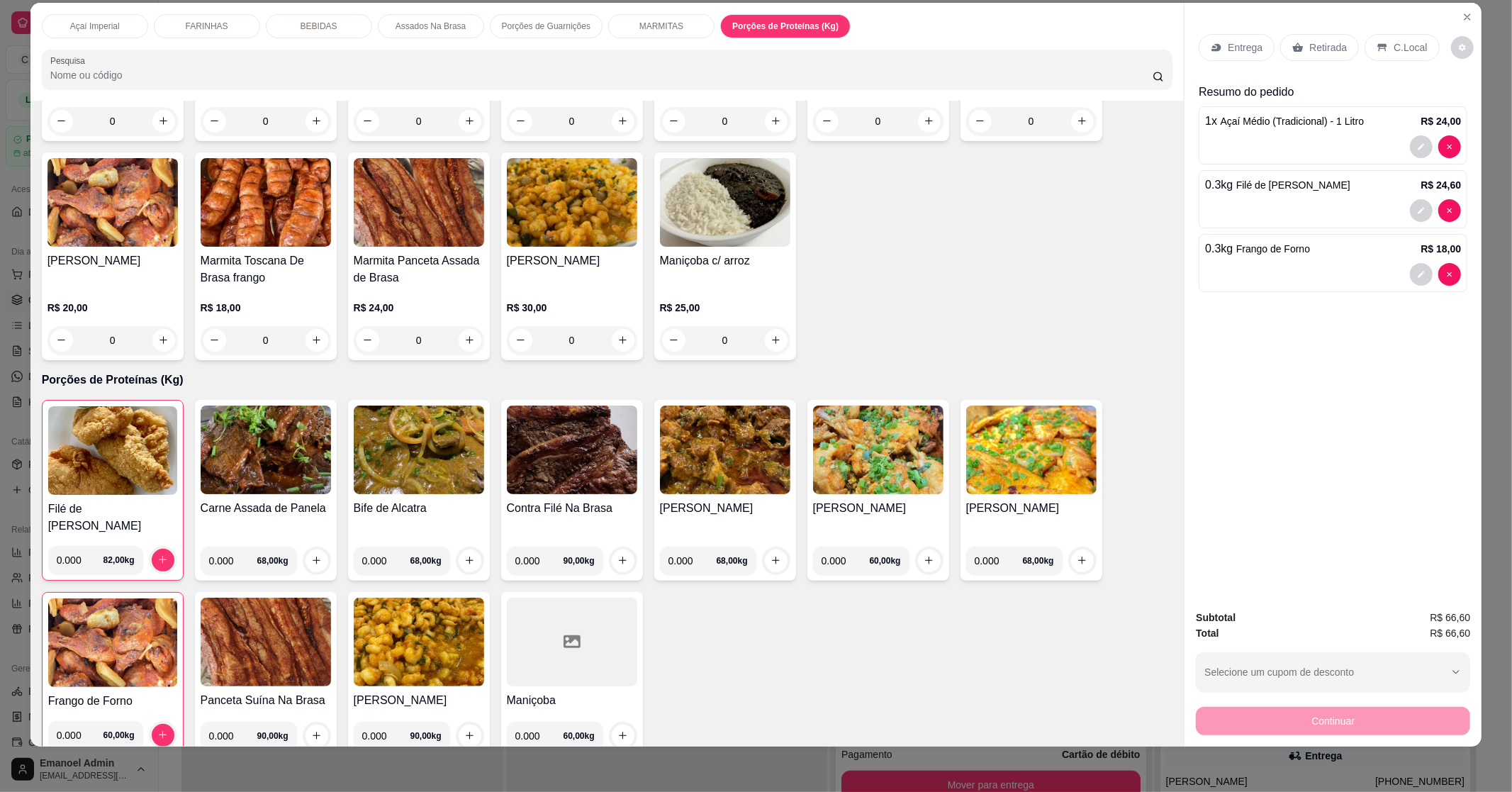
click at [542, 22] on p "Porções de Guarnições" at bounding box center [546, 26] width 89 height 11
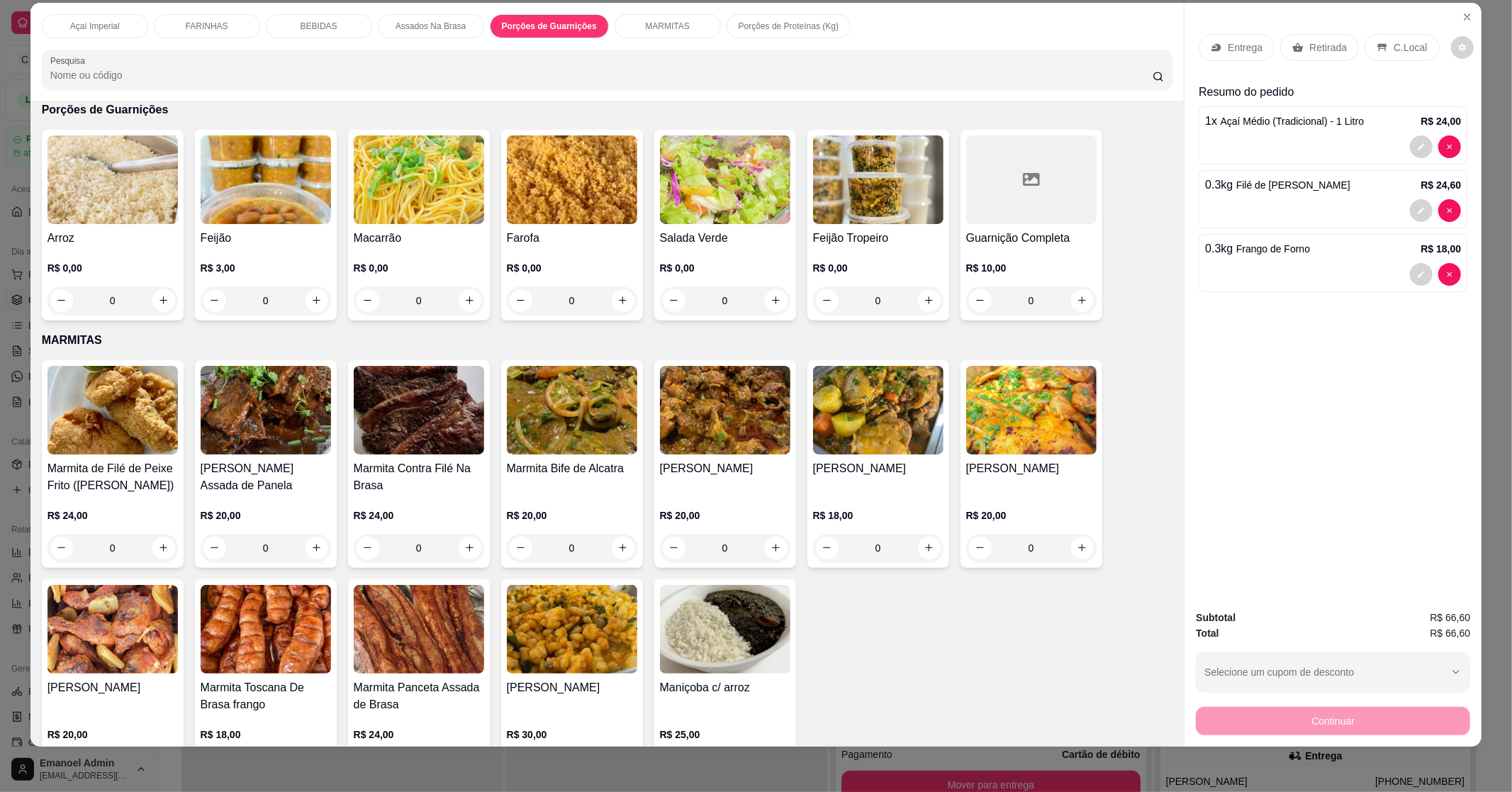
click at [734, 220] on img at bounding box center [725, 180] width 130 height 89
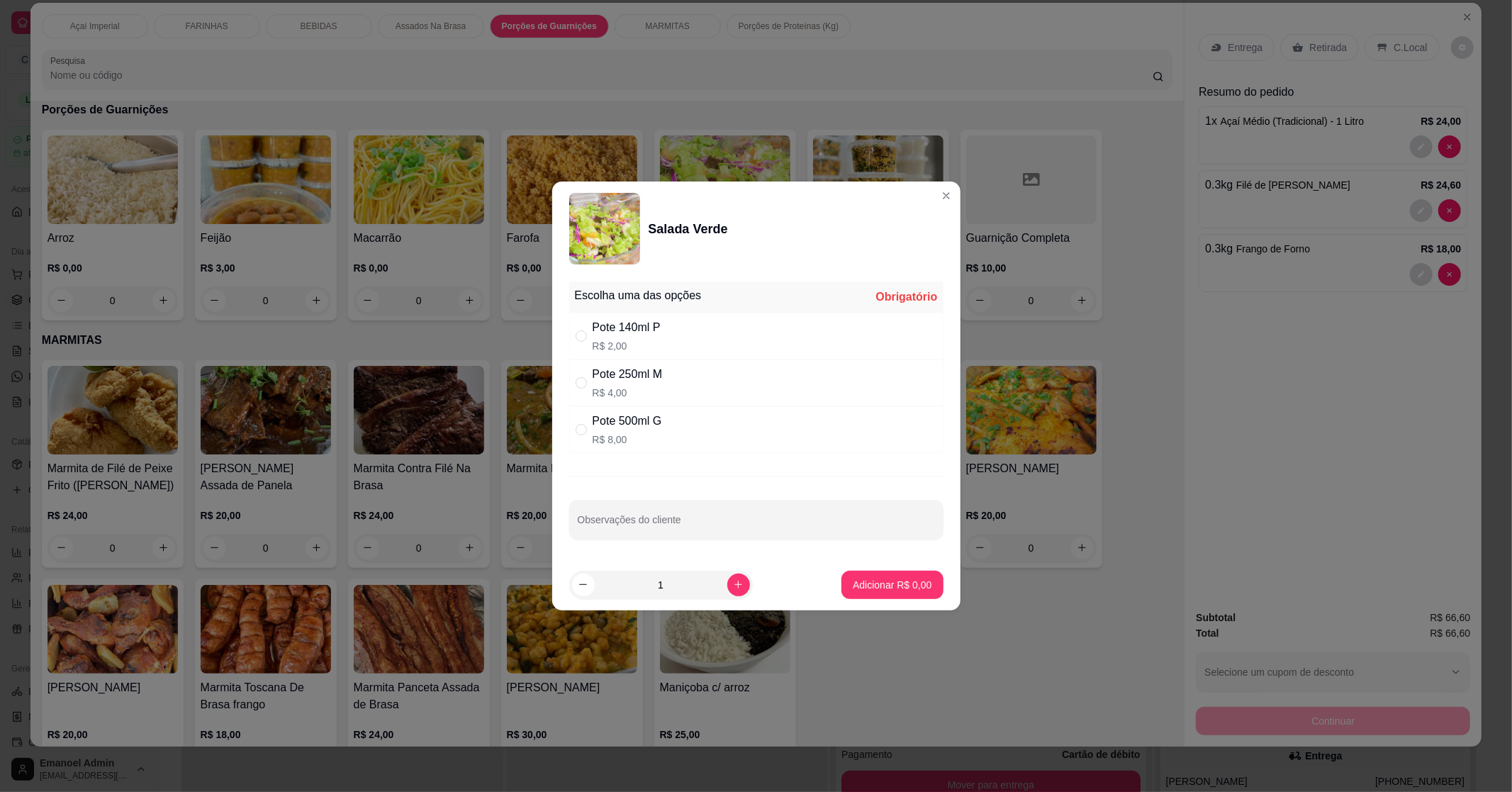
click at [785, 438] on div "Pote 500ml G R$ 8,00" at bounding box center [756, 429] width 375 height 47
radio input "true"
click at [893, 589] on p "Adicionar R$ 8,00" at bounding box center [892, 584] width 79 height 14
type input "1"
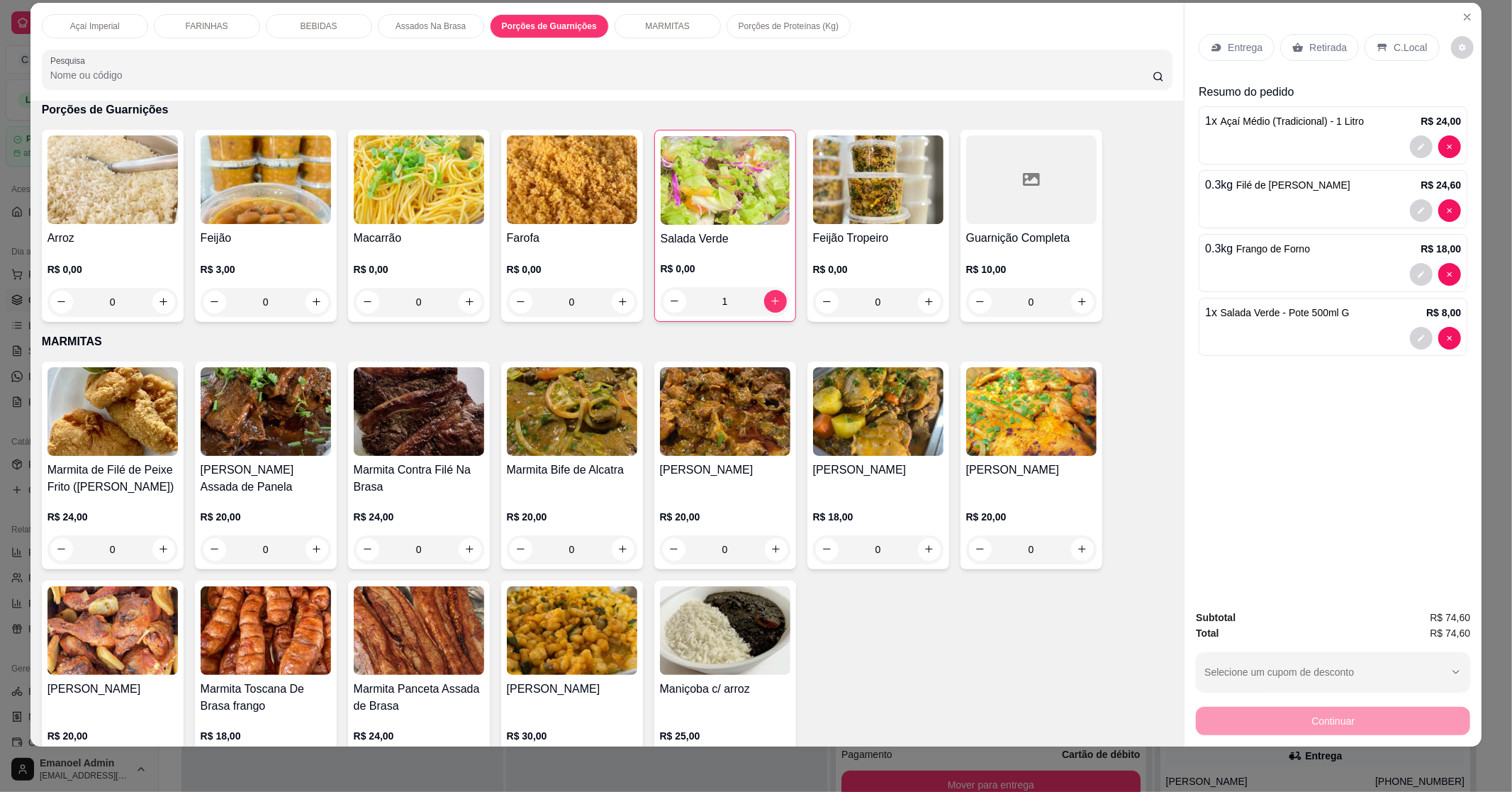
click at [92, 179] on img at bounding box center [113, 180] width 130 height 89
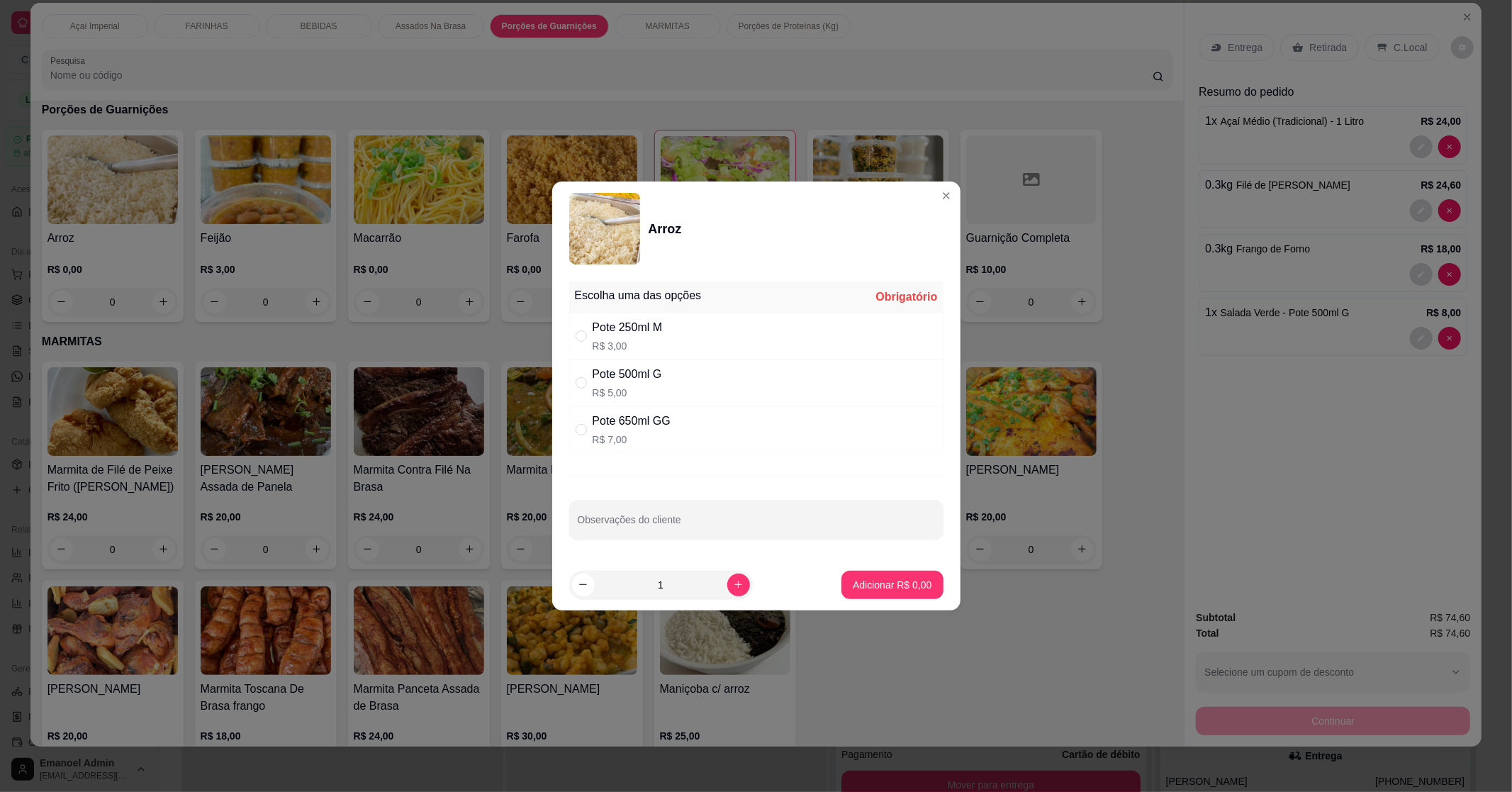
click at [682, 420] on div "Pote 650ml GG R$ 7,00" at bounding box center [756, 429] width 375 height 47
radio input "true"
click at [680, 371] on div "Pote 500ml G R$ 5,00" at bounding box center [756, 383] width 375 height 47
radio input "true"
radio input "false"
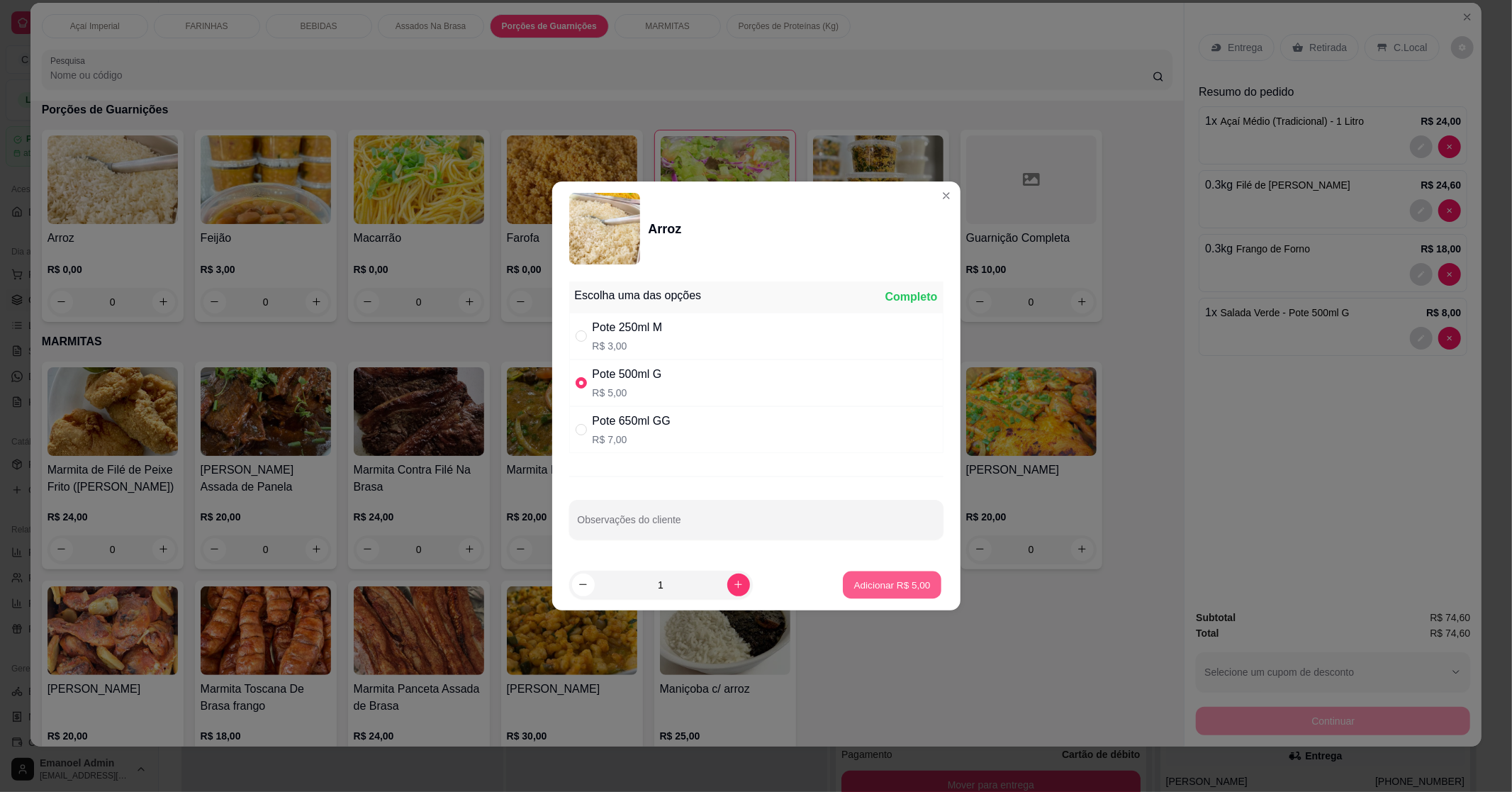
click at [912, 581] on p "Adicionar R$ 5,00" at bounding box center [892, 584] width 76 height 14
type input "1"
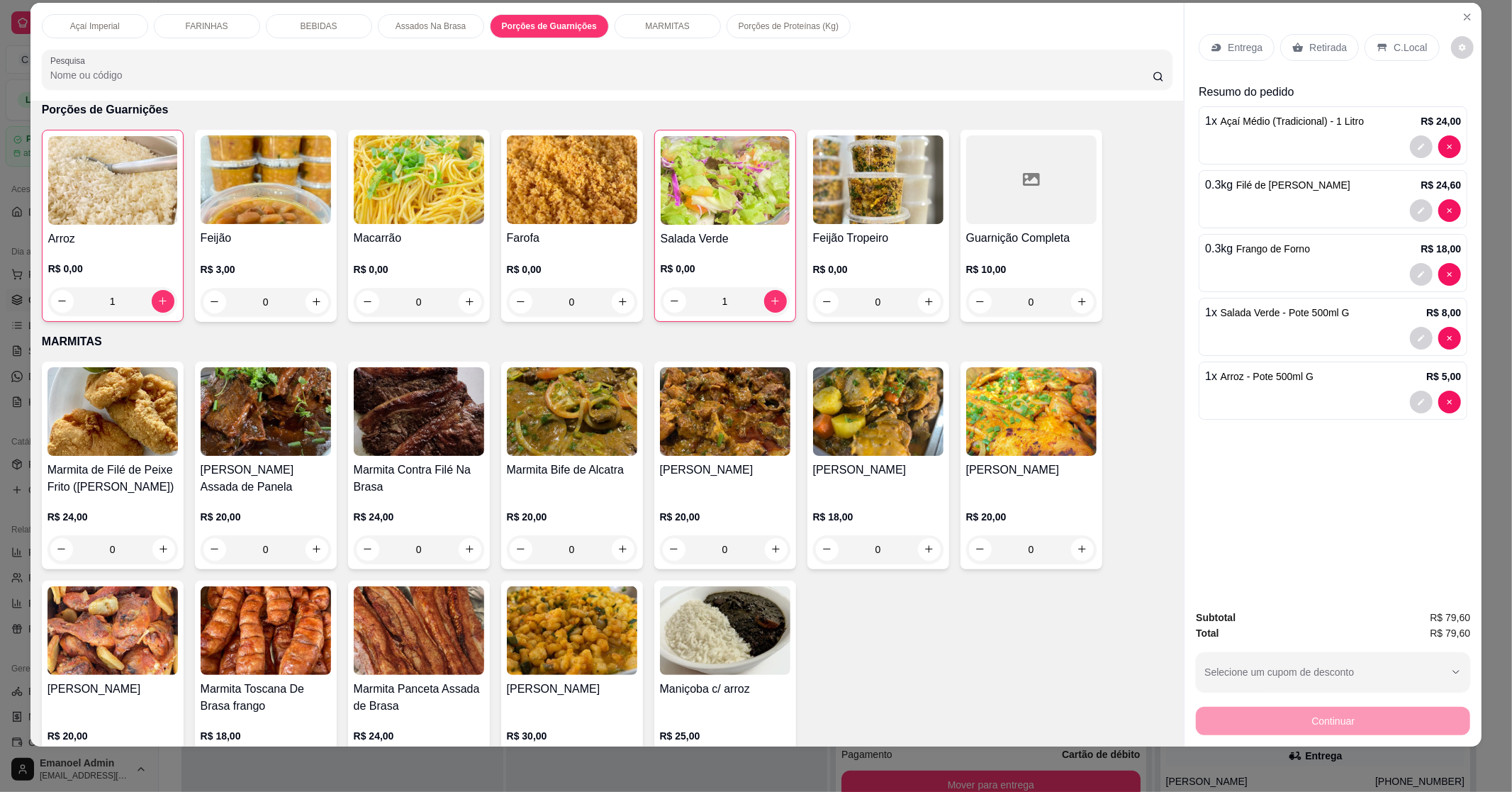
click at [308, 221] on img at bounding box center [266, 180] width 130 height 89
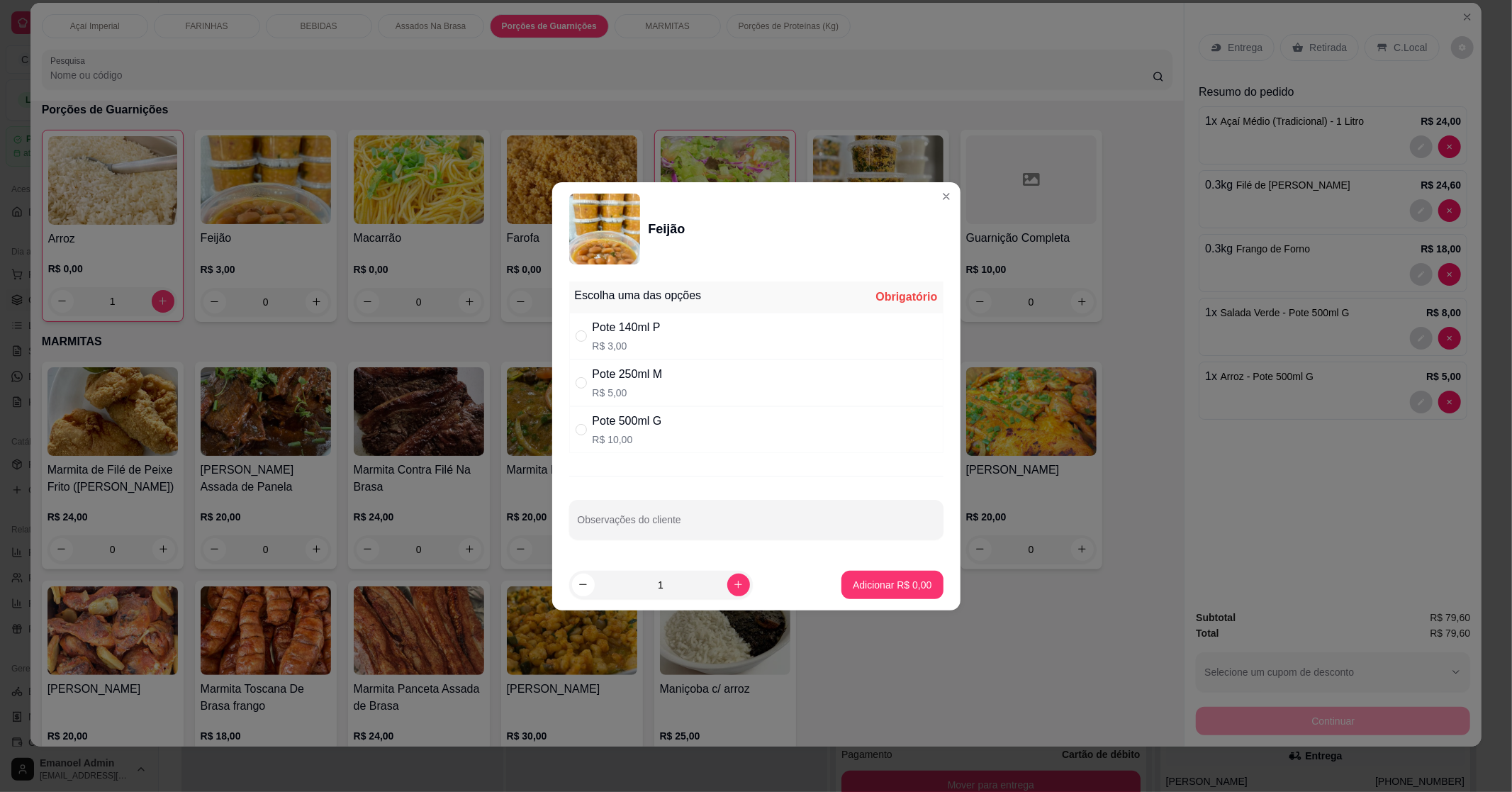
click at [634, 370] on div "Pote 250ml M" at bounding box center [628, 374] width 70 height 17
radio input "true"
click at [908, 609] on footer "1 Adicionar R$ 5,00" at bounding box center [756, 585] width 409 height 51
click at [902, 582] on p "Adicionar R$ 5,00" at bounding box center [892, 584] width 79 height 14
type input "1"
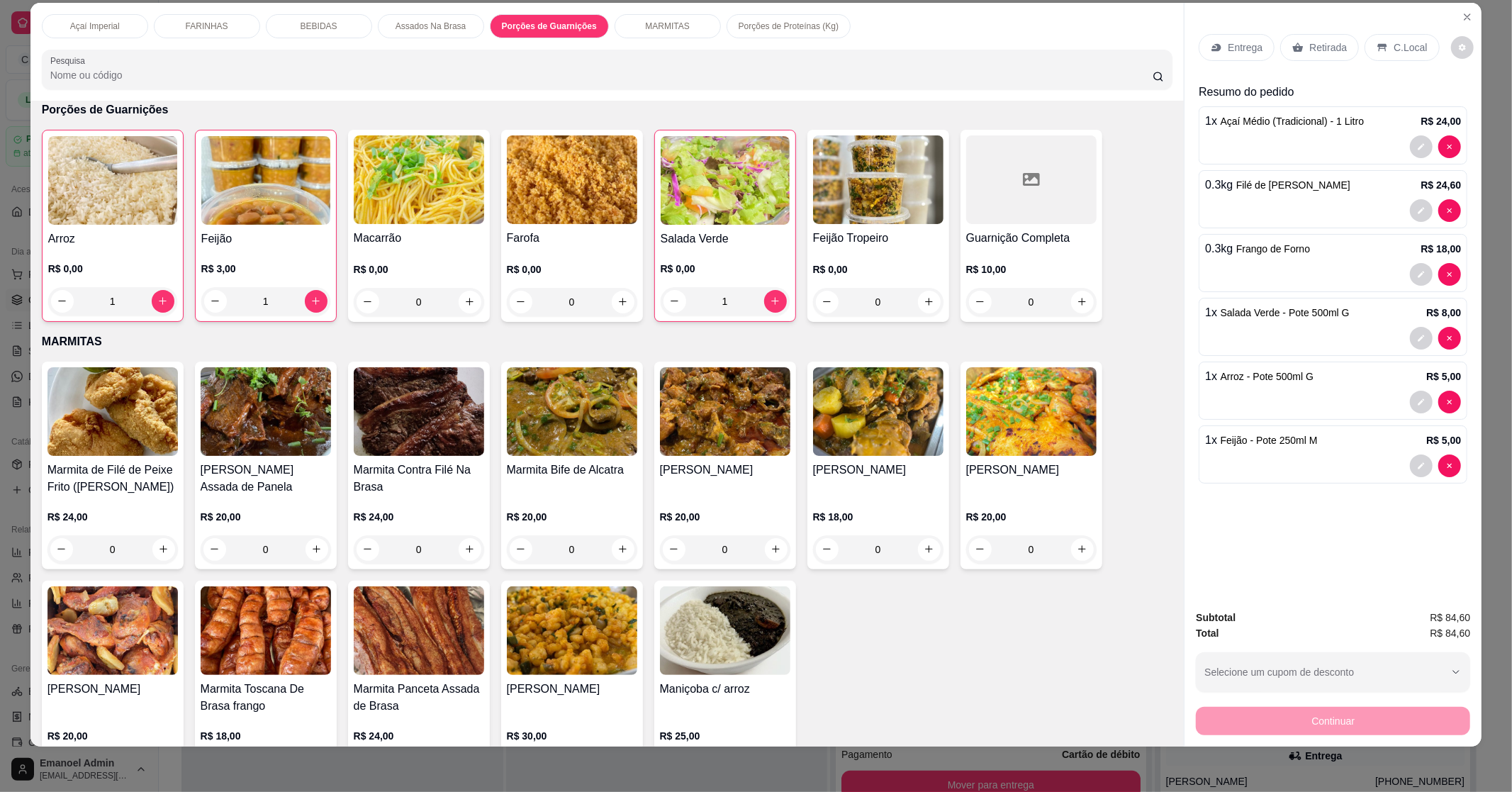
click at [1230, 51] on p "Entrega" at bounding box center [1246, 47] width 35 height 14
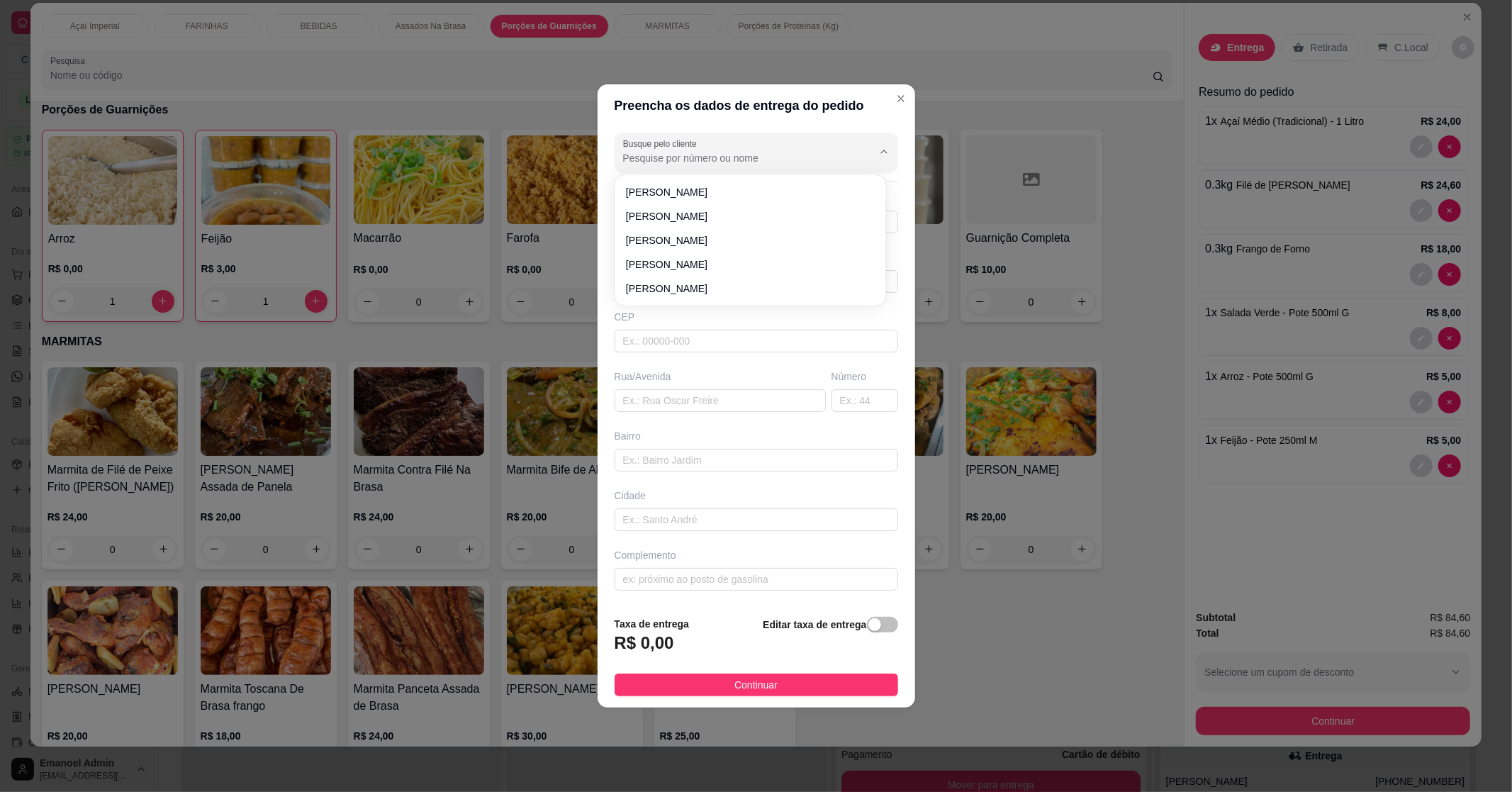
click at [830, 154] on input "Busque pelo cliente" at bounding box center [736, 158] width 227 height 14
click at [721, 273] on li "Ivone" at bounding box center [750, 264] width 260 height 23
type input "Ivone"
type input "68998974741"
type input "Ivone"
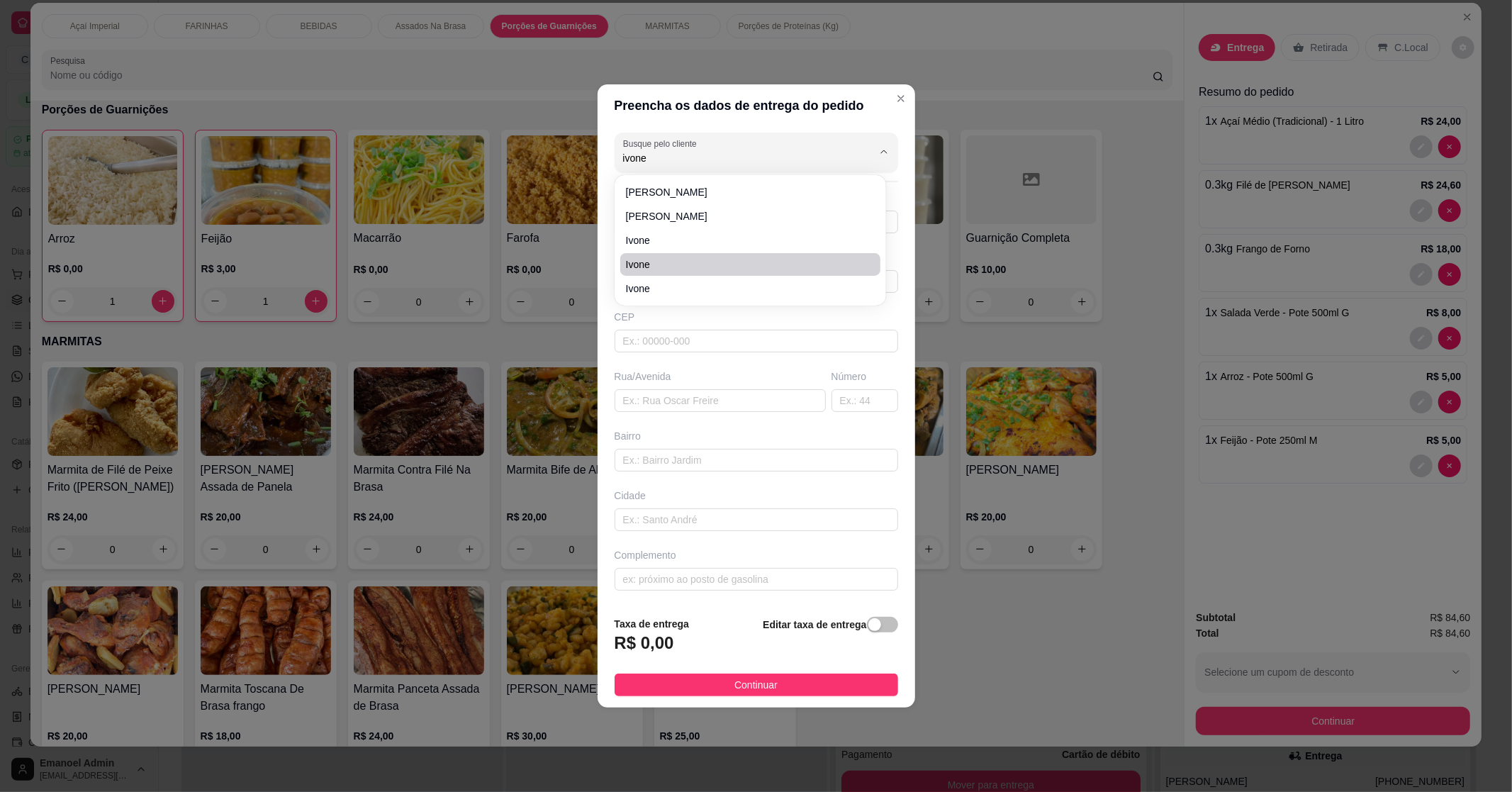
type input "68902630"
type input "[GEOGRAPHIC_DATA][PERSON_NAME]"
type input "62"
type input "Beirol"
type input "Macapá"
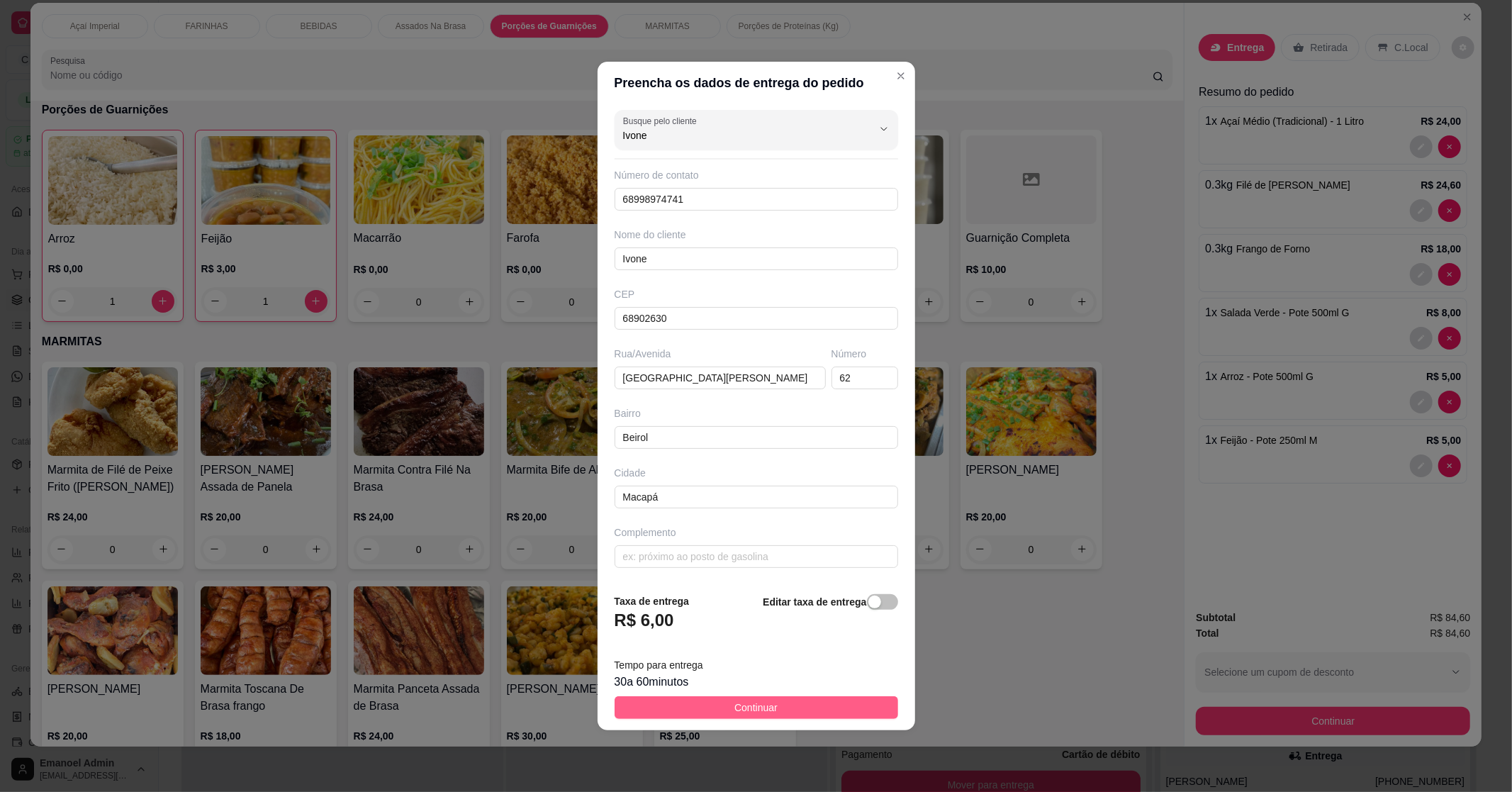
type input "Ivone"
click at [811, 703] on button "Continuar" at bounding box center [756, 707] width 284 height 23
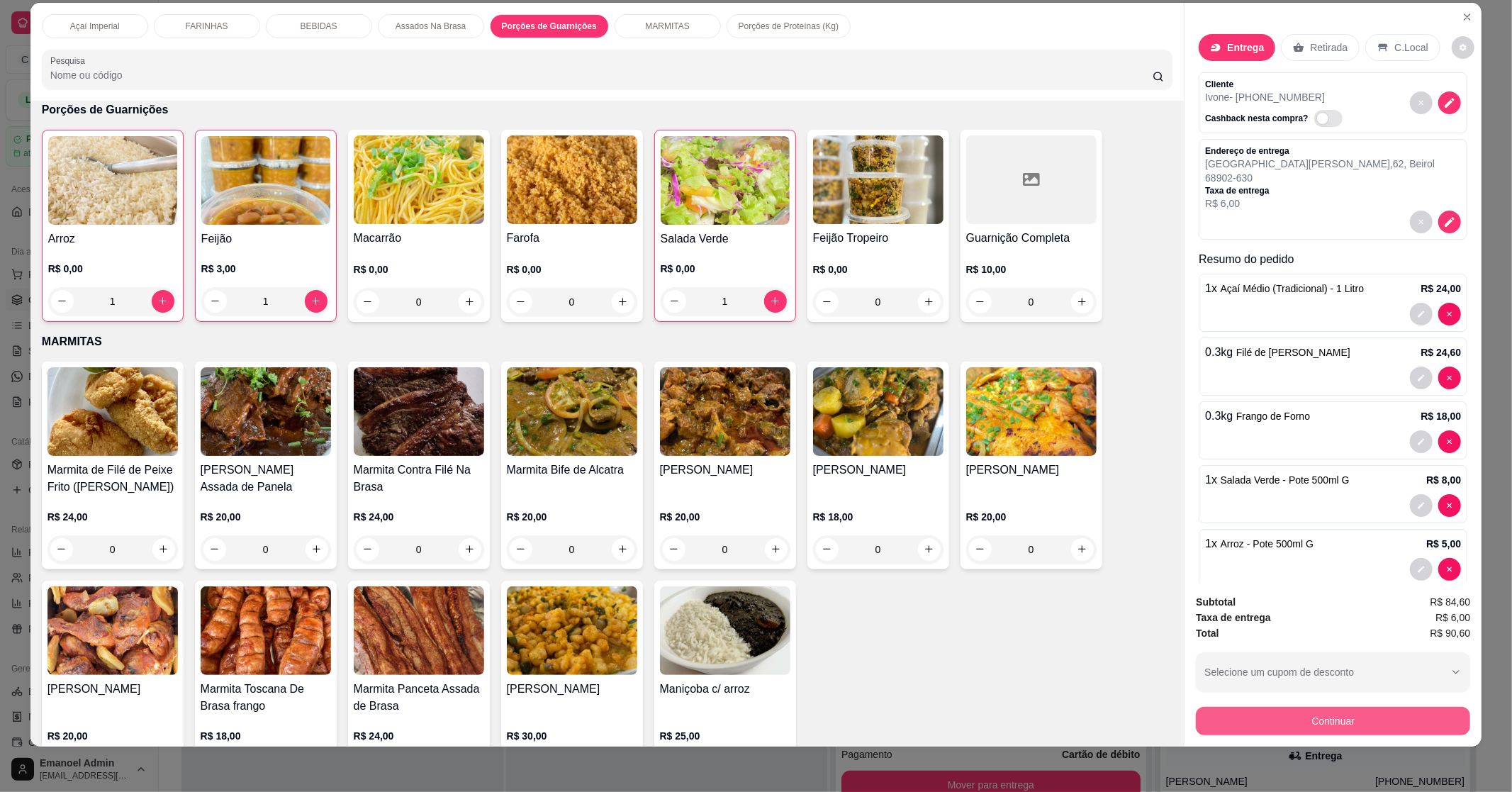
click at [1302, 714] on button "Continuar" at bounding box center [1333, 720] width 274 height 28
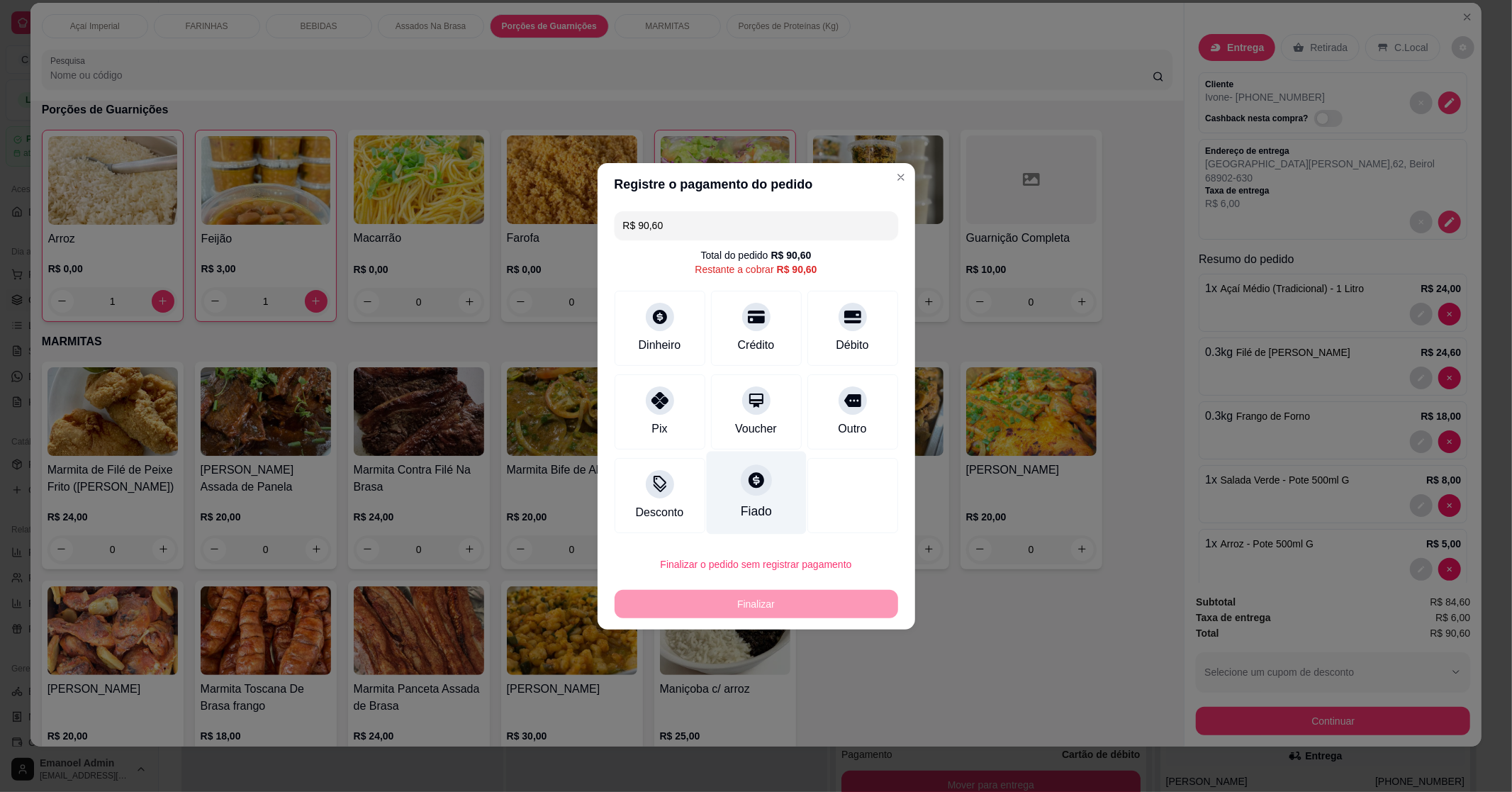
click at [757, 512] on div "Fiado" at bounding box center [756, 511] width 31 height 18
type input "R$ 0,00"
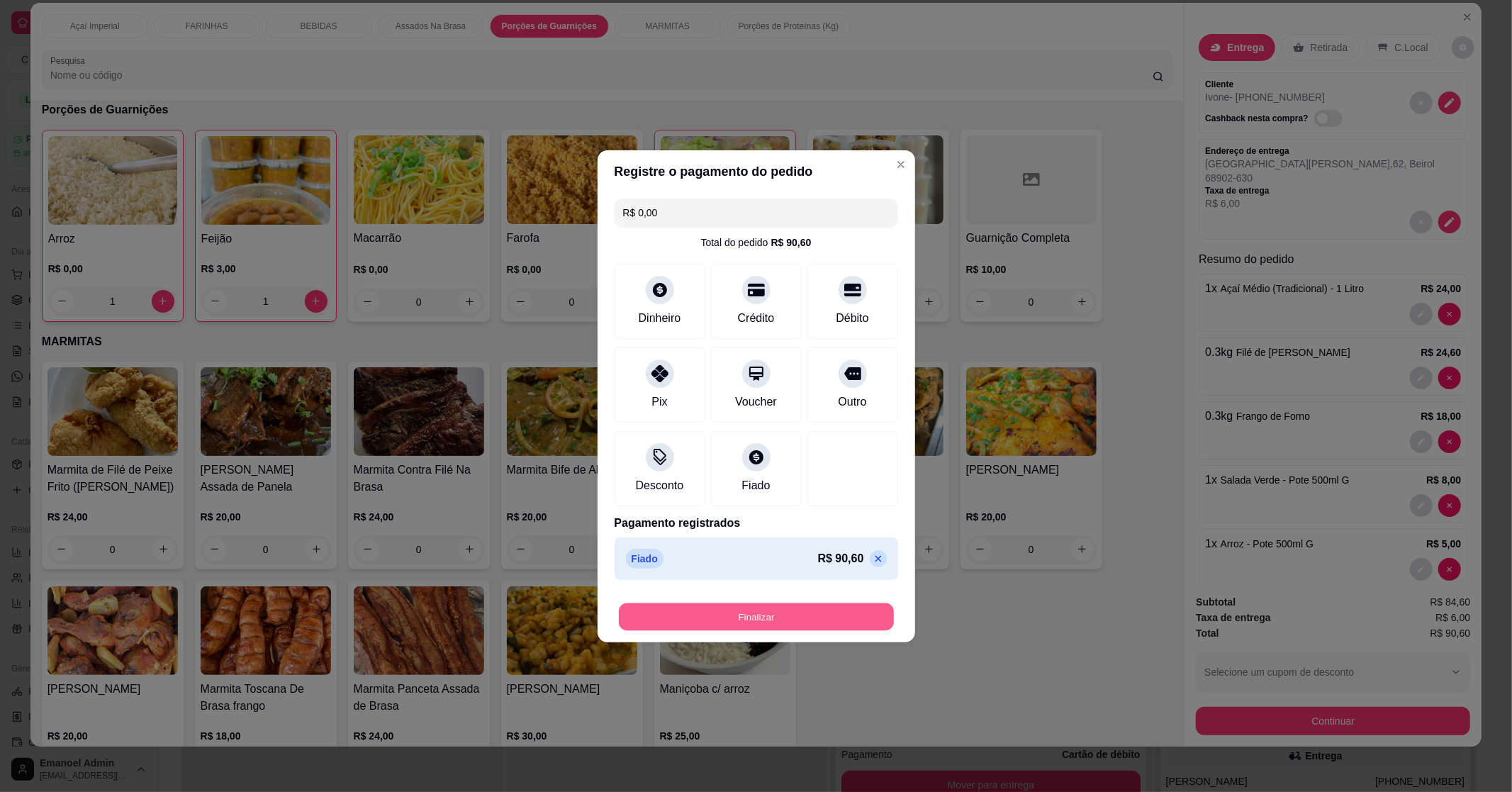
click at [756, 615] on button "Finalizar" at bounding box center [756, 616] width 275 height 28
type input "0"
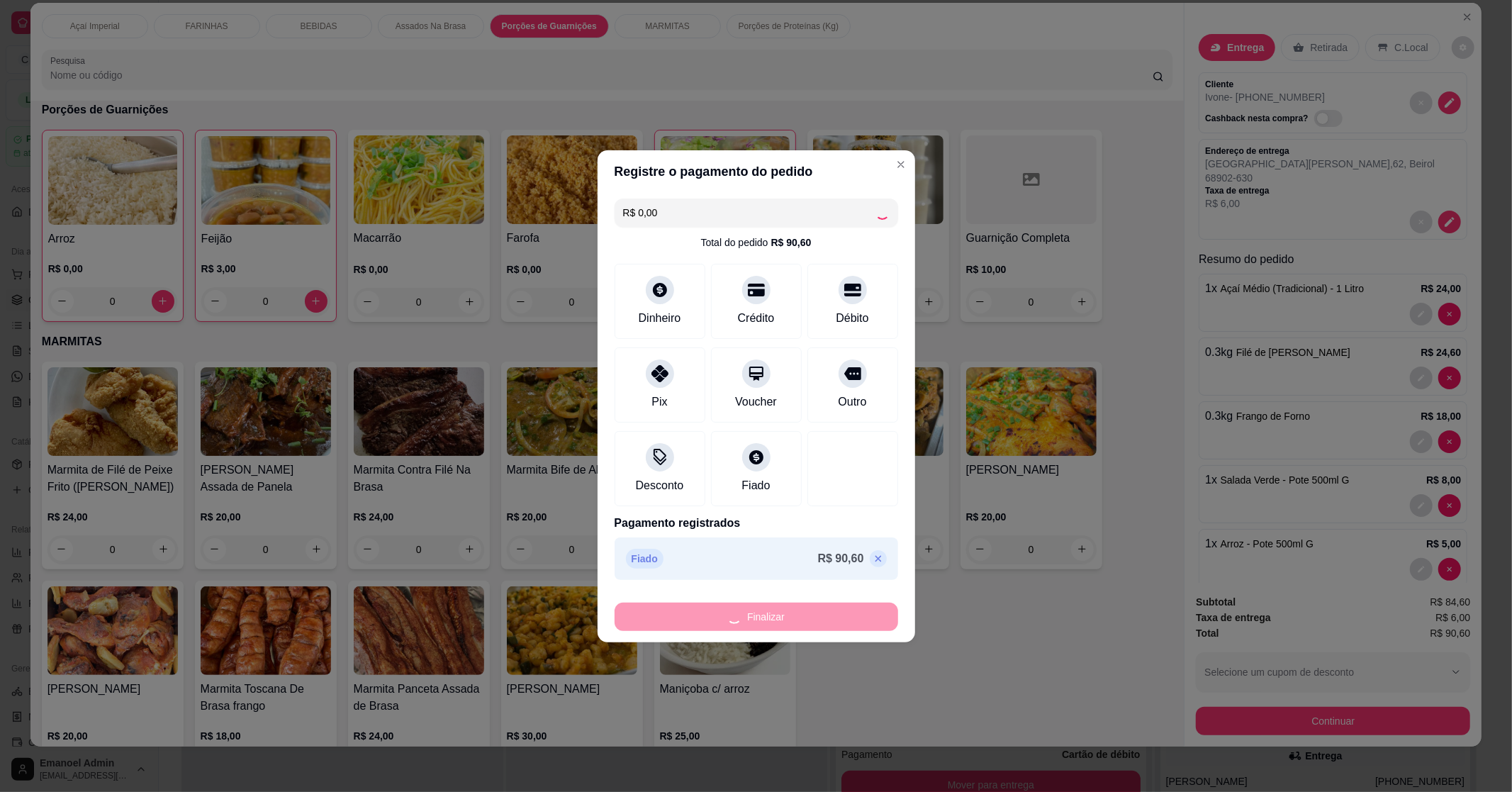
type input "-R$ 90,60"
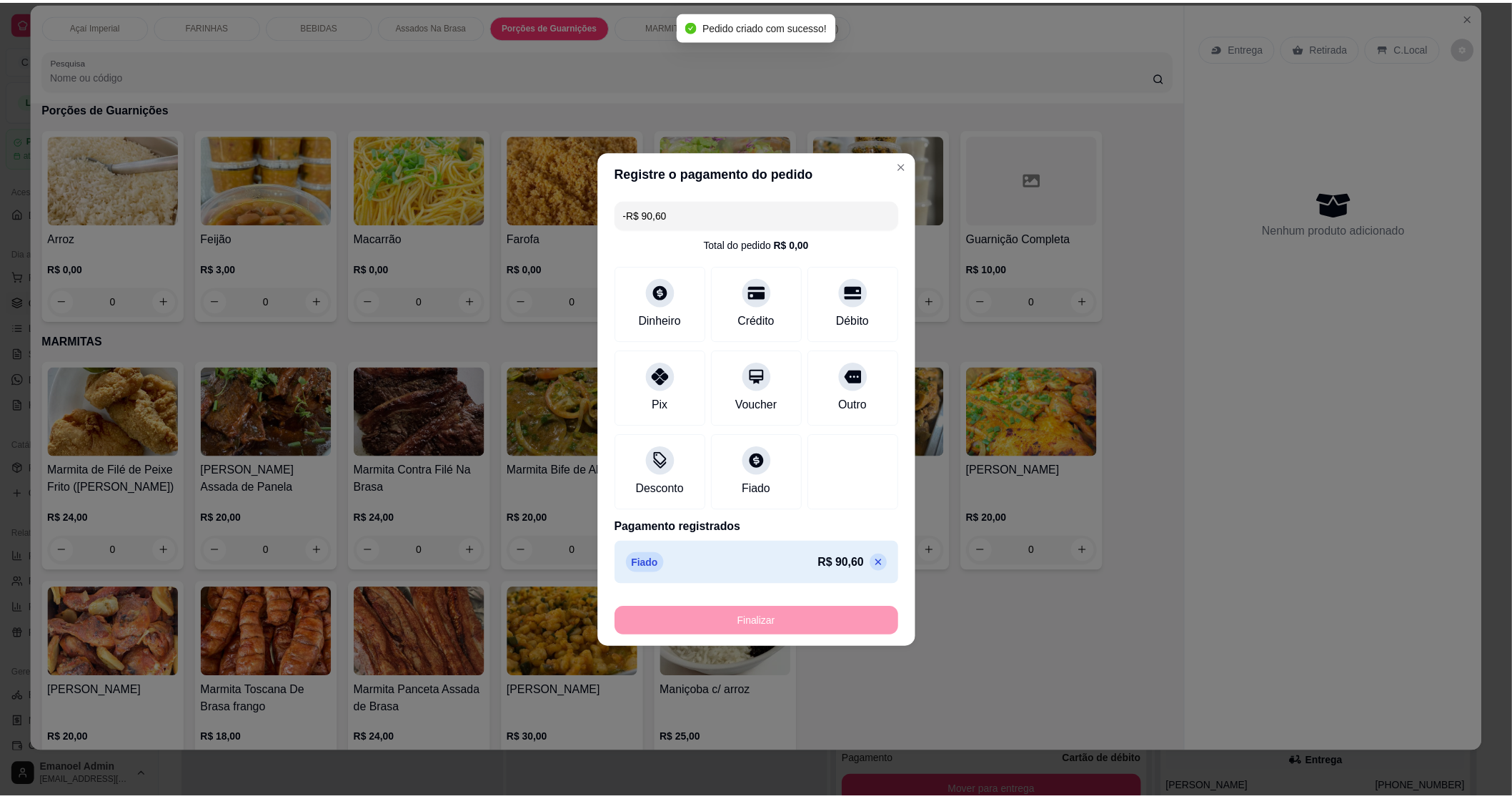
scroll to position [1248, 0]
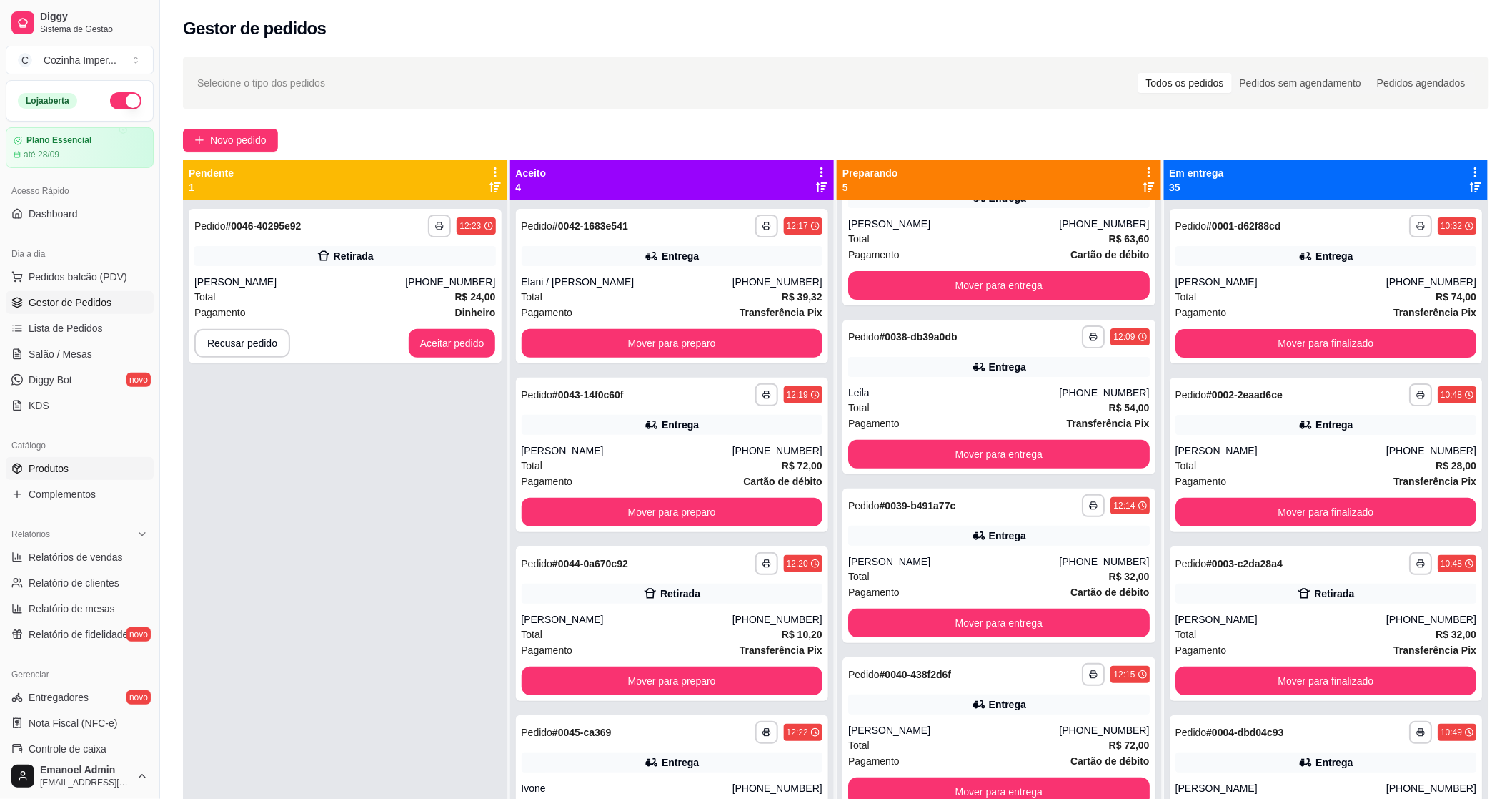
click at [31, 466] on span "Produtos" at bounding box center [48, 468] width 40 height 14
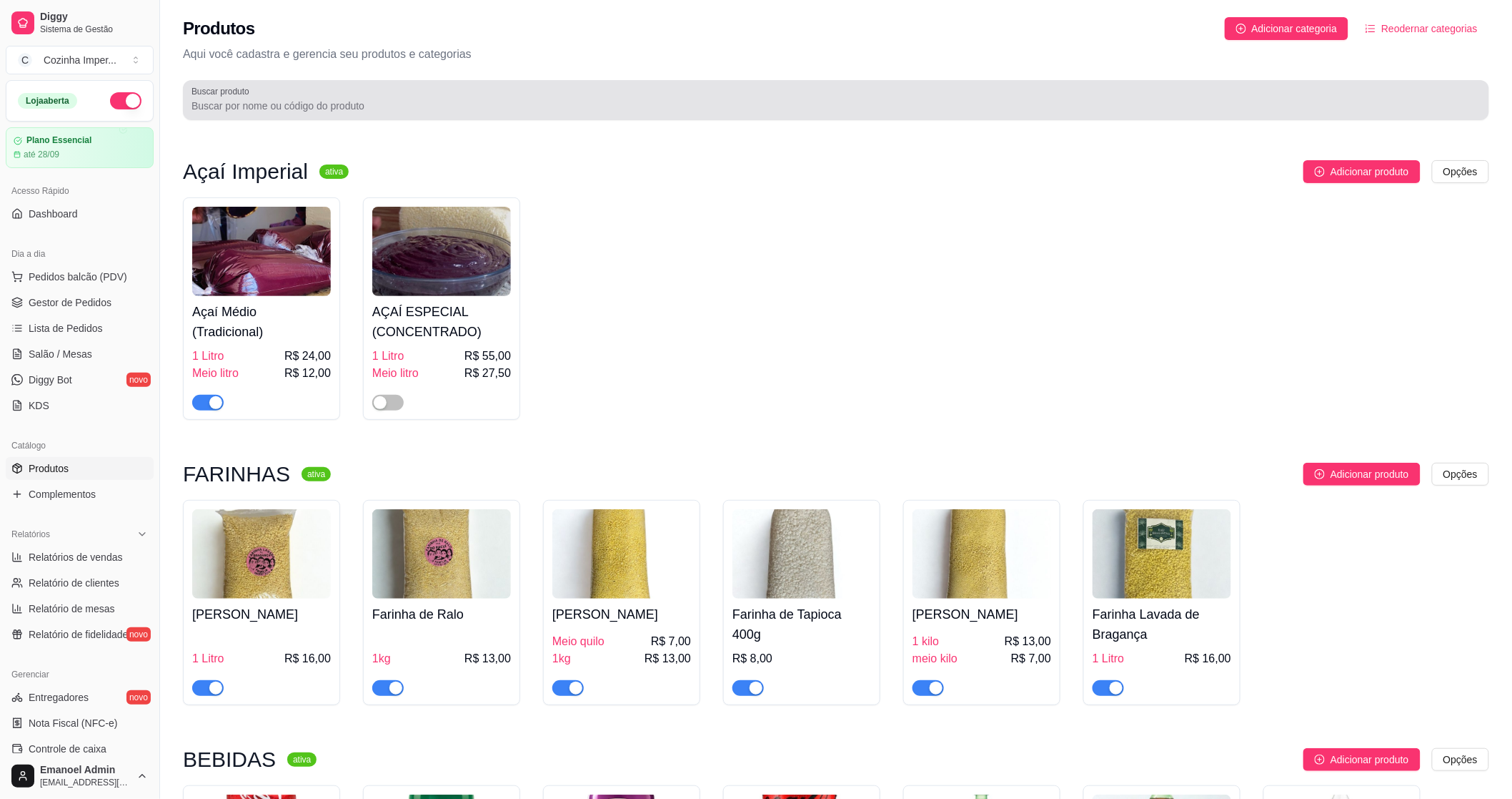
click at [331, 103] on input "Buscar produto" at bounding box center [836, 106] width 1289 height 14
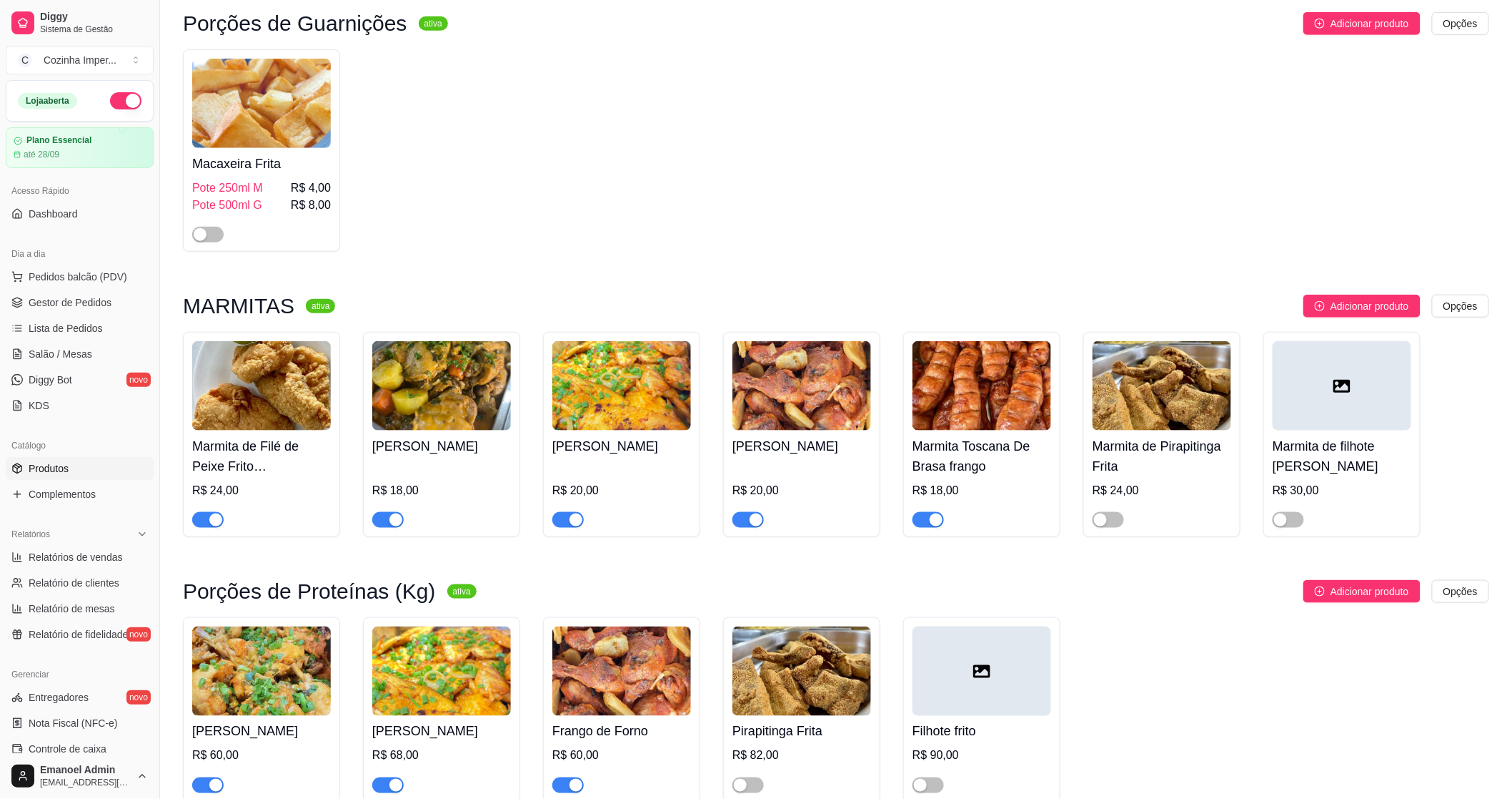
scroll to position [511, 0]
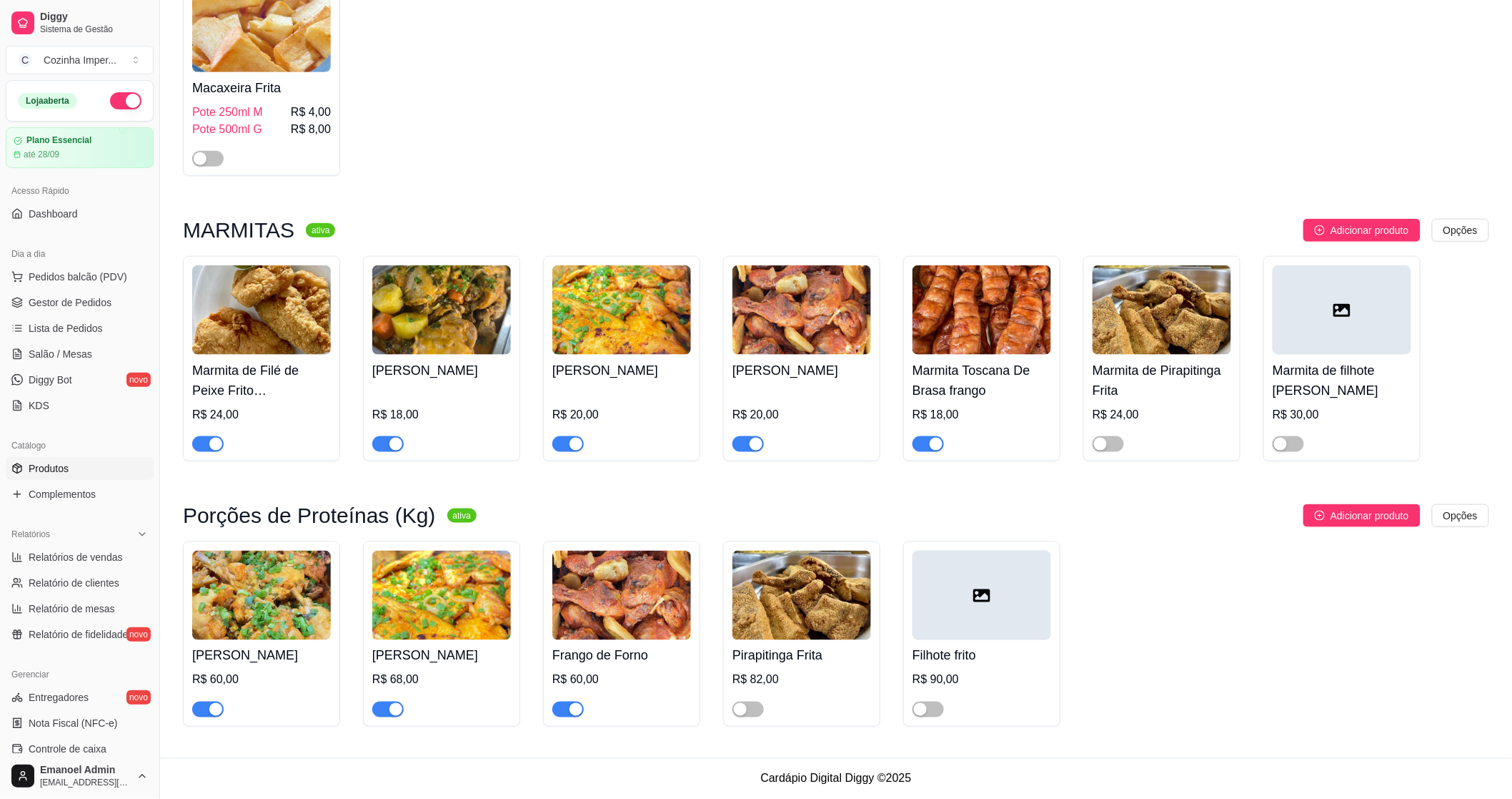
type input "fr"
click at [762, 445] on div "button" at bounding box center [756, 444] width 13 height 13
click at [570, 705] on div "button" at bounding box center [576, 709] width 13 height 13
click at [101, 307] on span "Gestor de Pedidos" at bounding box center [70, 302] width 83 height 14
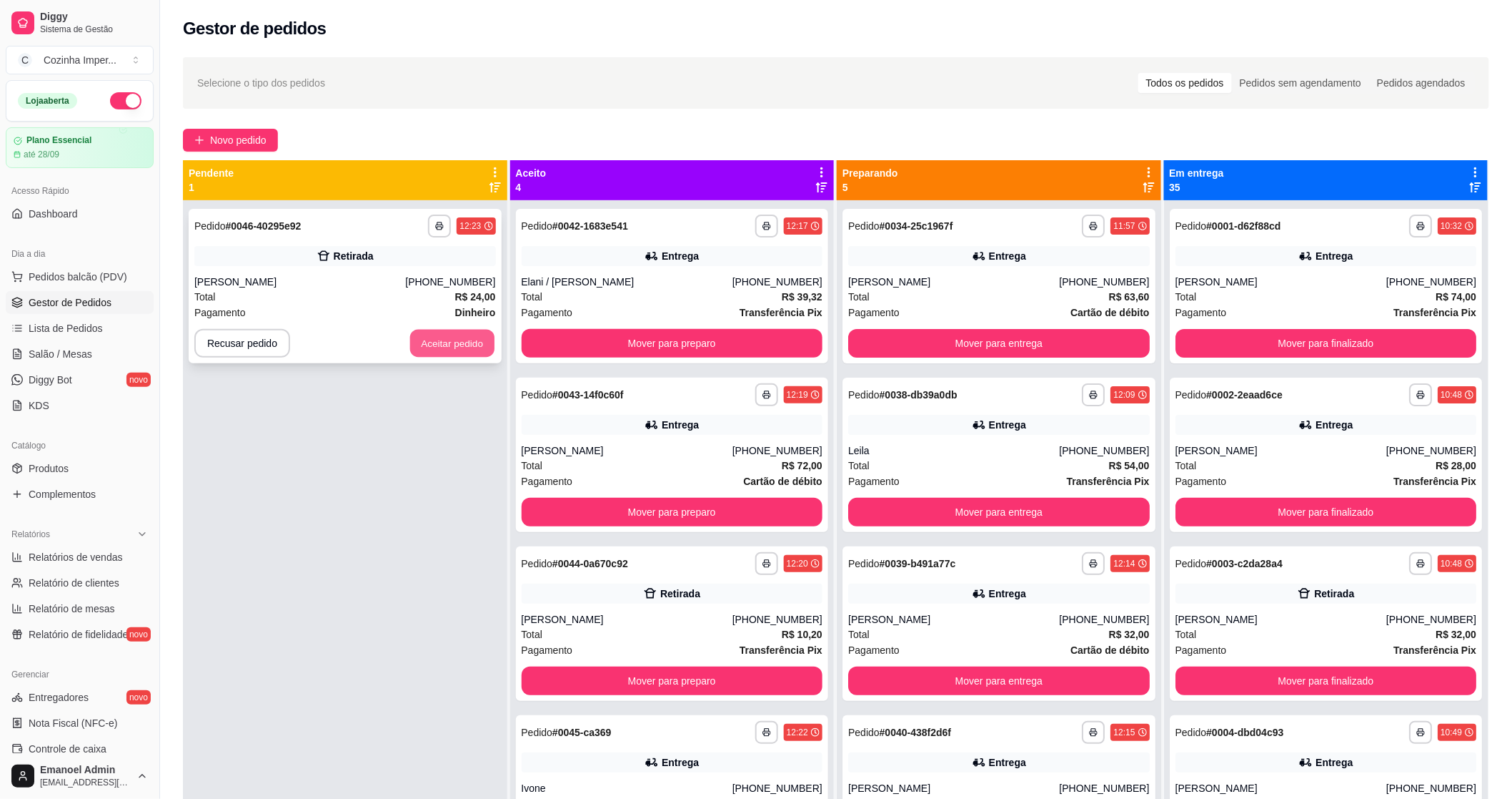
click at [465, 345] on button "Aceitar pedido" at bounding box center [452, 343] width 84 height 28
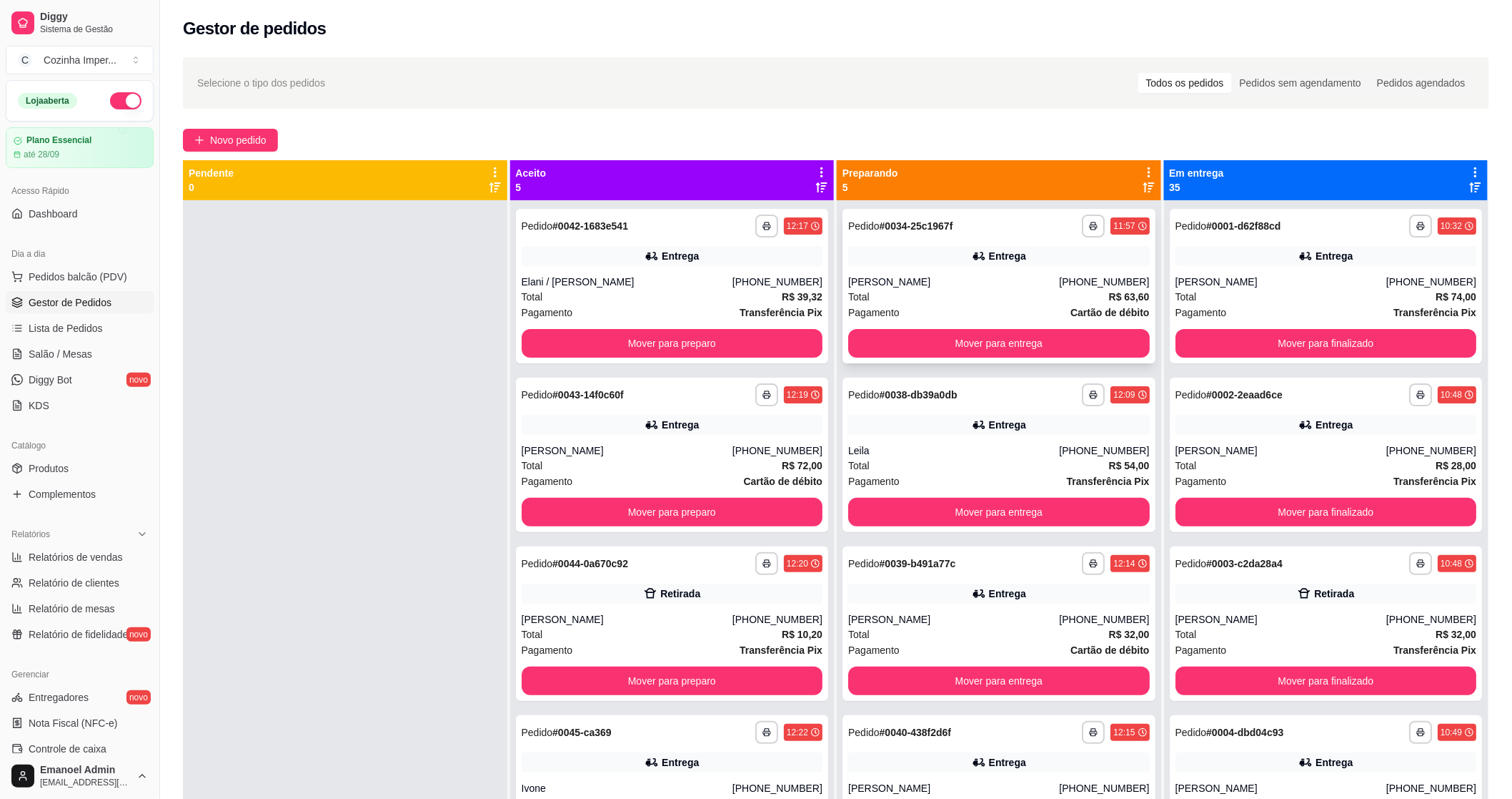
click at [1040, 256] on div "Entrega" at bounding box center [999, 256] width 302 height 20
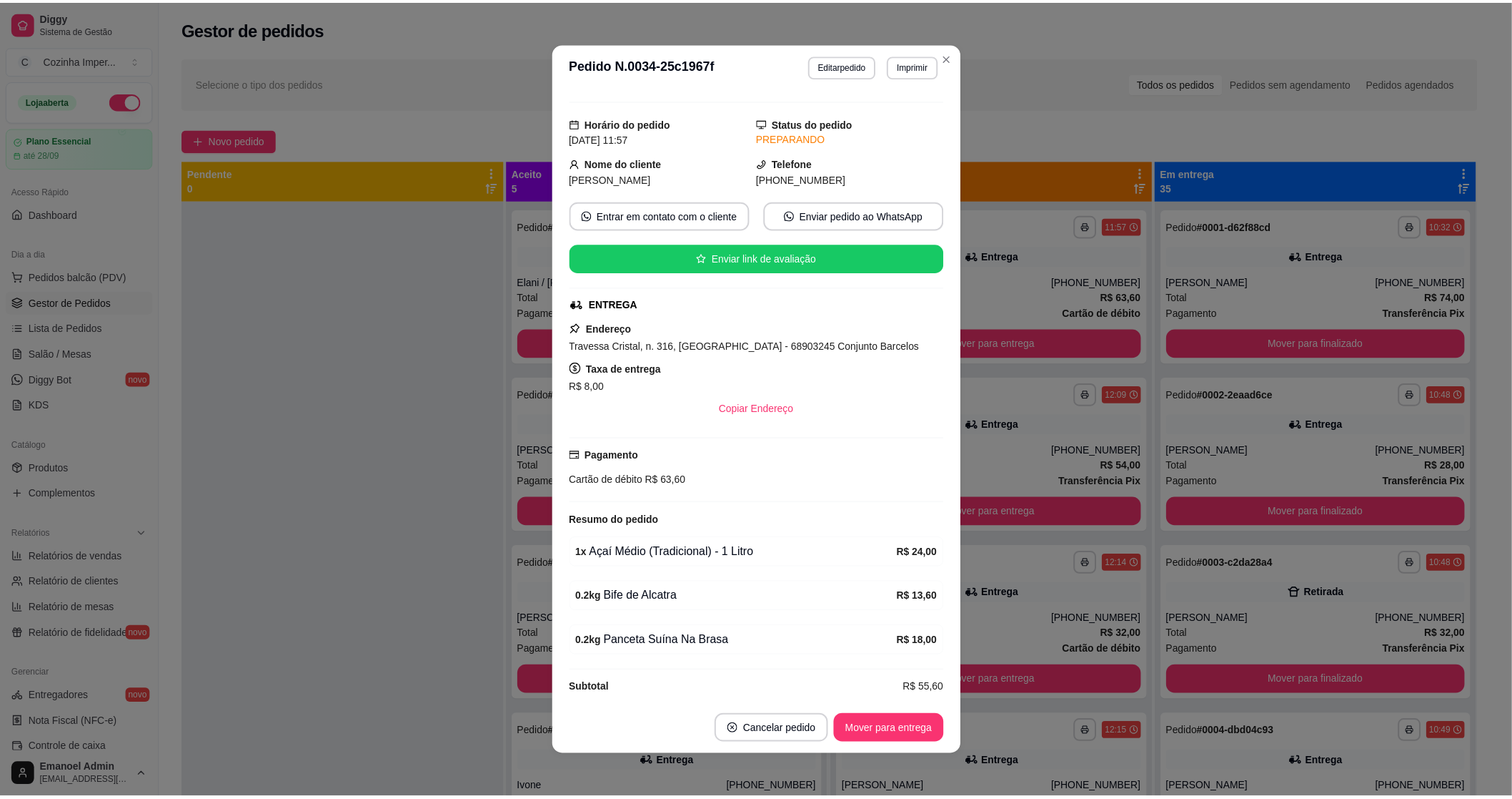
scroll to position [42, 0]
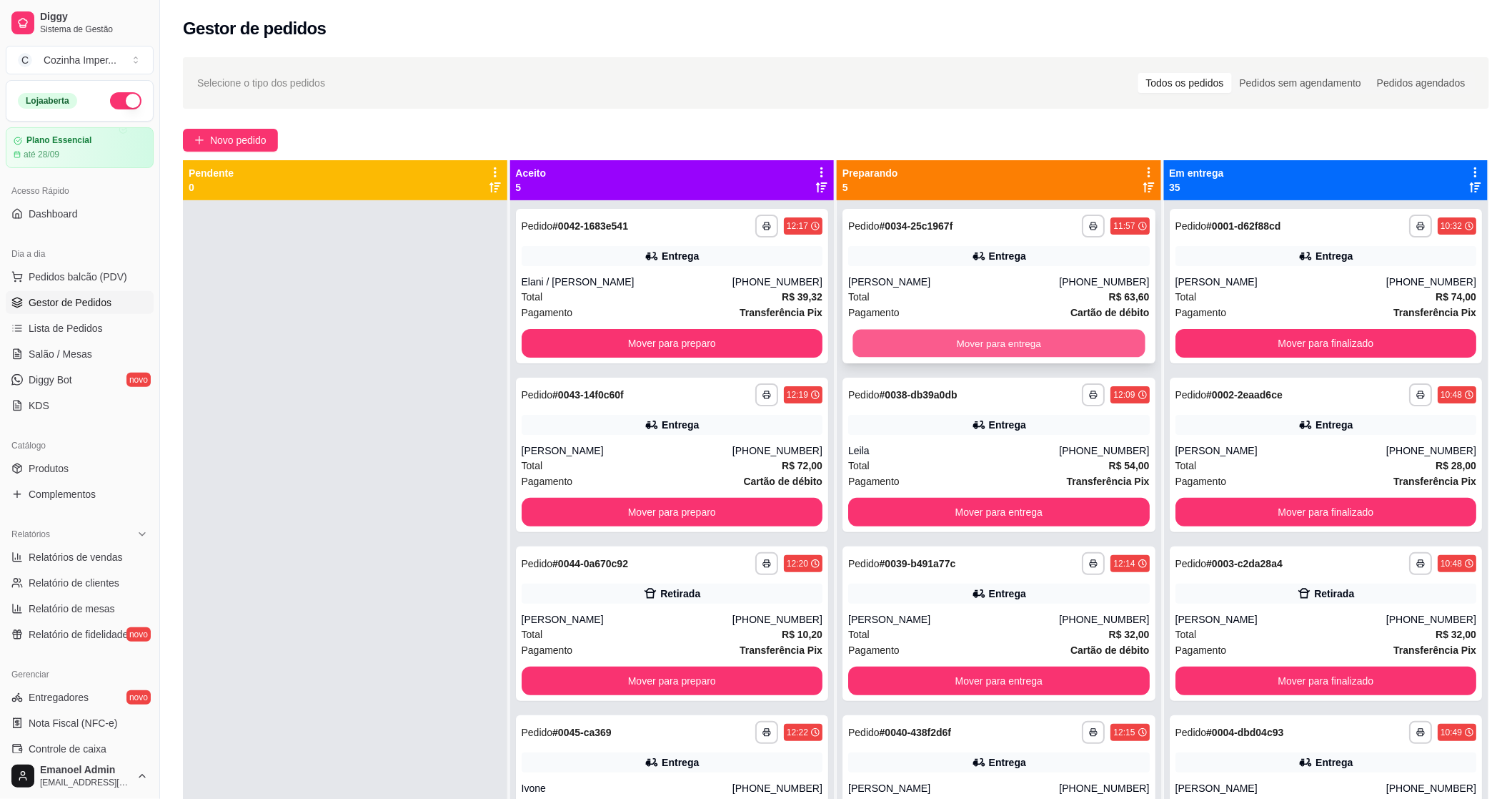
click at [917, 334] on button "Mover para entrega" at bounding box center [998, 343] width 292 height 28
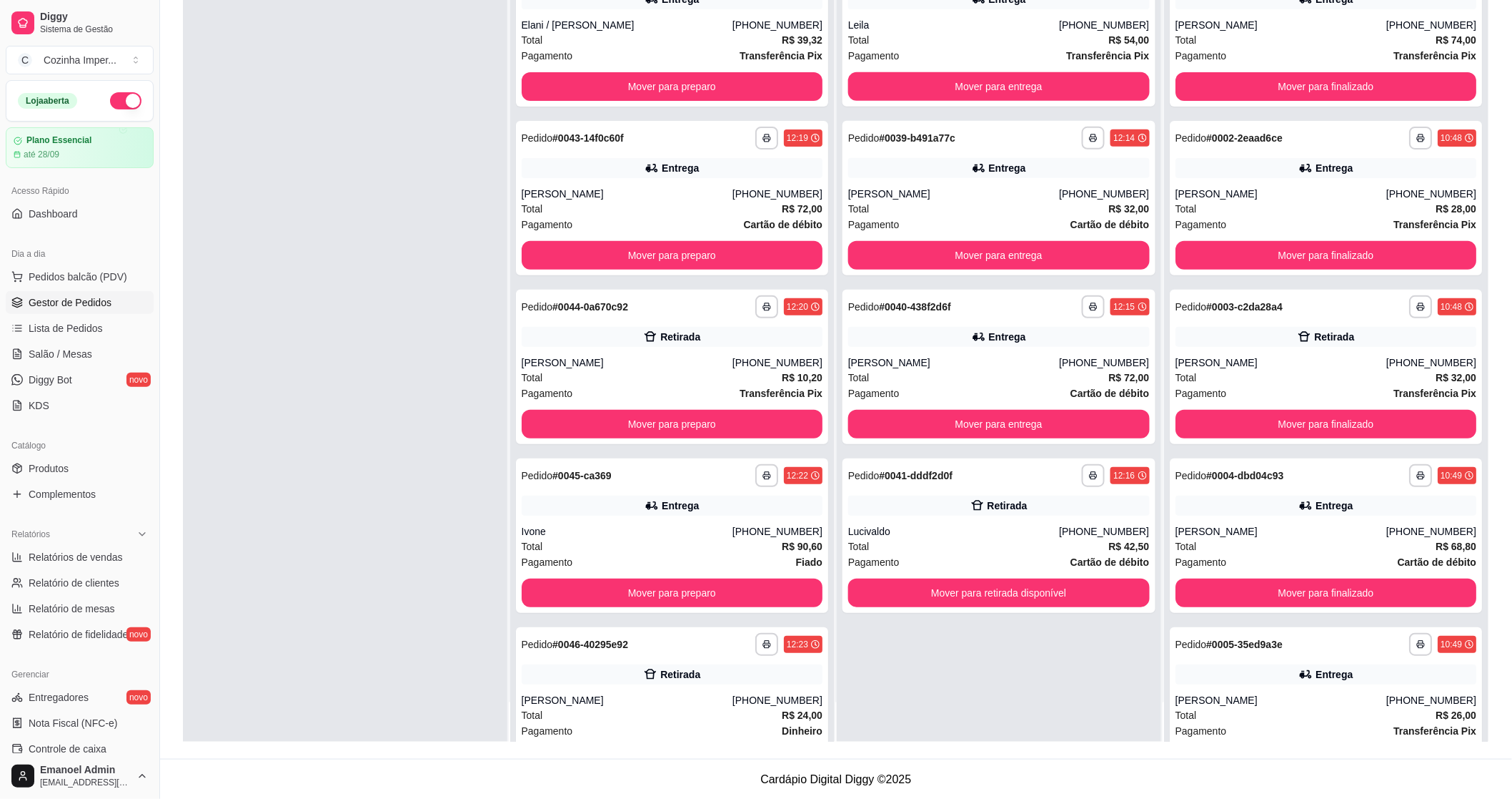
scroll to position [218, 0]
click at [1034, 587] on button "Mover para retirada disponível" at bounding box center [998, 593] width 292 height 28
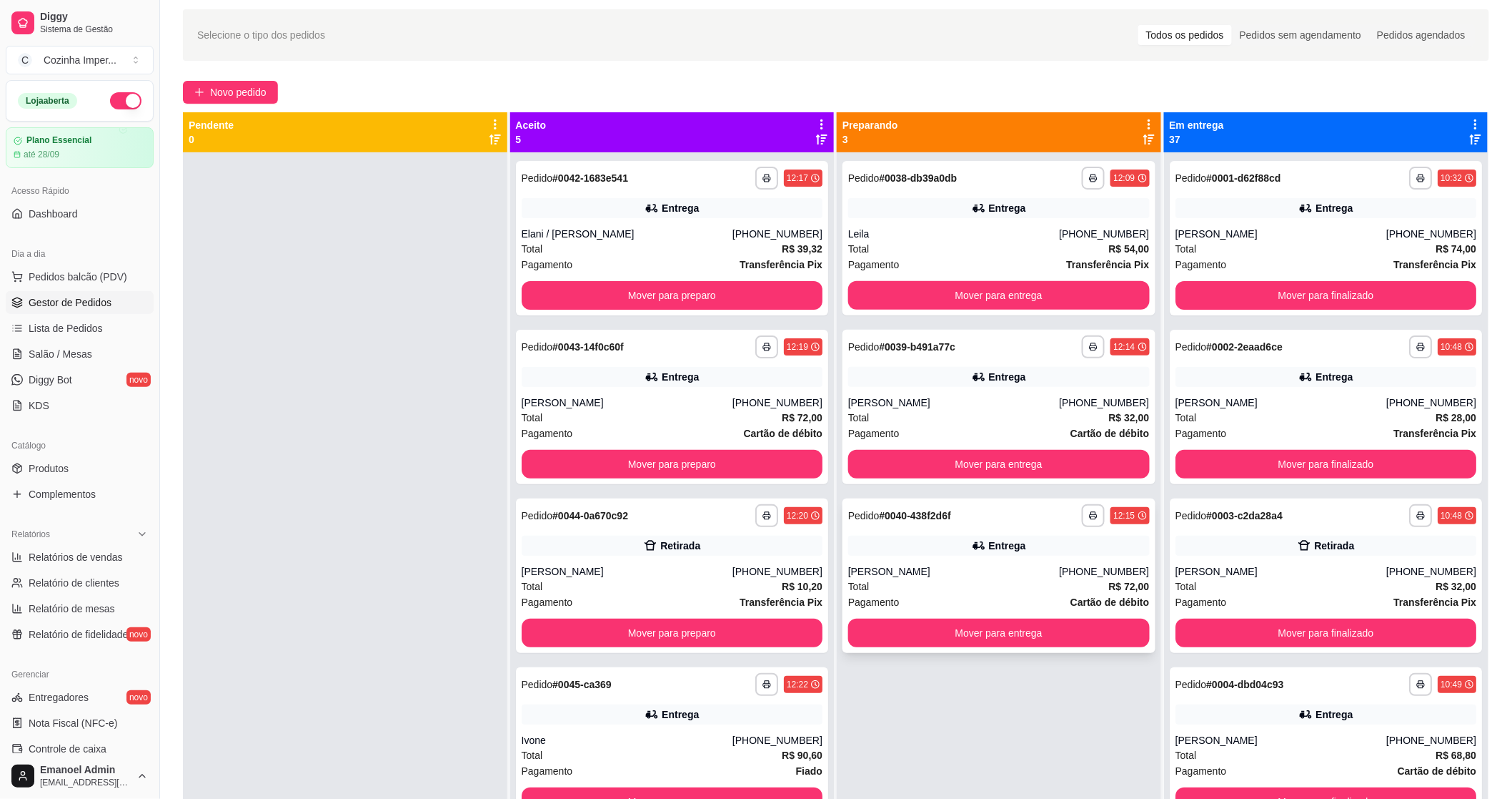
scroll to position [0, 0]
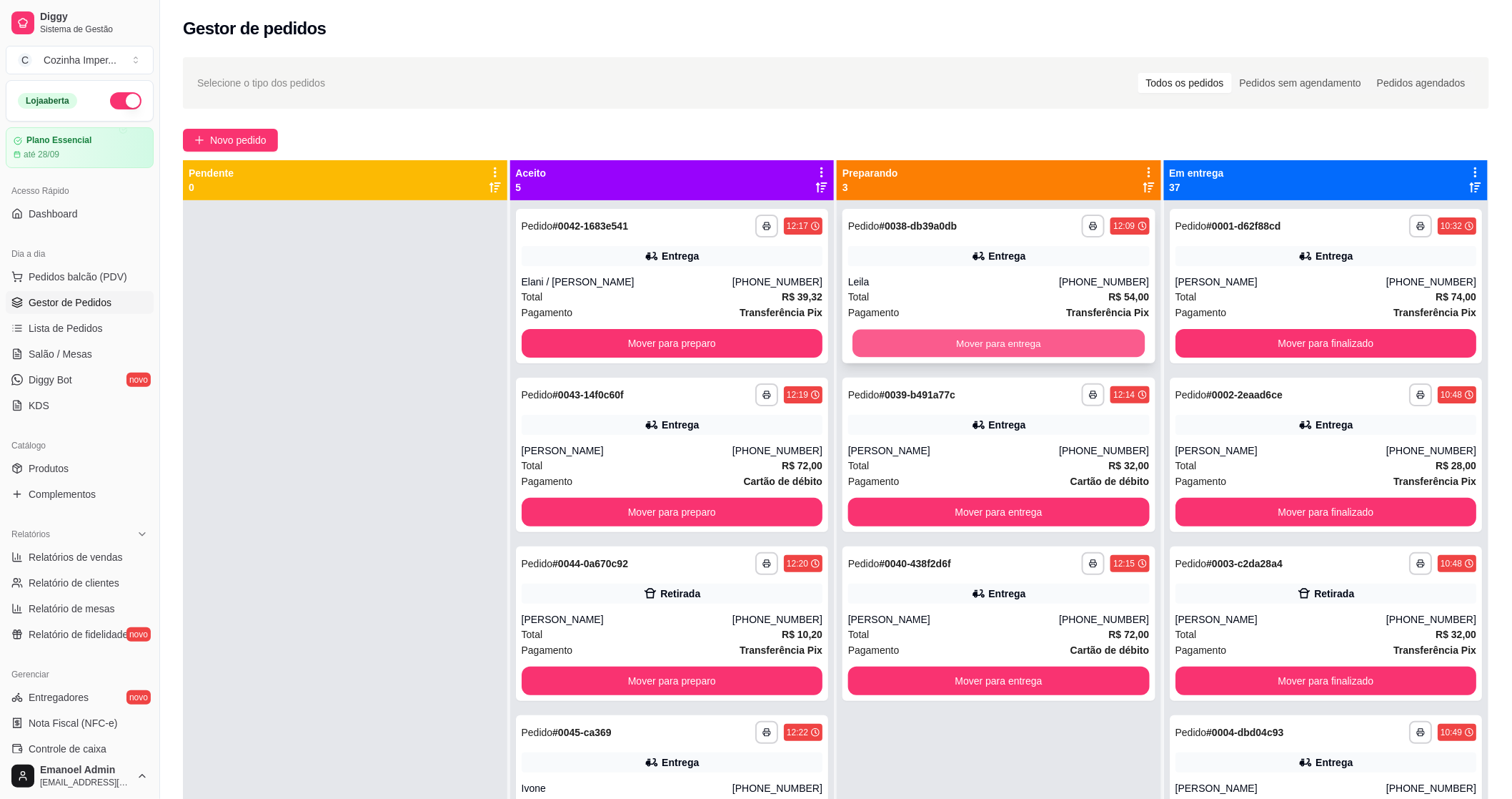
click at [996, 341] on button "Mover para entrega" at bounding box center [998, 343] width 292 height 28
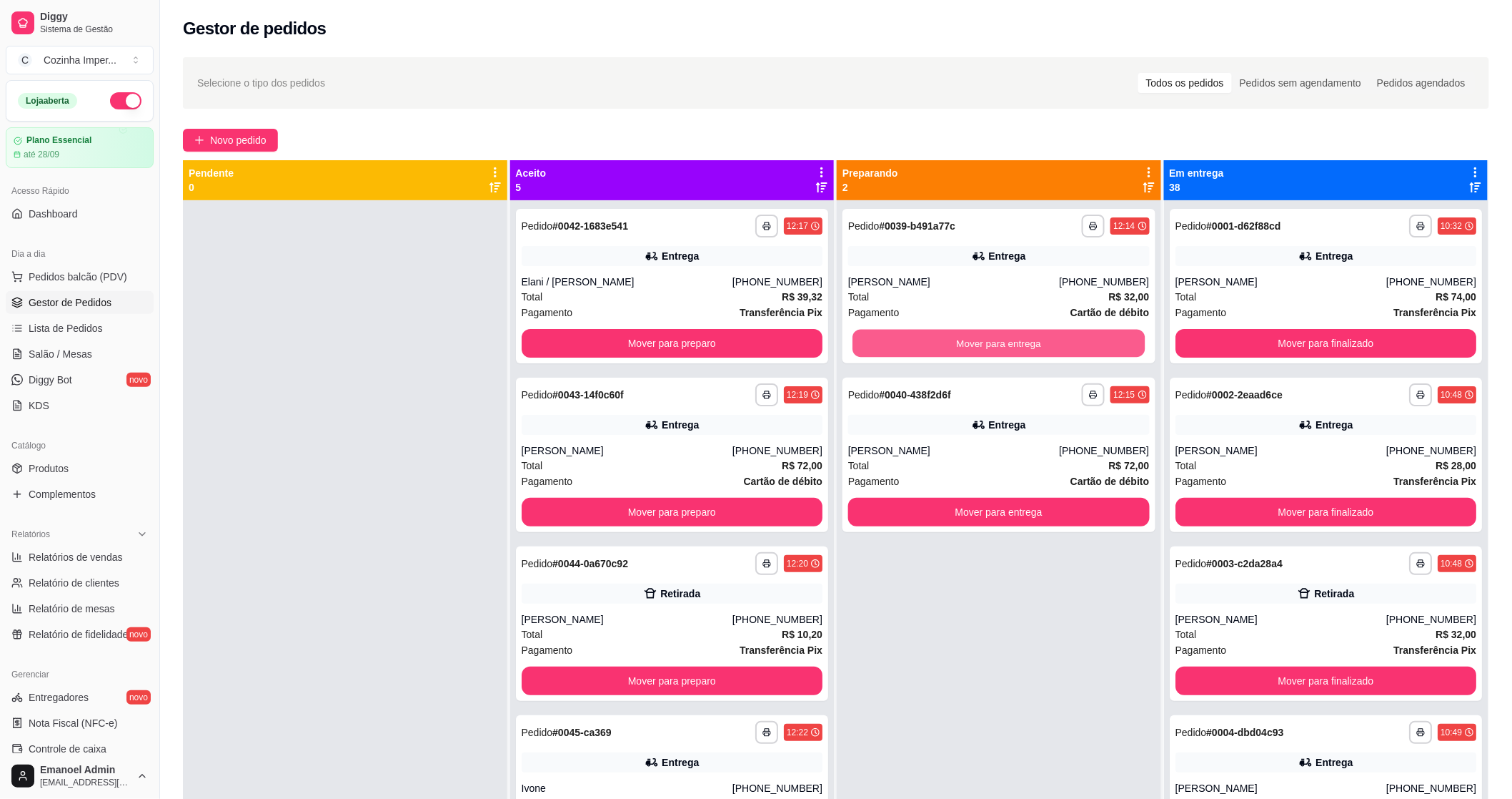
click at [995, 341] on button "Mover para entrega" at bounding box center [998, 343] width 292 height 28
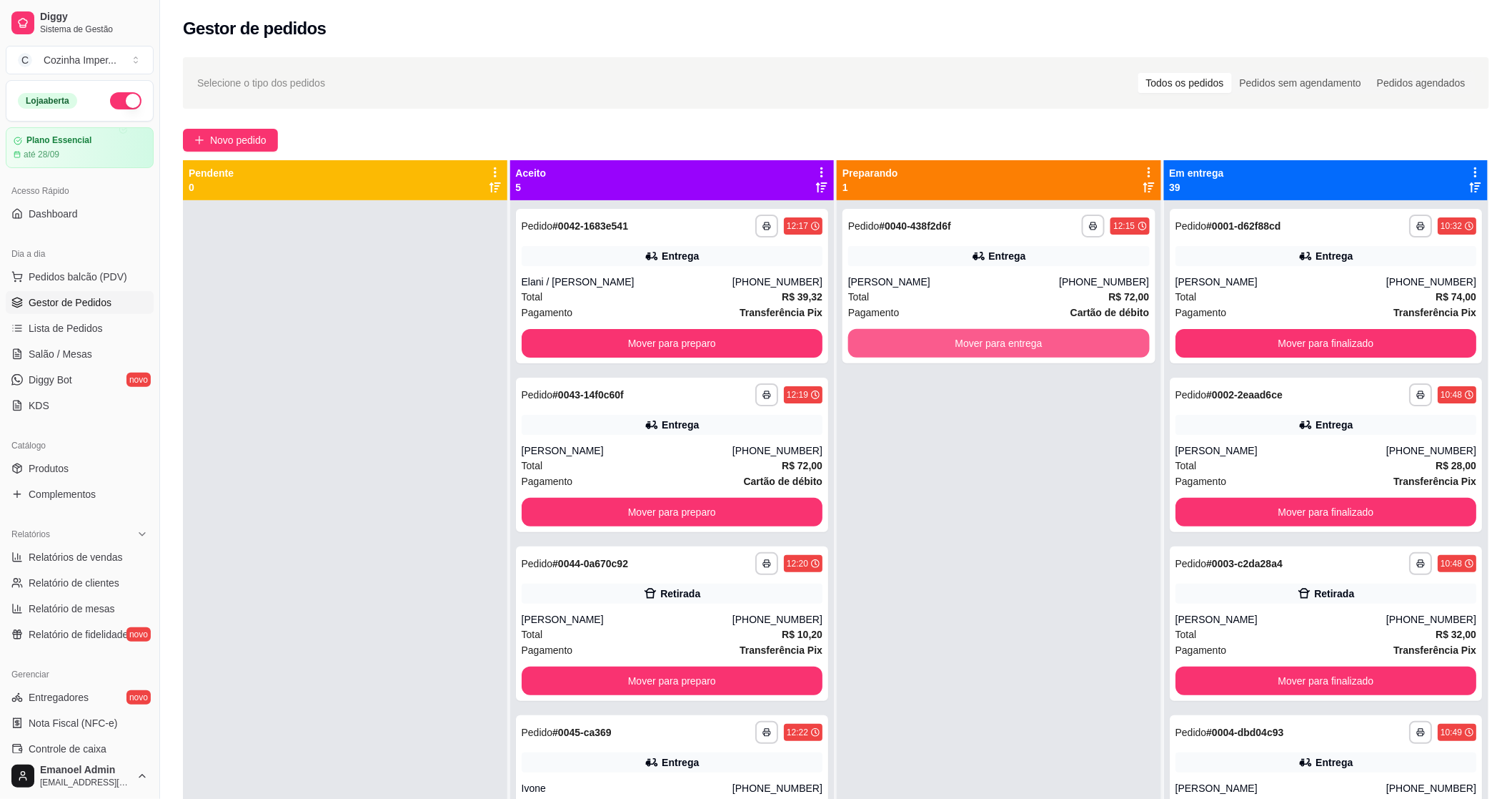
click at [995, 342] on button "Mover para entrega" at bounding box center [999, 343] width 302 height 29
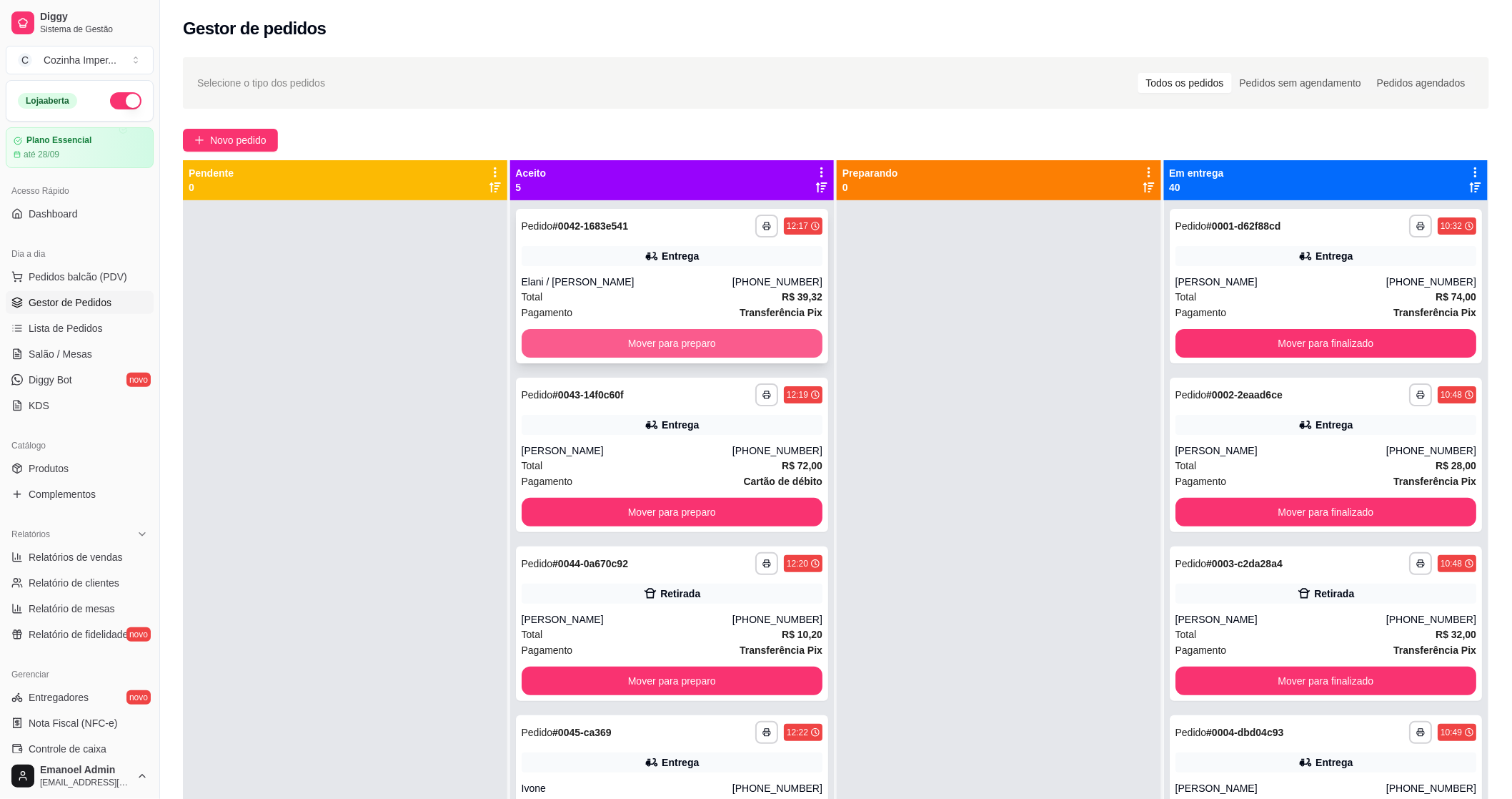
click at [711, 343] on button "Mover para preparo" at bounding box center [673, 343] width 302 height 29
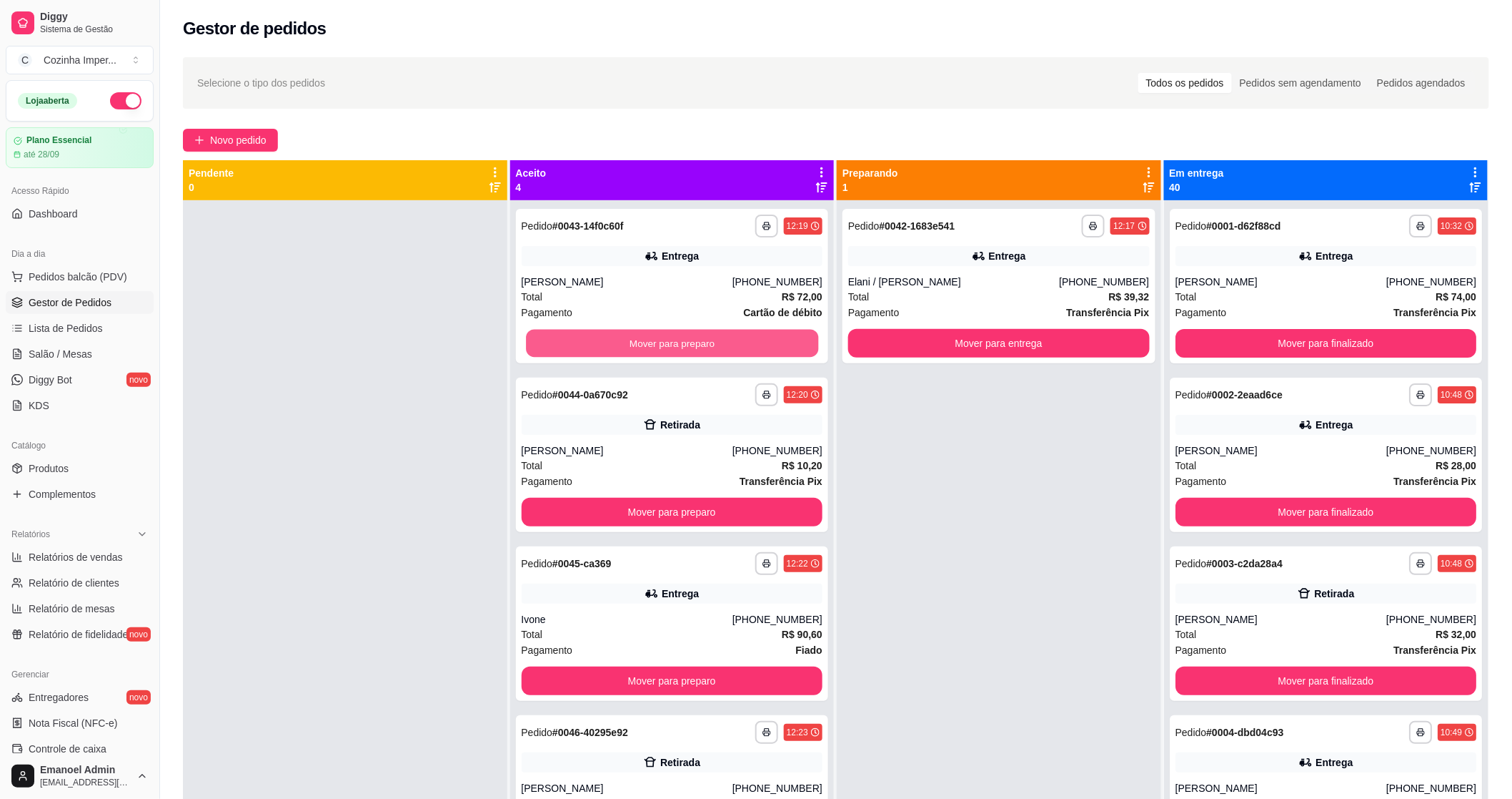
click at [711, 343] on button "Mover para preparo" at bounding box center [672, 343] width 292 height 28
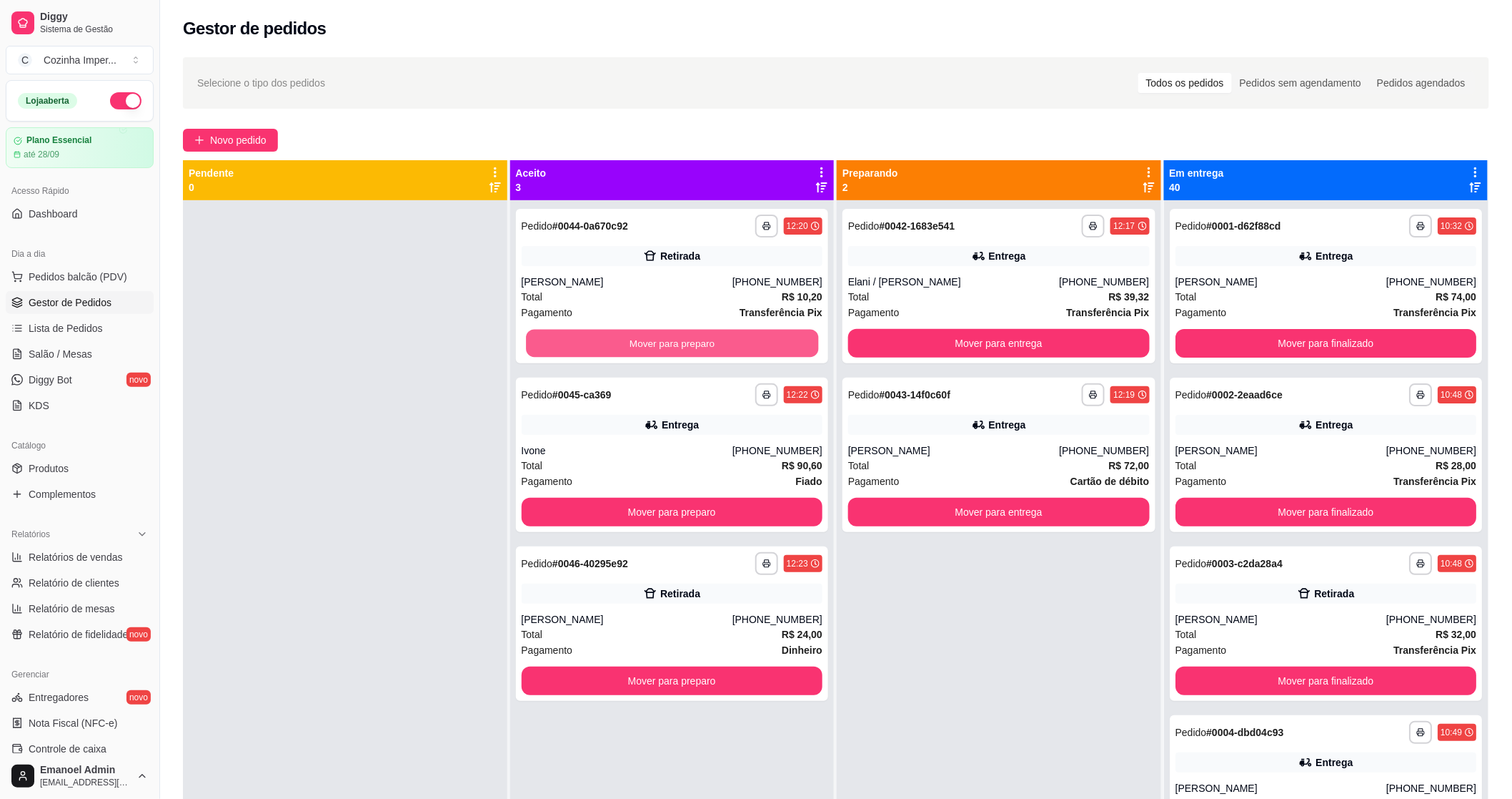
click at [711, 343] on button "Mover para preparo" at bounding box center [672, 343] width 292 height 28
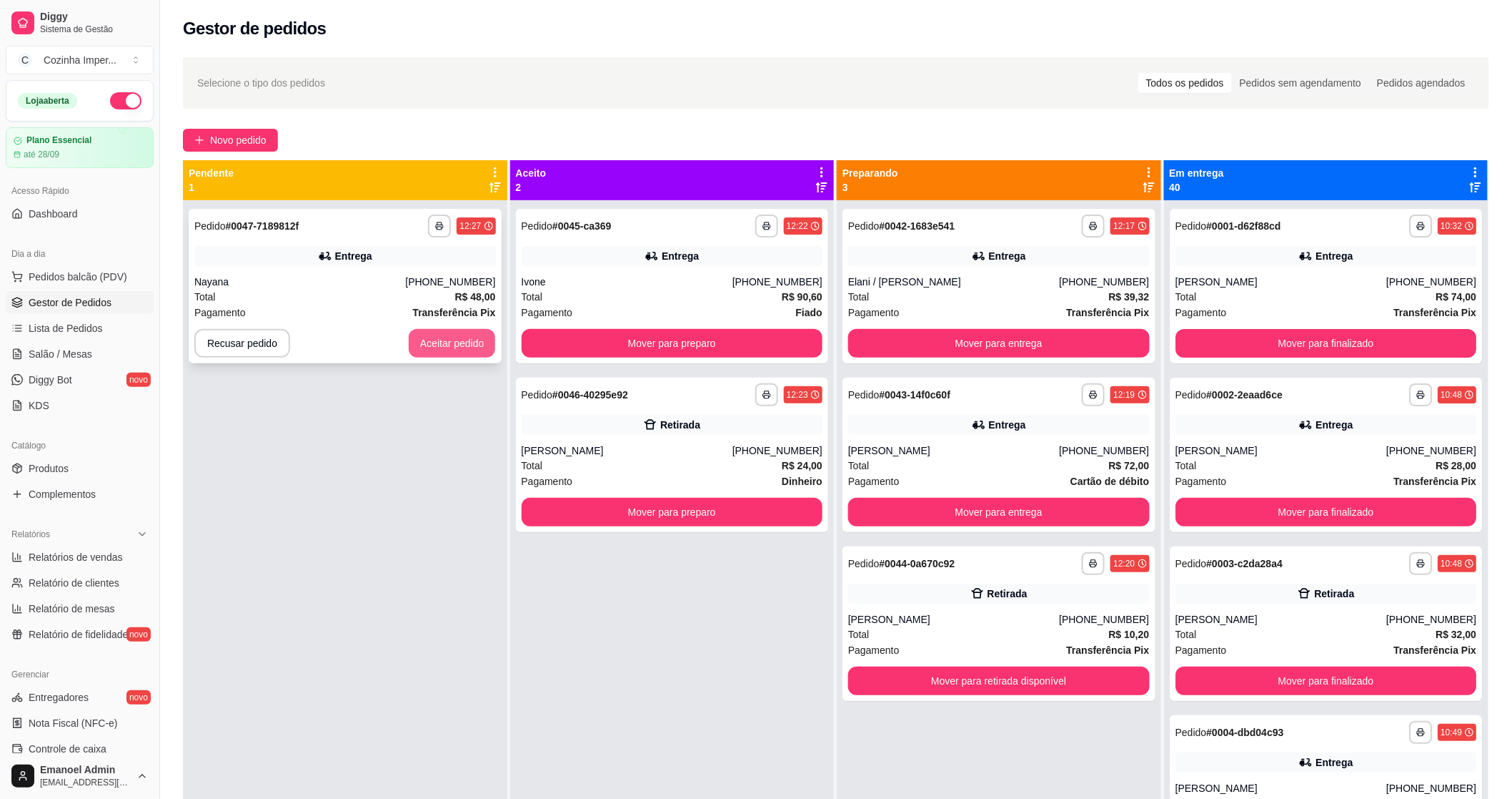
click at [474, 343] on button "Aceitar pedido" at bounding box center [452, 343] width 87 height 29
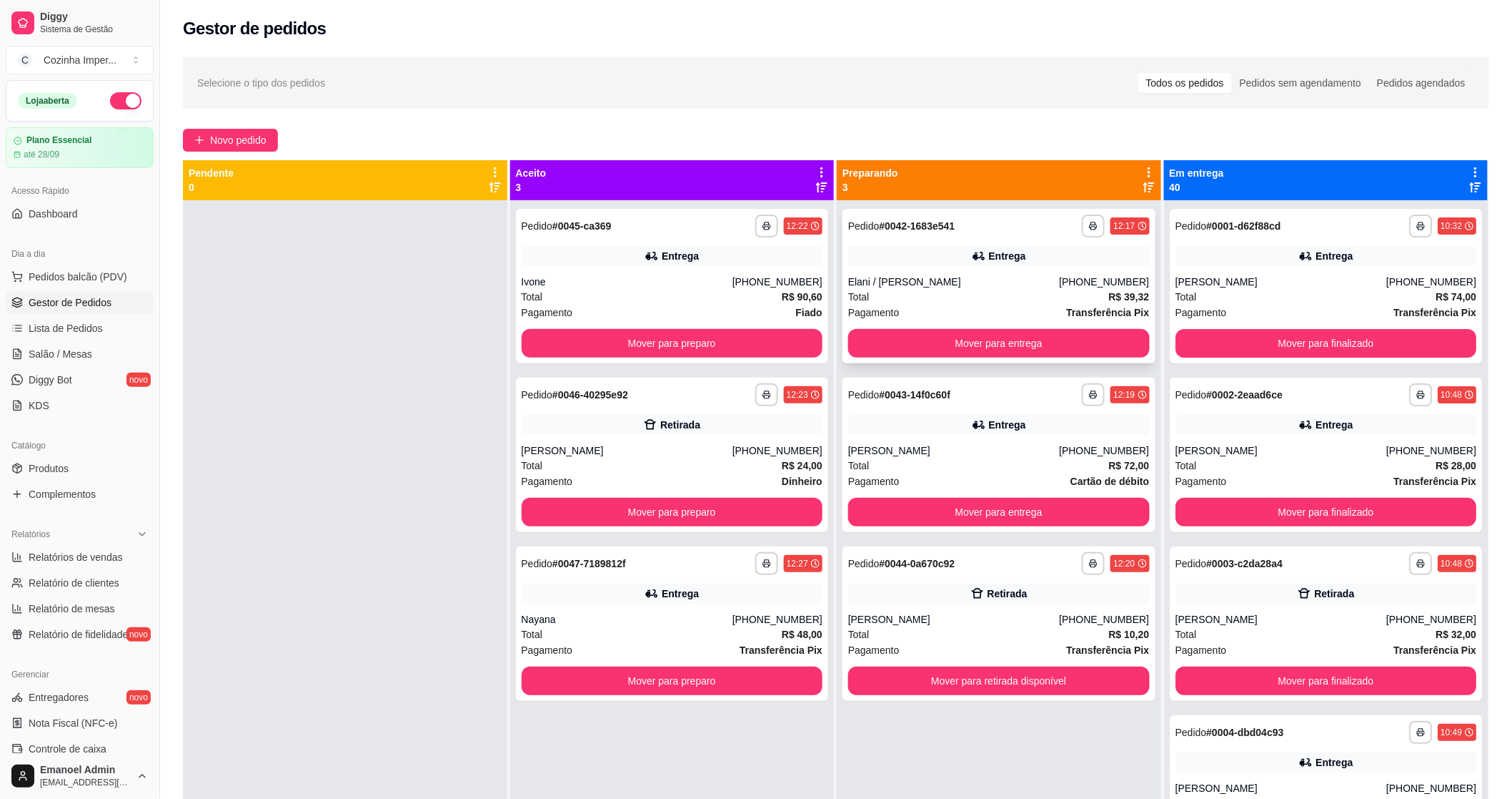
click at [944, 252] on div "Entrega" at bounding box center [999, 256] width 302 height 20
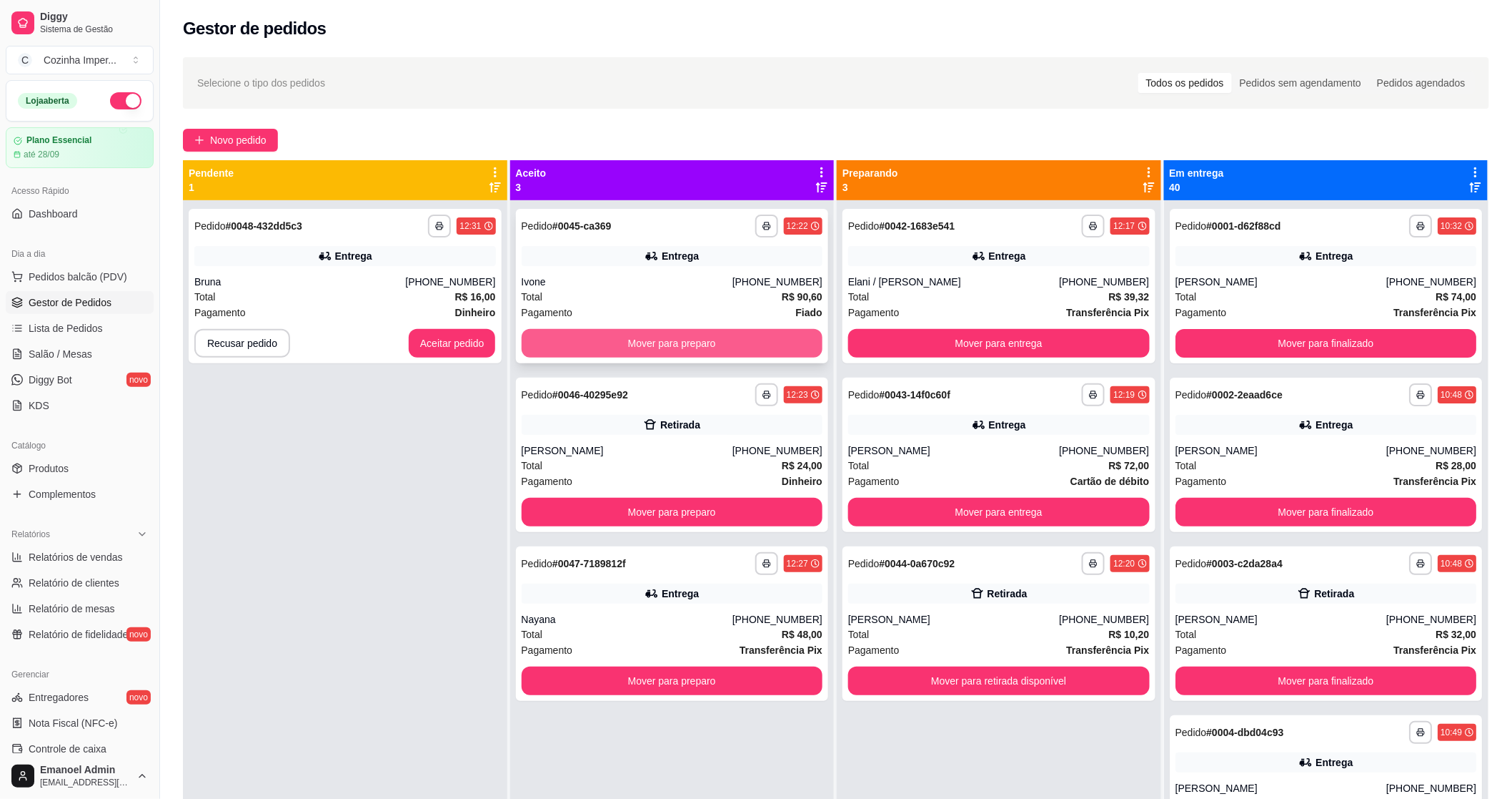
click at [735, 331] on button "Mover para preparo" at bounding box center [673, 343] width 302 height 29
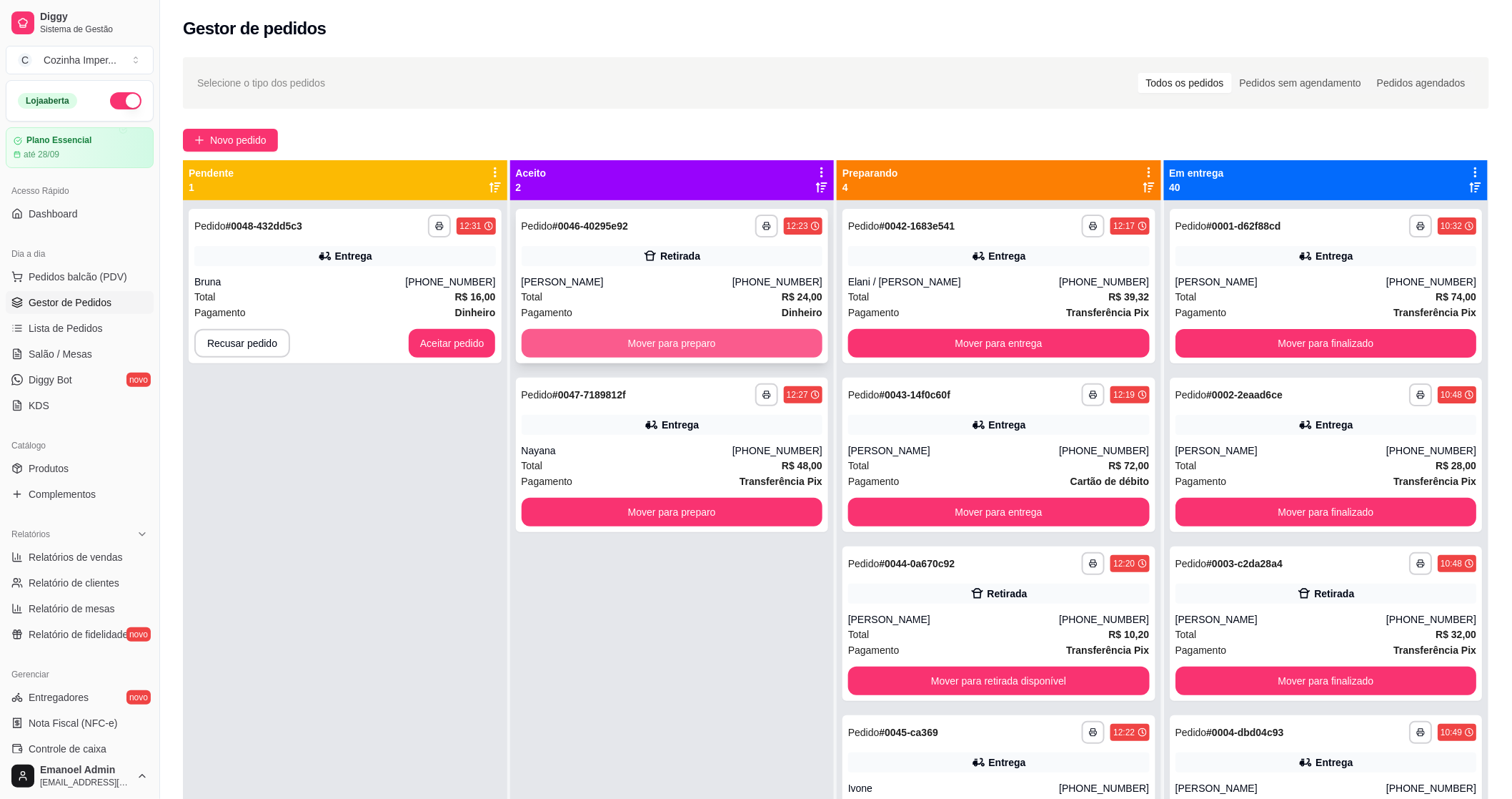
click at [744, 339] on button "Mover para preparo" at bounding box center [673, 343] width 302 height 29
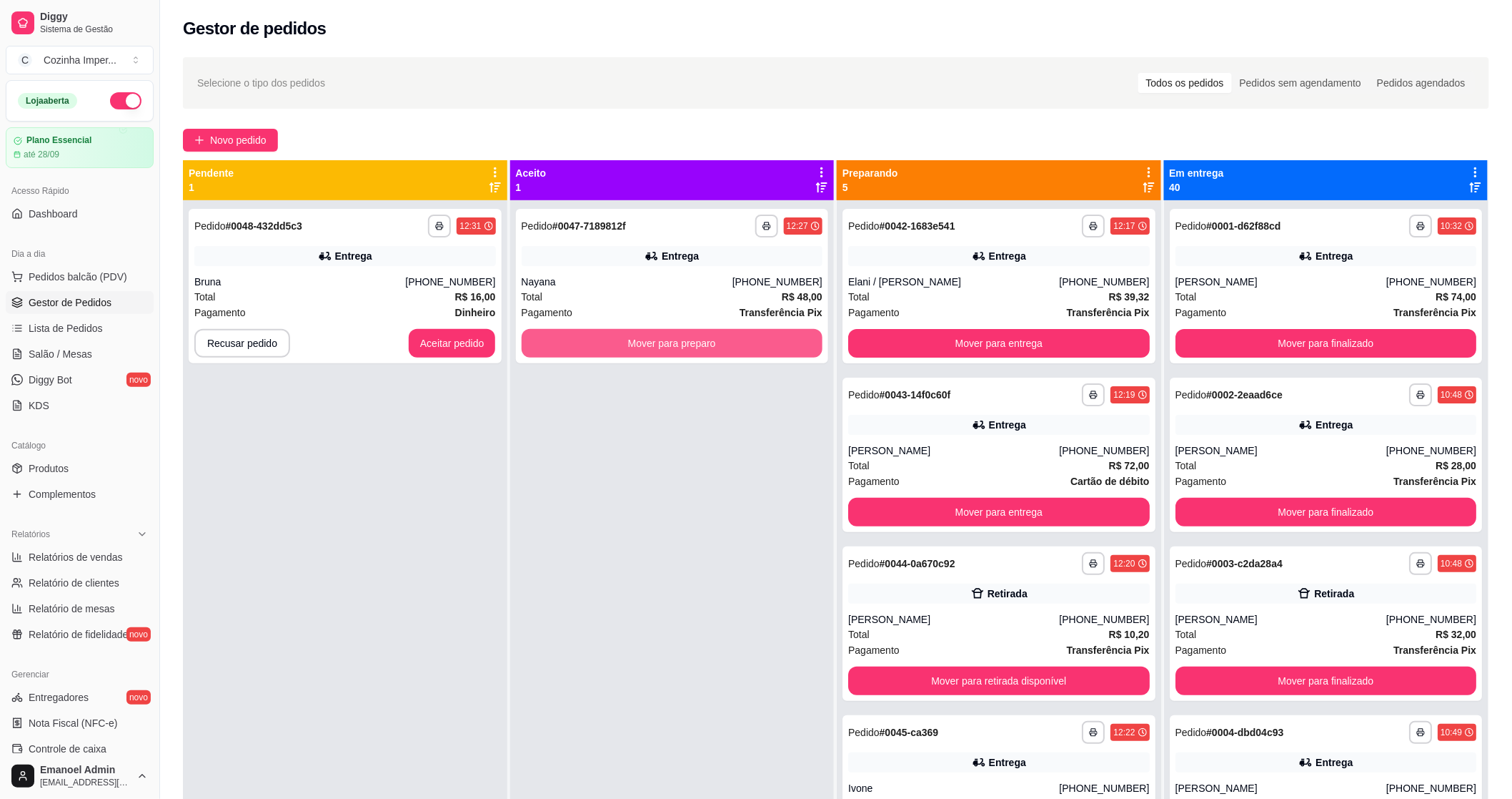
click at [744, 339] on button "Mover para preparo" at bounding box center [673, 343] width 302 height 29
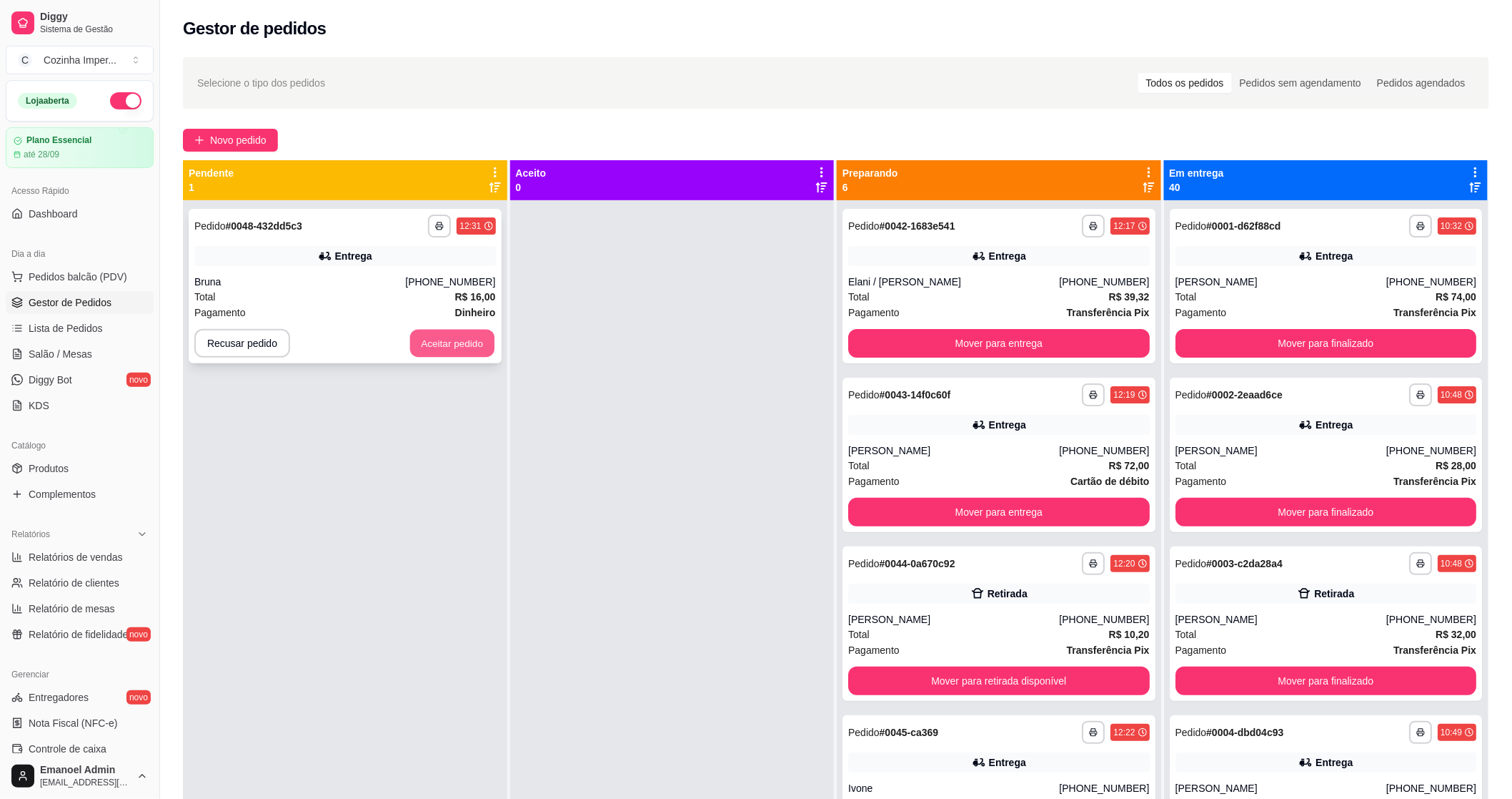
click at [431, 345] on button "Aceitar pedido" at bounding box center [452, 343] width 84 height 28
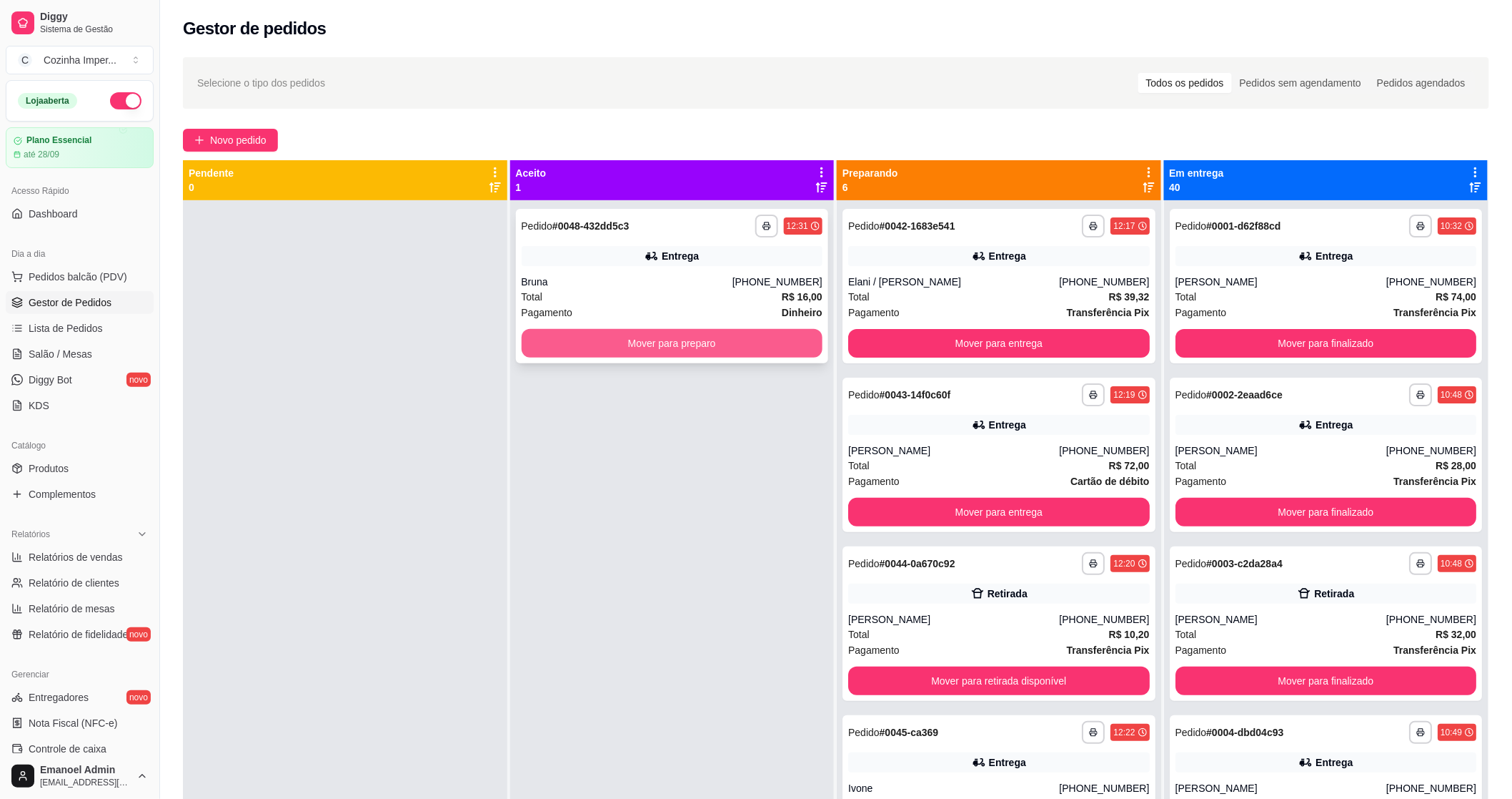
click at [593, 334] on button "Mover para preparo" at bounding box center [673, 343] width 302 height 29
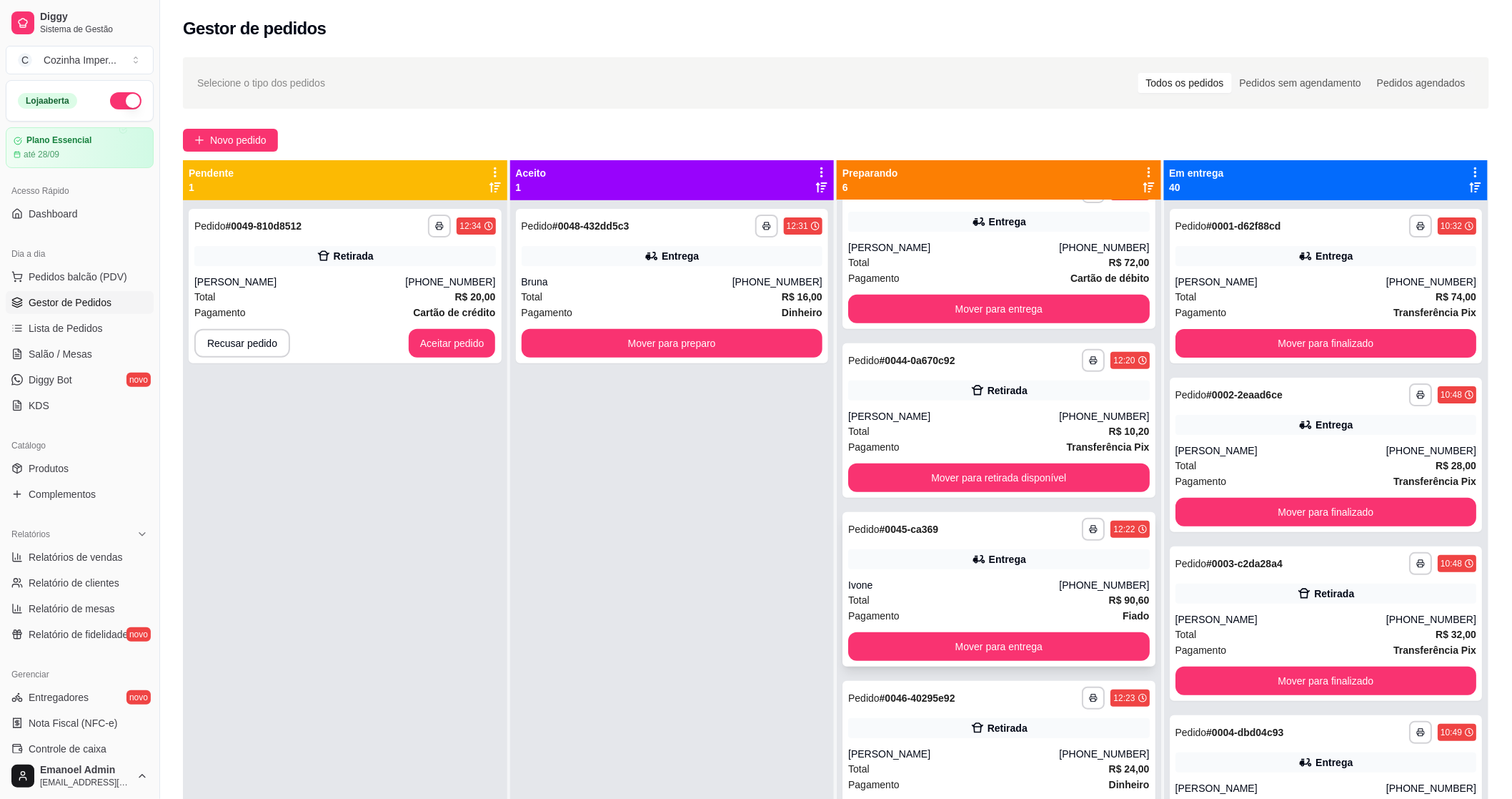
scroll to position [227, 0]
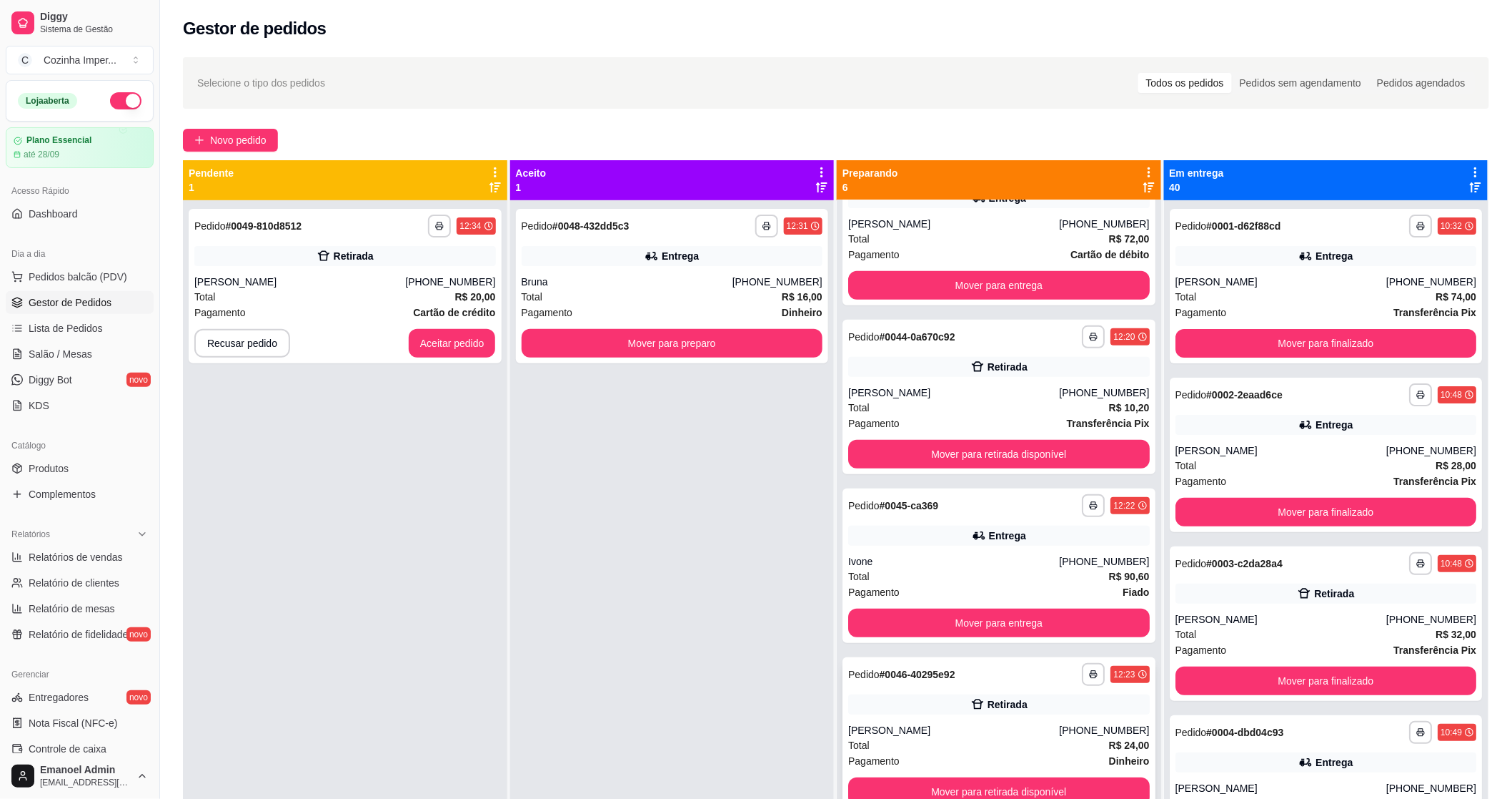
click at [1046, 680] on div "**********" at bounding box center [999, 674] width 302 height 23
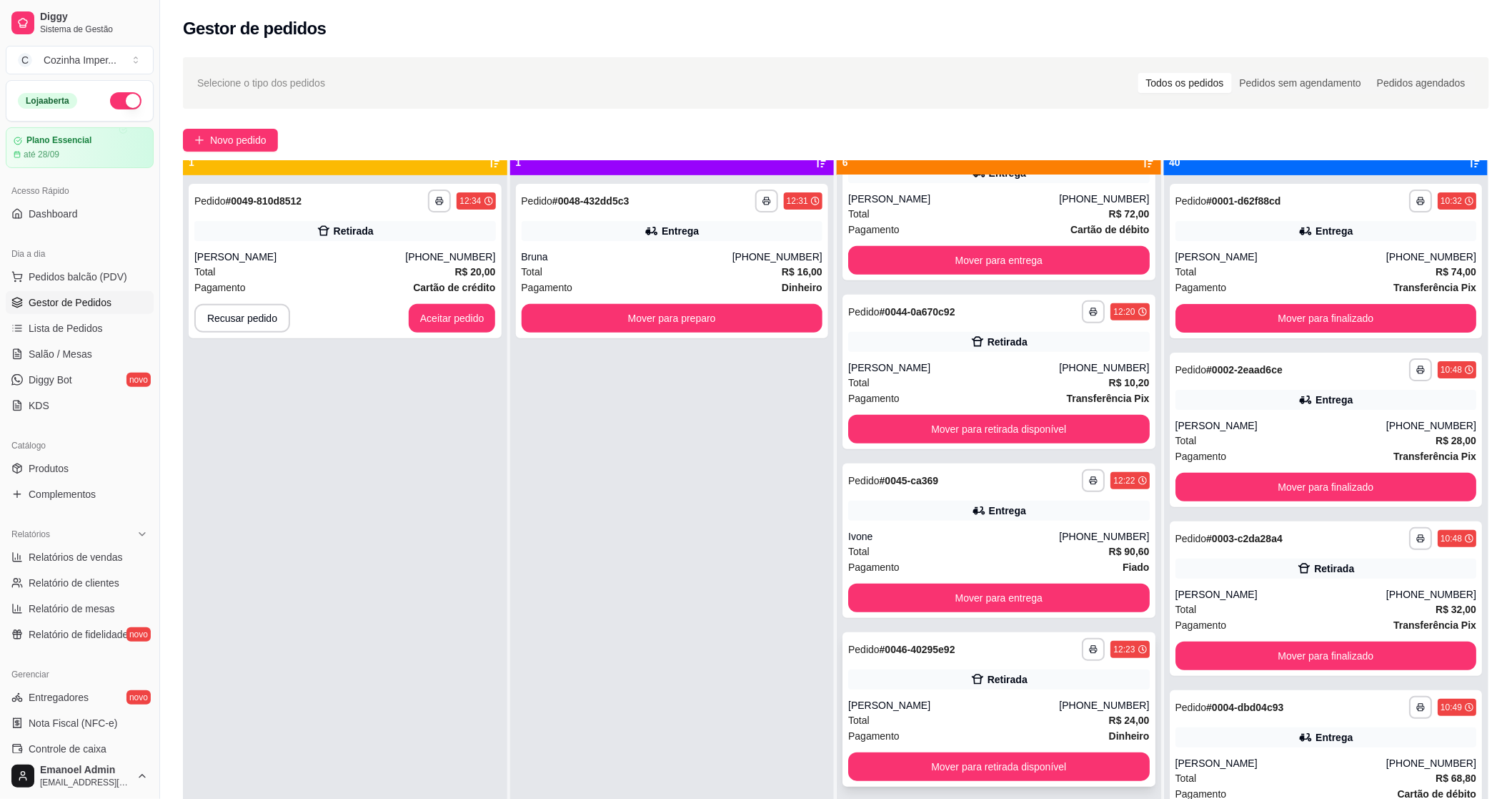
scroll to position [39, 0]
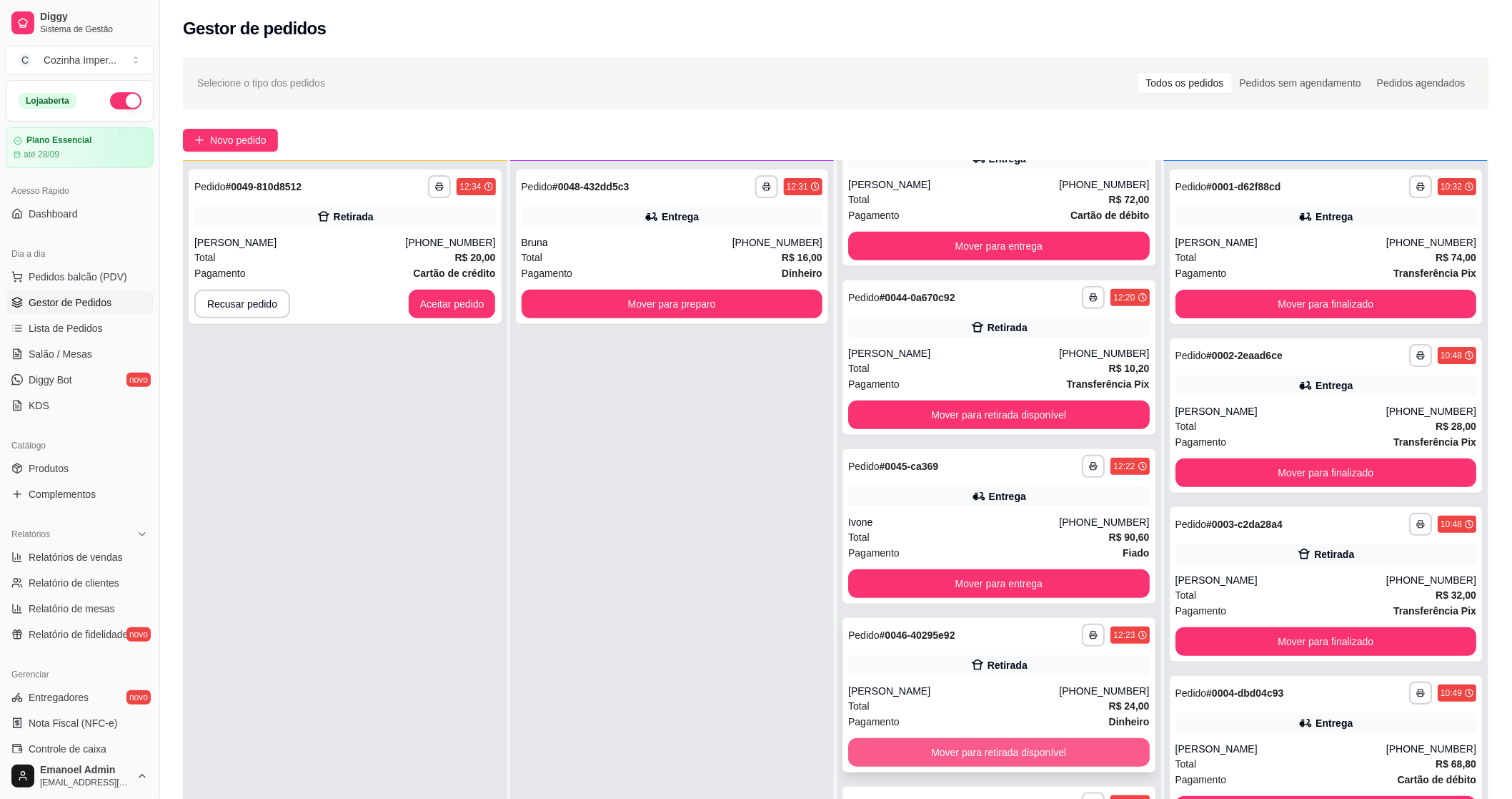
click at [973, 748] on button "Mover para retirada disponível" at bounding box center [999, 752] width 302 height 29
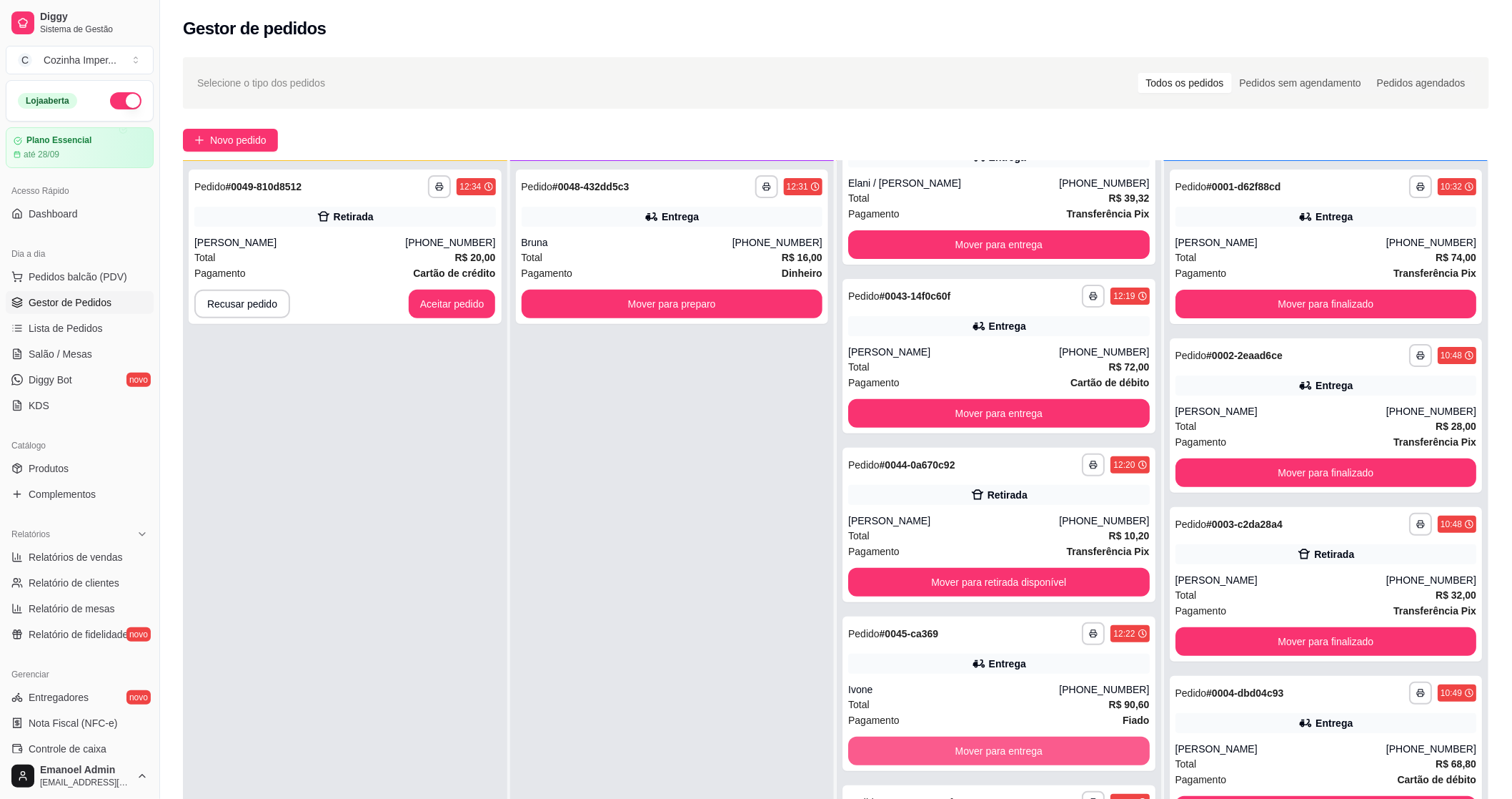
scroll to position [58, 0]
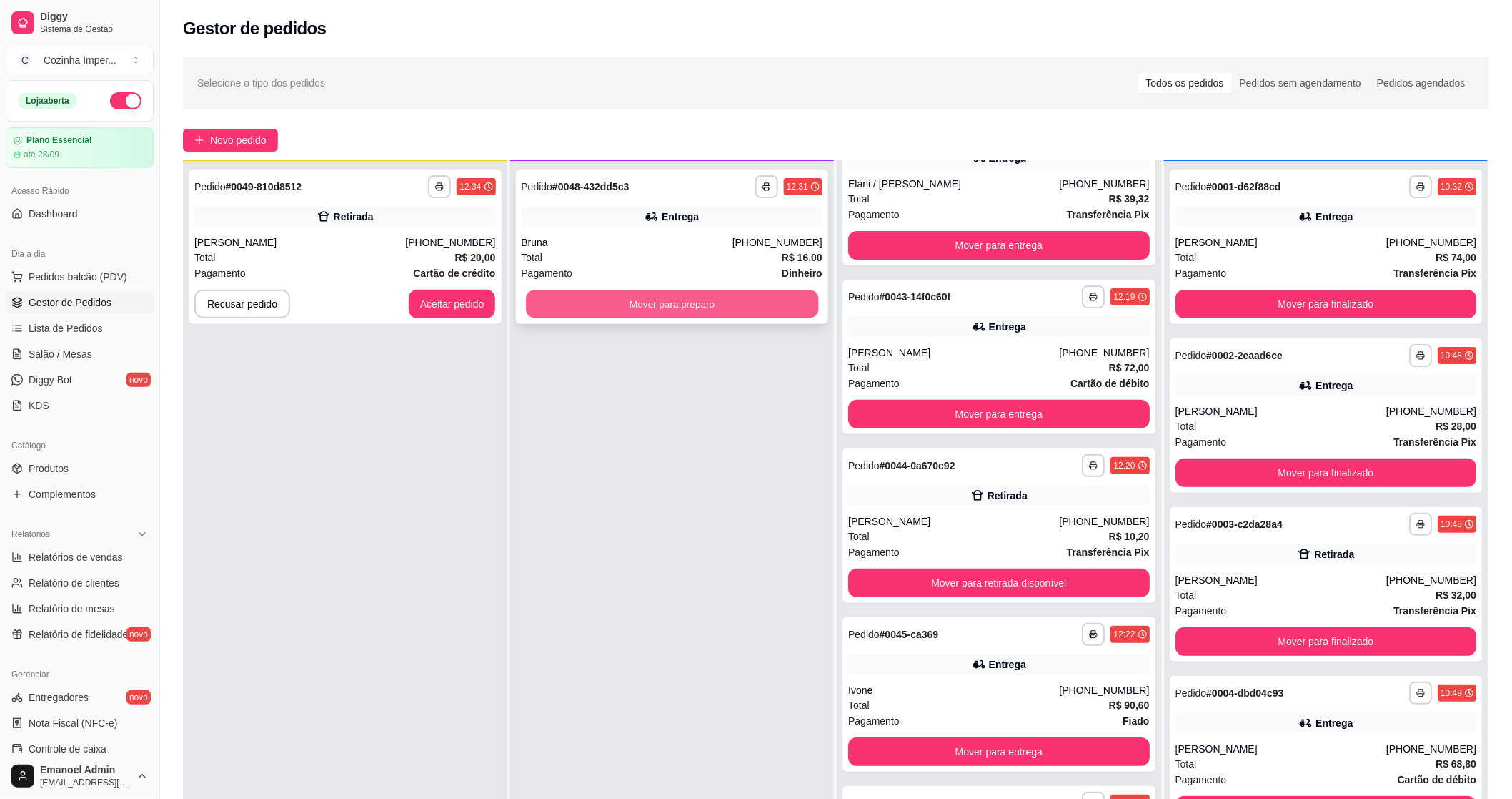
click at [746, 302] on button "Mover para preparo" at bounding box center [672, 305] width 292 height 28
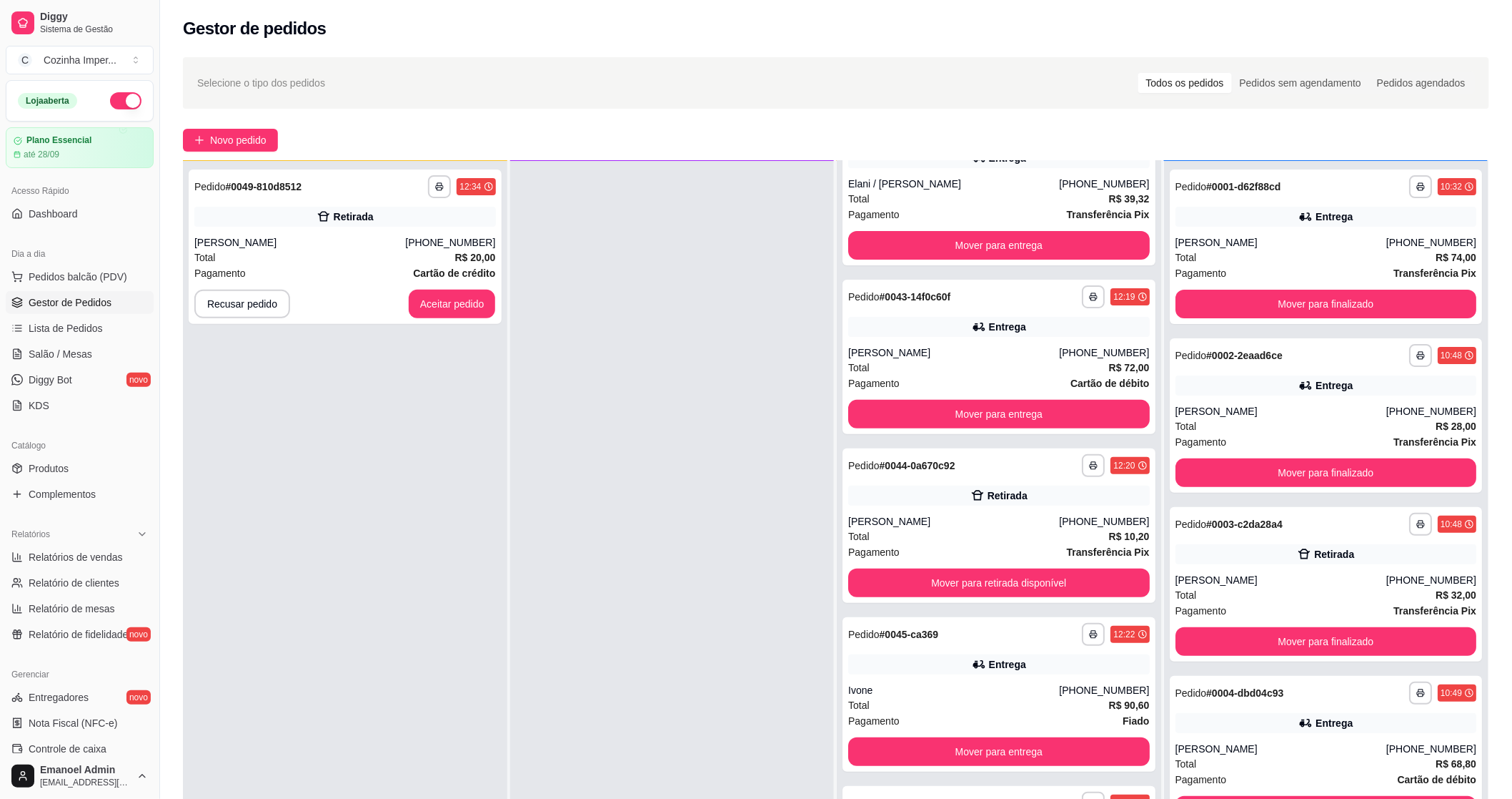
scroll to position [227, 0]
click at [482, 308] on button "Aceitar pedido" at bounding box center [452, 305] width 84 height 28
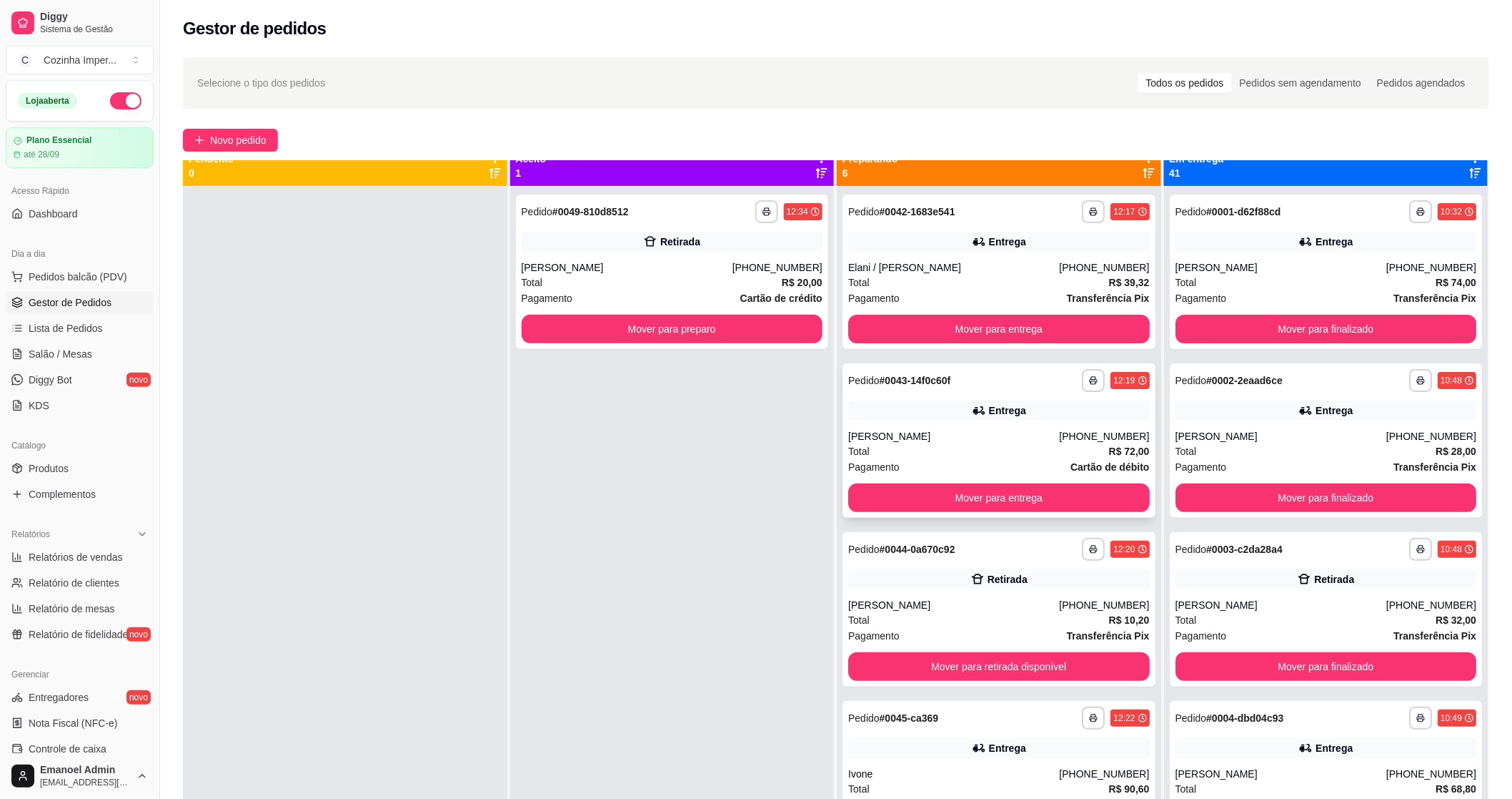
scroll to position [0, 0]
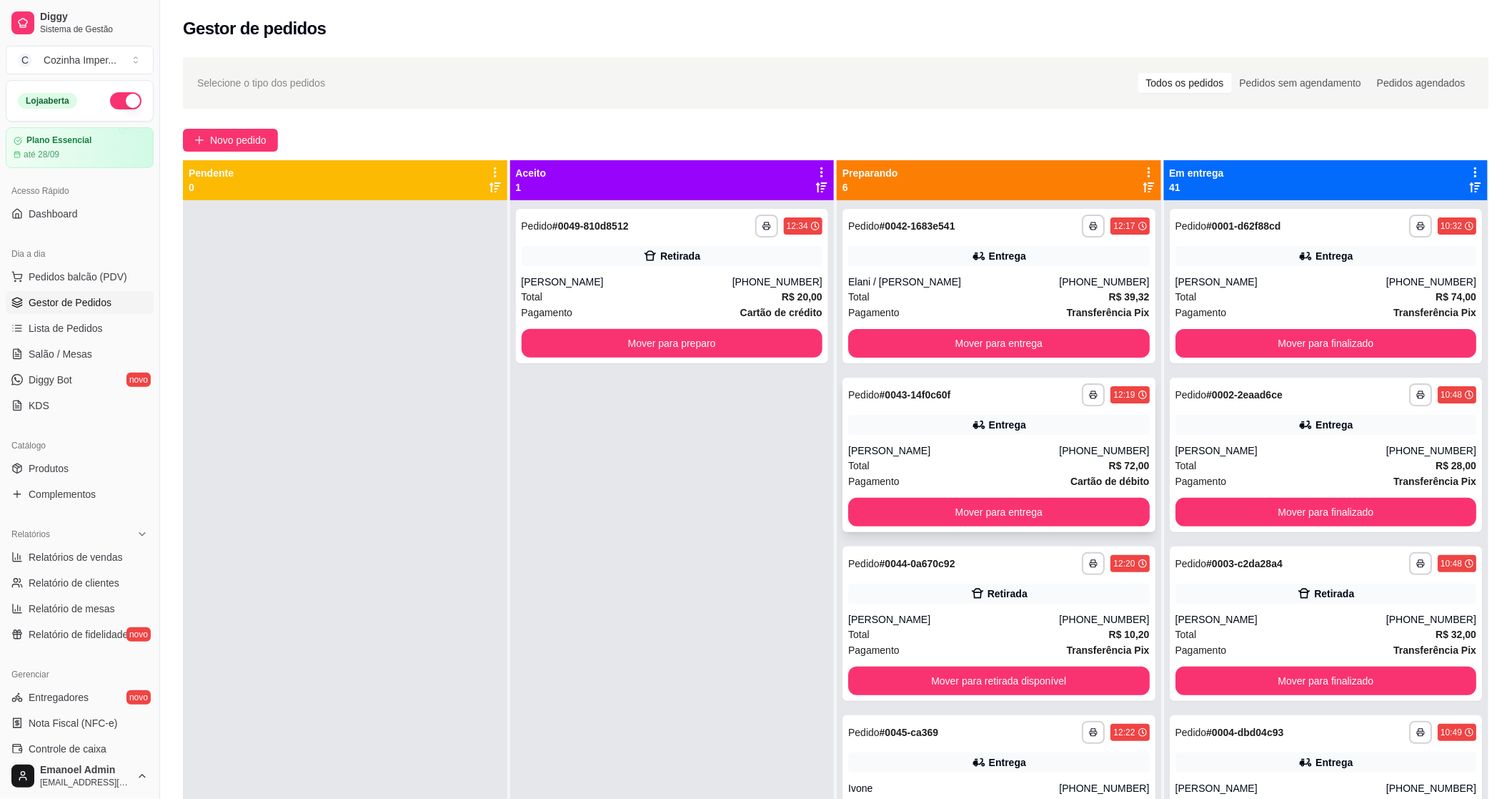
click at [969, 468] on div "Total R$ 72,00" at bounding box center [999, 465] width 302 height 16
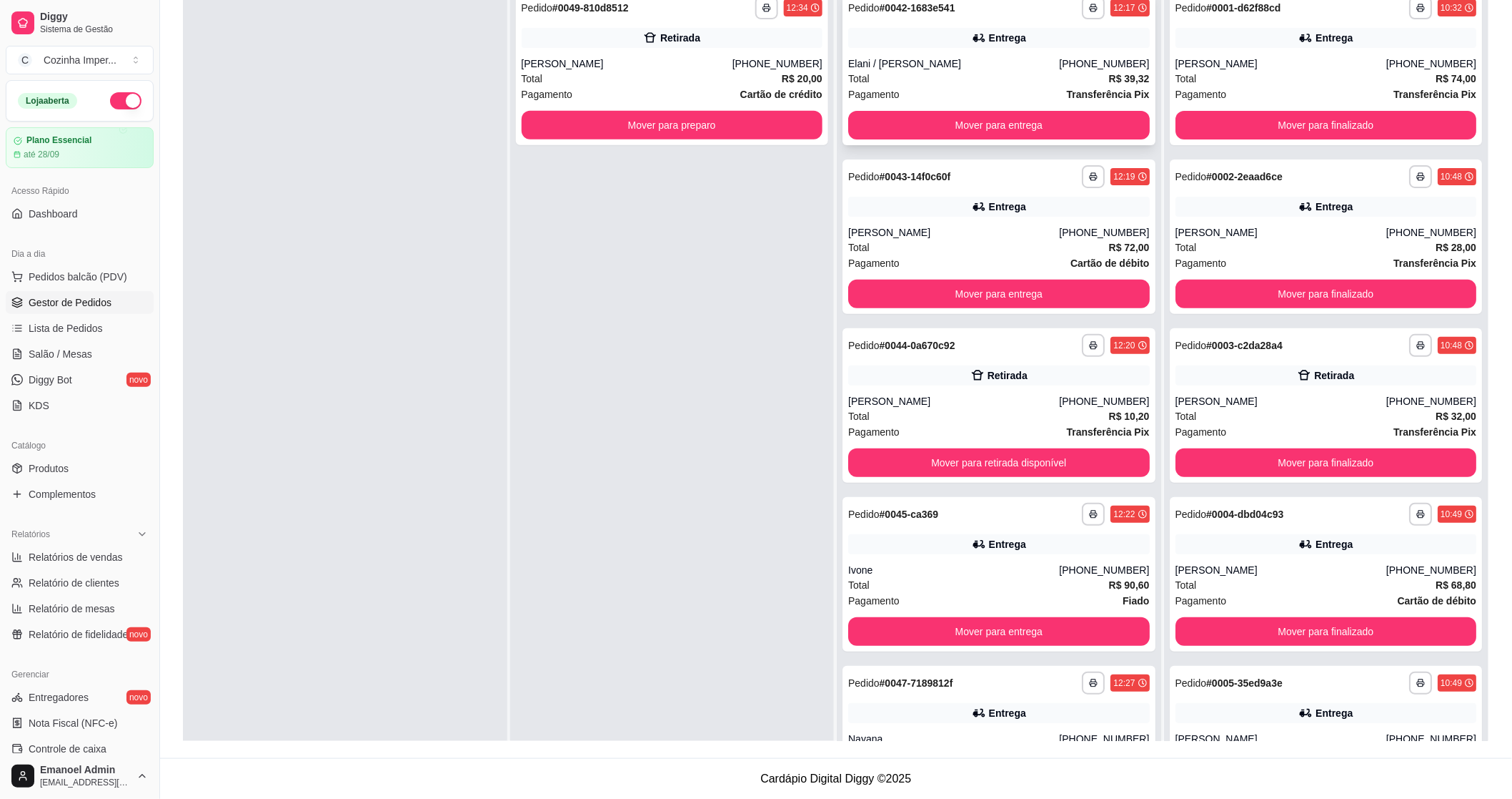
click at [972, 44] on icon at bounding box center [978, 37] width 14 height 14
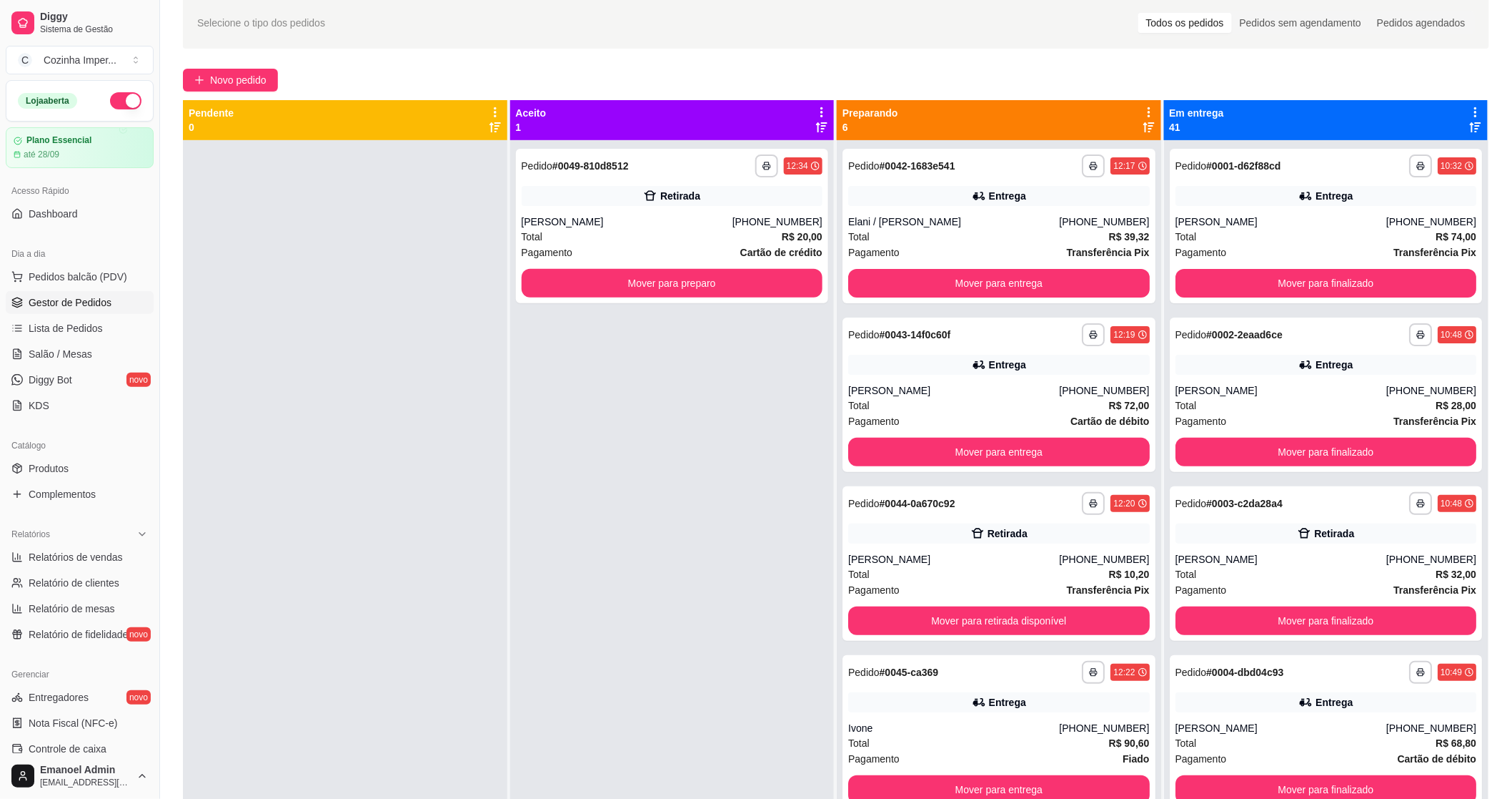
scroll to position [59, 0]
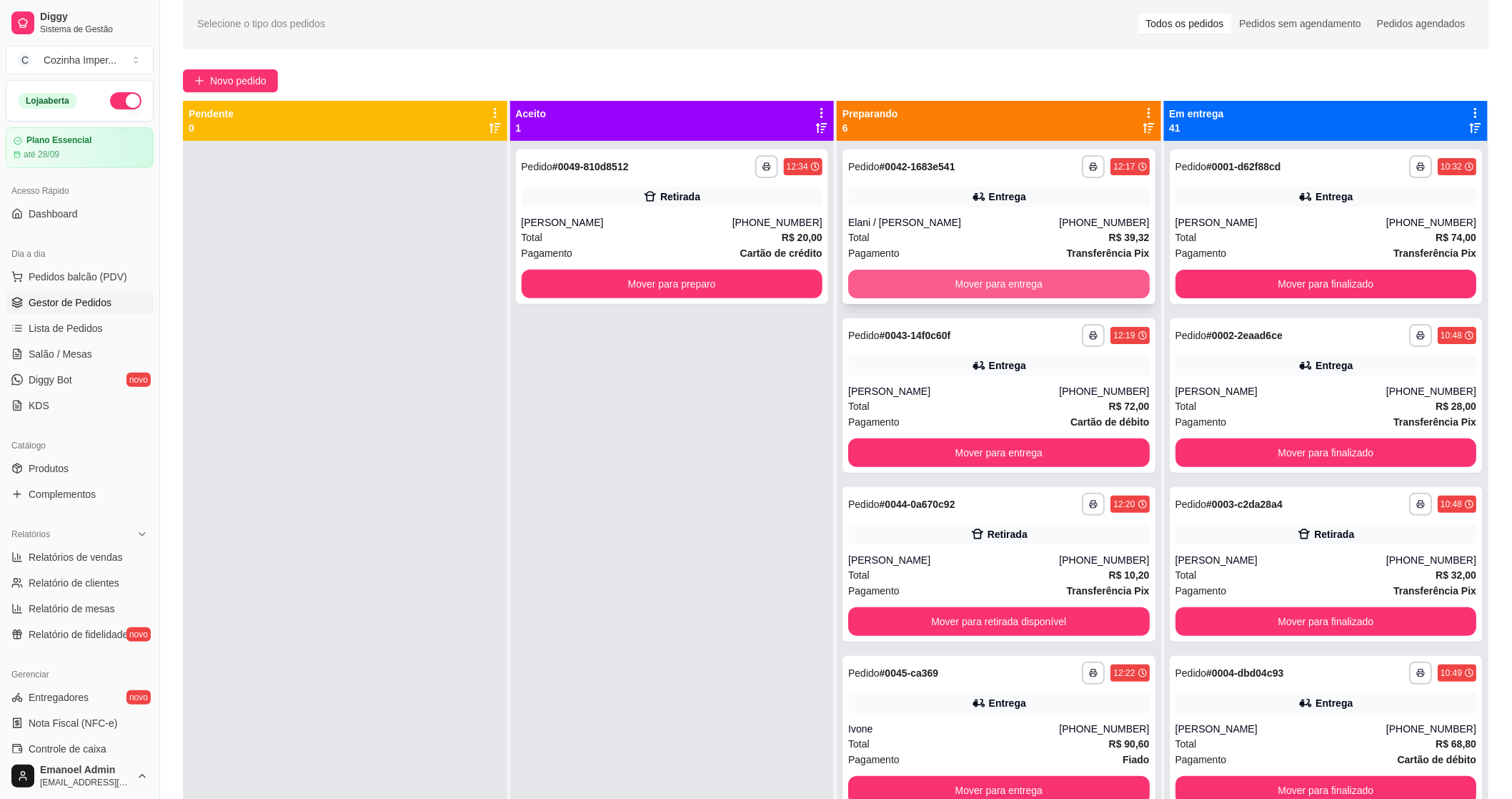
click at [1003, 292] on button "Mover para entrega" at bounding box center [999, 283] width 302 height 29
click at [1006, 290] on button "Mover para entrega" at bounding box center [999, 283] width 302 height 29
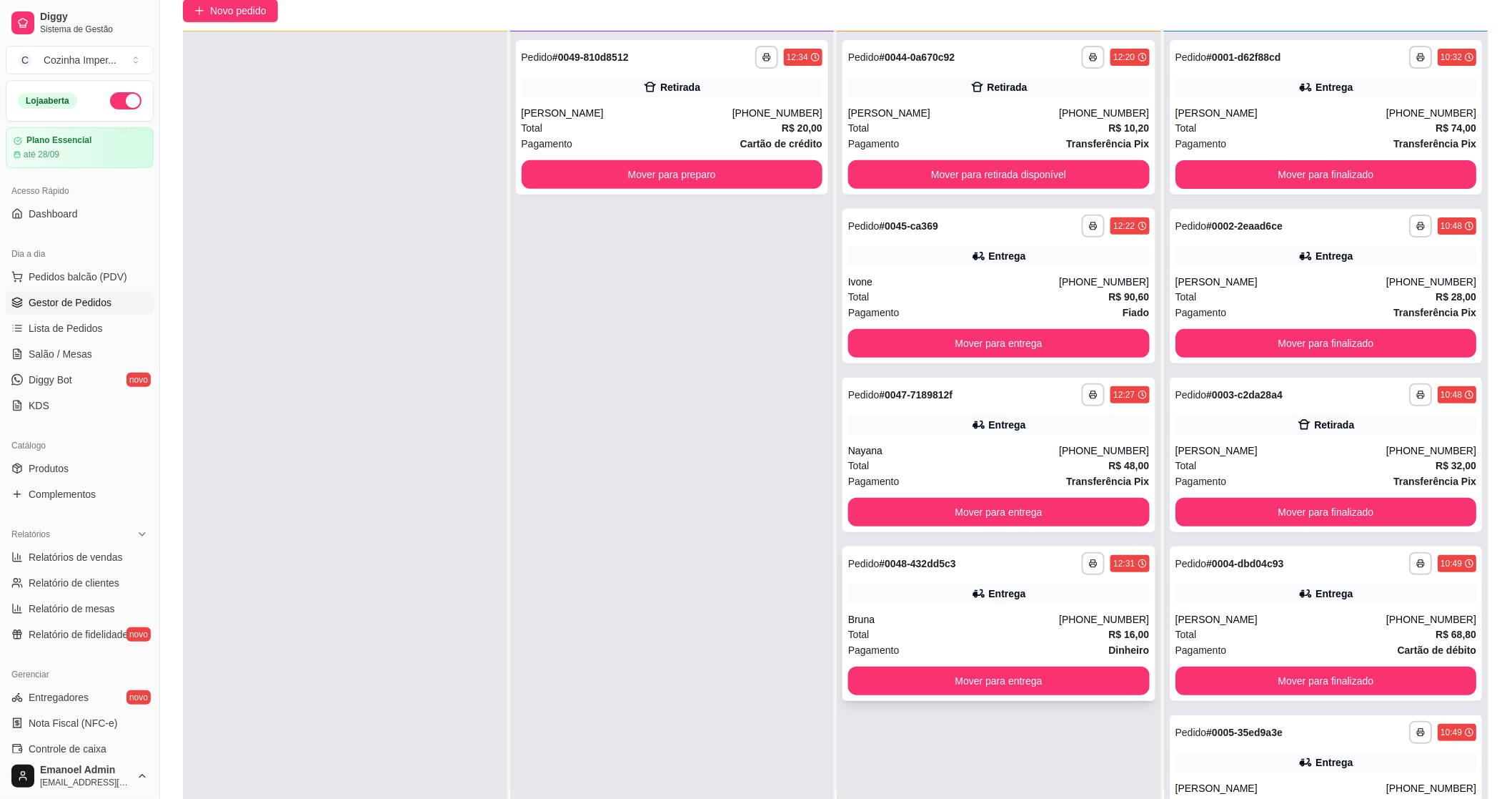
scroll to position [218, 0]
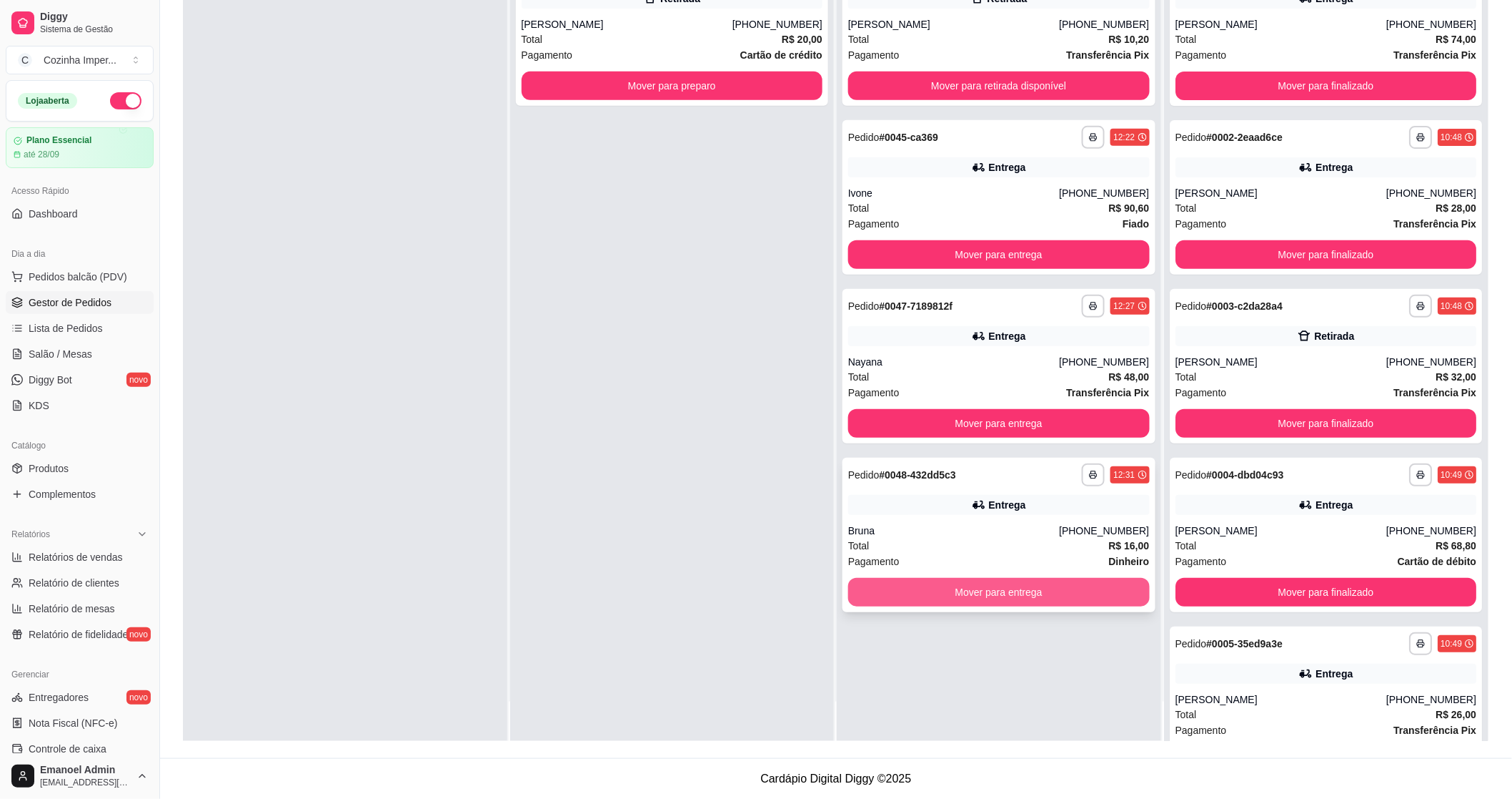
click at [956, 594] on button "Mover para entrega" at bounding box center [999, 592] width 302 height 29
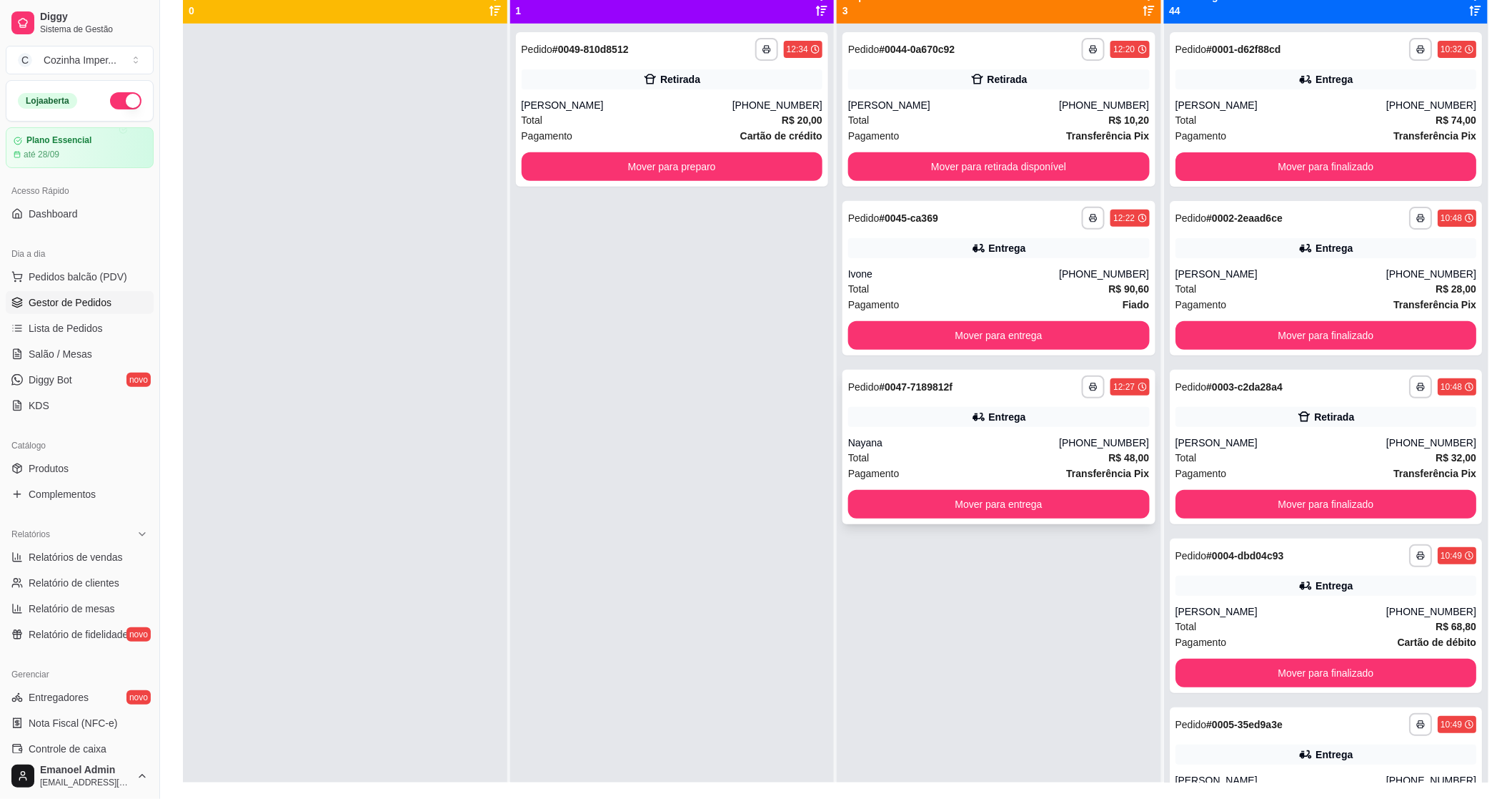
scroll to position [59, 0]
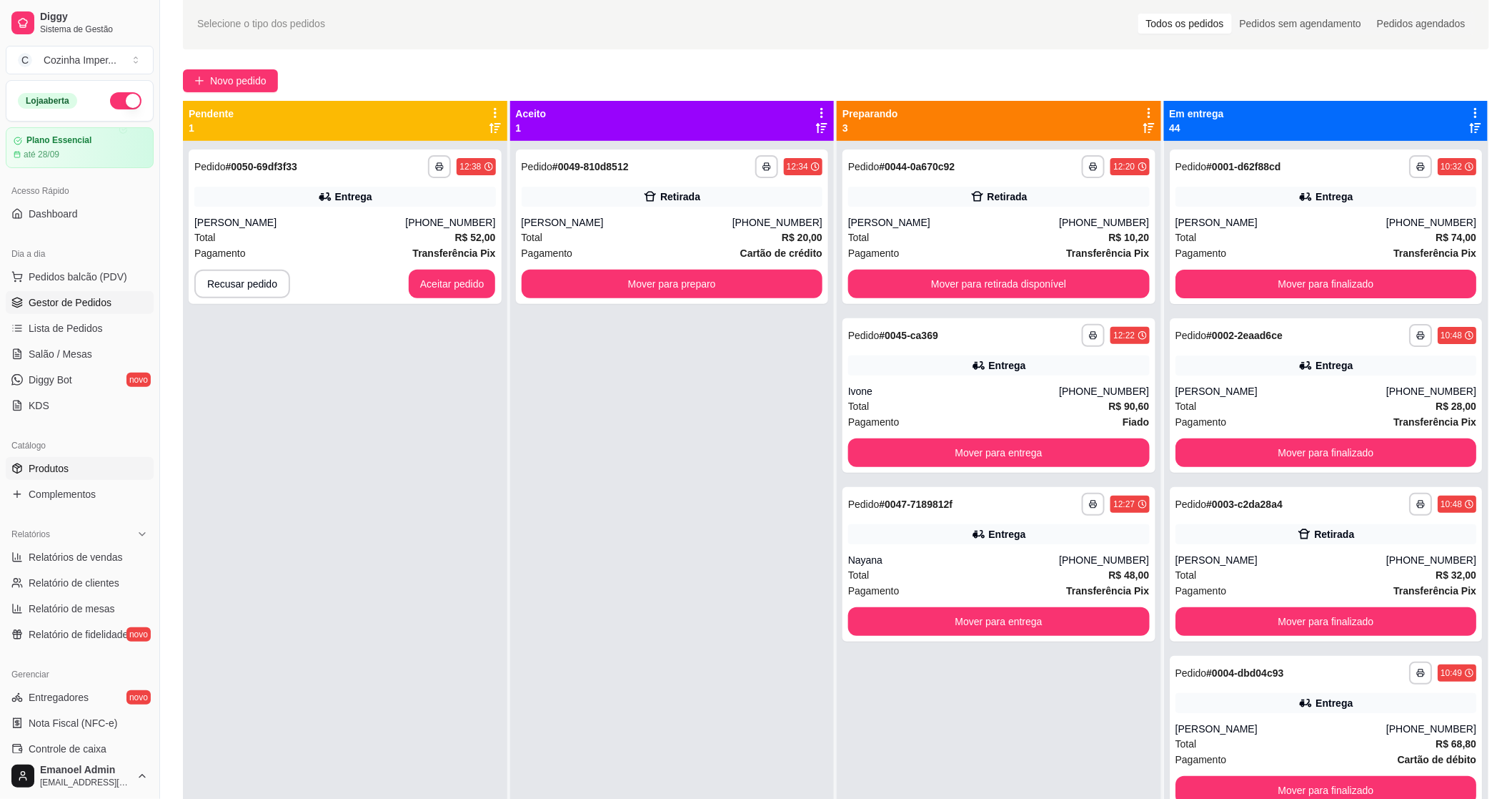
click at [57, 463] on span "Produtos" at bounding box center [48, 468] width 40 height 14
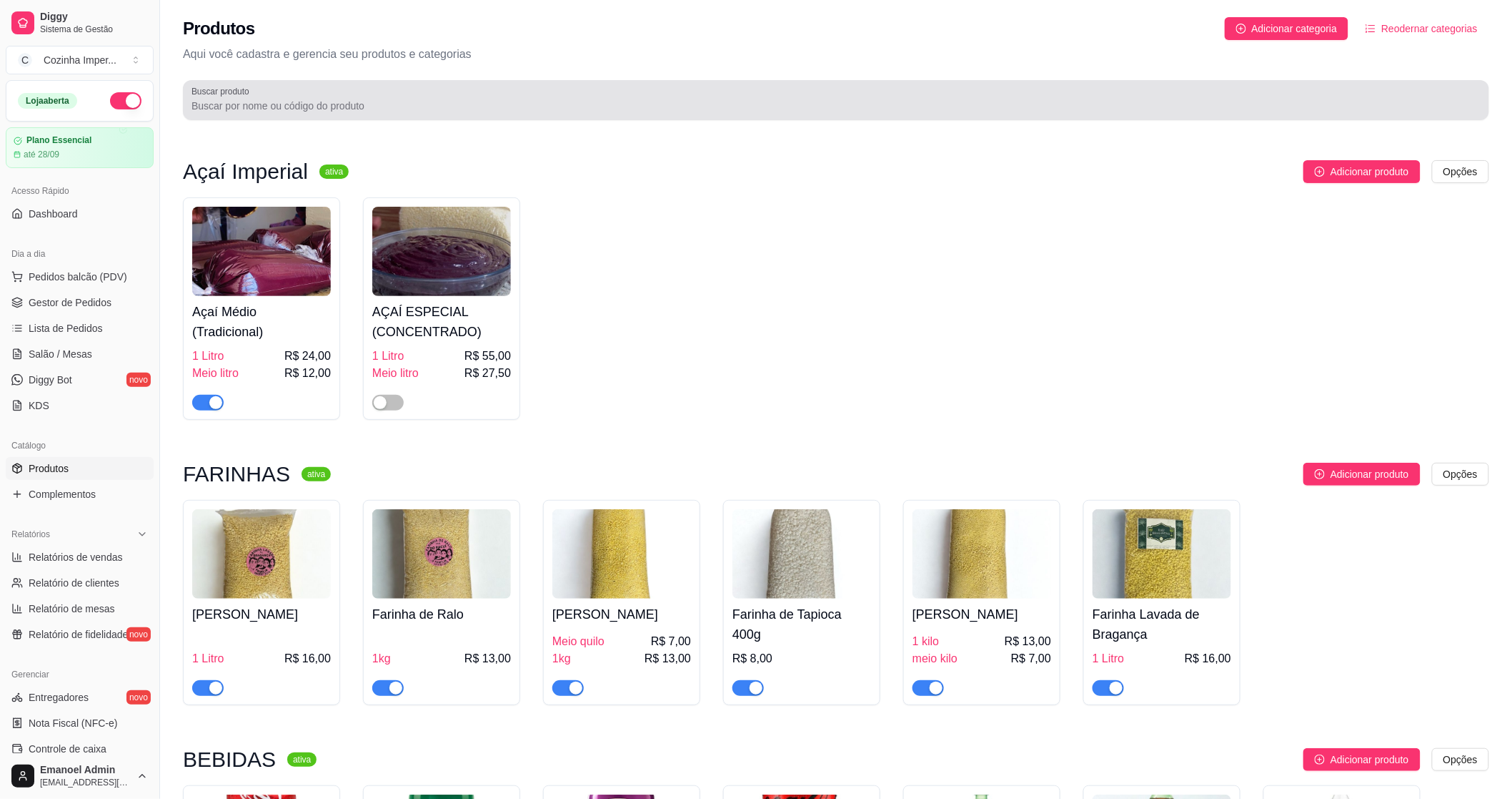
click at [328, 97] on div at bounding box center [836, 100] width 1289 height 29
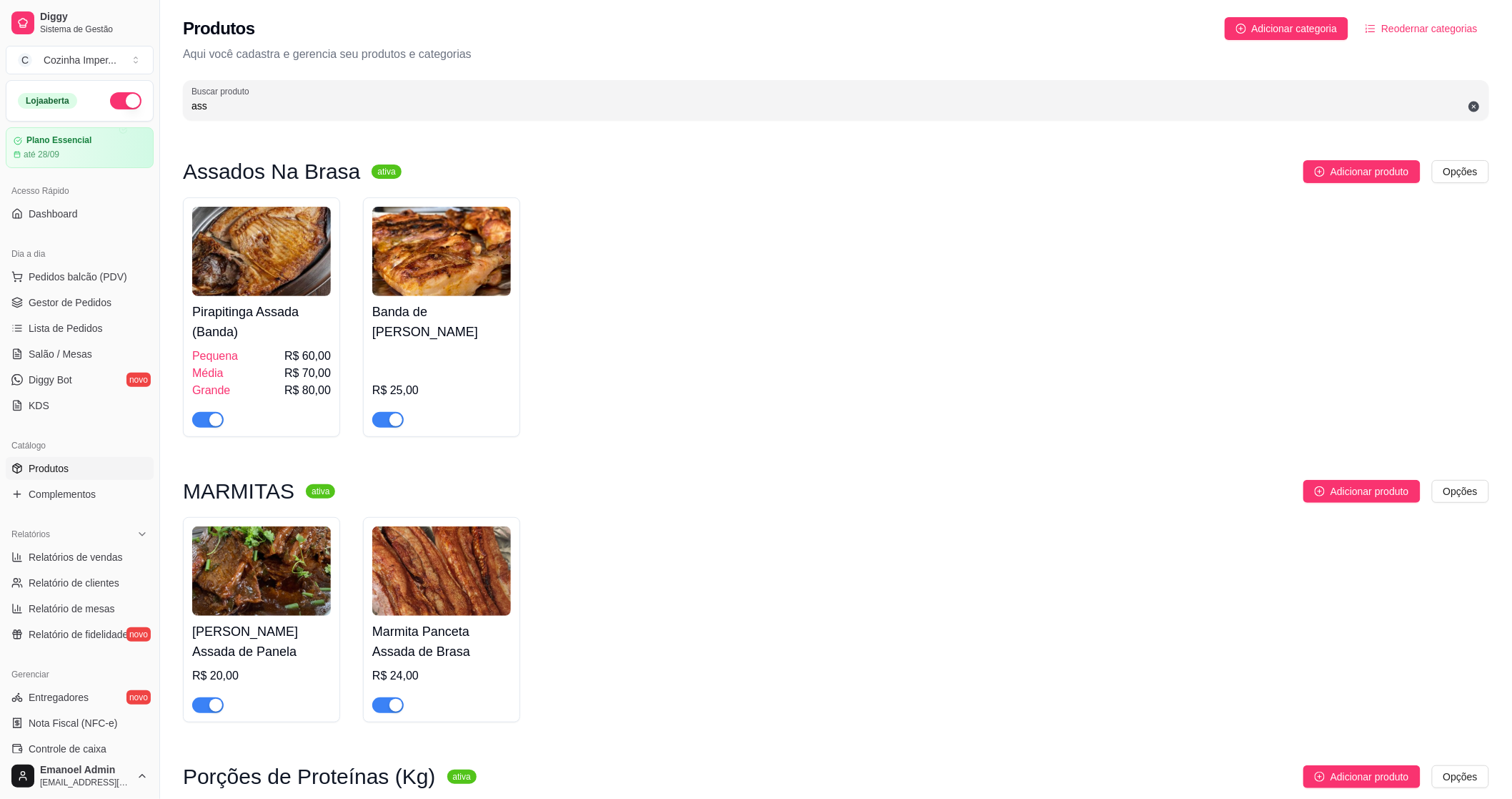
scroll to position [262, 0]
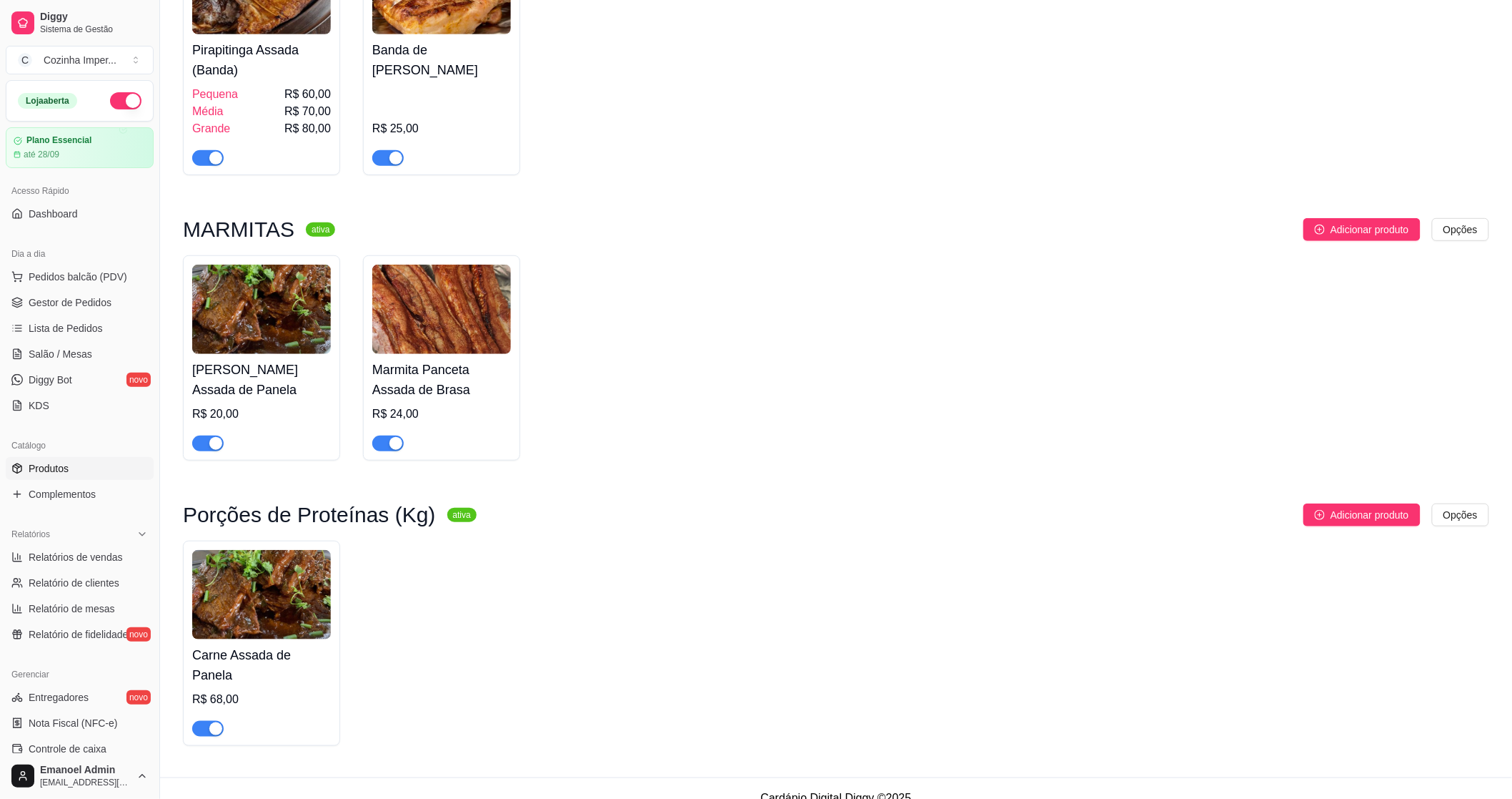
type input "ass"
click at [207, 441] on button "button" at bounding box center [208, 443] width 31 height 16
click at [210, 722] on div "button" at bounding box center [216, 729] width 13 height 13
click at [63, 297] on span "Gestor de Pedidos" at bounding box center [70, 302] width 83 height 14
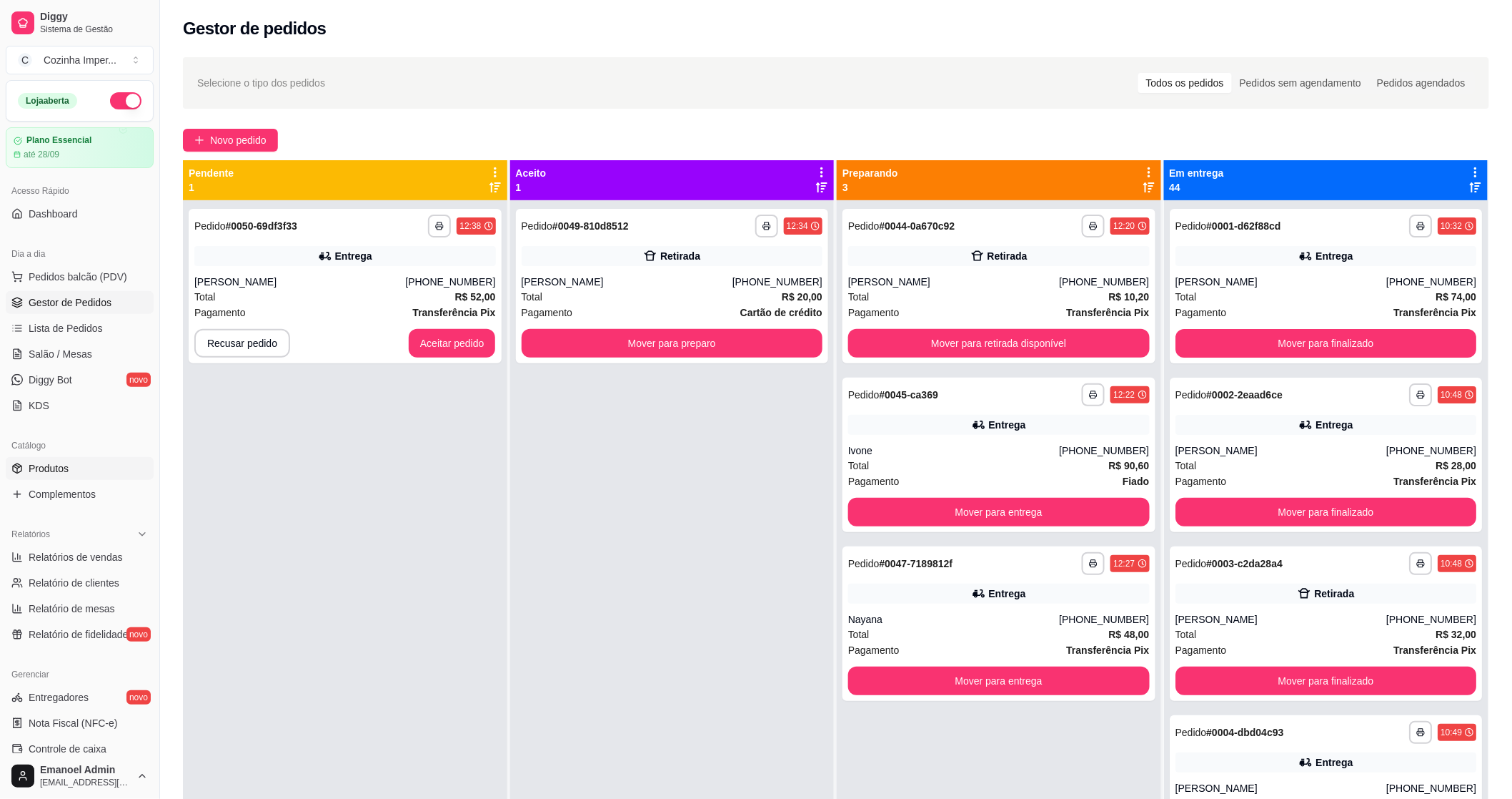
click at [88, 472] on link "Produtos" at bounding box center [80, 468] width 148 height 23
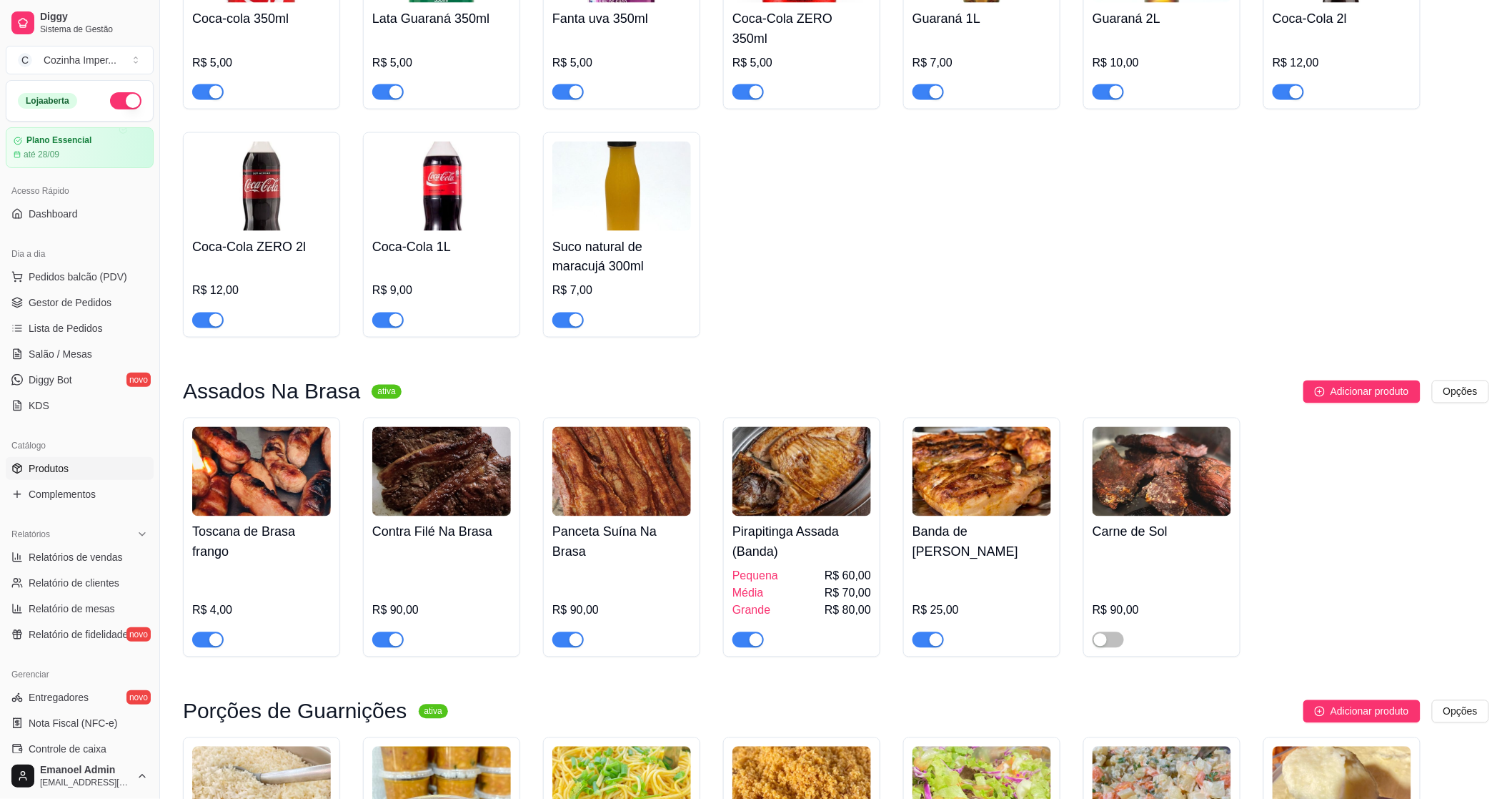
scroll to position [1032, 0]
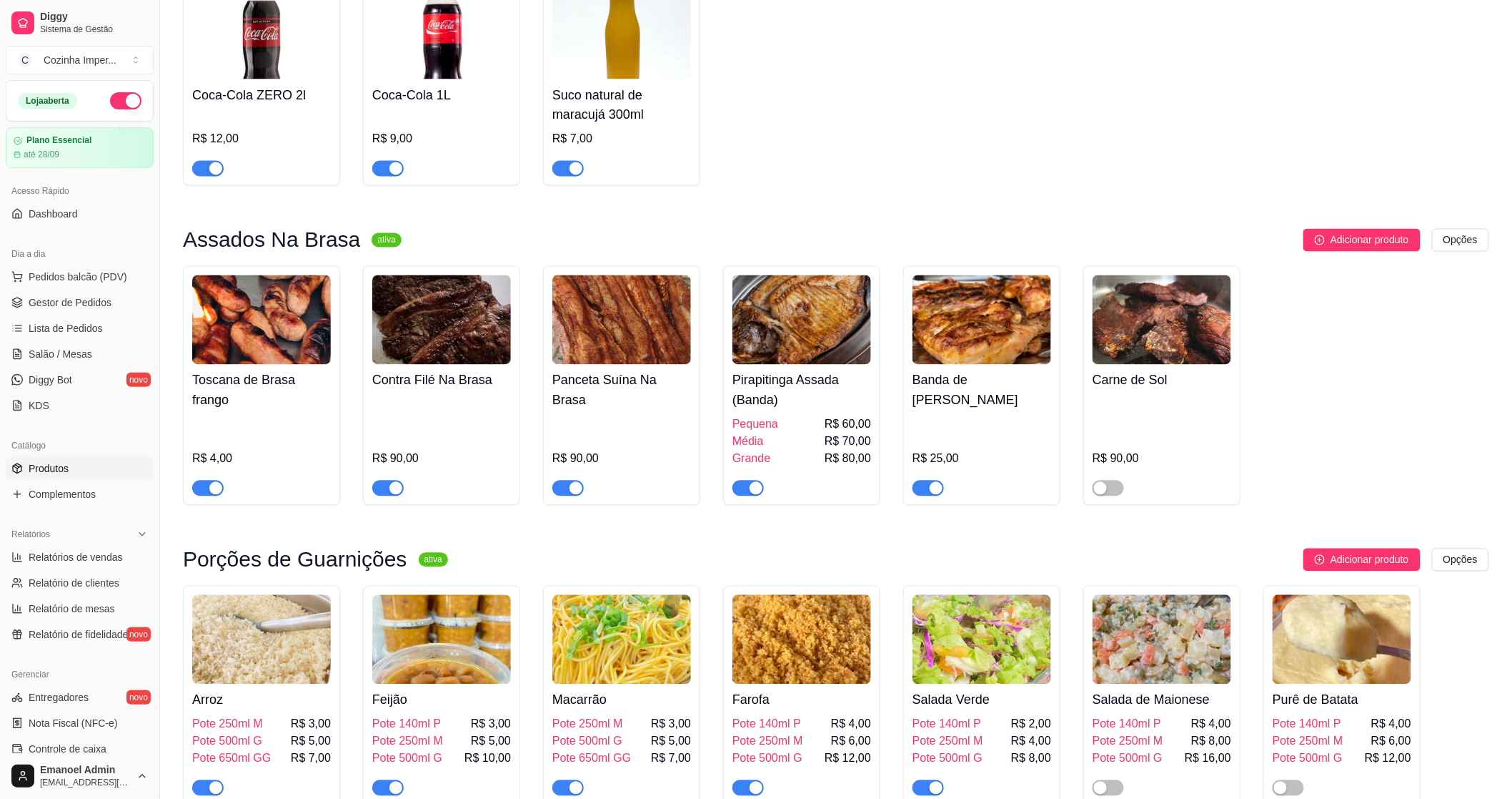
click at [211, 482] on div "button" at bounding box center [216, 489] width 13 height 13
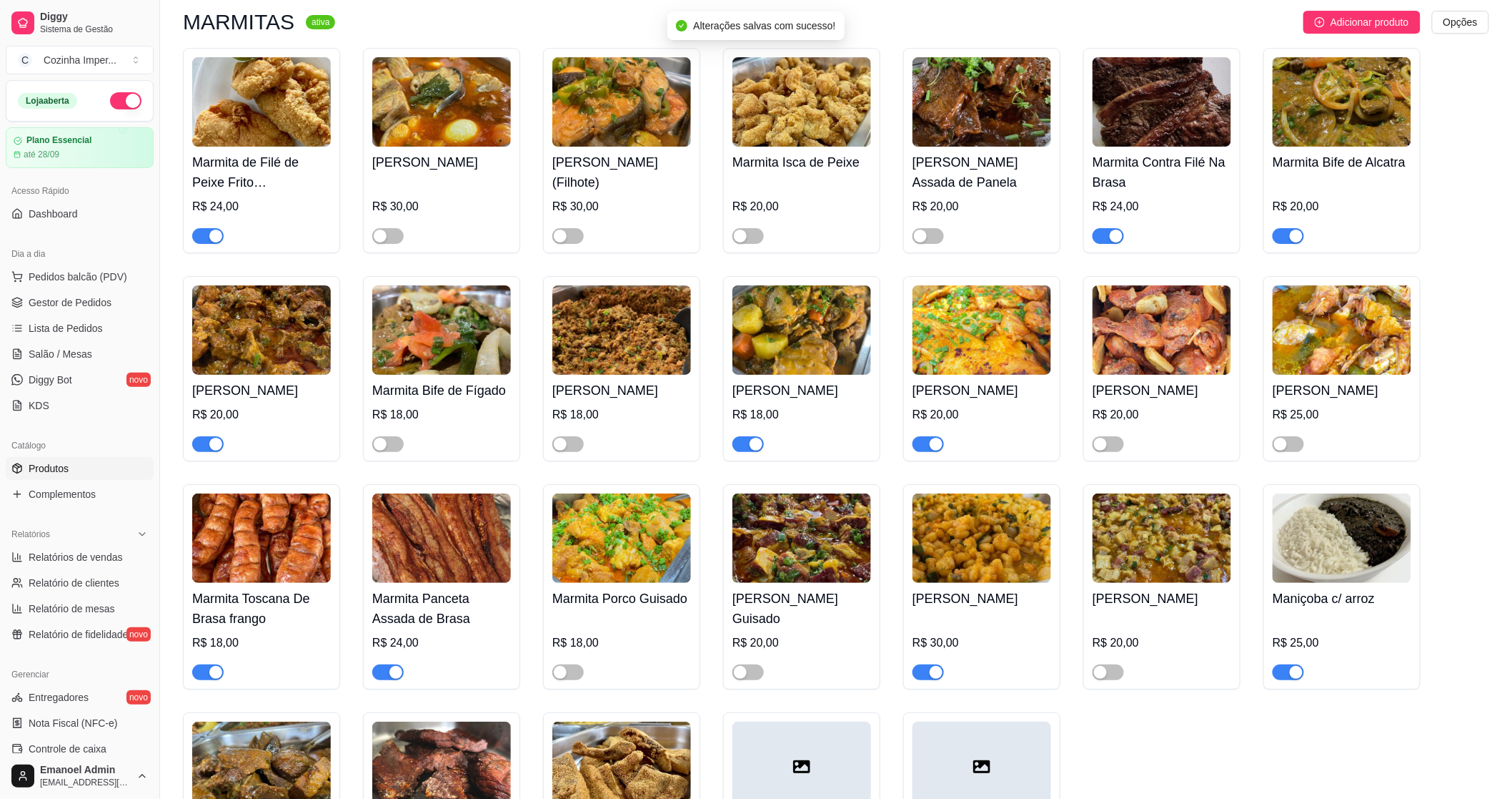
scroll to position [2225, 0]
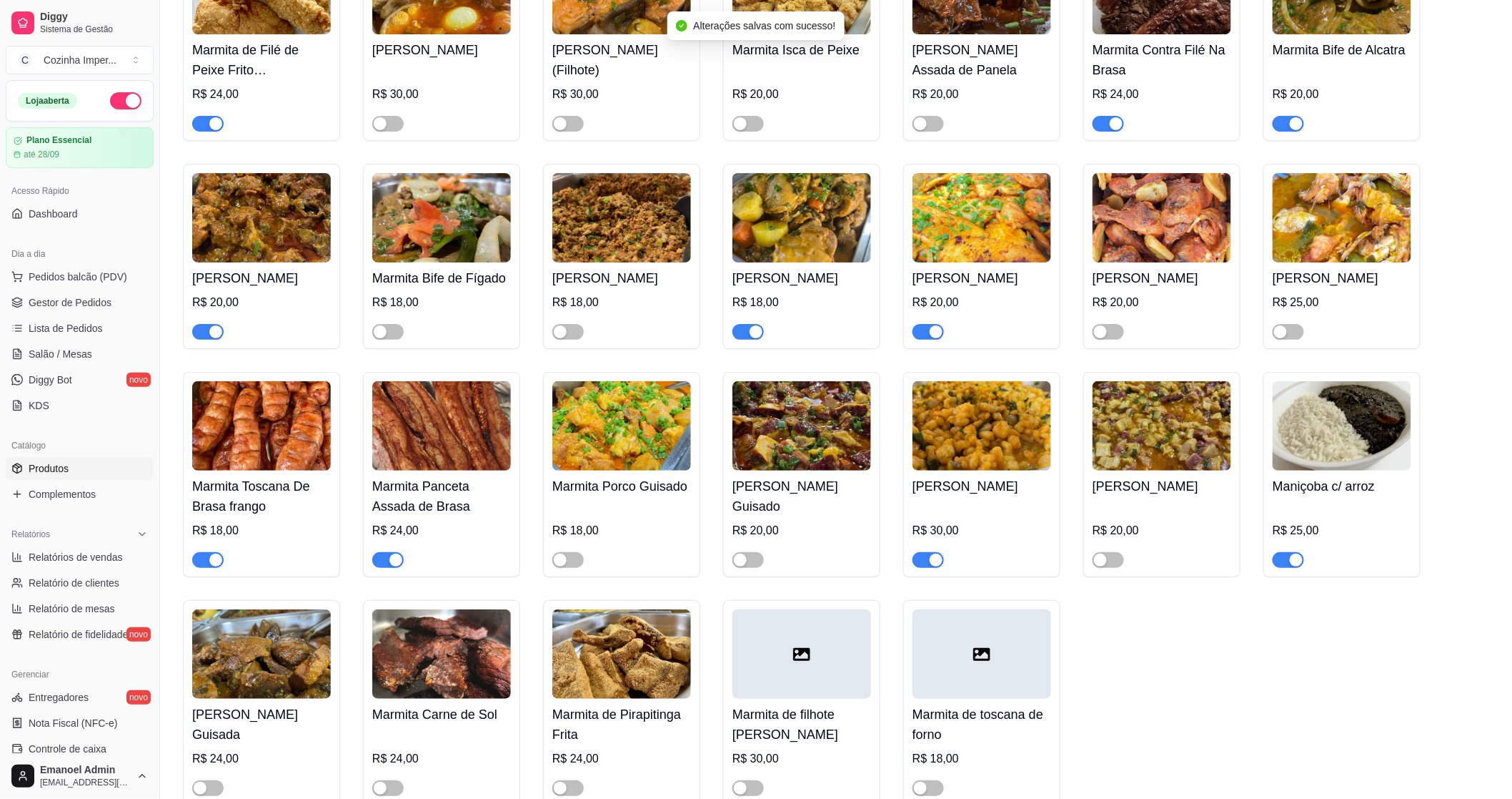
click at [213, 565] on div "button" at bounding box center [216, 560] width 13 height 13
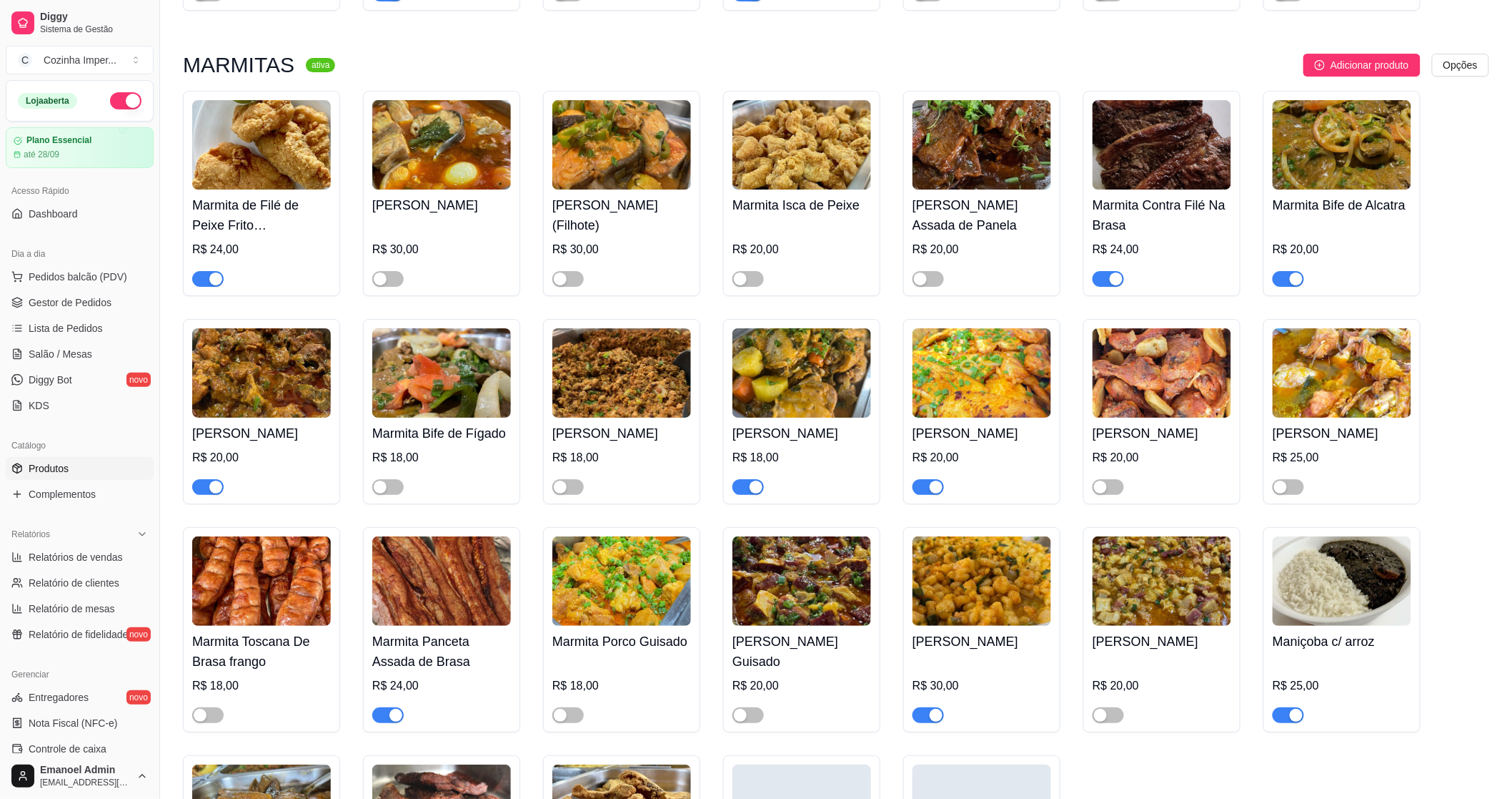
scroll to position [2065, 0]
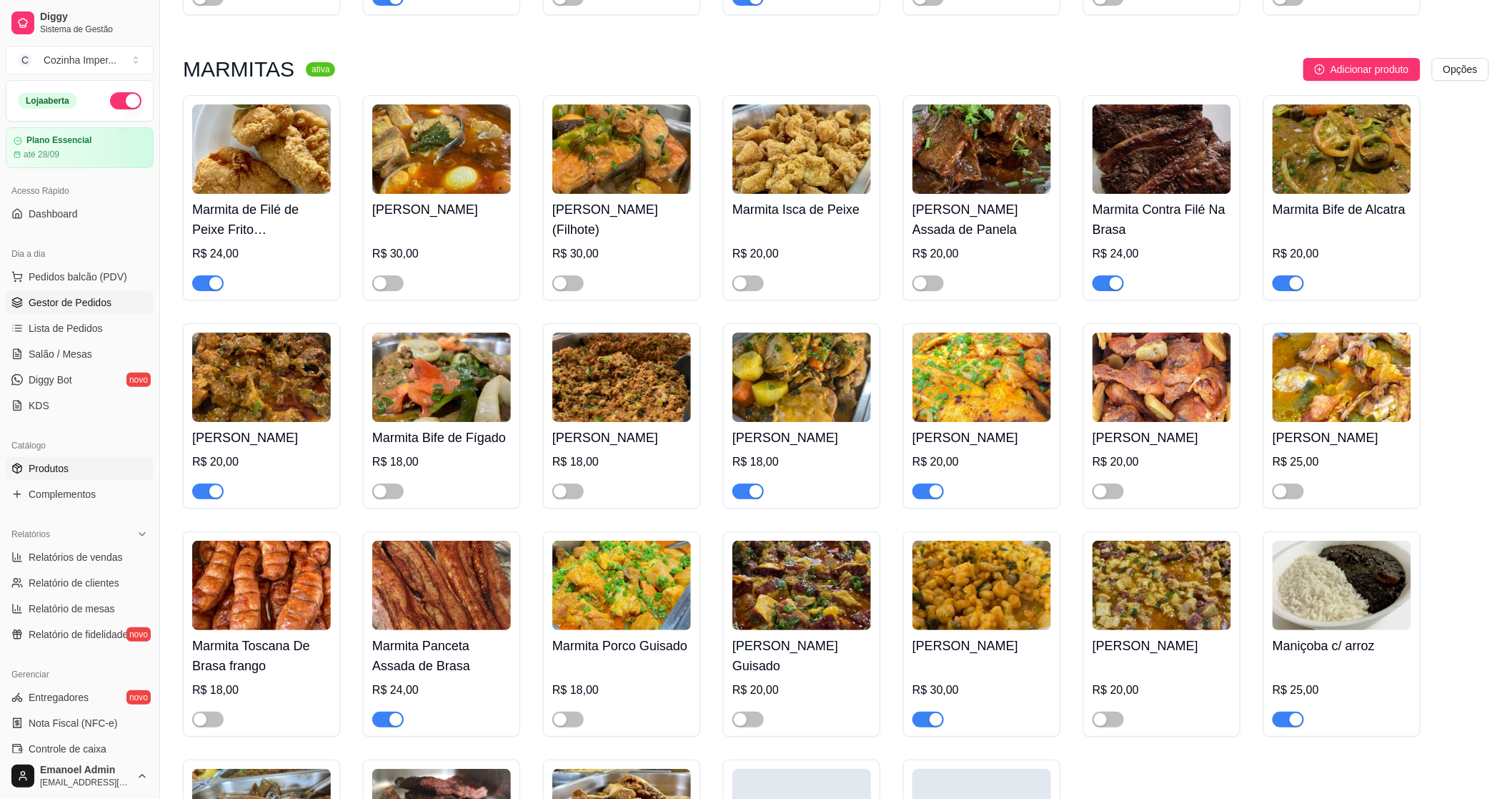
click at [55, 303] on span "Gestor de Pedidos" at bounding box center [70, 302] width 83 height 14
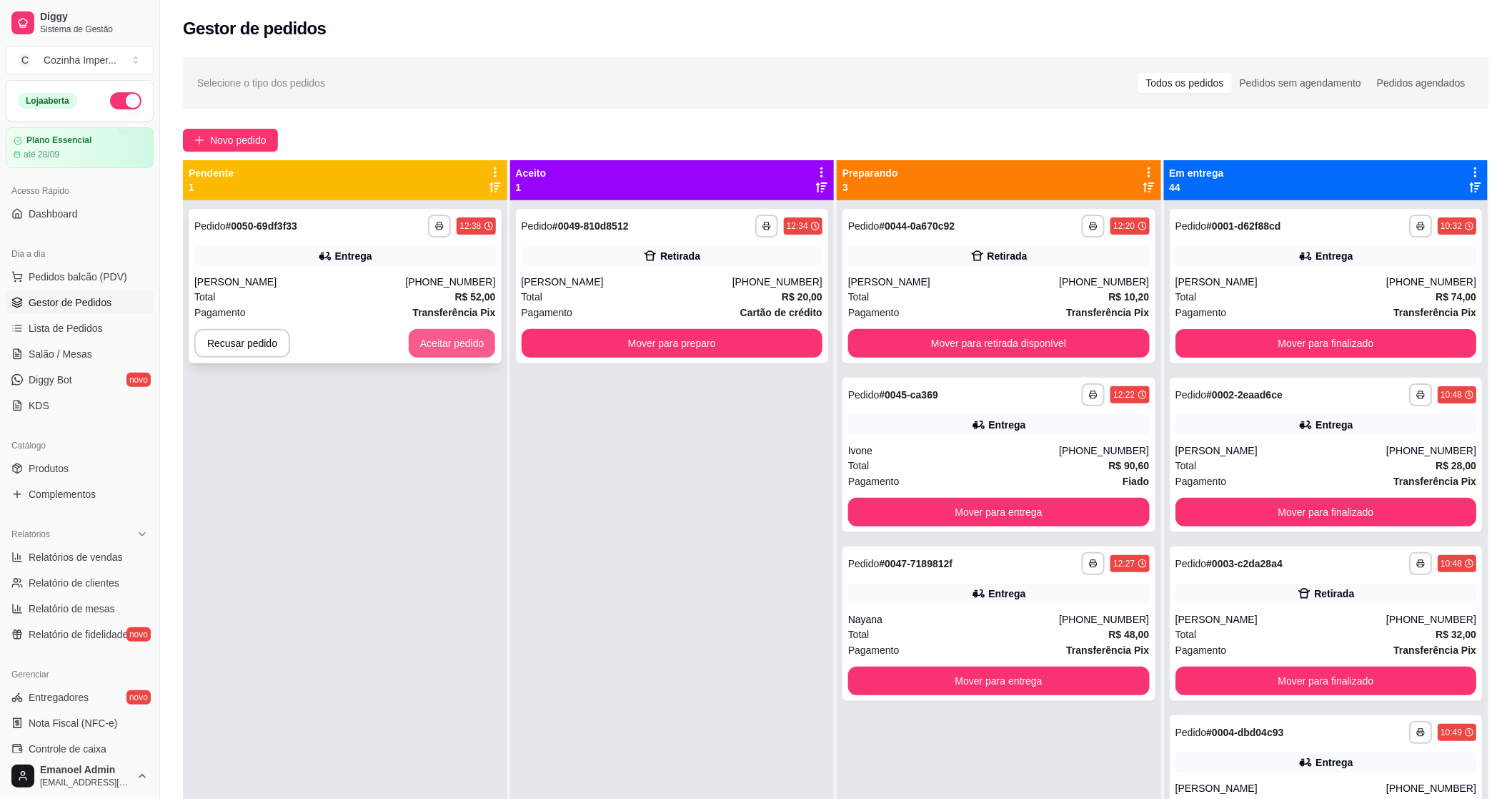
click at [443, 350] on button "Aceitar pedido" at bounding box center [452, 343] width 87 height 29
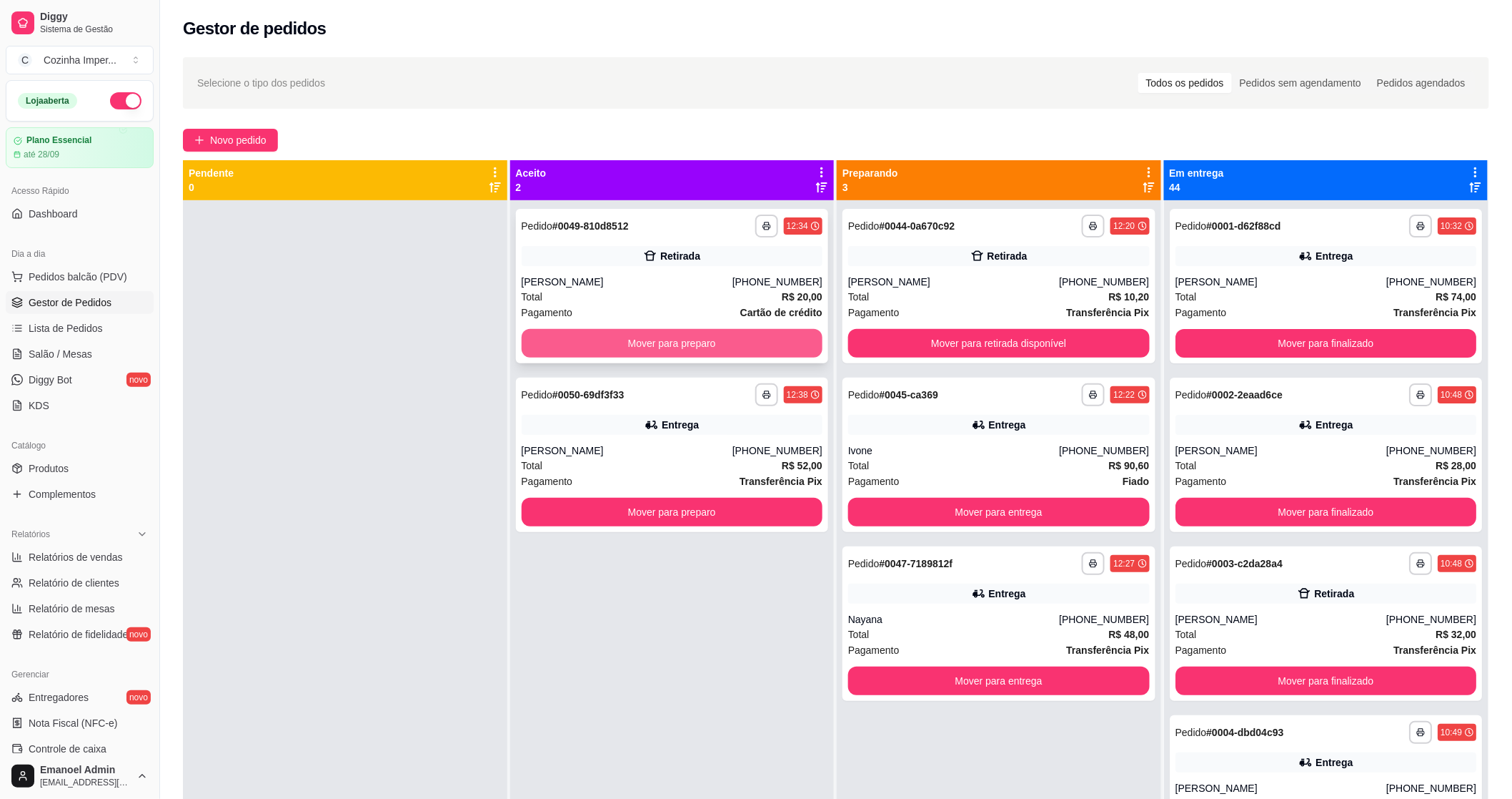
click at [666, 336] on button "Mover para preparo" at bounding box center [673, 343] width 302 height 29
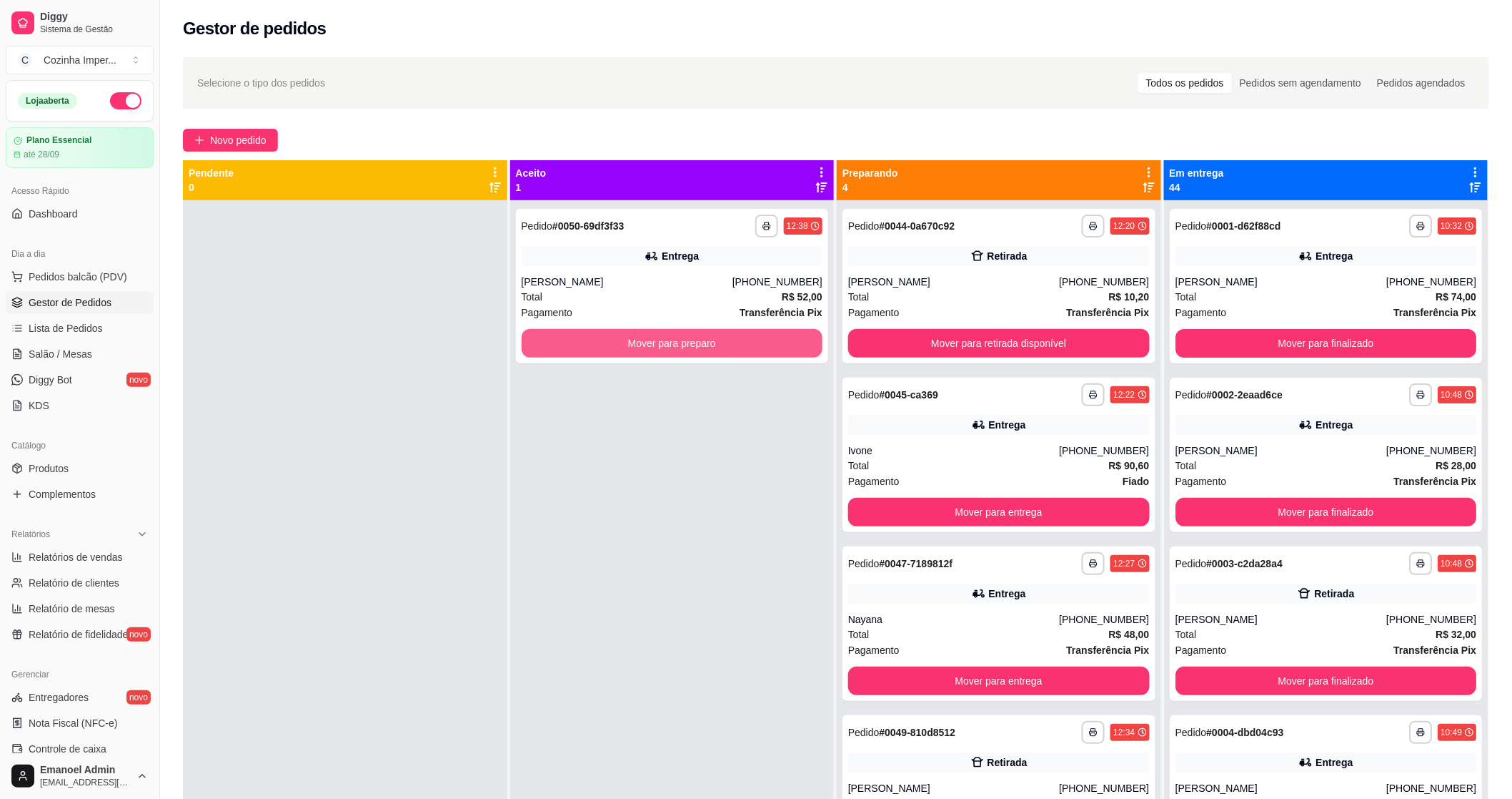
click at [666, 336] on button "Mover para preparo" at bounding box center [673, 343] width 302 height 29
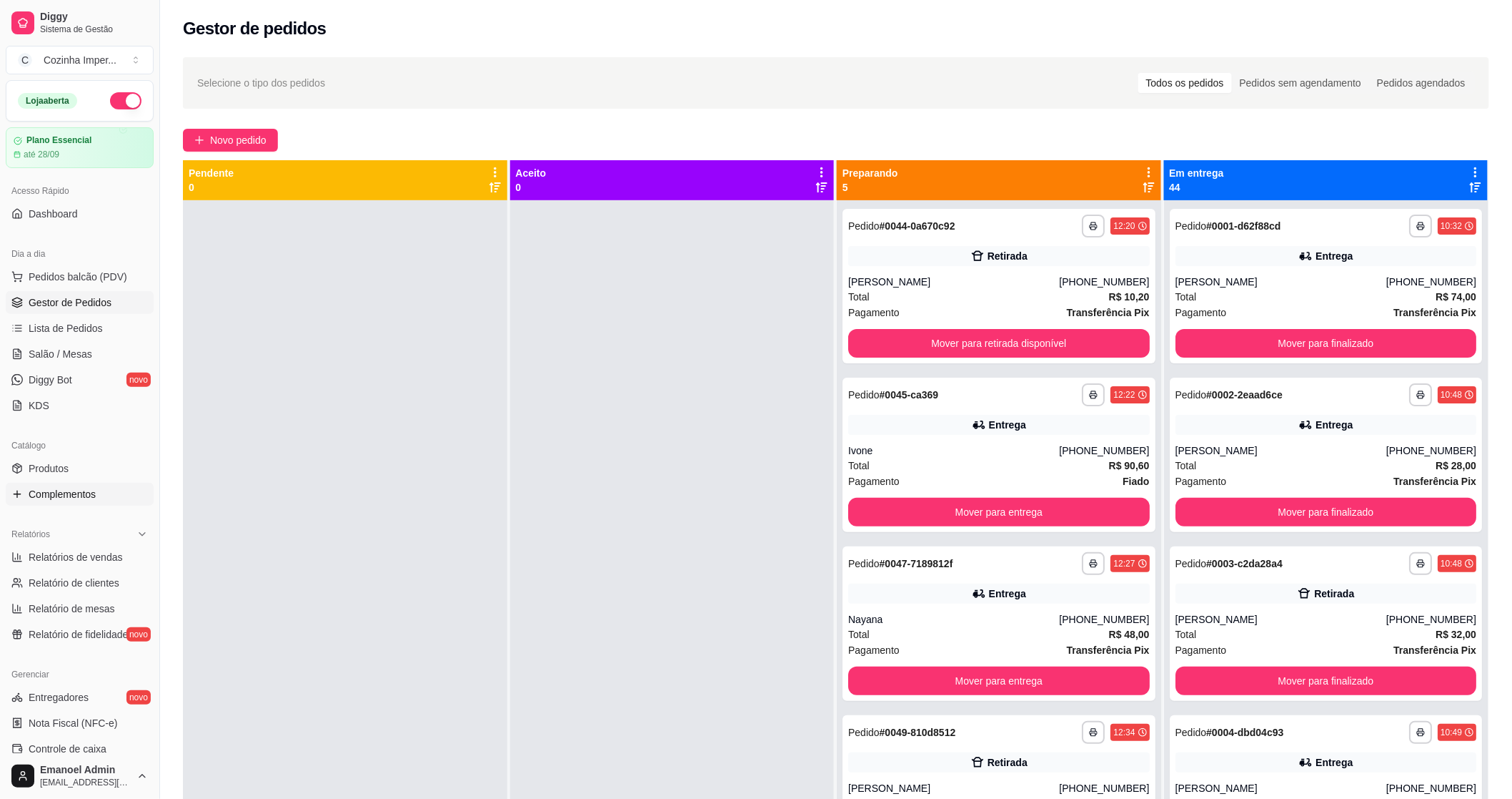
click at [27, 498] on link "Complementos" at bounding box center [80, 493] width 148 height 23
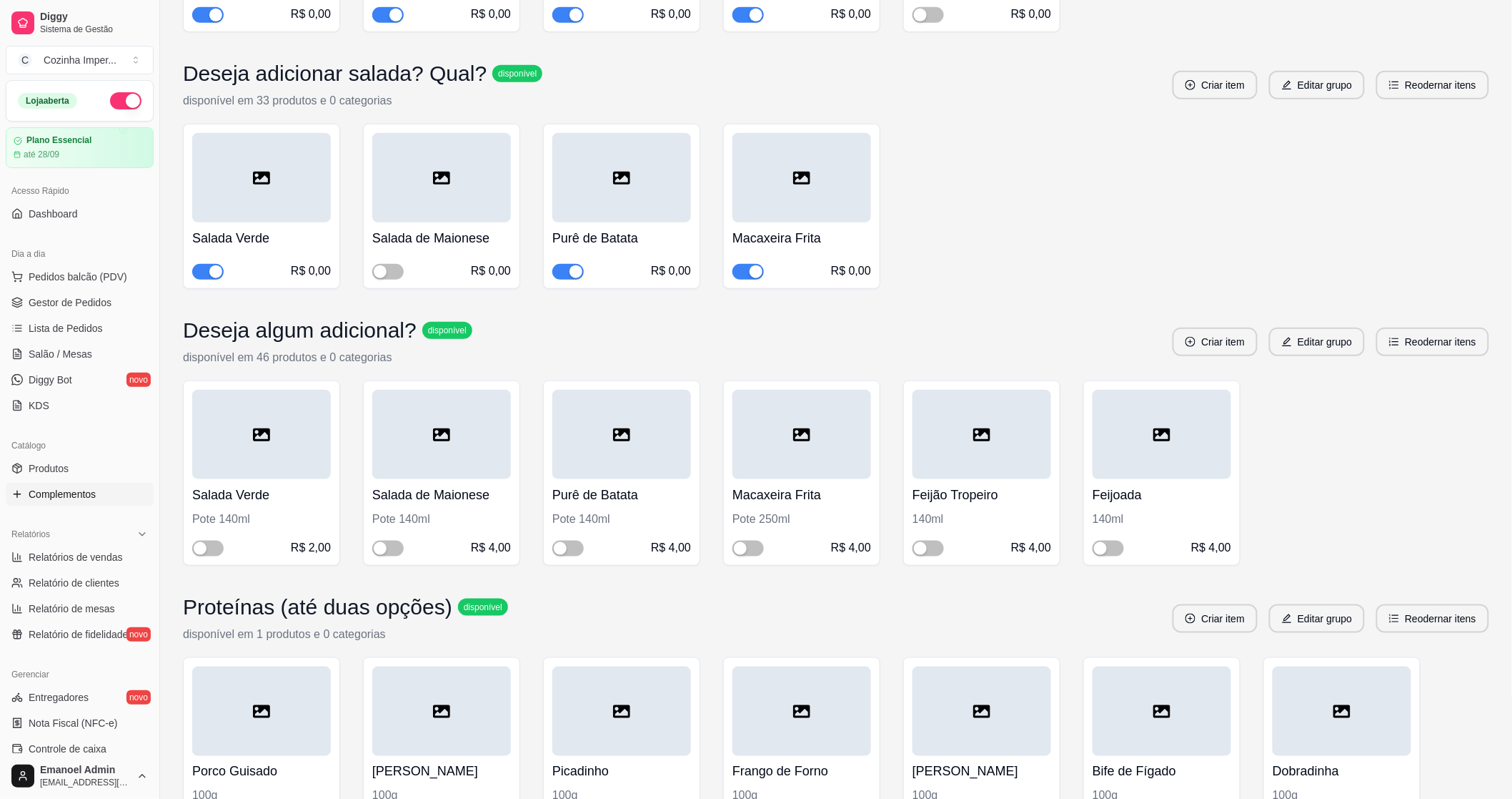
scroll to position [397, 0]
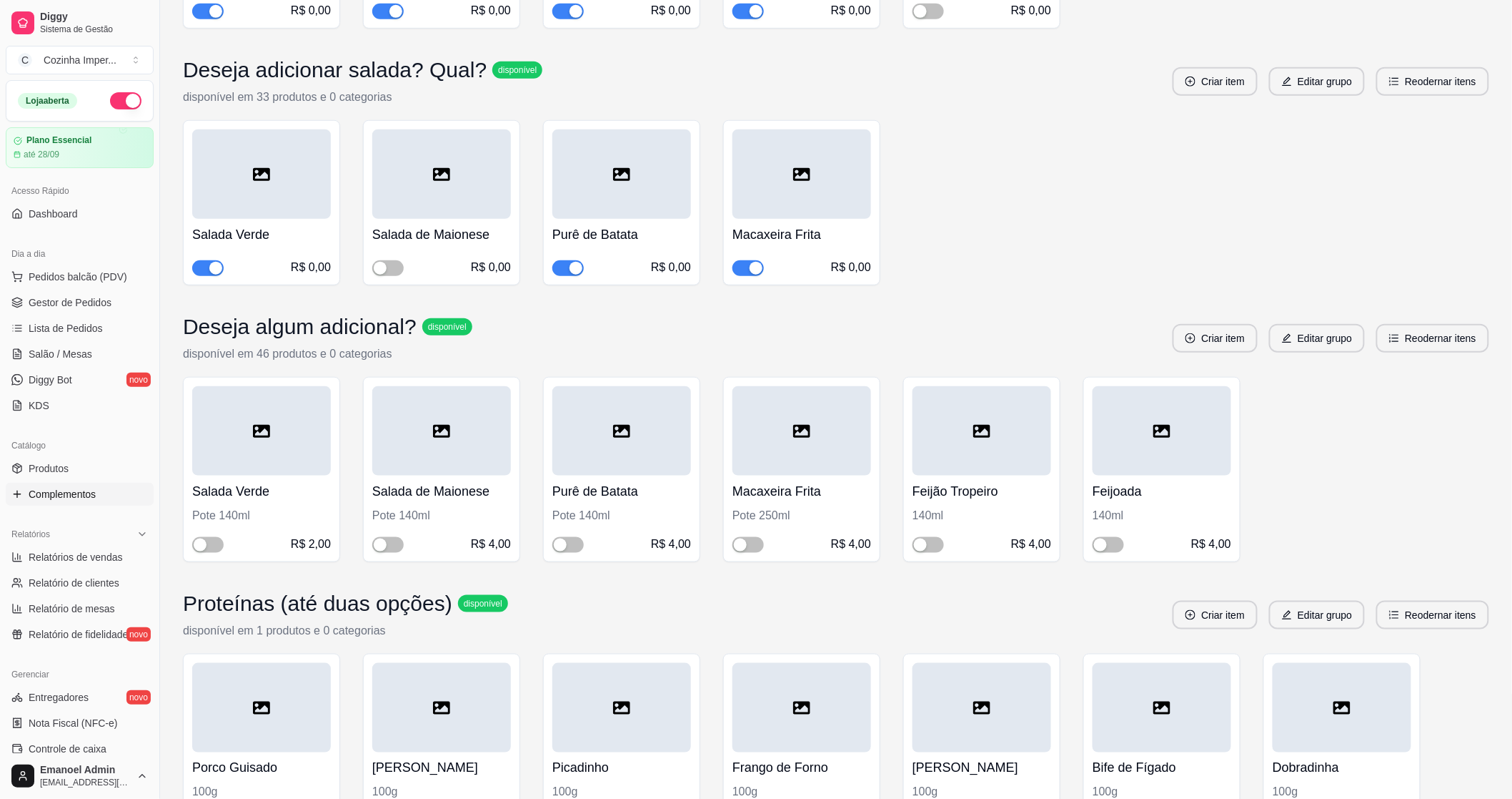
click at [570, 275] on span "button" at bounding box center [568, 268] width 31 height 16
click at [752, 269] on div "button" at bounding box center [756, 268] width 13 height 13
click at [95, 307] on span "Gestor de Pedidos" at bounding box center [70, 302] width 83 height 14
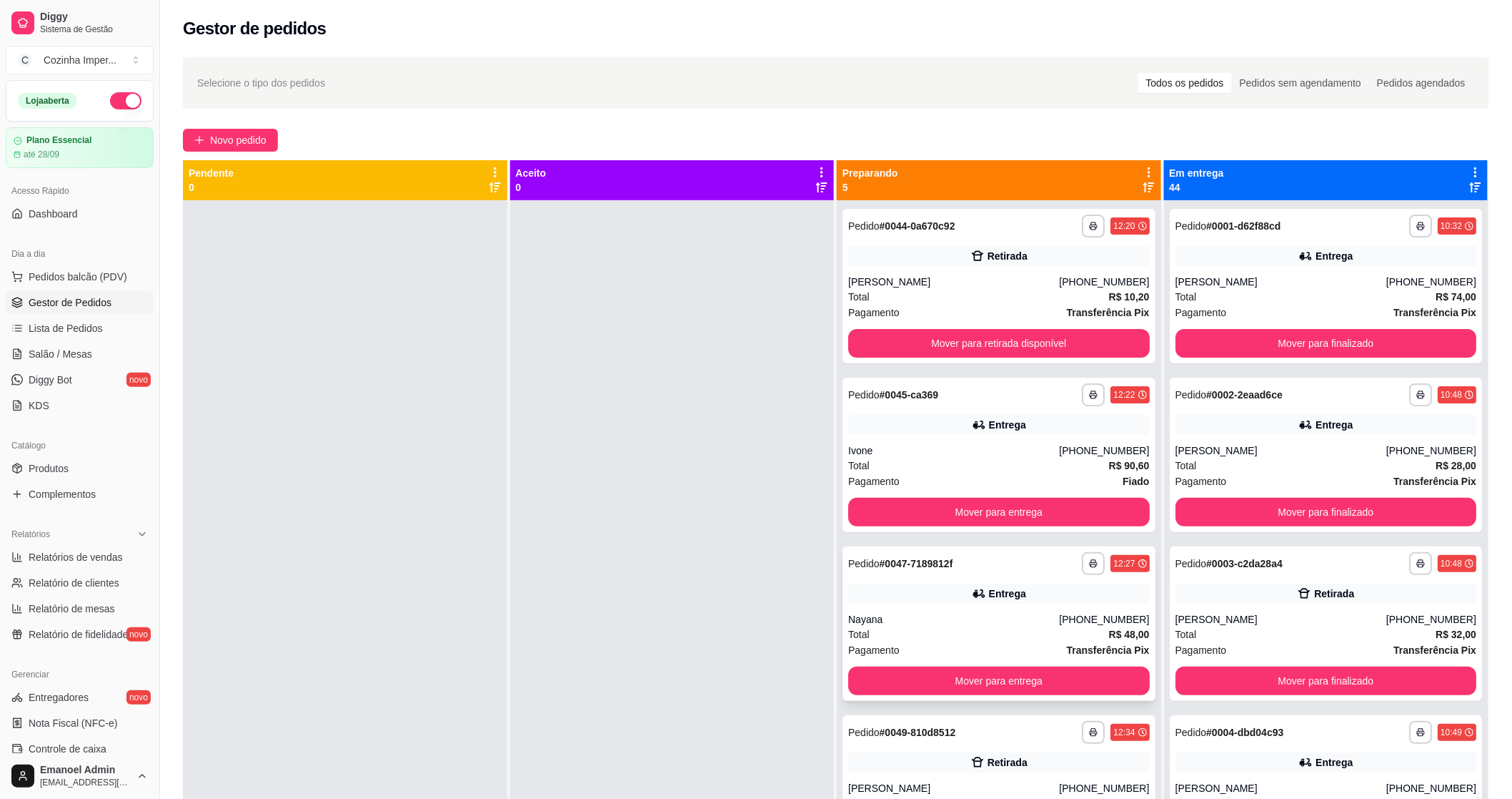
click at [919, 606] on div "**********" at bounding box center [999, 623] width 313 height 155
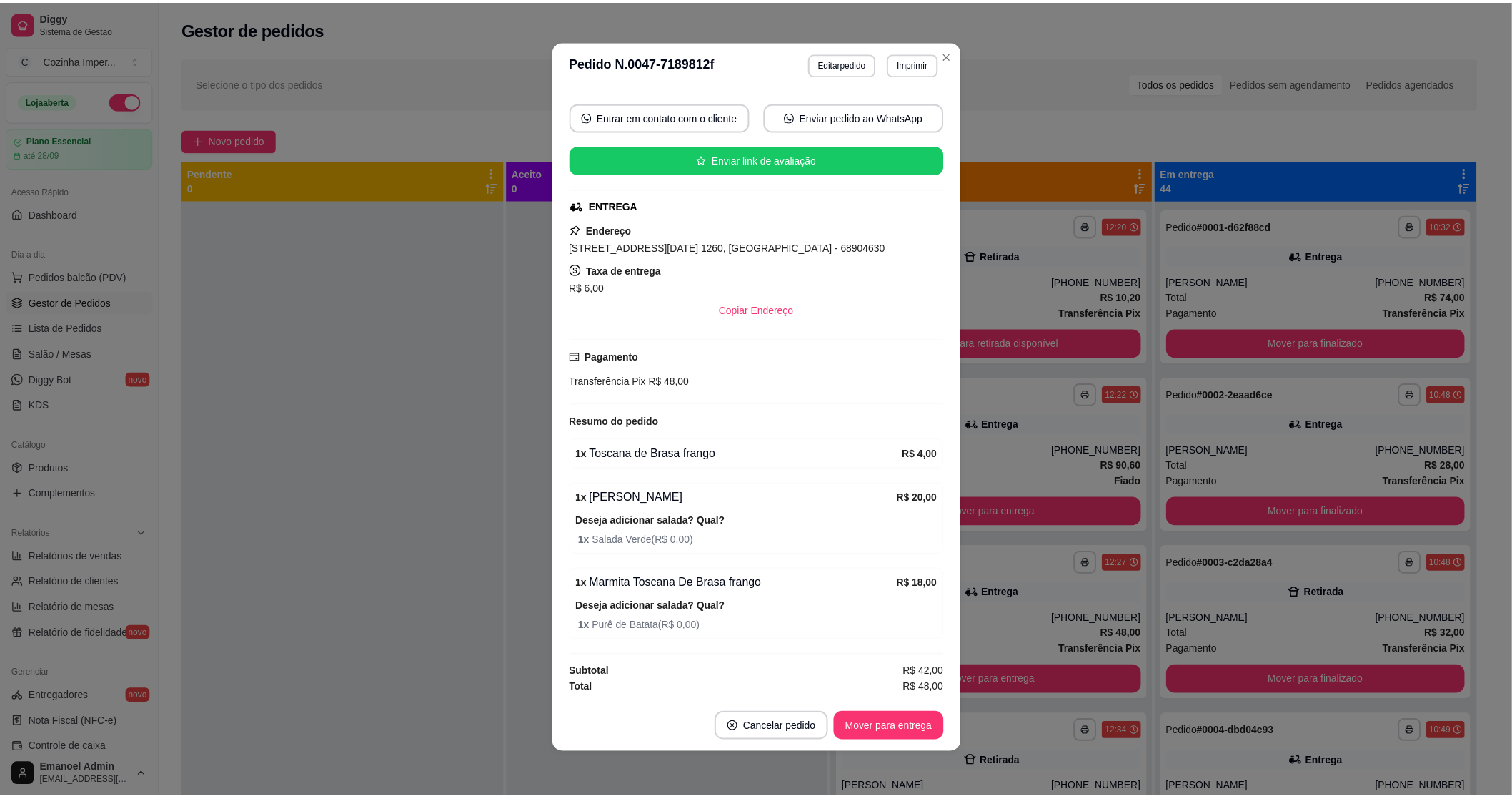
scroll to position [3, 0]
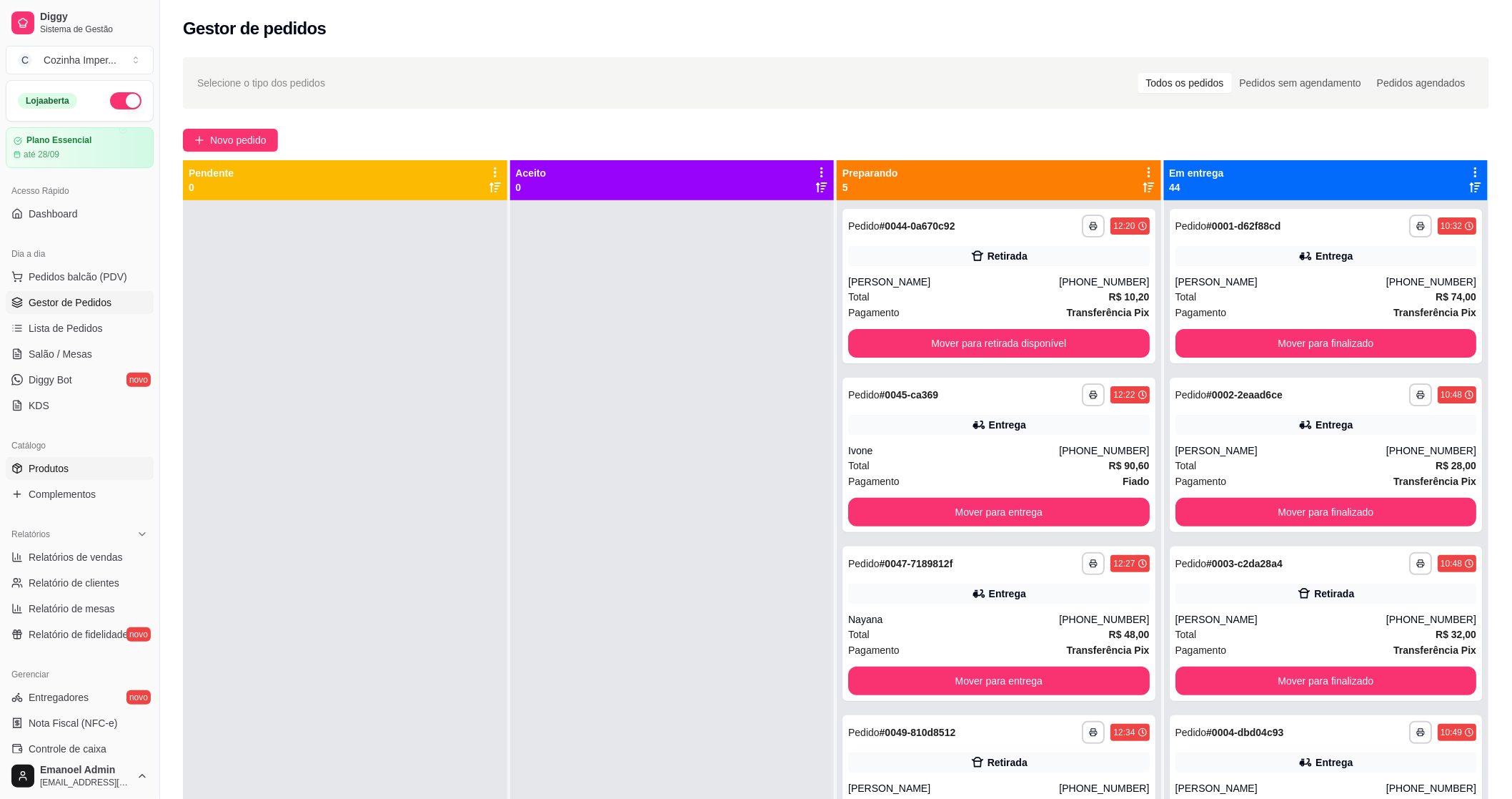
click at [83, 476] on link "Produtos" at bounding box center [80, 468] width 148 height 23
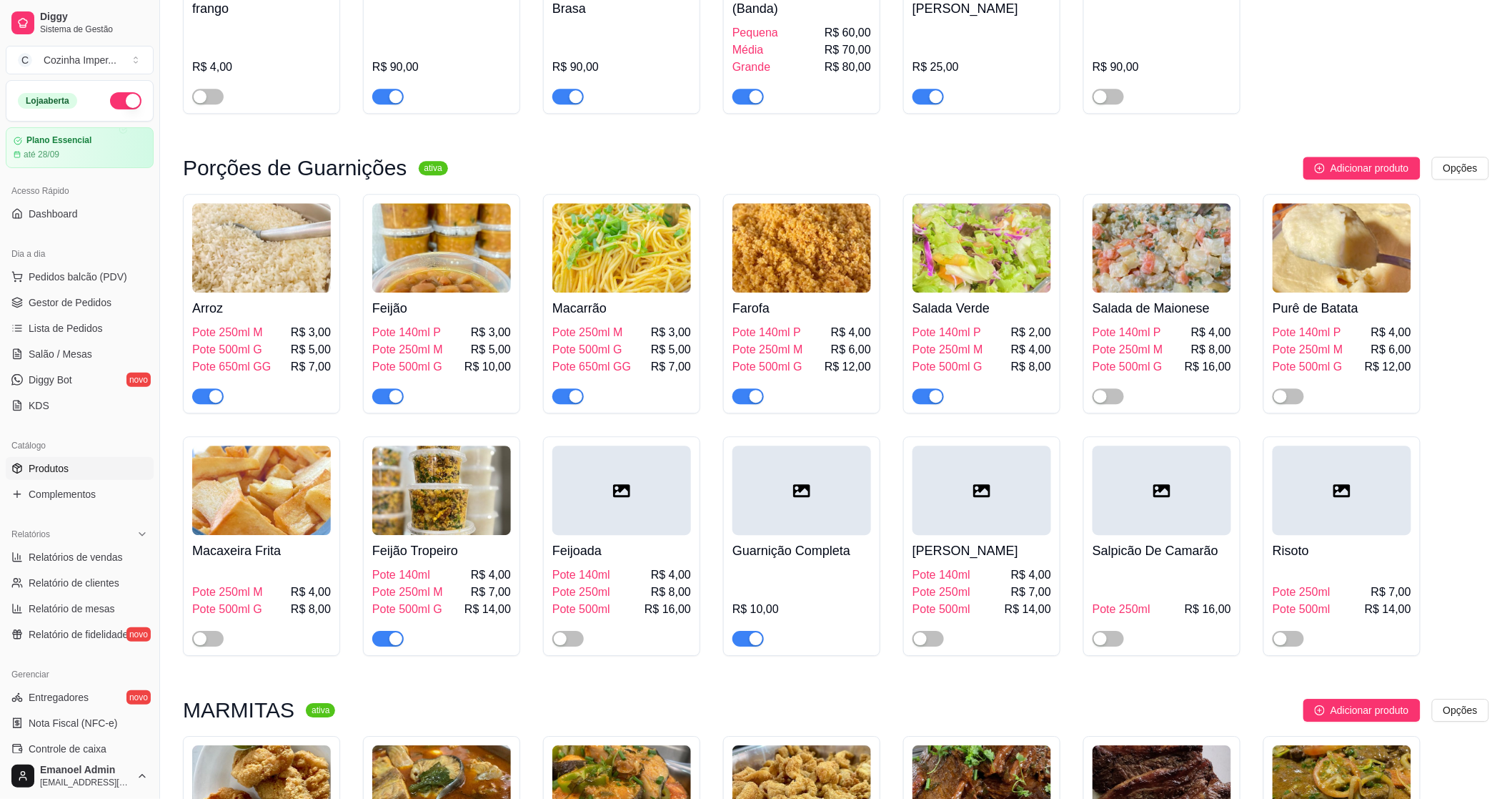
scroll to position [1430, 0]
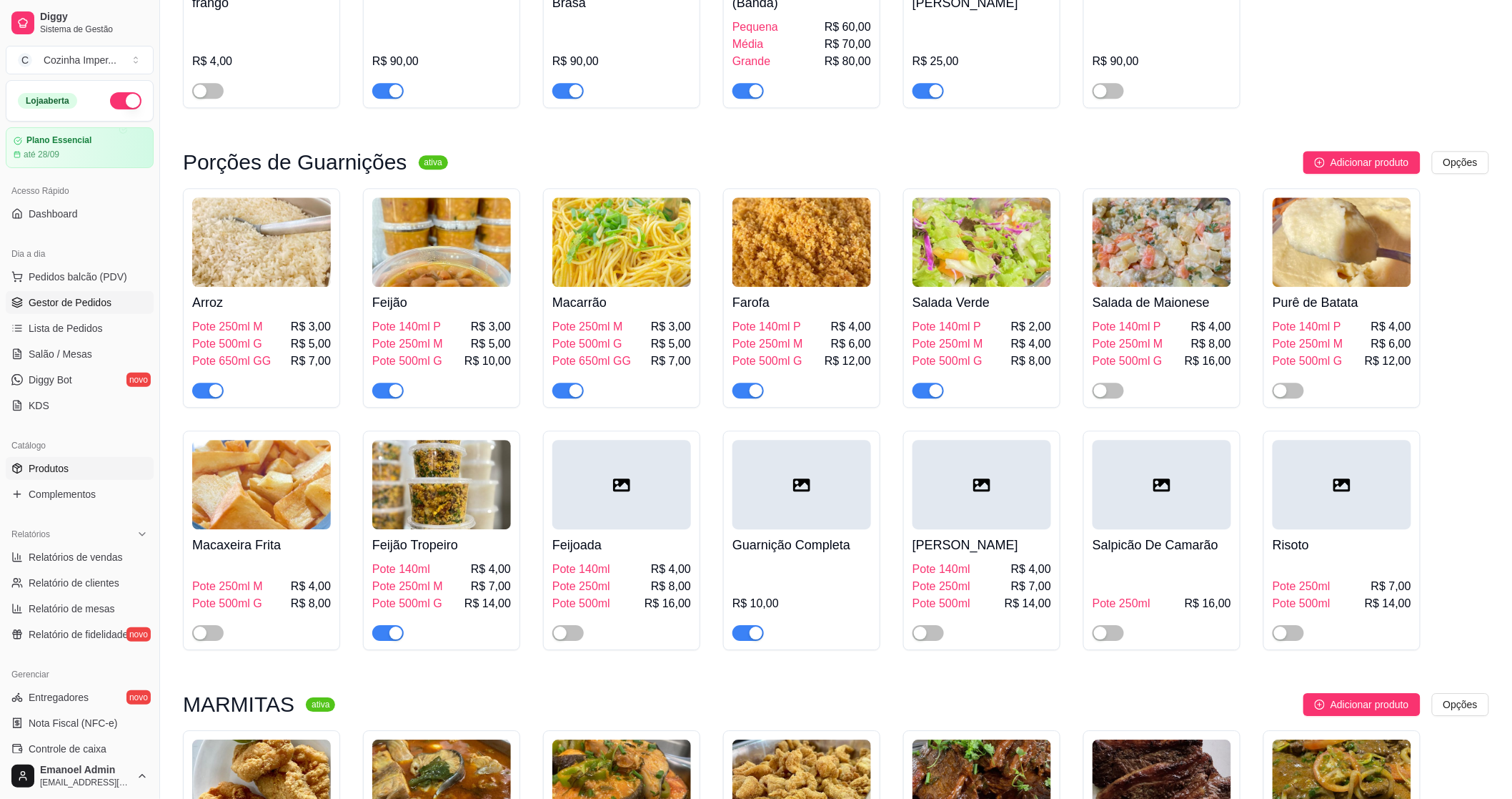
click at [108, 303] on span "Gestor de Pedidos" at bounding box center [70, 302] width 83 height 14
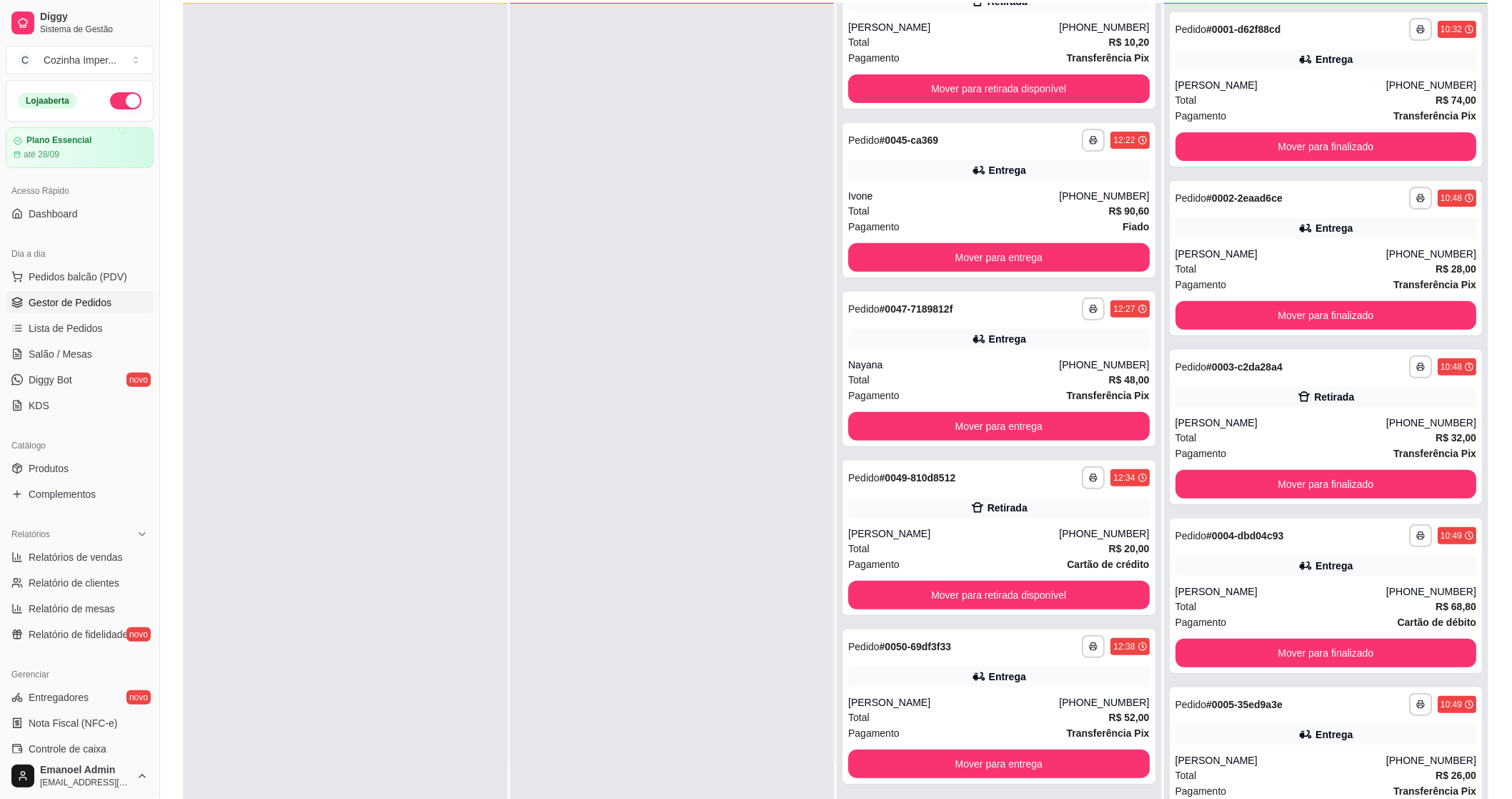
scroll to position [158, 0]
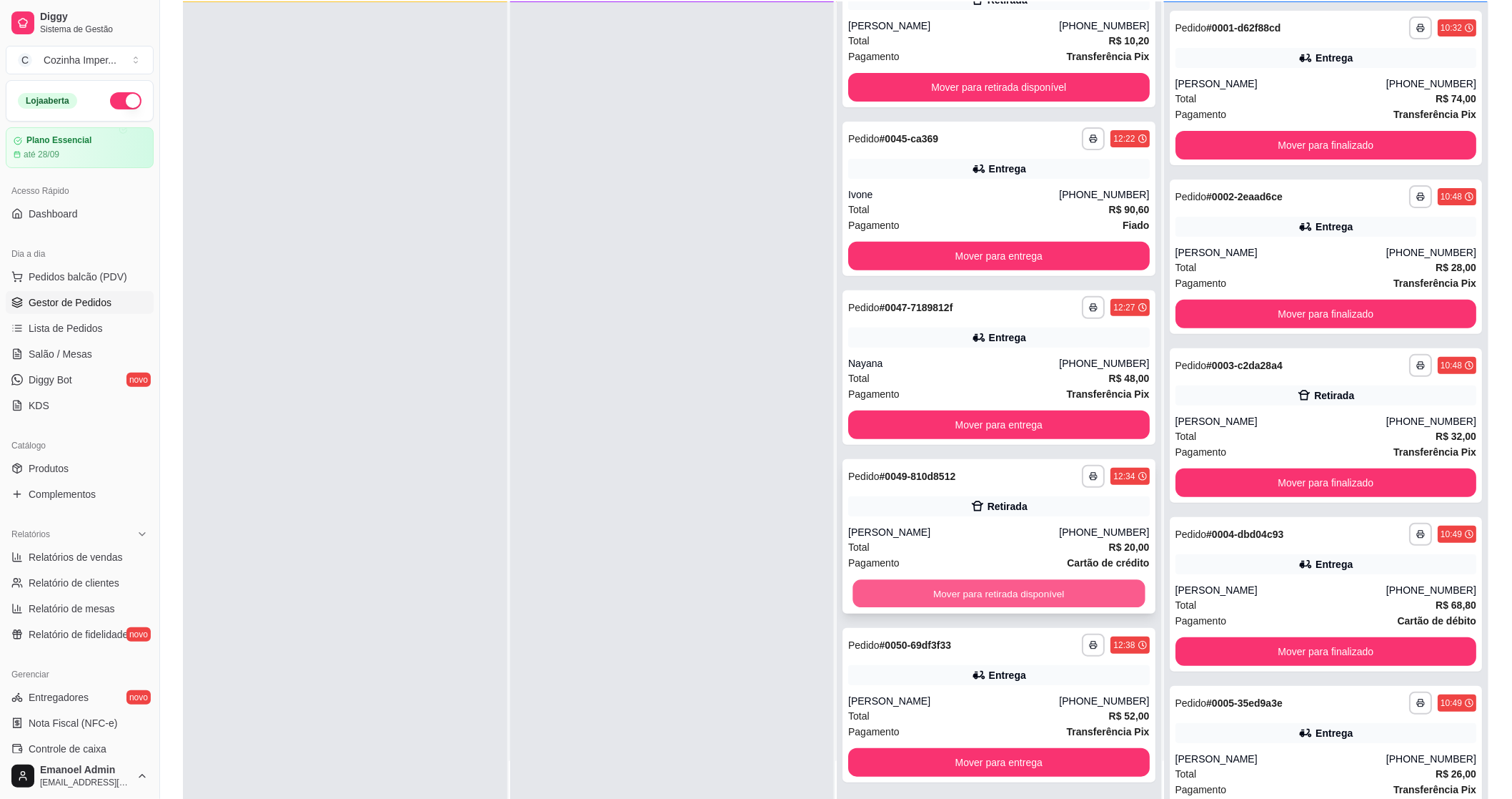
click at [972, 596] on button "Mover para retirada disponível" at bounding box center [998, 593] width 292 height 28
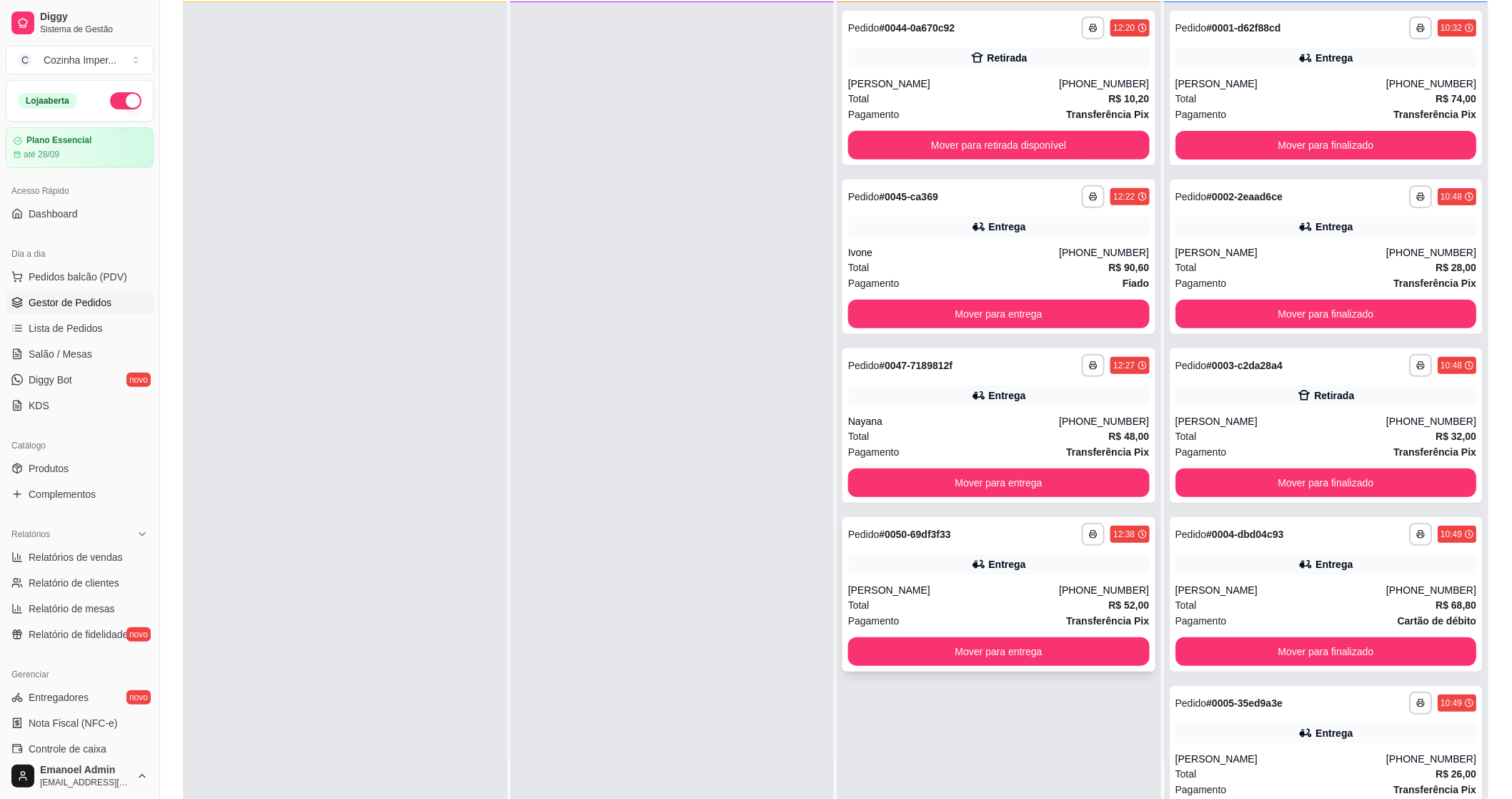
scroll to position [0, 0]
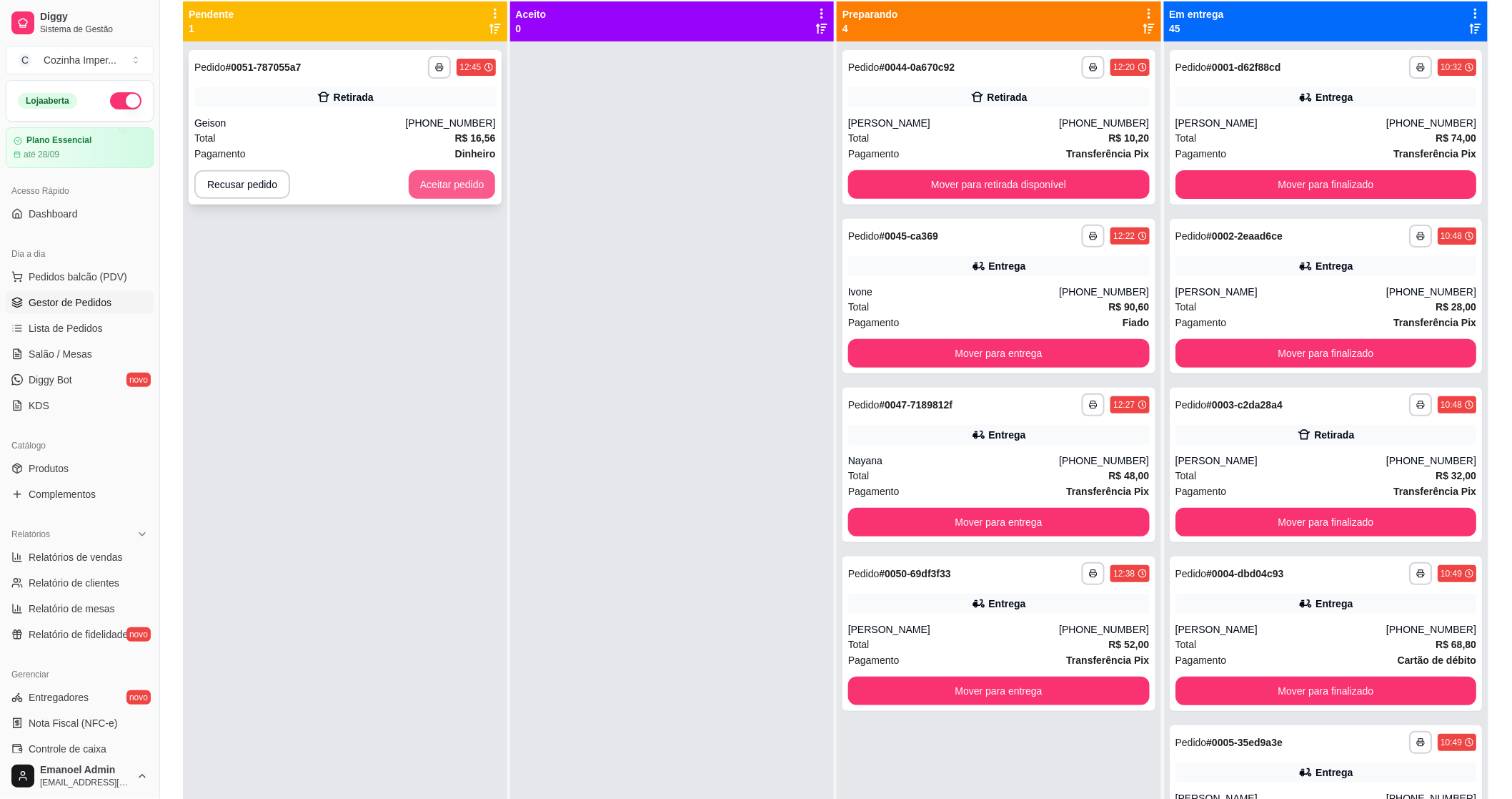
click at [457, 183] on button "Aceitar pedido" at bounding box center [452, 184] width 87 height 29
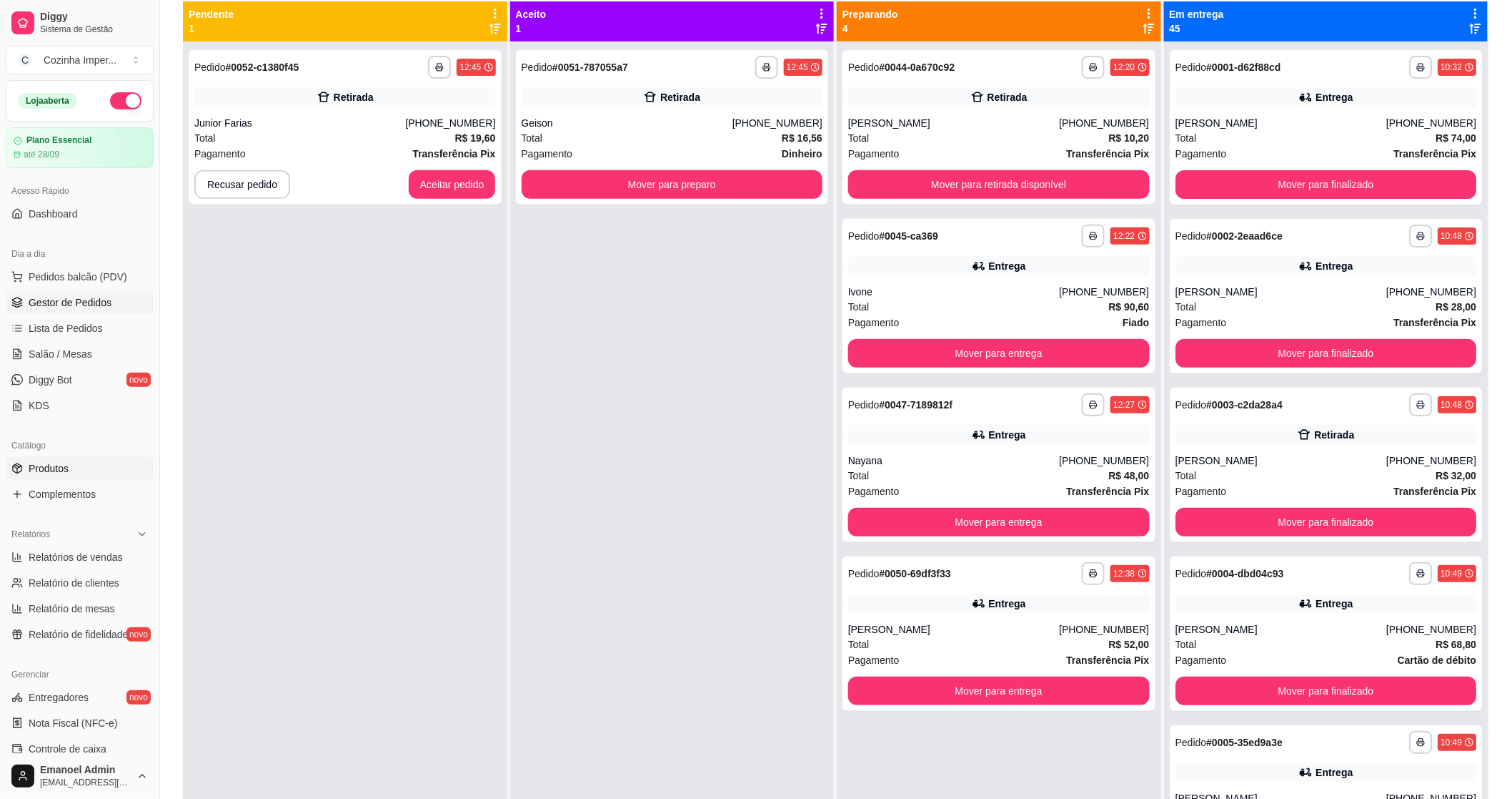
click at [59, 478] on link "Produtos" at bounding box center [80, 468] width 148 height 23
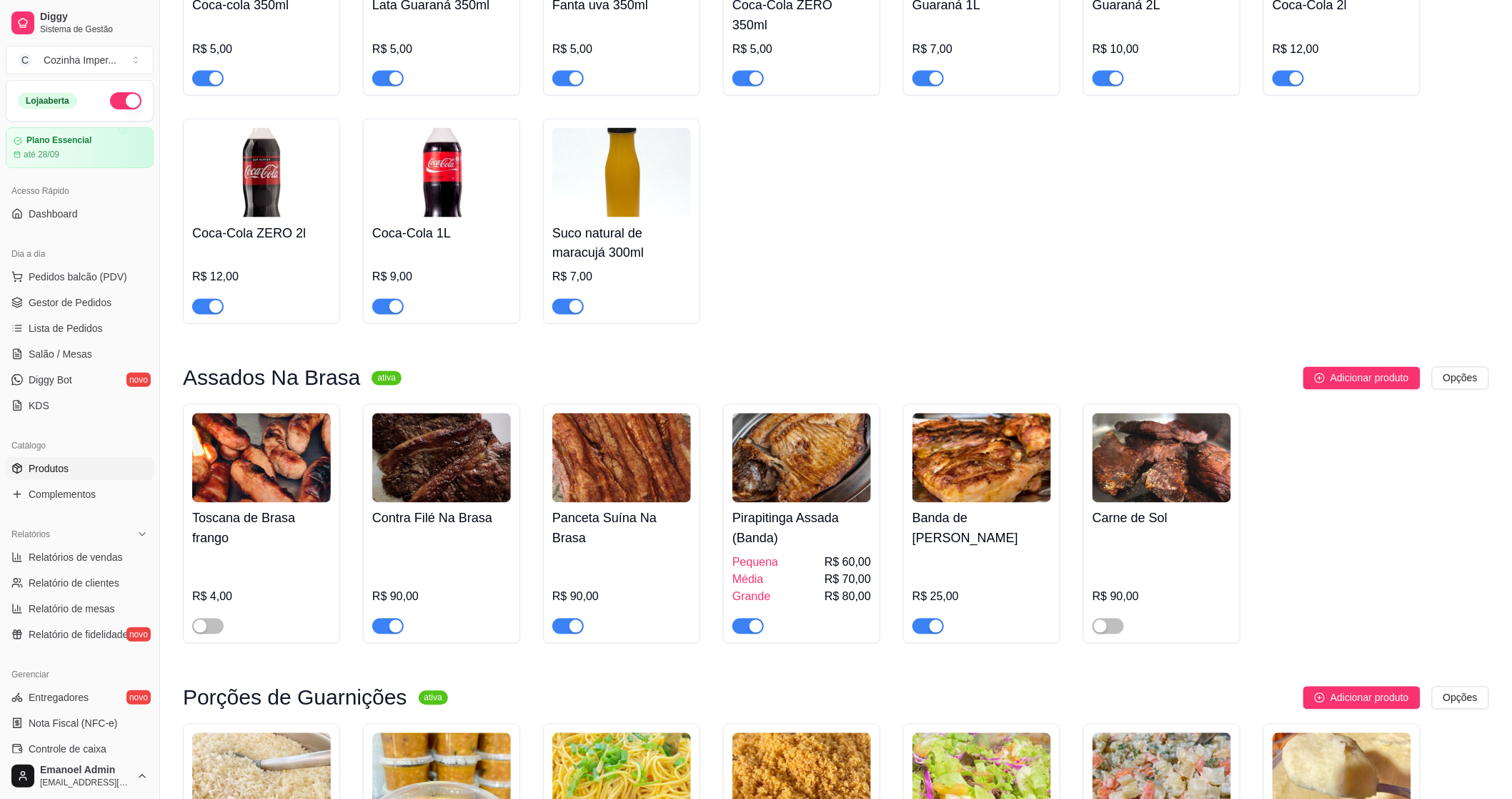
scroll to position [1032, 0]
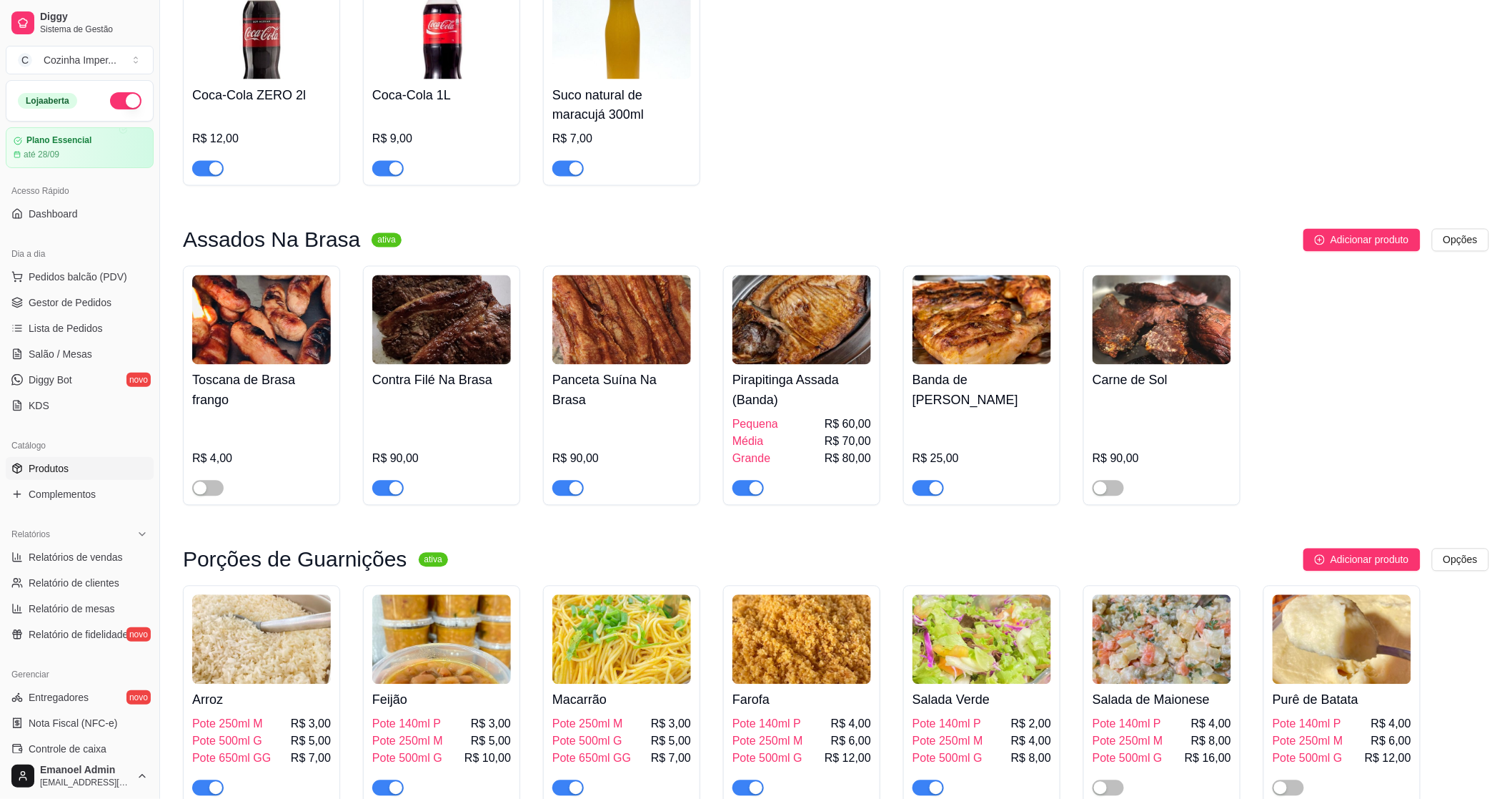
click at [921, 481] on span "button" at bounding box center [928, 488] width 31 height 16
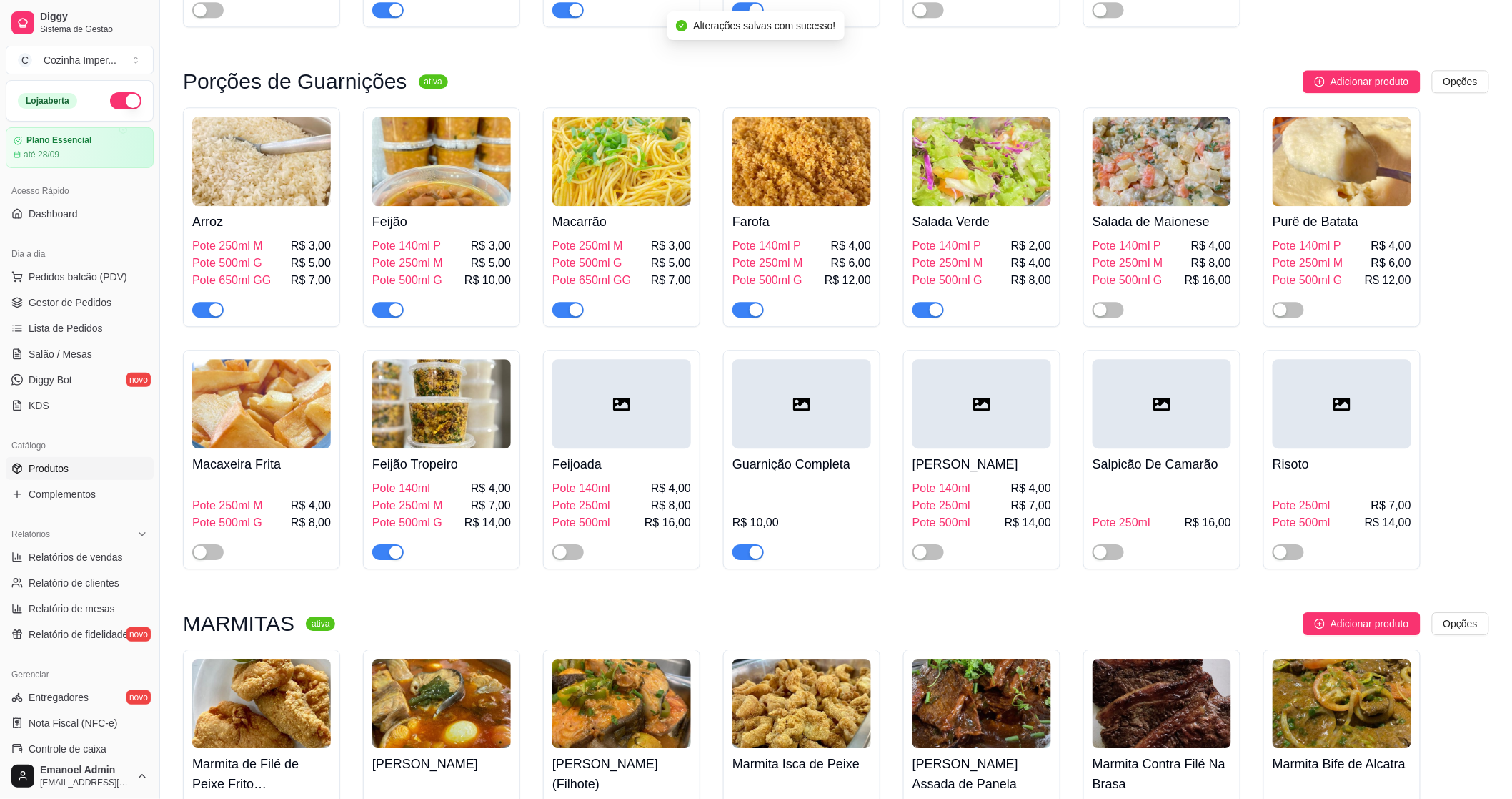
scroll to position [1589, 0]
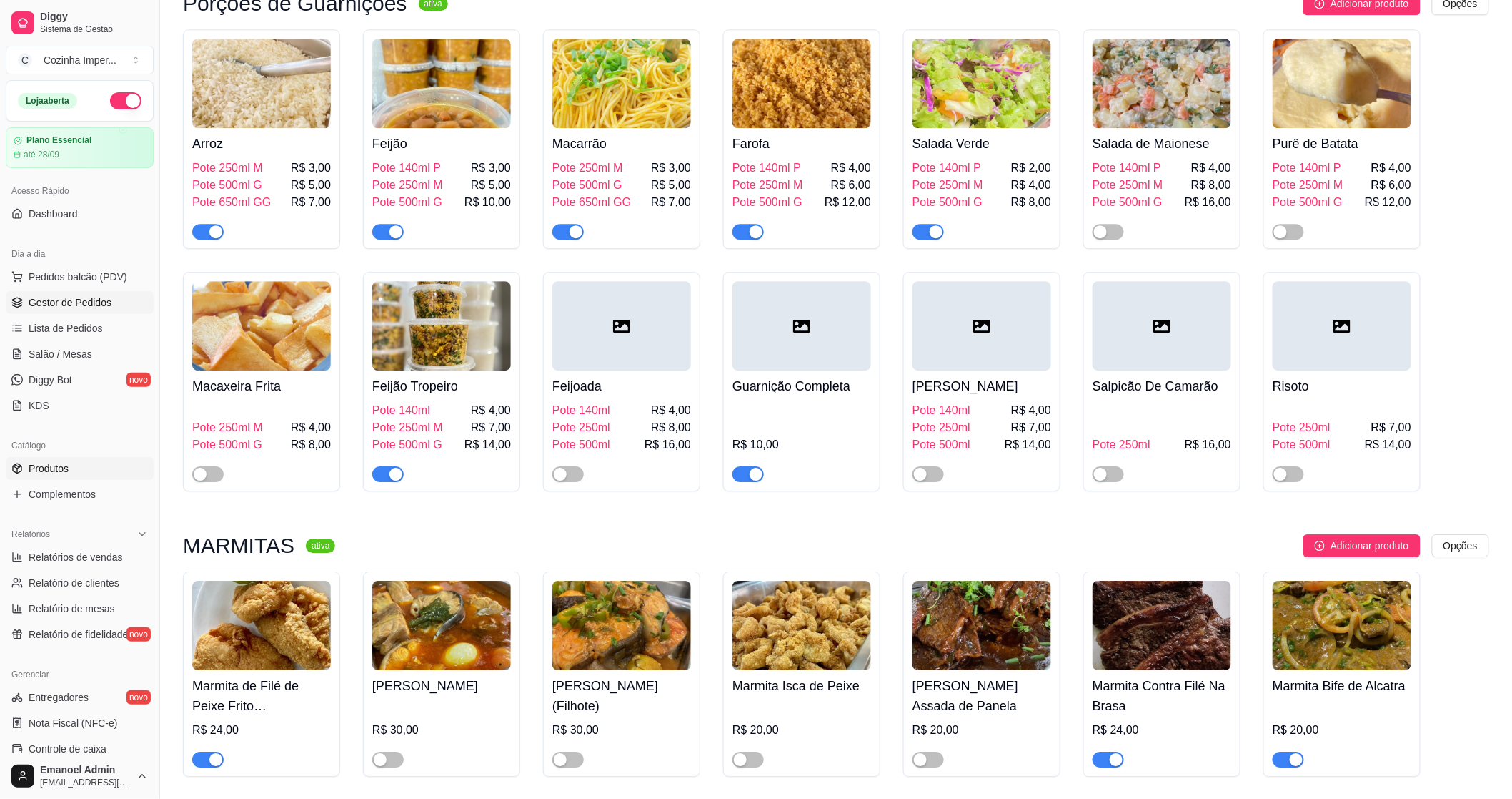
click at [95, 309] on span "Gestor de Pedidos" at bounding box center [70, 302] width 83 height 14
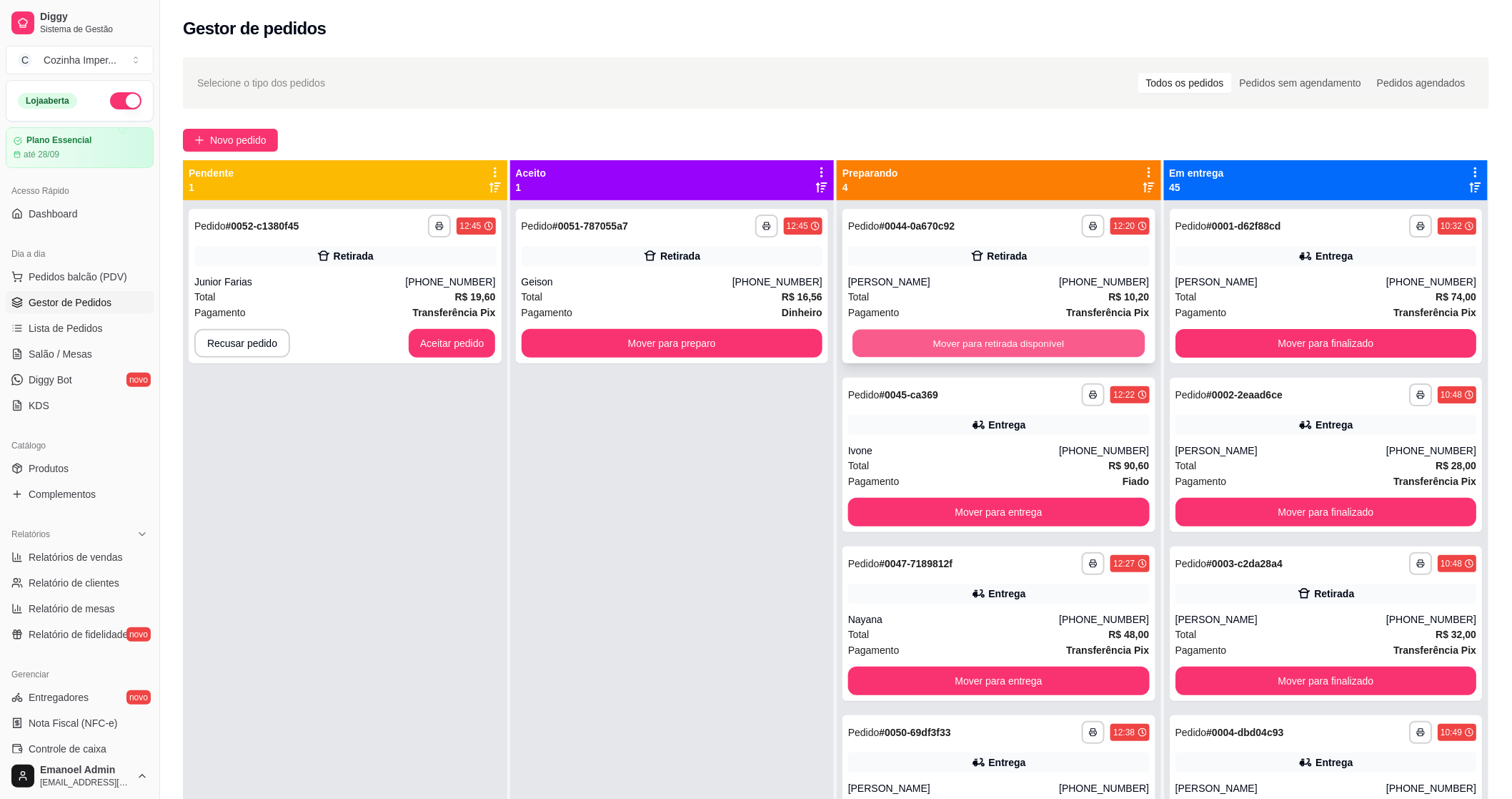
click at [899, 346] on button "Mover para retirada disponível" at bounding box center [998, 343] width 292 height 28
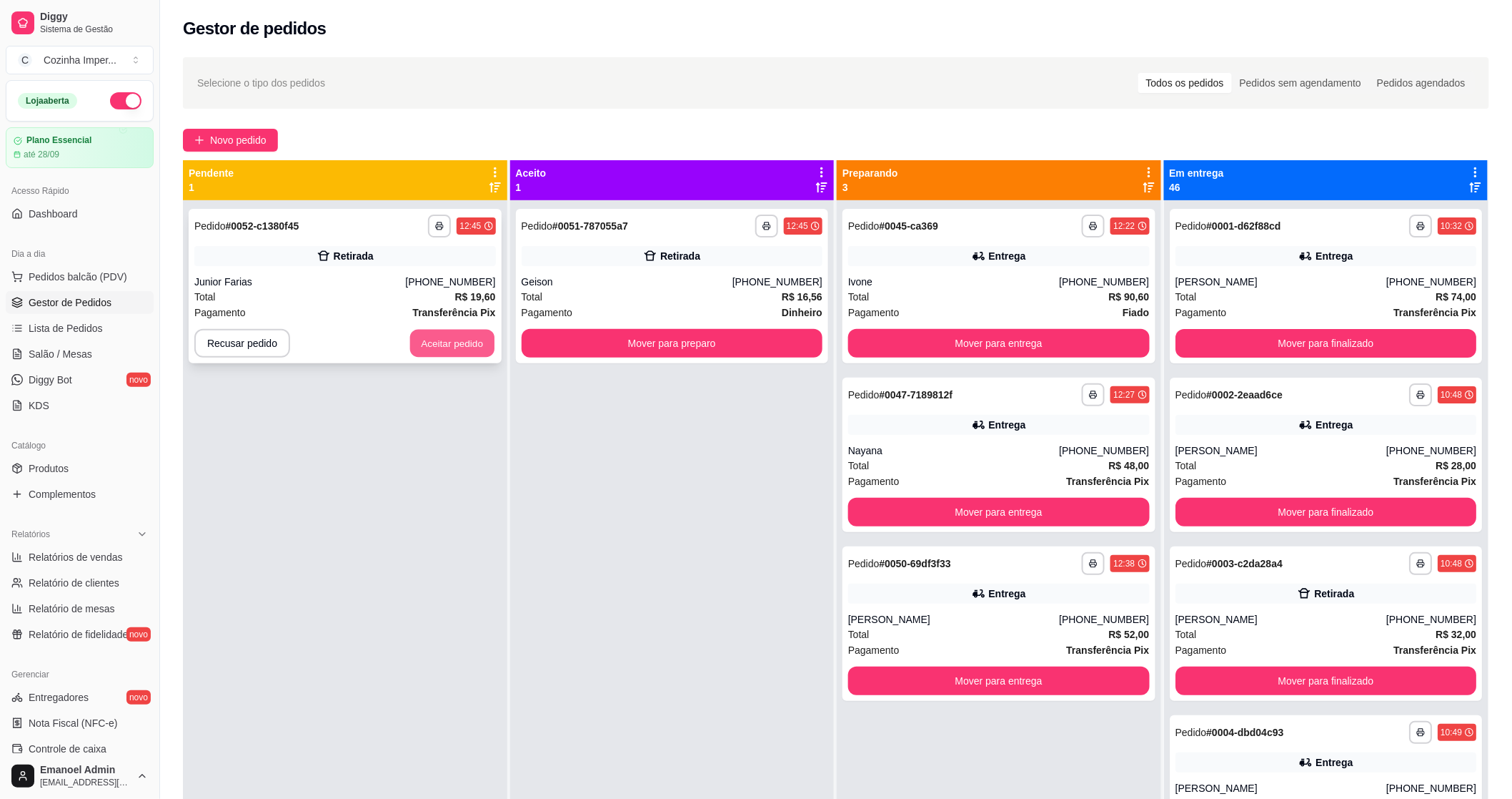
click at [474, 339] on button "Aceitar pedido" at bounding box center [452, 343] width 84 height 28
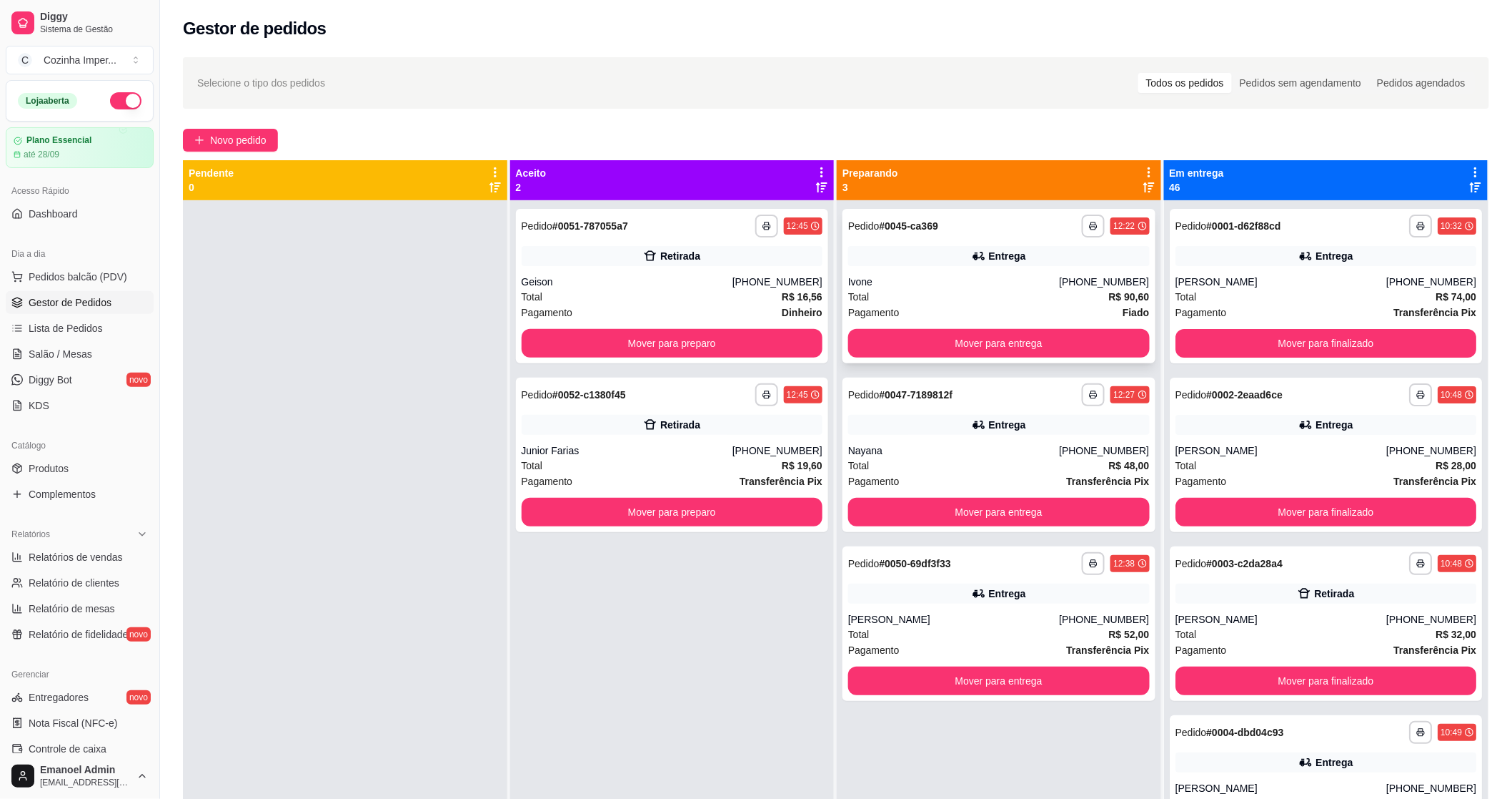
drag, startPoint x: 985, startPoint y: 226, endPoint x: 981, endPoint y: 232, distance: 7.2
click at [981, 232] on div "**********" at bounding box center [999, 226] width 302 height 23
click at [1029, 410] on div "**********" at bounding box center [999, 455] width 313 height 155
click at [970, 568] on div "**********" at bounding box center [999, 563] width 302 height 23
click at [83, 459] on link "Produtos" at bounding box center [80, 468] width 148 height 23
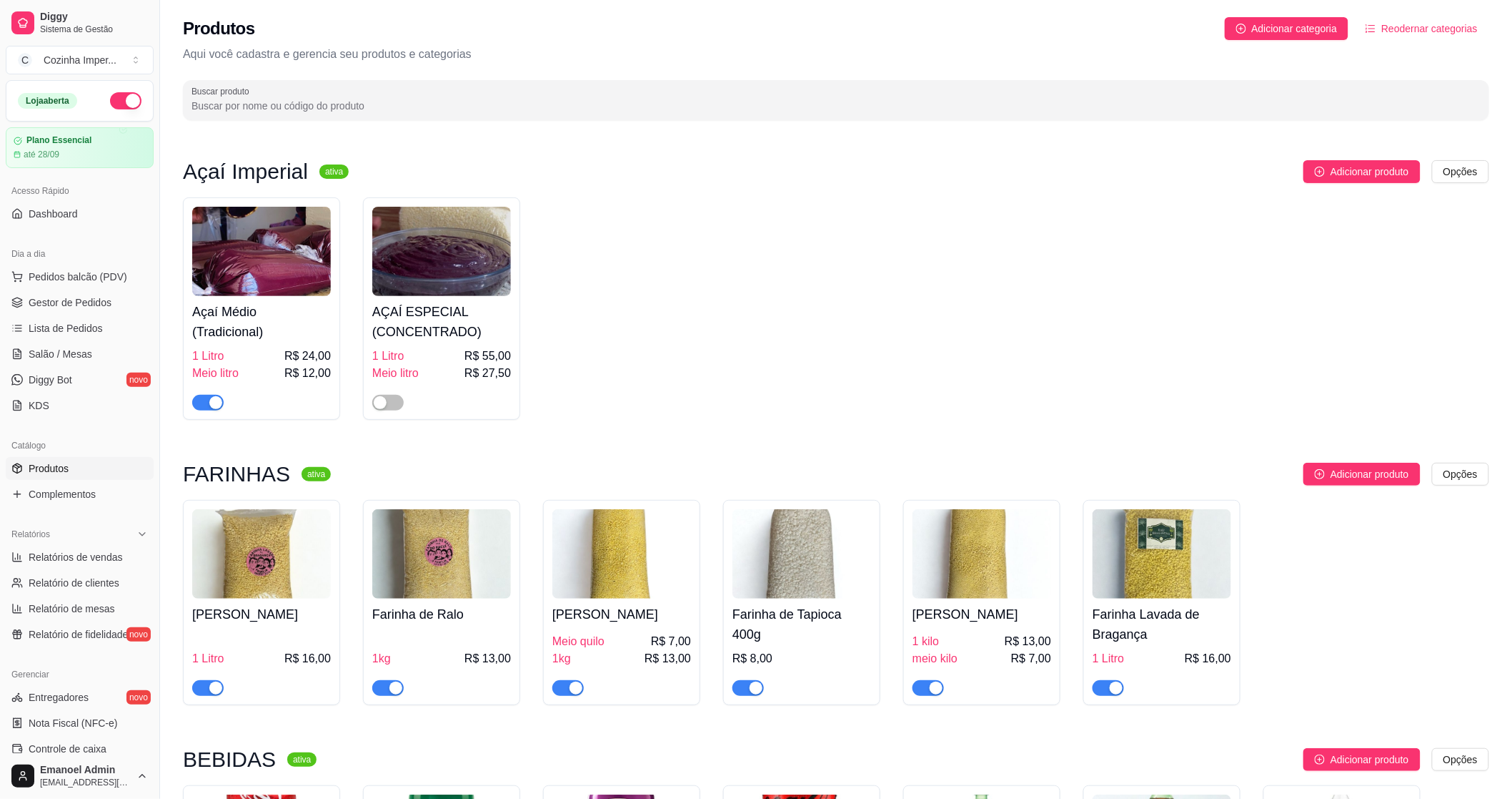
click at [306, 108] on input "Buscar produto" at bounding box center [836, 106] width 1289 height 14
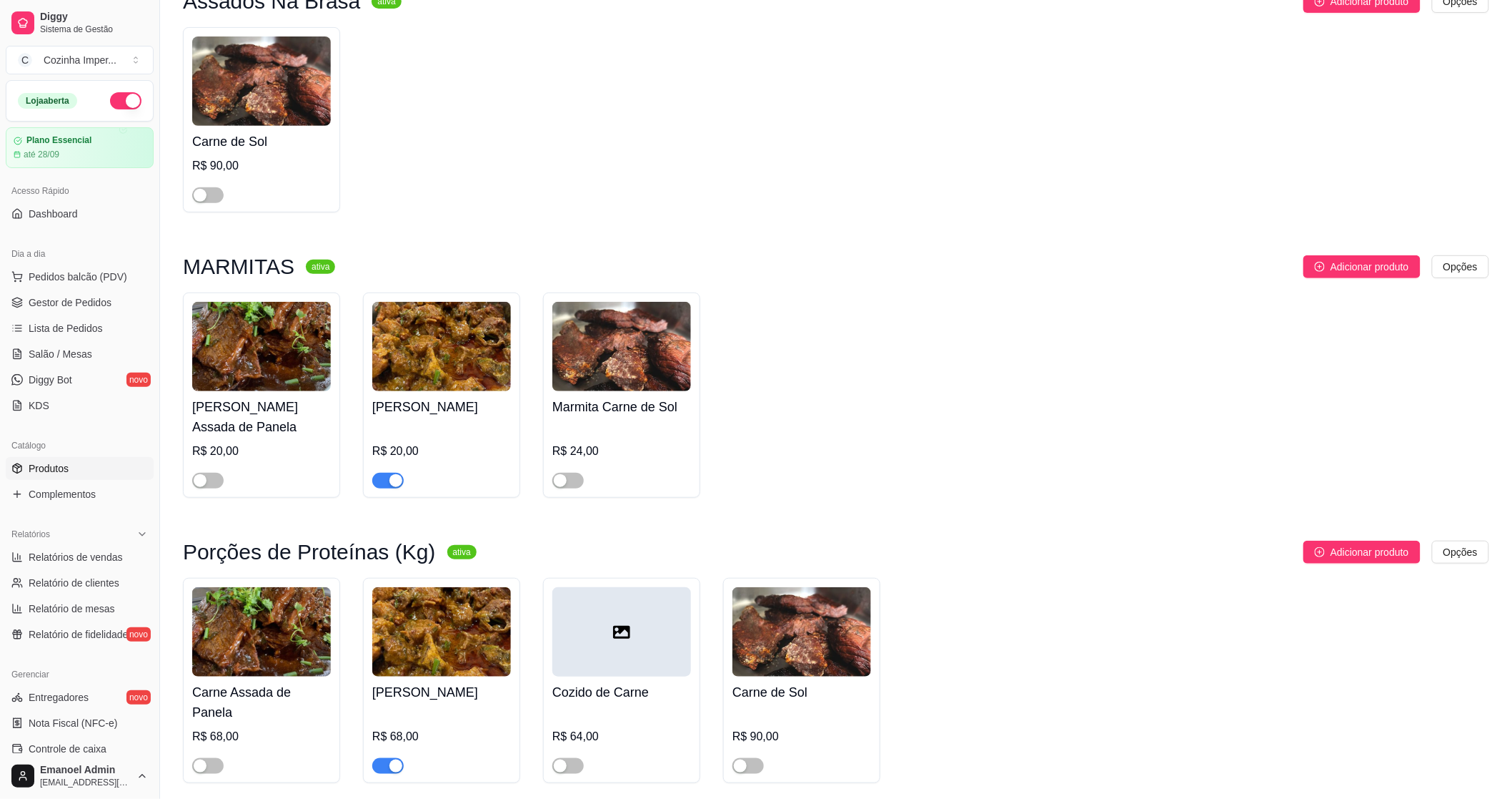
scroll to position [208, 0]
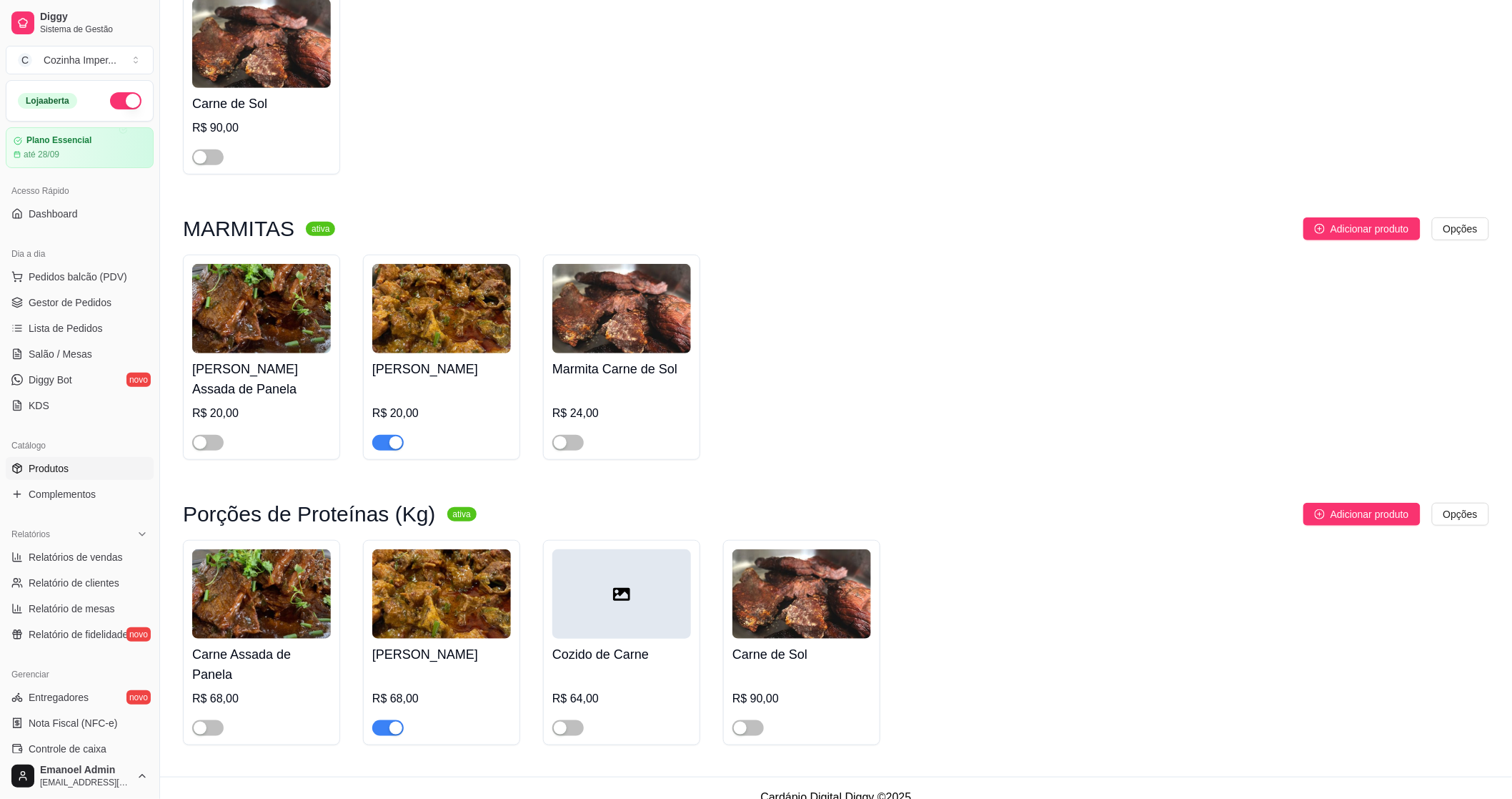
type input "carne"
click at [390, 437] on div "button" at bounding box center [396, 443] width 13 height 13
click at [390, 721] on div "button" at bounding box center [396, 728] width 13 height 13
click at [83, 303] on span "Gestor de Pedidos" at bounding box center [70, 302] width 83 height 14
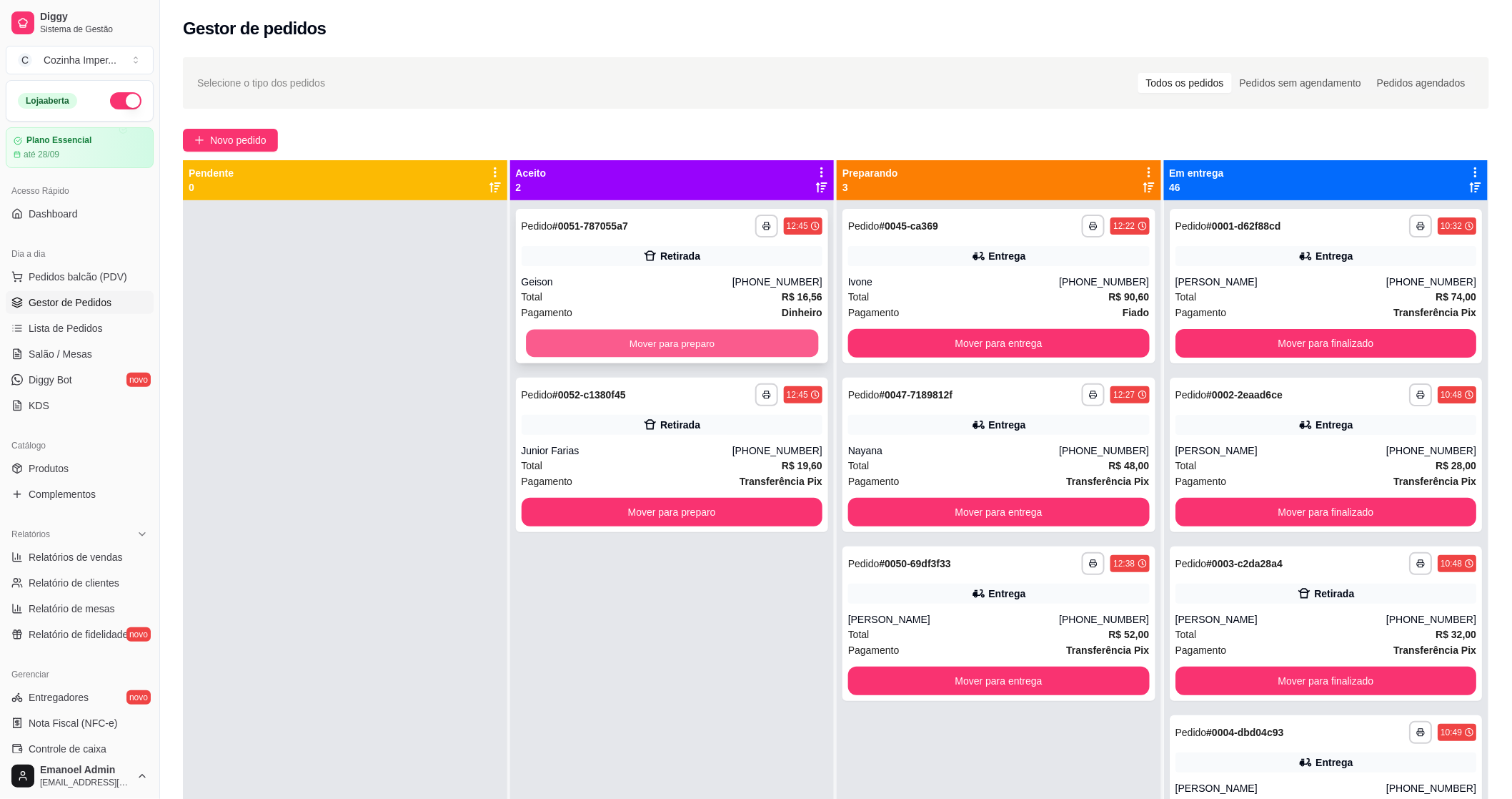
click at [569, 341] on button "Mover para preparo" at bounding box center [672, 343] width 292 height 28
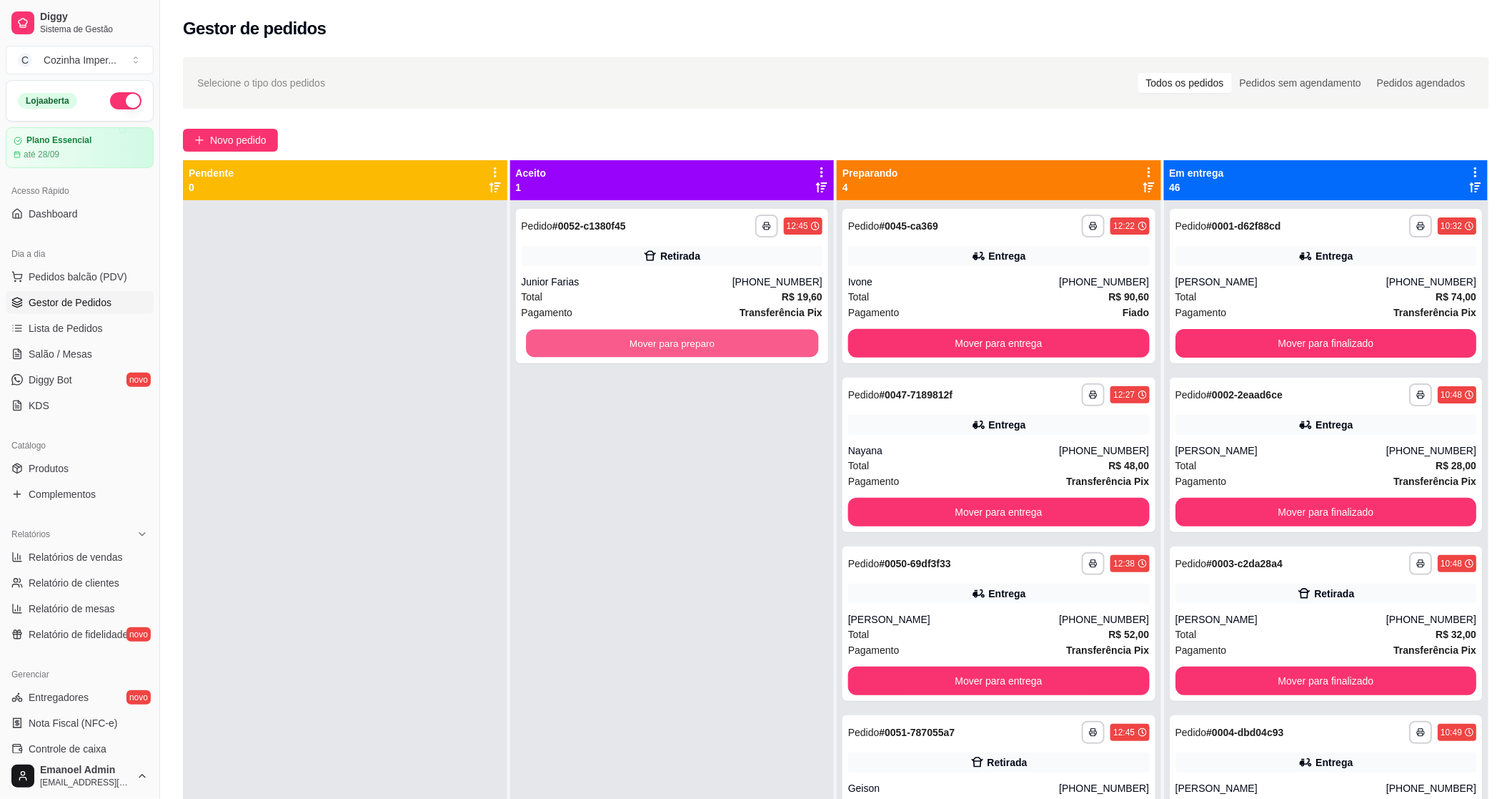
click at [569, 341] on button "Mover para preparo" at bounding box center [672, 343] width 292 height 28
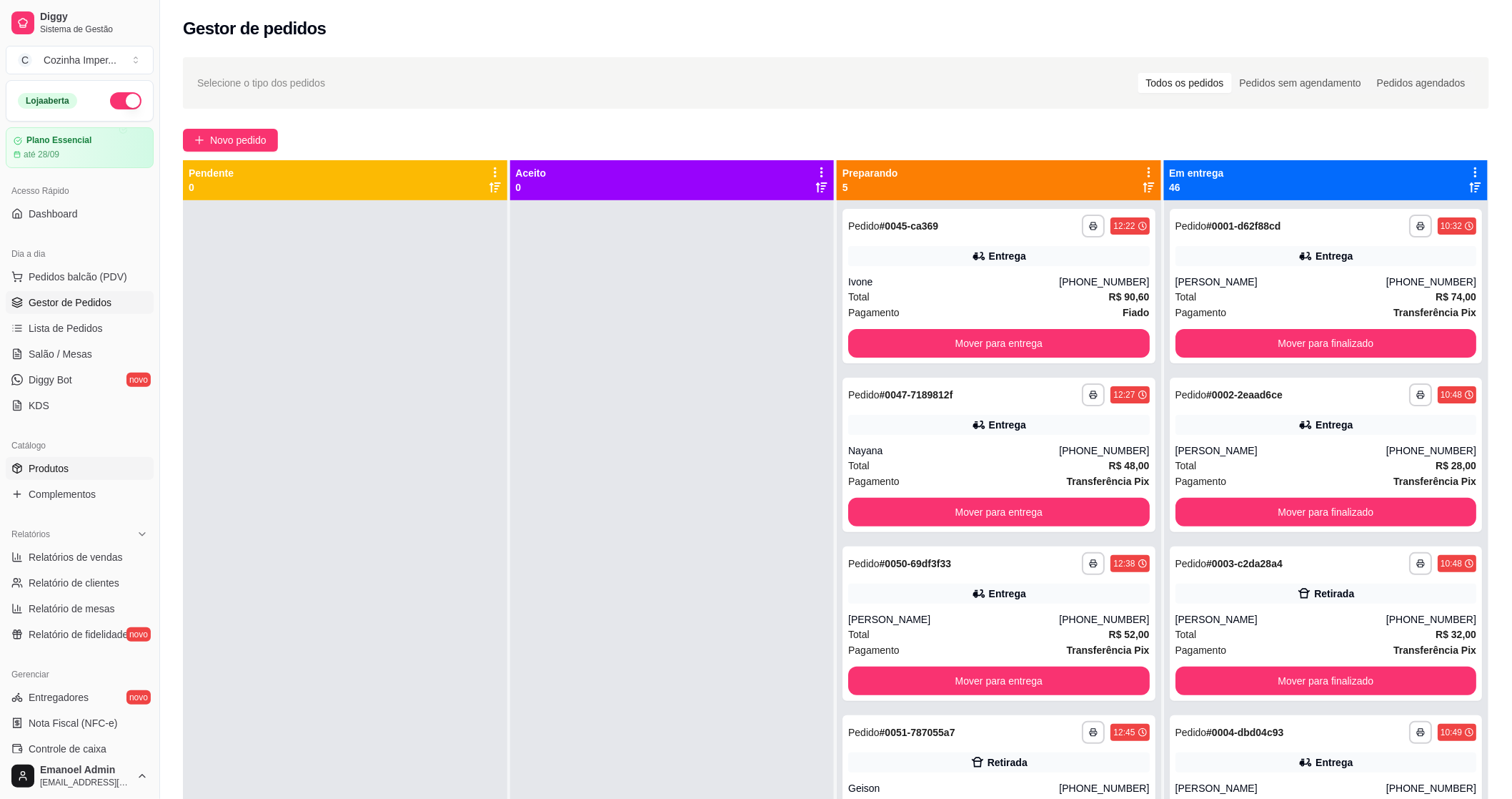
click at [98, 472] on link "Produtos" at bounding box center [80, 468] width 148 height 23
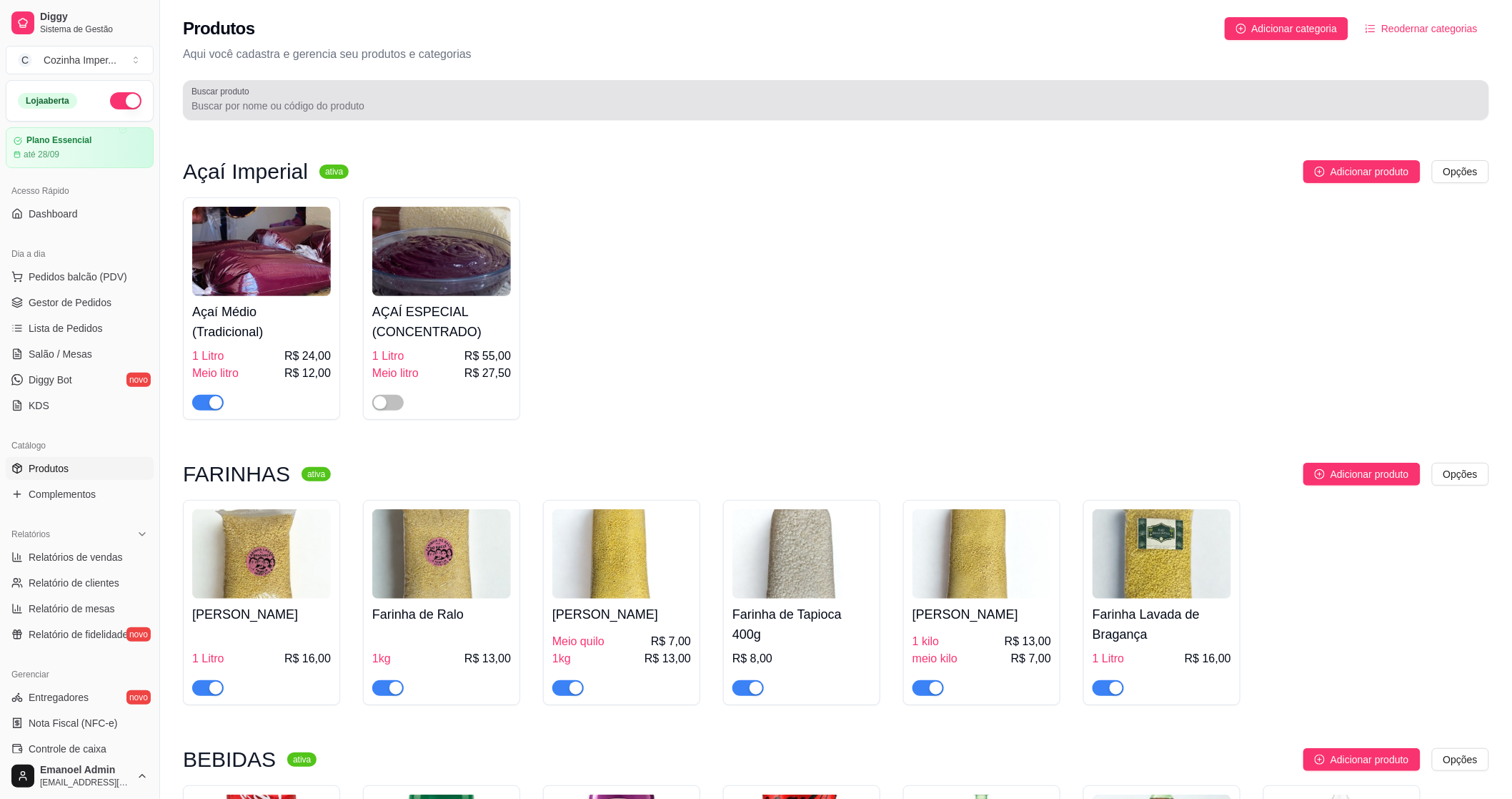
click at [298, 106] on input "Buscar produto" at bounding box center [836, 106] width 1289 height 14
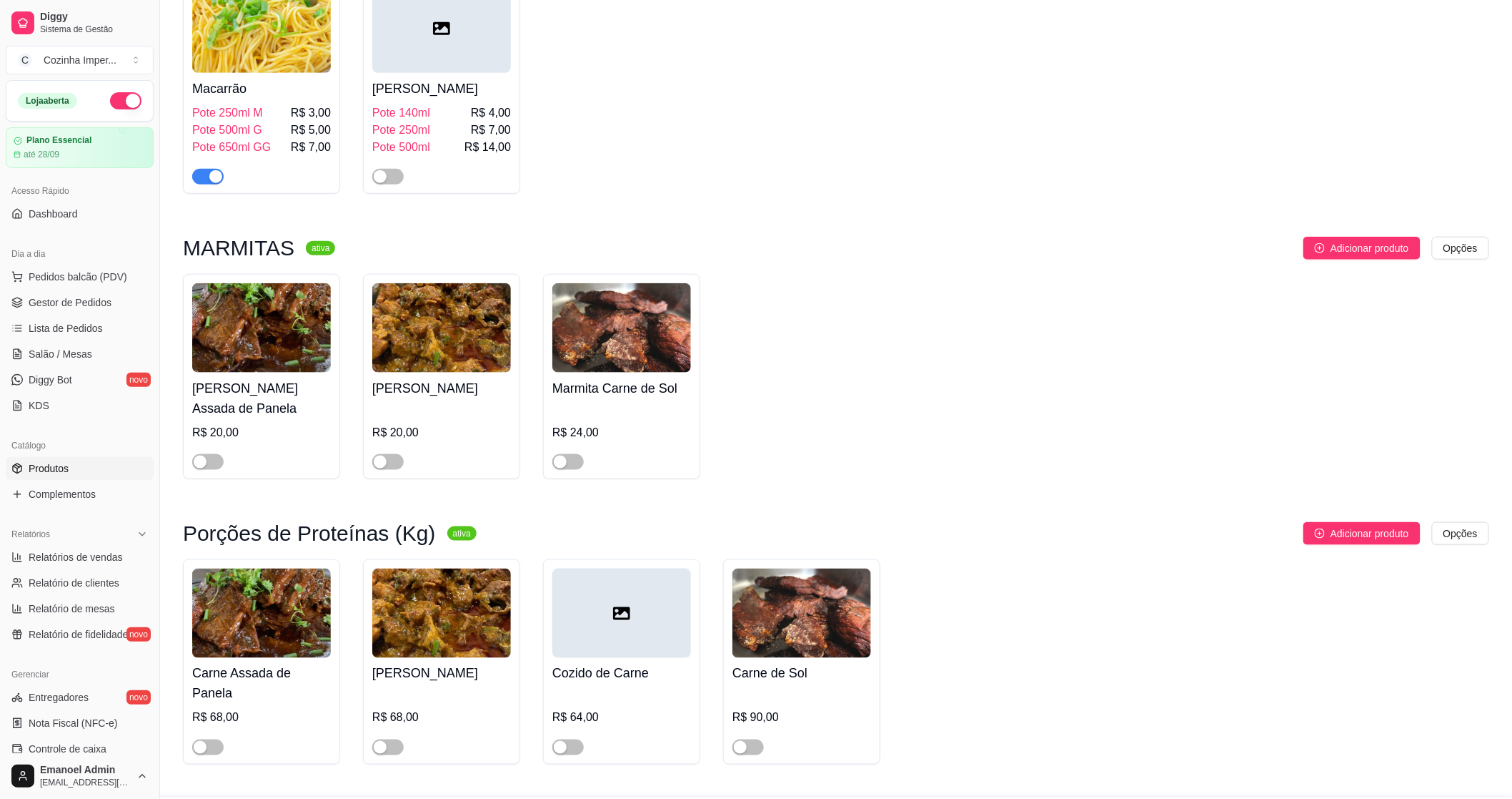
scroll to position [508, 0]
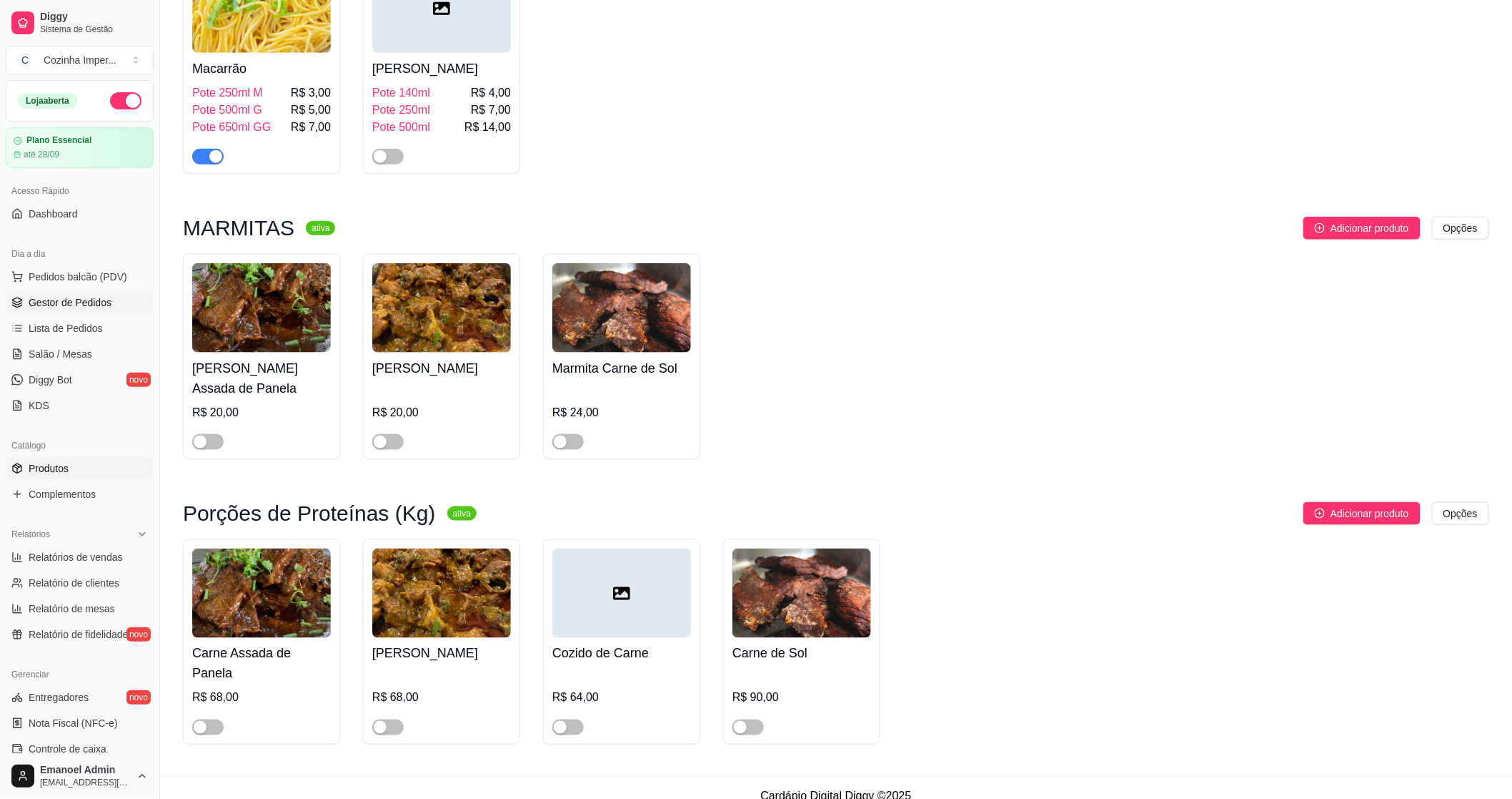
type input "car"
click at [51, 298] on span "Gestor de Pedidos" at bounding box center [70, 302] width 83 height 14
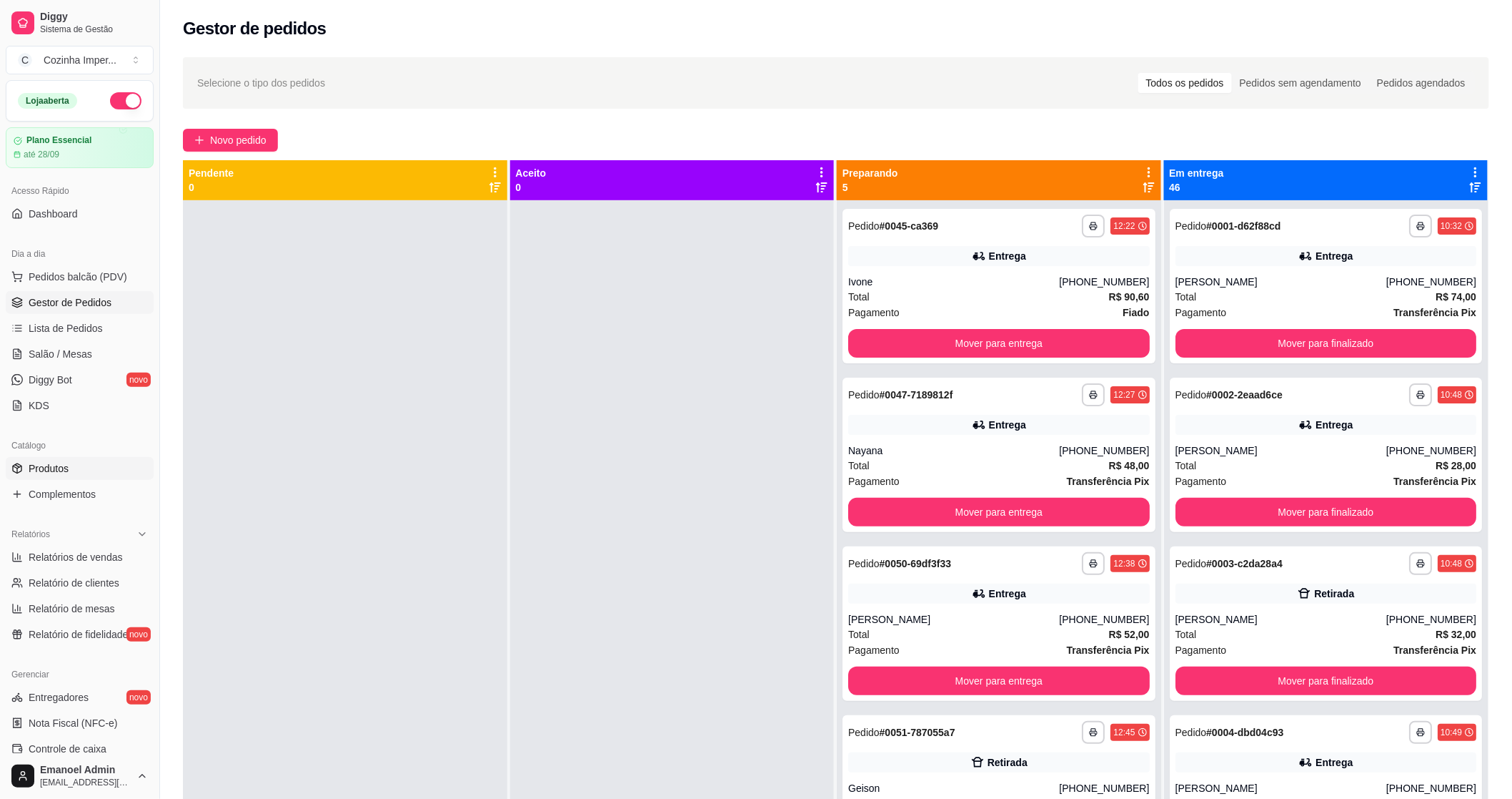
click at [58, 473] on span "Produtos" at bounding box center [48, 468] width 40 height 14
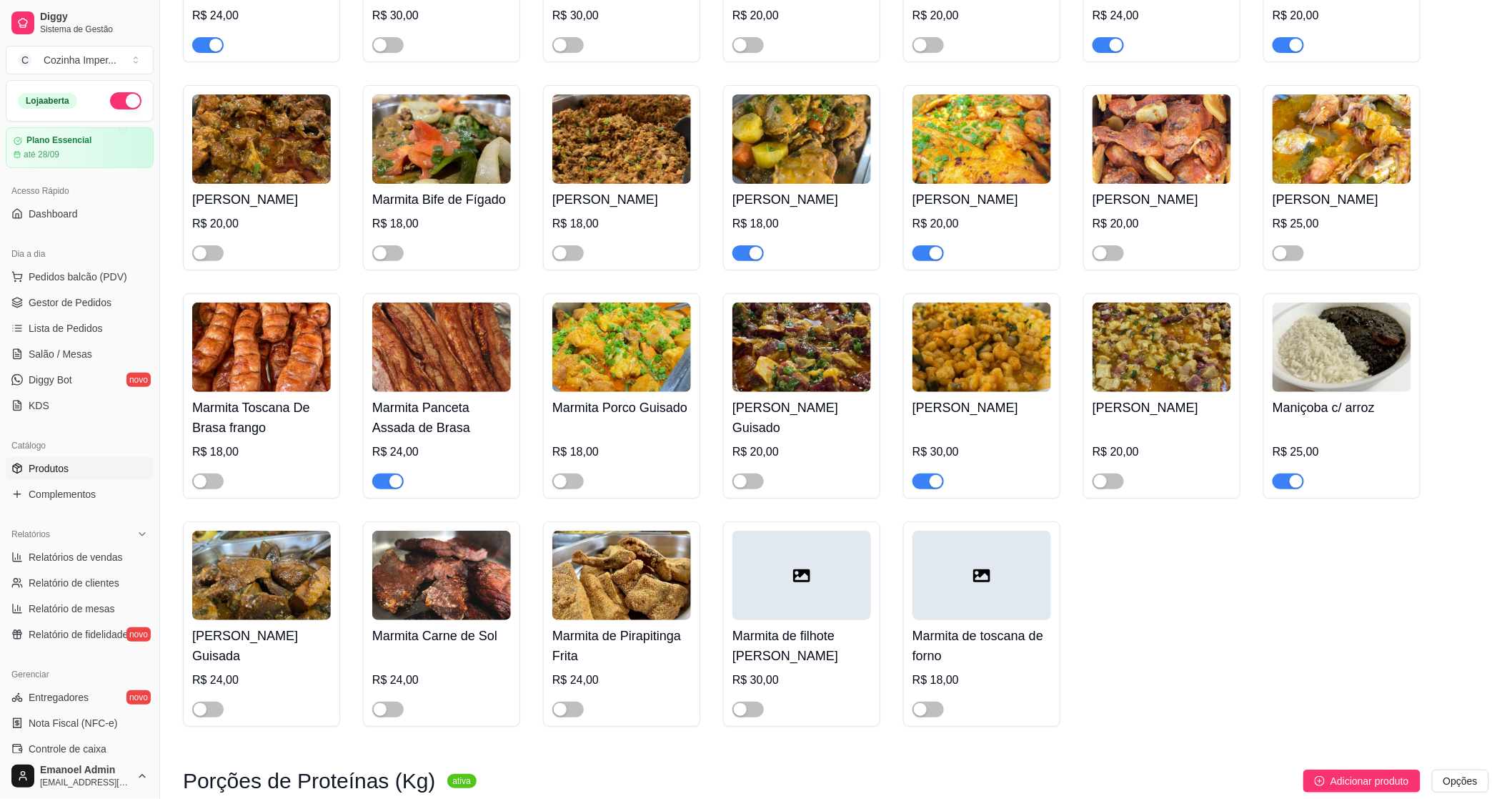
scroll to position [2303, 0]
click at [1107, 255] on div "button" at bounding box center [1100, 253] width 13 height 13
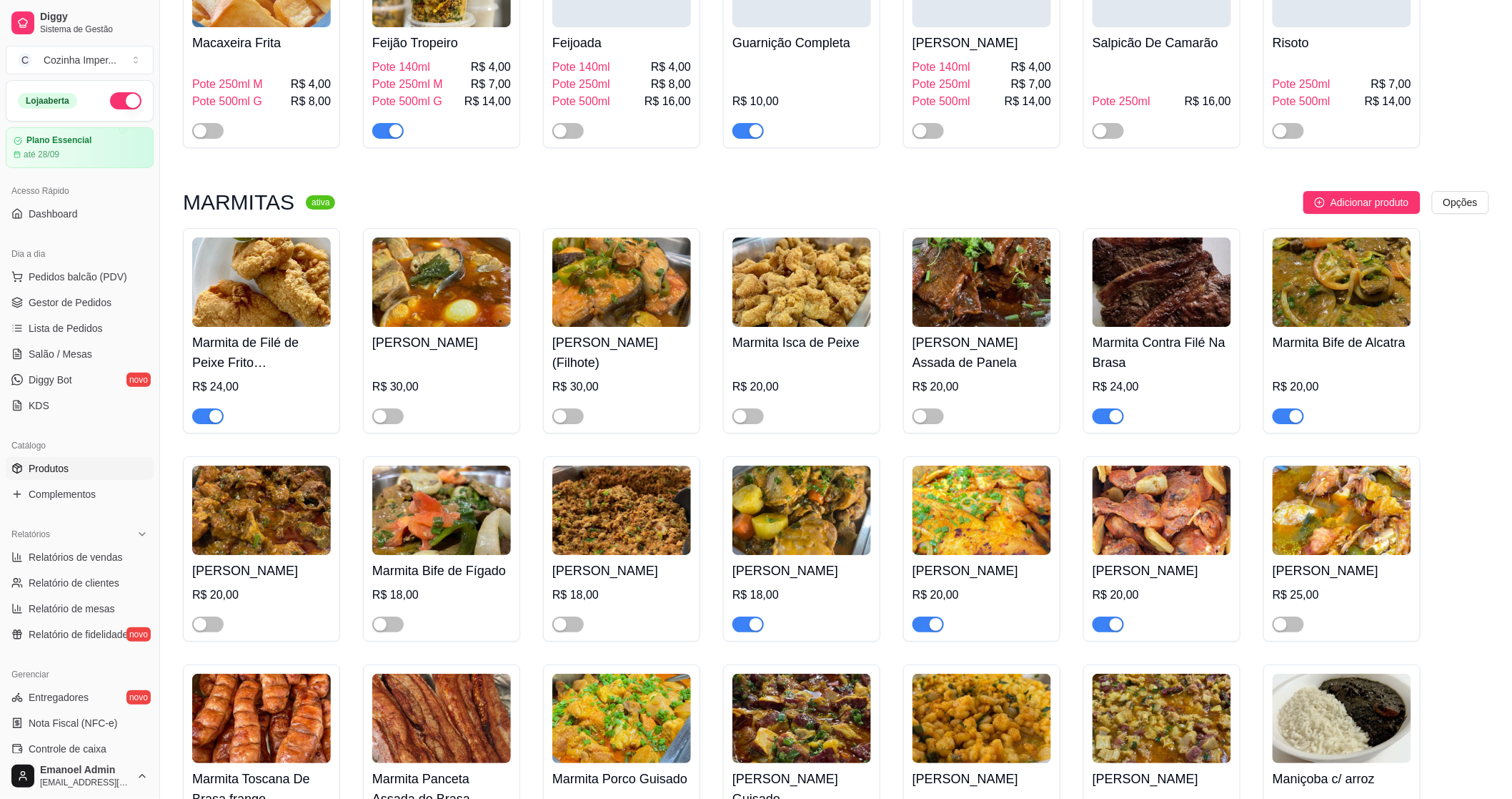
scroll to position [1906, 0]
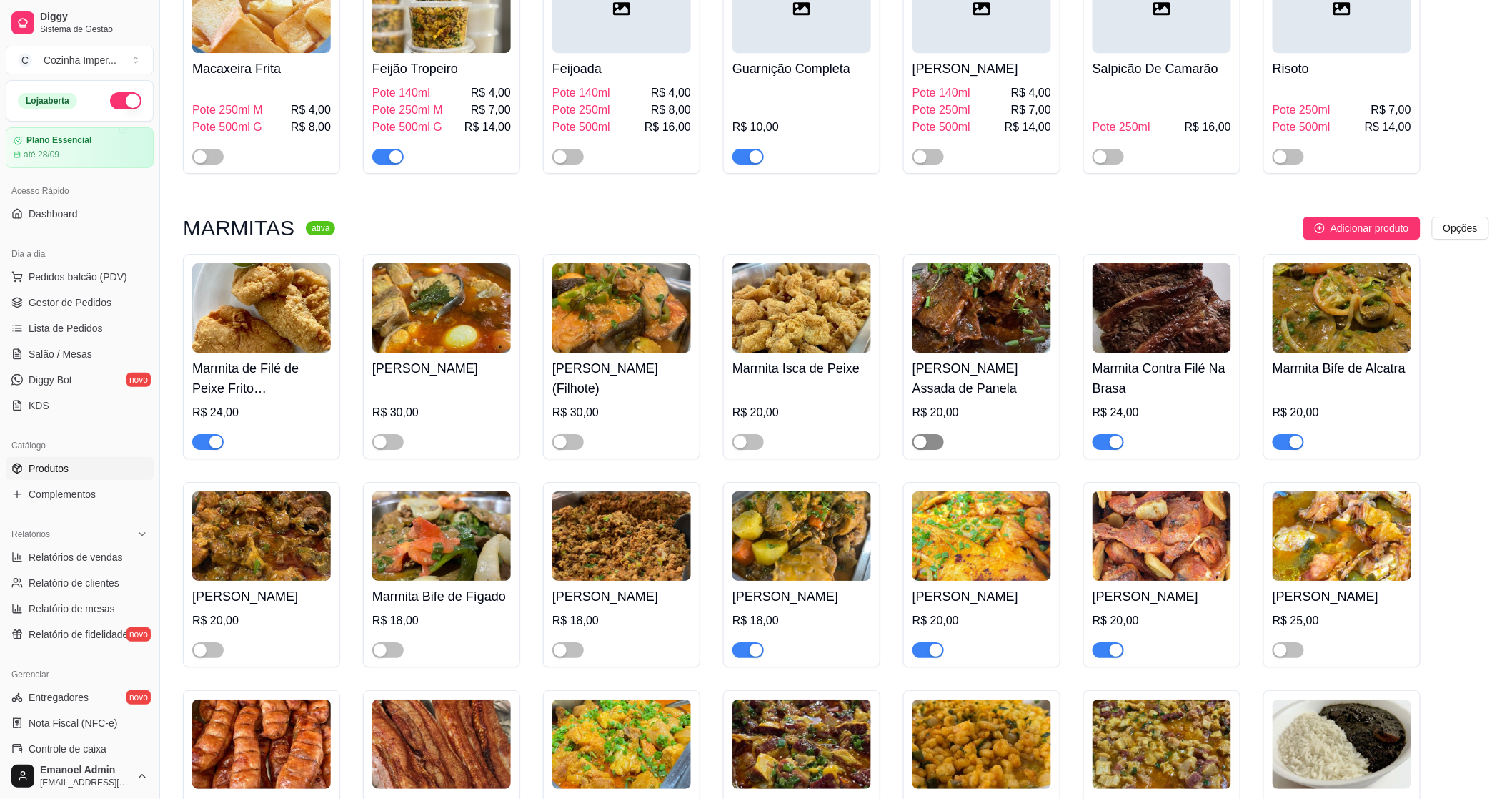
click at [922, 435] on div "button" at bounding box center [921, 442] width 13 height 13
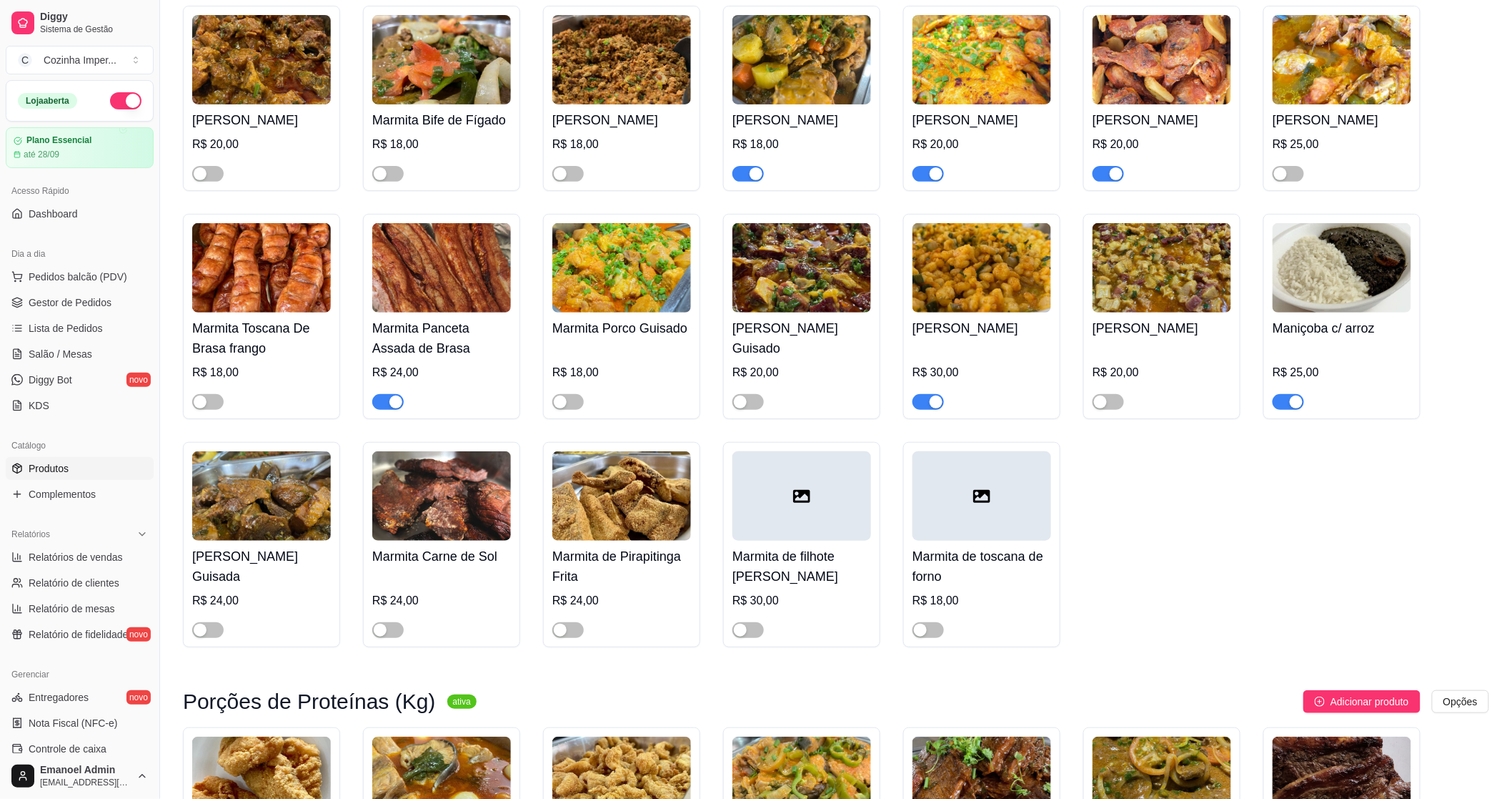
scroll to position [2383, 0]
click at [932, 401] on div "button" at bounding box center [936, 401] width 13 height 13
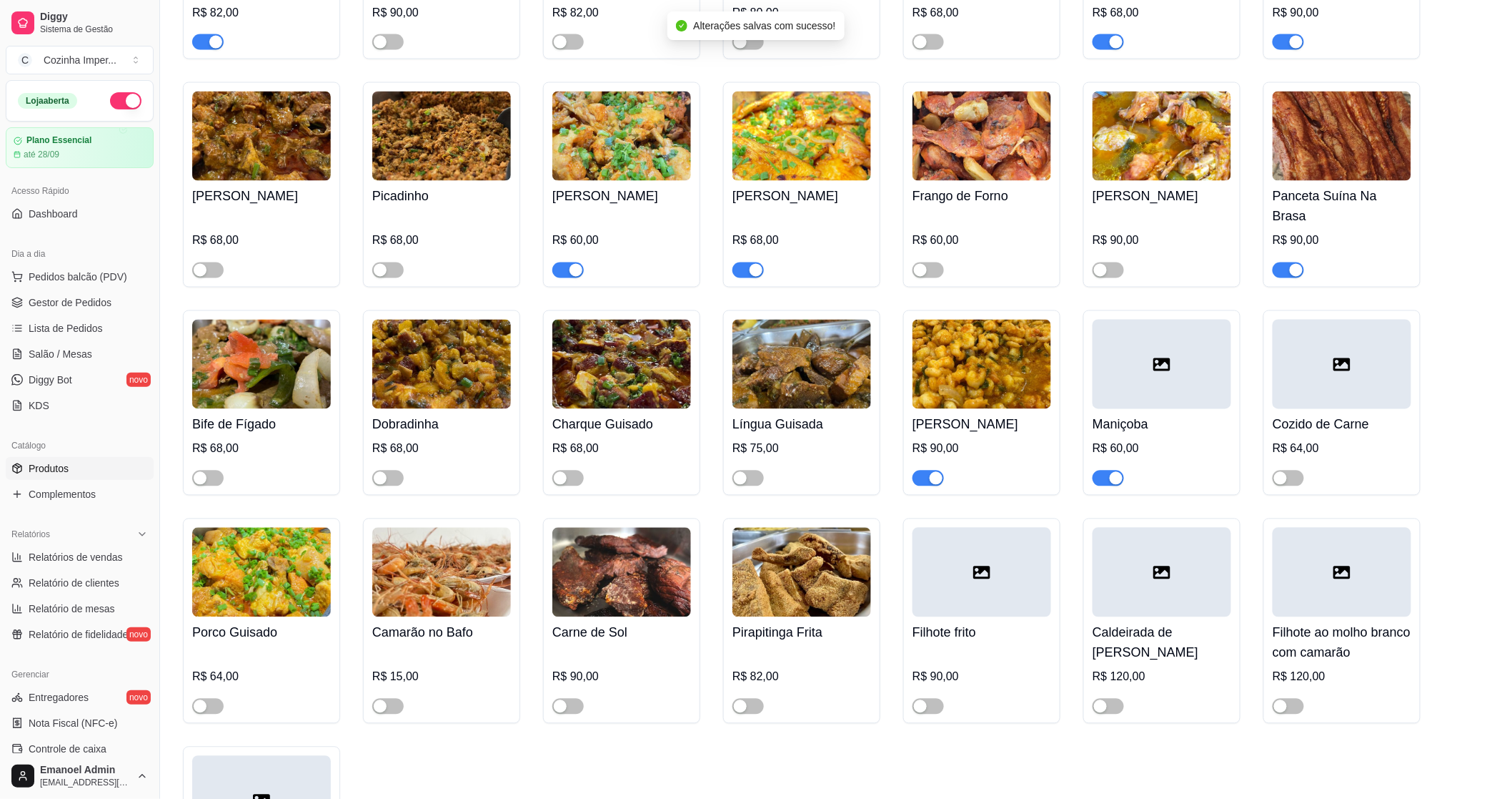
scroll to position [3257, 0]
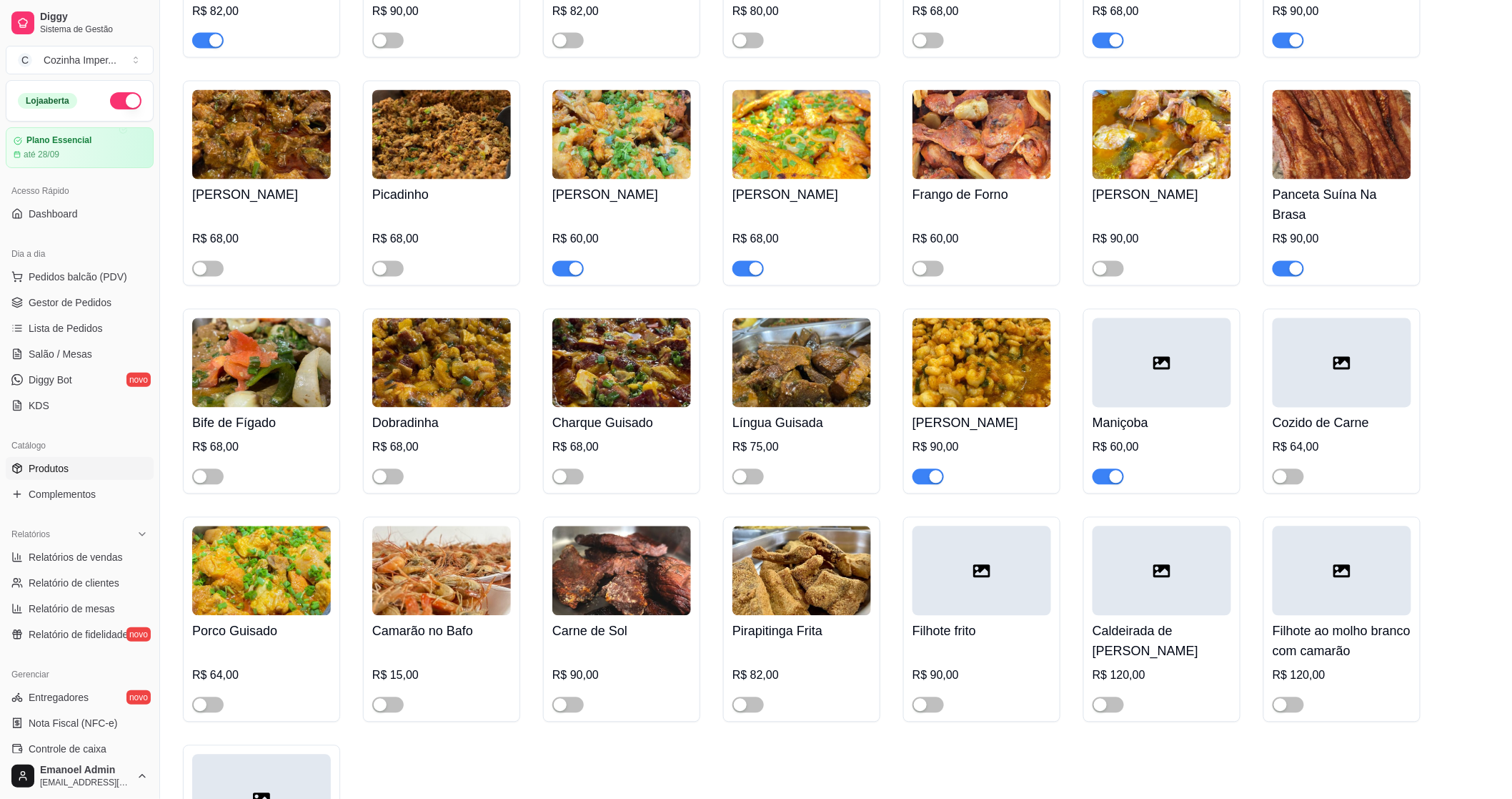
click at [565, 261] on span "button" at bounding box center [568, 268] width 31 height 16
click at [934, 470] on div "button" at bounding box center [936, 477] width 13 height 13
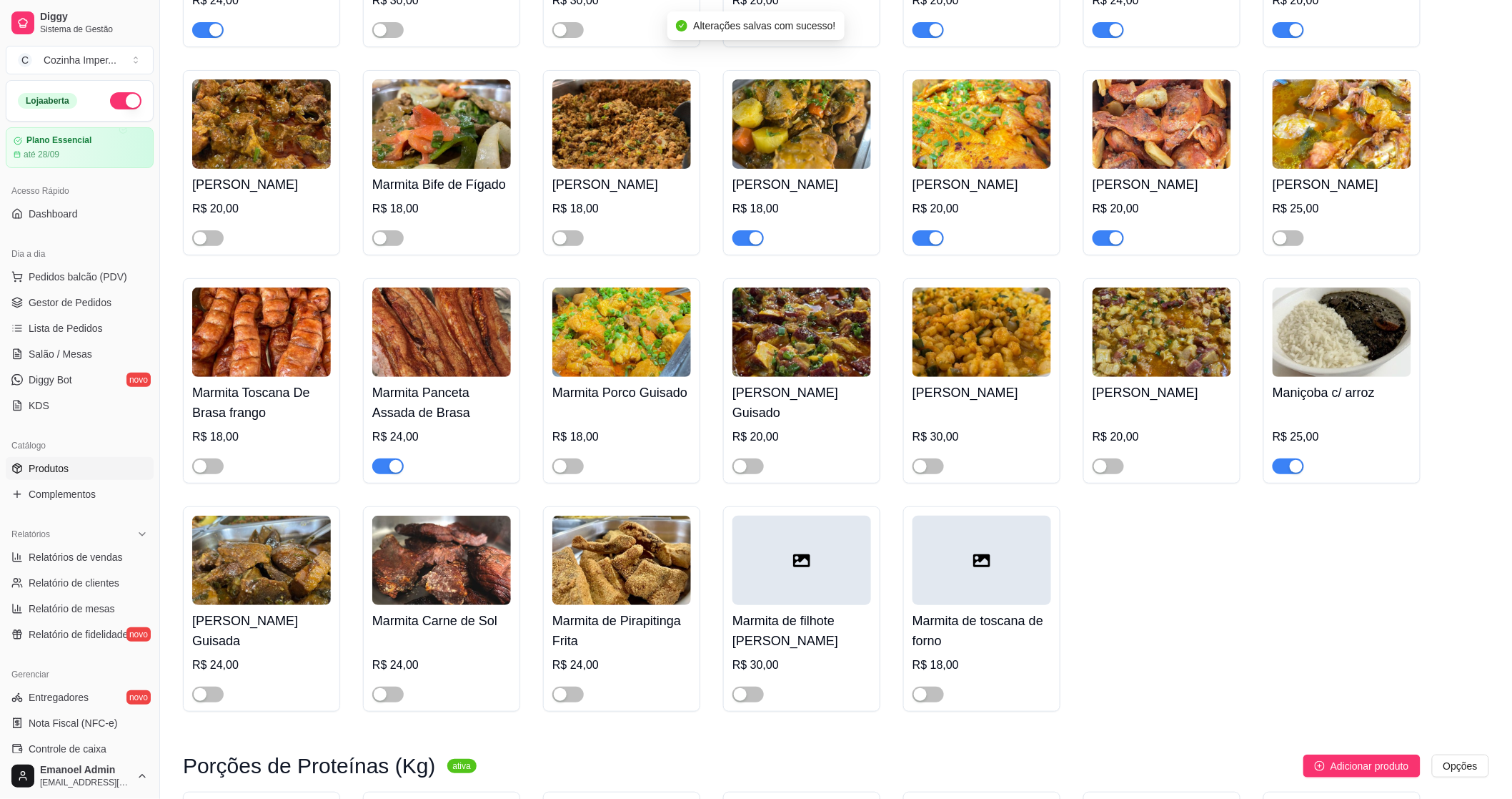
scroll to position [2225, 0]
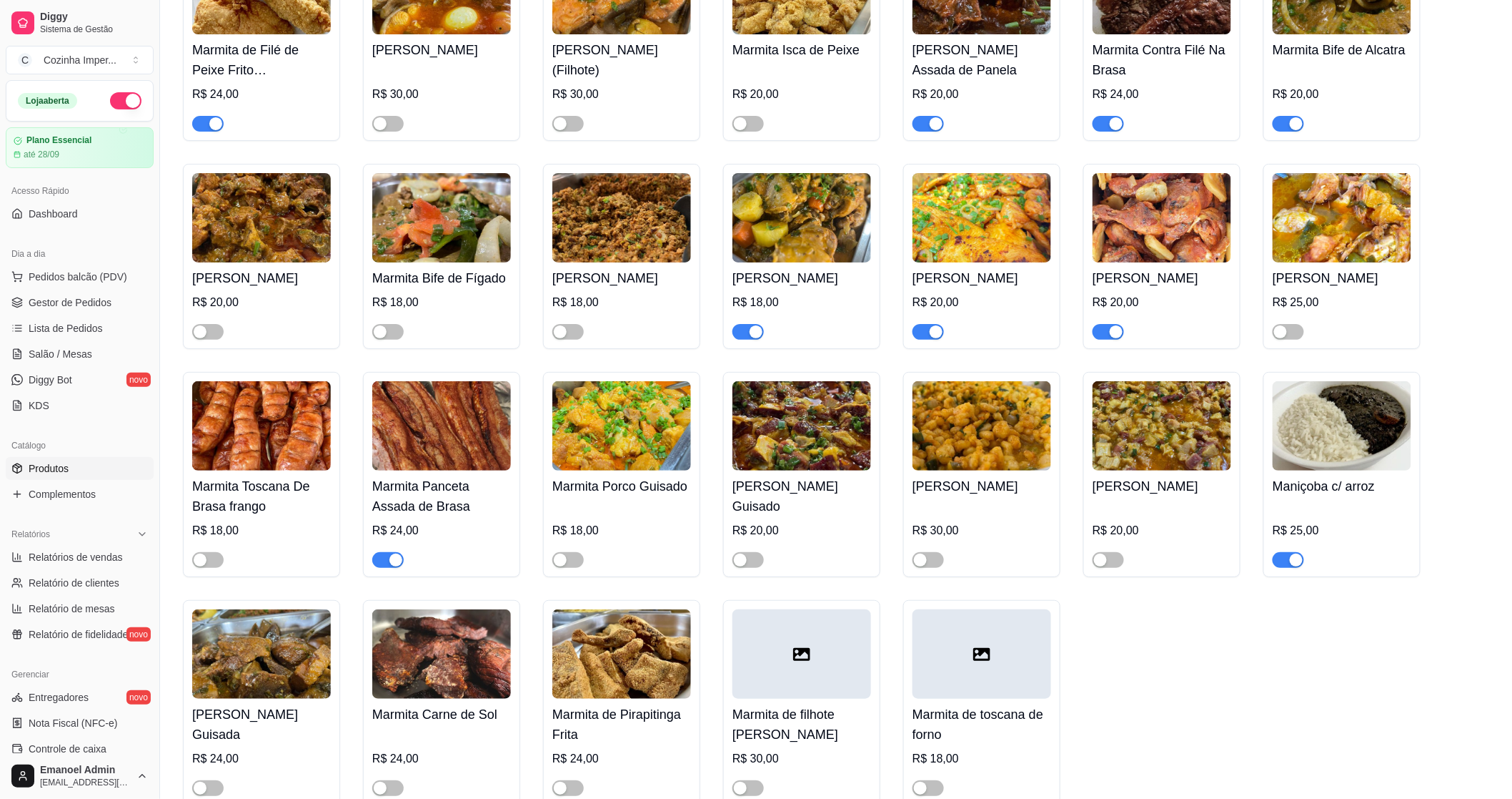
click at [751, 337] on div "button" at bounding box center [756, 331] width 13 height 13
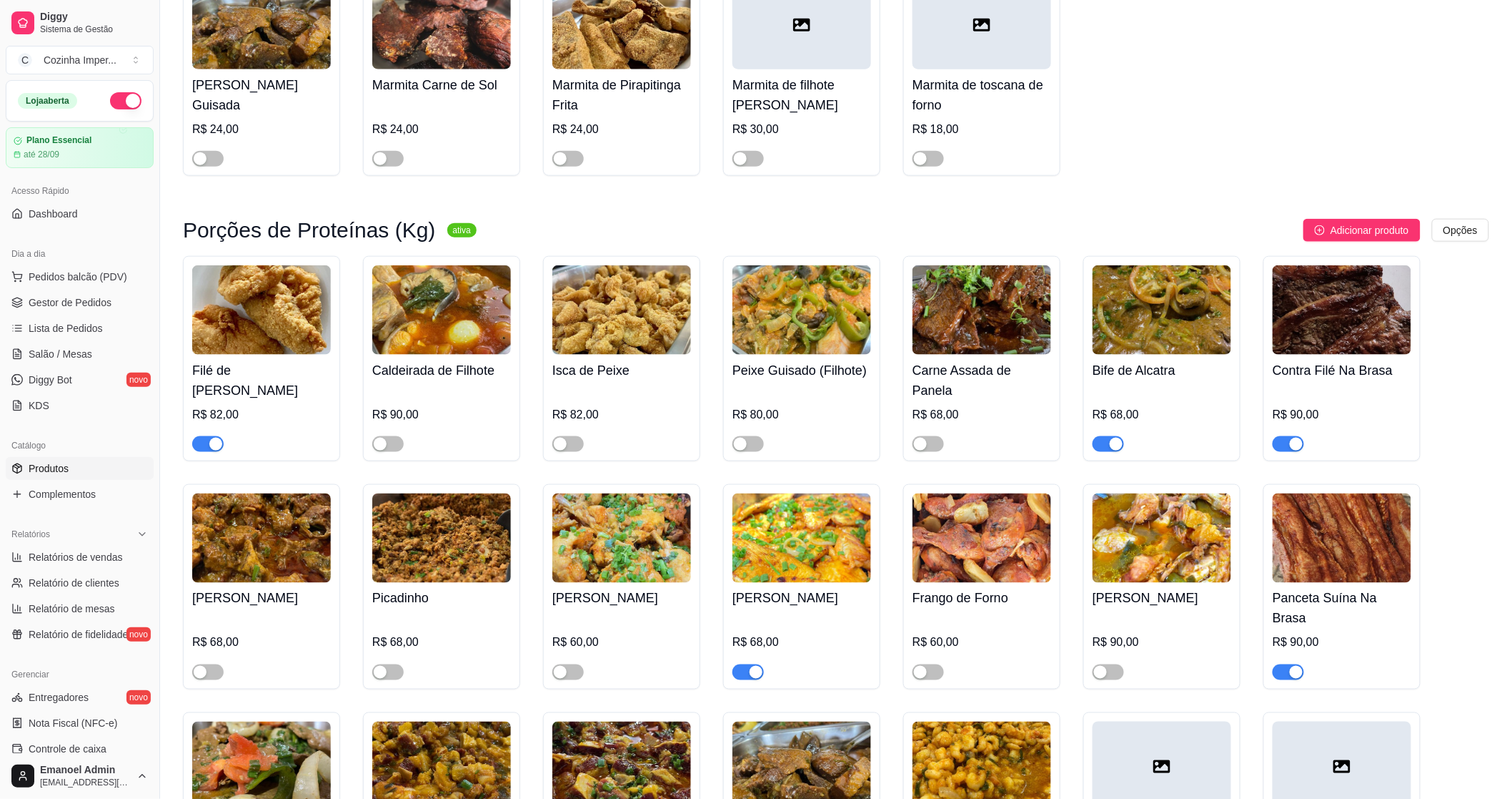
scroll to position [2860, 0]
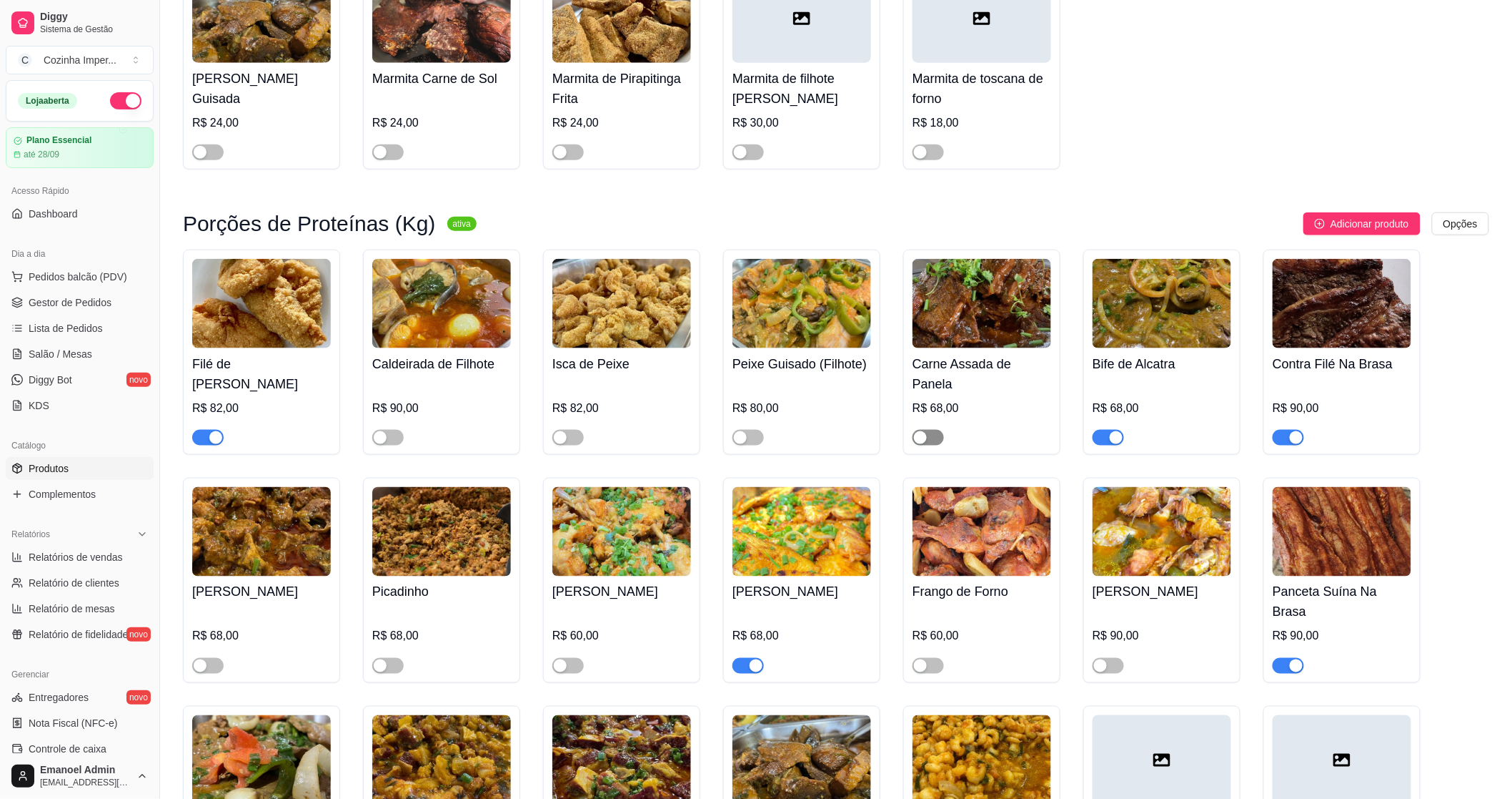
click at [924, 444] on div "button" at bounding box center [921, 438] width 13 height 13
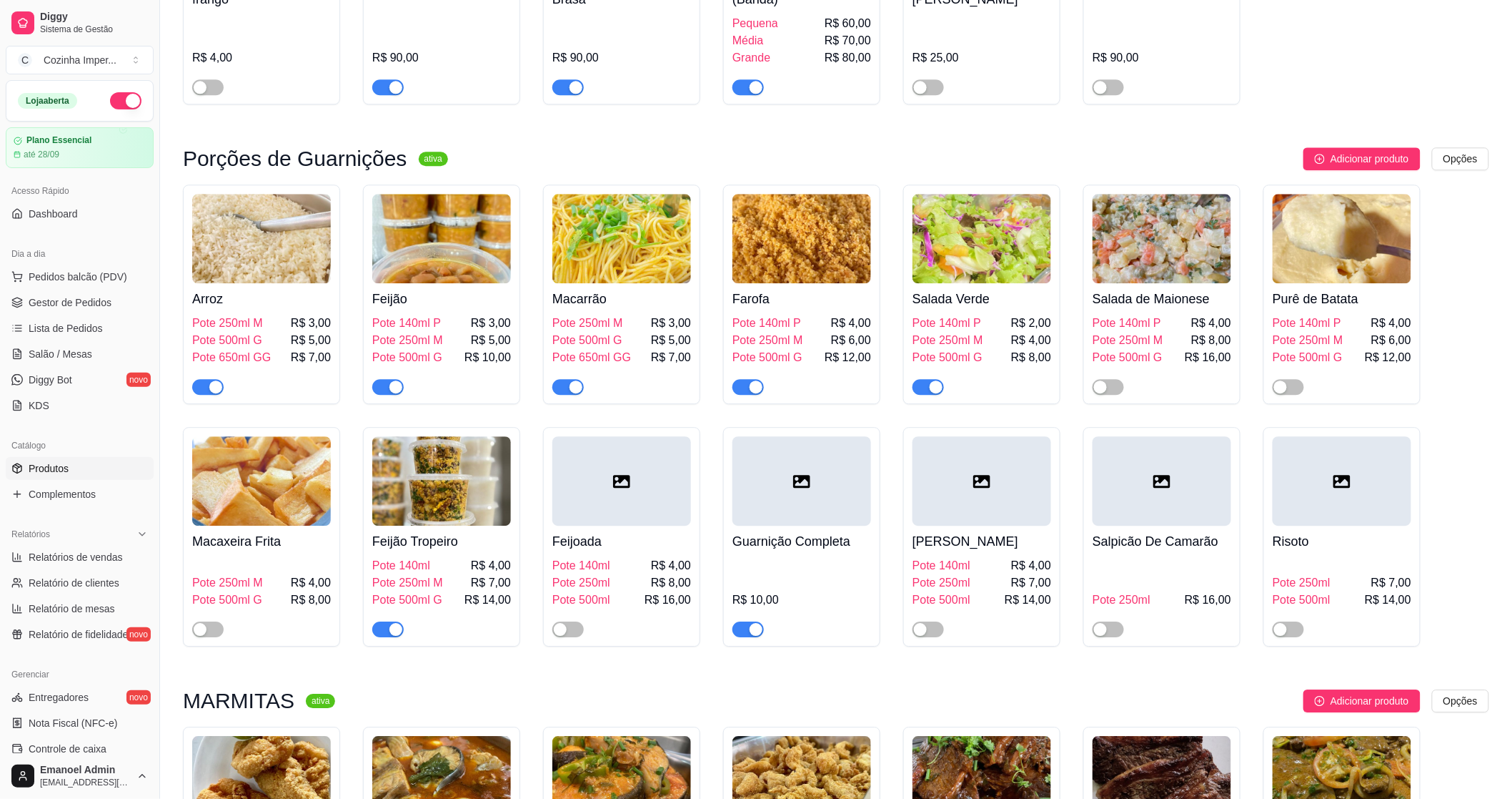
scroll to position [1430, 0]
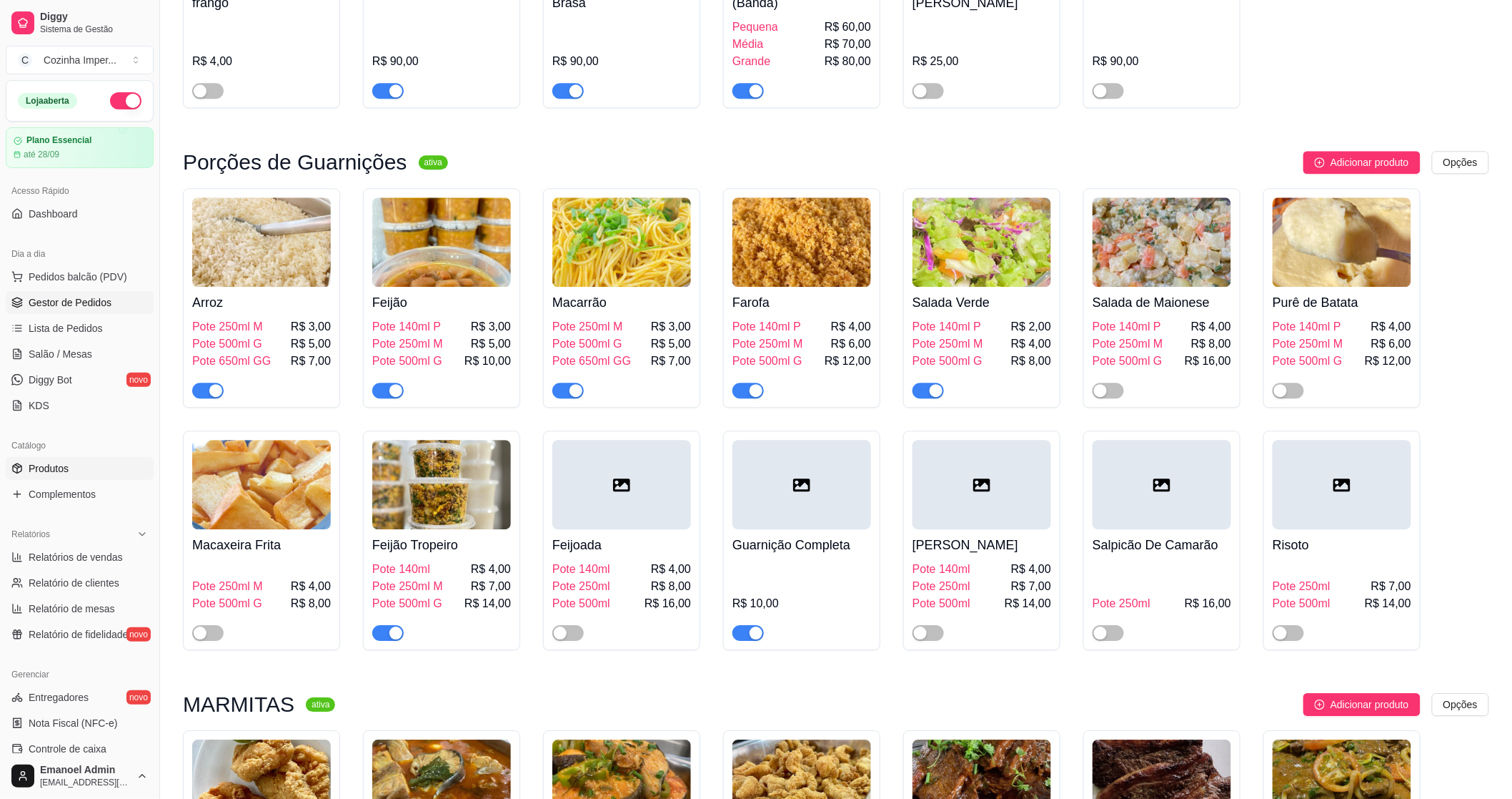
click at [93, 300] on span "Gestor de Pedidos" at bounding box center [70, 302] width 83 height 14
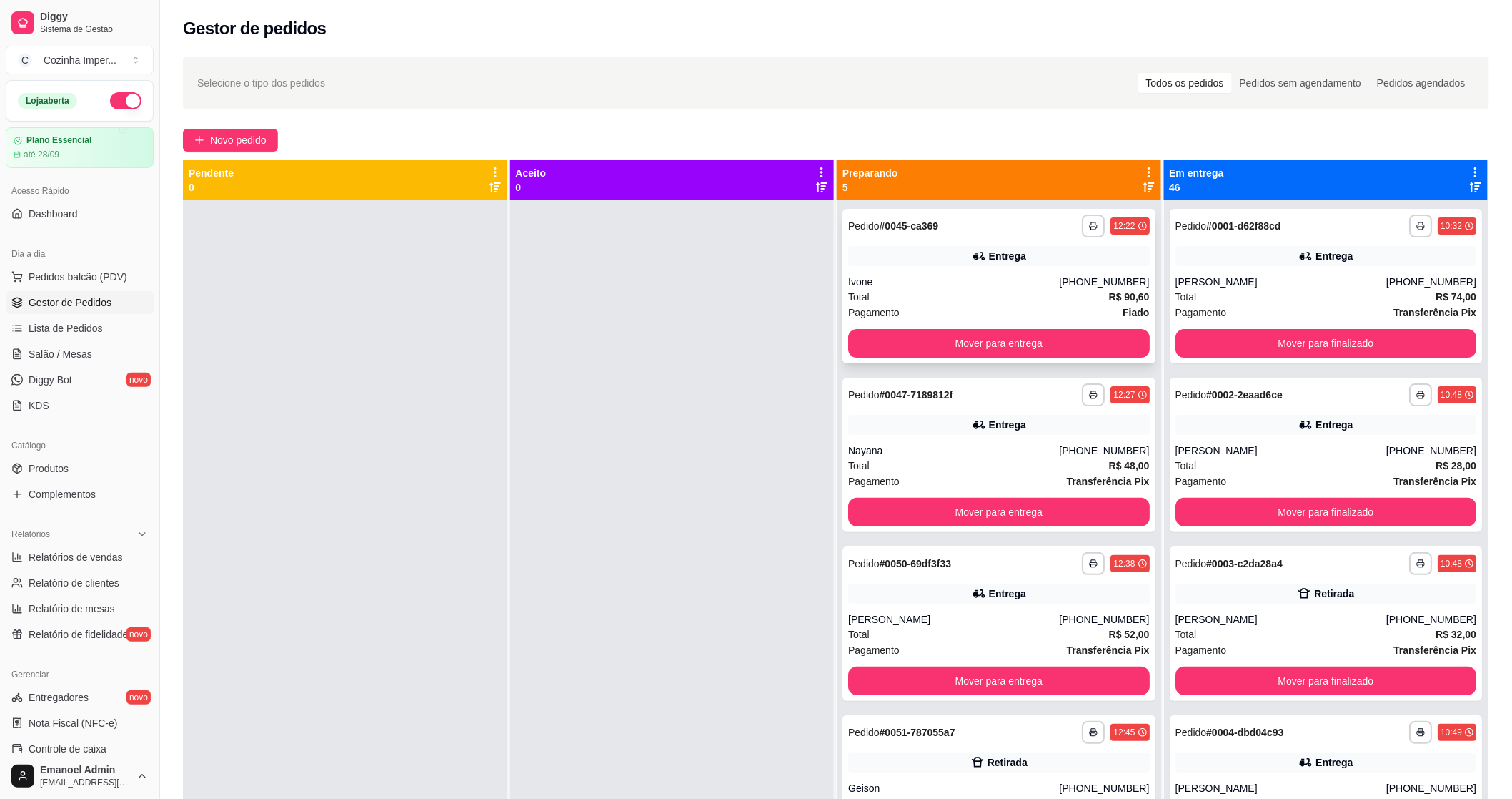
click at [927, 253] on div "Entrega" at bounding box center [999, 256] width 302 height 20
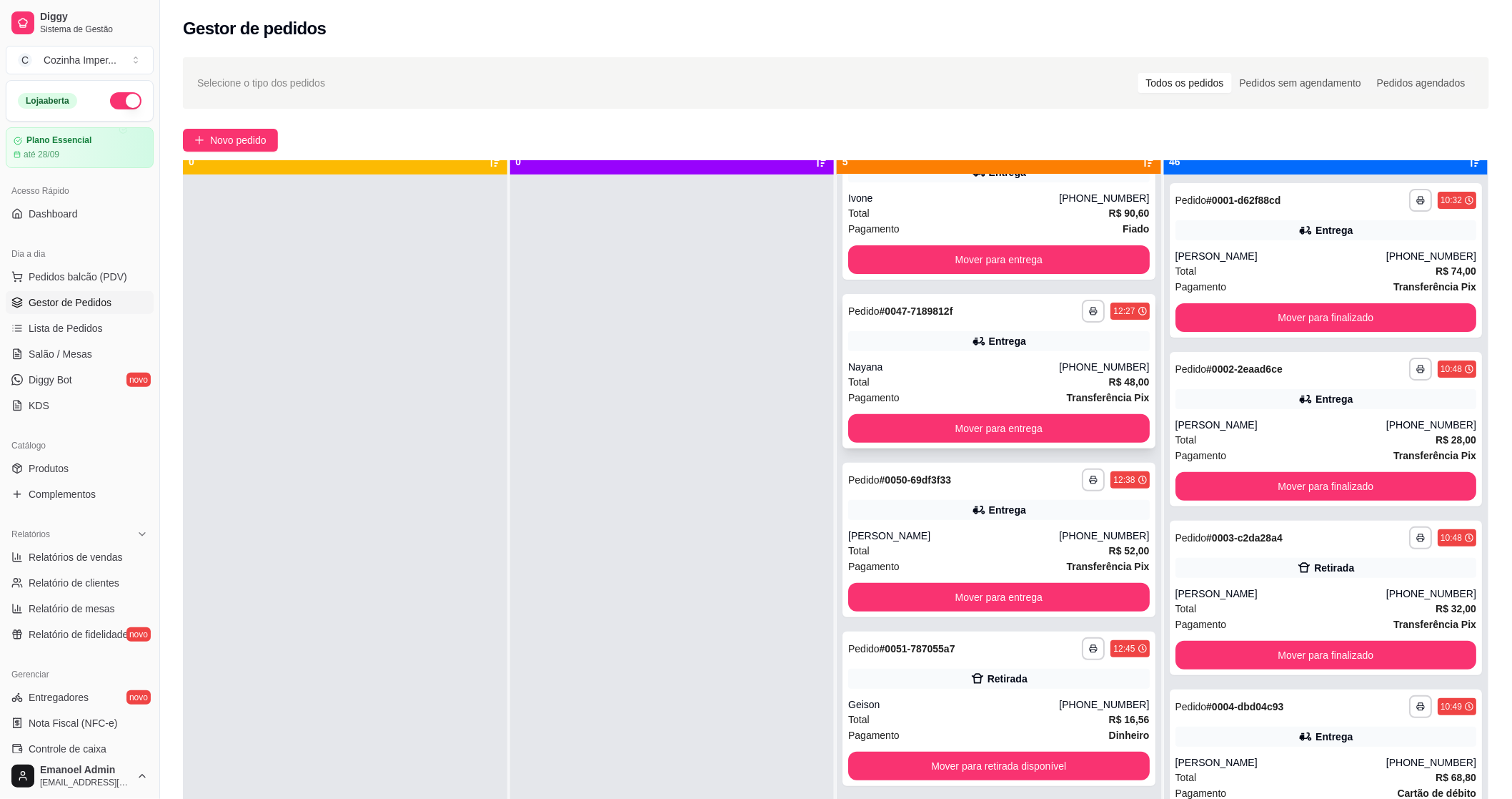
scroll to position [39, 0]
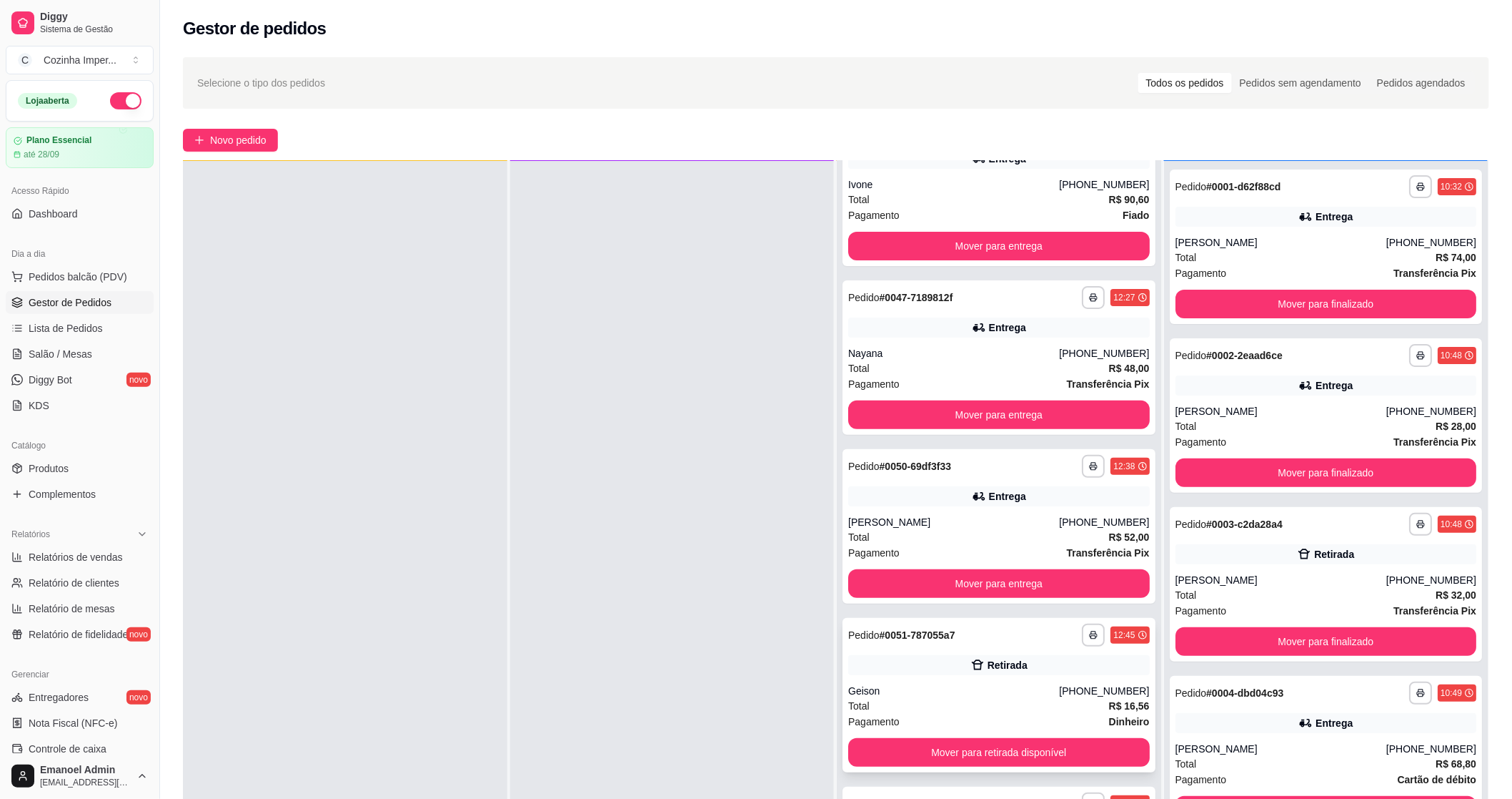
click at [931, 655] on div "Retirada" at bounding box center [999, 665] width 302 height 20
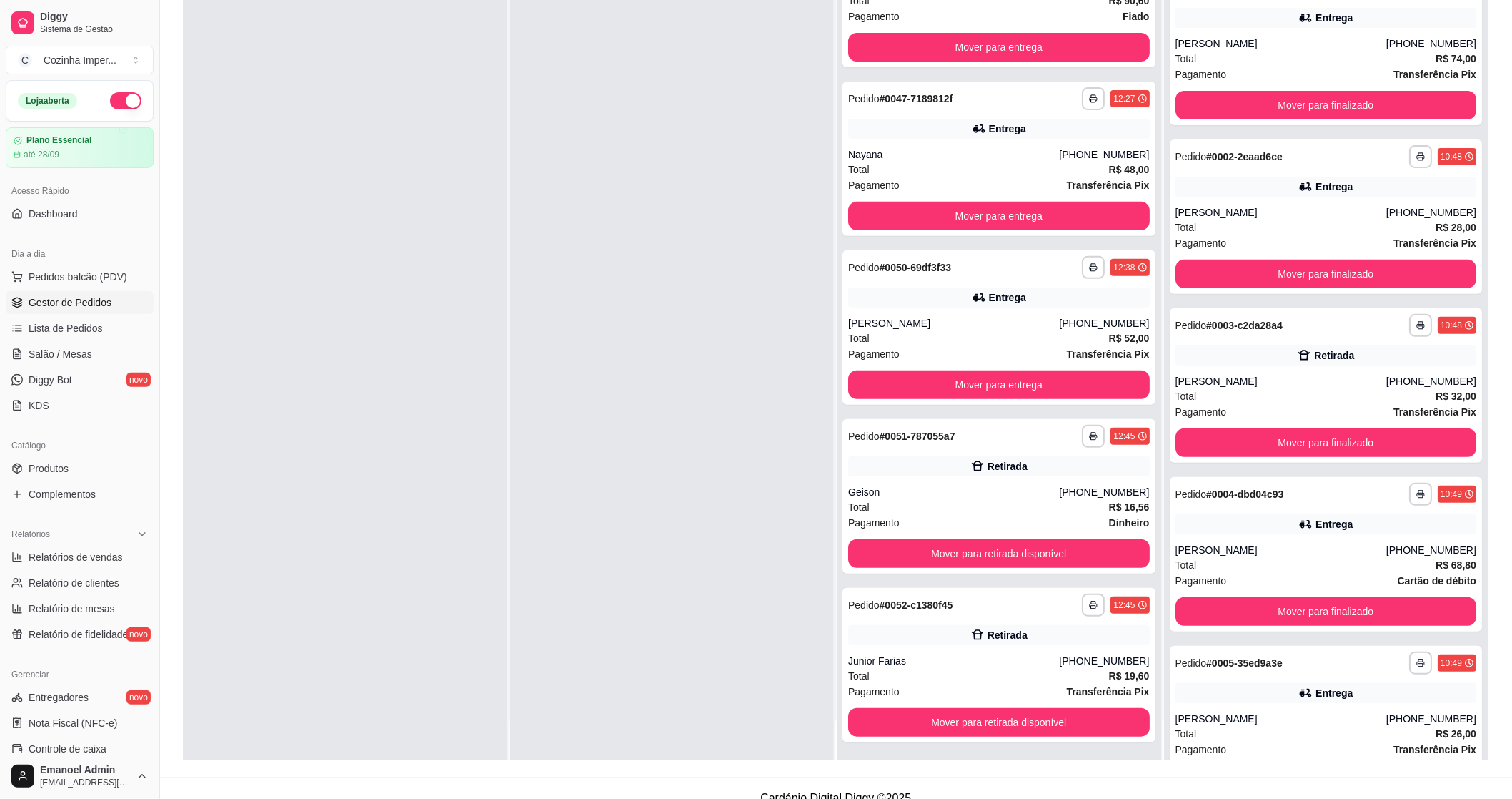
scroll to position [218, 0]
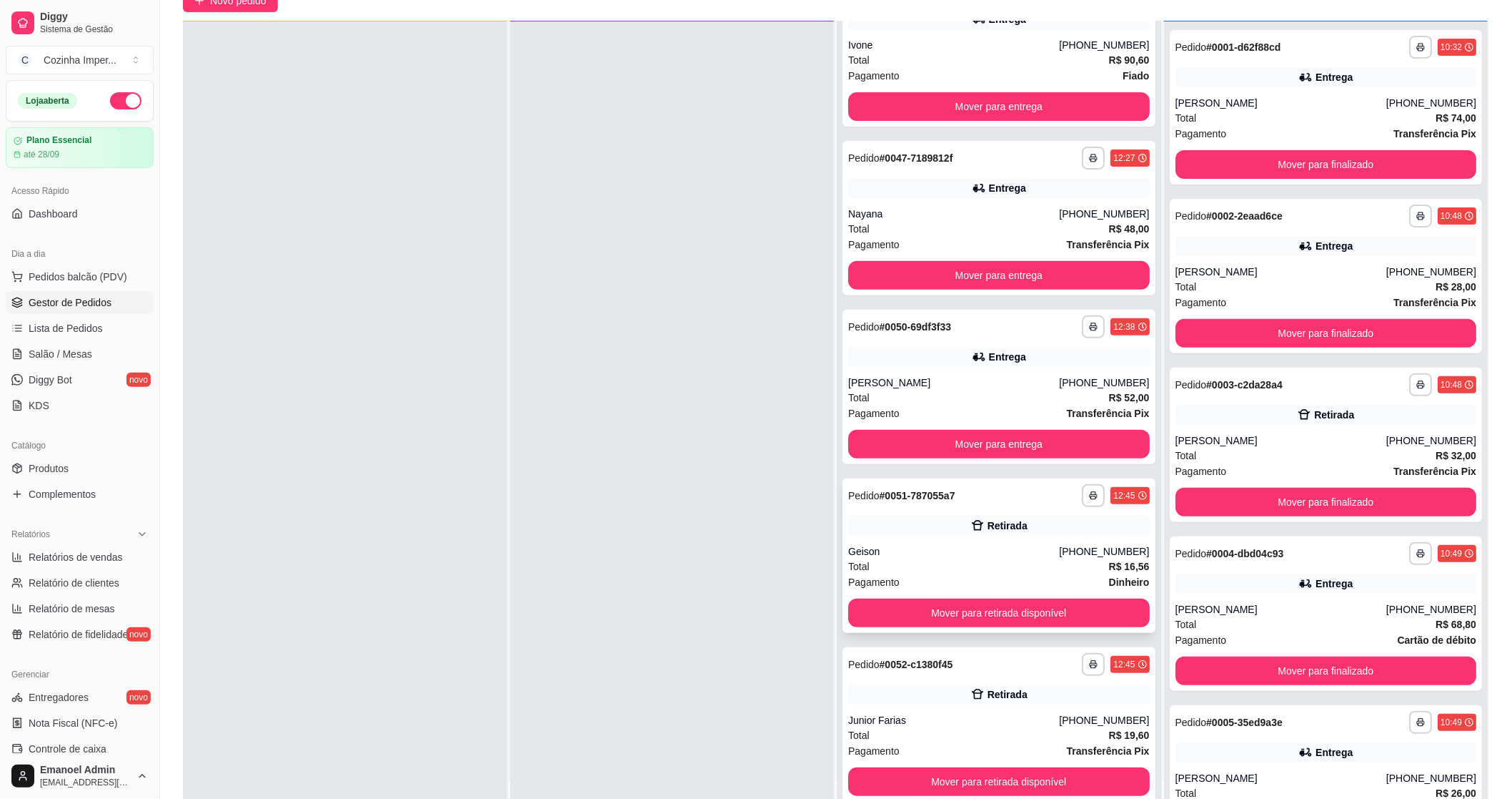
scroll to position [218, 0]
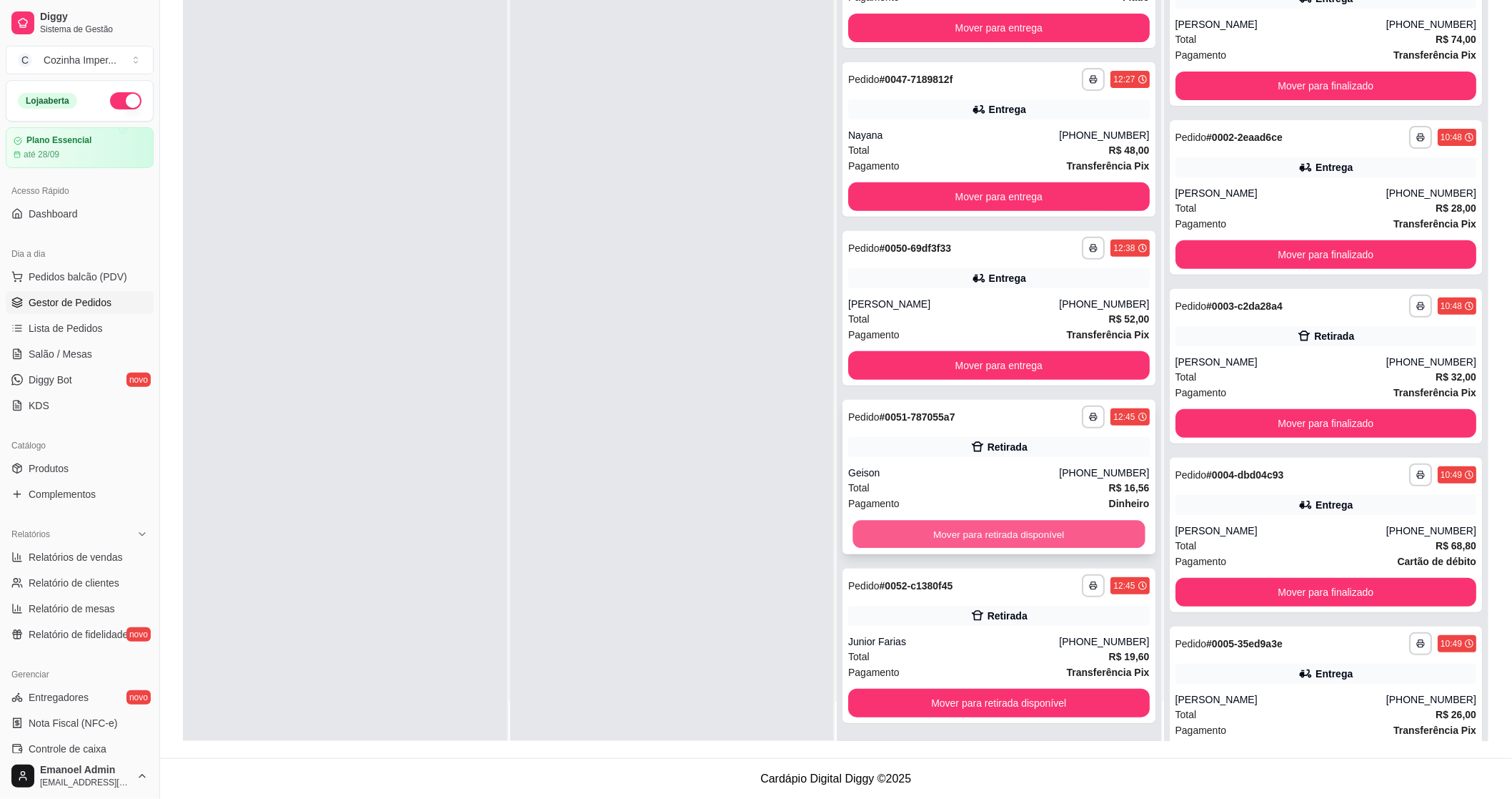
click at [1003, 527] on button "Mover para retirada disponível" at bounding box center [998, 534] width 292 height 28
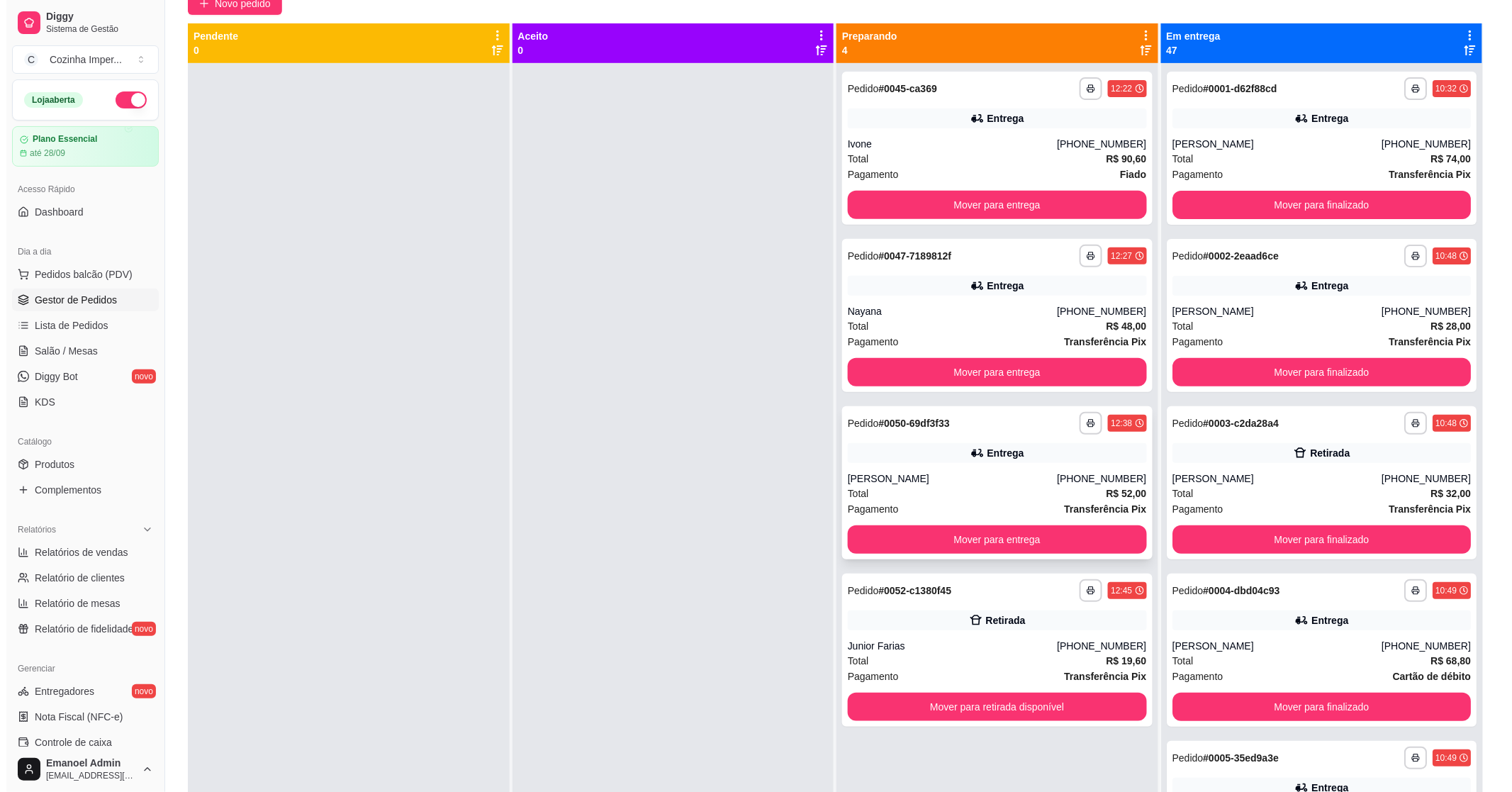
scroll to position [0, 0]
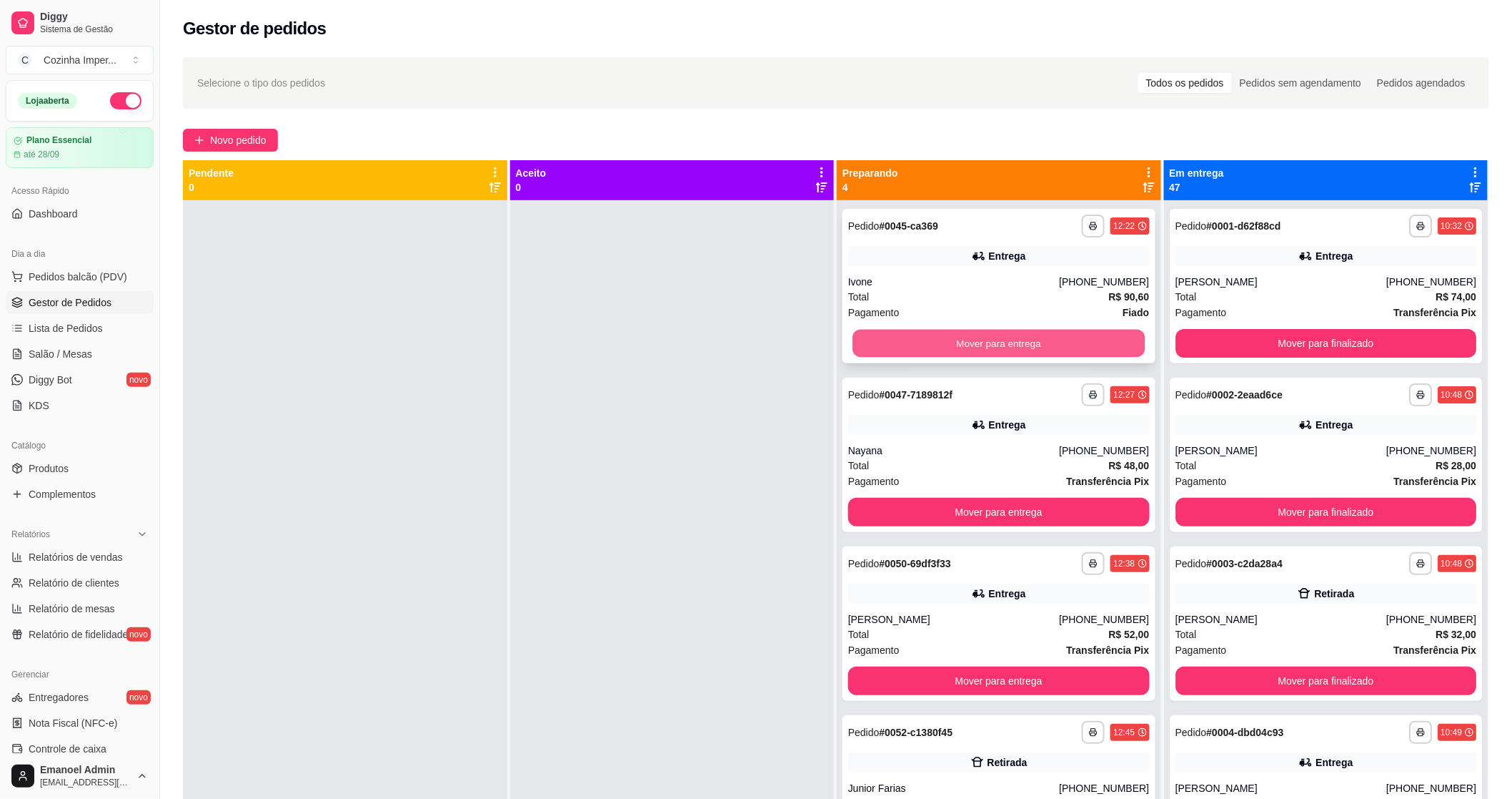
click at [1041, 344] on button "Mover para entrega" at bounding box center [998, 343] width 292 height 28
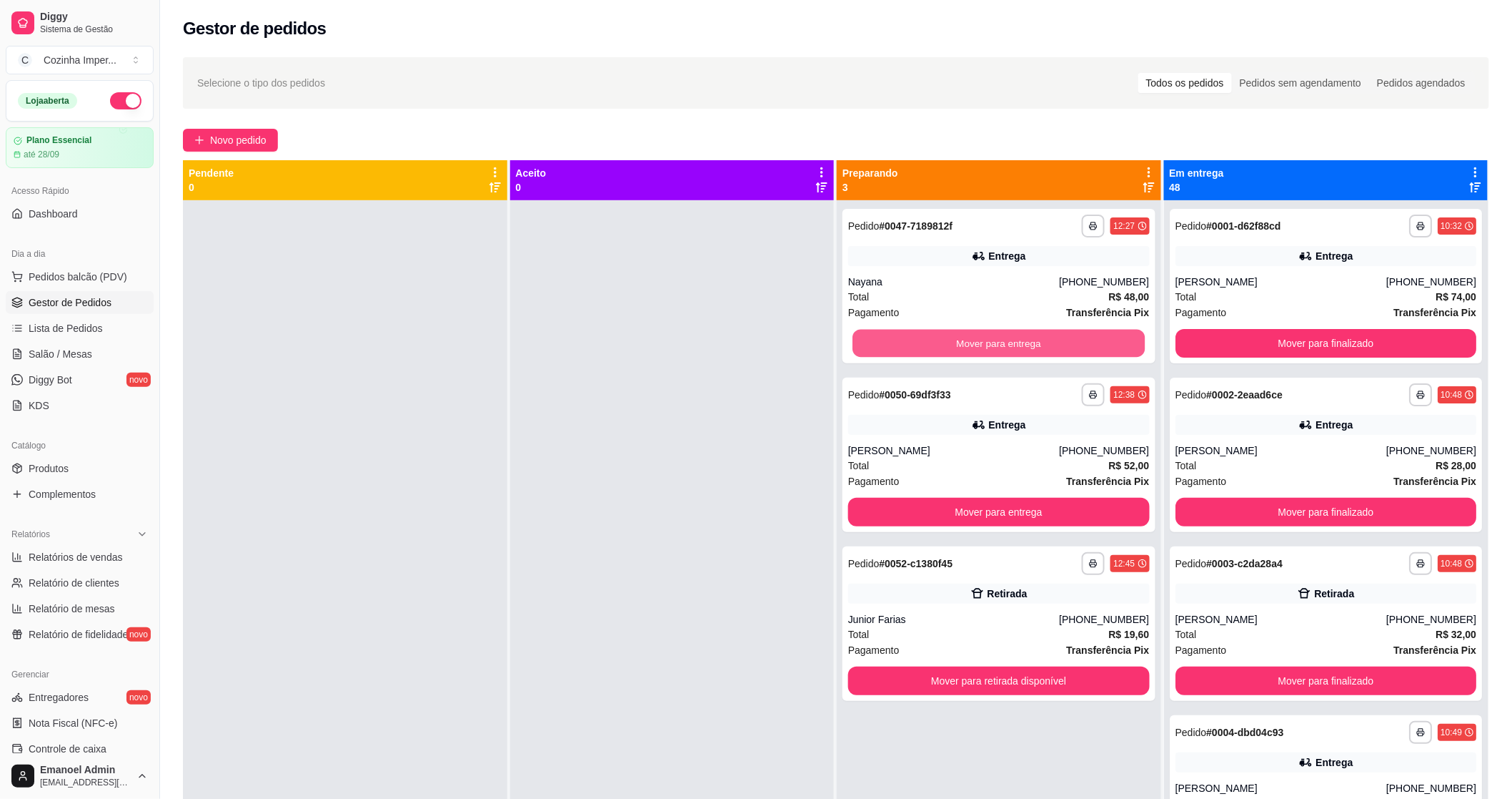
click at [1041, 344] on button "Mover para entrega" at bounding box center [998, 343] width 292 height 28
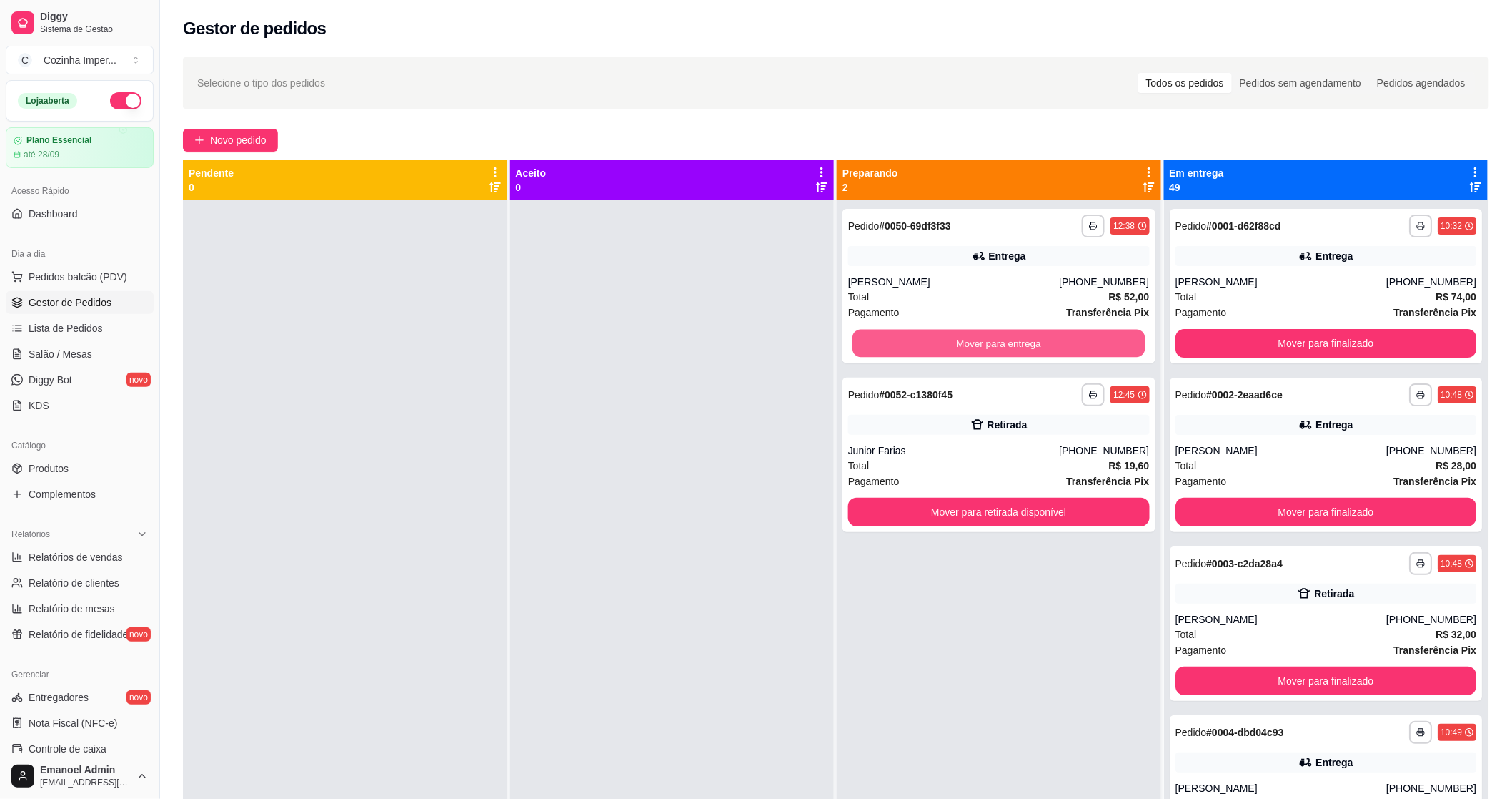
click at [1041, 344] on button "Mover para entrega" at bounding box center [998, 343] width 292 height 28
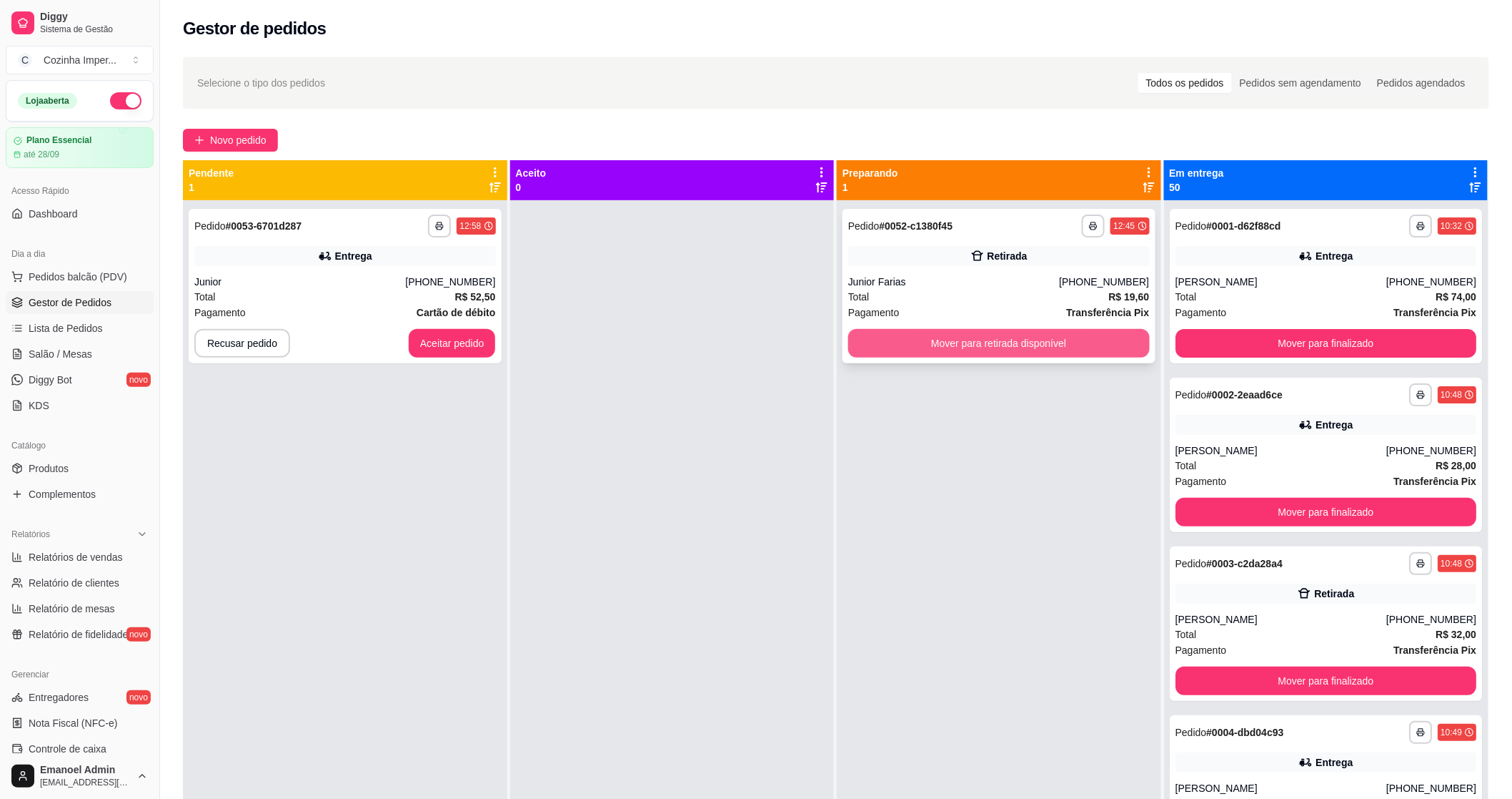
click at [1087, 350] on button "Mover para retirada disponível" at bounding box center [999, 343] width 302 height 29
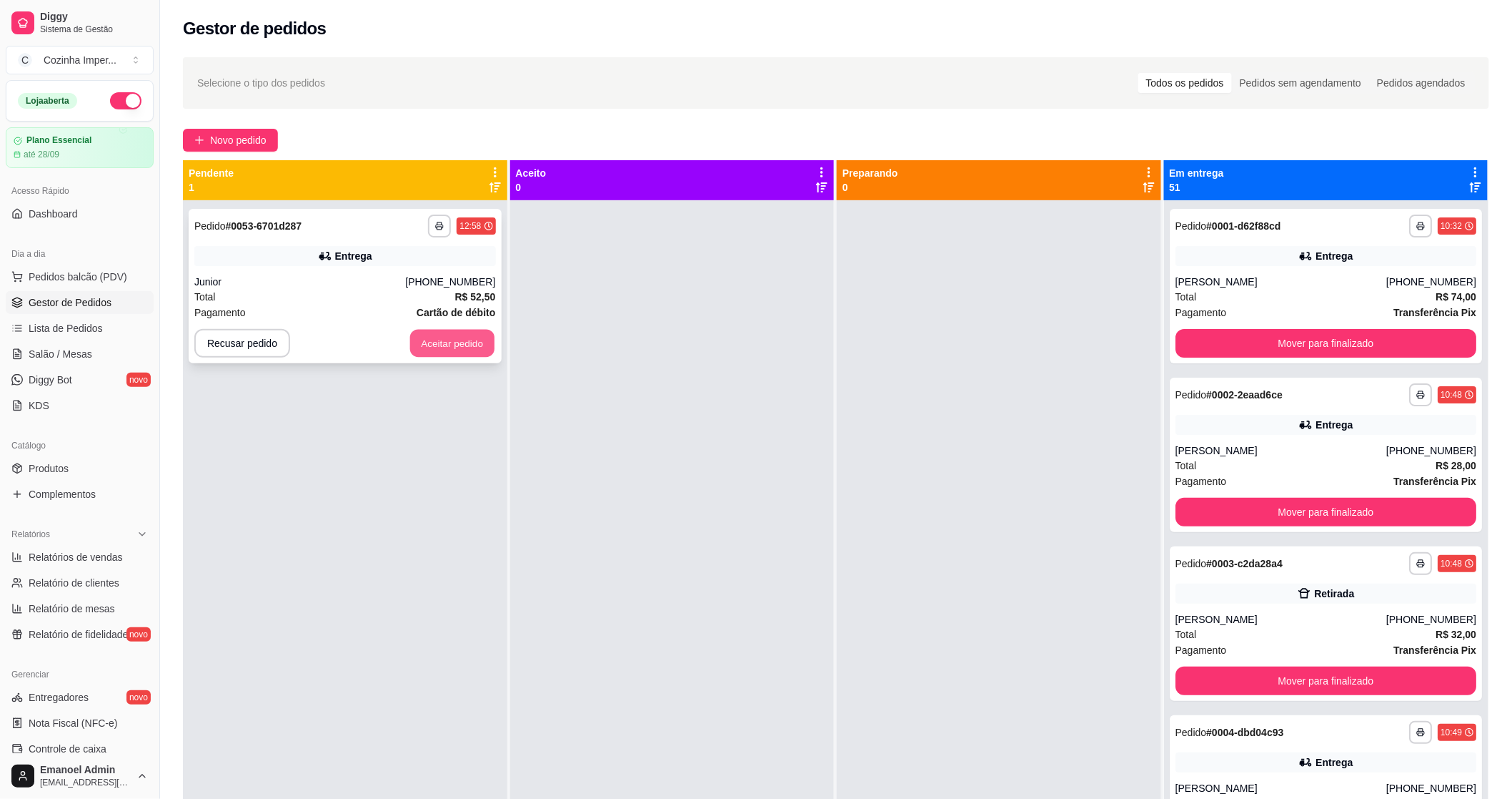
click at [467, 336] on button "Aceitar pedido" at bounding box center [452, 343] width 84 height 28
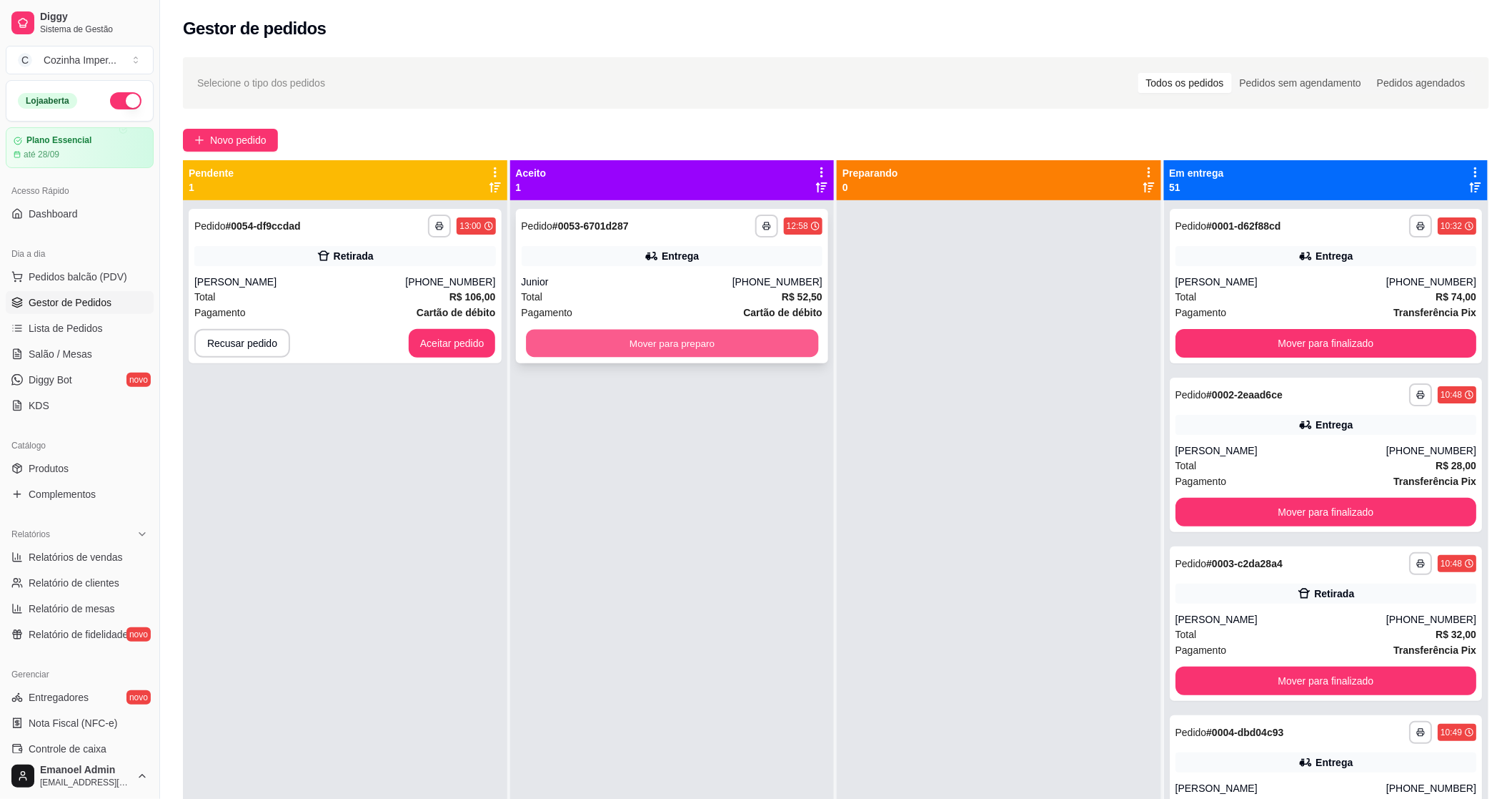
click at [629, 336] on button "Mover para preparo" at bounding box center [672, 343] width 292 height 28
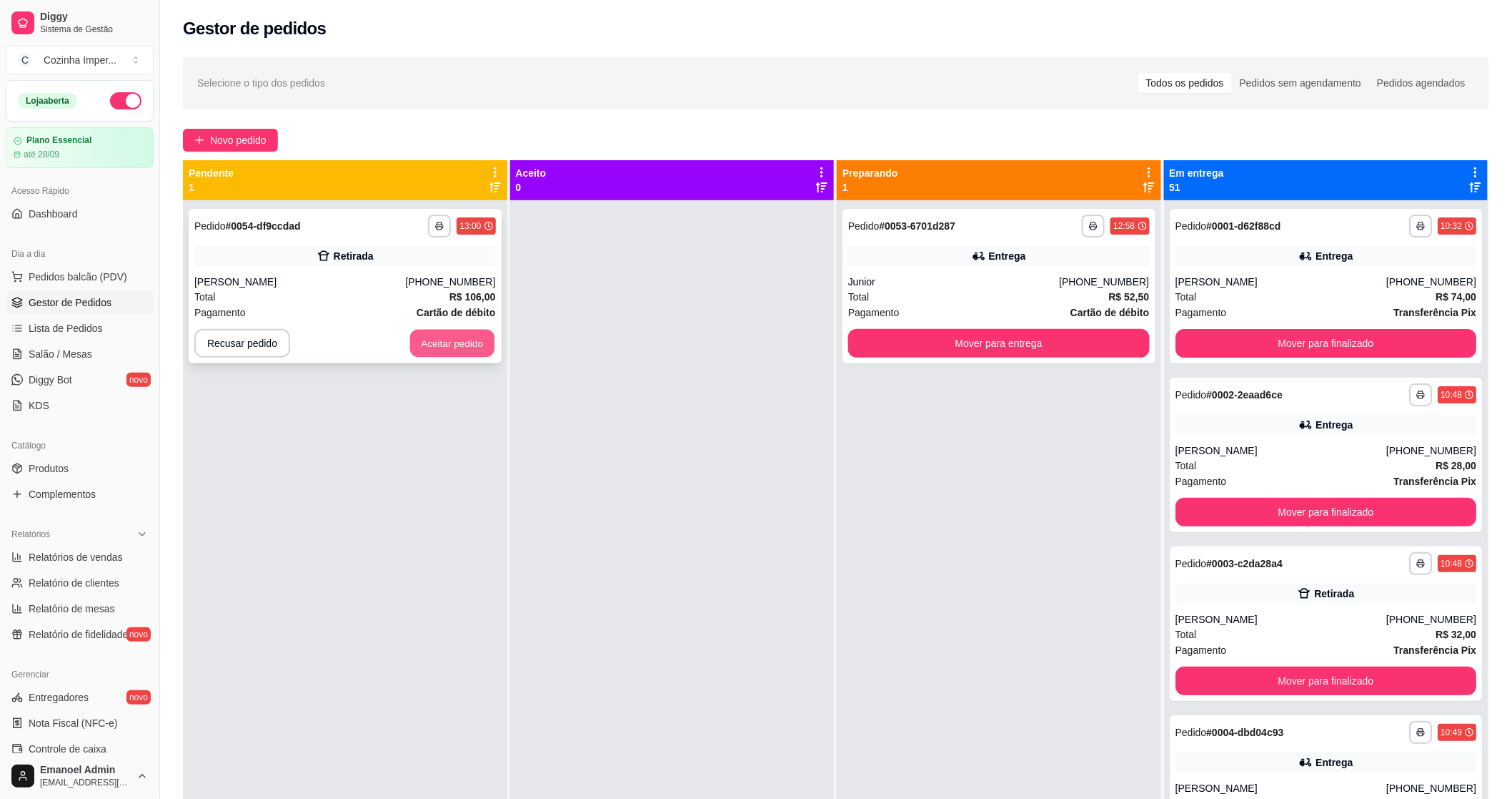
click at [443, 338] on button "Aceitar pedido" at bounding box center [452, 343] width 84 height 28
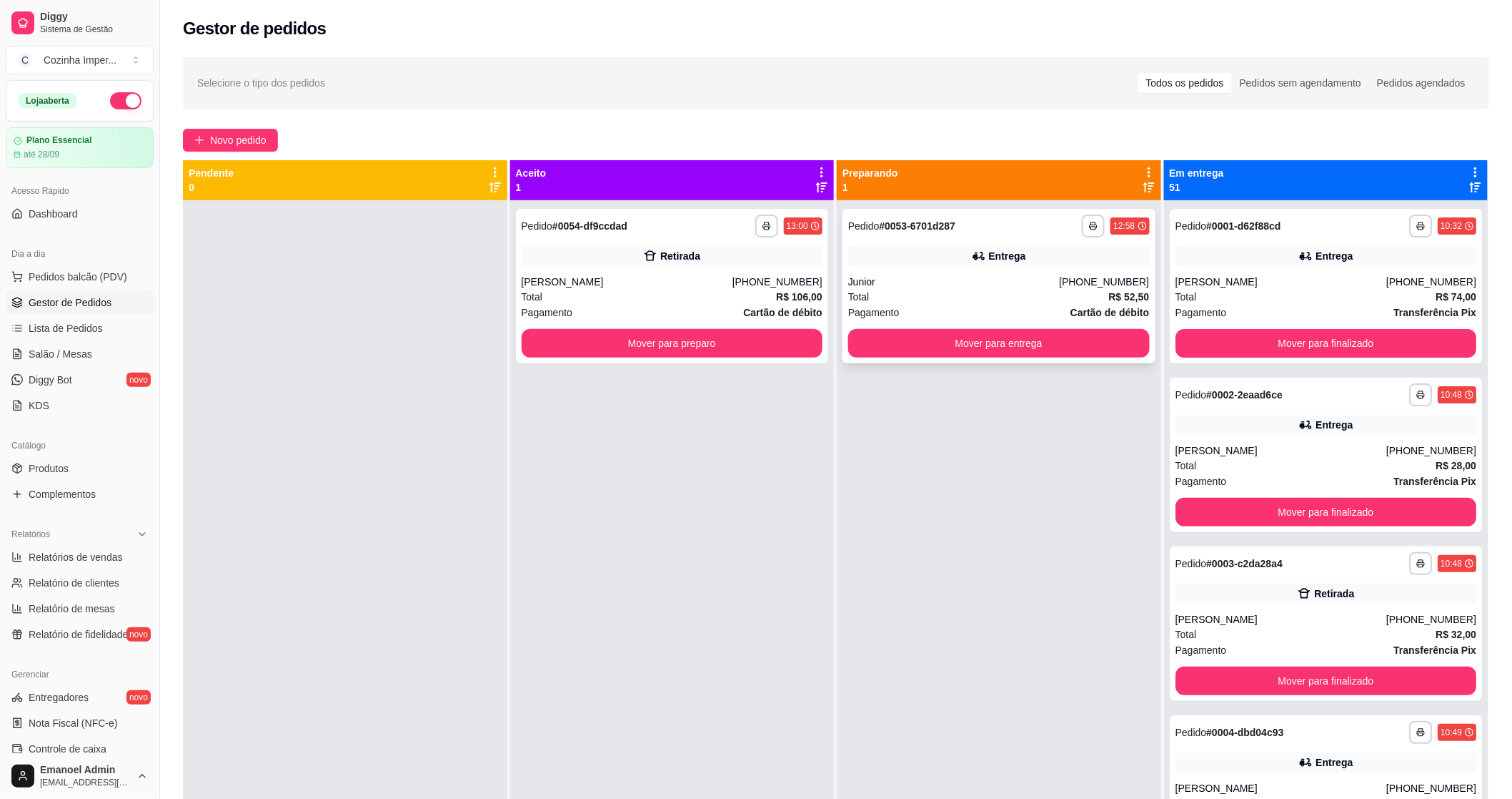
click at [940, 281] on div "Junior" at bounding box center [954, 281] width 211 height 14
click at [591, 346] on button "Mover para preparo" at bounding box center [673, 343] width 302 height 29
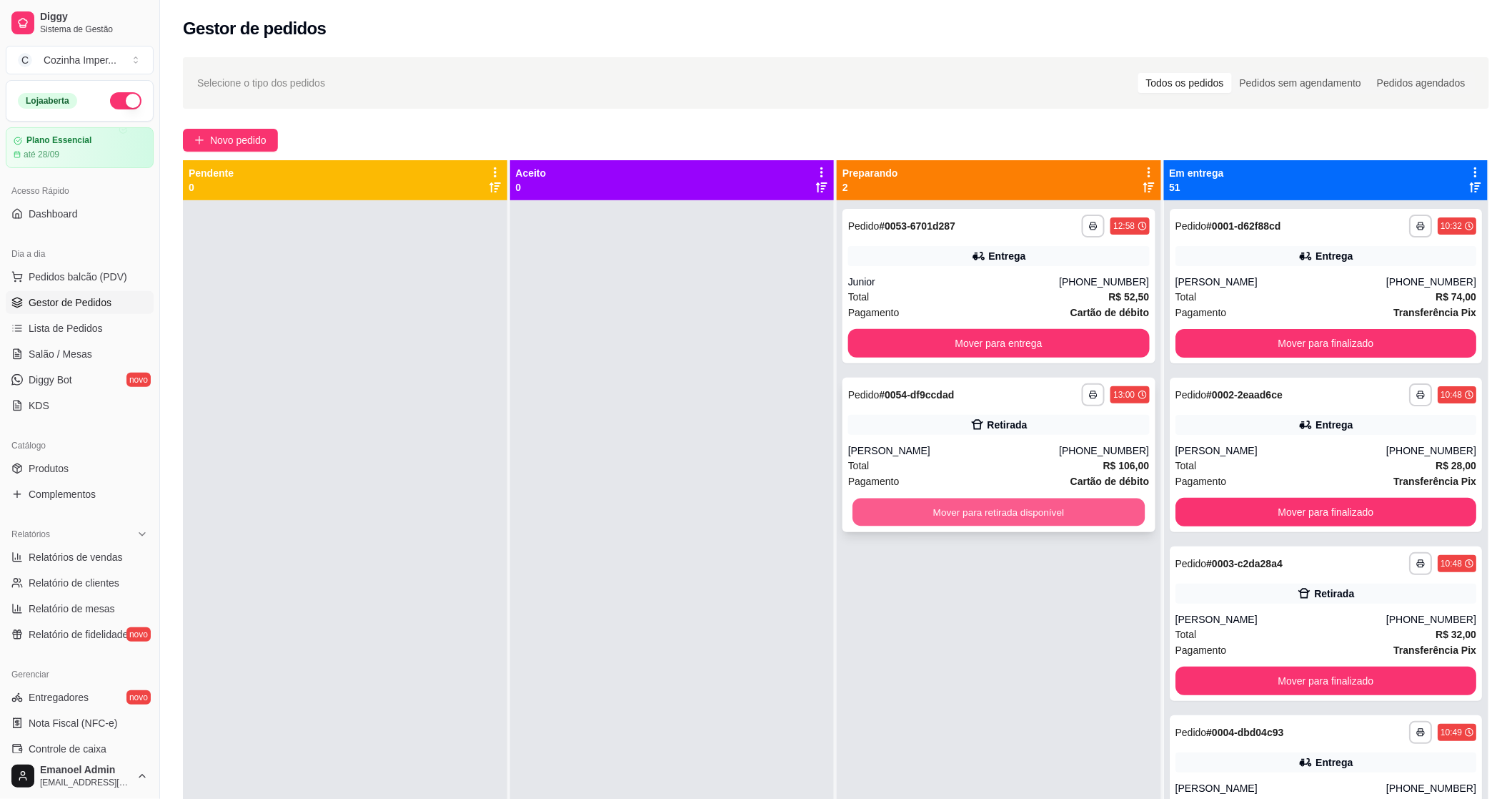
click at [924, 515] on button "Mover para retirada disponível" at bounding box center [998, 512] width 292 height 28
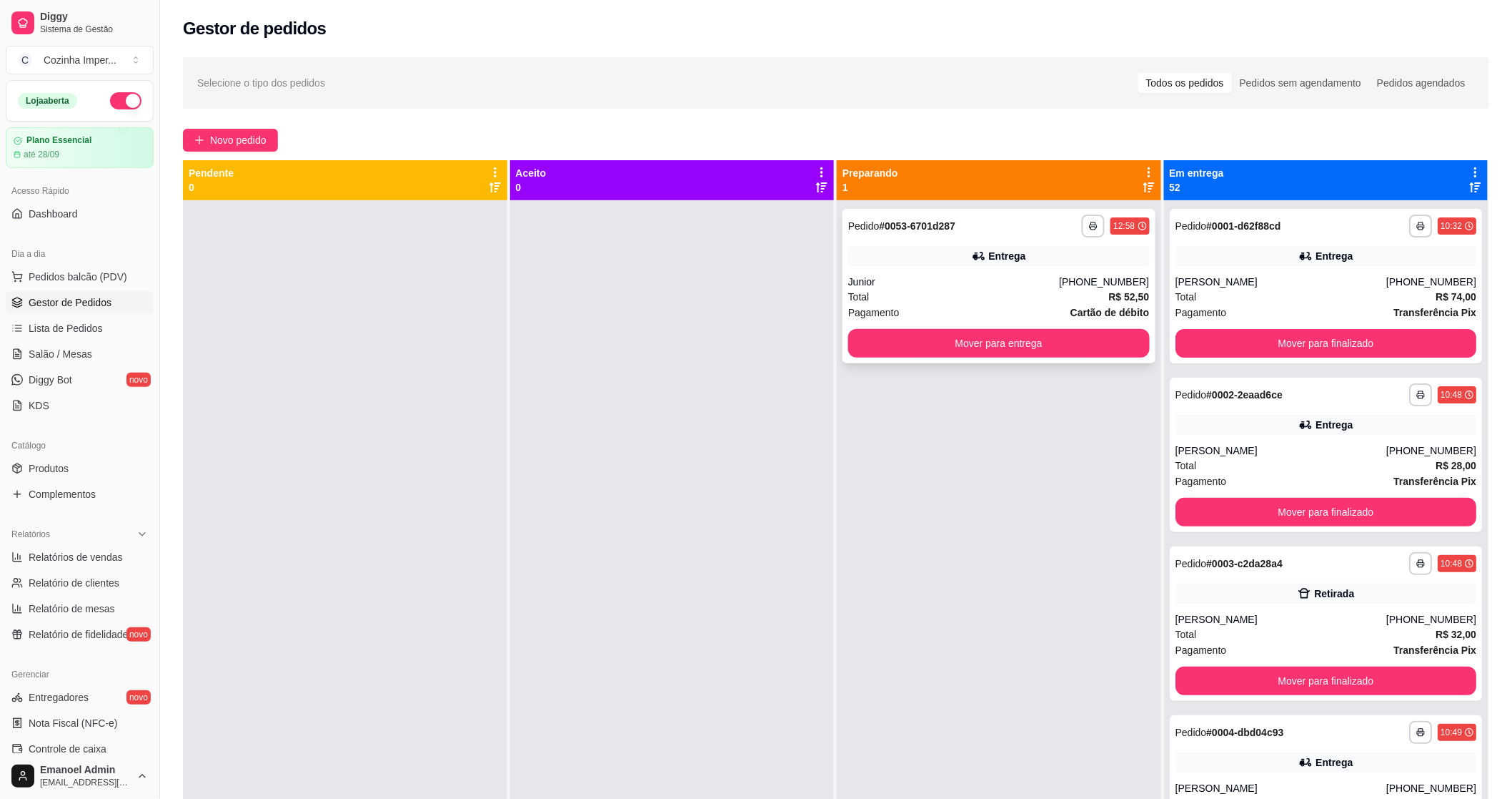
click at [982, 266] on div "Entrega" at bounding box center [999, 256] width 302 height 20
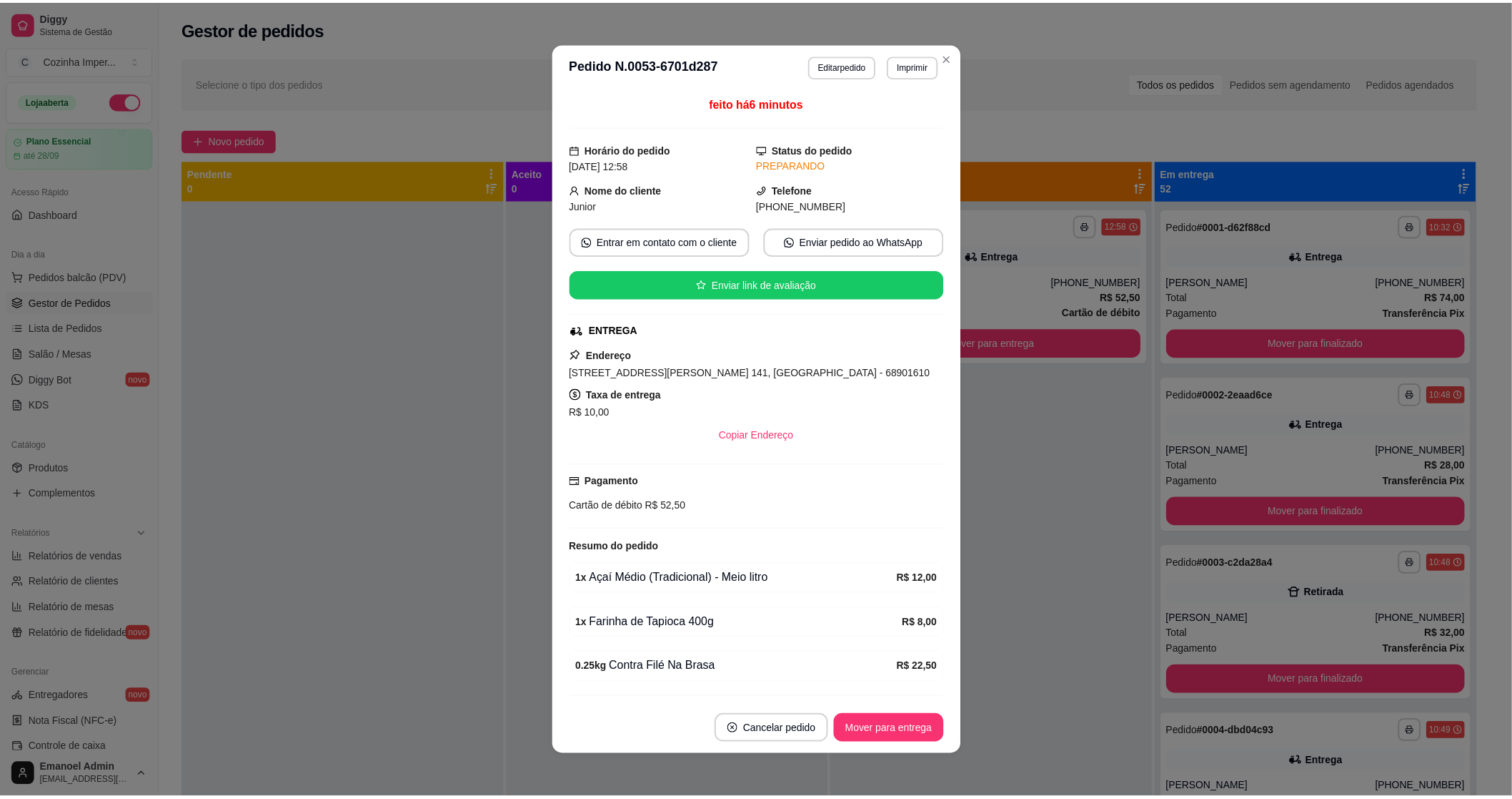
scroll to position [42, 0]
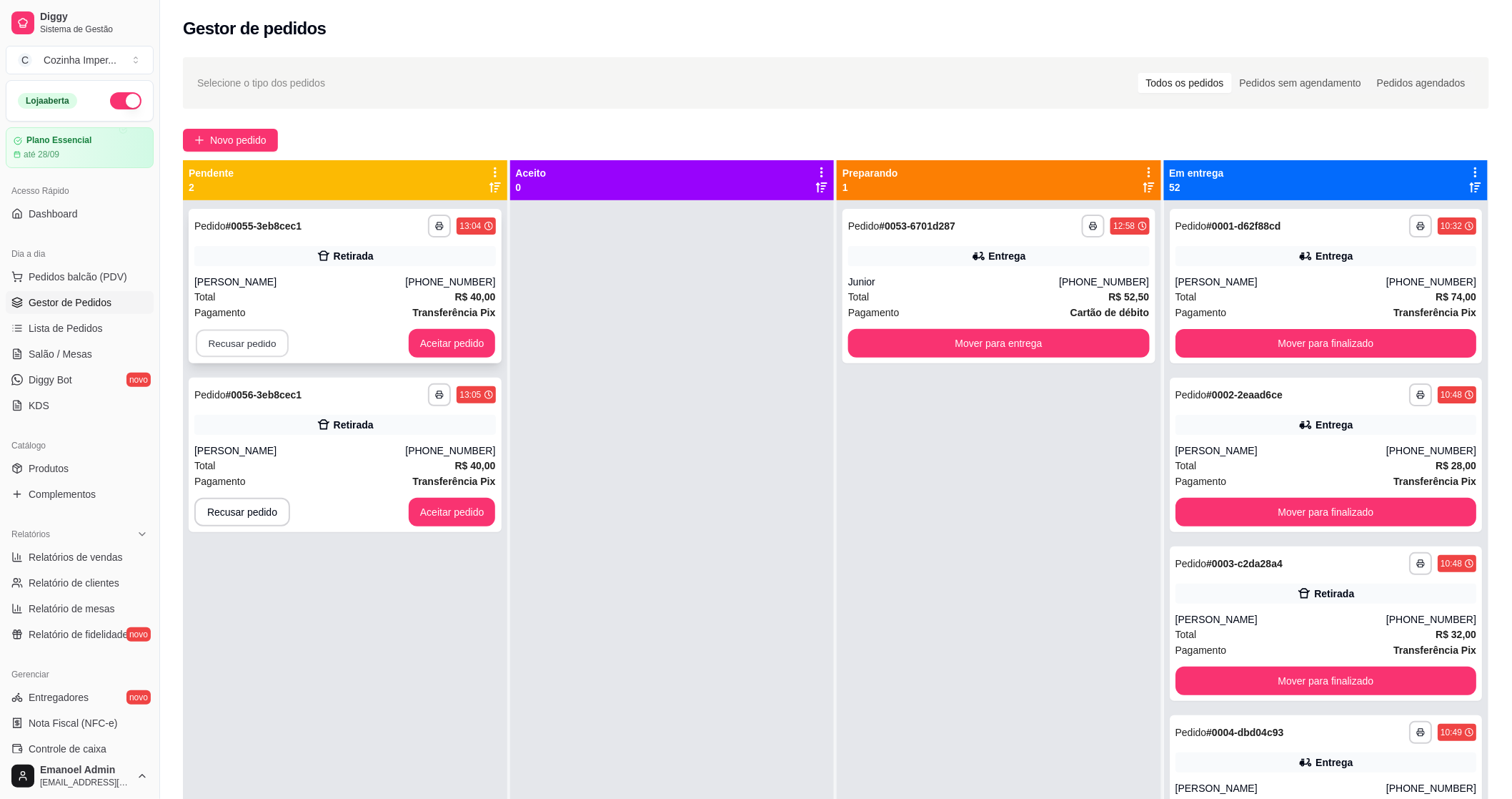
click at [230, 334] on button "Recusar pedido" at bounding box center [242, 343] width 93 height 28
click at [266, 309] on button "Sim" at bounding box center [280, 307] width 56 height 28
click at [436, 338] on button "Aceitar pedido" at bounding box center [452, 343] width 87 height 29
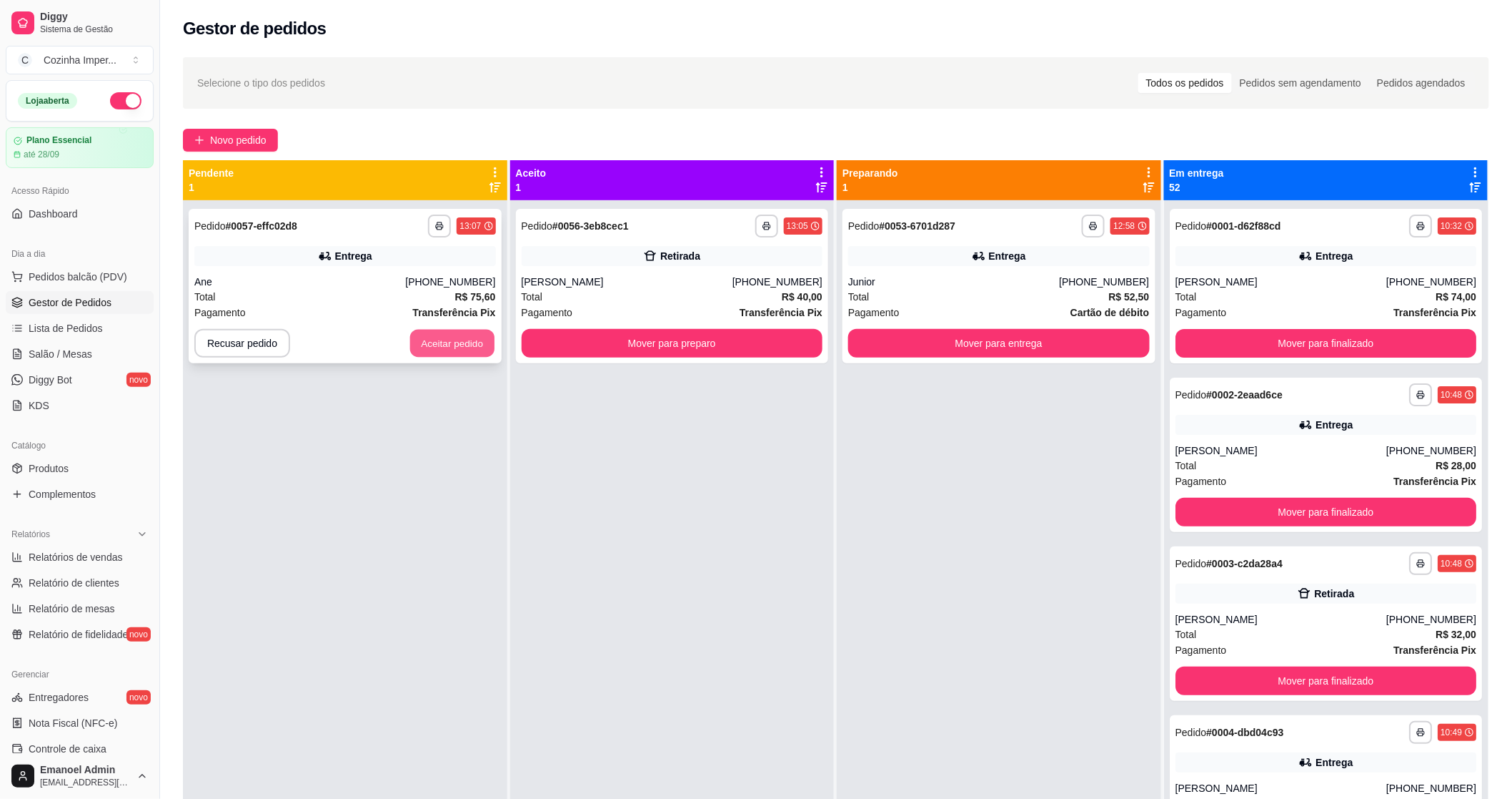
click at [476, 334] on button "Aceitar pedido" at bounding box center [452, 343] width 84 height 28
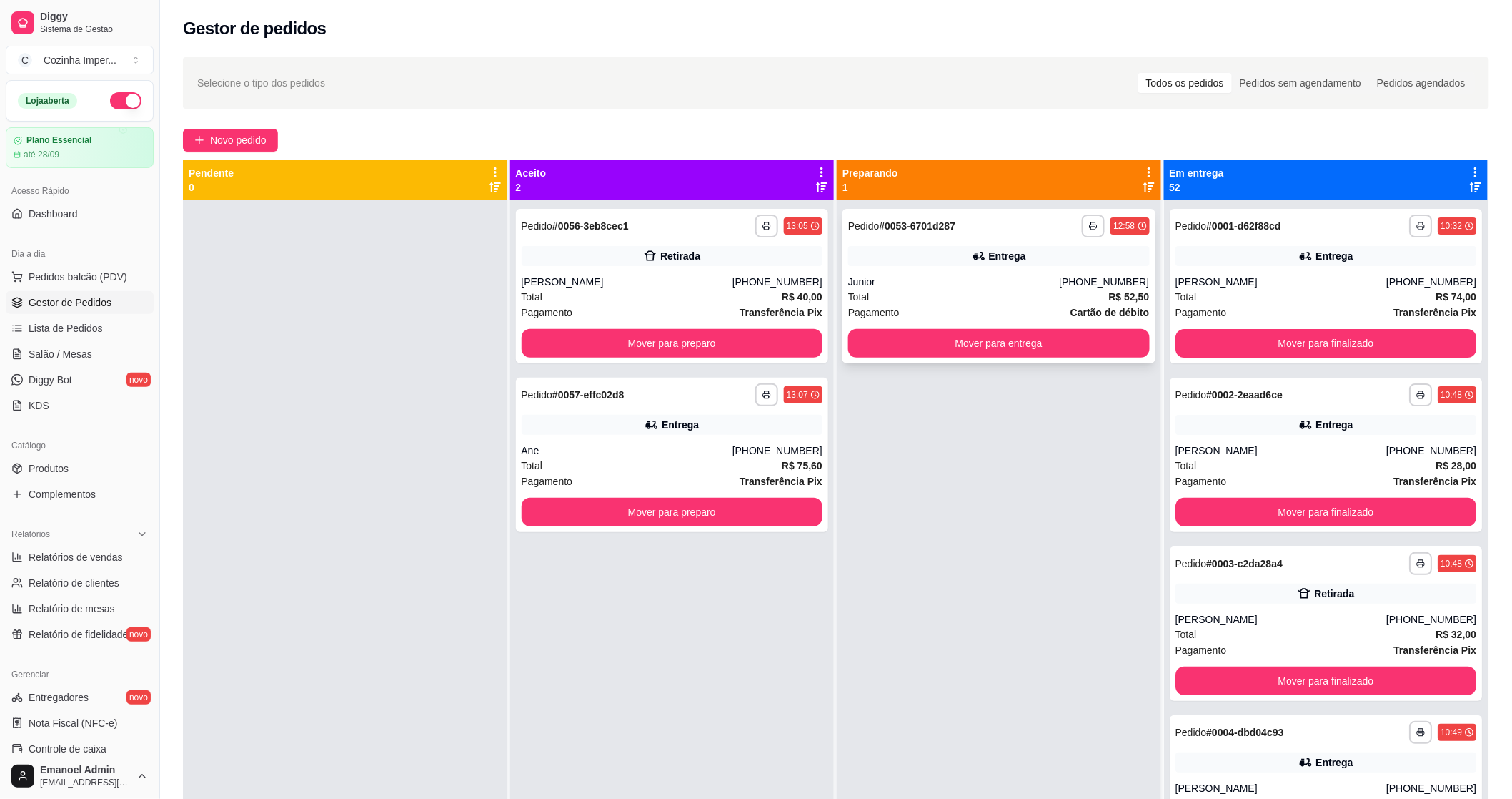
click at [913, 209] on div "**********" at bounding box center [999, 286] width 313 height 155
click at [582, 435] on div "**********" at bounding box center [673, 455] width 313 height 155
click at [603, 343] on button "Mover para preparo" at bounding box center [673, 343] width 302 height 29
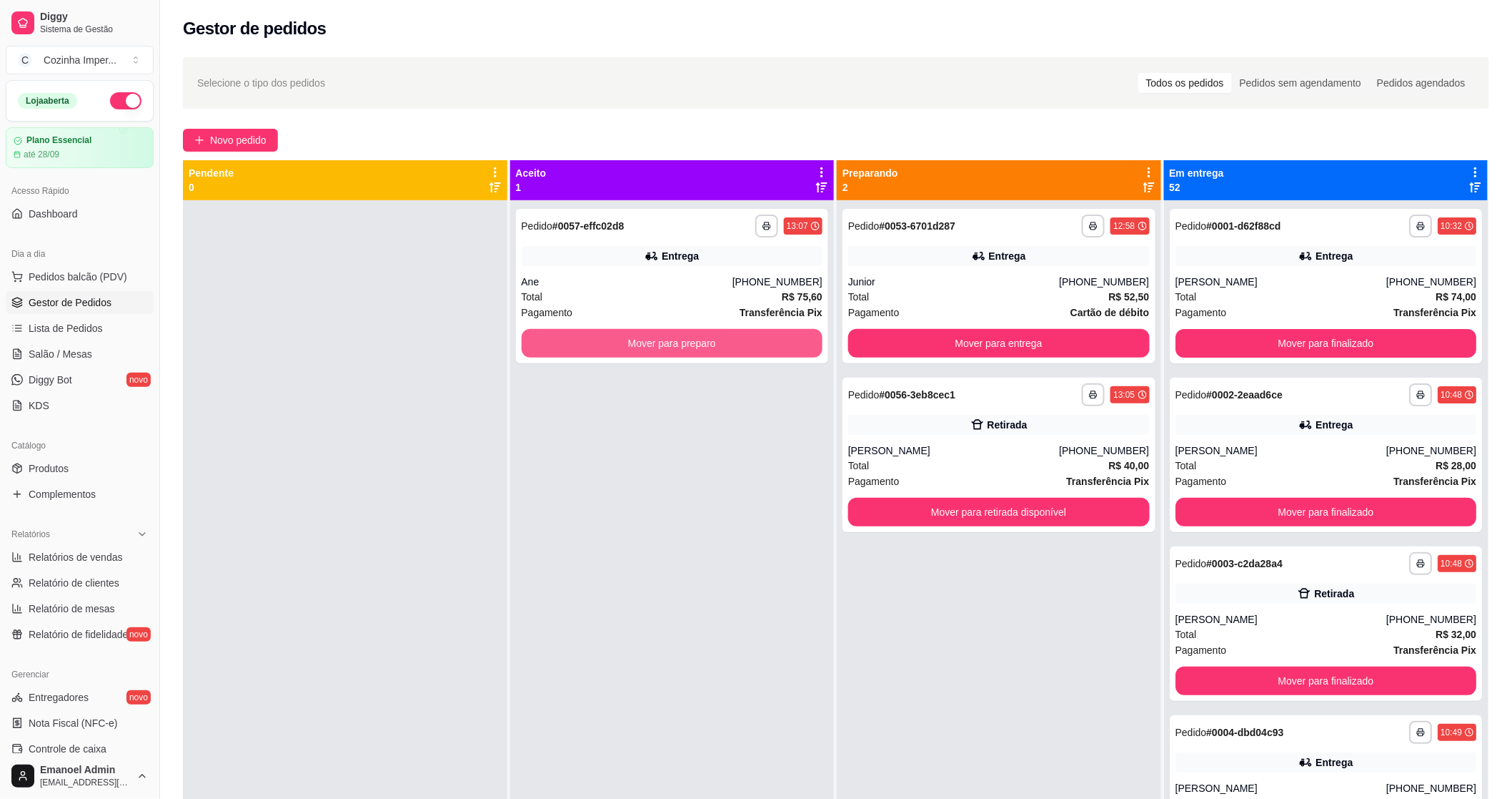
click at [603, 343] on button "Mover para preparo" at bounding box center [673, 343] width 302 height 29
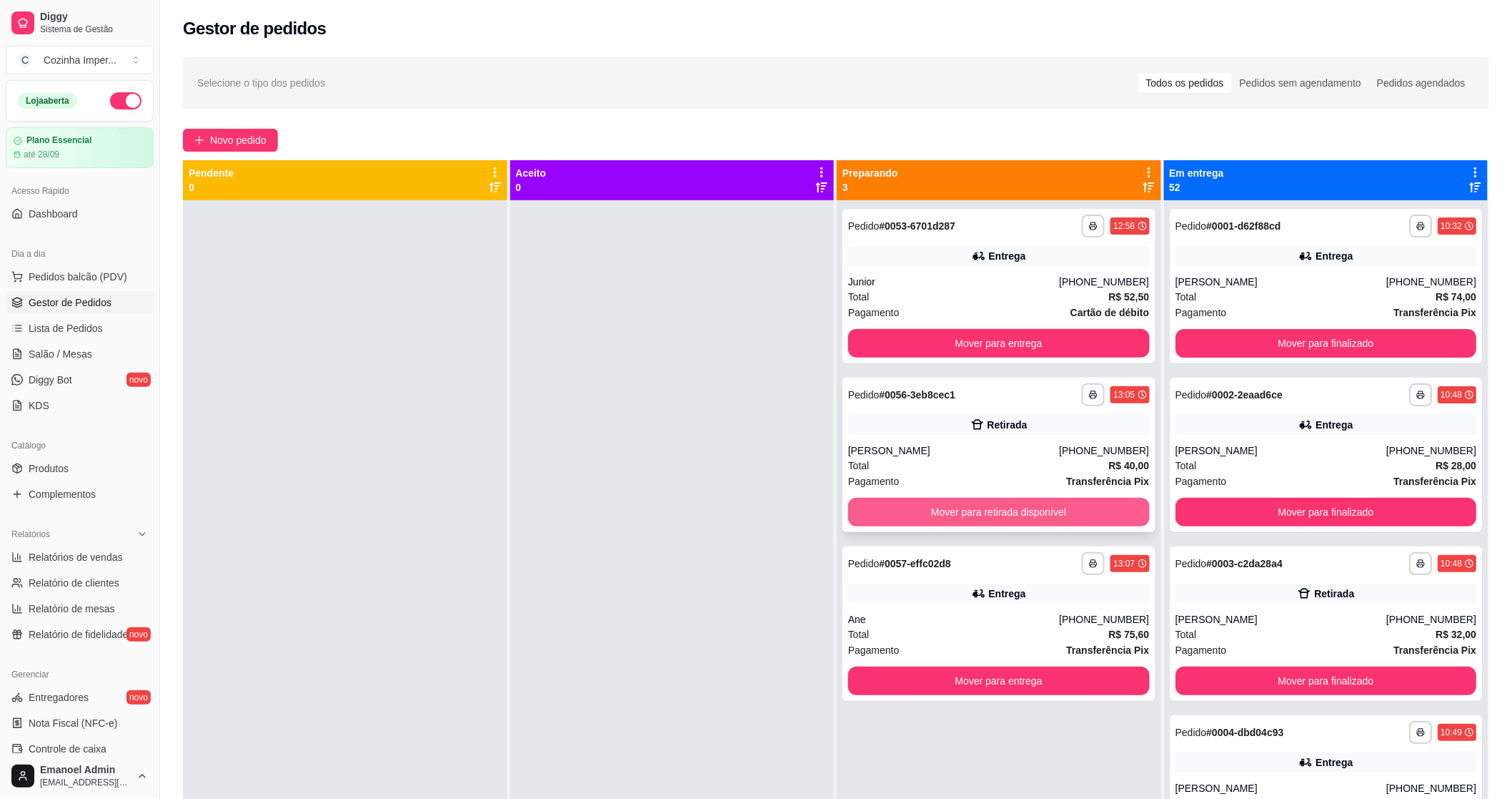
click at [1075, 518] on button "Mover para retirada disponível" at bounding box center [999, 512] width 302 height 29
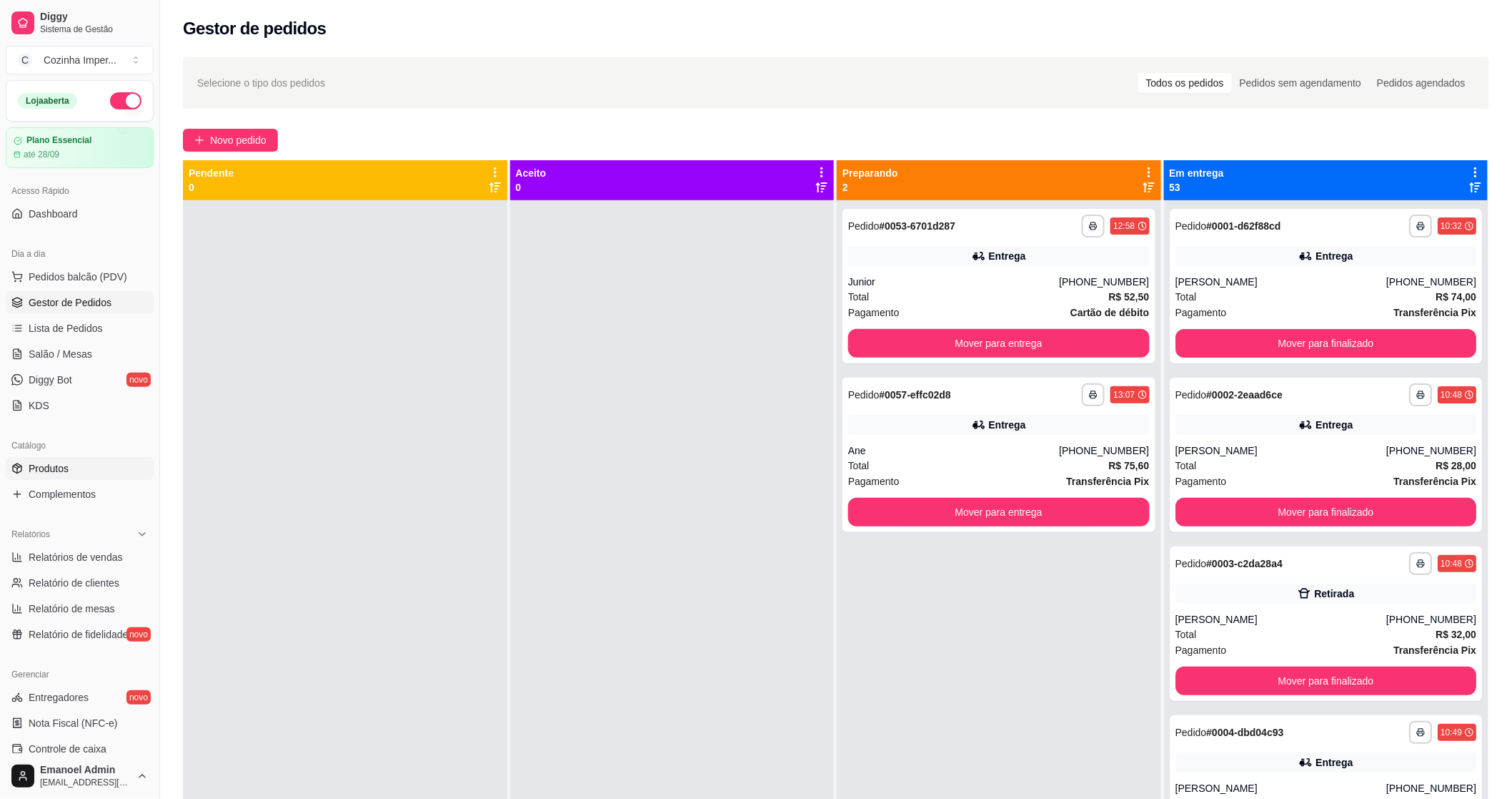
click at [58, 476] on link "Produtos" at bounding box center [80, 468] width 148 height 23
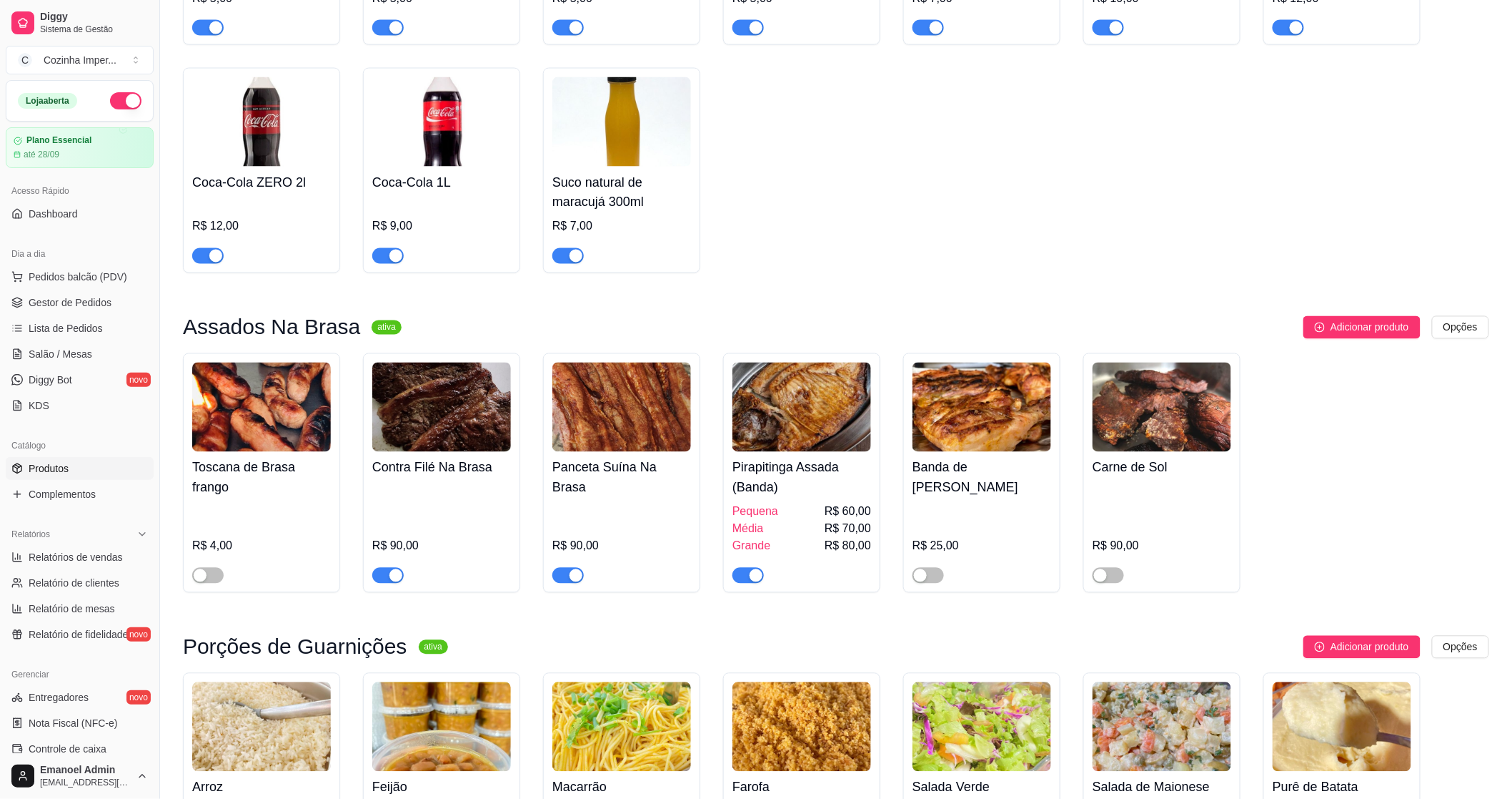
scroll to position [953, 0]
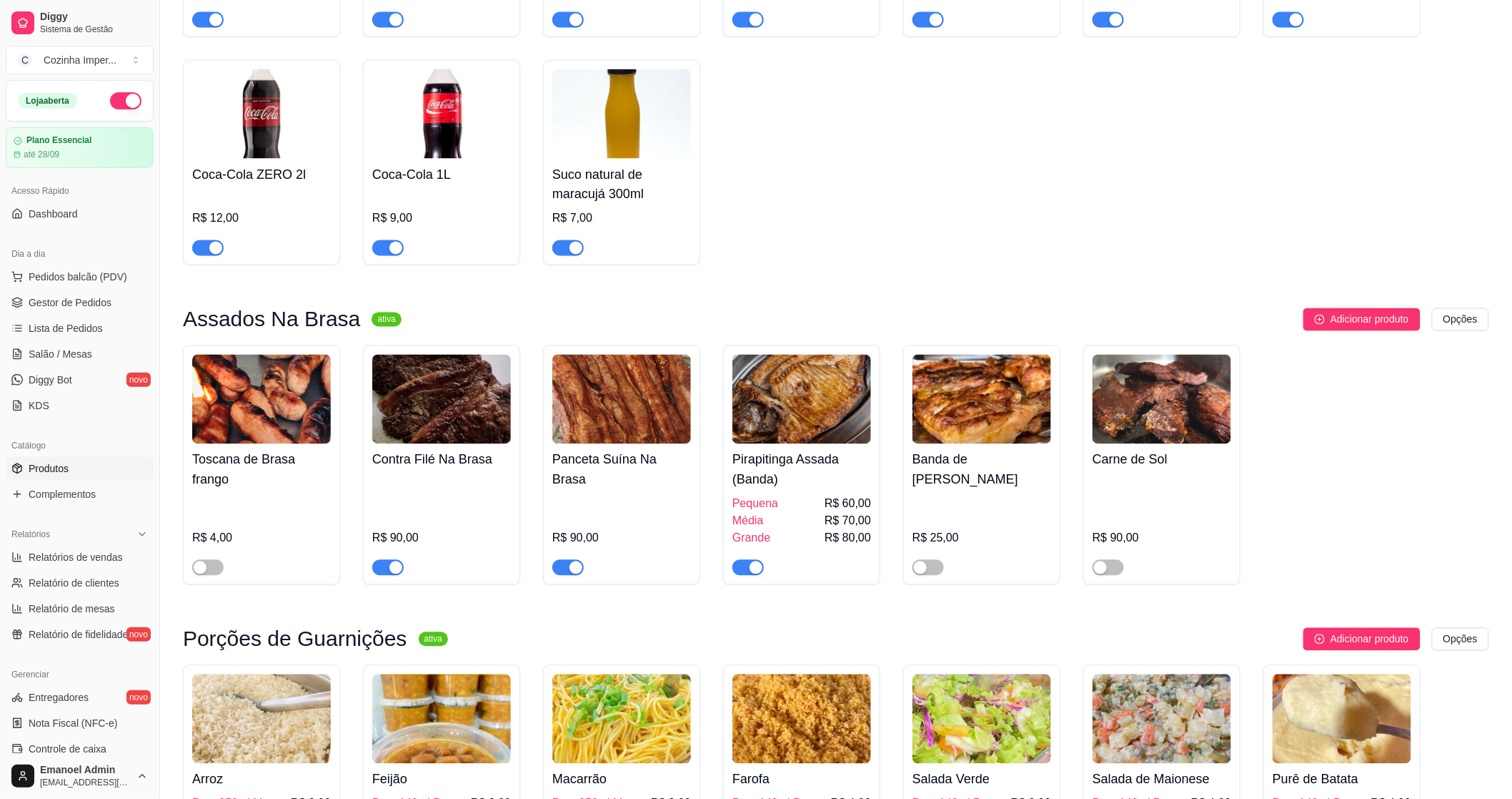
click at [566, 560] on span "button" at bounding box center [568, 568] width 31 height 16
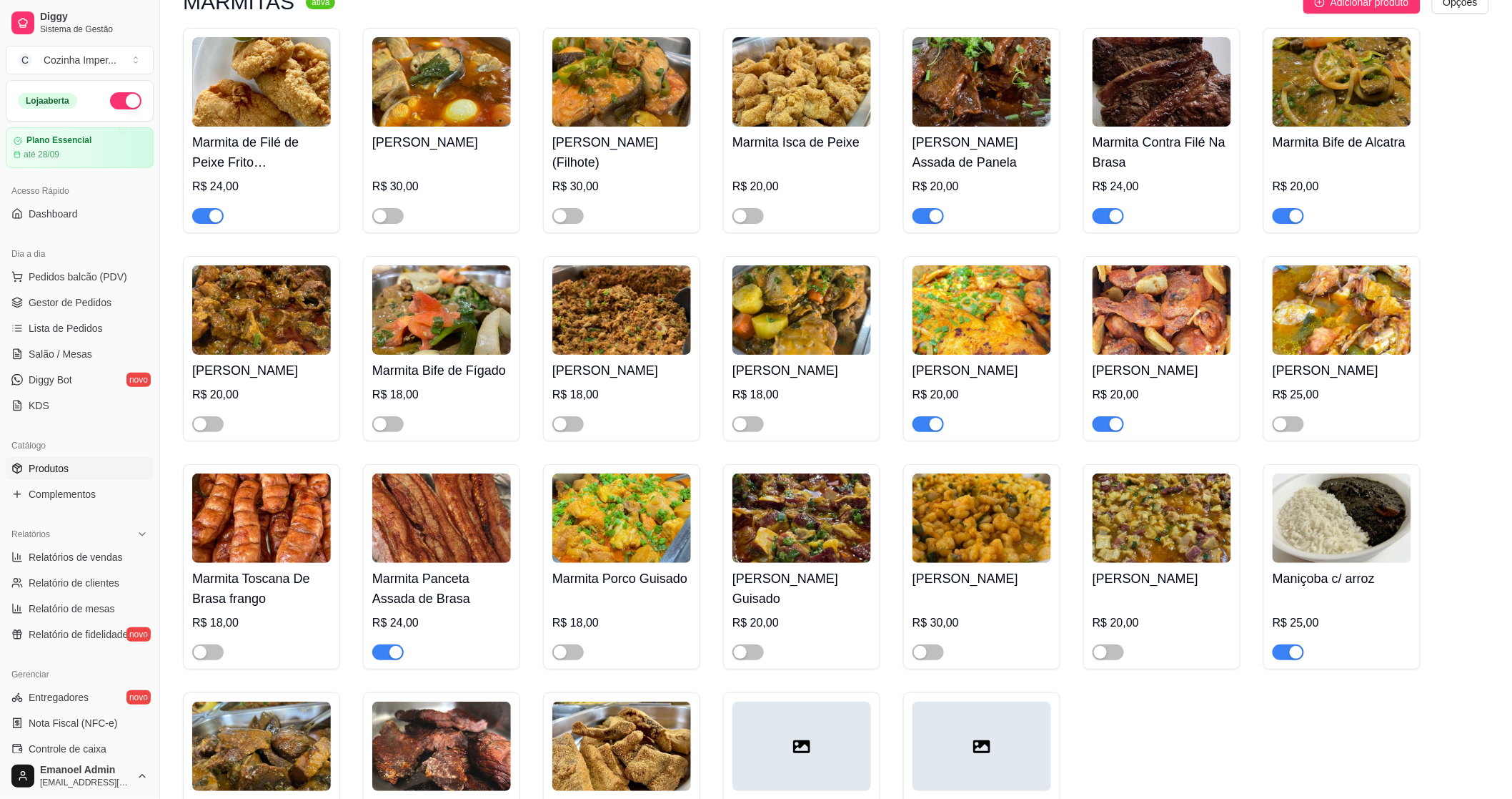
scroll to position [2303, 0]
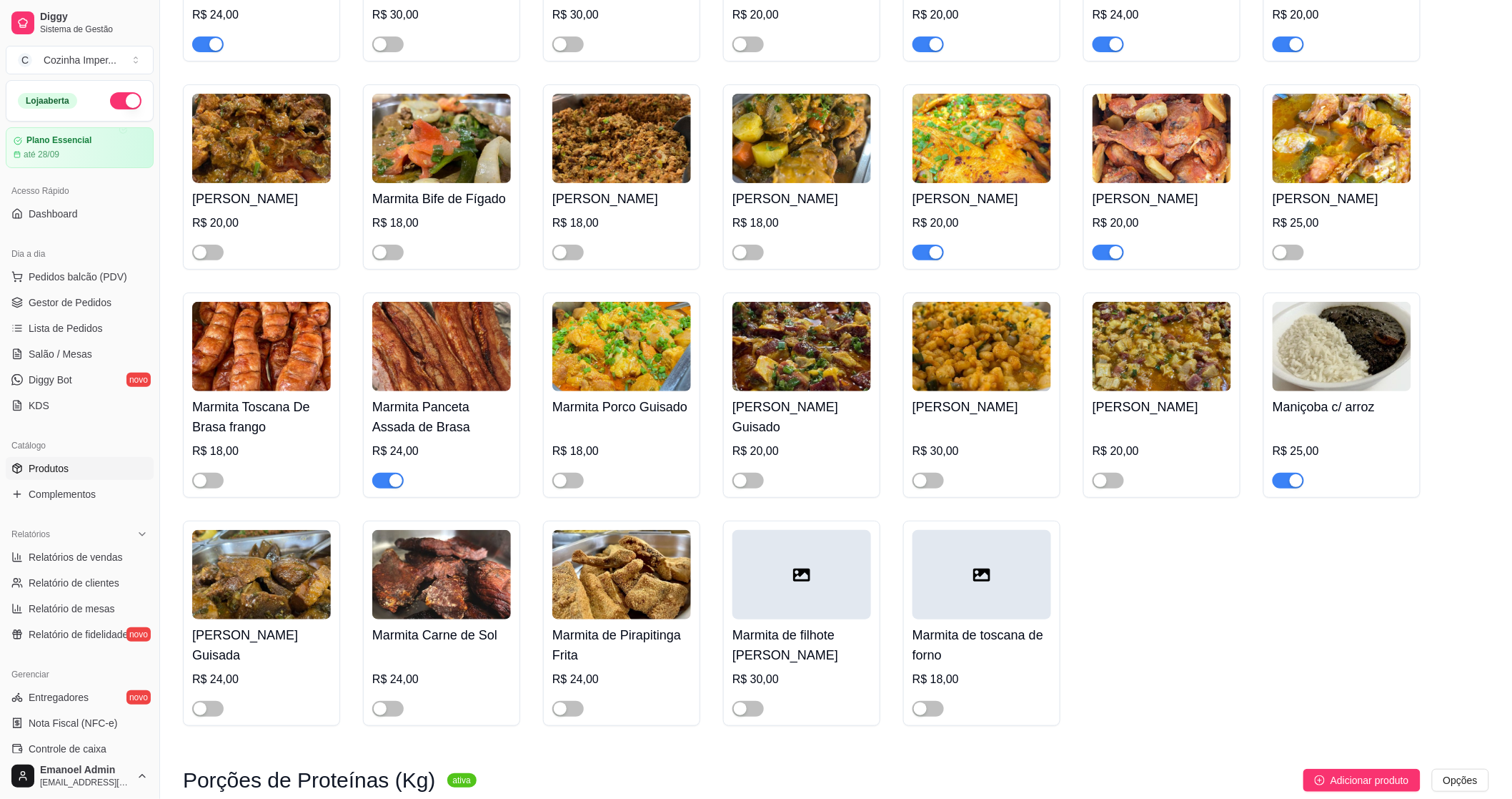
click at [396, 487] on div "button" at bounding box center [396, 481] width 13 height 13
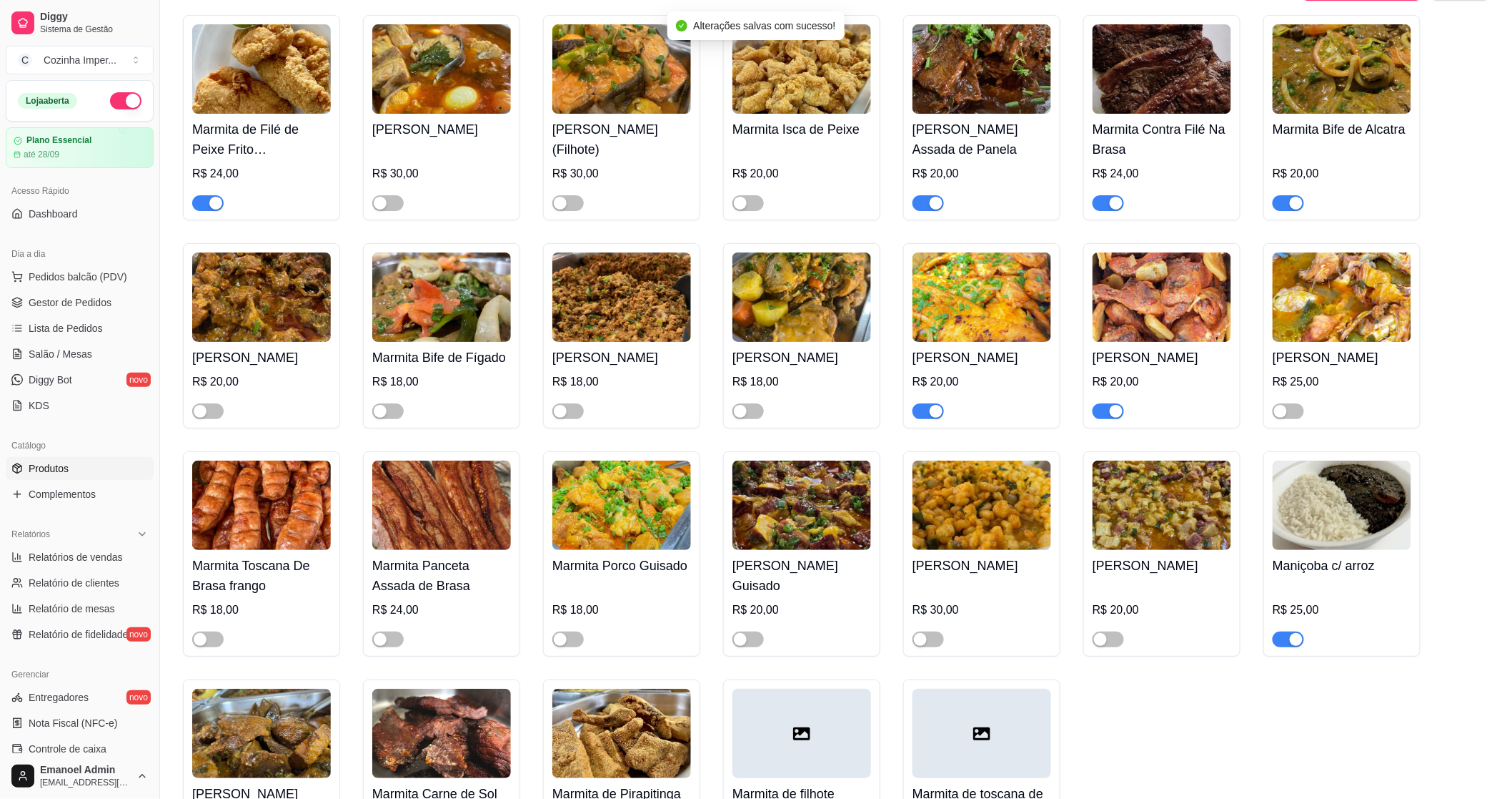
drag, startPoint x: 1109, startPoint y: 418, endPoint x: 1103, endPoint y: 422, distance: 7.2
click at [1108, 418] on button "button" at bounding box center [1109, 411] width 31 height 16
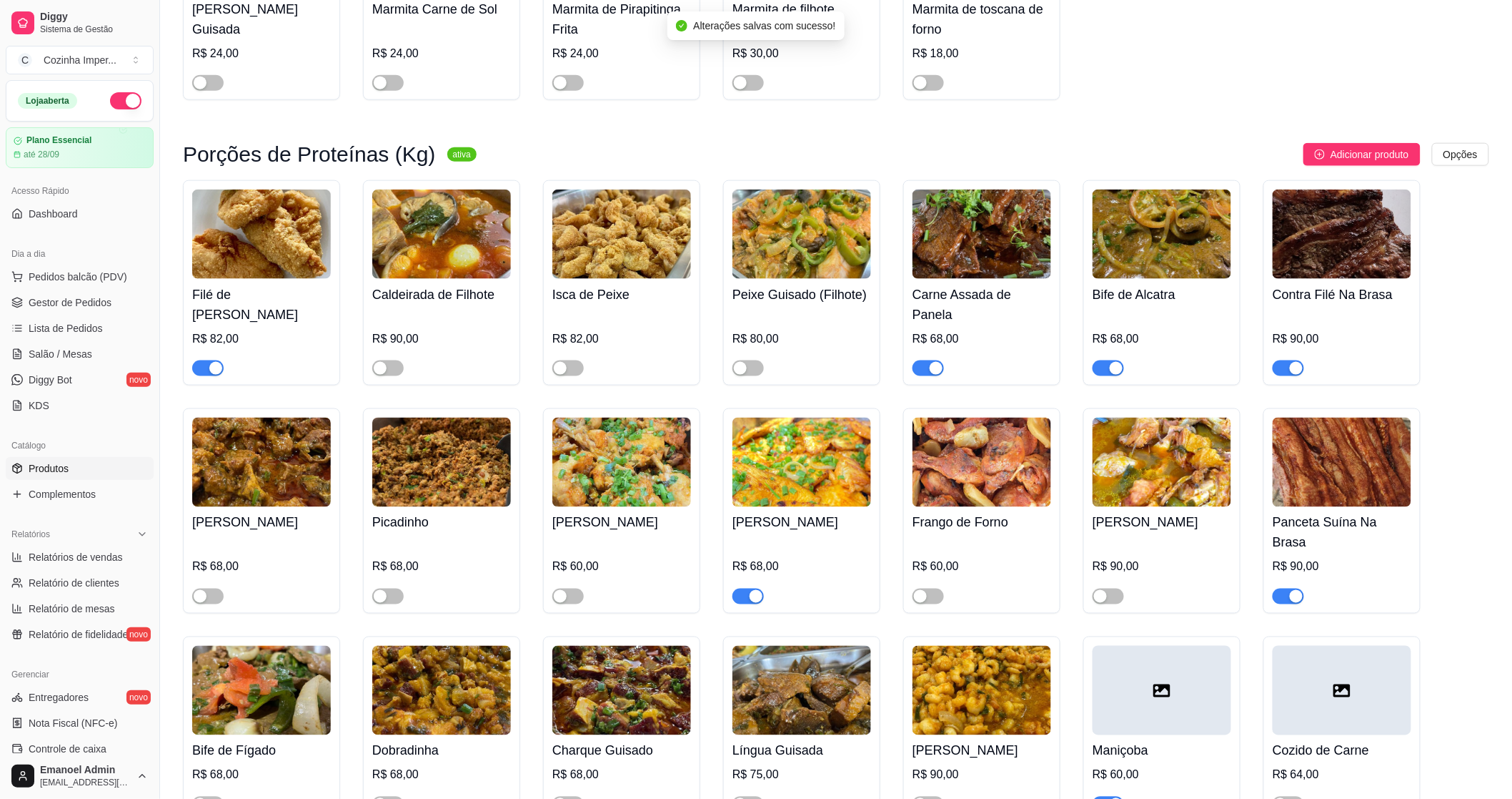
scroll to position [3098, 0]
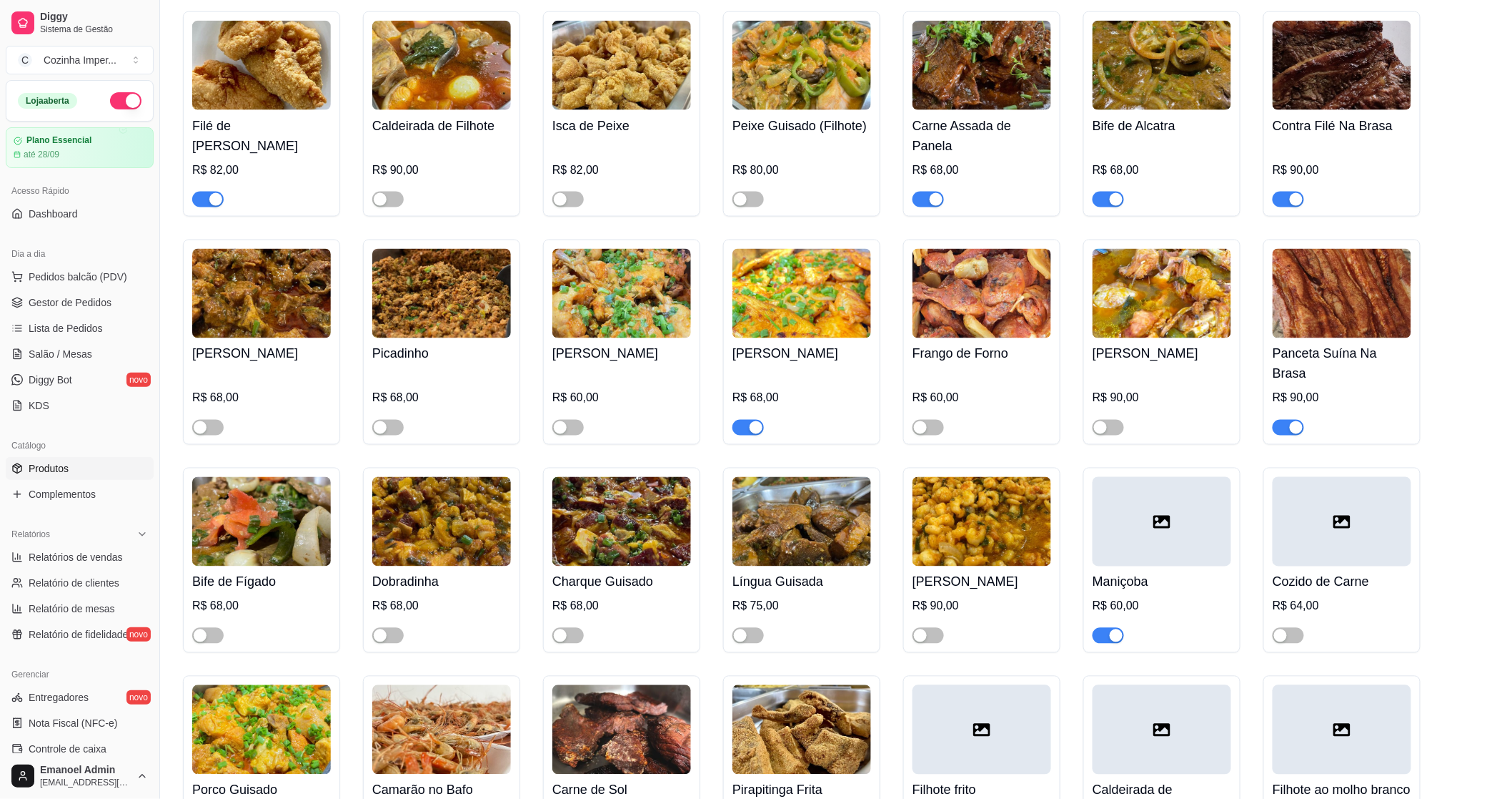
click at [1298, 421] on div "button" at bounding box center [1296, 428] width 13 height 13
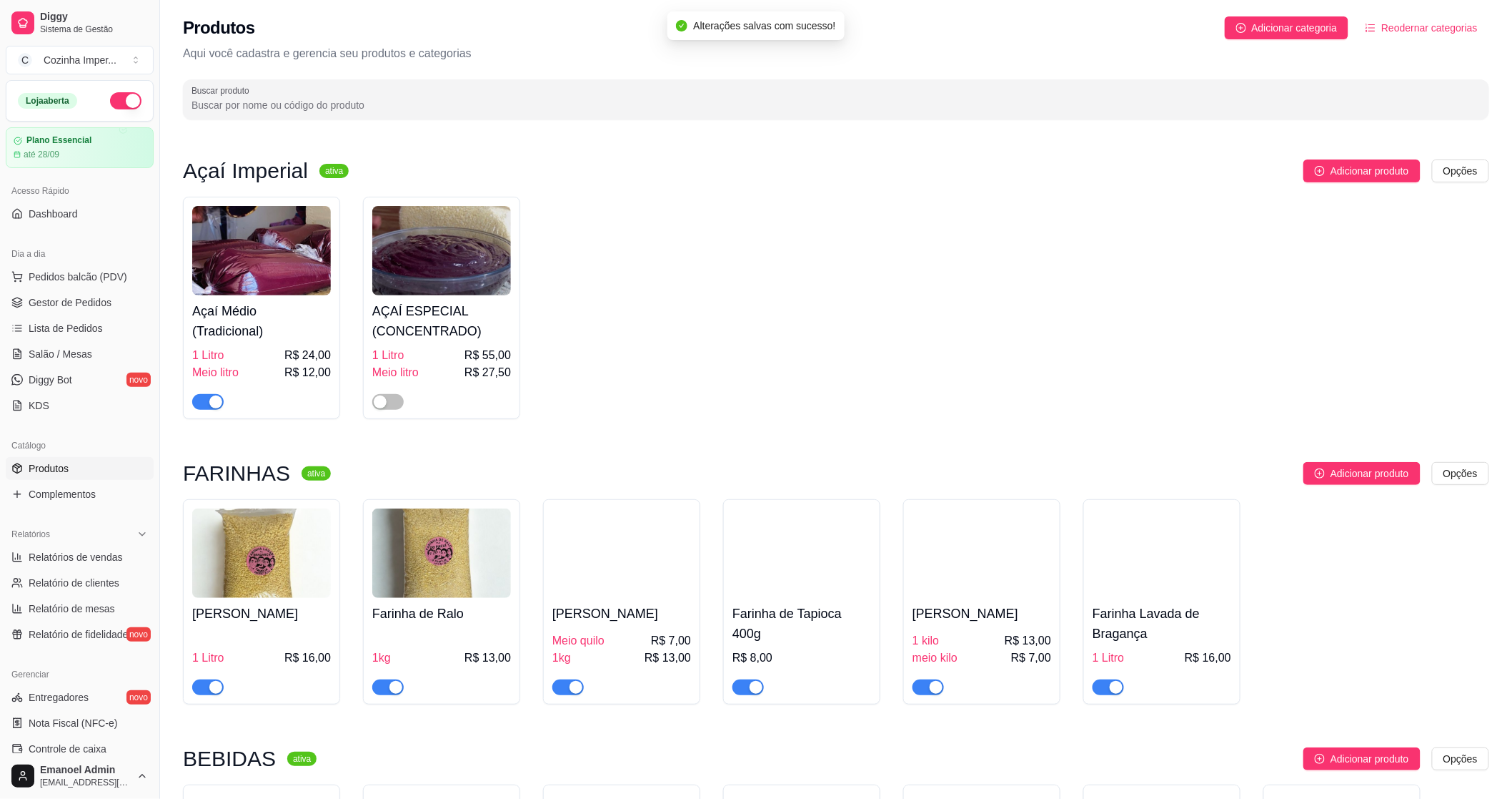
scroll to position [0, 0]
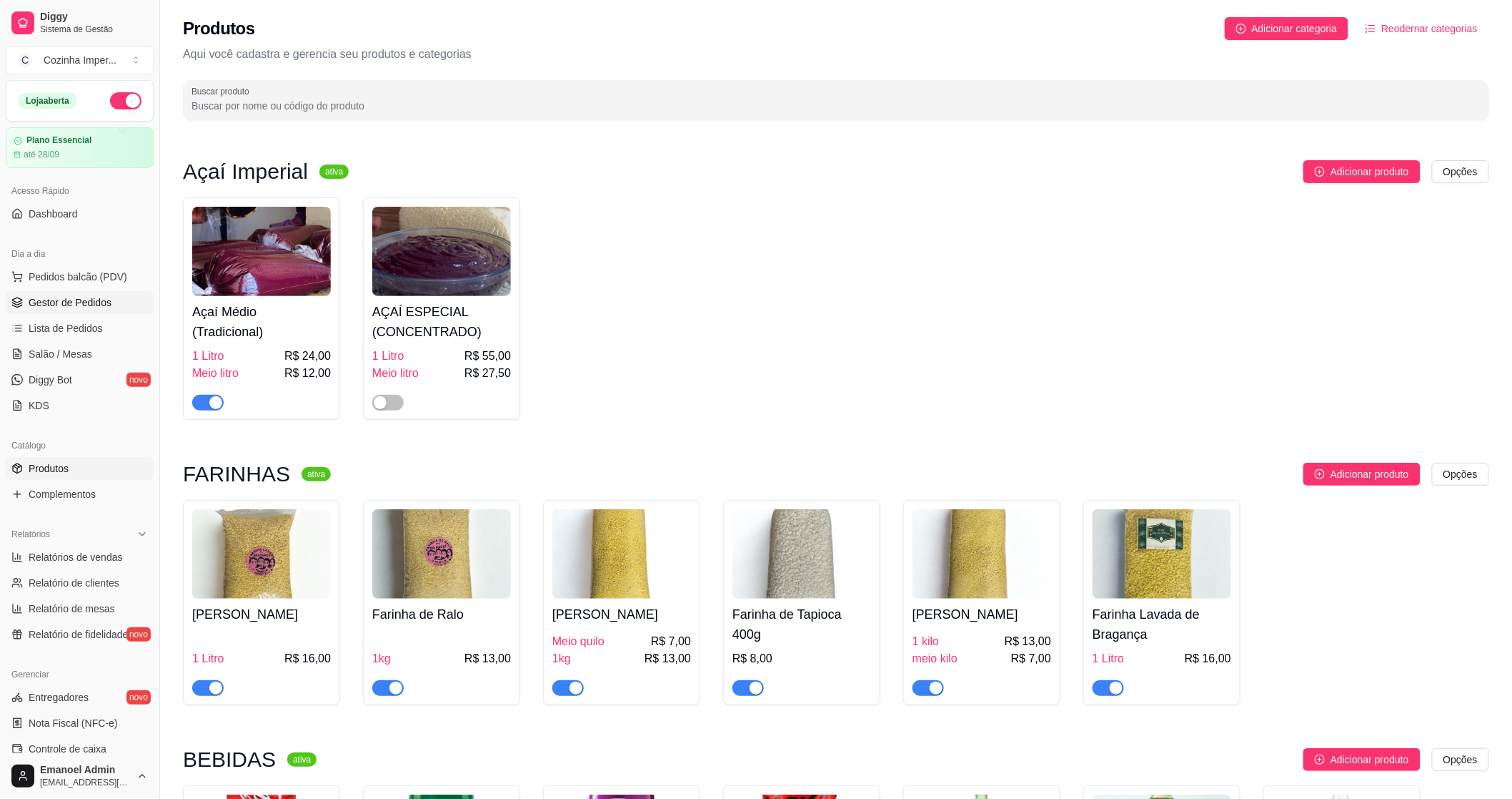
click at [52, 305] on span "Gestor de Pedidos" at bounding box center [70, 302] width 83 height 14
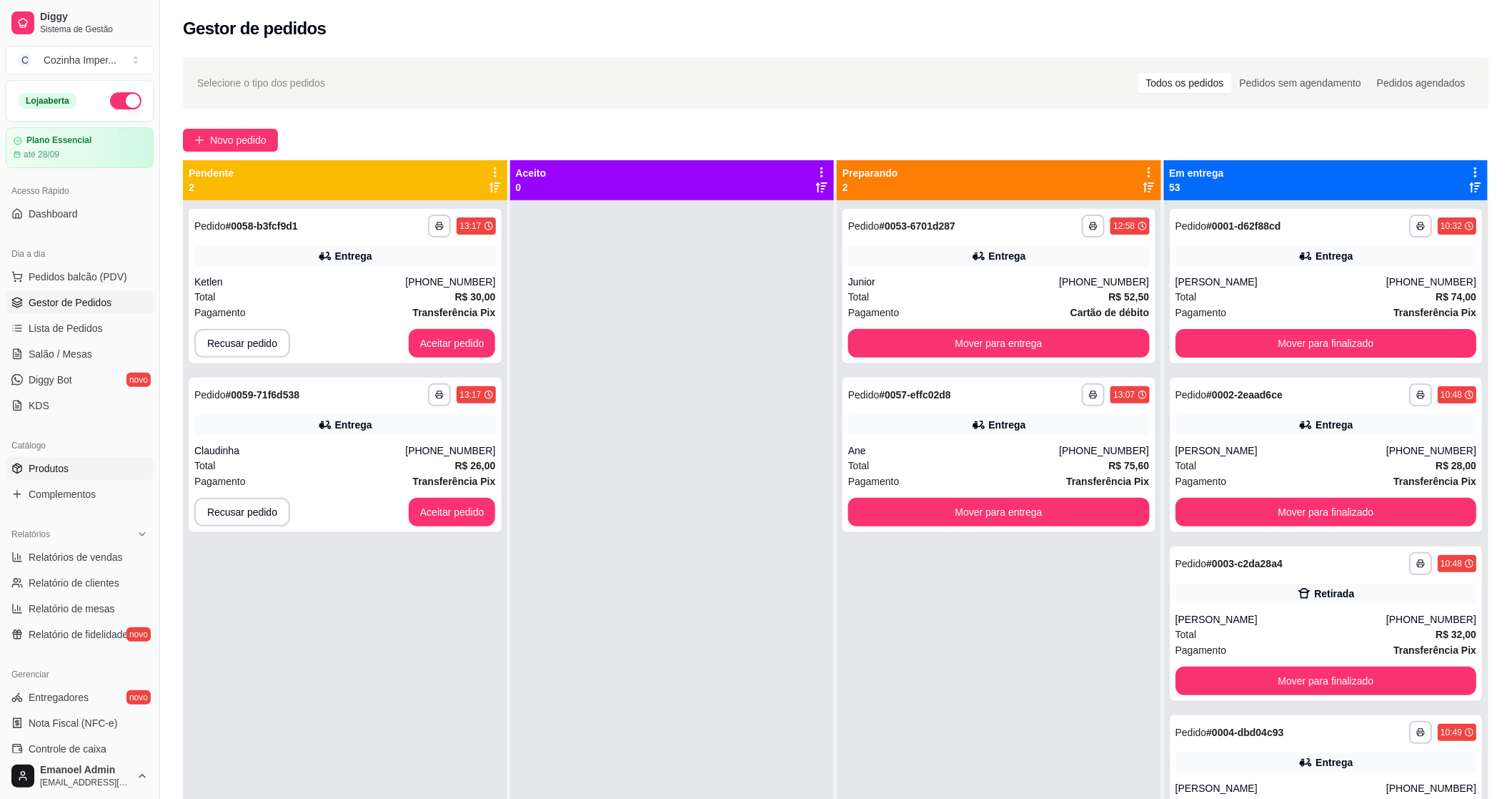
click at [79, 469] on link "Produtos" at bounding box center [80, 468] width 148 height 23
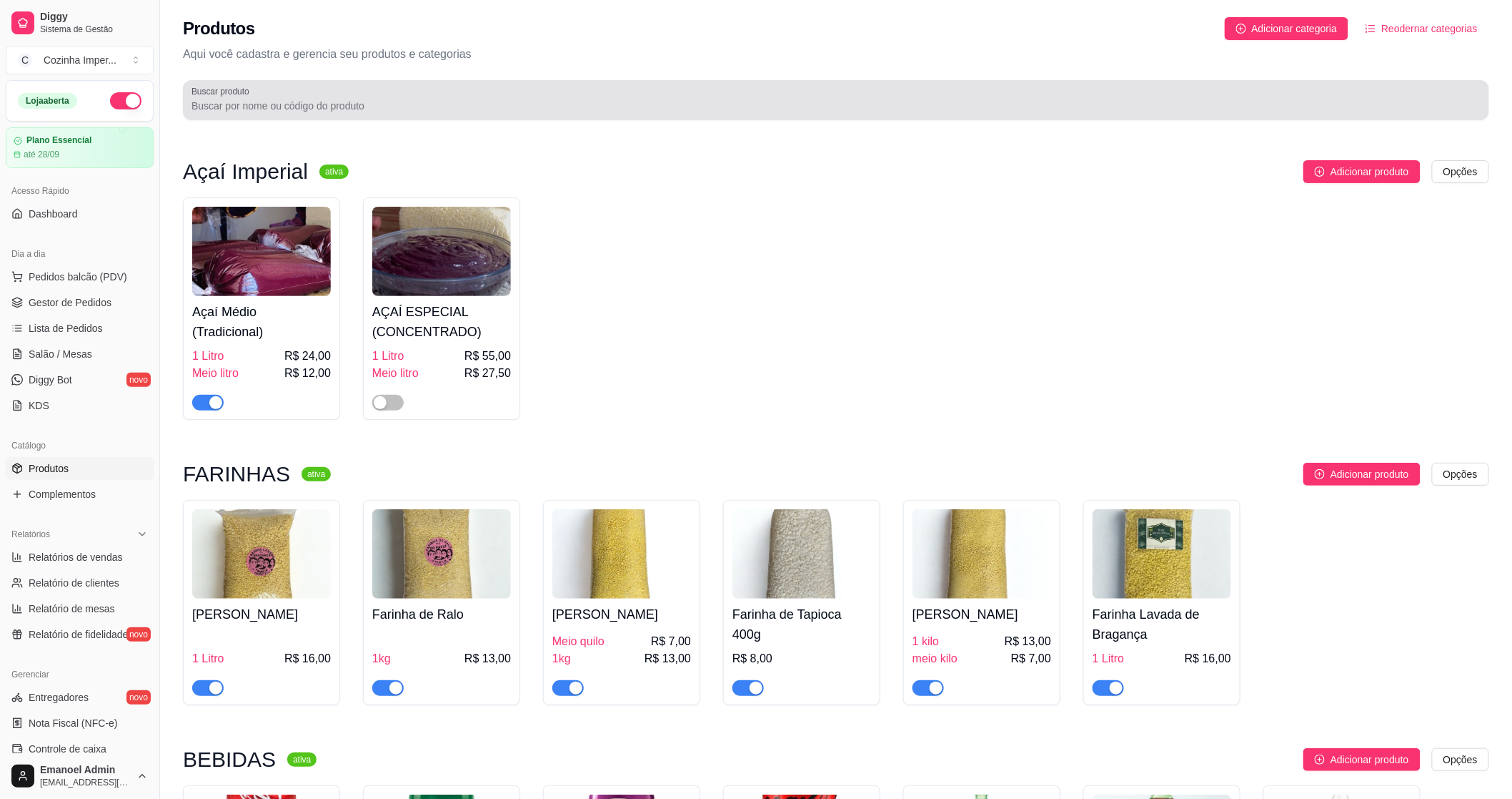
click at [276, 96] on div at bounding box center [836, 100] width 1289 height 29
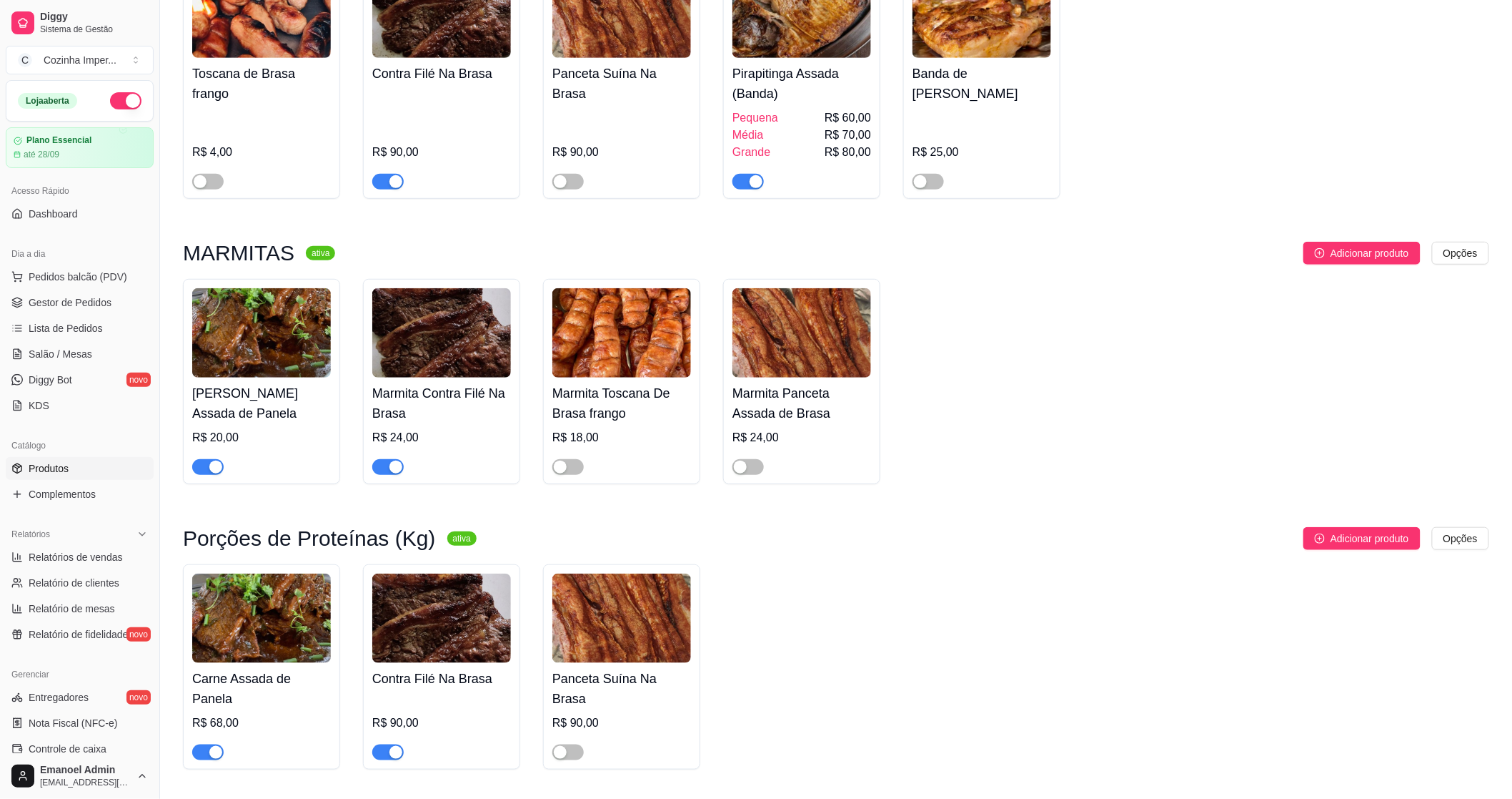
scroll to position [262, 0]
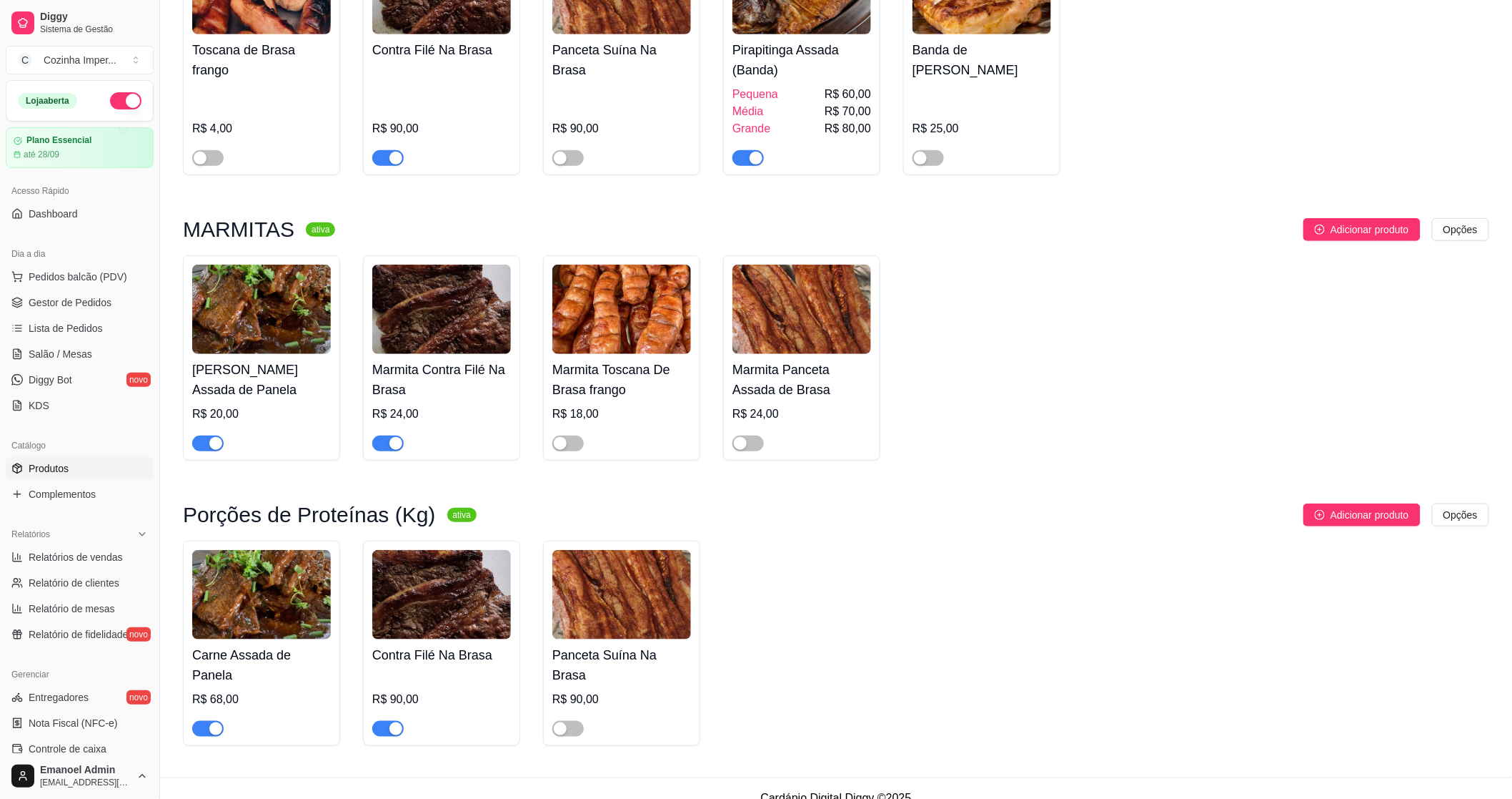
type input "as"
click at [211, 440] on div "button" at bounding box center [216, 443] width 13 height 13
click at [209, 722] on div "button" at bounding box center [216, 729] width 13 height 13
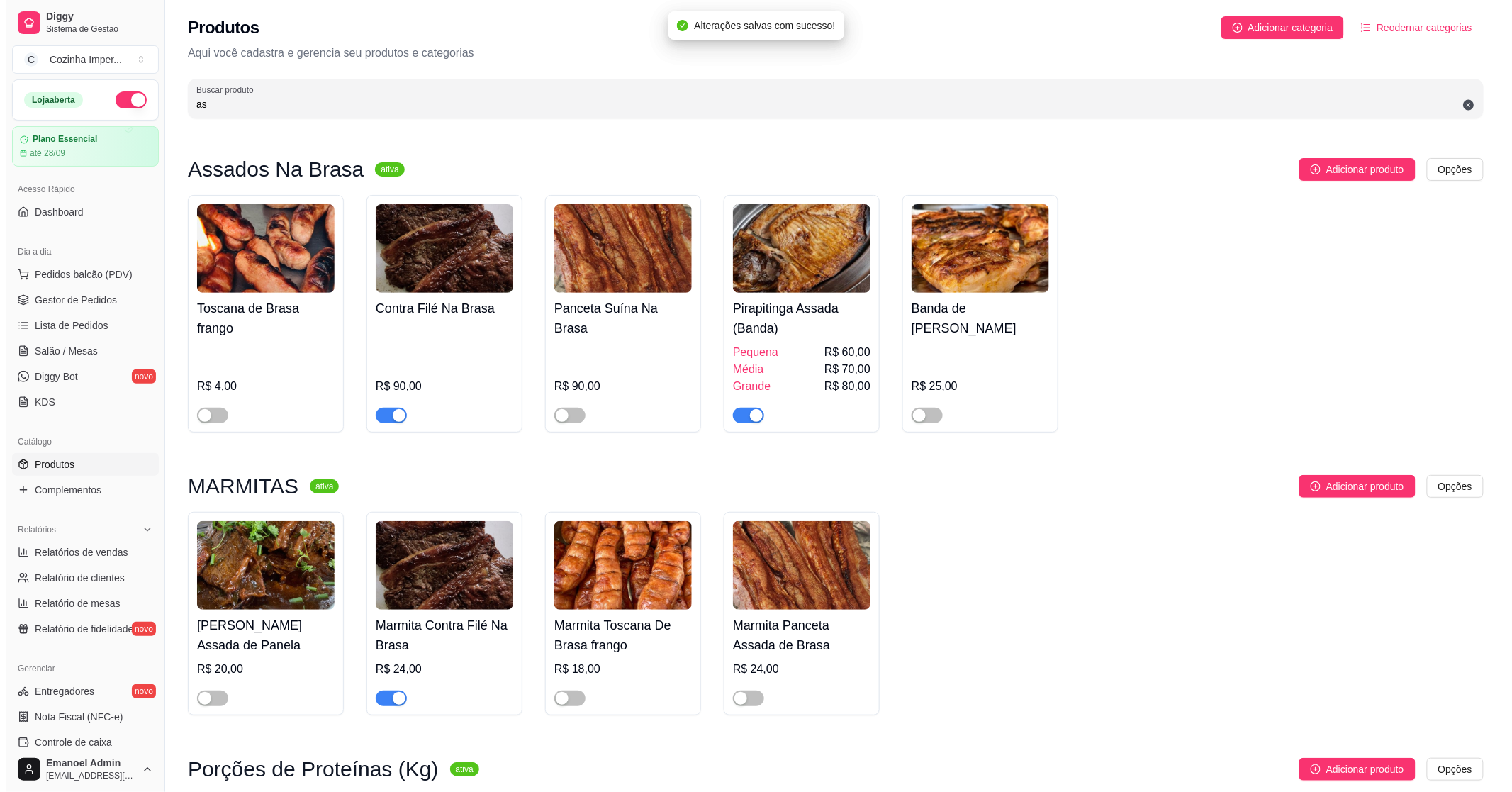
scroll to position [0, 0]
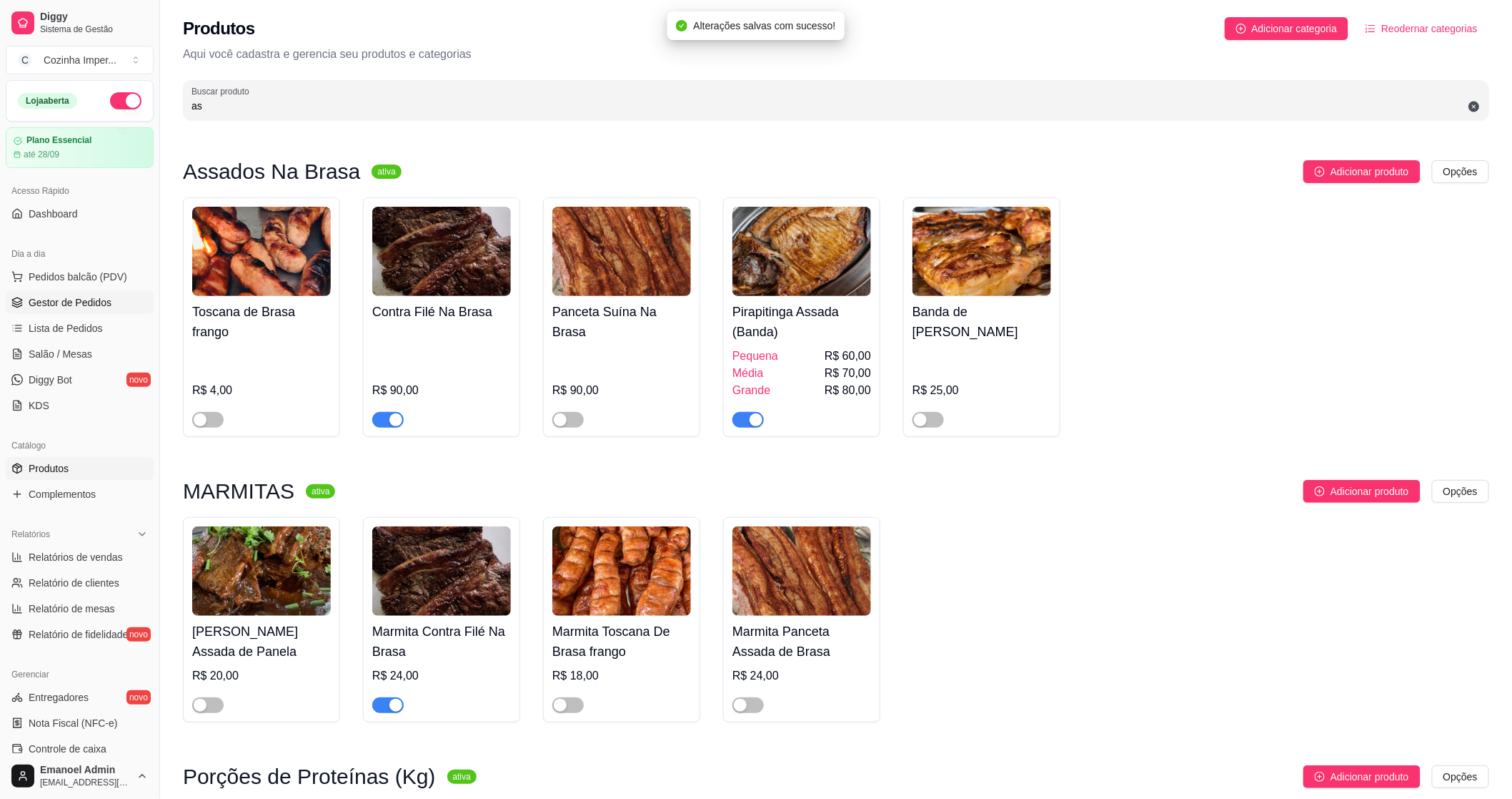
click at [56, 308] on span "Gestor de Pedidos" at bounding box center [70, 302] width 83 height 14
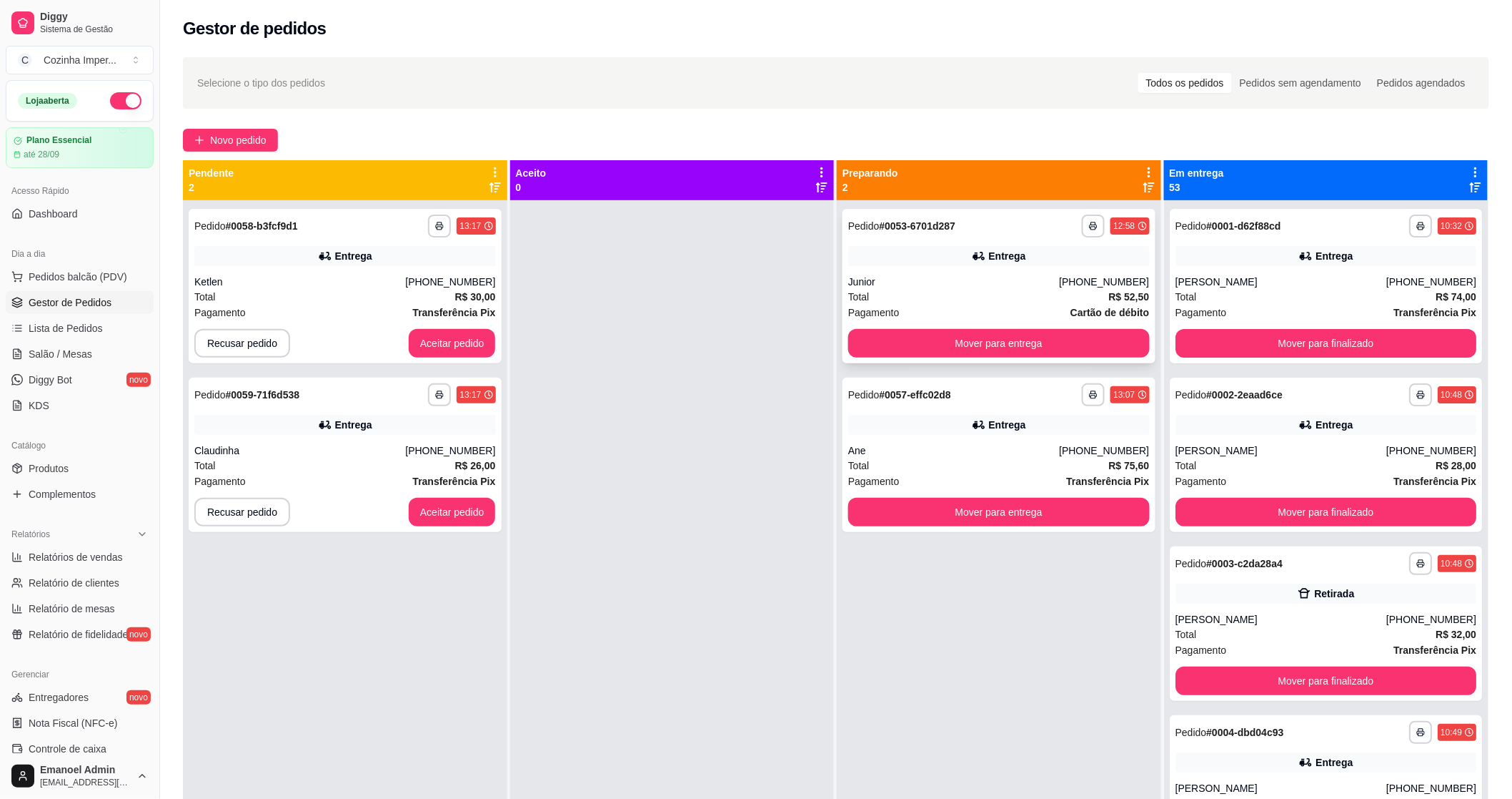
click at [919, 255] on div "Entrega" at bounding box center [999, 256] width 302 height 20
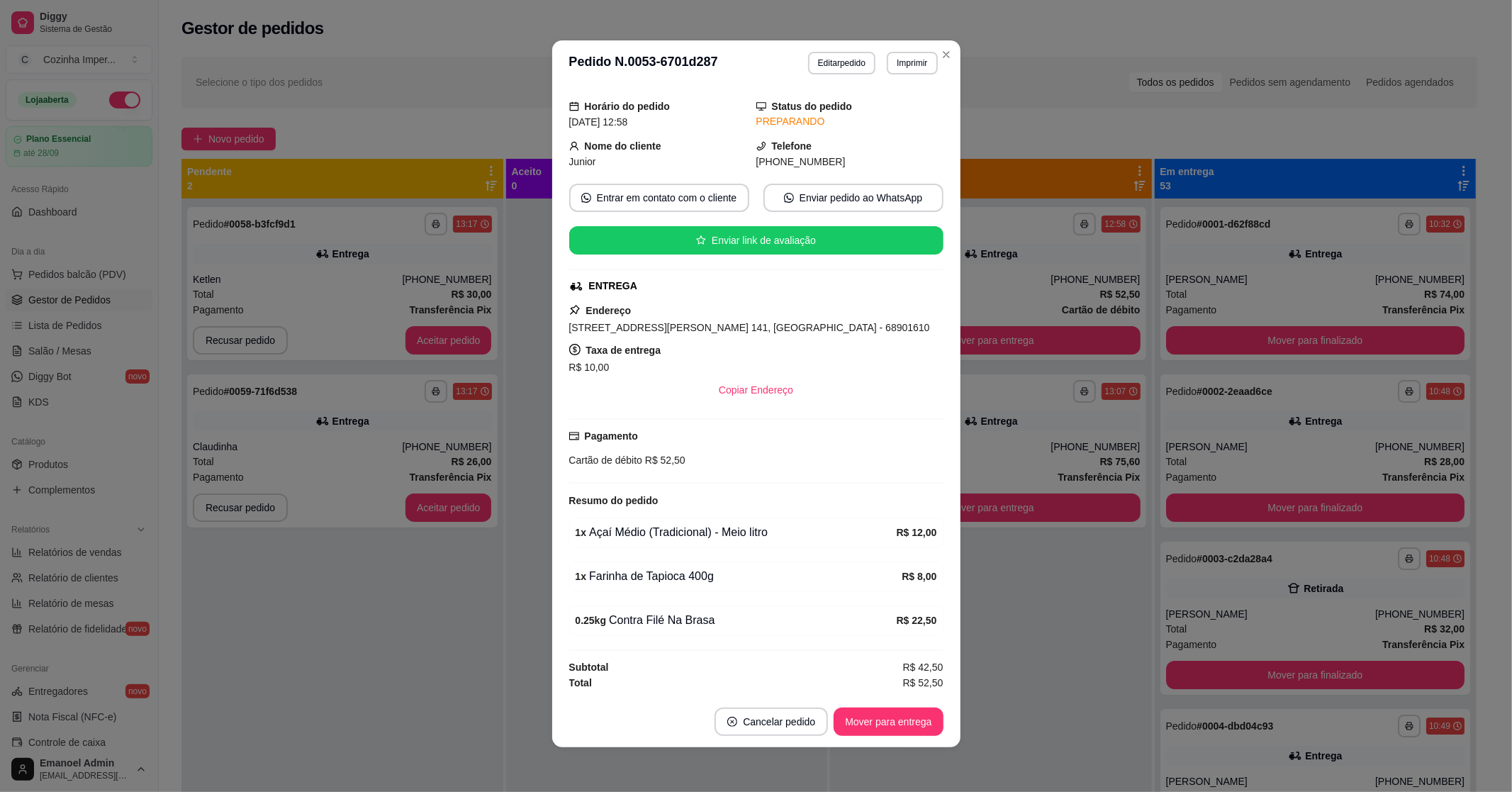
scroll to position [3, 0]
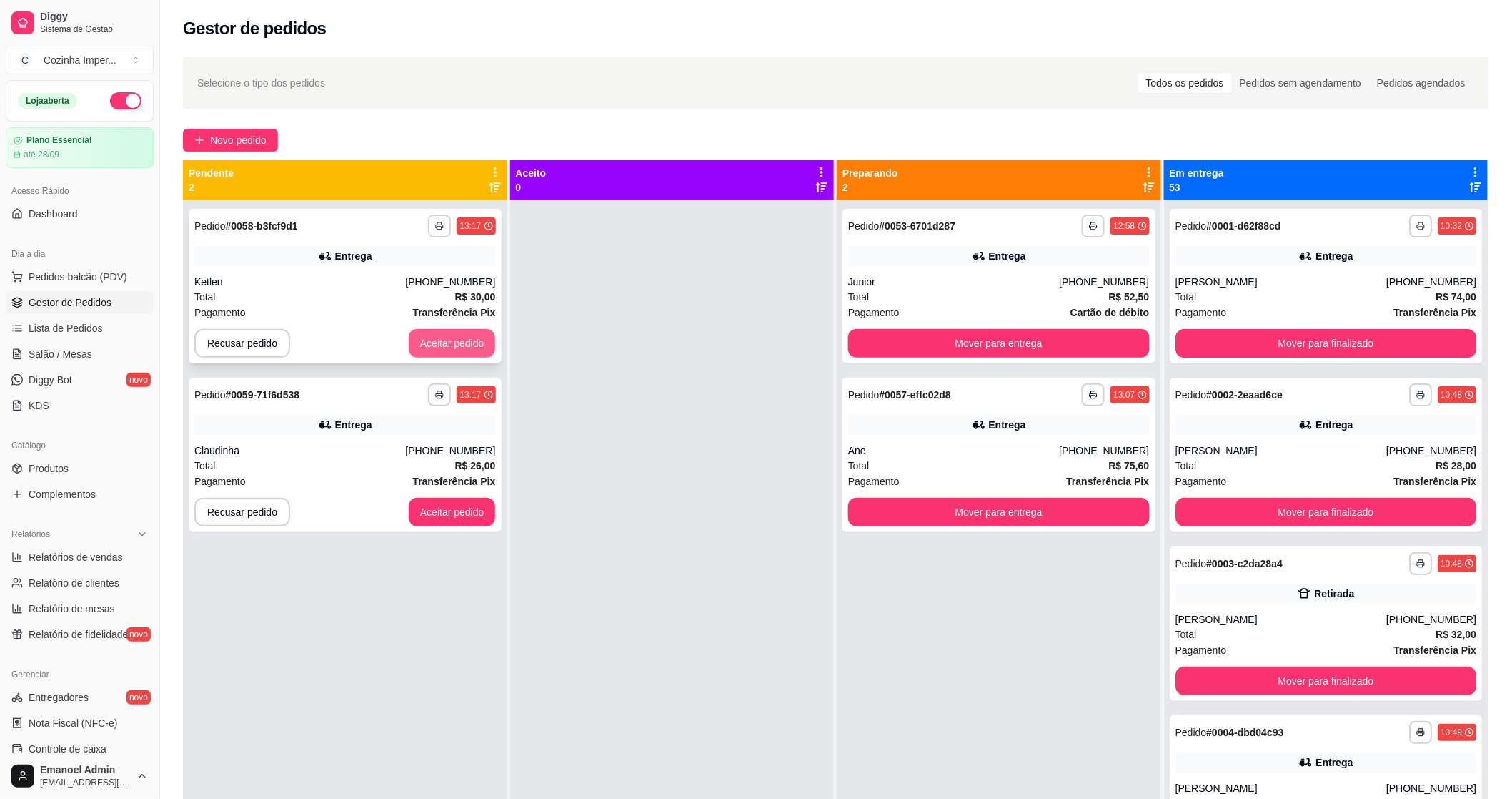
click at [461, 343] on button "Aceitar pedido" at bounding box center [452, 343] width 87 height 29
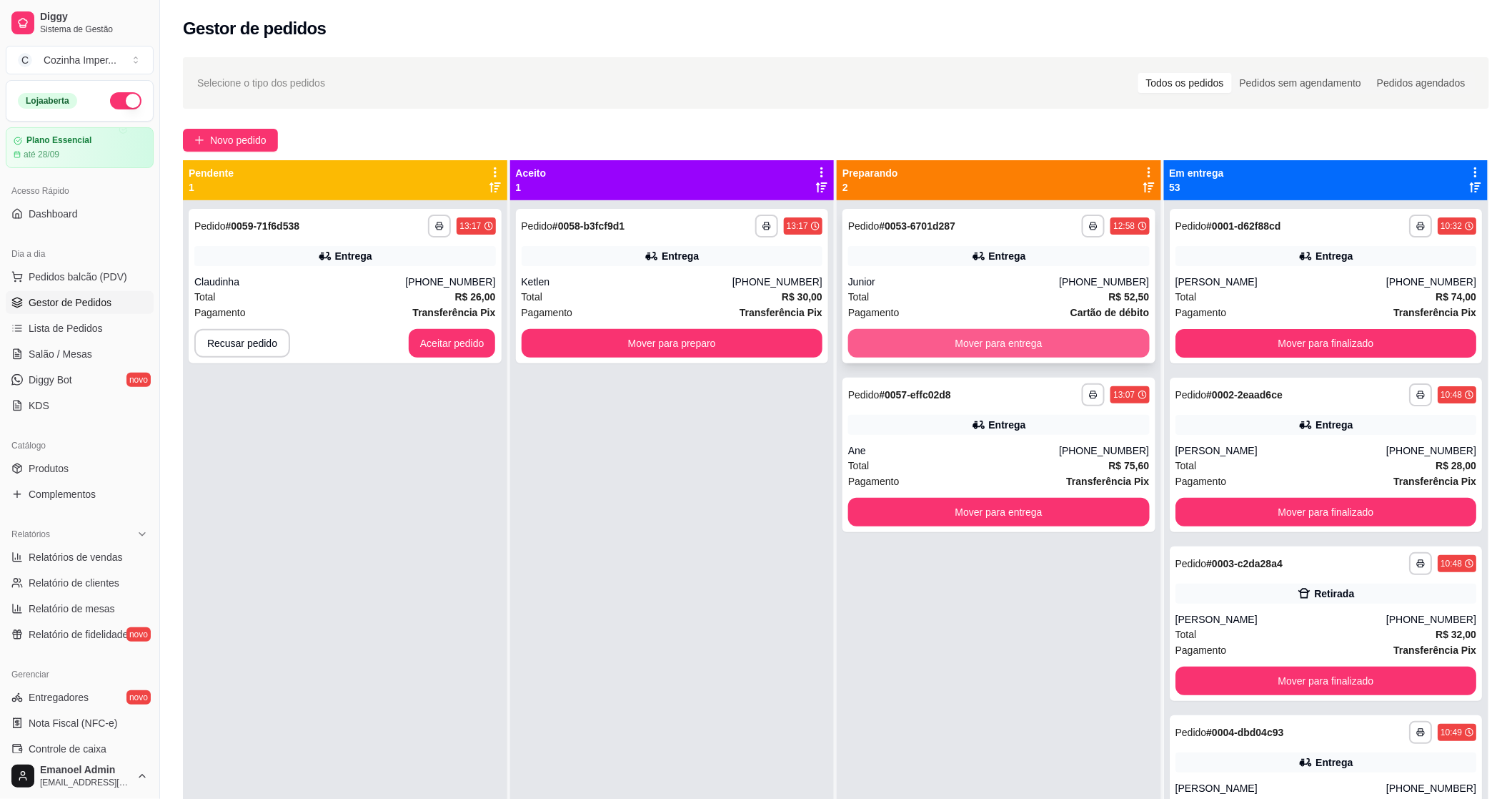
click at [897, 343] on button "Mover para entrega" at bounding box center [999, 343] width 302 height 29
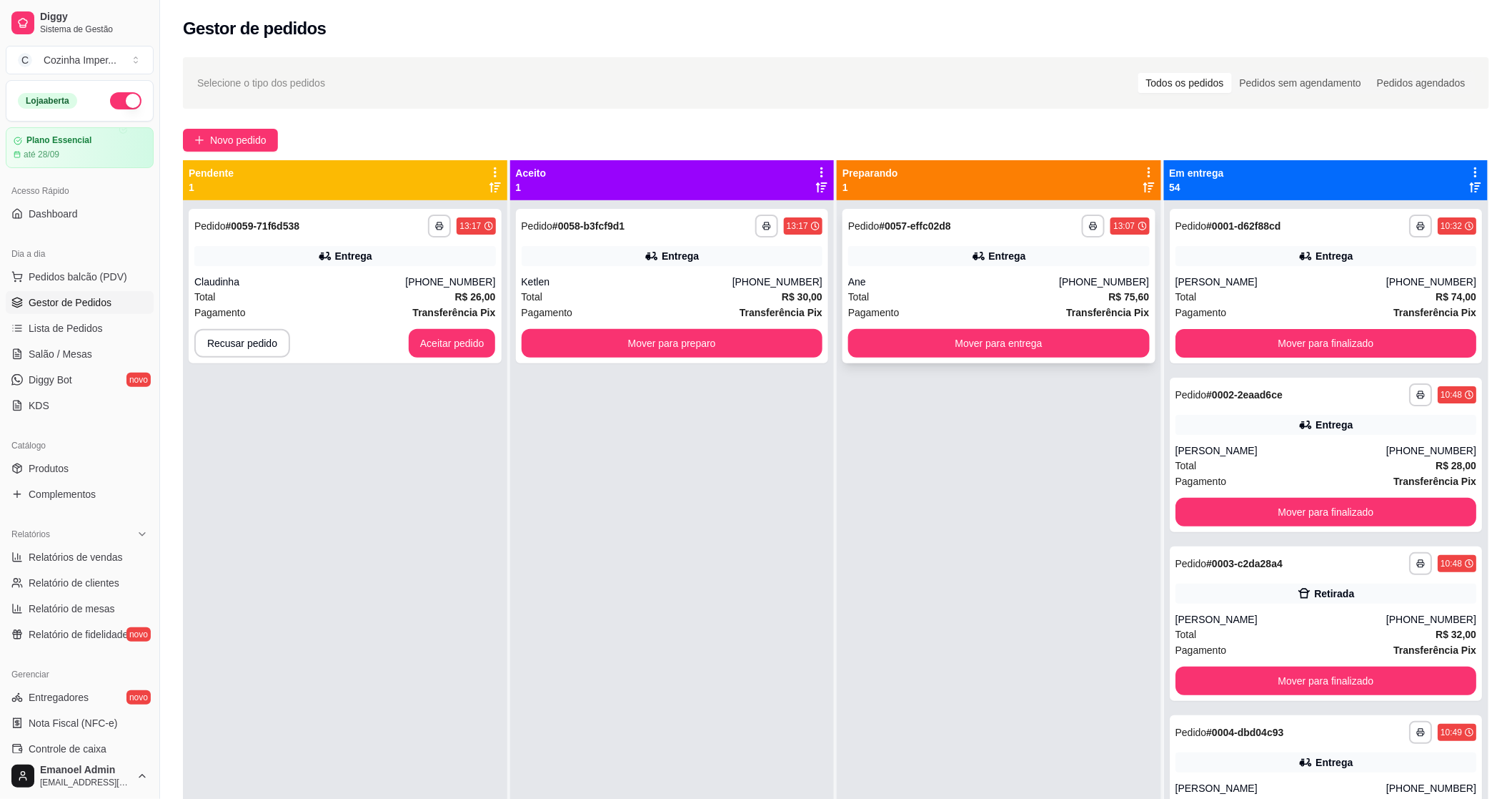
click at [912, 268] on div "**********" at bounding box center [999, 286] width 313 height 155
click at [453, 343] on button "Aceitar pedido" at bounding box center [452, 343] width 87 height 29
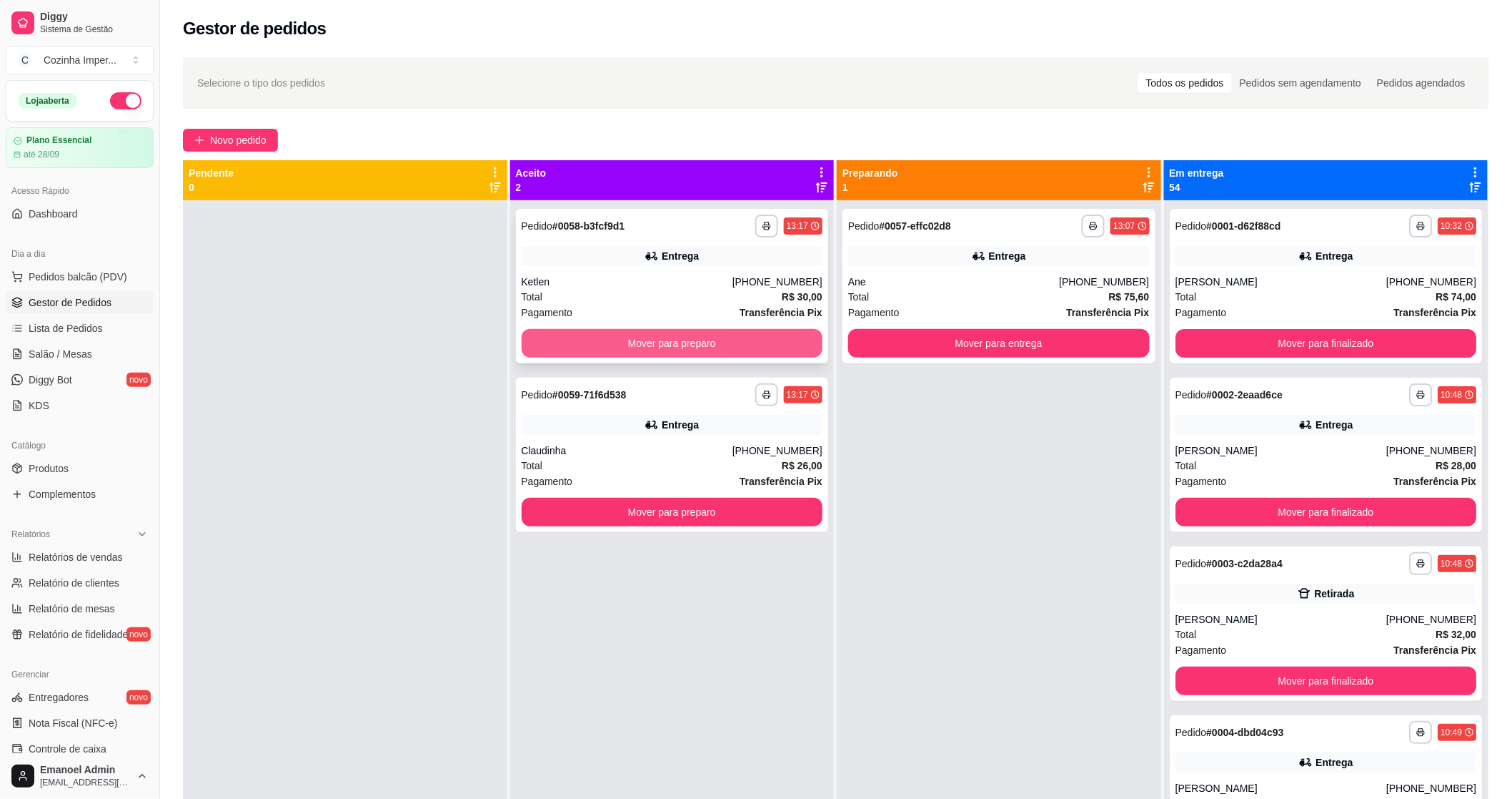
click at [570, 363] on div "**********" at bounding box center [673, 286] width 313 height 155
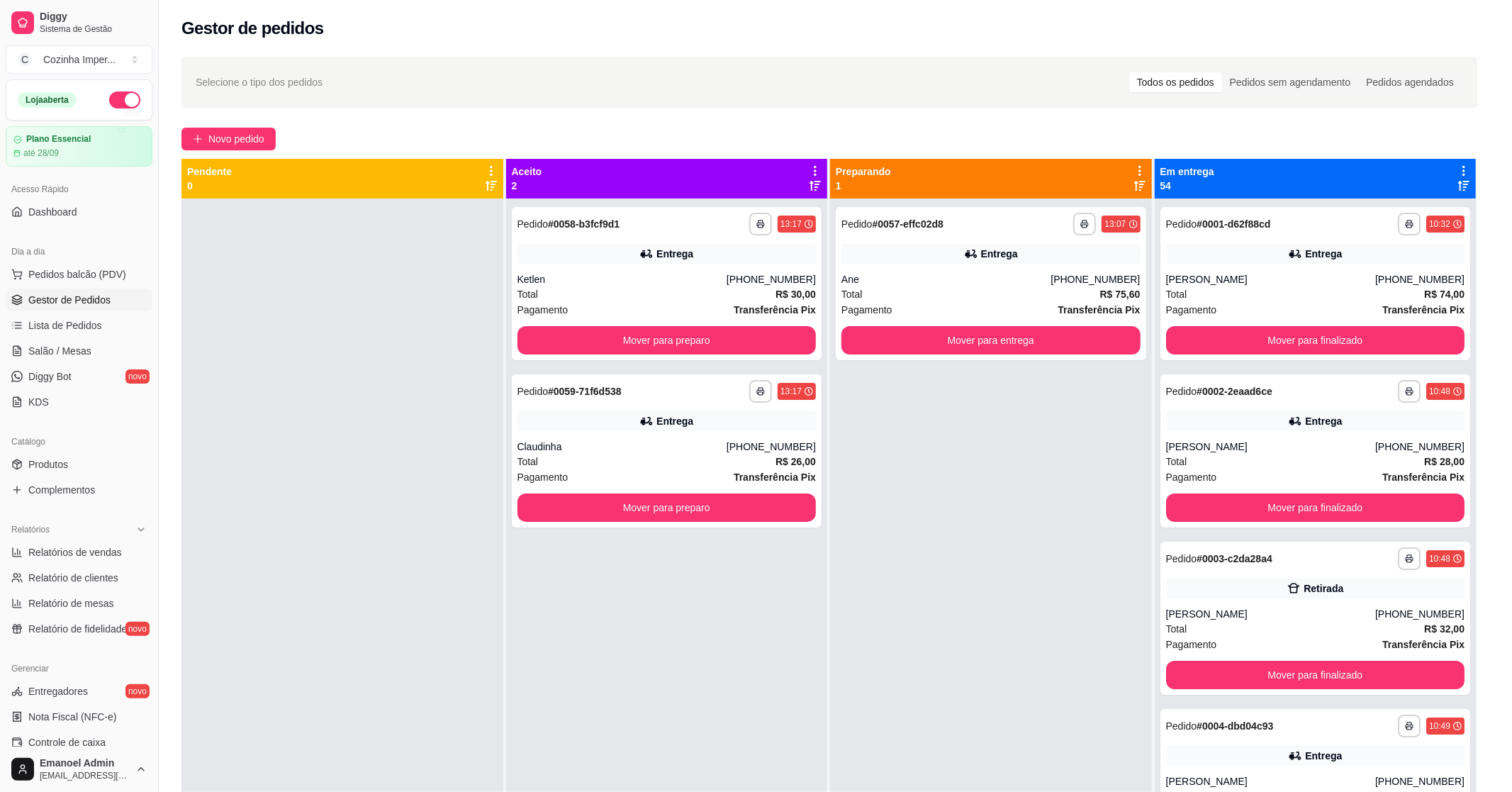
click at [560, 356] on div "feito há 6 minutos Horário do pedido 18/09/2025 13:17 Status do pedido ACEITO N…" at bounding box center [756, 393] width 409 height 579
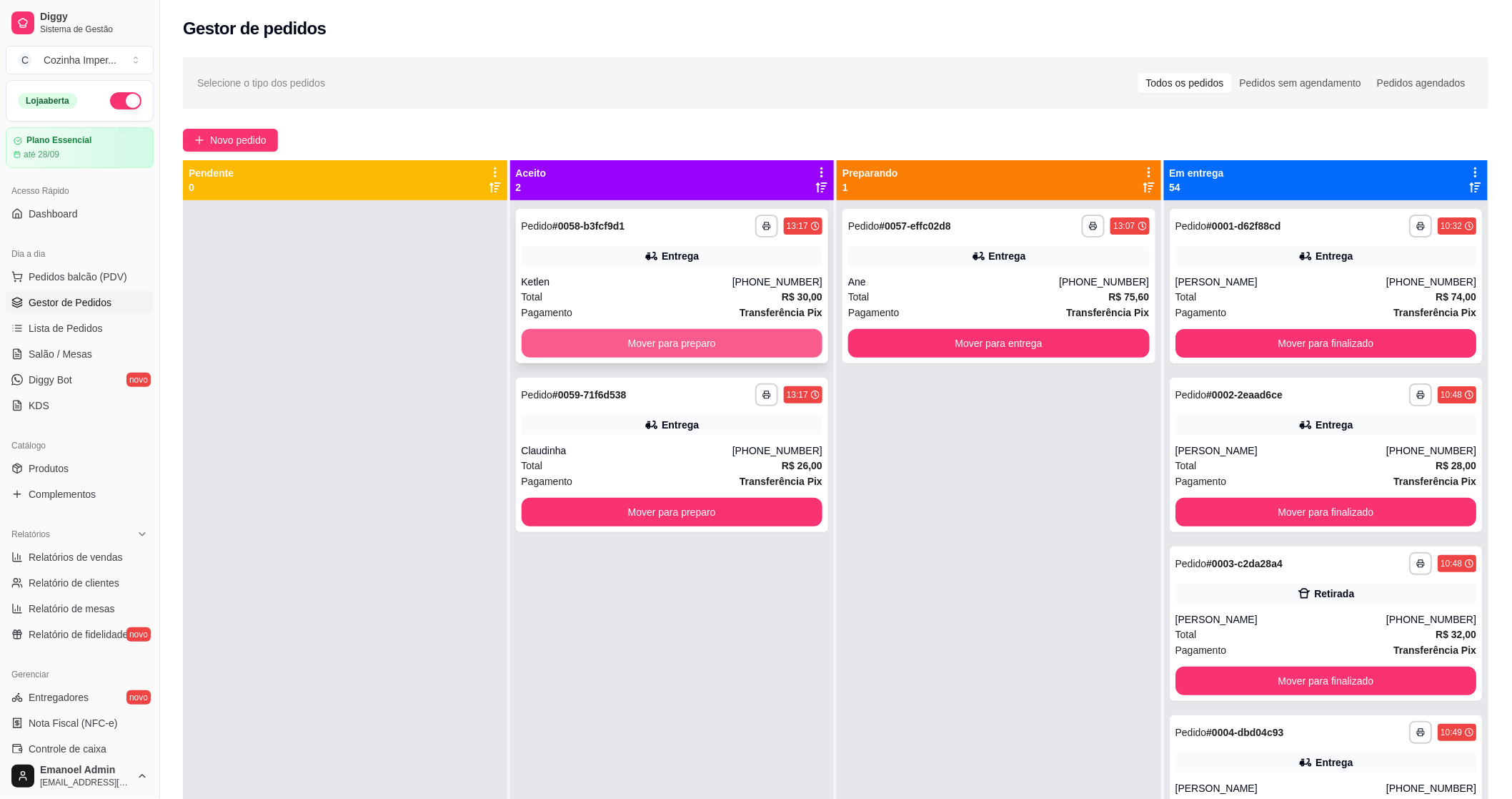
click at [549, 346] on button "Mover para preparo" at bounding box center [673, 343] width 302 height 29
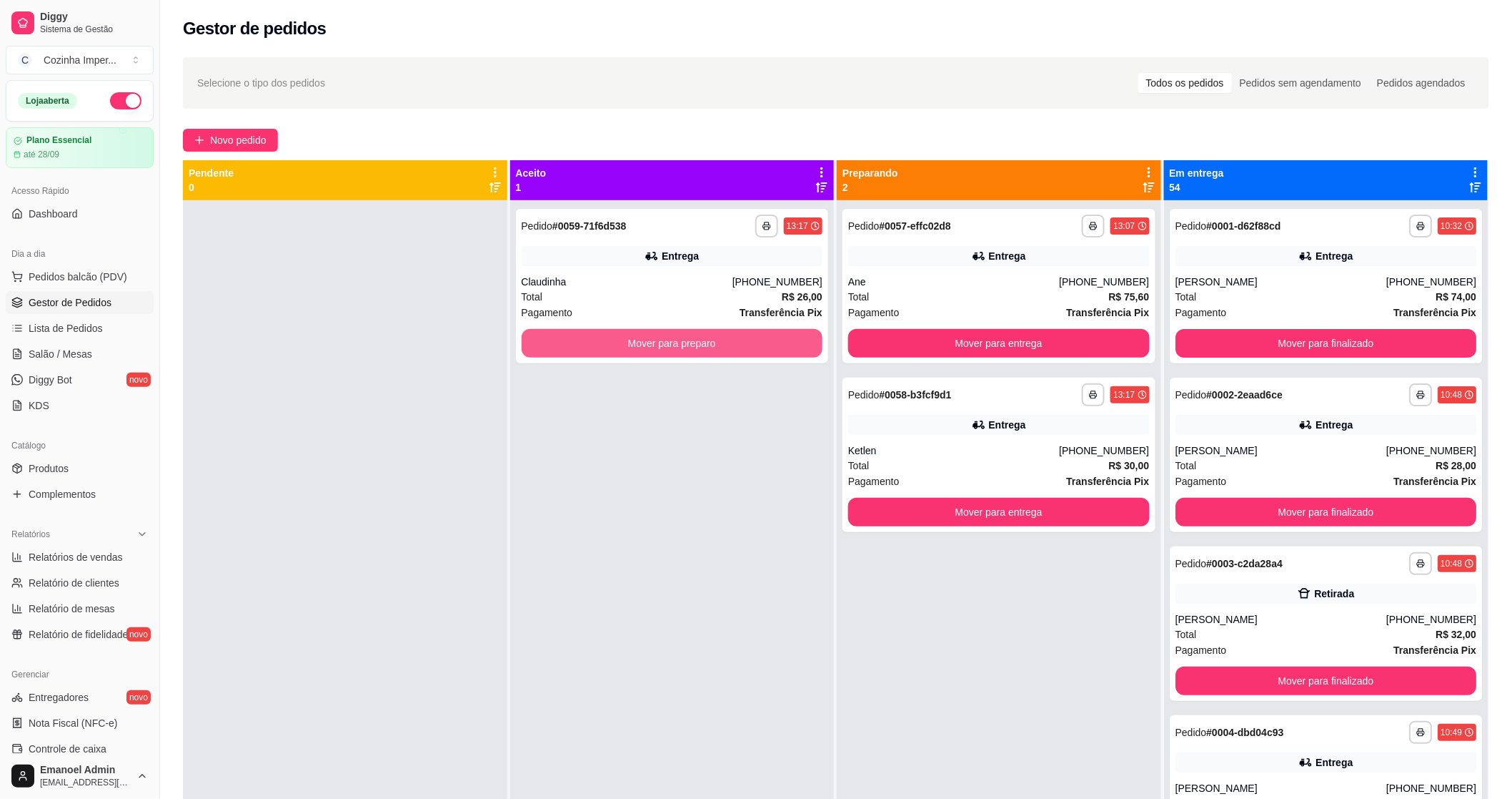
click at [548, 344] on button "Mover para preparo" at bounding box center [673, 343] width 302 height 29
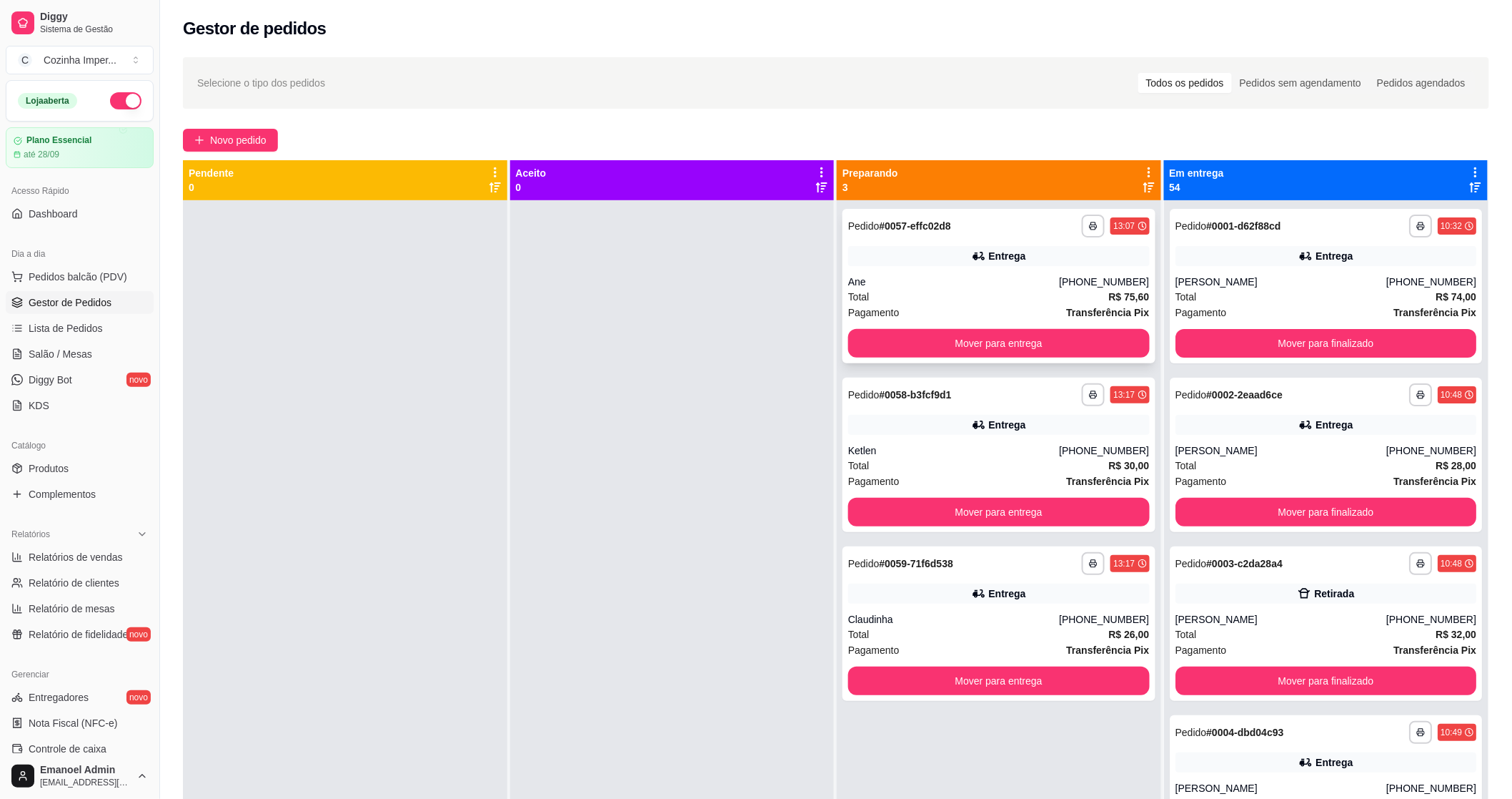
click at [892, 272] on div "**********" at bounding box center [999, 286] width 313 height 155
click at [1015, 431] on div "Entrega" at bounding box center [1008, 424] width 37 height 14
click at [1040, 583] on div "Entrega" at bounding box center [999, 593] width 302 height 20
click at [762, 408] on div at bounding box center [672, 599] width 325 height 799
click at [935, 347] on button "Mover para entrega" at bounding box center [998, 343] width 292 height 28
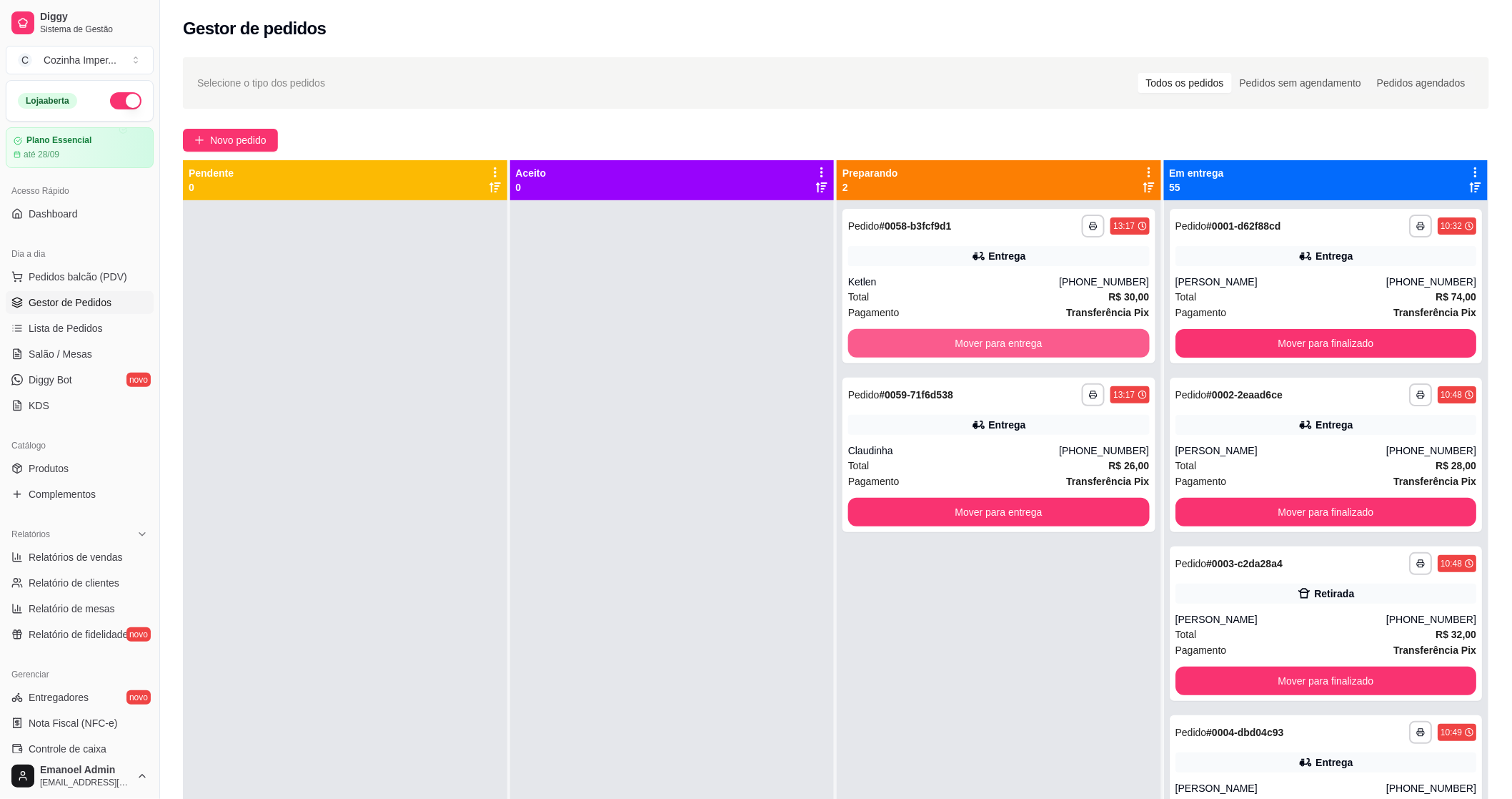
click at [934, 354] on button "Mover para entrega" at bounding box center [999, 343] width 302 height 29
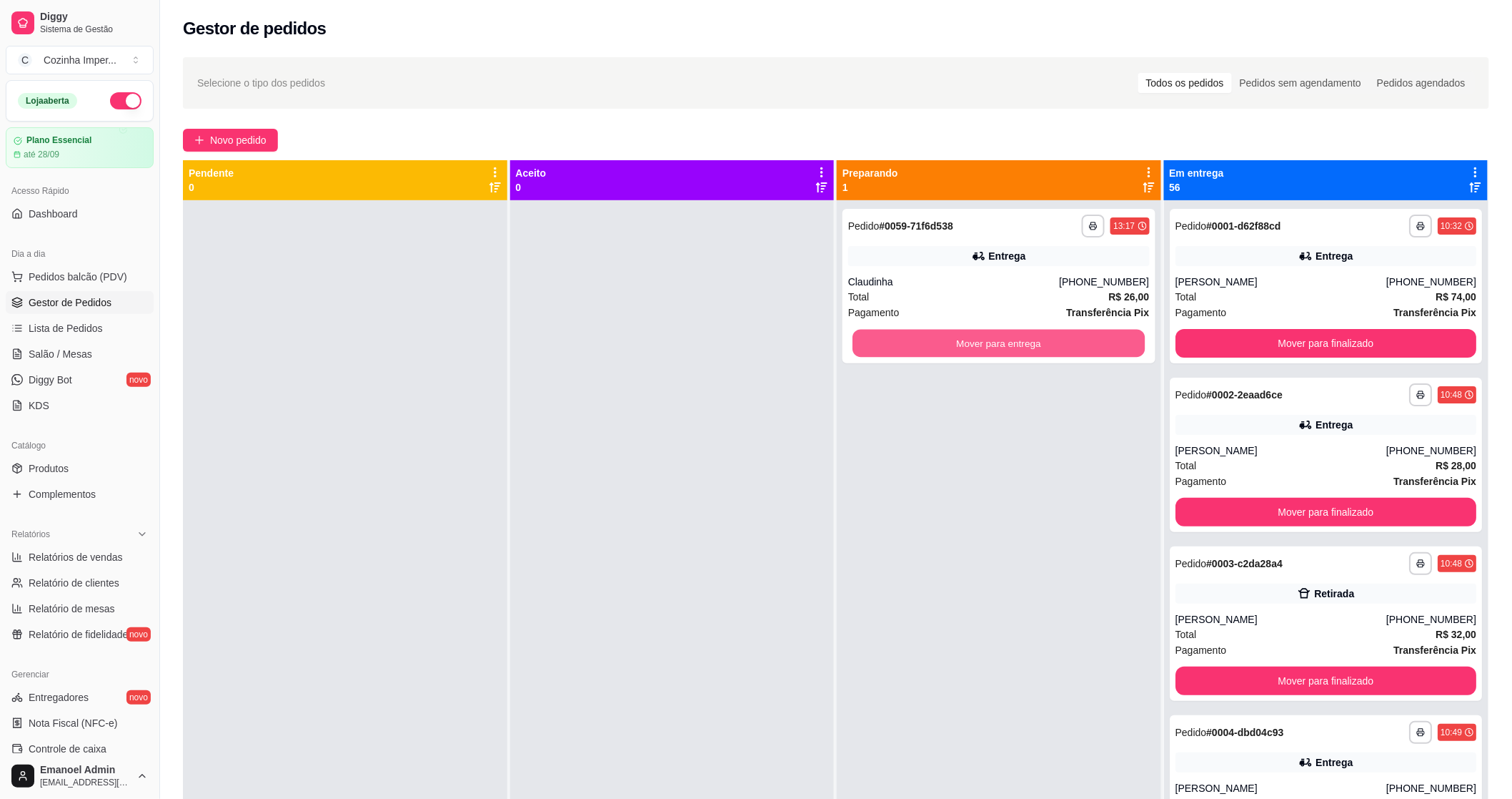
click at [934, 354] on button "Mover para entrega" at bounding box center [998, 343] width 292 height 28
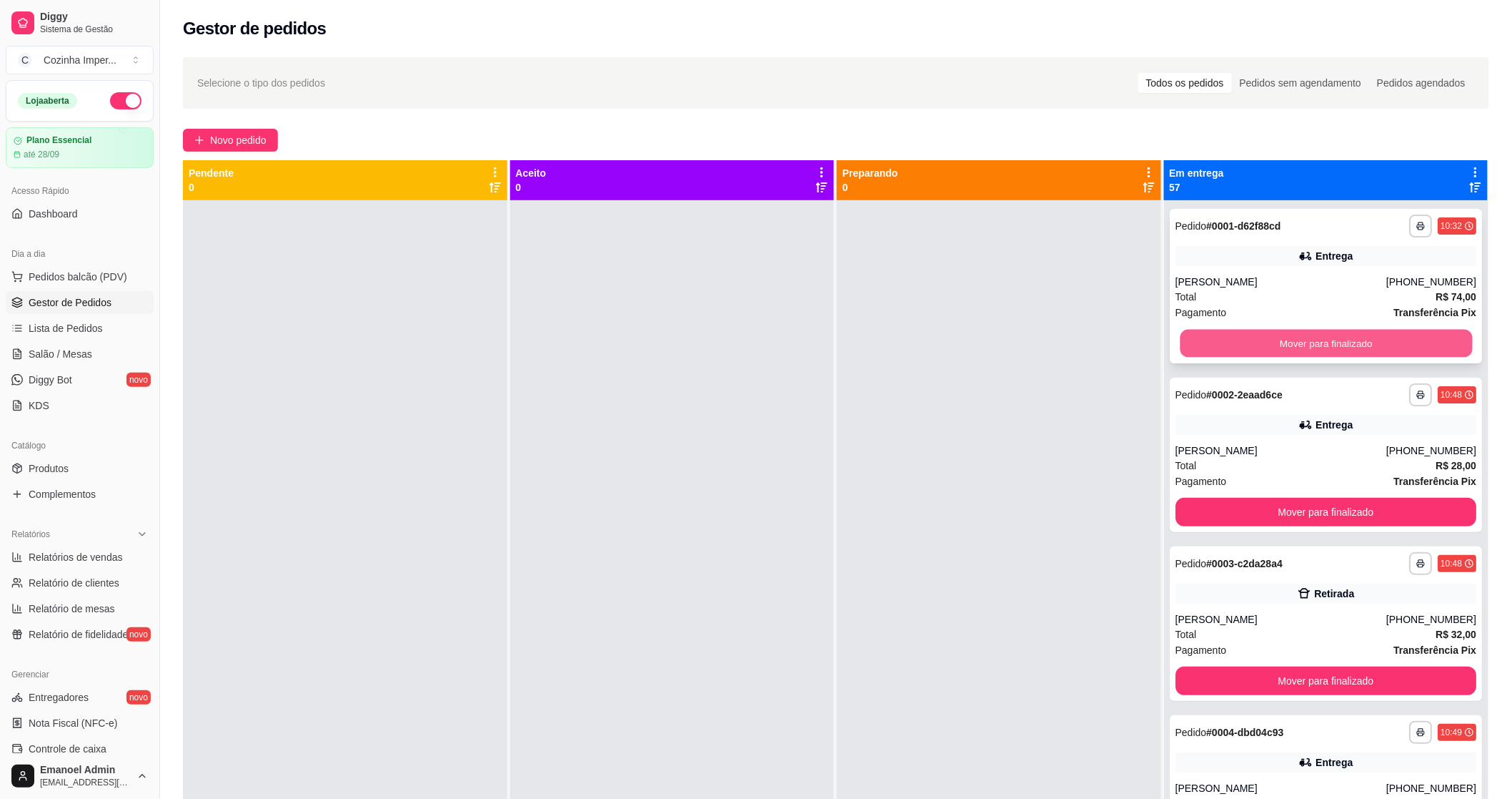
click at [1251, 352] on button "Mover para finalizado" at bounding box center [1326, 343] width 292 height 28
click at [1251, 351] on button "Mover para finalizado" at bounding box center [1326, 343] width 302 height 29
click at [1251, 350] on button "Mover para finalizado" at bounding box center [1326, 343] width 302 height 29
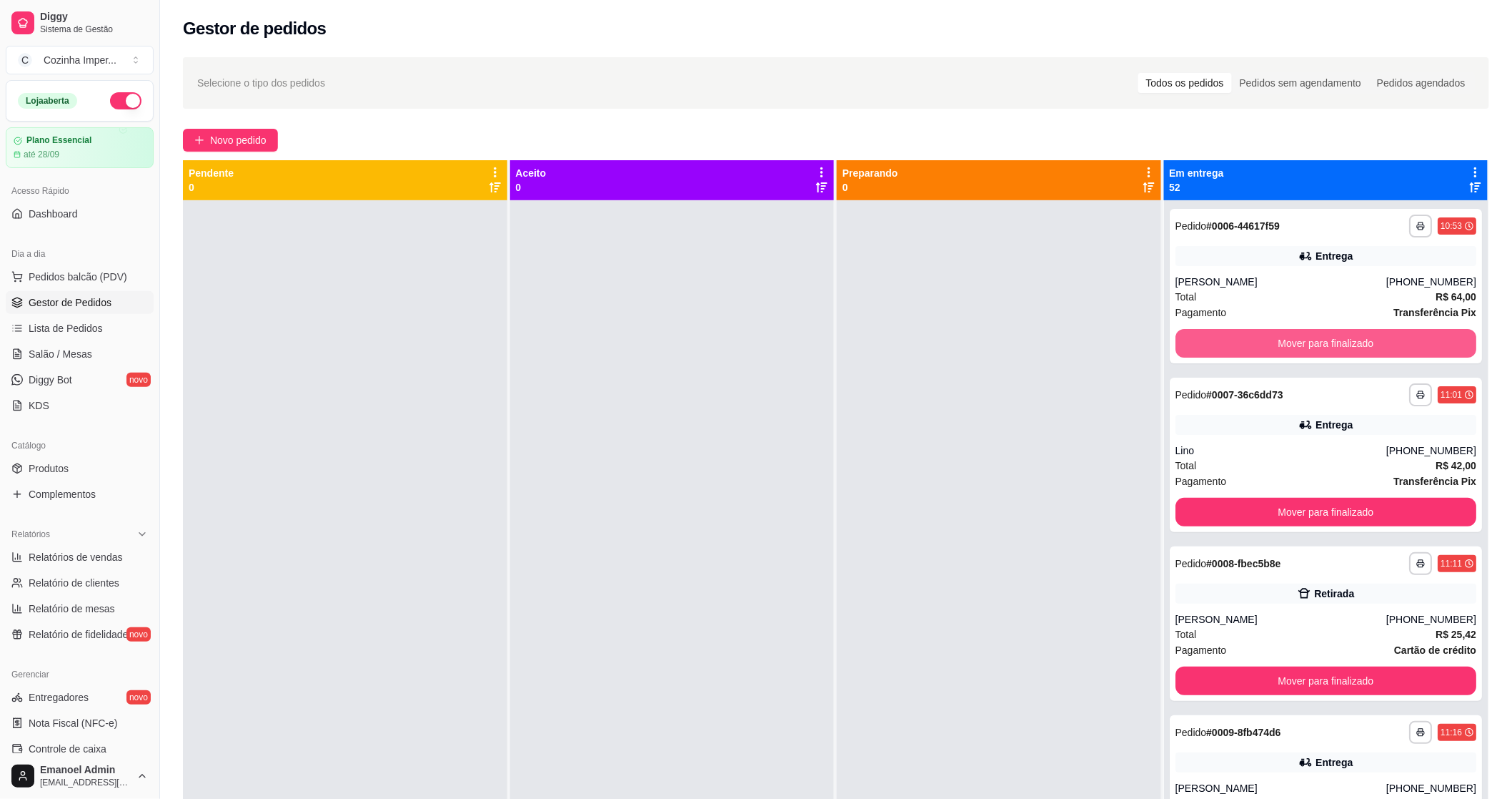
click at [1251, 350] on button "Mover para finalizado" at bounding box center [1326, 343] width 302 height 29
click at [1251, 350] on button "Mover para finalizado" at bounding box center [1326, 343] width 292 height 28
click at [1251, 350] on button "Mover para finalizado" at bounding box center [1326, 343] width 302 height 29
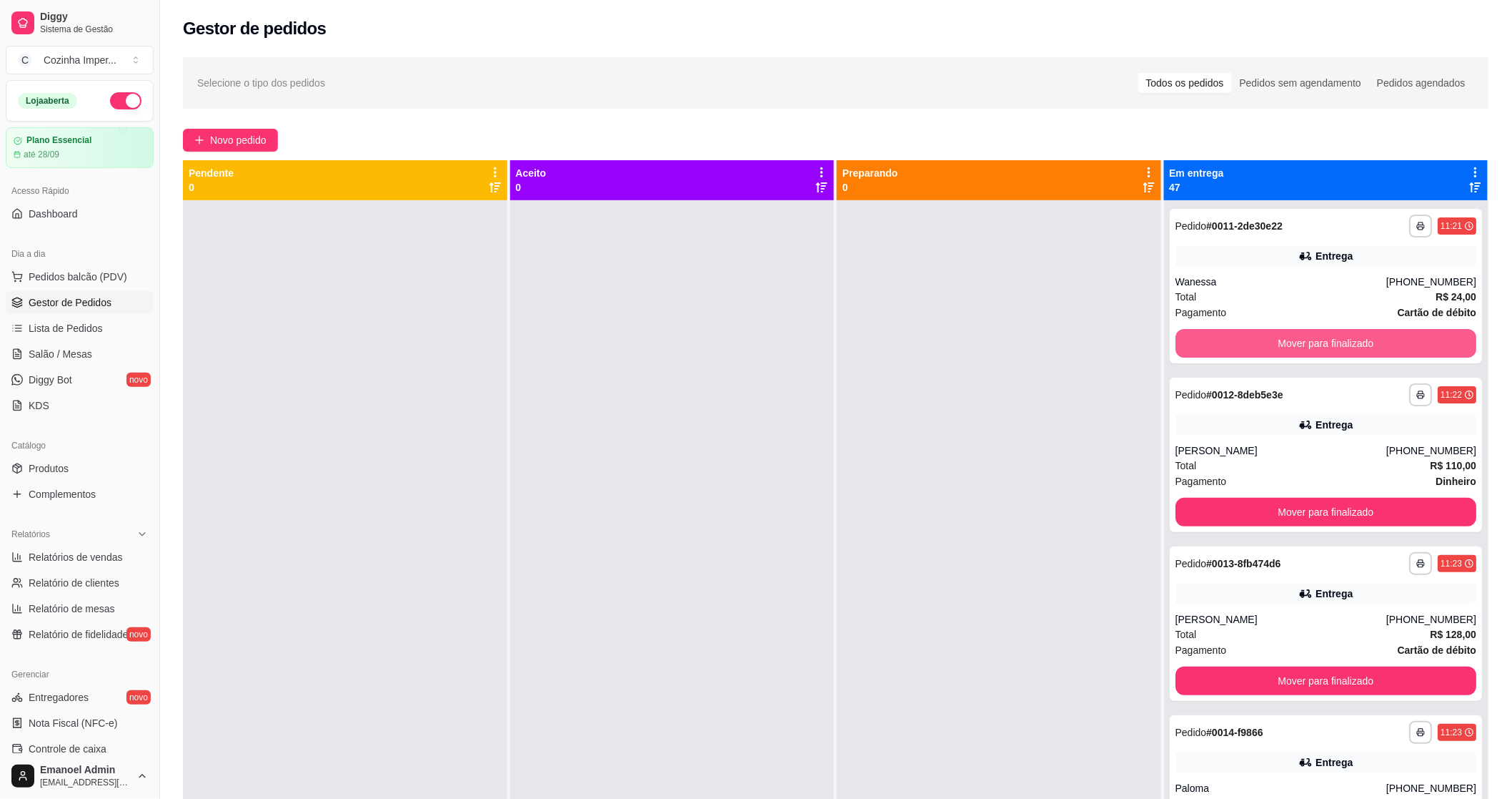
click at [1251, 350] on button "Mover para finalizado" at bounding box center [1326, 343] width 302 height 29
click at [1251, 350] on button "Mover para finalizado" at bounding box center [1326, 343] width 292 height 28
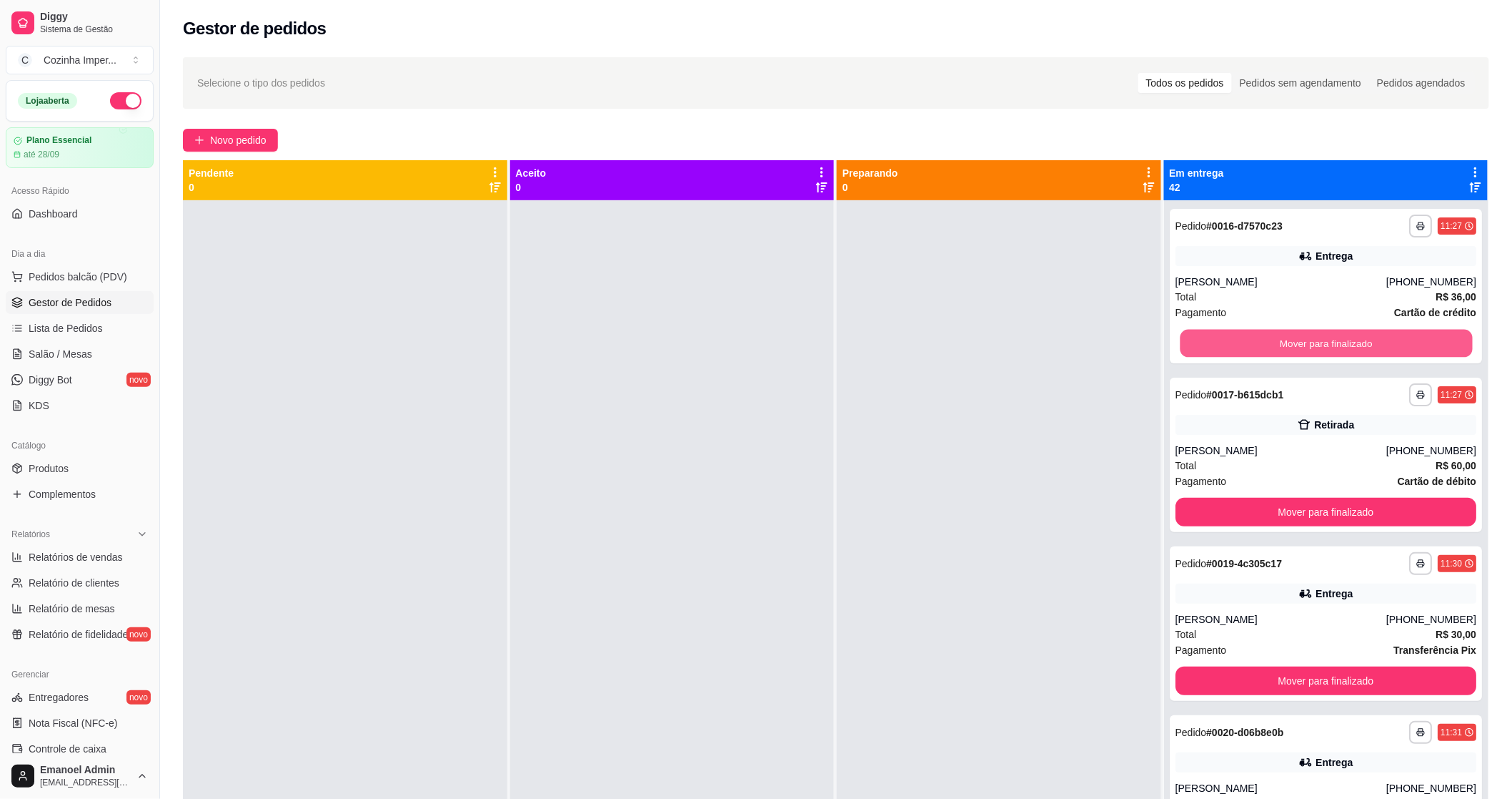
click at [1251, 350] on button "Mover para finalizado" at bounding box center [1326, 343] width 292 height 28
click at [1251, 350] on button "Mover para finalizado" at bounding box center [1326, 343] width 302 height 29
click at [1251, 350] on button "Mover para finalizado" at bounding box center [1326, 343] width 292 height 28
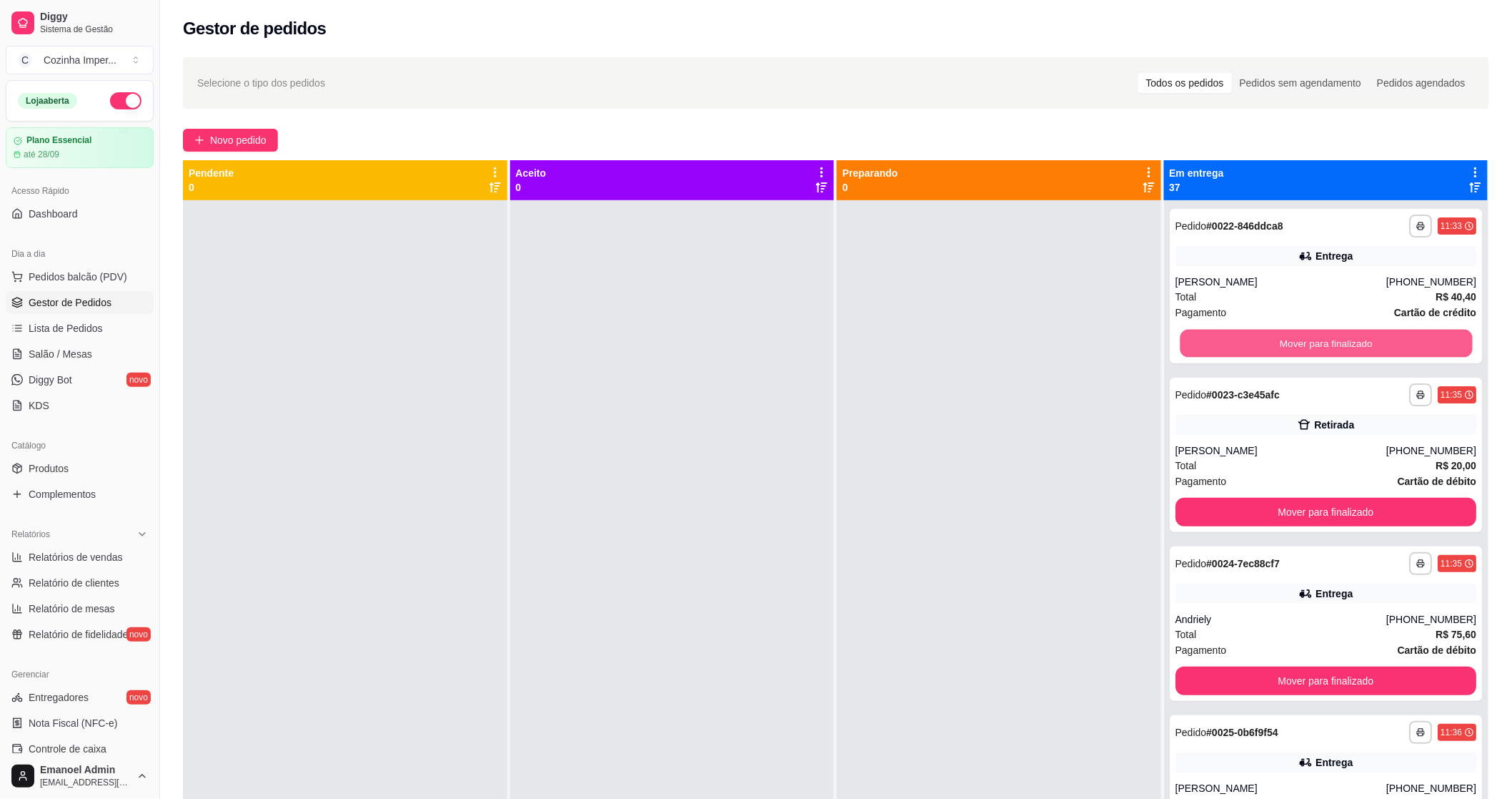
click at [1251, 350] on button "Mover para finalizado" at bounding box center [1326, 343] width 292 height 28
click at [1251, 350] on button "Mover para finalizado" at bounding box center [1326, 343] width 302 height 29
click at [1247, 347] on button "Mover para finalizado" at bounding box center [1326, 343] width 292 height 28
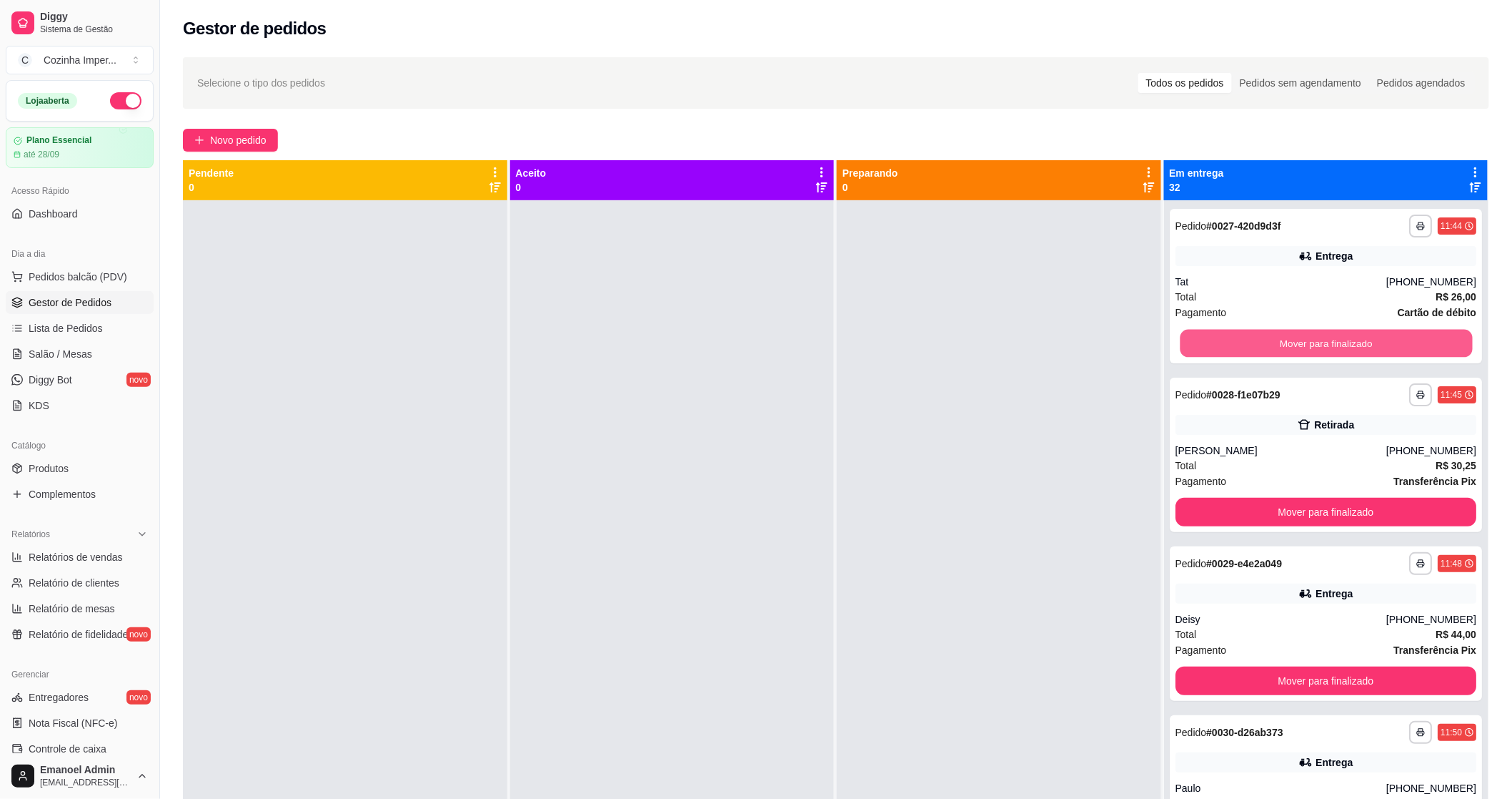
click at [1247, 347] on button "Mover para finalizado" at bounding box center [1326, 343] width 292 height 28
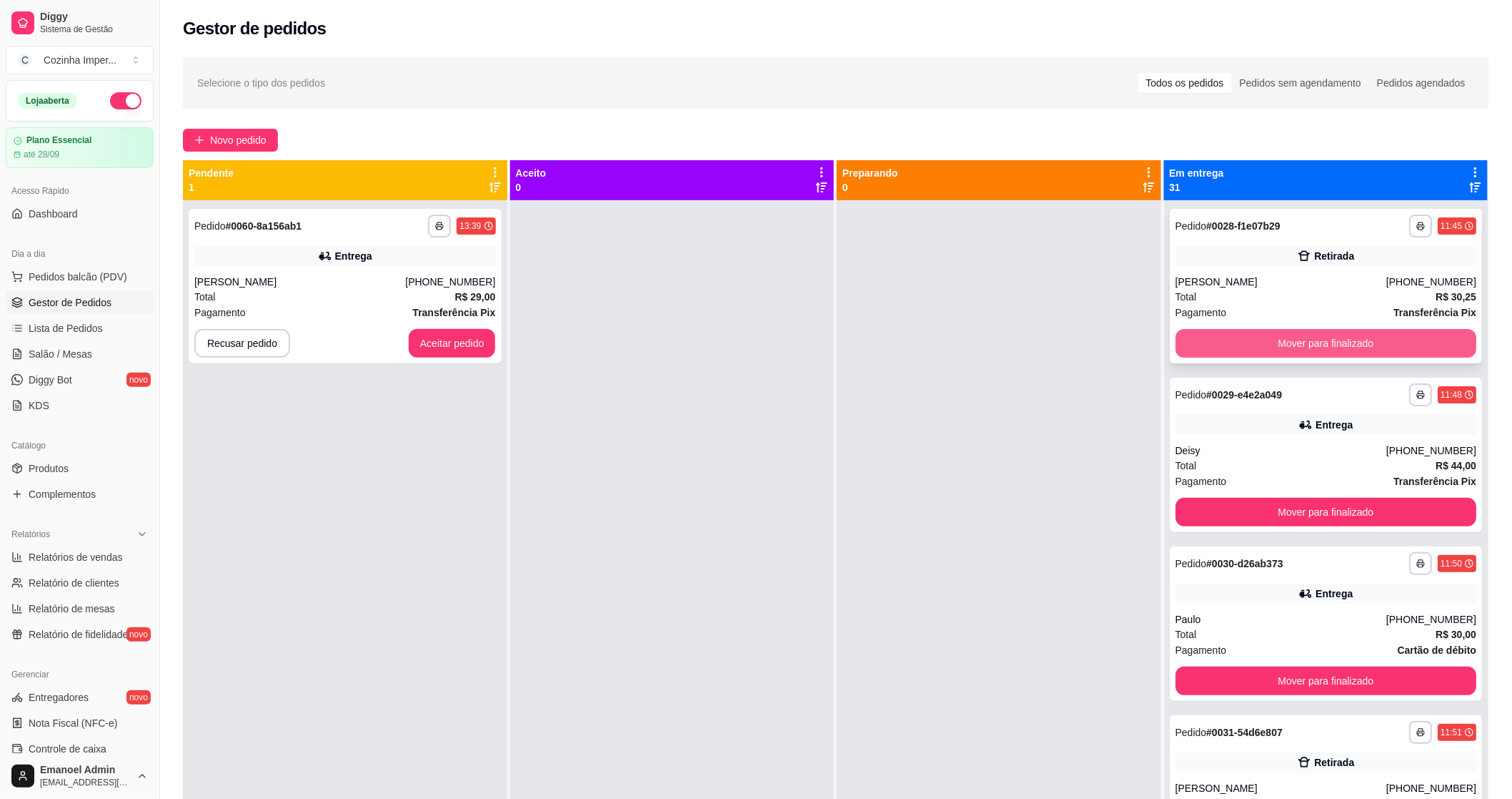
click at [1247, 354] on button "Mover para finalizado" at bounding box center [1326, 343] width 302 height 29
click at [1248, 354] on button "Mover para finalizado" at bounding box center [1326, 343] width 302 height 29
click at [1248, 347] on button "Mover para finalizado" at bounding box center [1326, 343] width 292 height 28
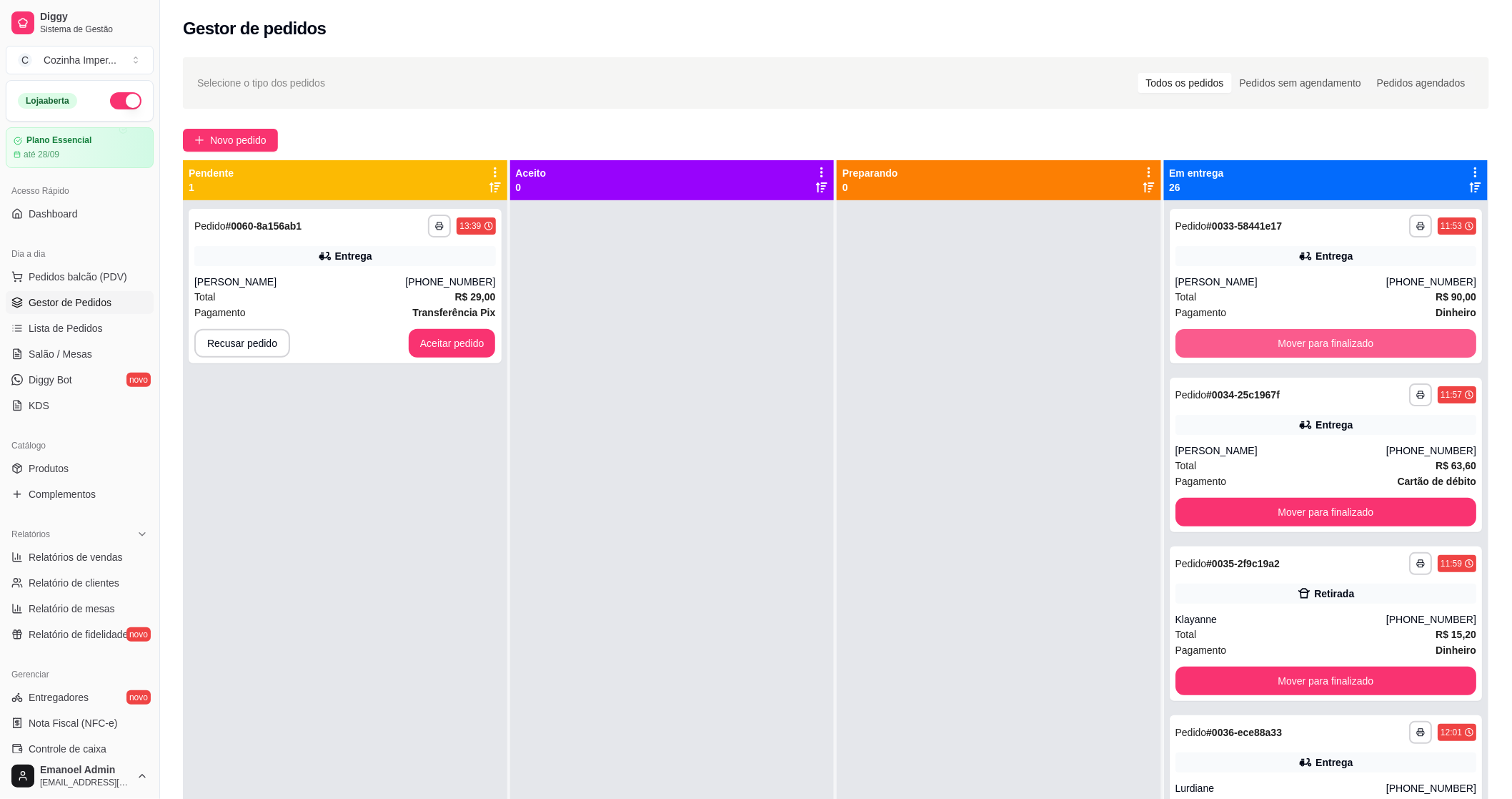
click at [1248, 347] on button "Mover para finalizado" at bounding box center [1326, 343] width 302 height 29
click at [1248, 347] on button "Mover para finalizado" at bounding box center [1326, 343] width 292 height 28
click at [1248, 347] on button "Mover para finalizado" at bounding box center [1326, 343] width 302 height 29
click at [1248, 347] on button "Mover para finalizado" at bounding box center [1326, 343] width 292 height 28
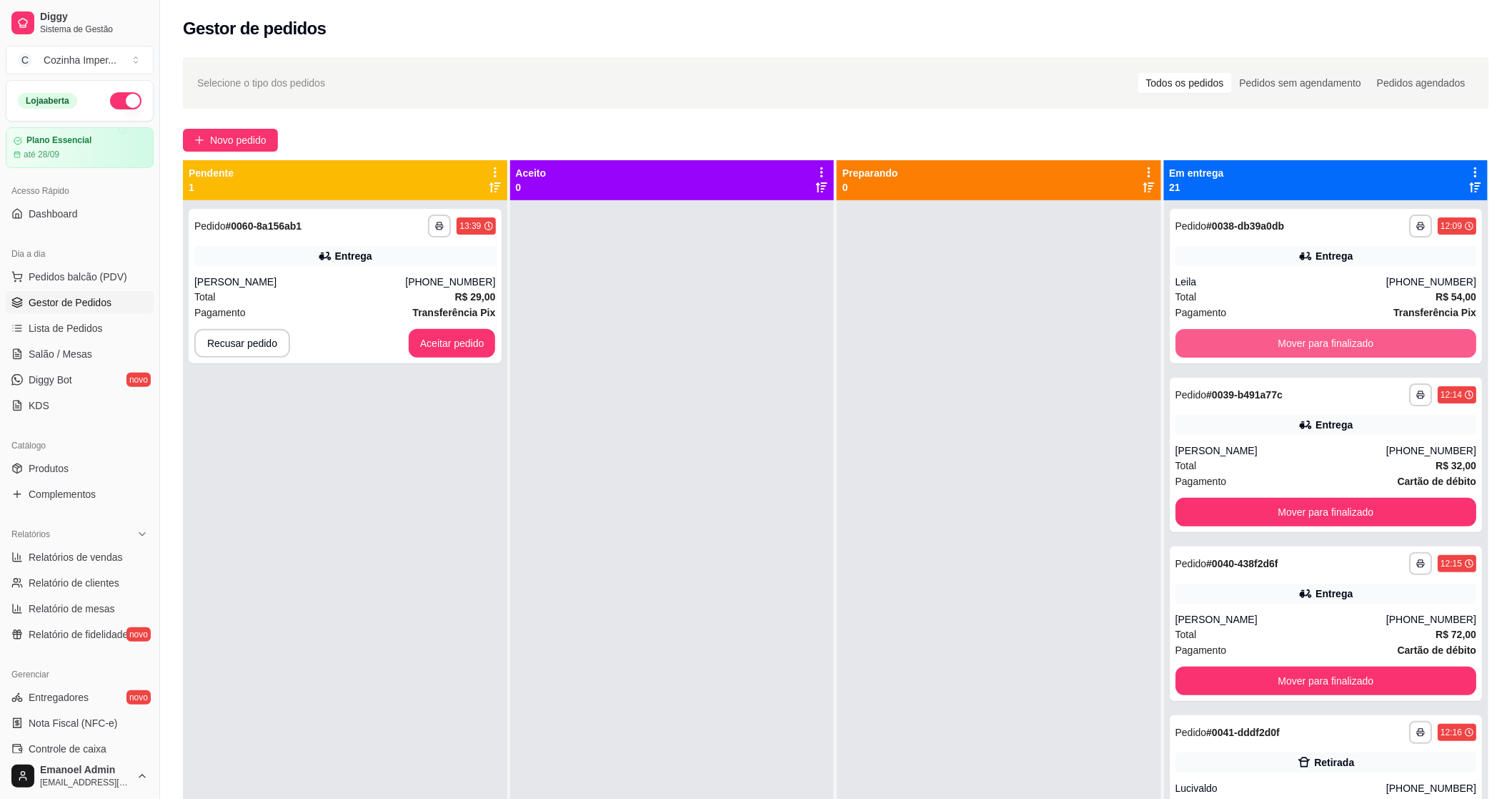
click at [1248, 347] on button "Mover para finalizado" at bounding box center [1326, 343] width 302 height 29
click at [1248, 347] on button "Mover para finalizado" at bounding box center [1326, 343] width 292 height 28
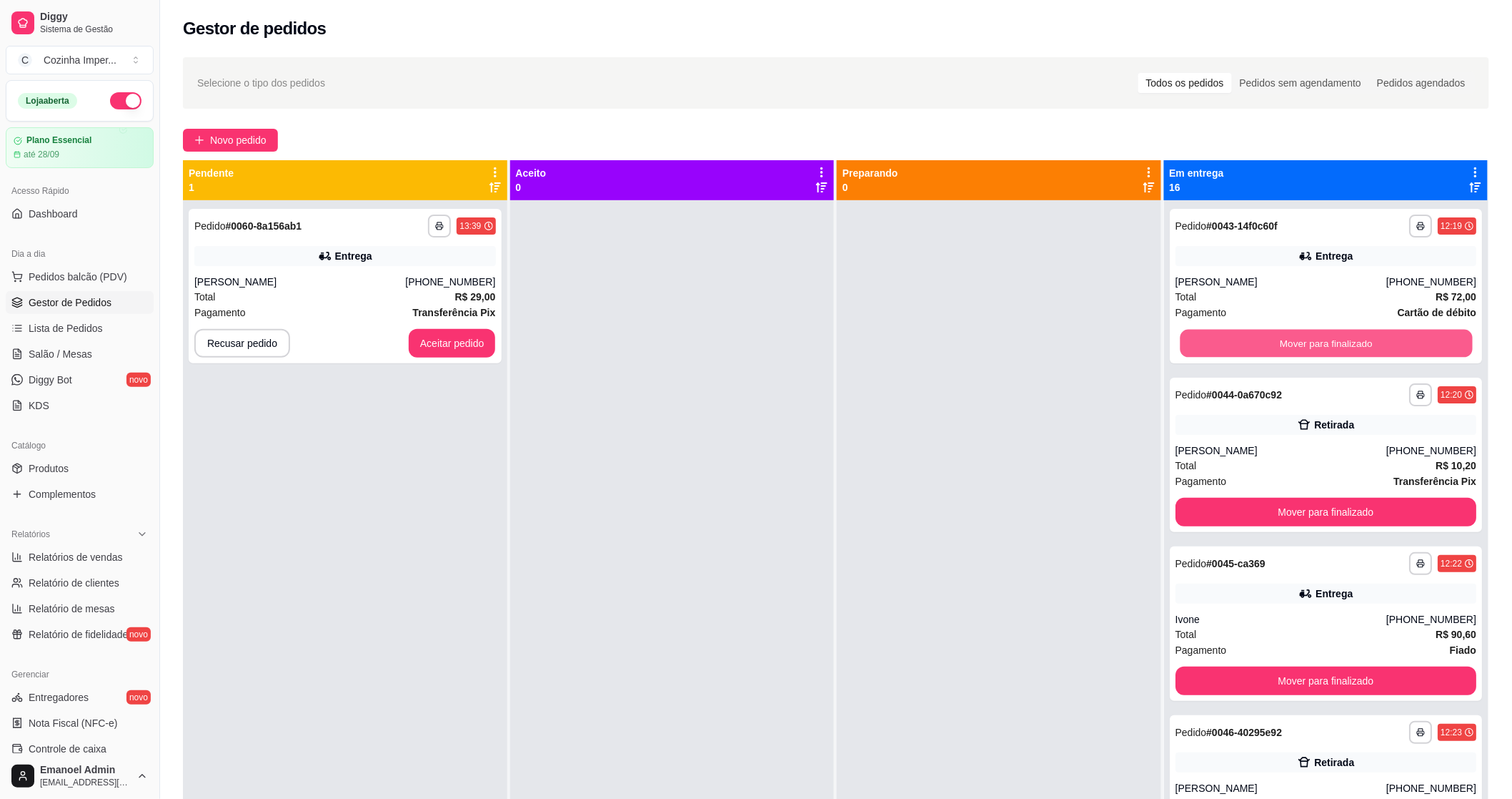
click at [1248, 347] on button "Mover para finalizado" at bounding box center [1326, 343] width 292 height 28
click at [1248, 347] on button "Mover para finalizado" at bounding box center [1326, 343] width 302 height 29
click at [1248, 347] on button "Mover para finalizado" at bounding box center [1326, 343] width 292 height 28
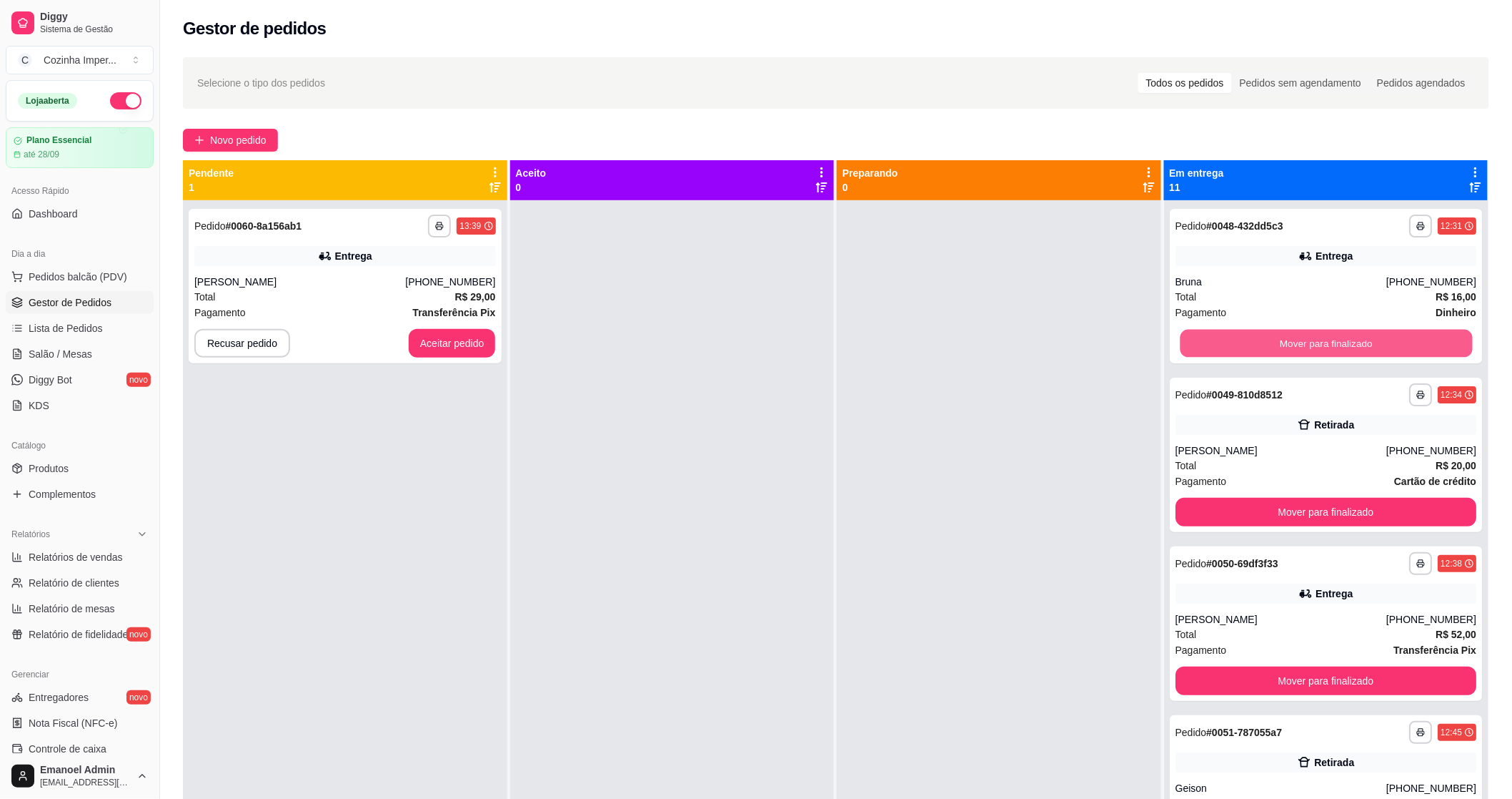
click at [1248, 347] on button "Mover para finalizado" at bounding box center [1326, 343] width 292 height 28
click at [1248, 347] on button "Mover para finalizado" at bounding box center [1326, 343] width 302 height 29
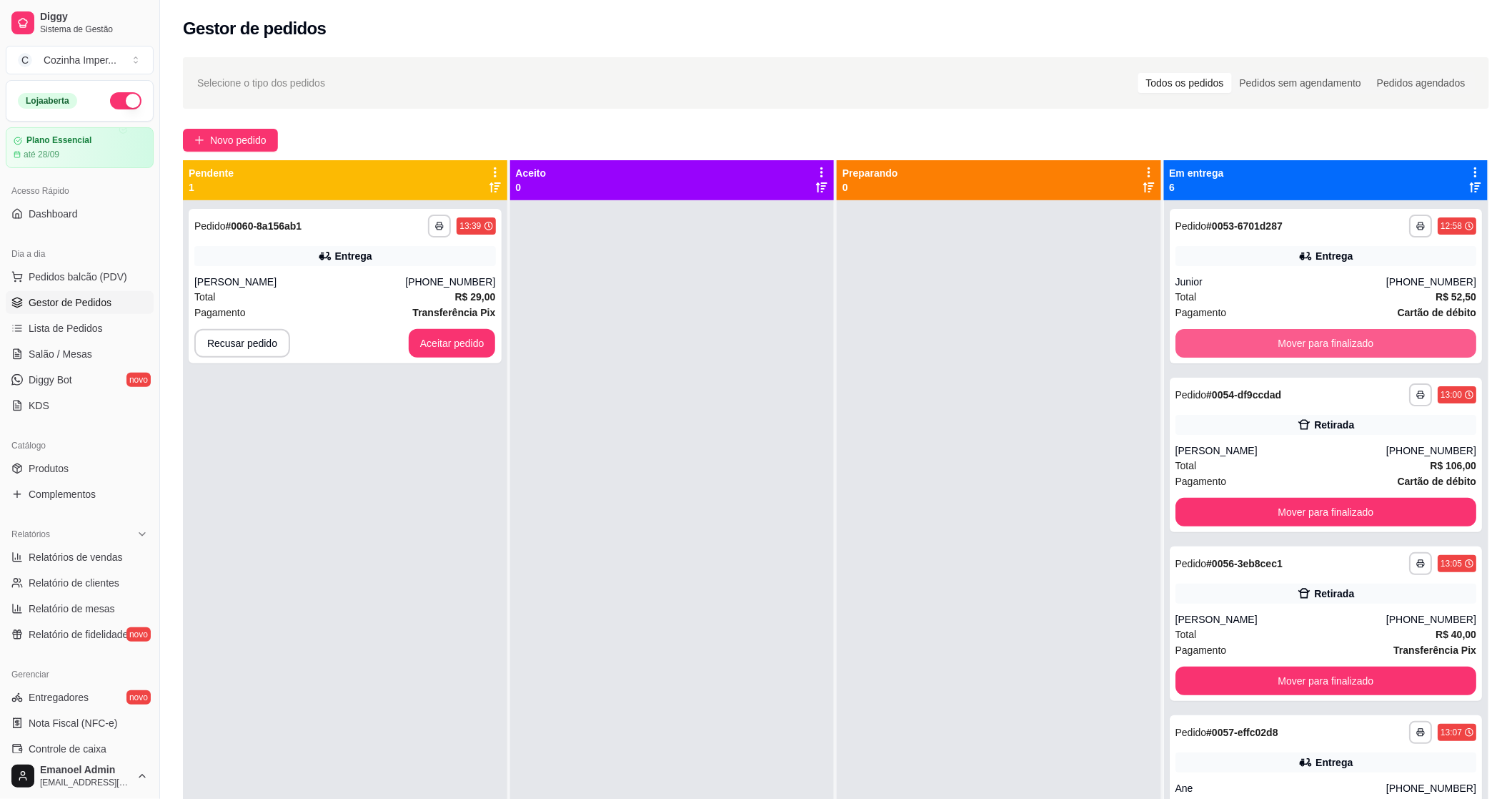
click at [1248, 347] on button "Mover para finalizado" at bounding box center [1326, 343] width 302 height 29
click at [1248, 347] on button "Mover para finalizado" at bounding box center [1326, 343] width 292 height 28
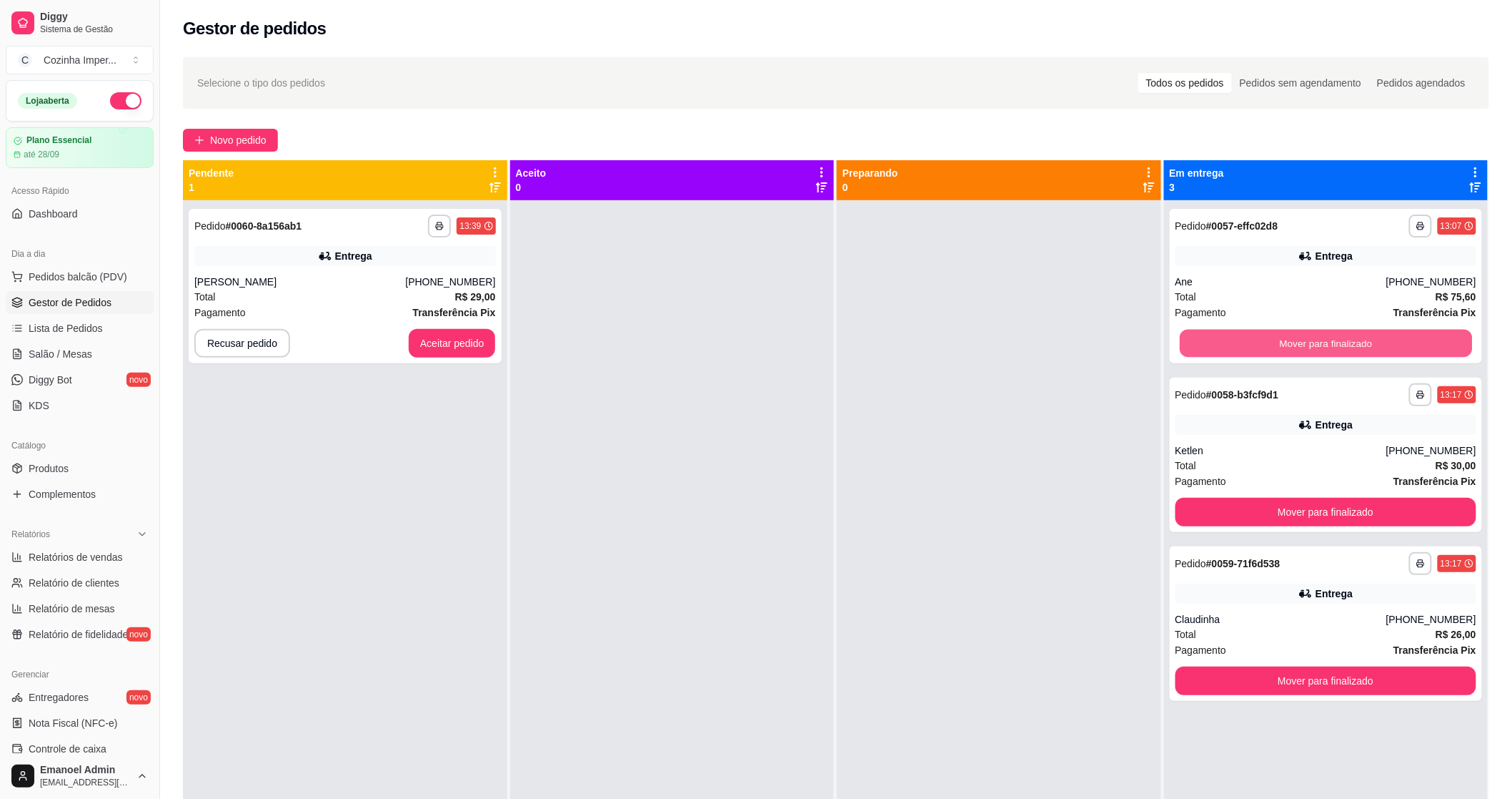
click at [1248, 347] on button "Mover para finalizado" at bounding box center [1326, 343] width 292 height 28
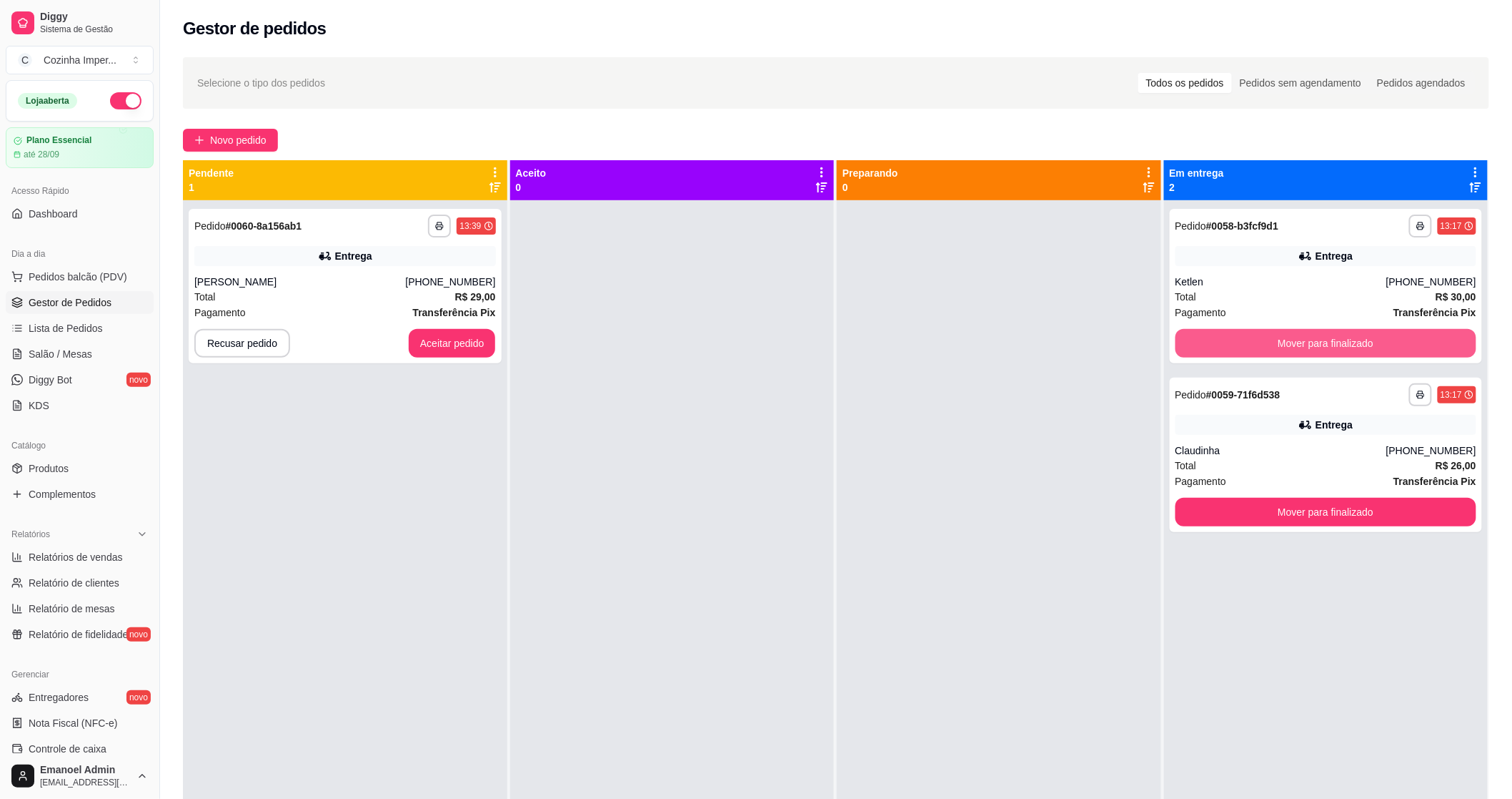
click at [1248, 347] on button "Mover para finalizado" at bounding box center [1326, 343] width 302 height 29
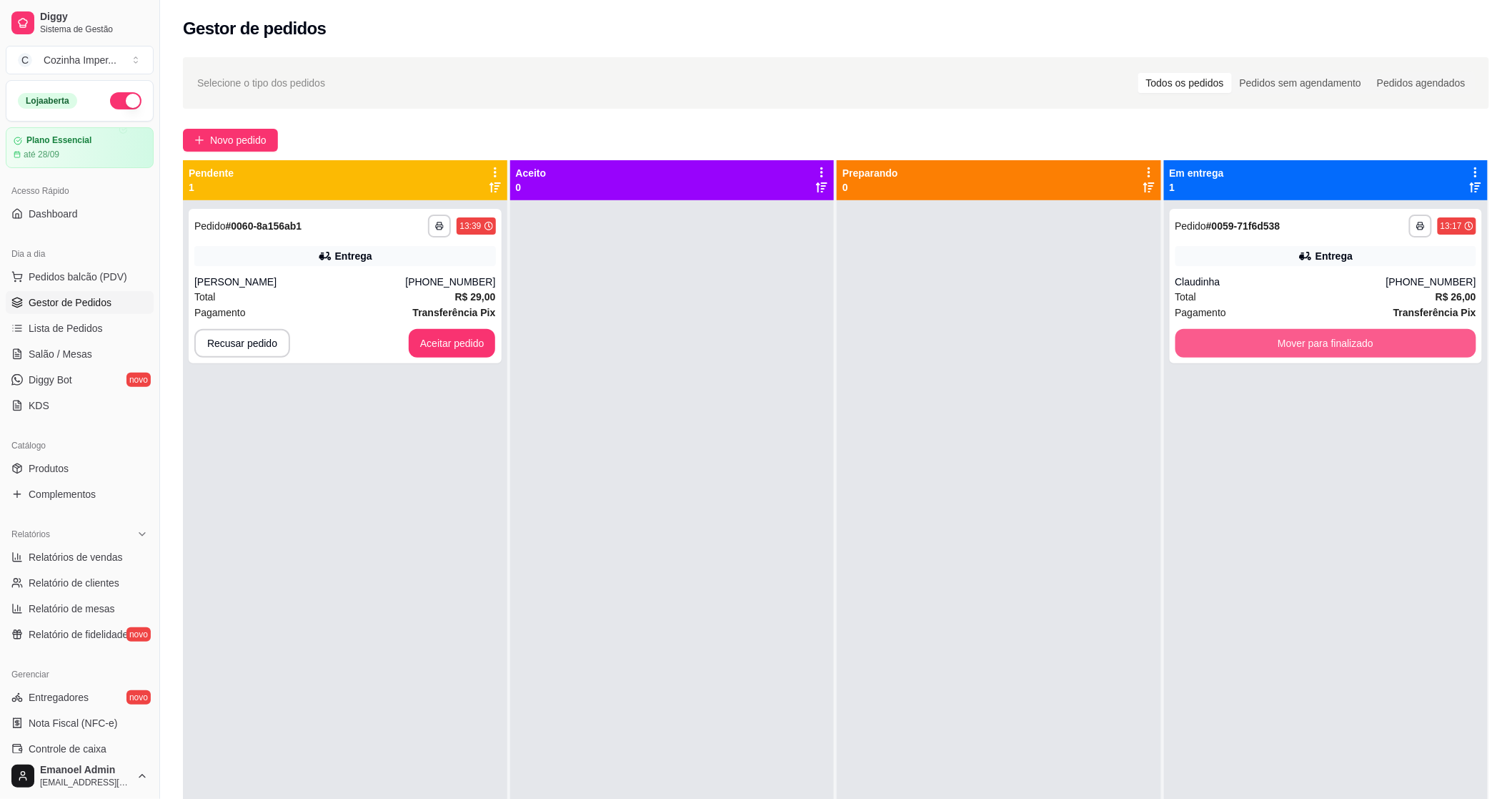
click at [1248, 347] on button "Mover para finalizado" at bounding box center [1326, 343] width 302 height 29
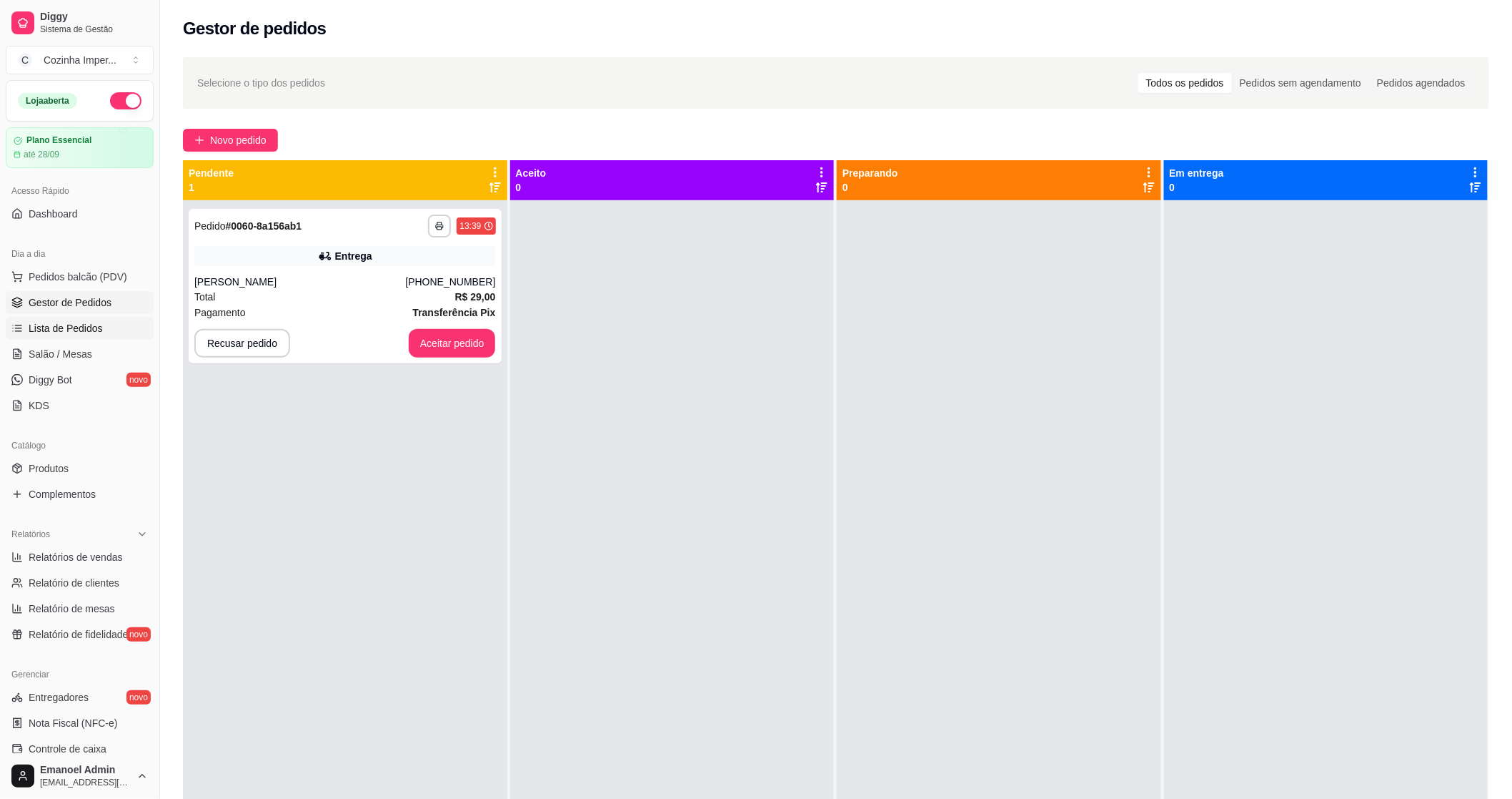
click at [118, 334] on link "Lista de Pedidos" at bounding box center [80, 328] width 148 height 23
click at [127, 329] on link "Lista de Pedidos" at bounding box center [80, 328] width 148 height 23
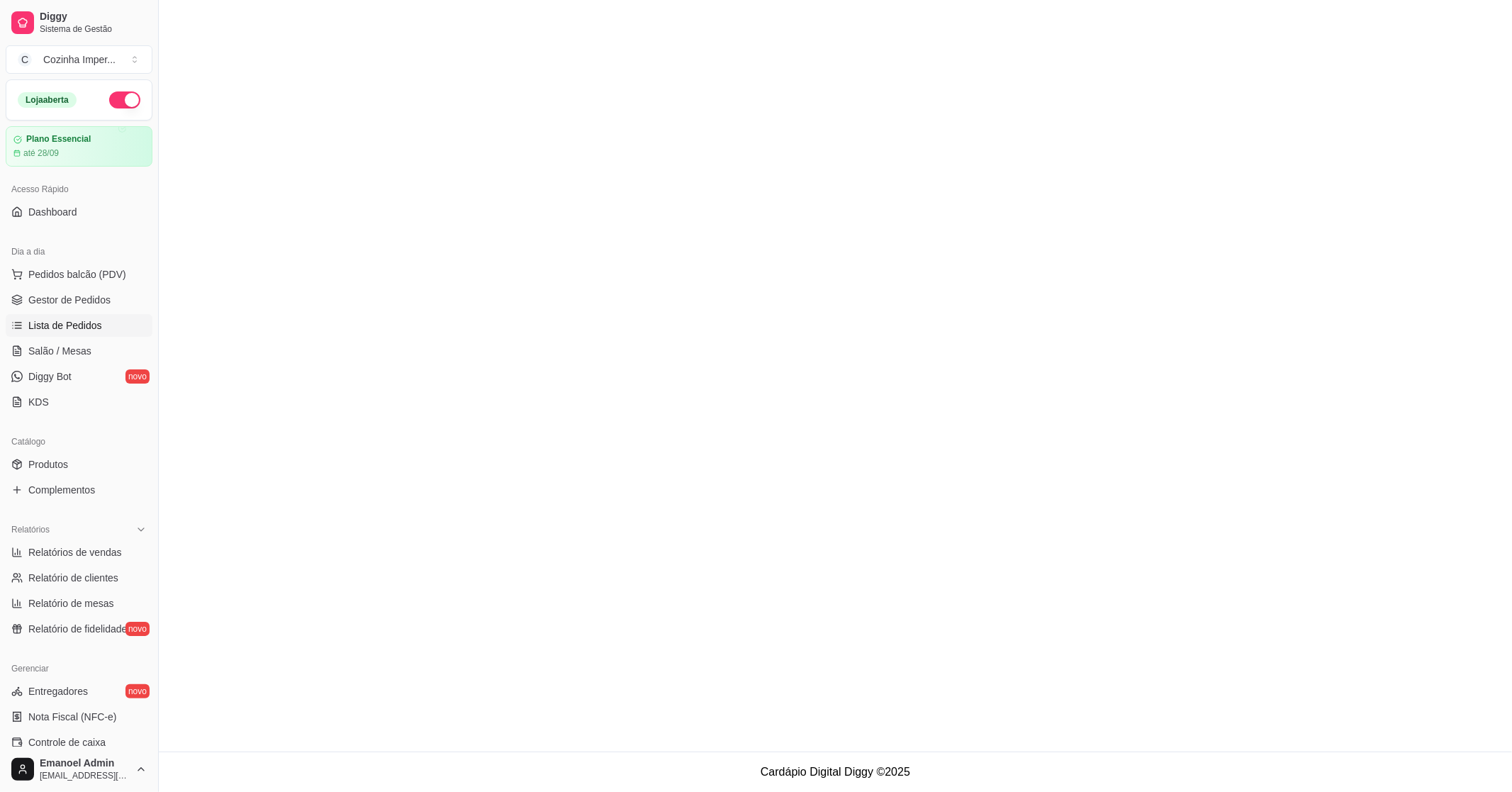
click at [85, 322] on span "Lista de Pedidos" at bounding box center [65, 325] width 73 height 14
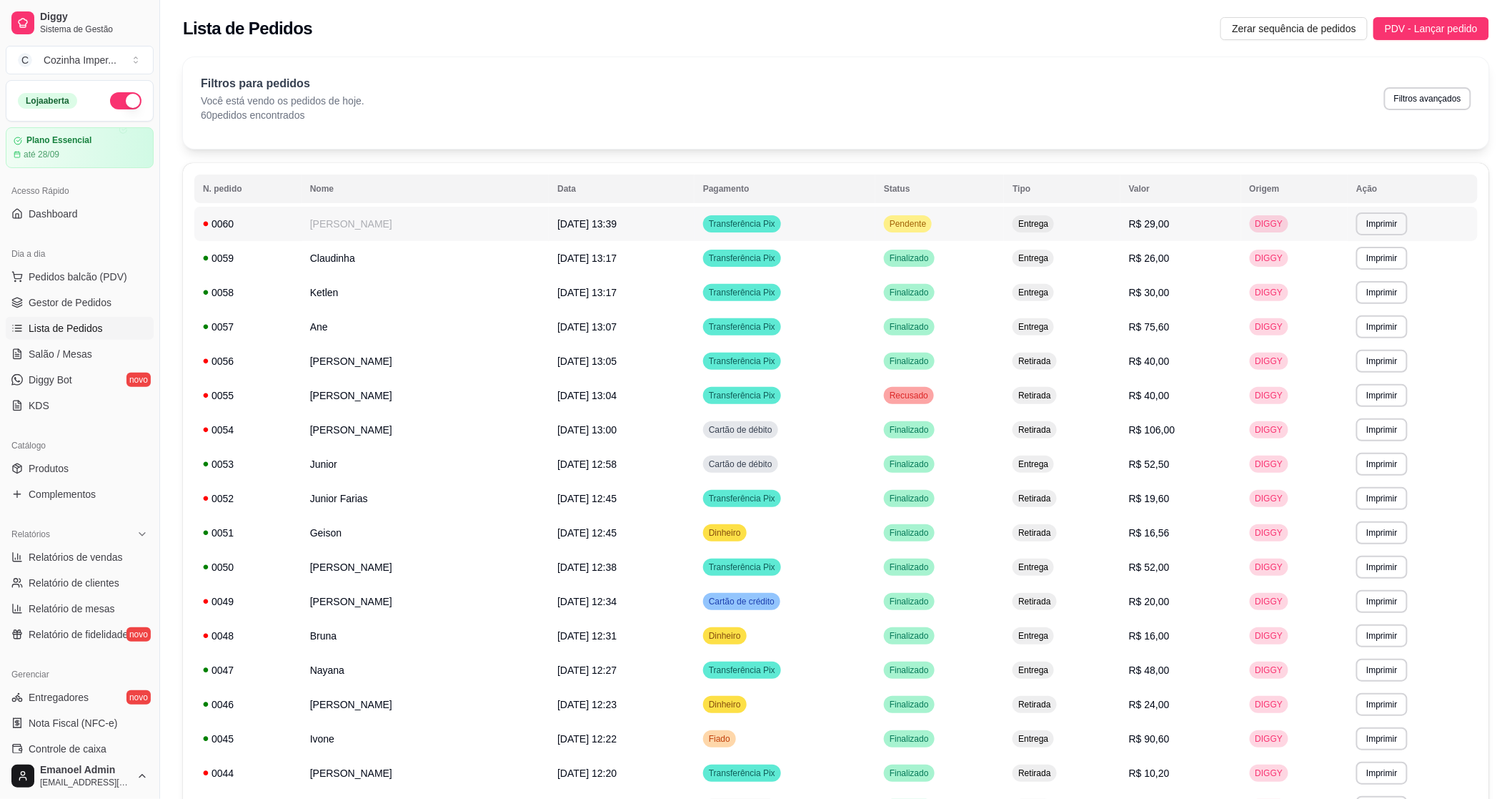
click at [783, 233] on td "Transferência Pix" at bounding box center [785, 223] width 180 height 34
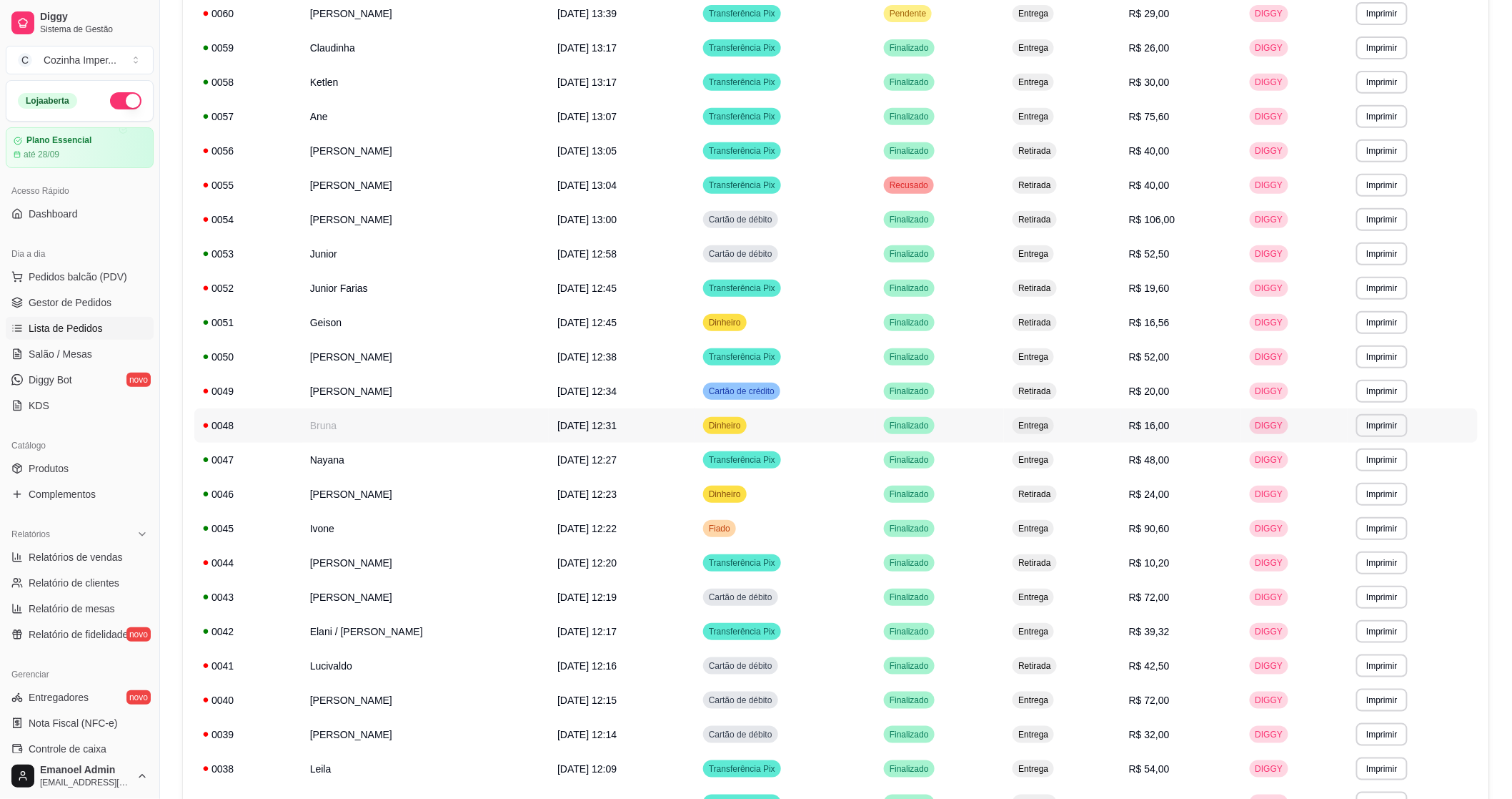
scroll to position [238, 0]
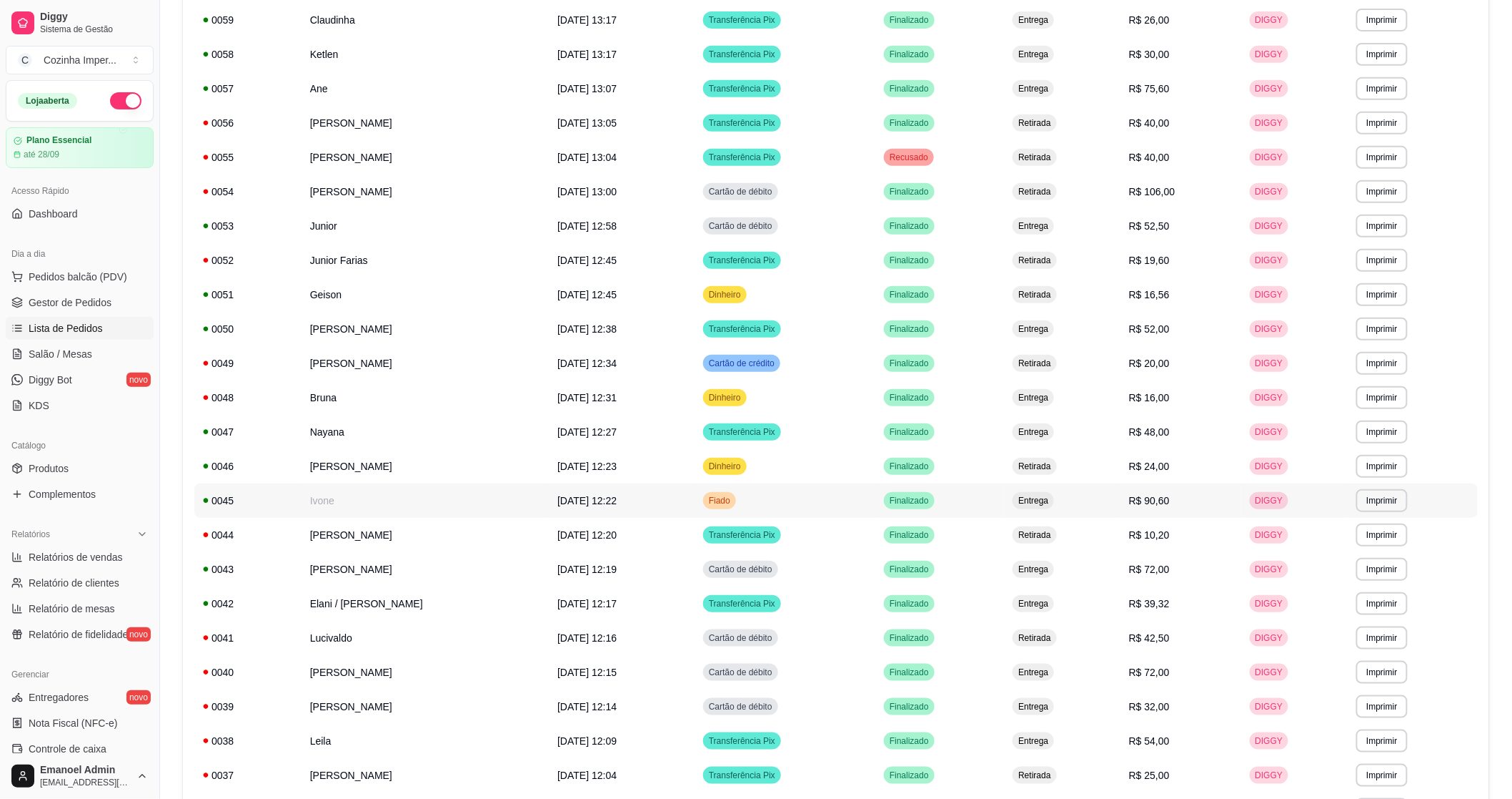
click at [382, 508] on td "Ivone" at bounding box center [425, 500] width 247 height 34
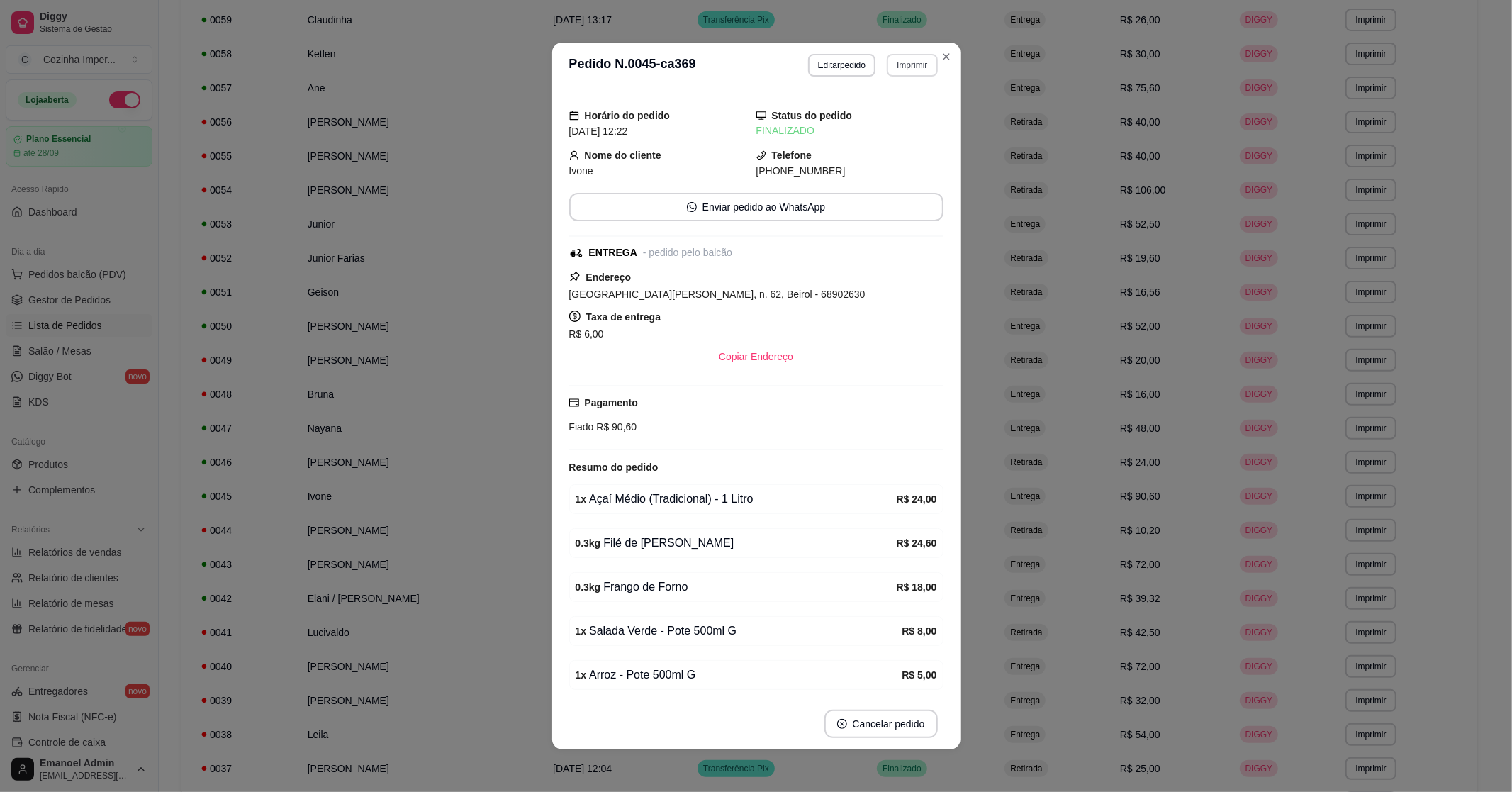
click at [904, 60] on button "Imprimir" at bounding box center [912, 65] width 50 height 23
click at [868, 114] on button "IMPRESSORA" at bounding box center [881, 116] width 103 height 23
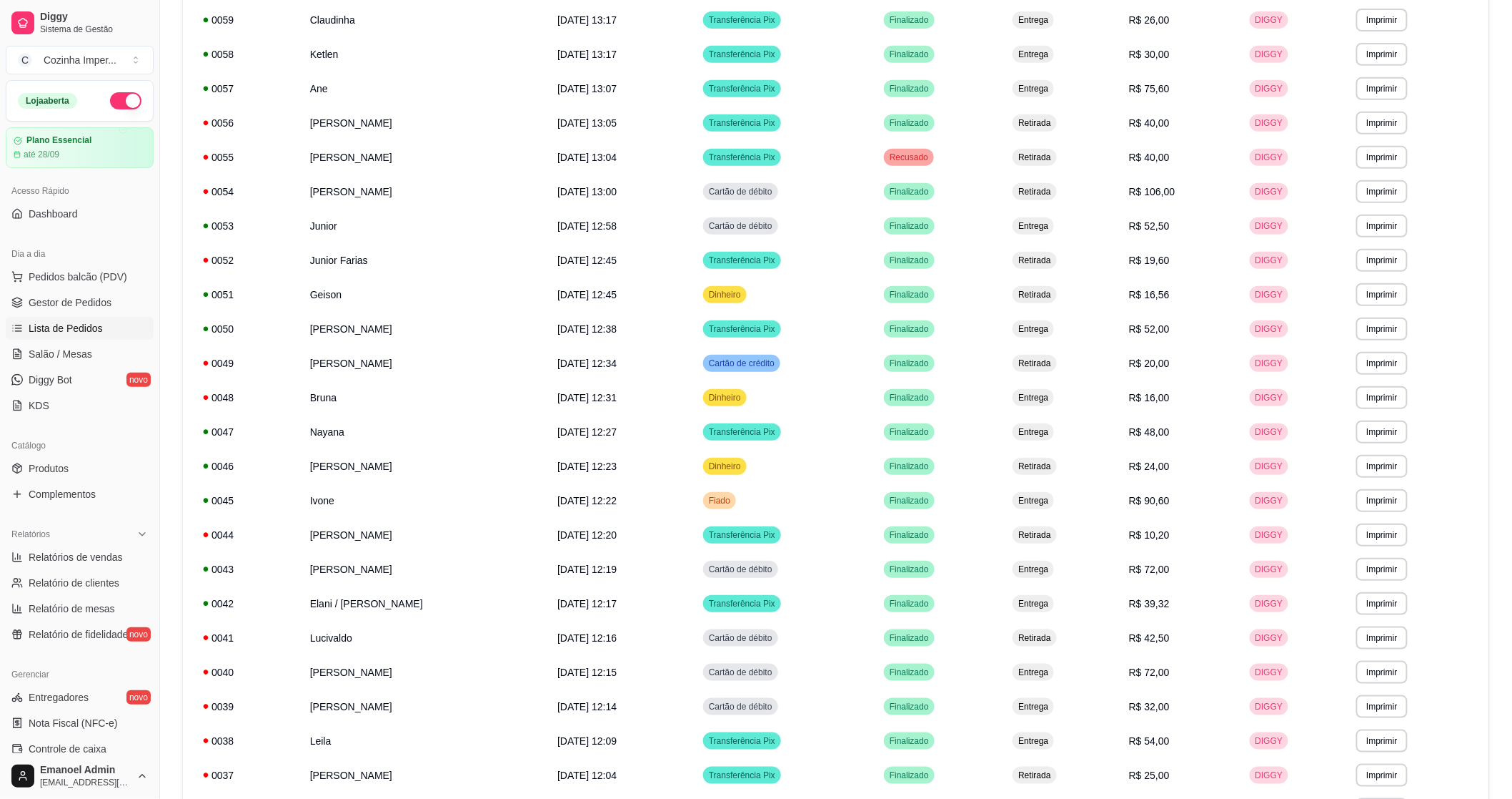
click at [81, 316] on ul "Pedidos balcão (PDV) Gestor de Pedidos Lista de Pedidos Salão / Mesas Diggy Bot…" at bounding box center [80, 342] width 148 height 152
click at [83, 312] on link "Gestor de Pedidos" at bounding box center [80, 302] width 148 height 23
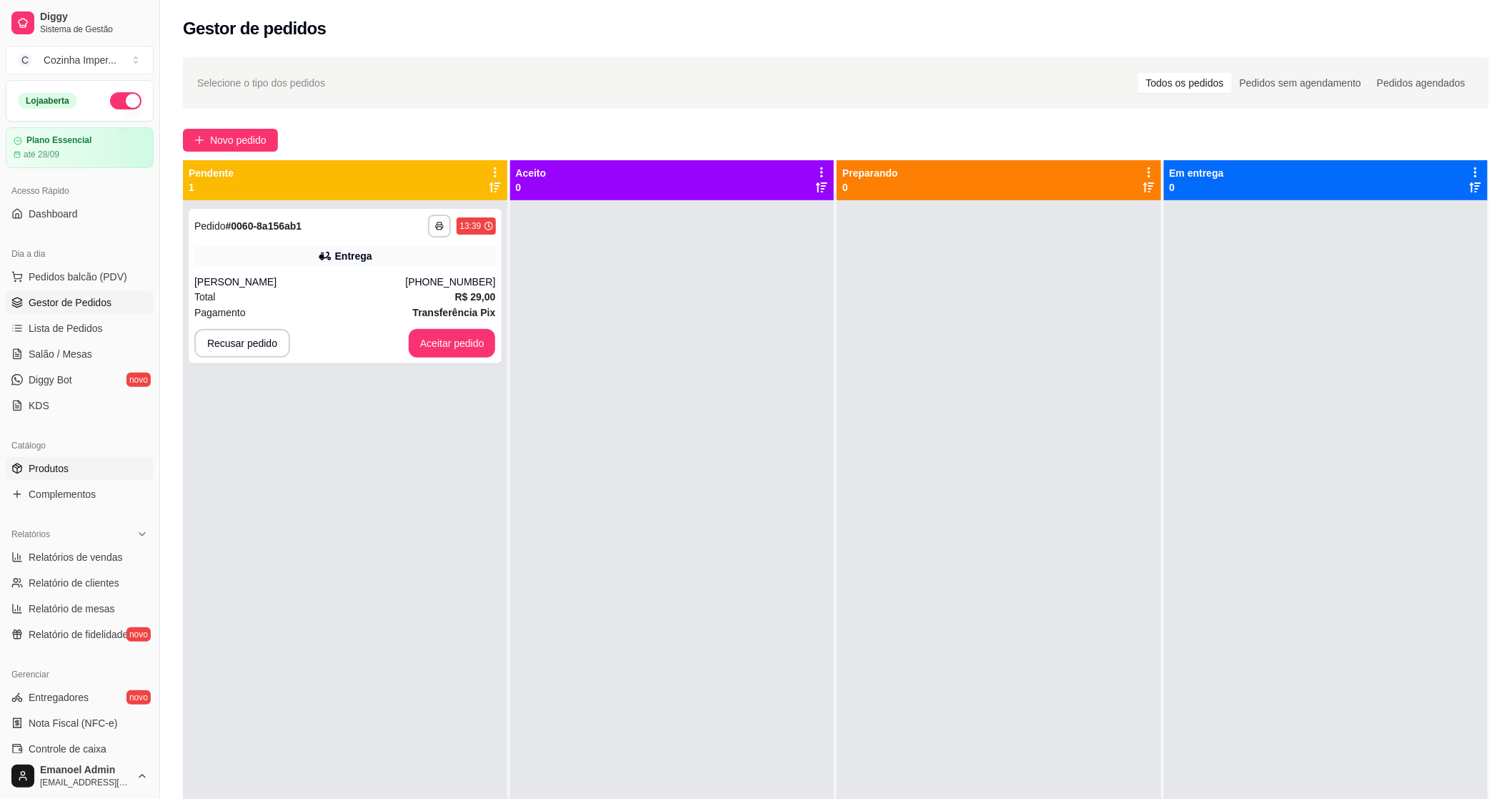
click at [105, 472] on link "Produtos" at bounding box center [80, 468] width 148 height 23
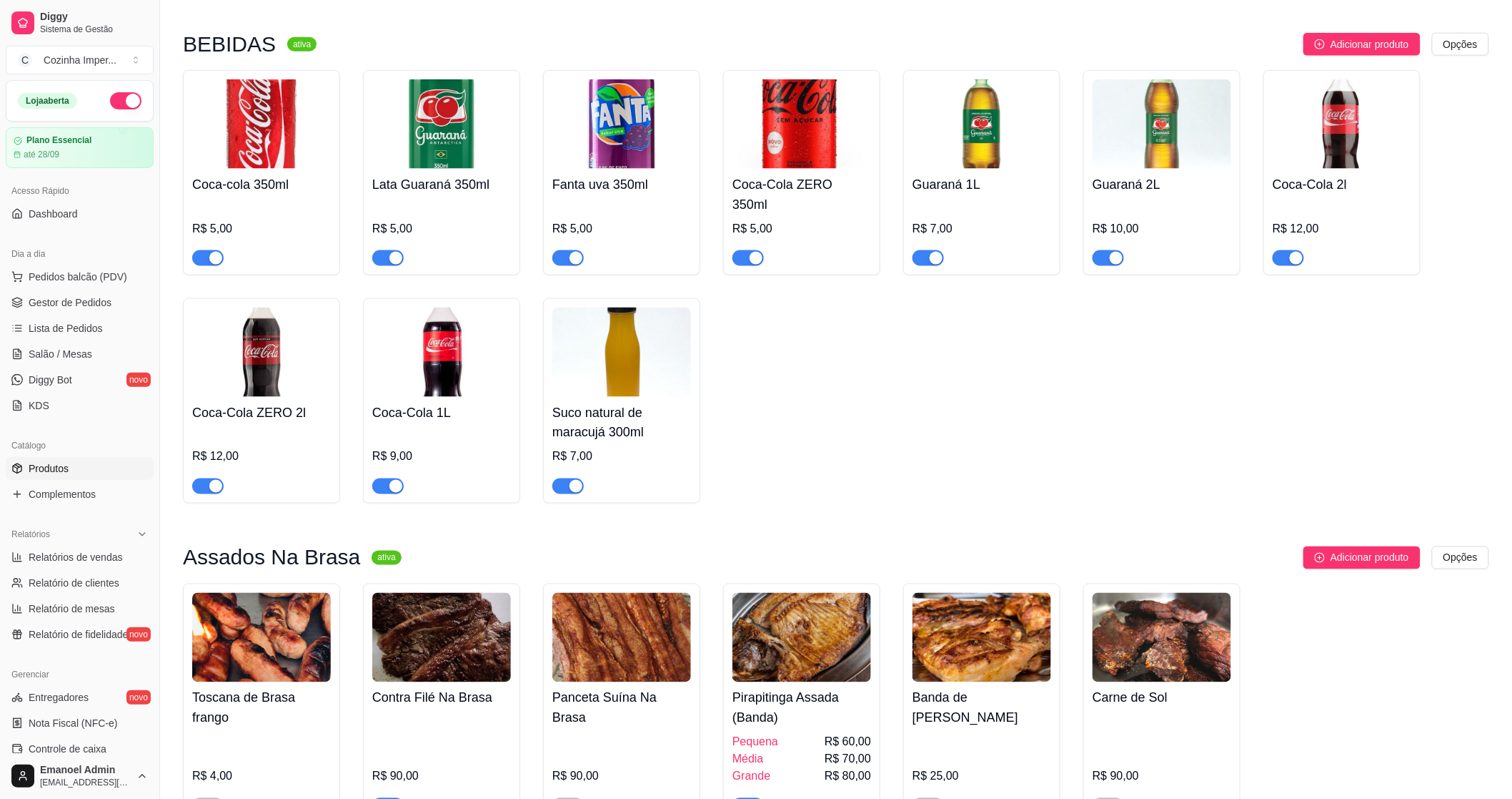
scroll to position [953, 0]
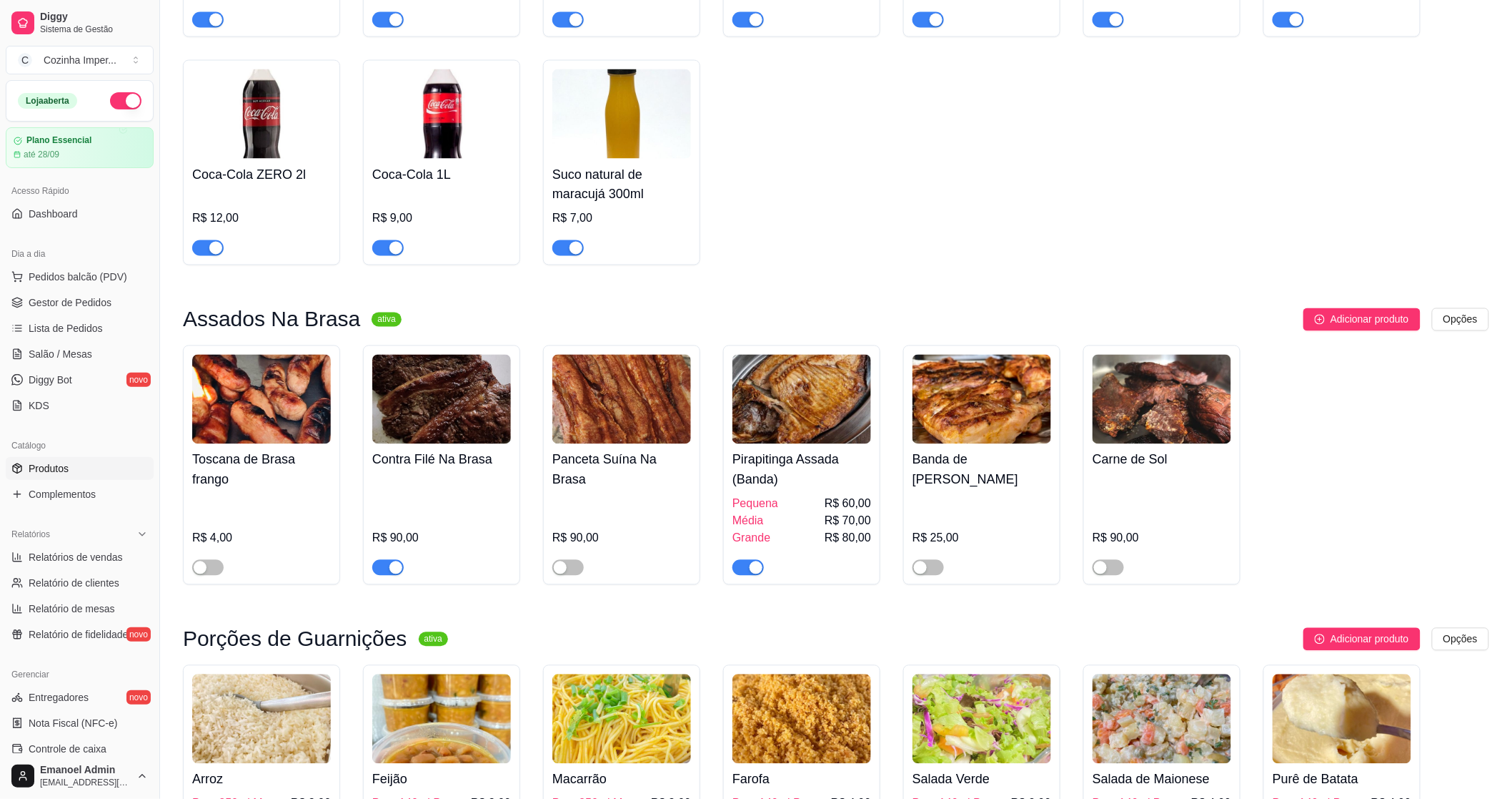
drag, startPoint x: 744, startPoint y: 547, endPoint x: 730, endPoint y: 543, distance: 14.6
click at [745, 560] on span "button" at bounding box center [749, 568] width 31 height 16
click at [375, 560] on span "button" at bounding box center [388, 568] width 31 height 16
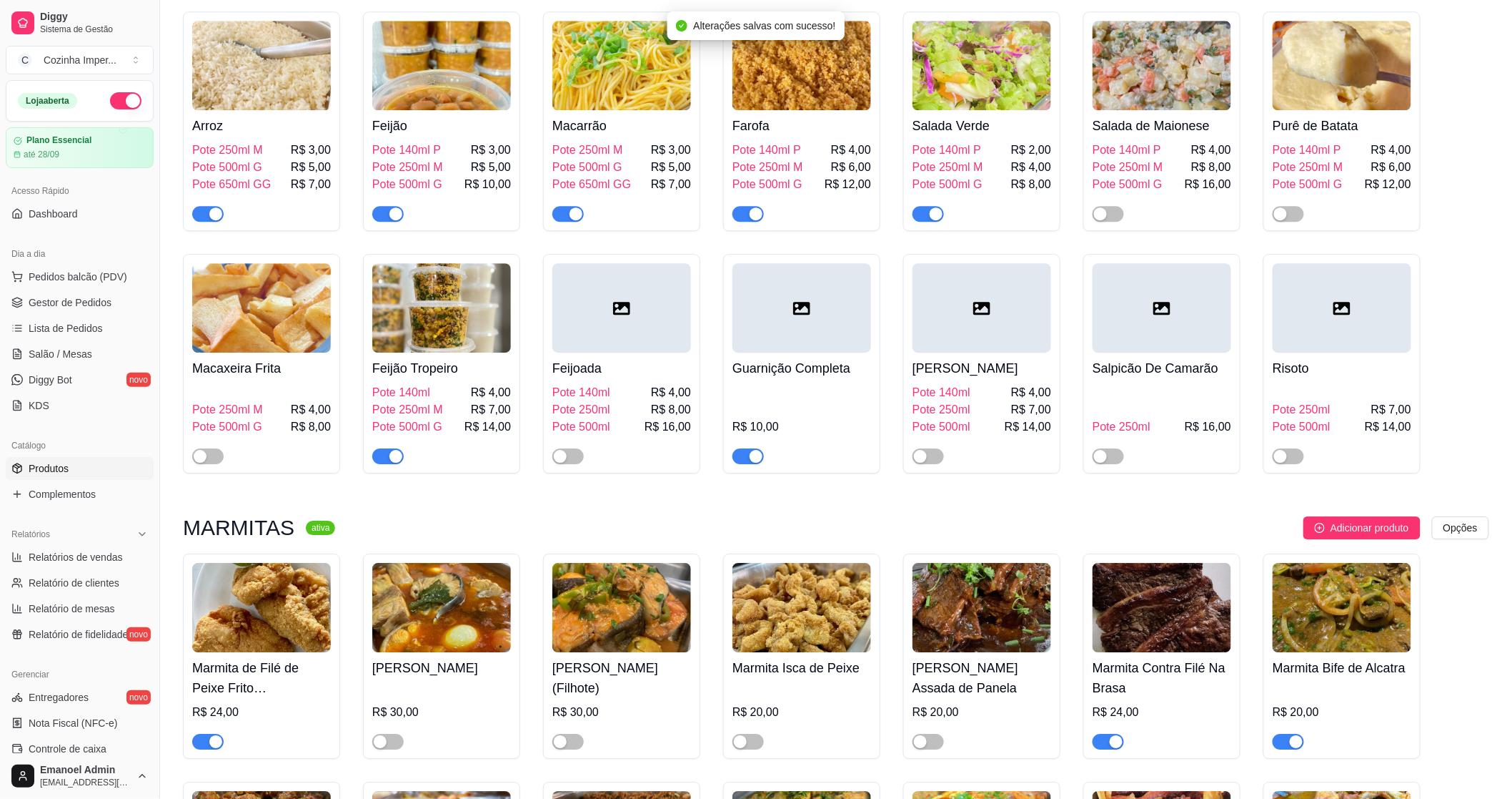
scroll to position [1748, 0]
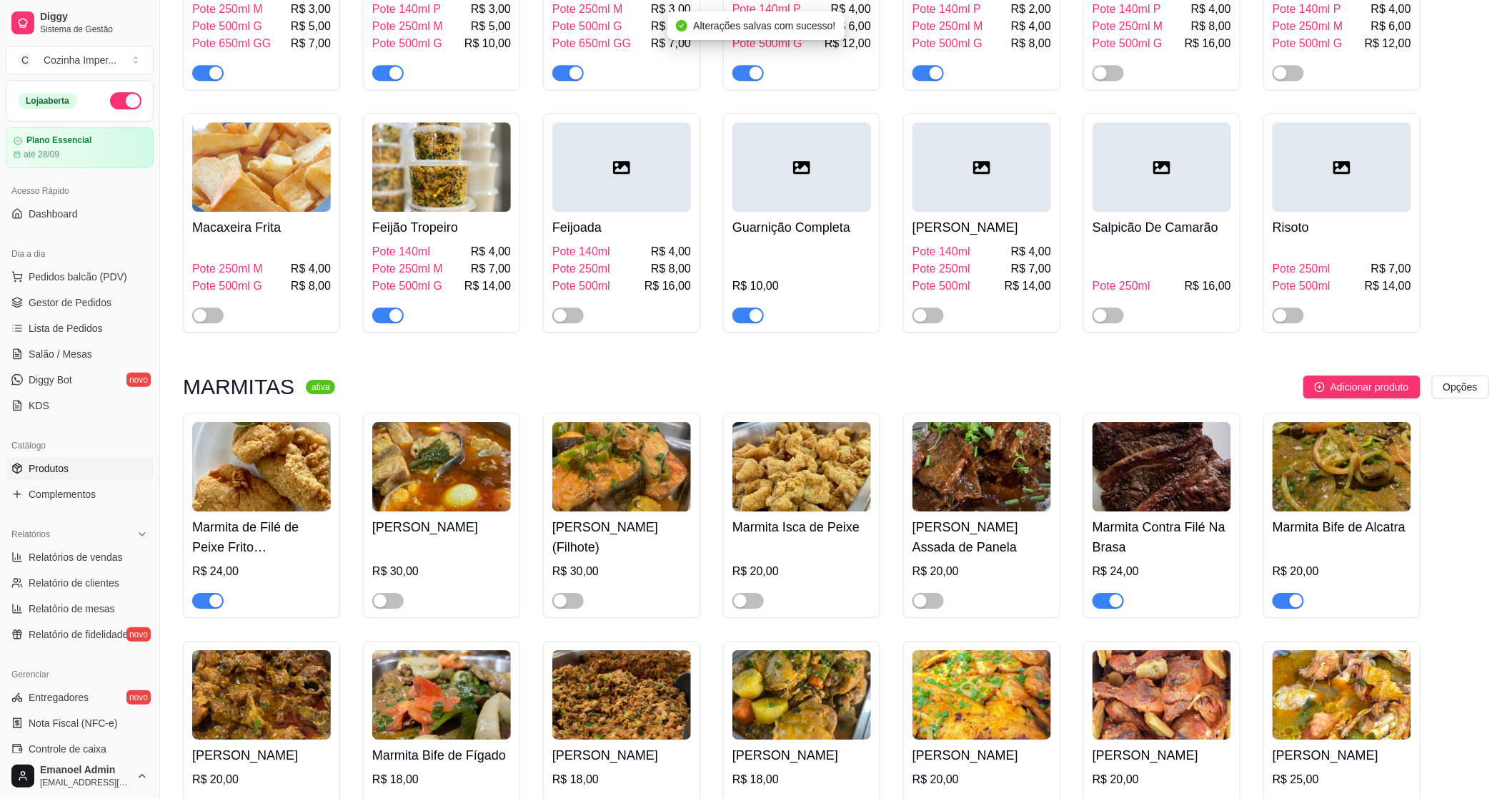
click at [1098, 593] on span "button" at bounding box center [1109, 600] width 31 height 16
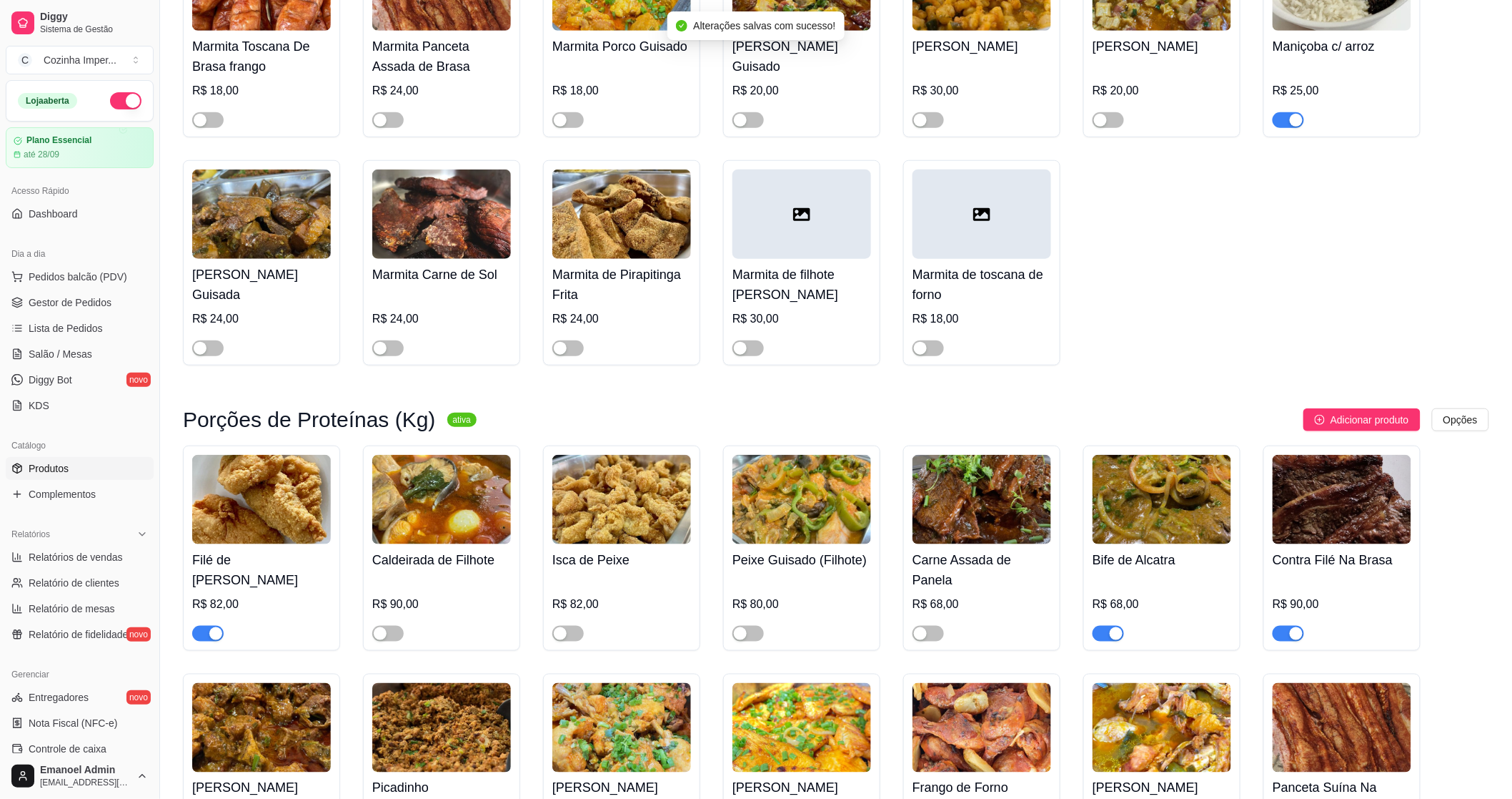
scroll to position [2701, 0]
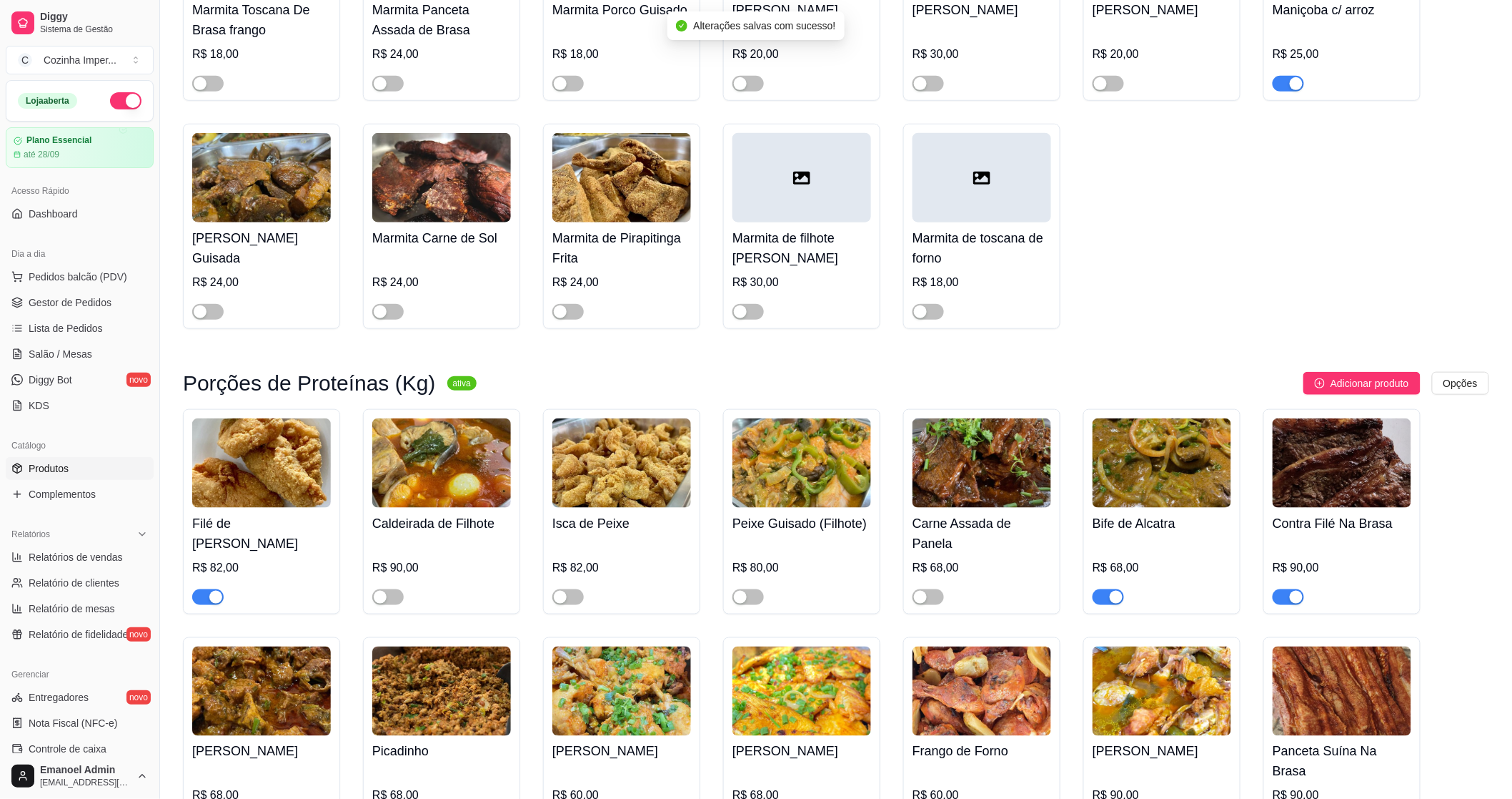
click at [1295, 604] on div "button" at bounding box center [1296, 597] width 13 height 13
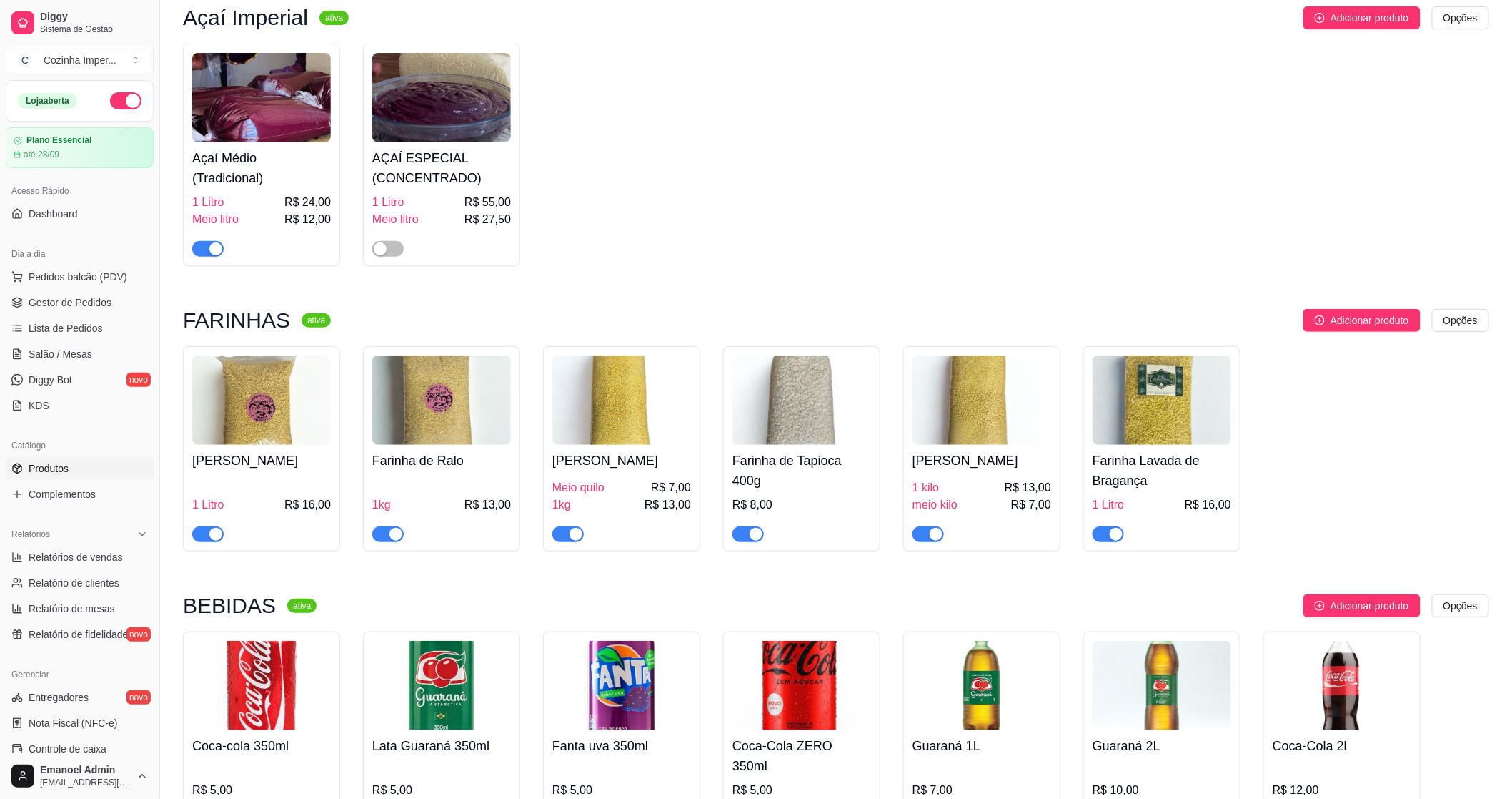
scroll to position [0, 0]
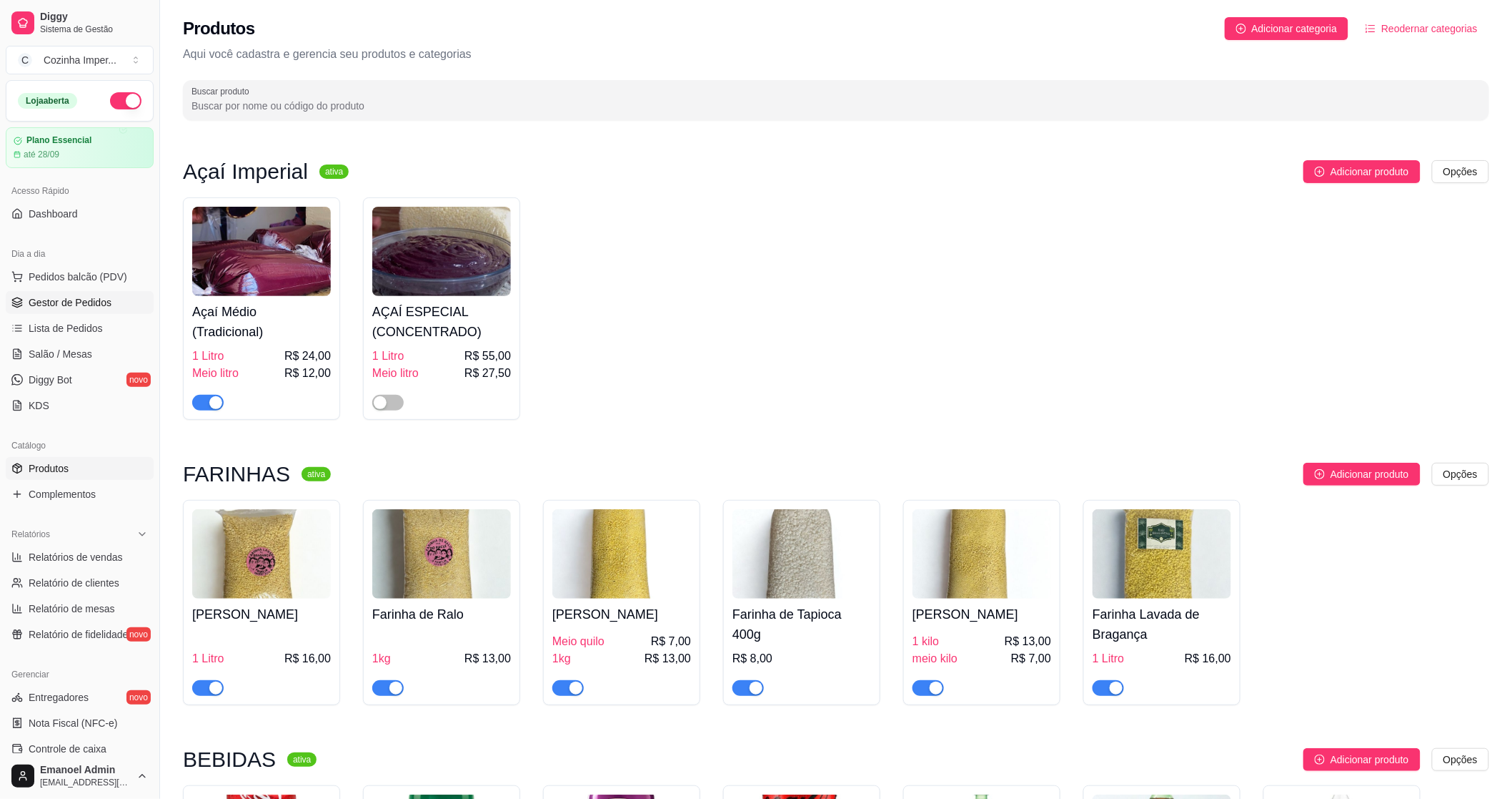
click at [94, 309] on span "Gestor de Pedidos" at bounding box center [70, 302] width 83 height 14
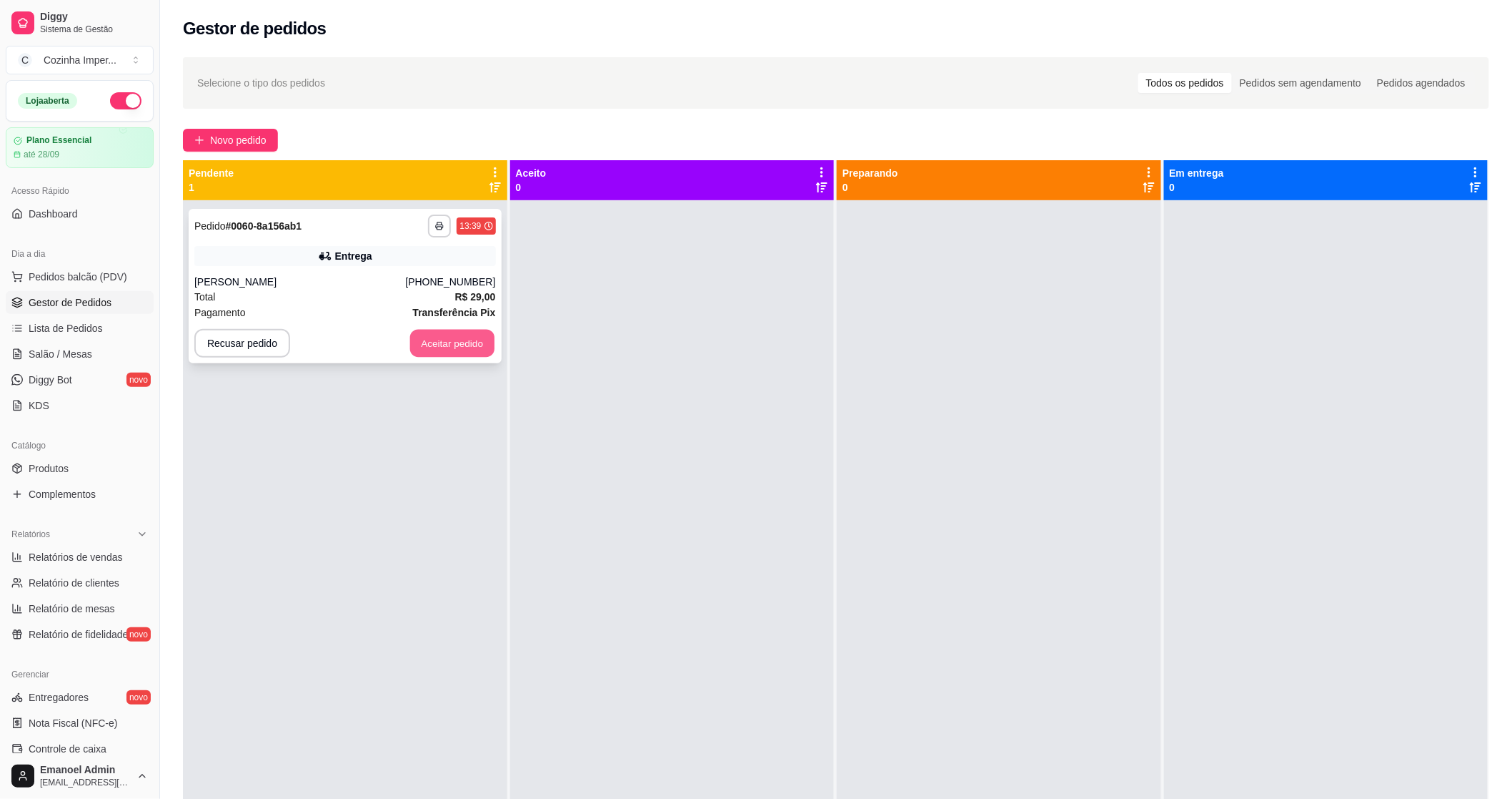
click at [447, 346] on button "Aceitar pedido" at bounding box center [452, 343] width 84 height 28
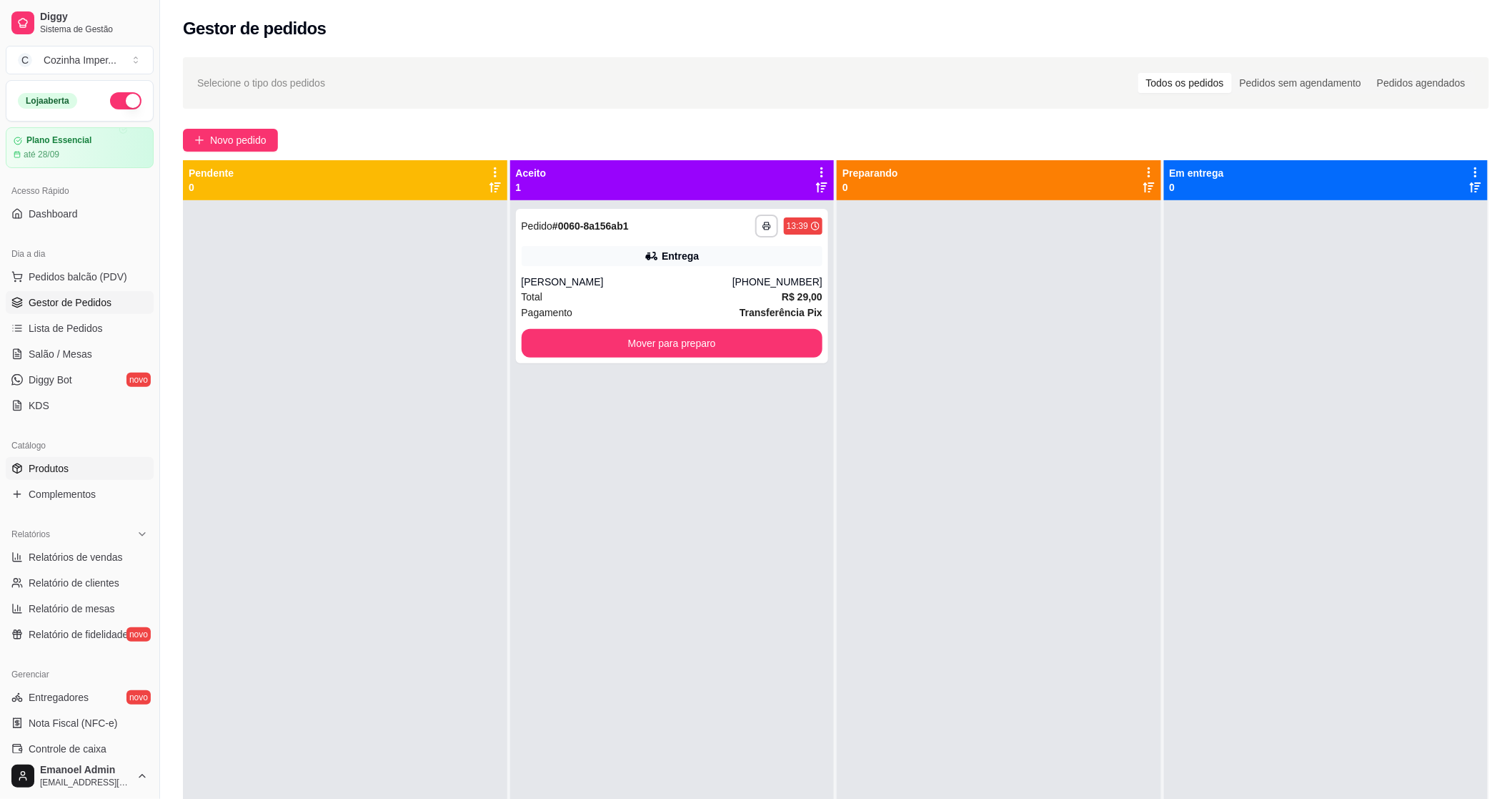
click at [83, 475] on link "Produtos" at bounding box center [80, 468] width 148 height 23
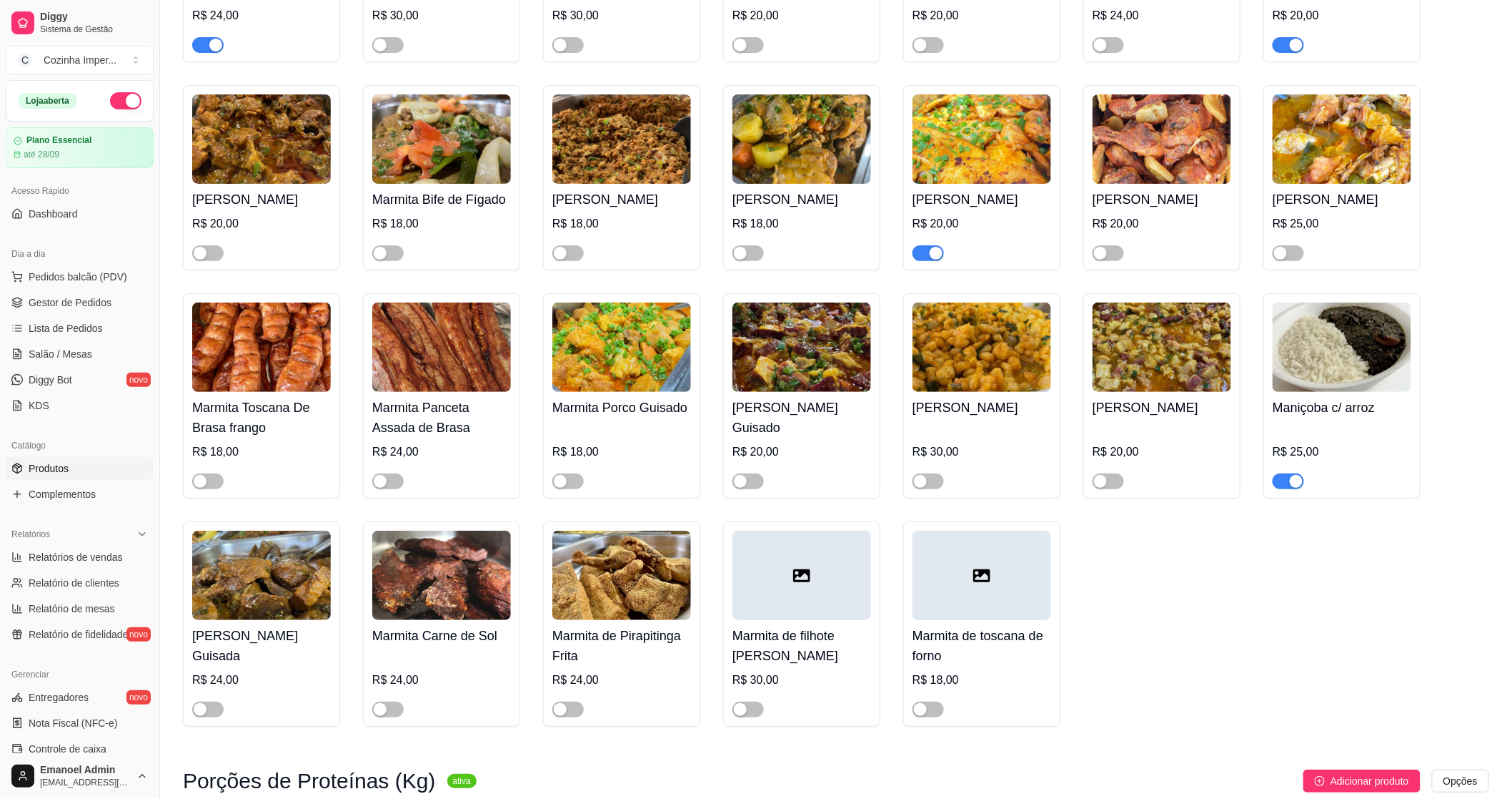
scroll to position [2303, 0]
click at [927, 256] on span "button" at bounding box center [928, 252] width 31 height 16
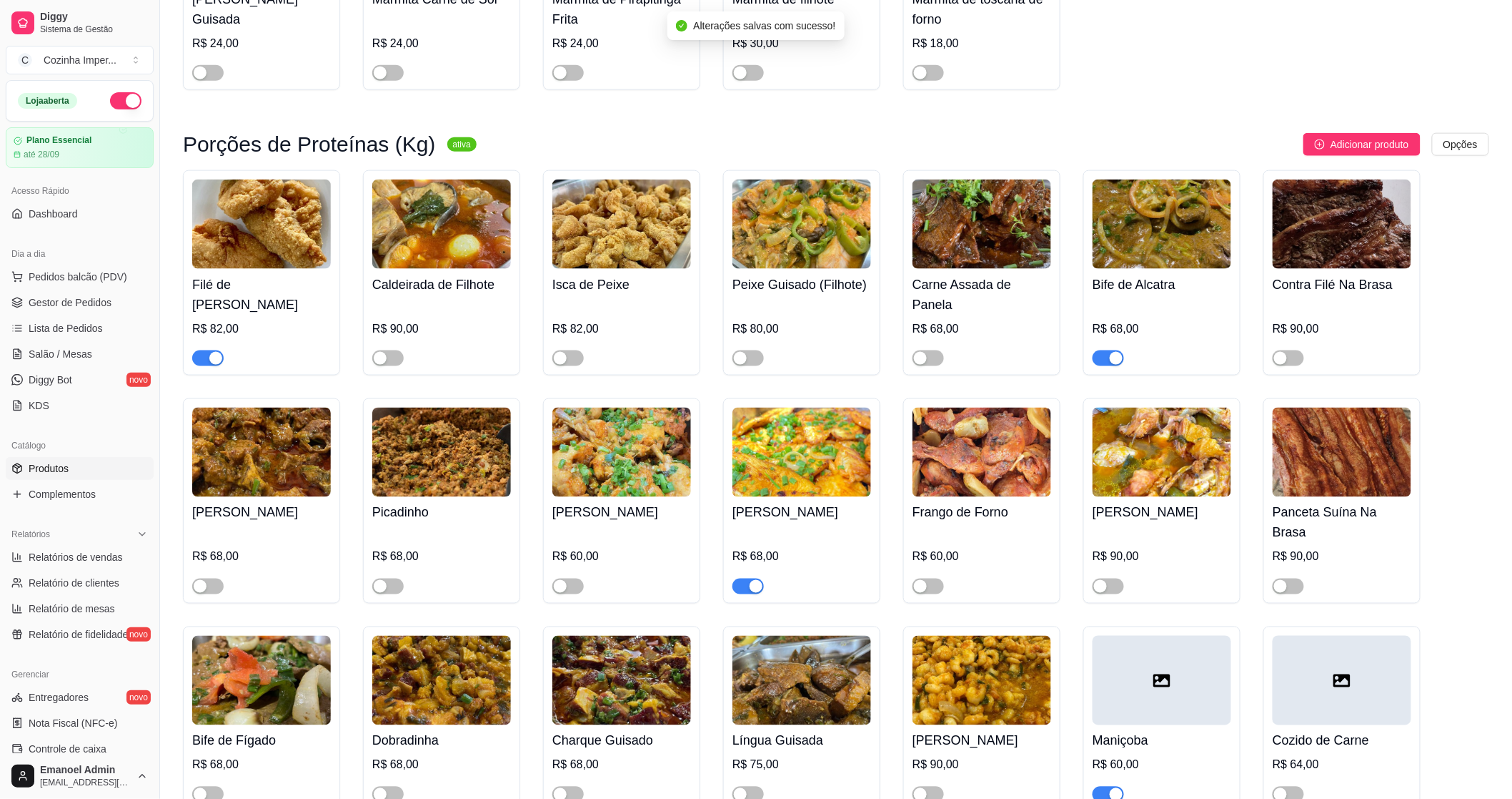
scroll to position [3177, 0]
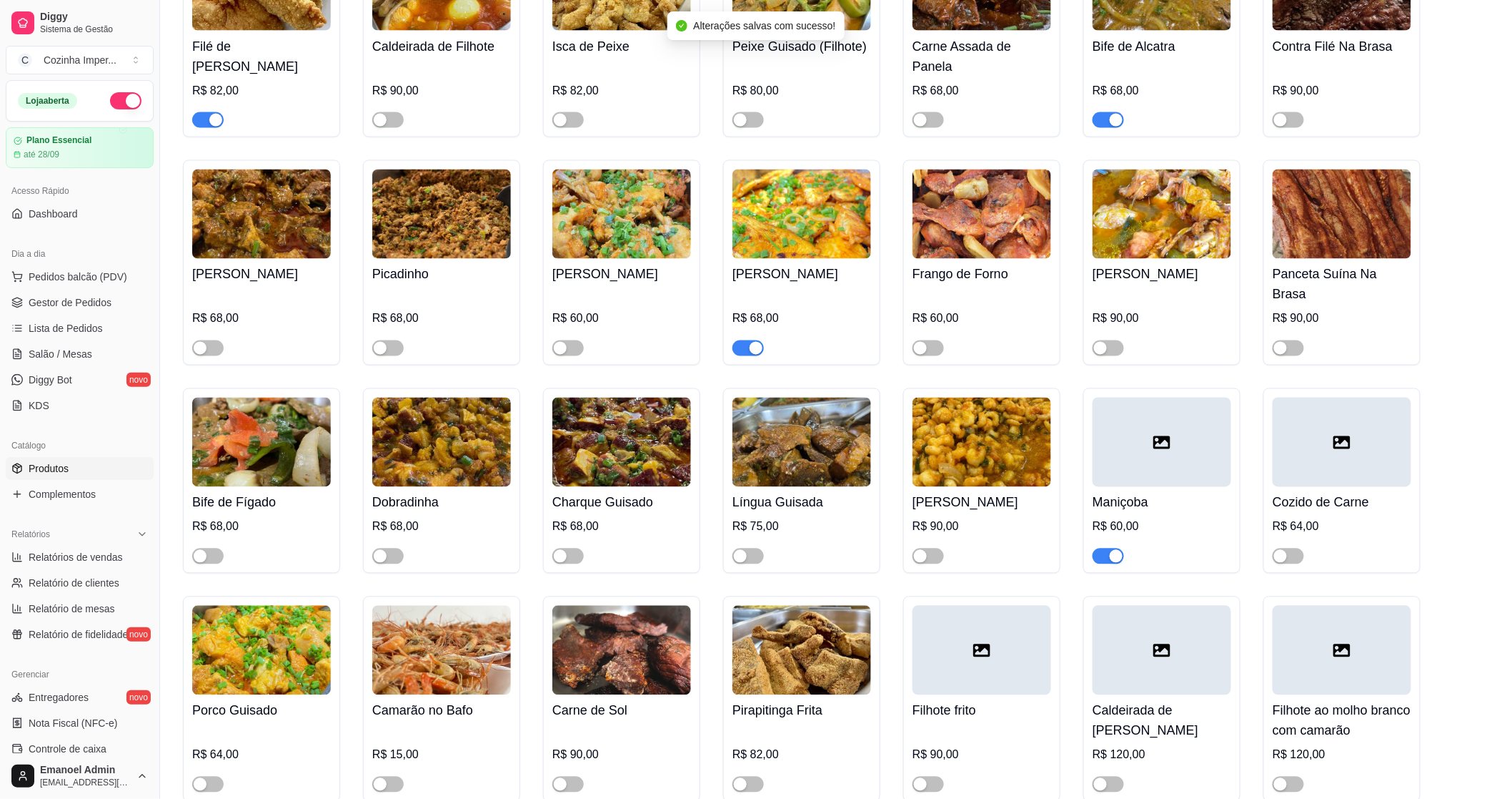
click at [751, 342] on div "button" at bounding box center [756, 348] width 13 height 13
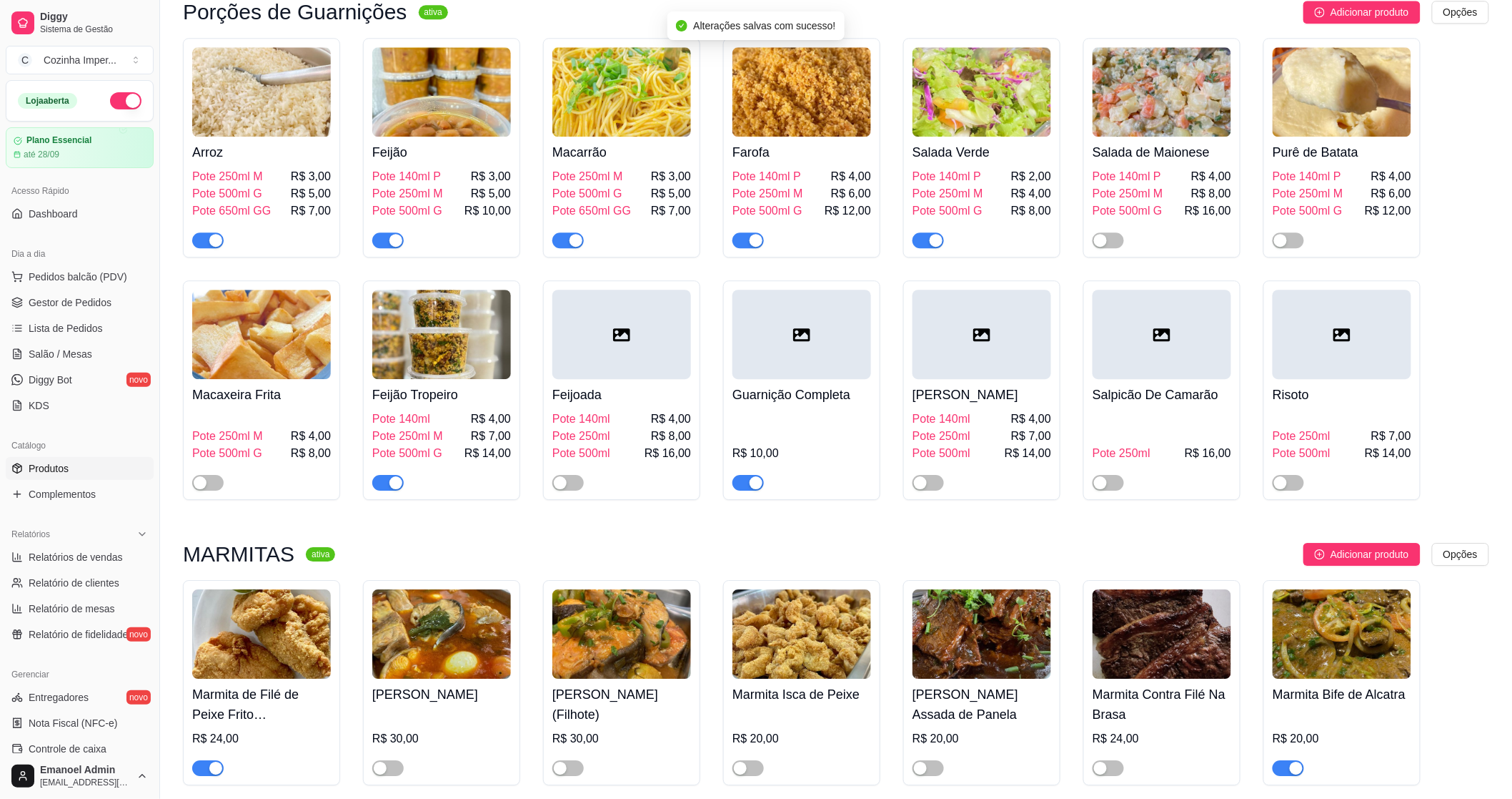
scroll to position [1509, 0]
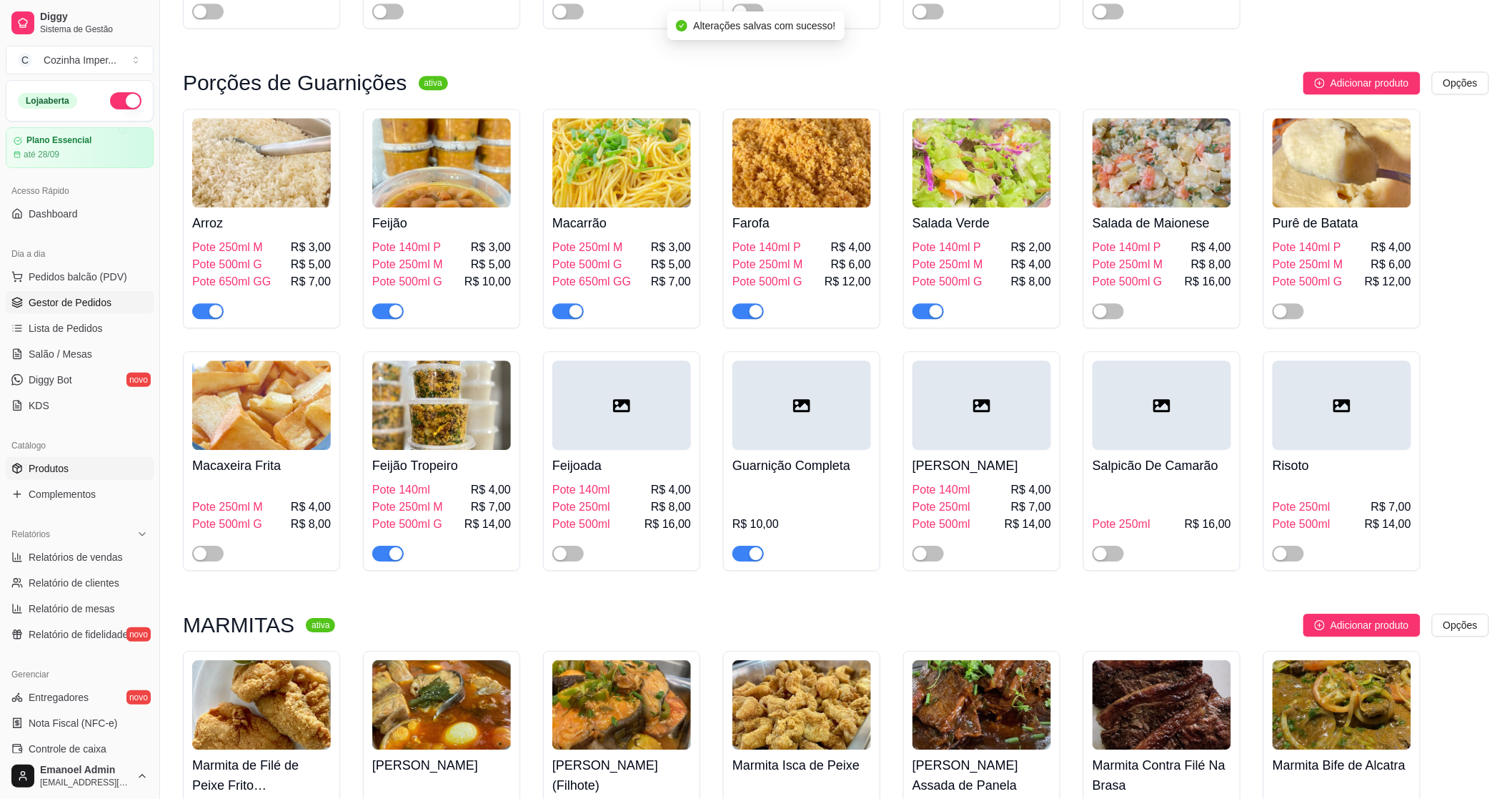
click at [72, 306] on span "Gestor de Pedidos" at bounding box center [70, 302] width 83 height 14
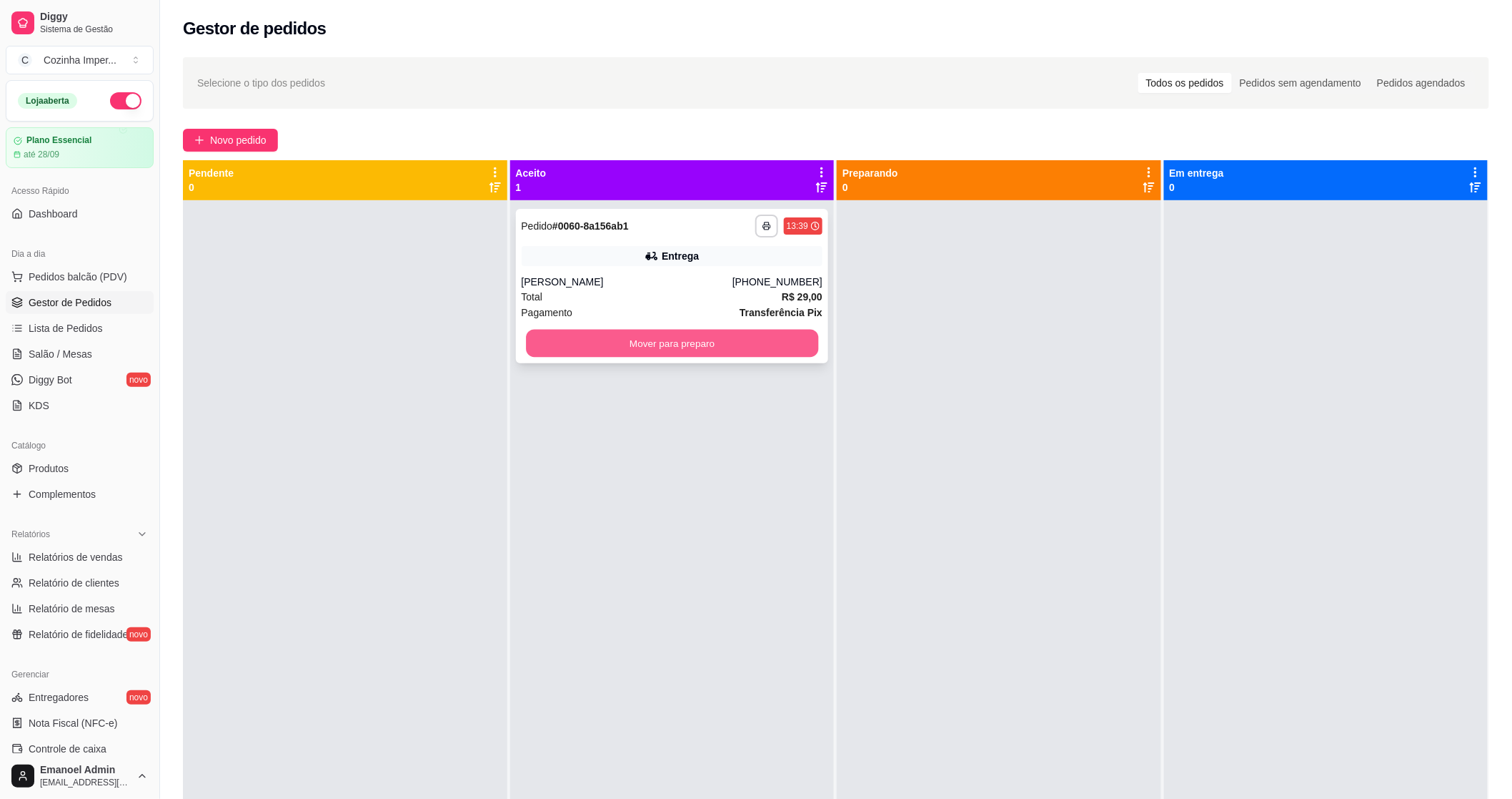
click at [619, 332] on button "Mover para preparo" at bounding box center [672, 343] width 292 height 28
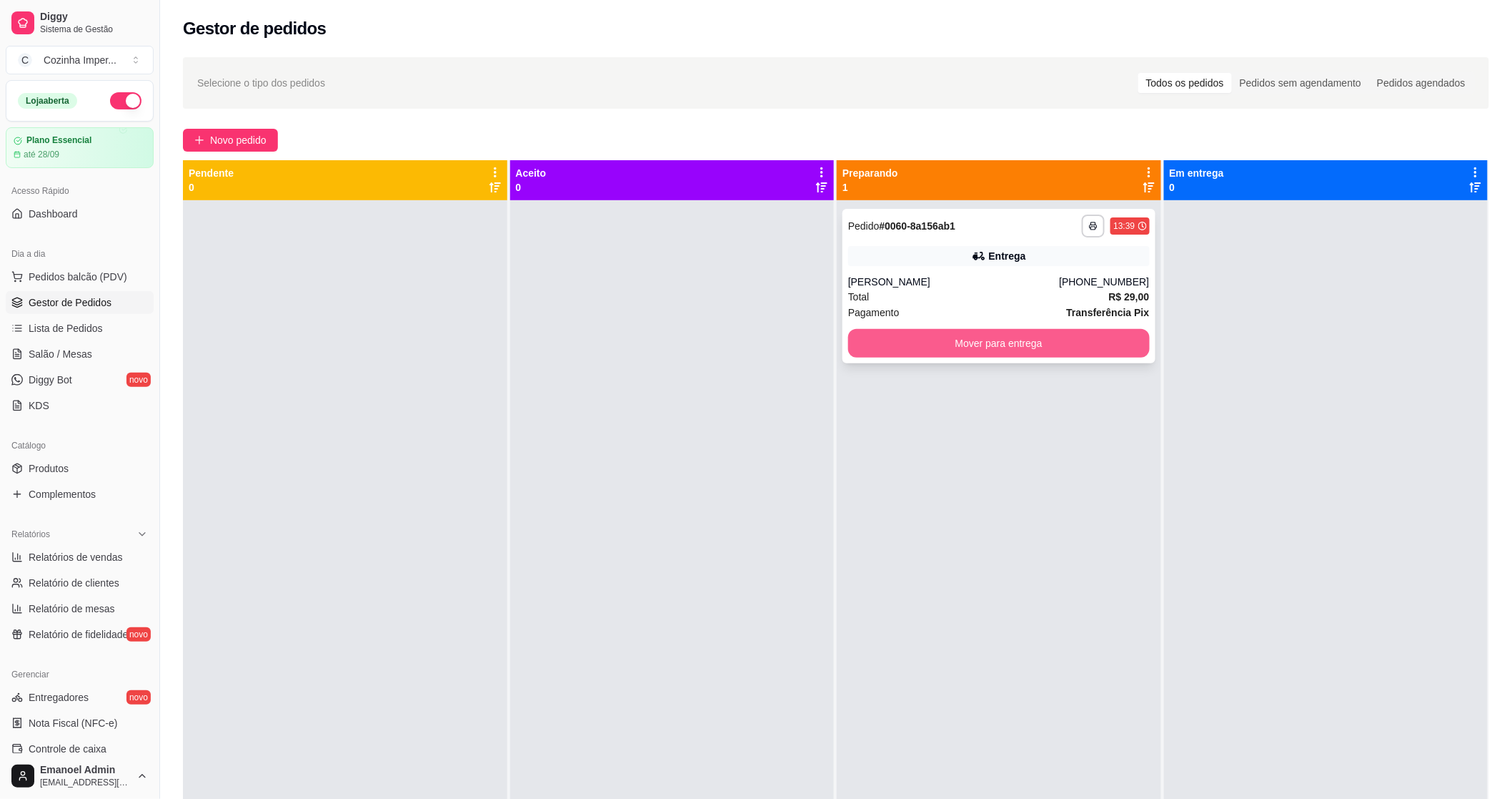
click at [868, 347] on button "Mover para entrega" at bounding box center [999, 343] width 302 height 29
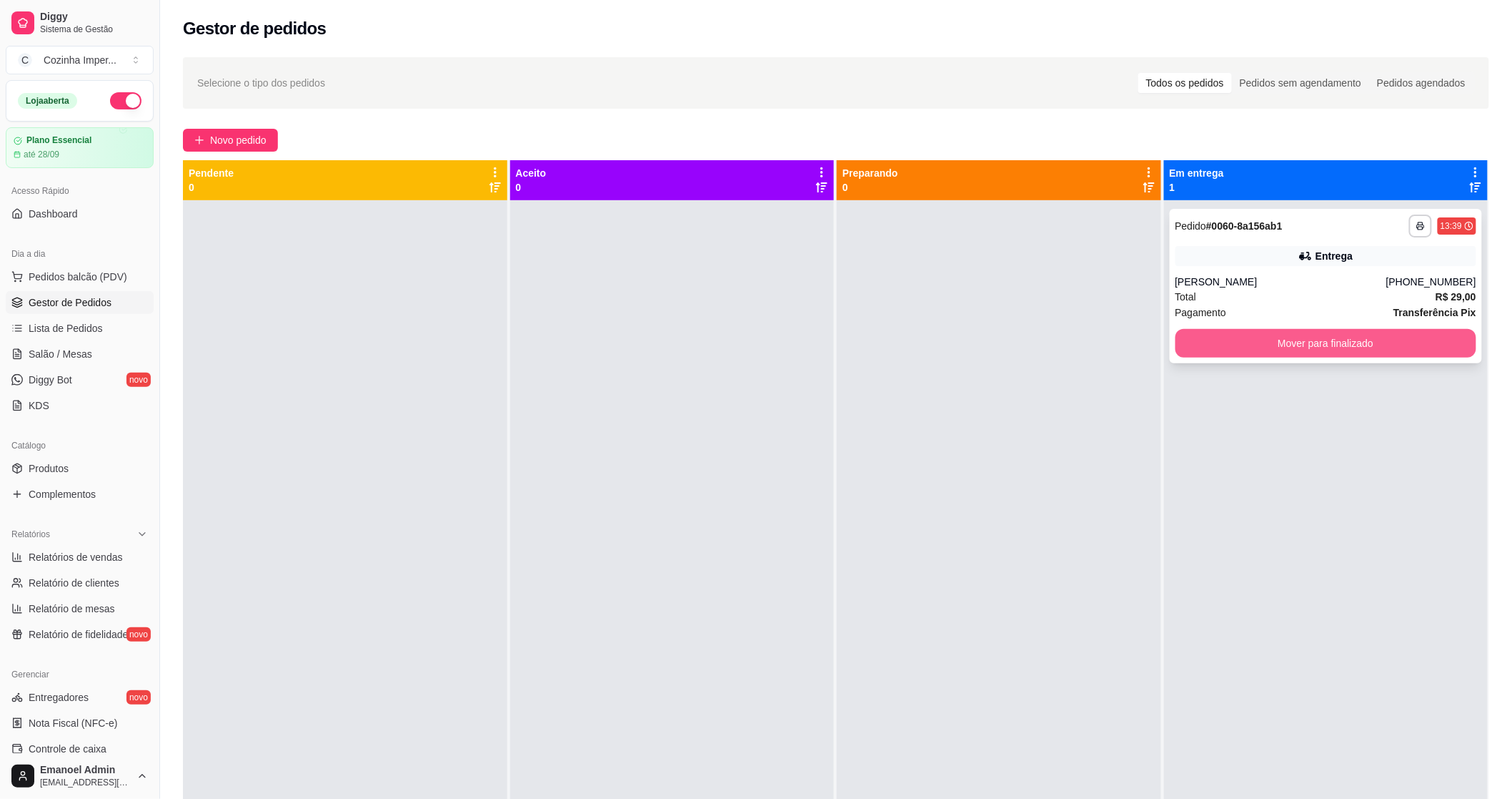
click at [1402, 344] on button "Mover para finalizado" at bounding box center [1326, 343] width 302 height 29
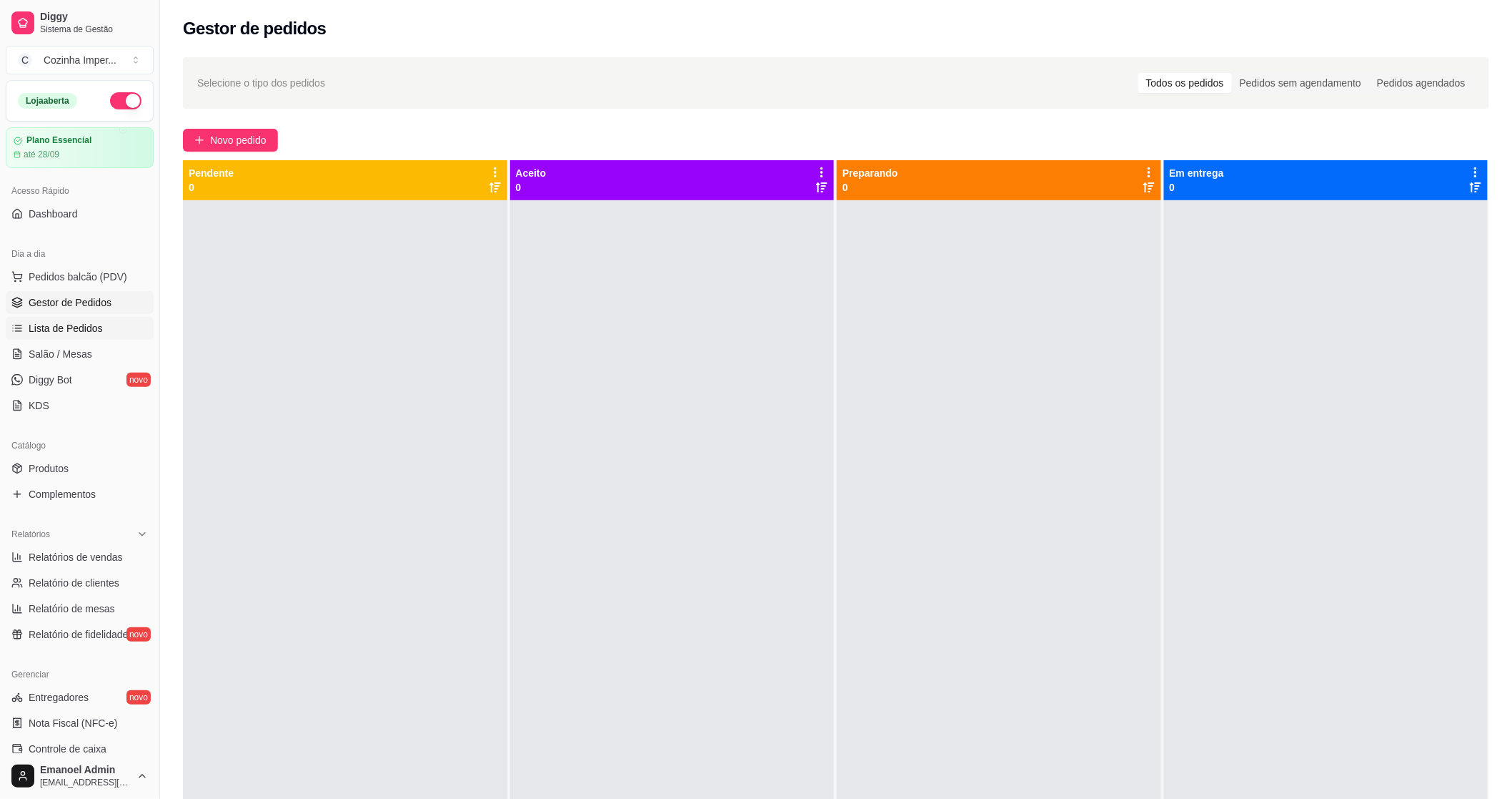
click at [48, 321] on span "Lista de Pedidos" at bounding box center [66, 328] width 74 height 14
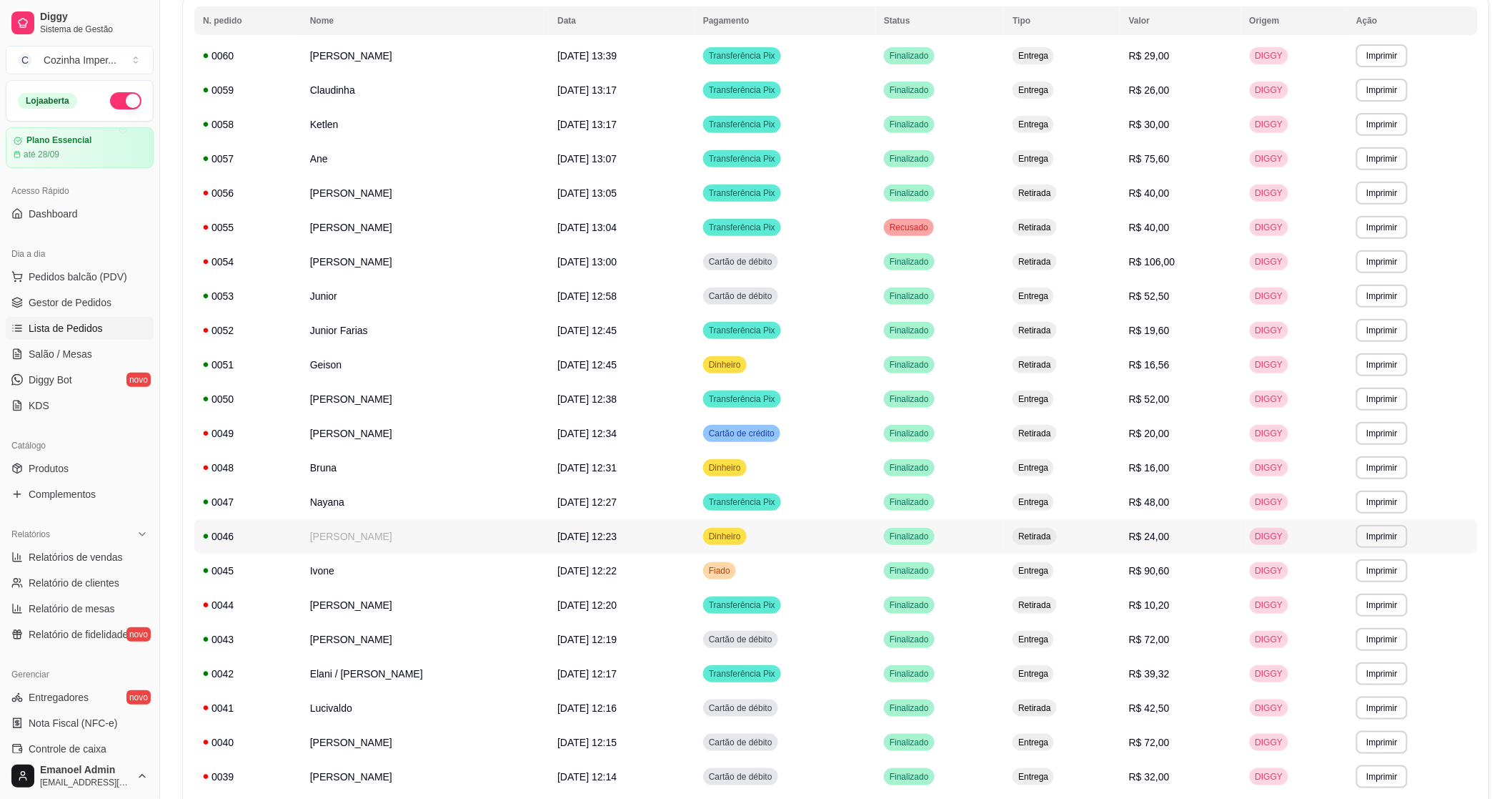
scroll to position [80, 0]
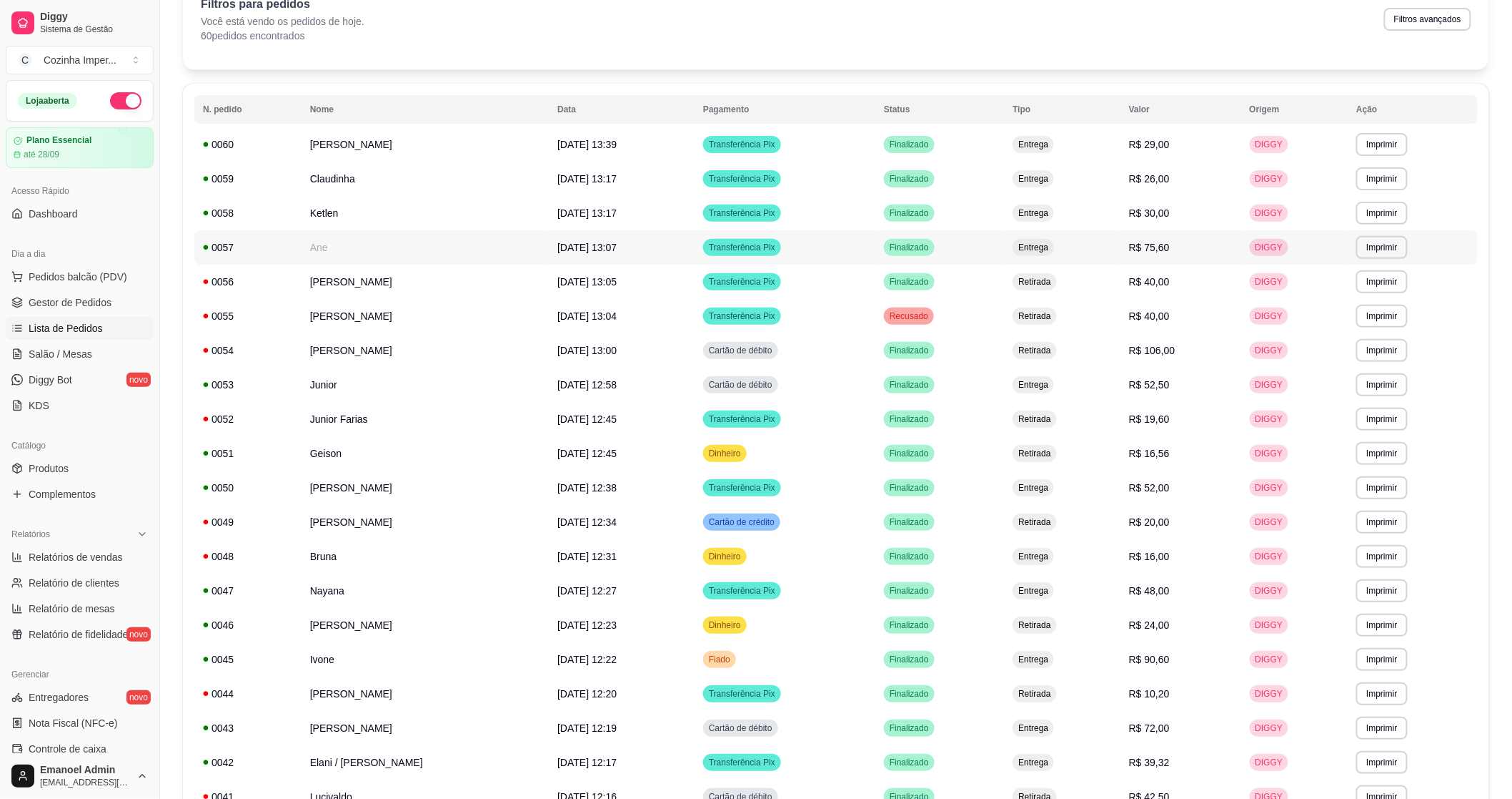
click at [397, 256] on td "Ane" at bounding box center [425, 247] width 247 height 34
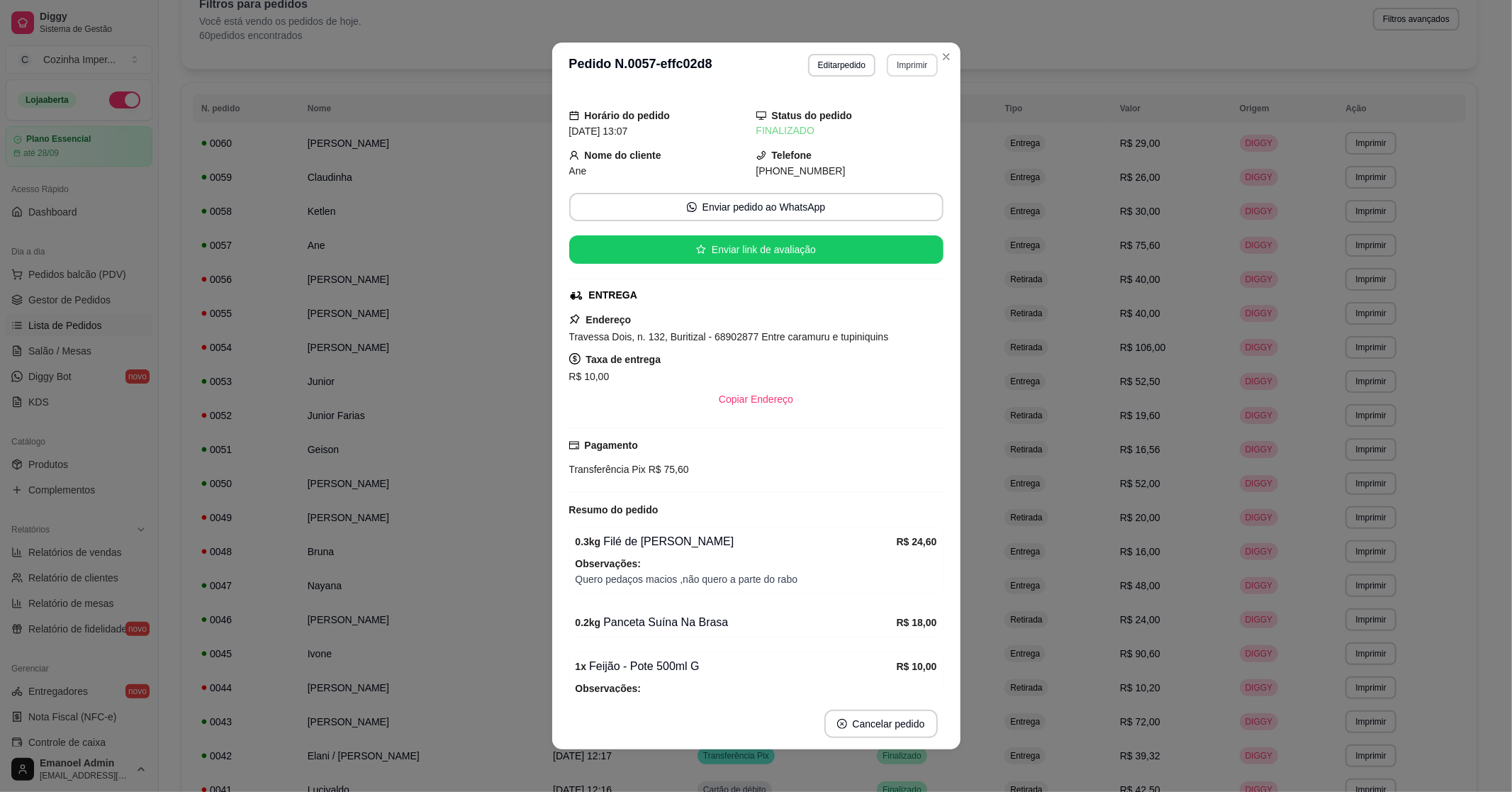
click at [906, 60] on button "Imprimir" at bounding box center [912, 65] width 50 height 23
click at [890, 109] on button "IMPRESSORA" at bounding box center [882, 116] width 99 height 22
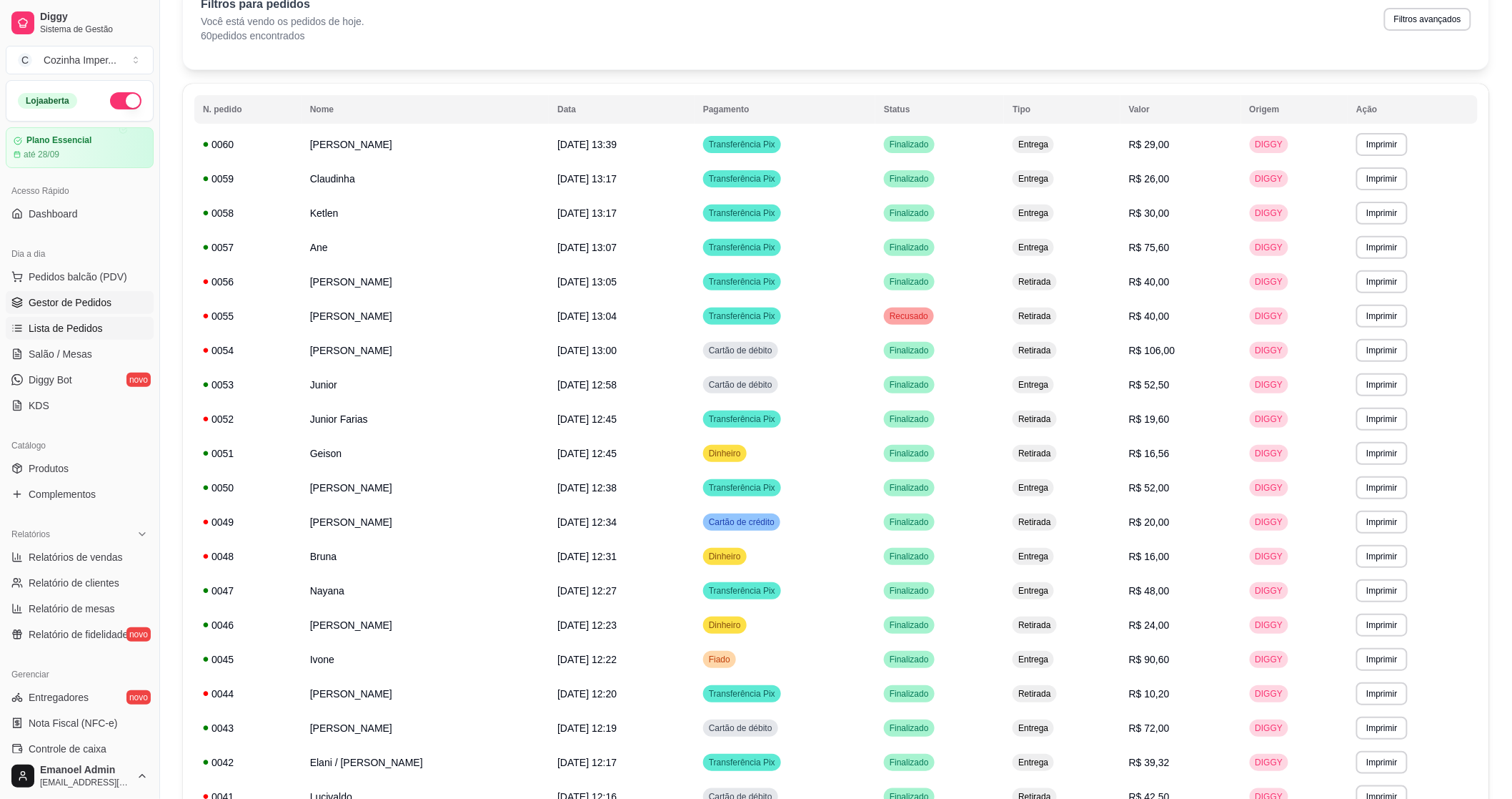
click at [86, 305] on span "Gestor de Pedidos" at bounding box center [70, 302] width 83 height 14
